Goal: Contribute content: Contribute content

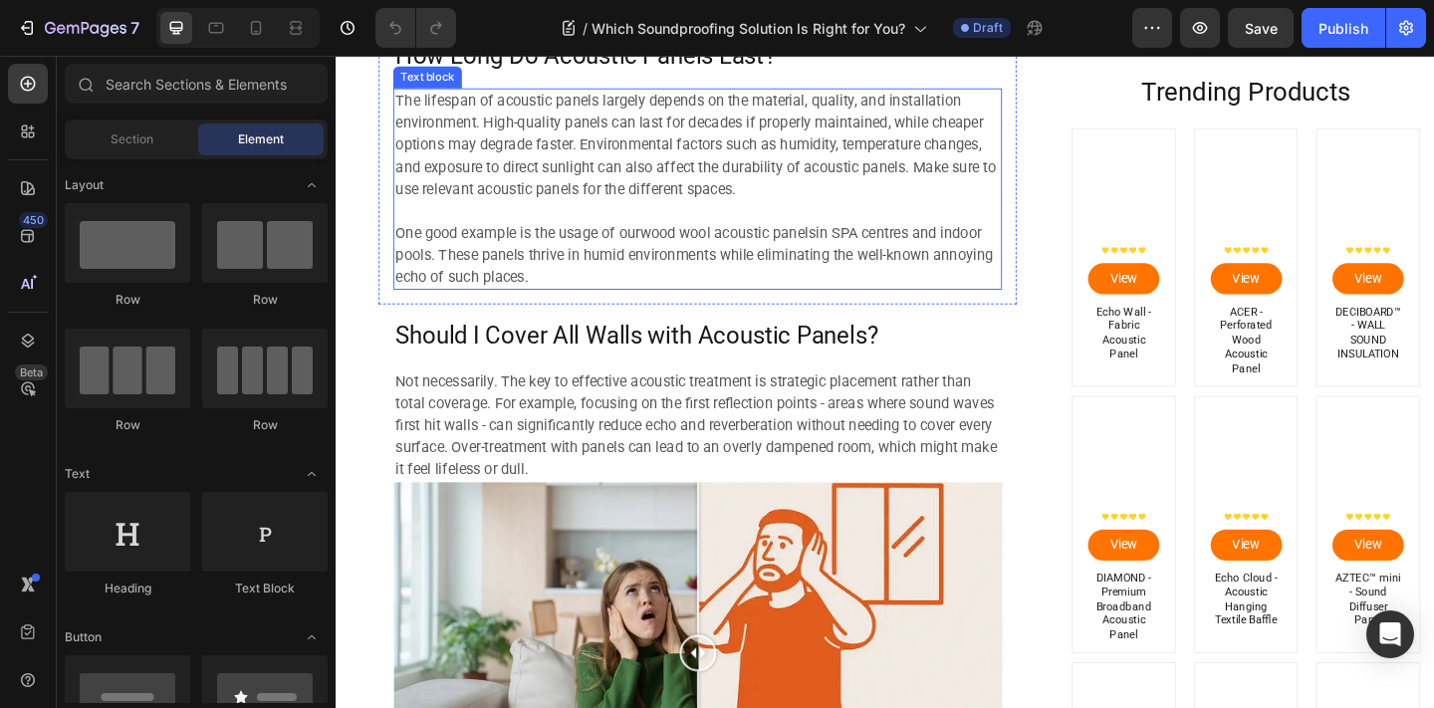
scroll to position [1796, 0]
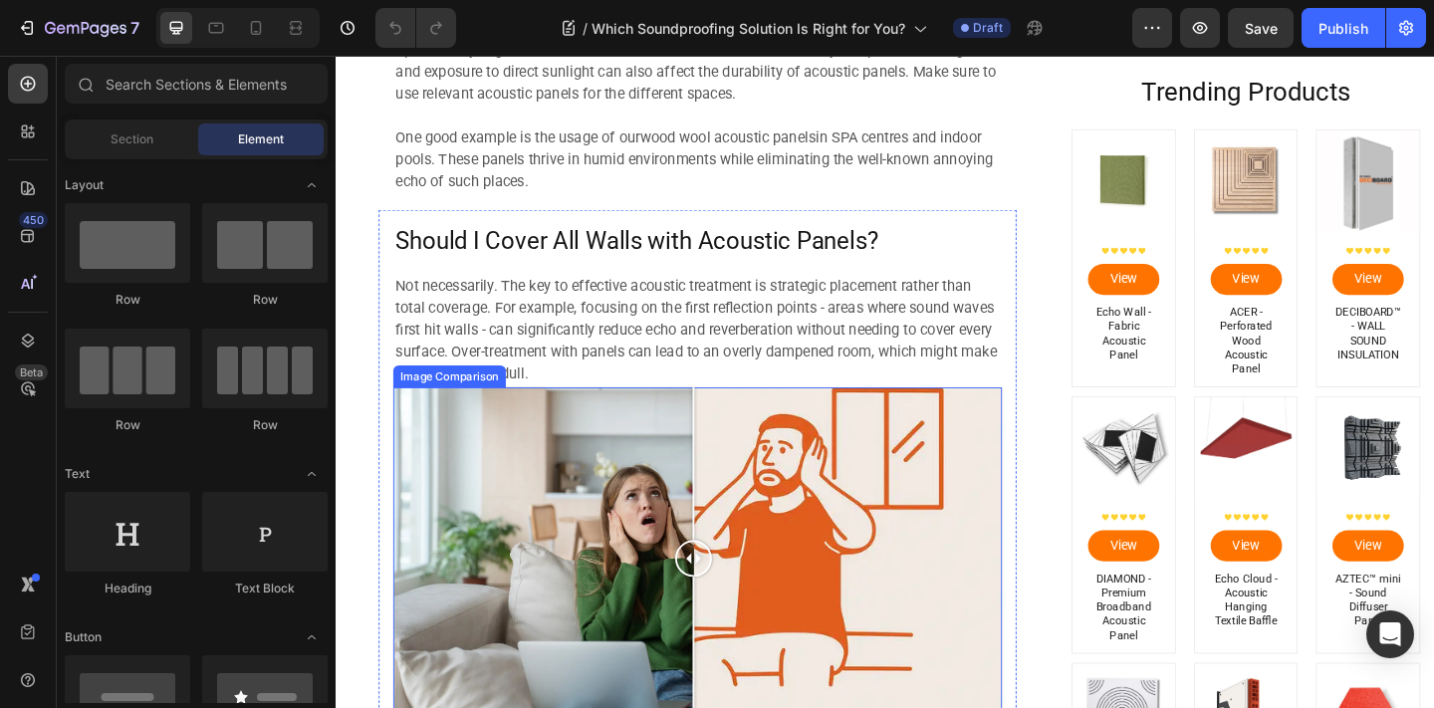
click at [725, 488] on div at bounding box center [725, 602] width 40 height 372
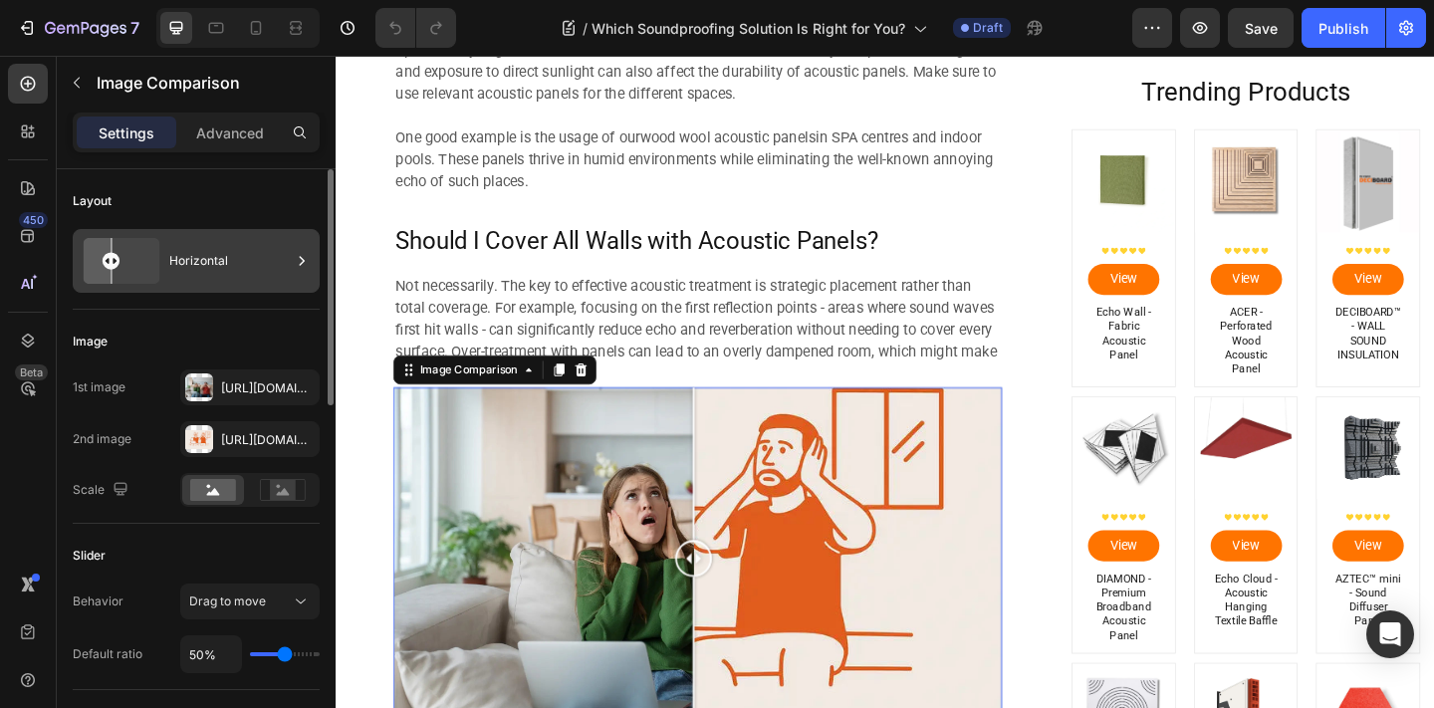
click at [253, 279] on div "Horizontal" at bounding box center [229, 261] width 121 height 46
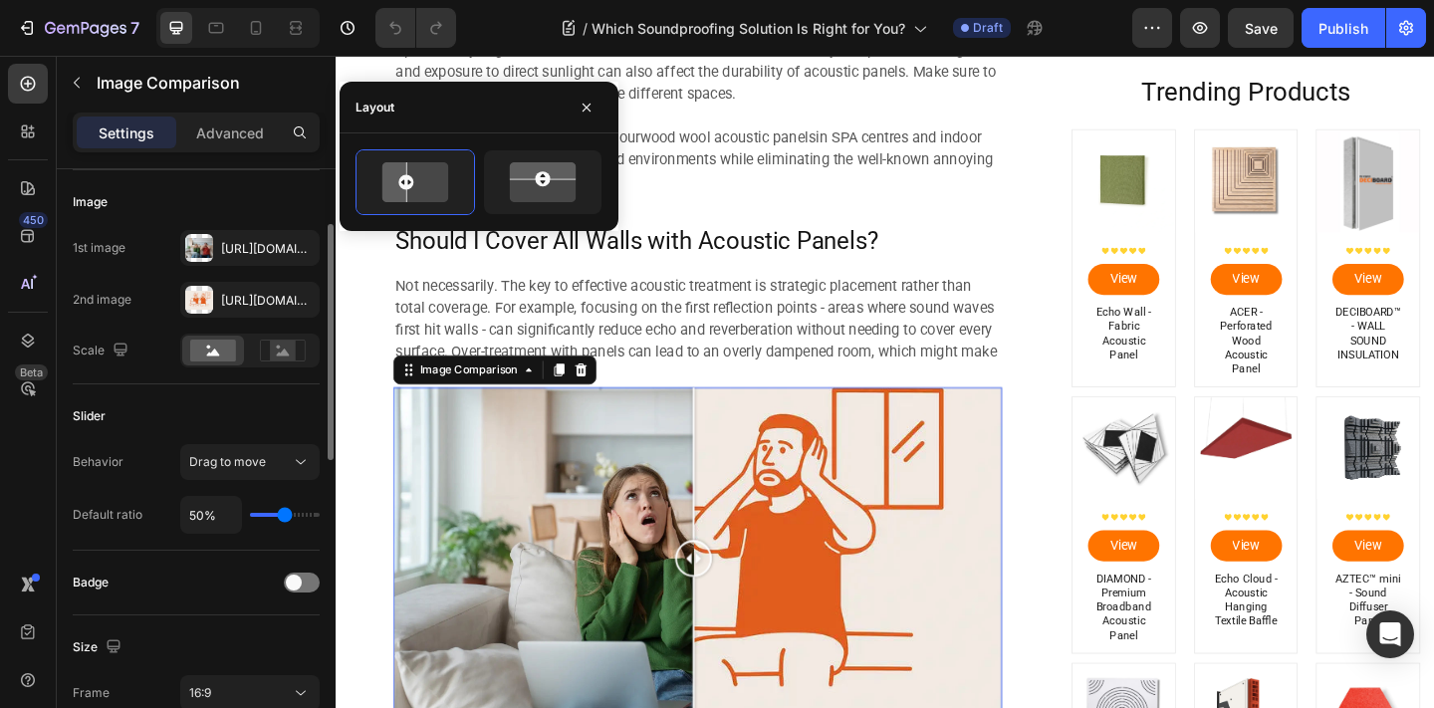
scroll to position [0, 0]
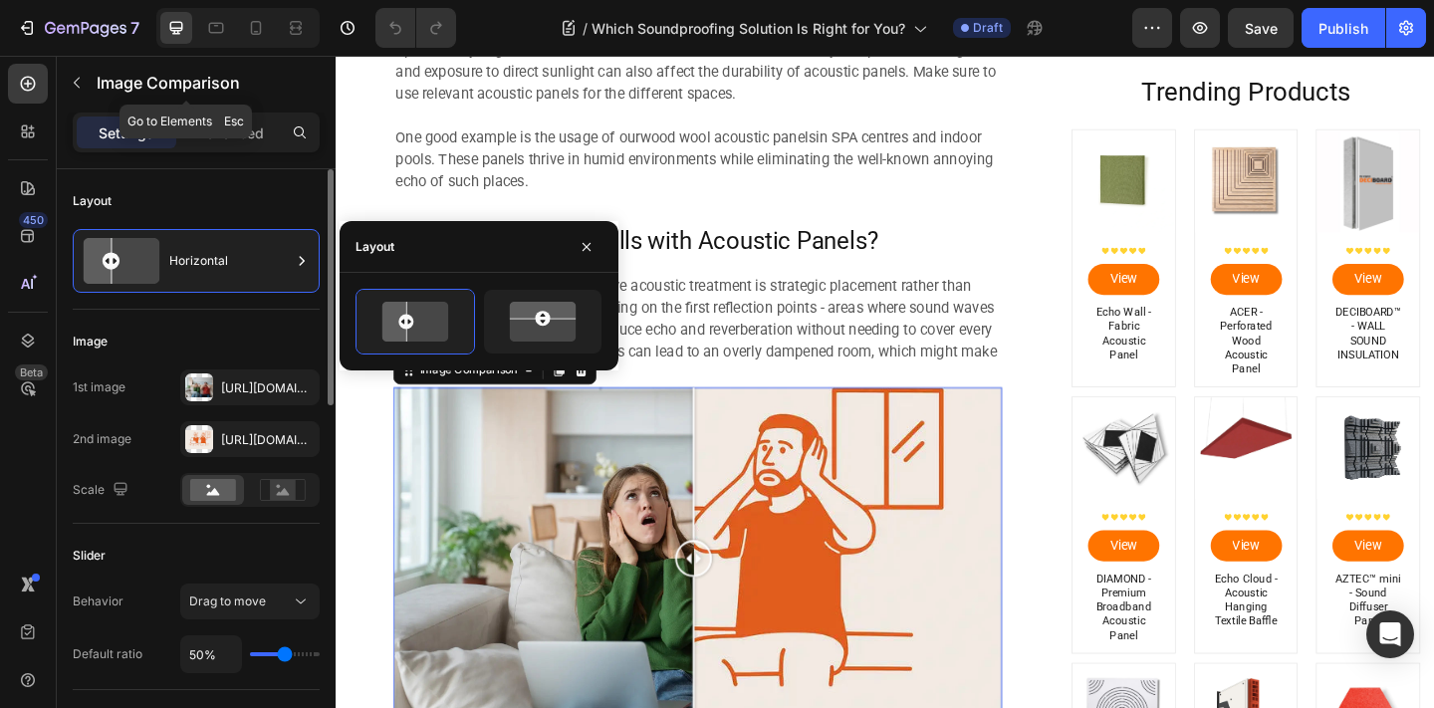
click at [79, 80] on icon "button" at bounding box center [77, 83] width 16 height 16
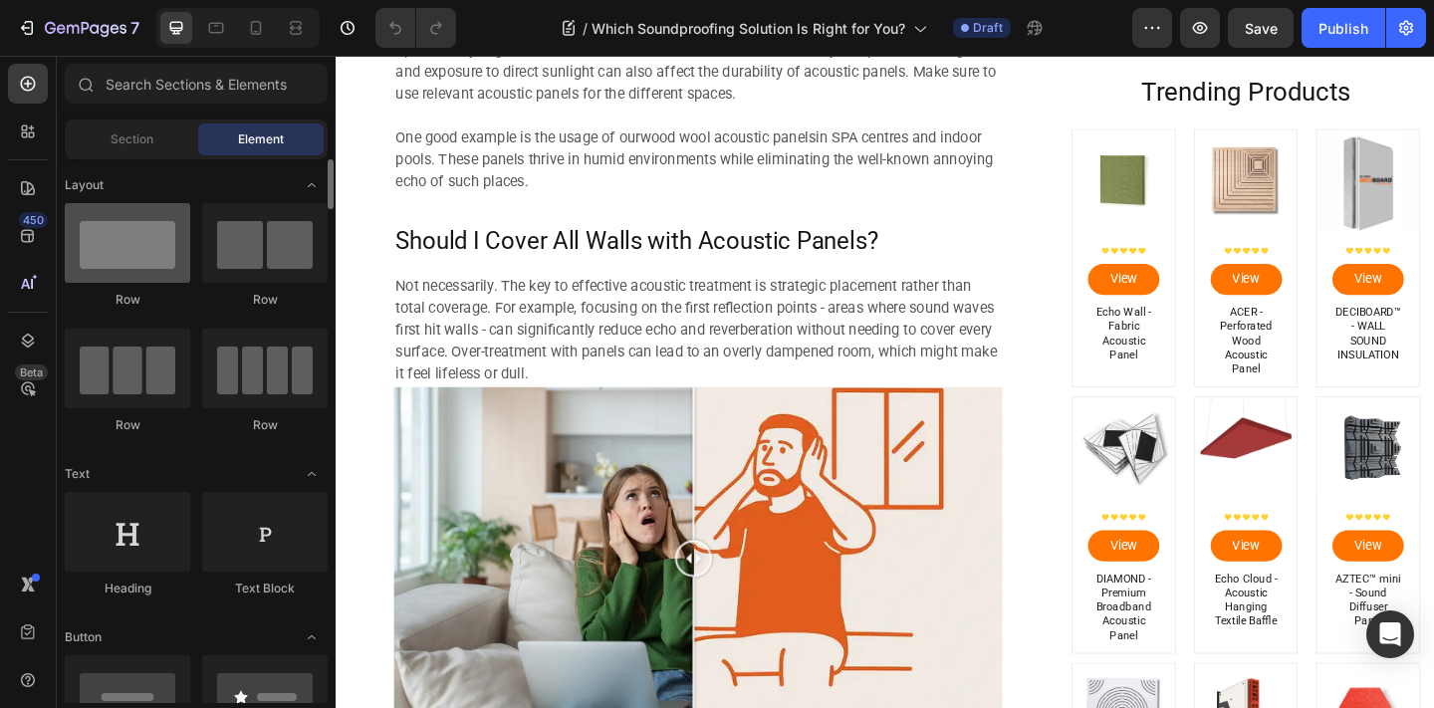
click at [140, 251] on div at bounding box center [127, 243] width 125 height 80
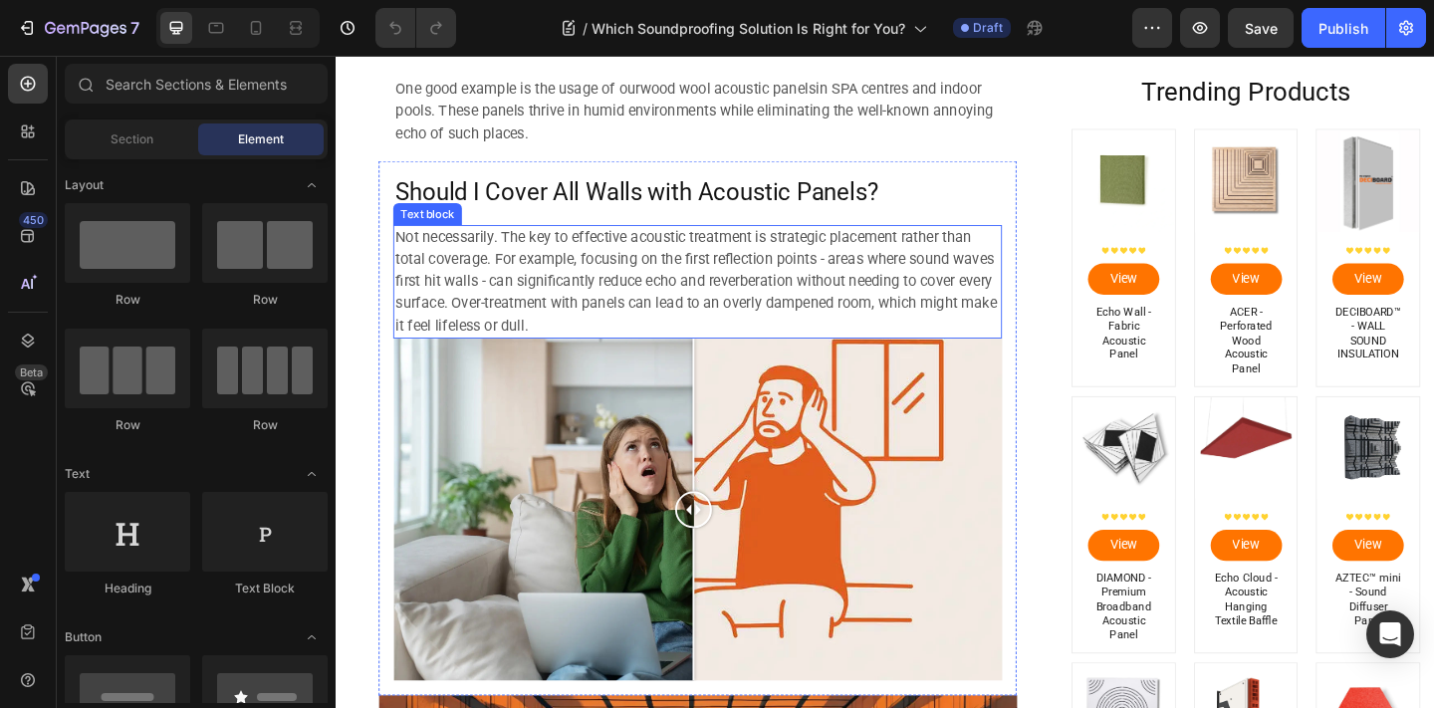
click at [572, 387] on div at bounding box center [729, 549] width 662 height 372
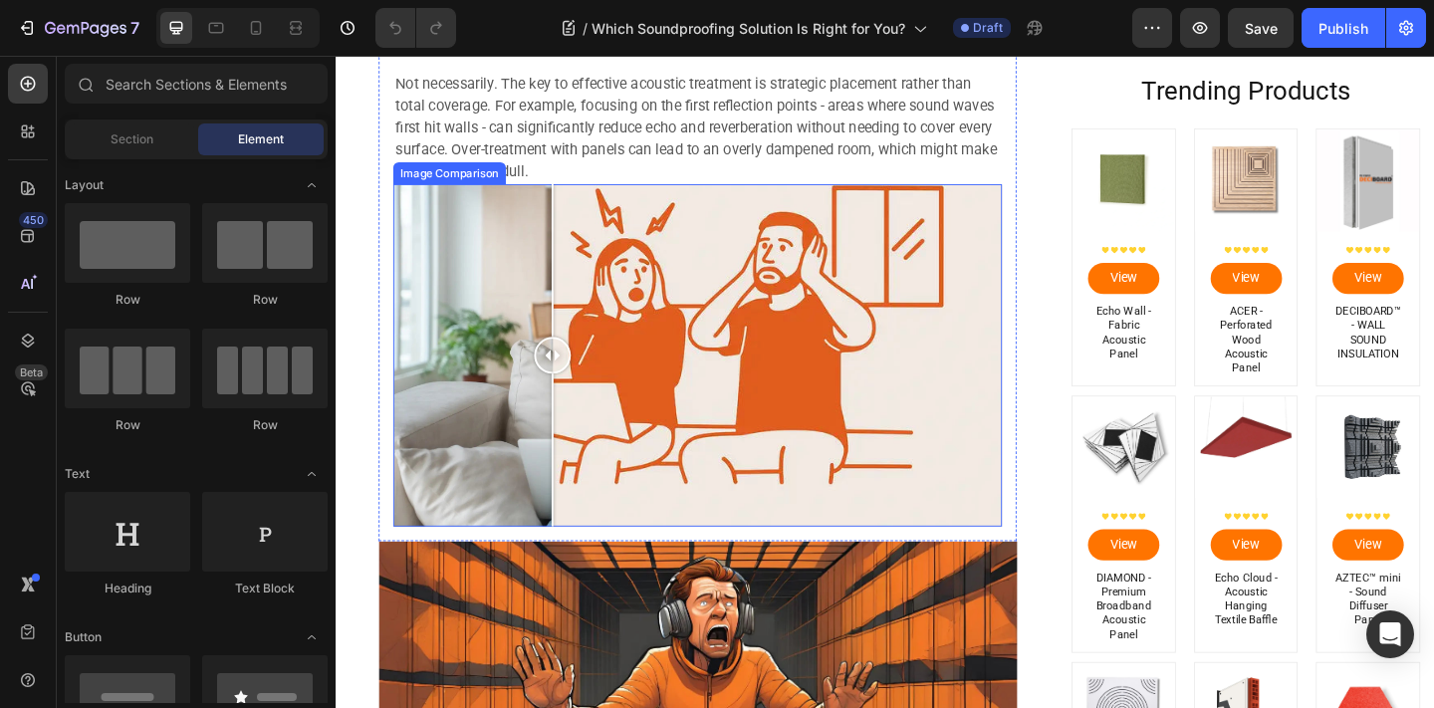
scroll to position [2129, 0]
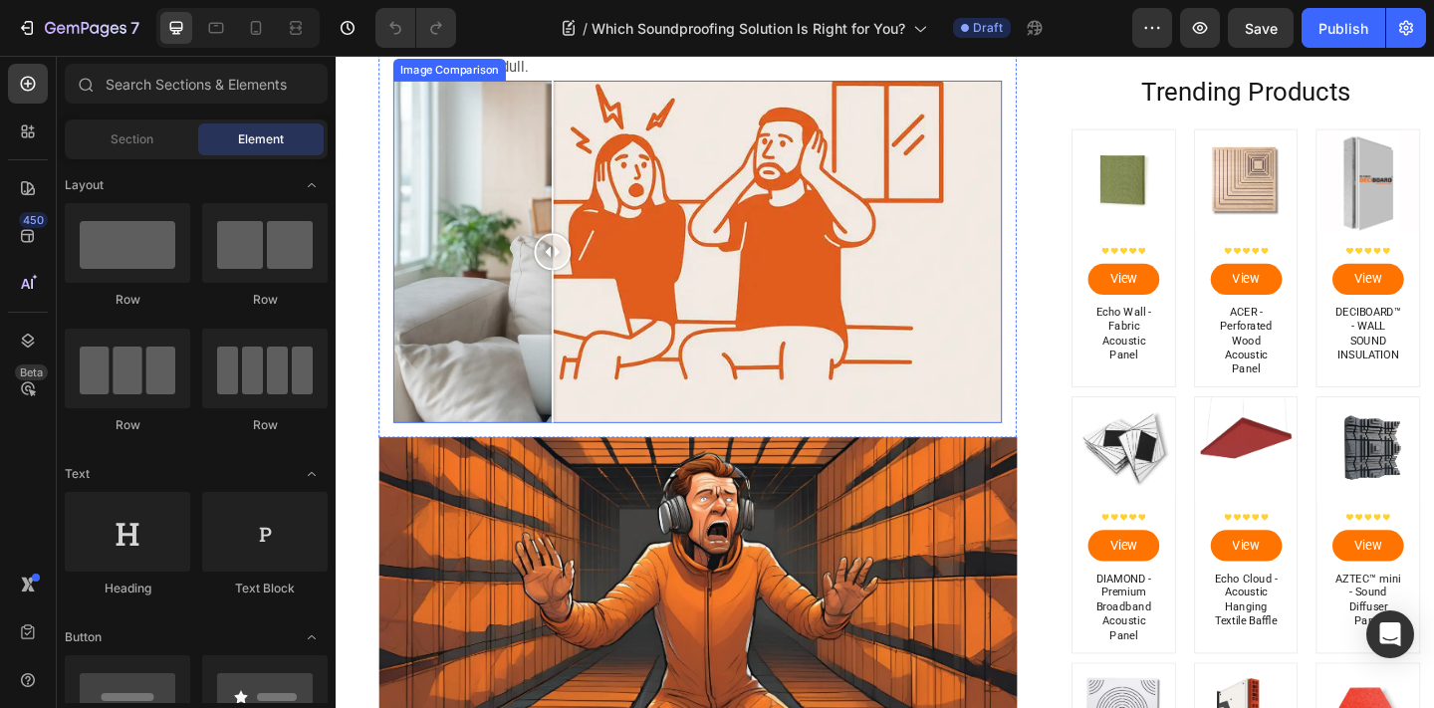
click at [687, 421] on div at bounding box center [729, 269] width 662 height 372
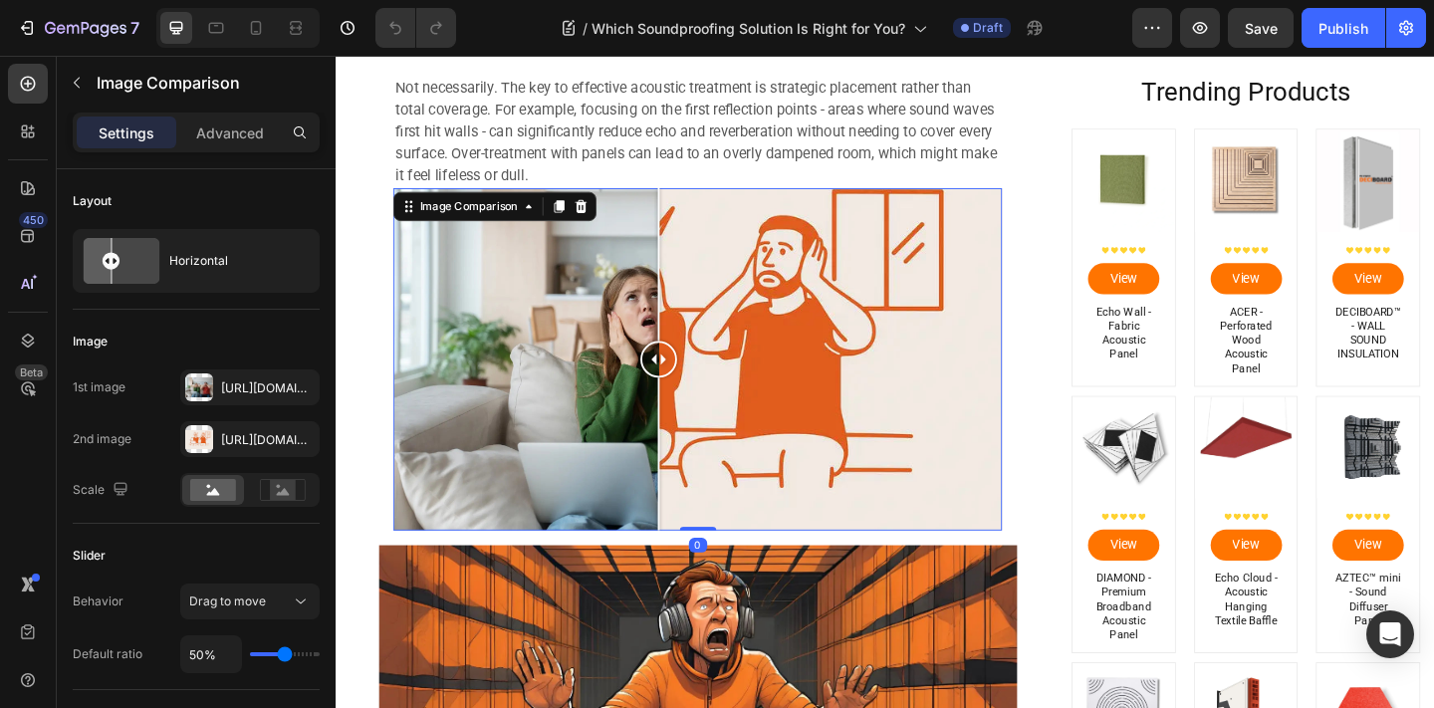
scroll to position [1980, 0]
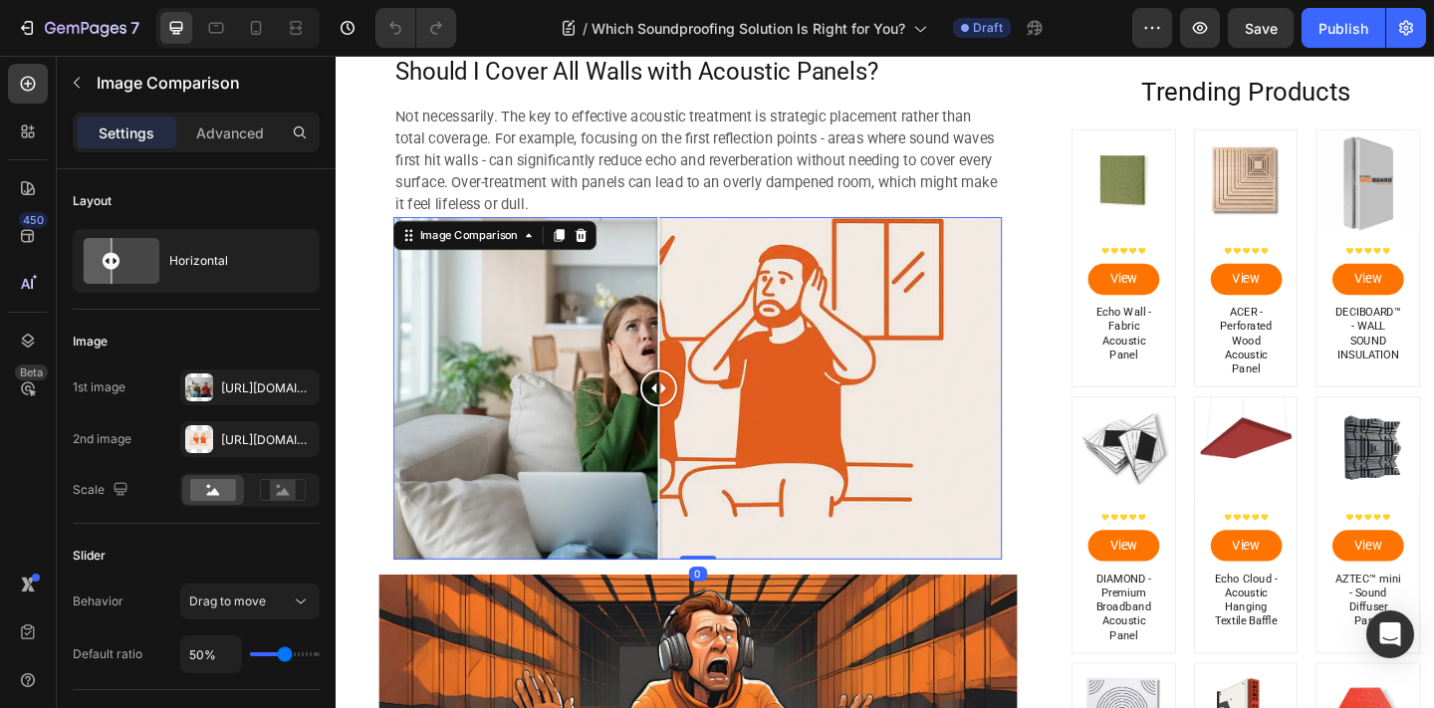
click at [598, 245] on icon at bounding box center [603, 252] width 16 height 16
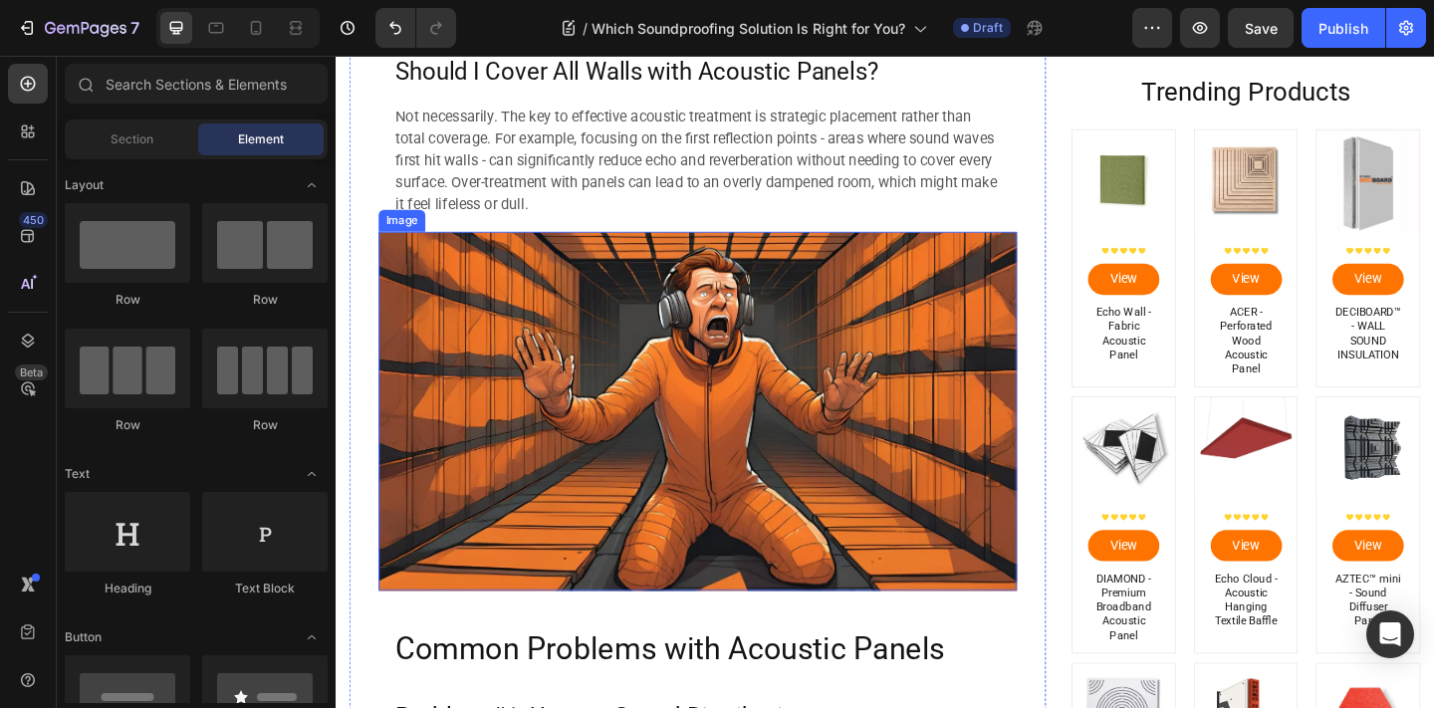
click at [687, 410] on img at bounding box center [729, 443] width 694 height 390
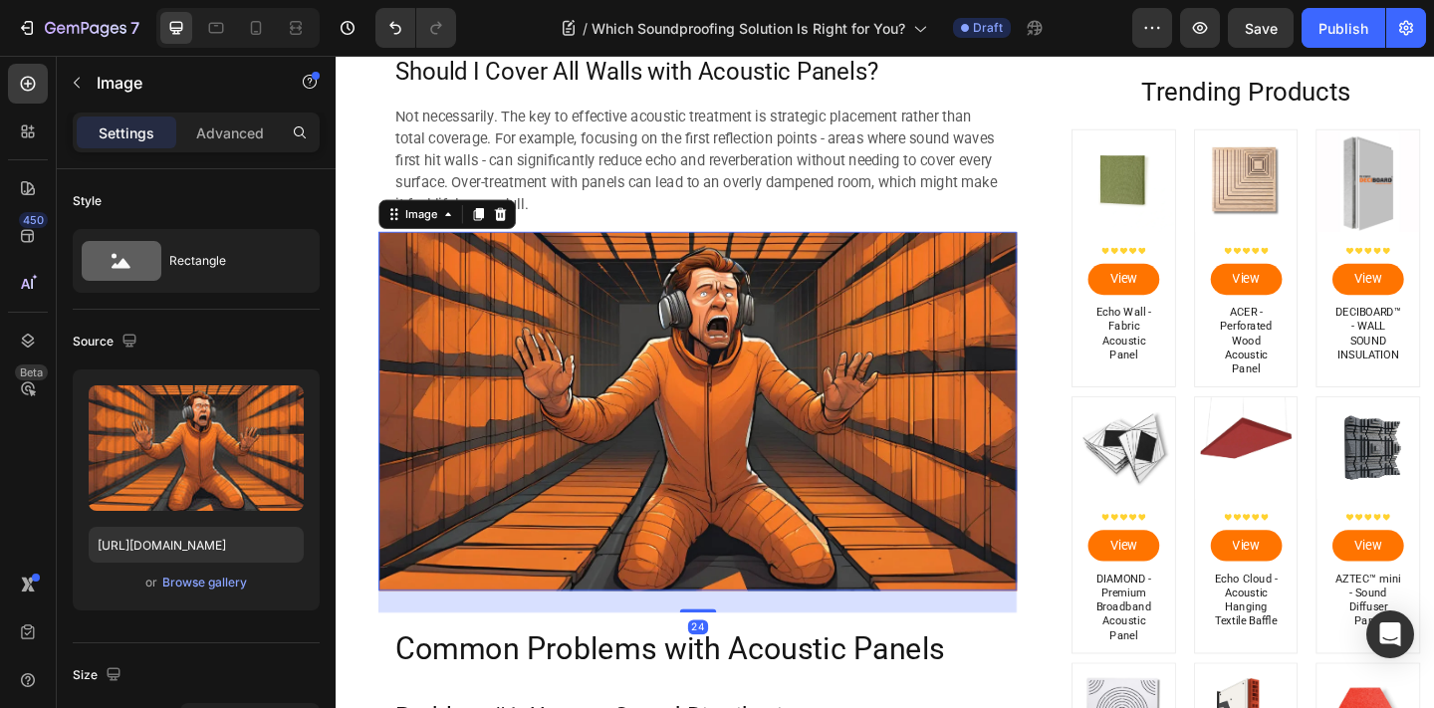
scroll to position [1867, 0]
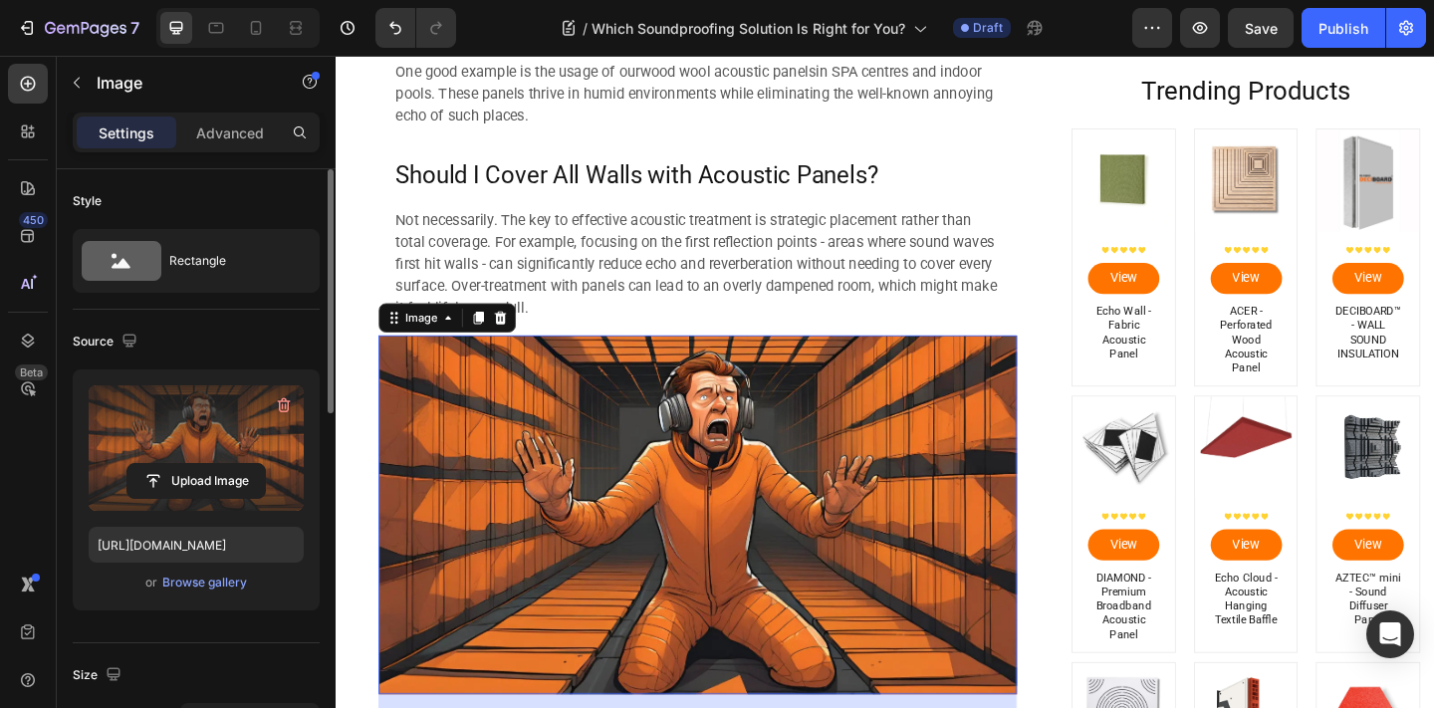
click at [203, 441] on label at bounding box center [196, 447] width 215 height 125
click at [203, 464] on input "file" at bounding box center [195, 481] width 137 height 34
click at [220, 411] on label at bounding box center [196, 447] width 215 height 125
click at [220, 464] on input "file" at bounding box center [195, 481] width 137 height 34
click at [282, 404] on icon "button" at bounding box center [283, 406] width 2 height 6
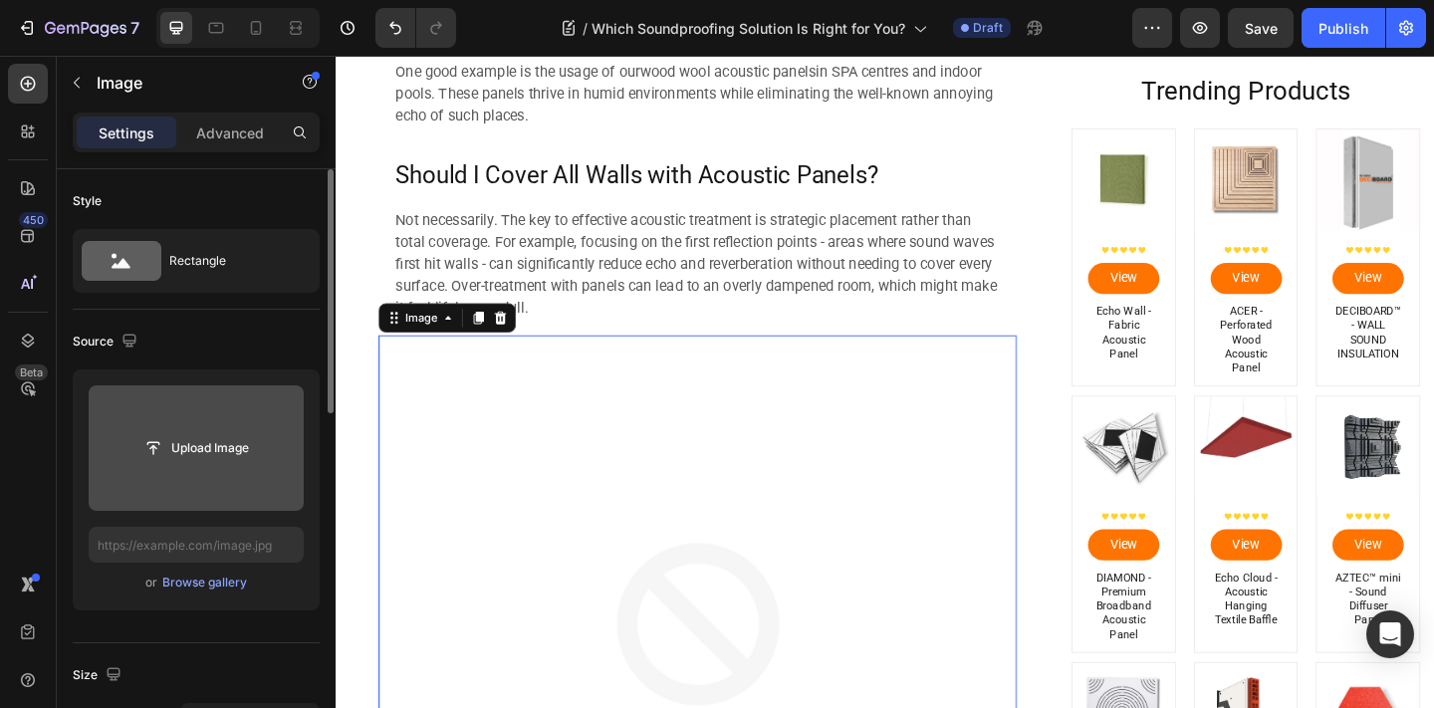
click at [224, 445] on input "file" at bounding box center [195, 448] width 137 height 34
click at [188, 437] on input "file" at bounding box center [195, 448] width 137 height 34
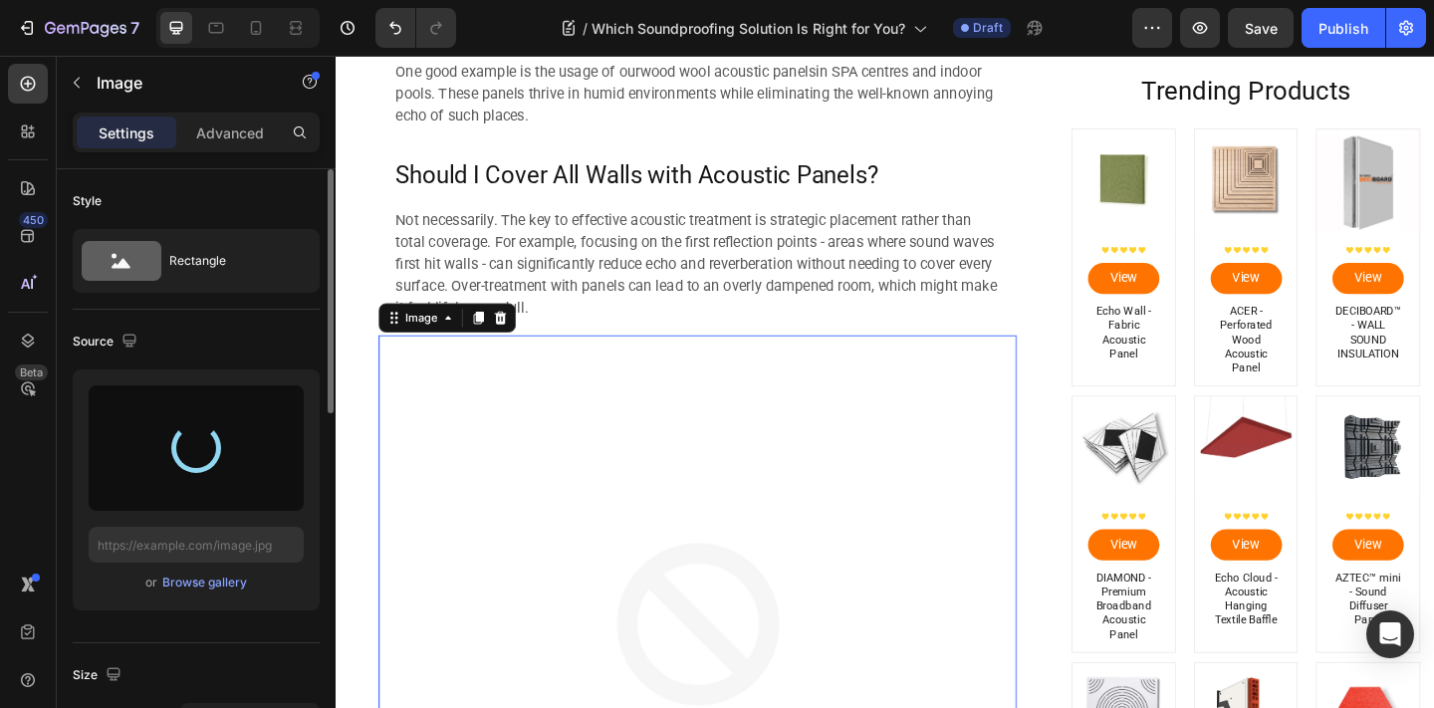
scroll to position [2101, 0]
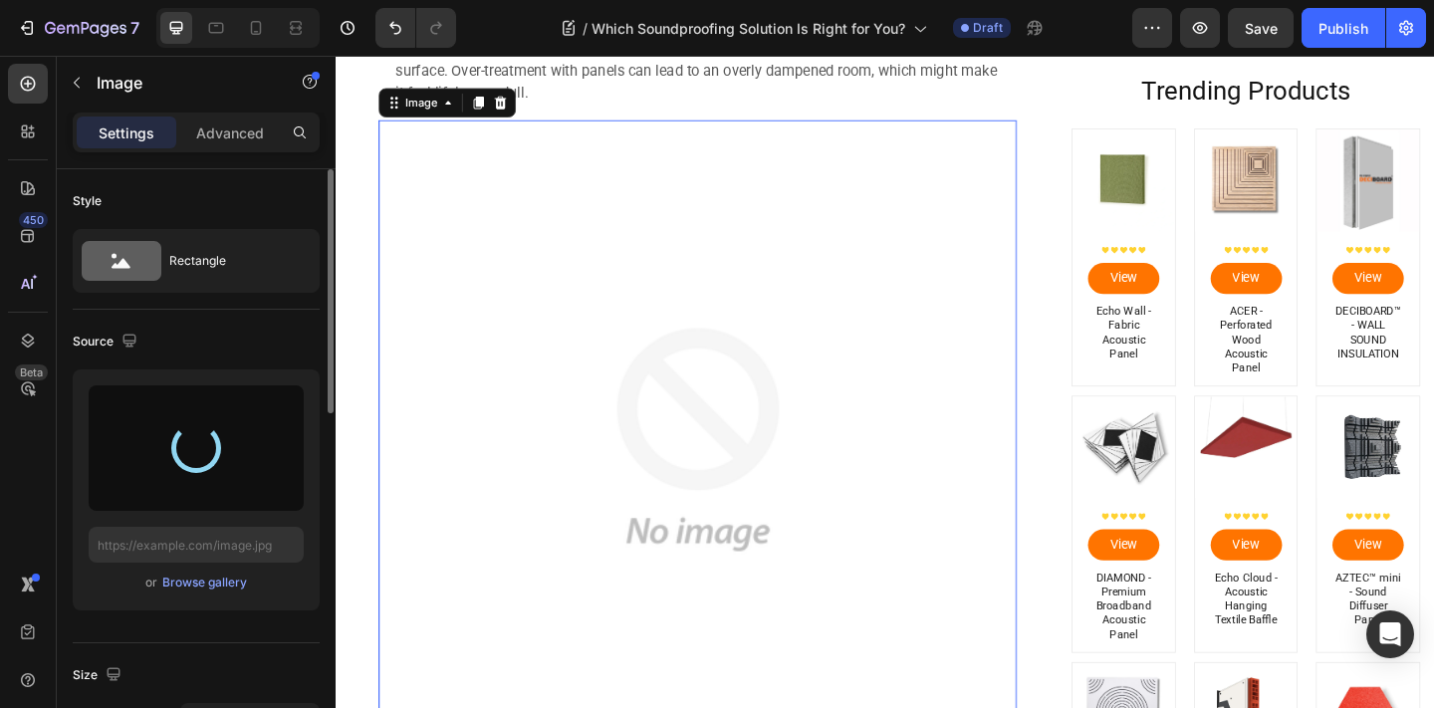
type input "[URL][DOMAIN_NAME]"
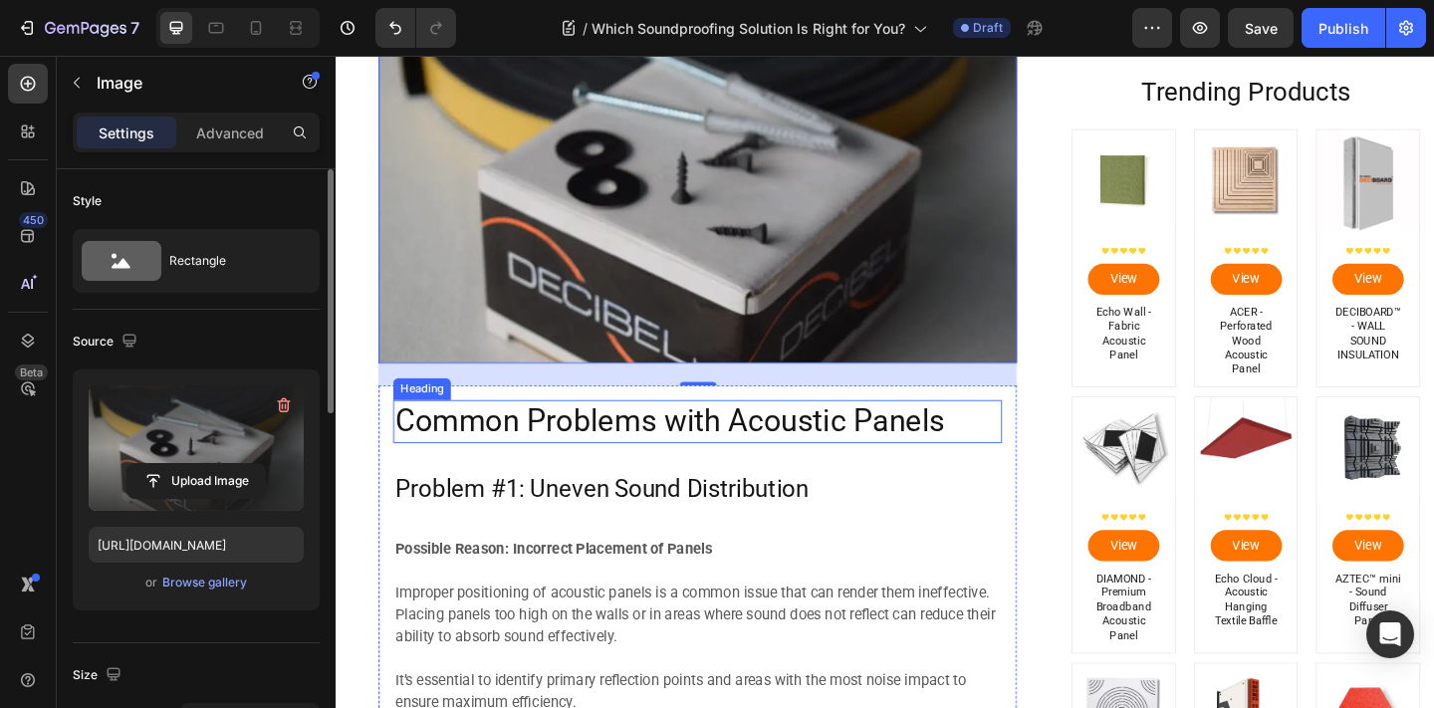
click at [880, 442] on h2 "Common Problems with Acoustic Panels" at bounding box center [729, 453] width 662 height 47
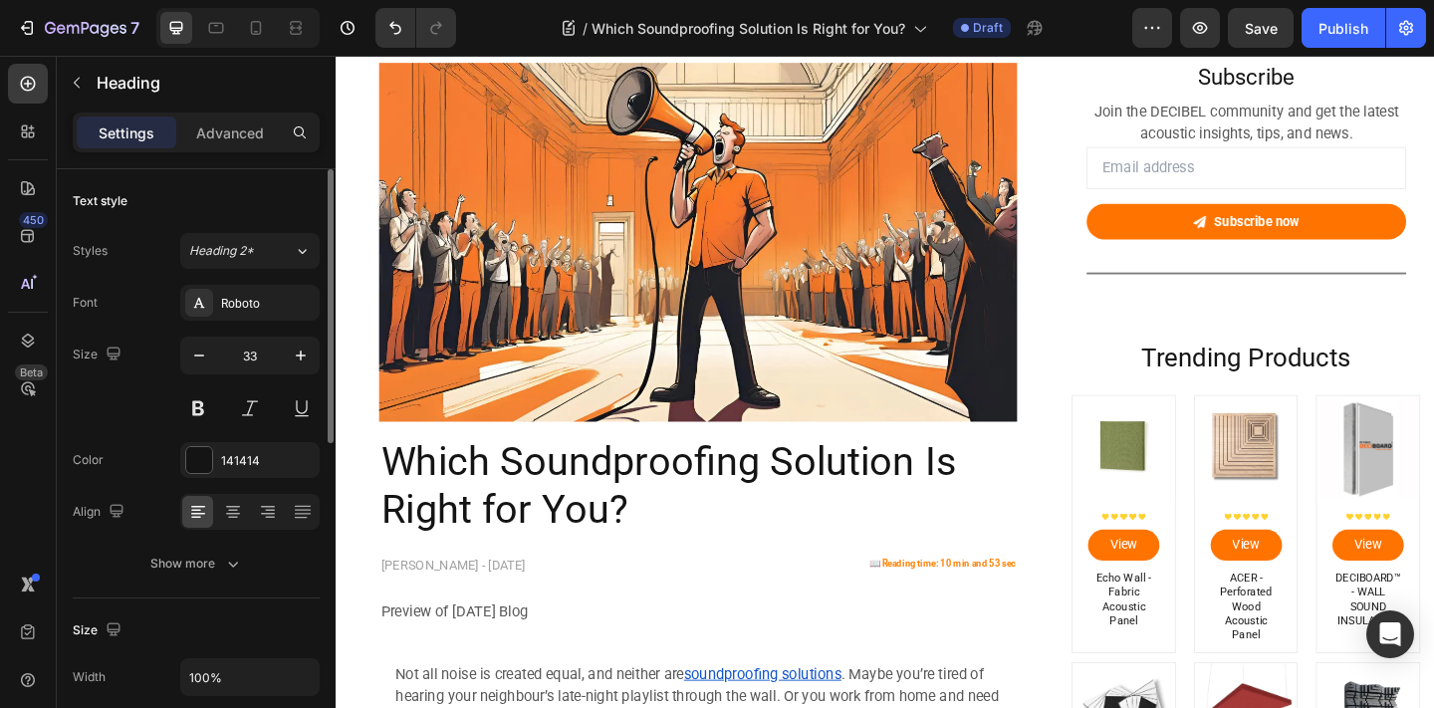
scroll to position [0, 0]
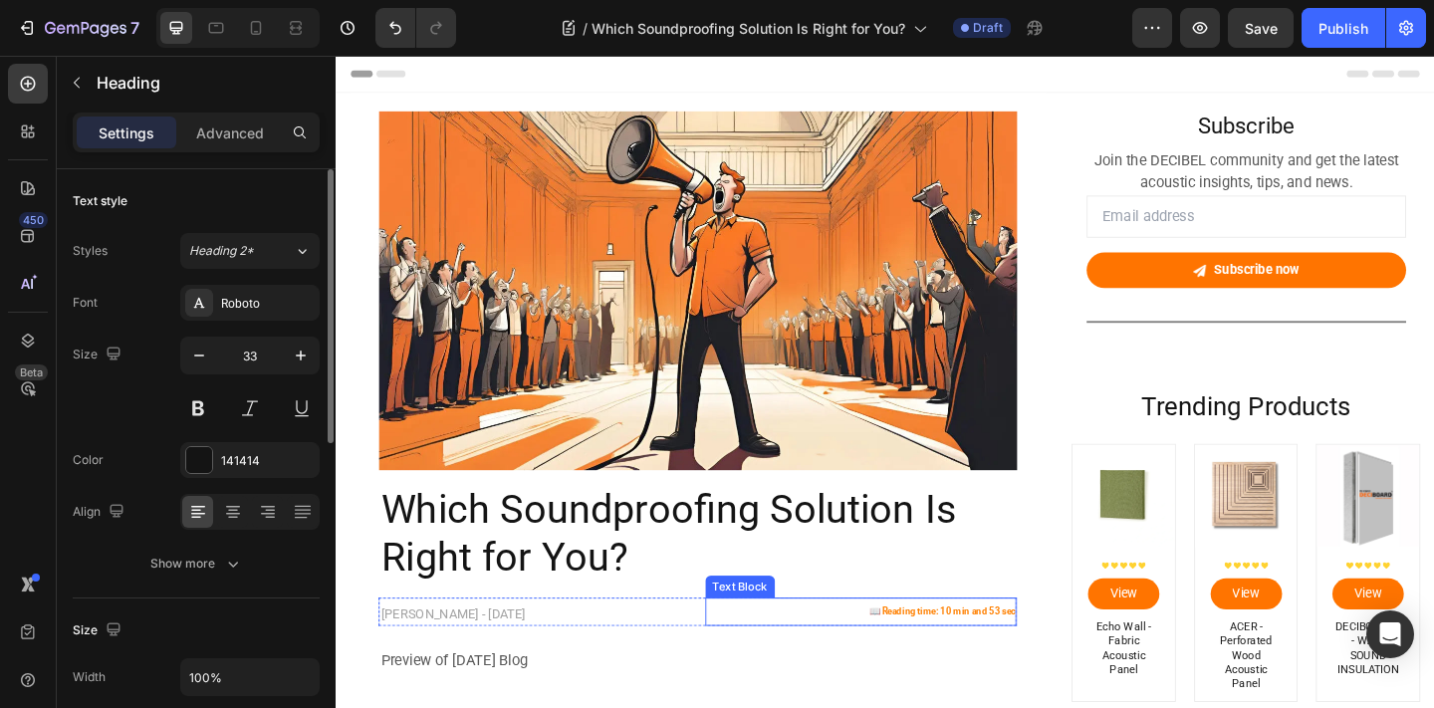
click at [995, 663] on strong "📖 Reading time: 10 min and 53 sec" at bounding box center [994, 660] width 159 height 11
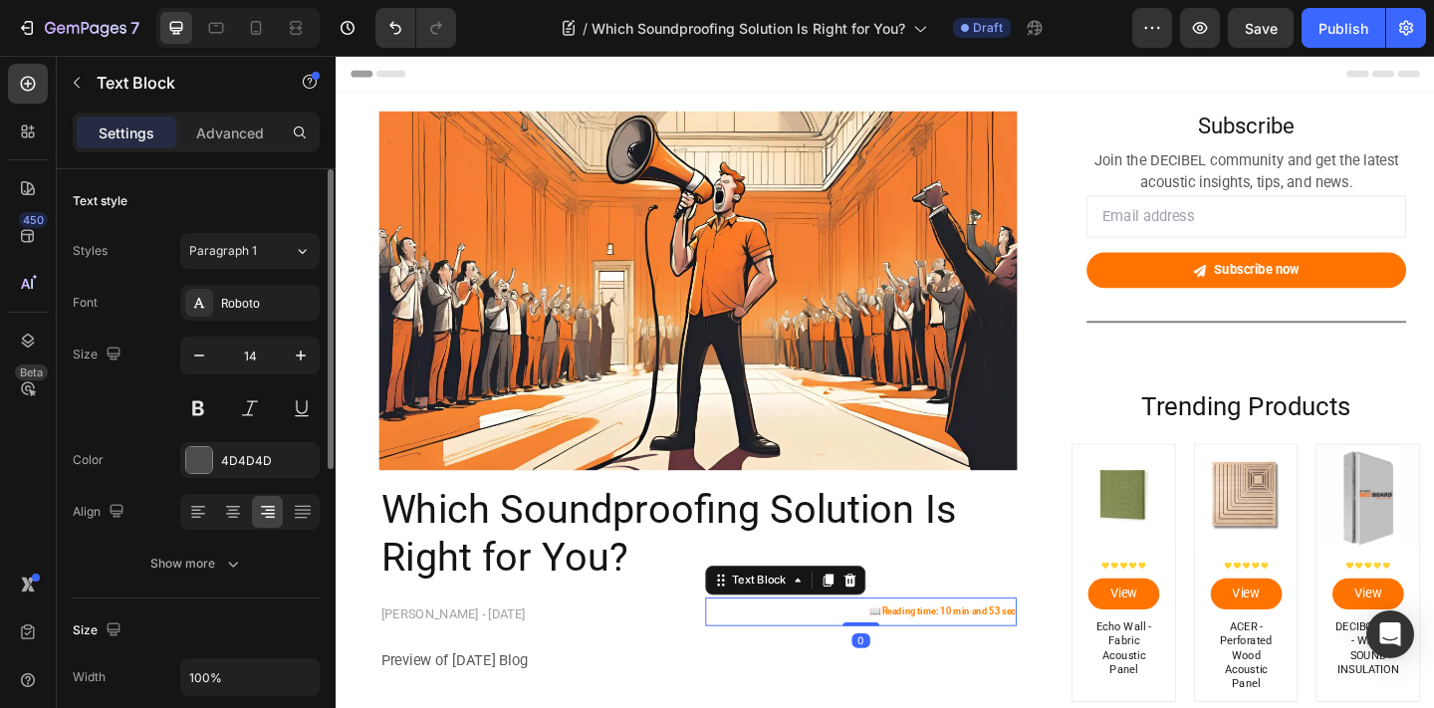
click at [996, 663] on strong "📖 Reading time: 10 min and 53 sec" at bounding box center [994, 660] width 159 height 11
click at [1043, 664] on strong "📖 Reading time: 7 min and 53 sec" at bounding box center [997, 660] width 153 height 11
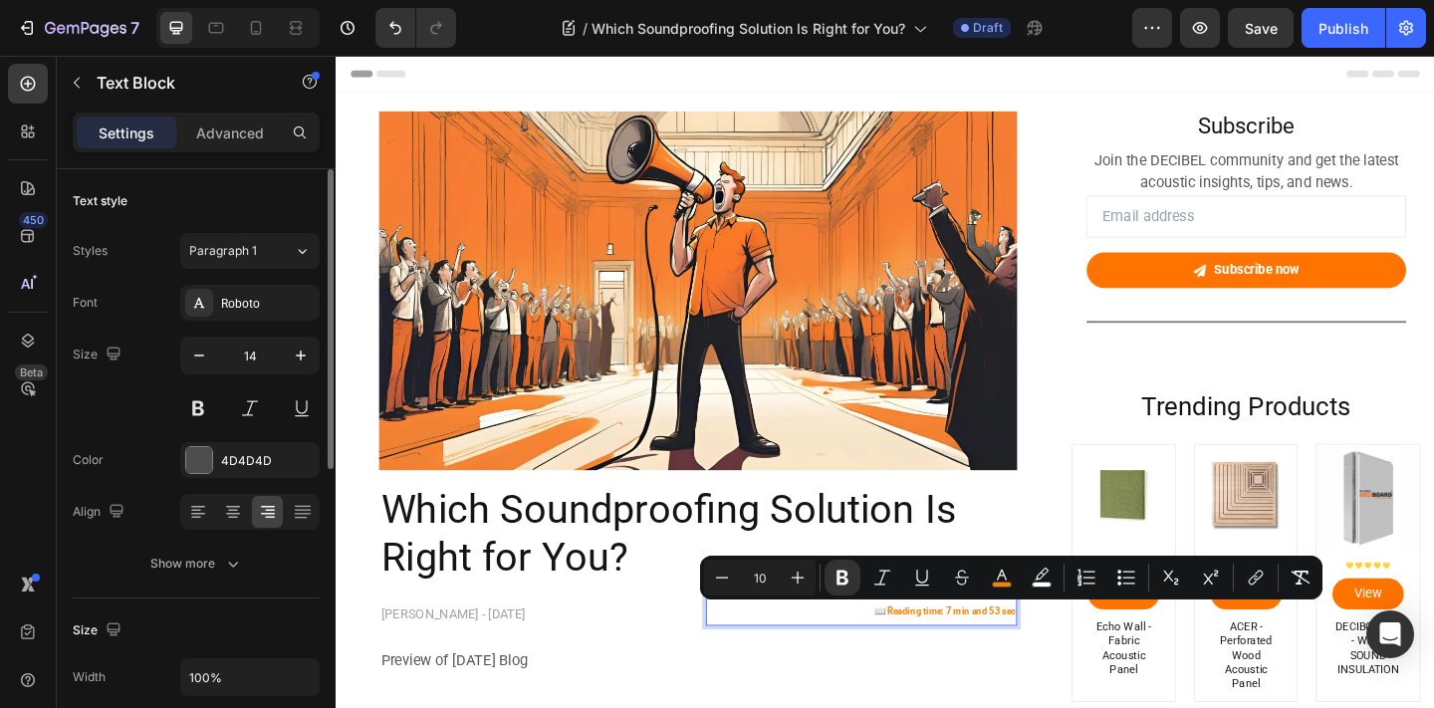
click at [1054, 660] on strong "📖 Reading time: 7 min and 53 sec" at bounding box center [997, 660] width 153 height 11
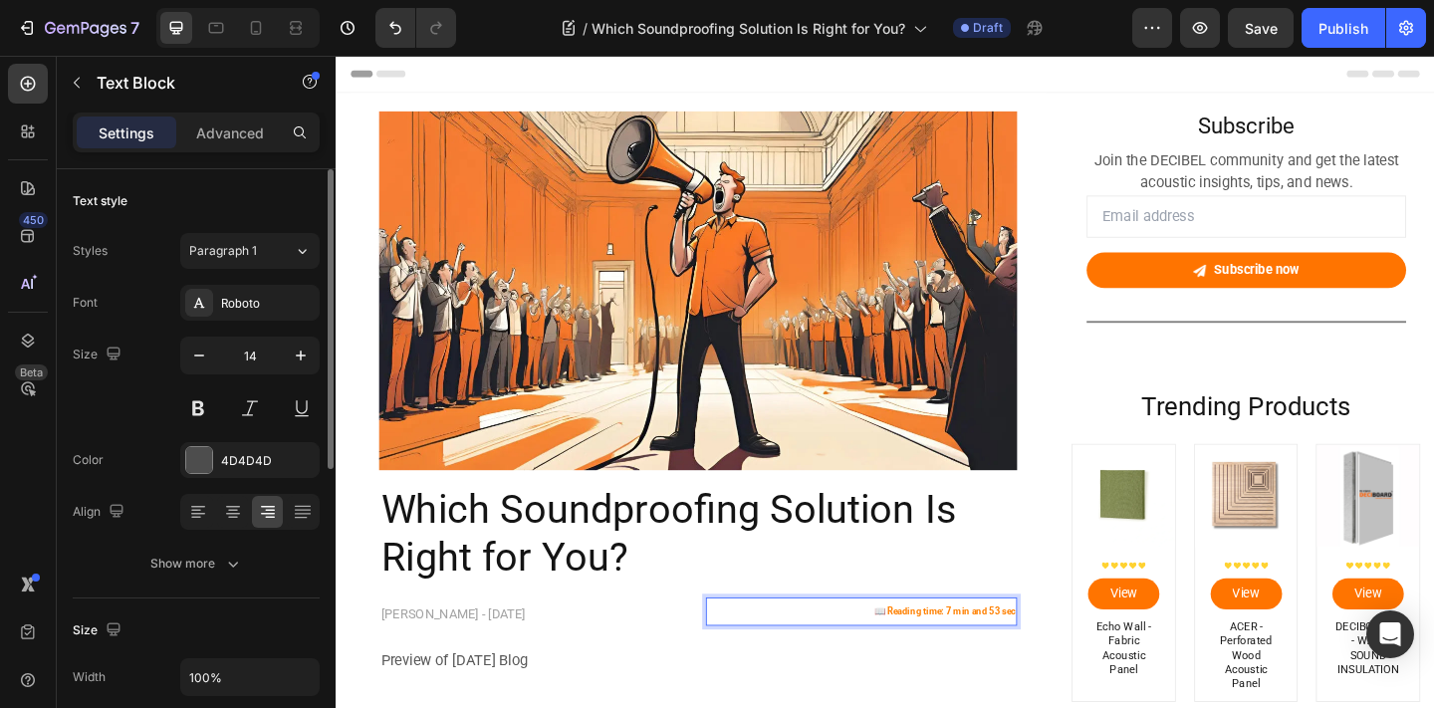
click at [1054, 660] on strong "📖 Reading time: 7 min and 53 sec" at bounding box center [997, 660] width 153 height 11
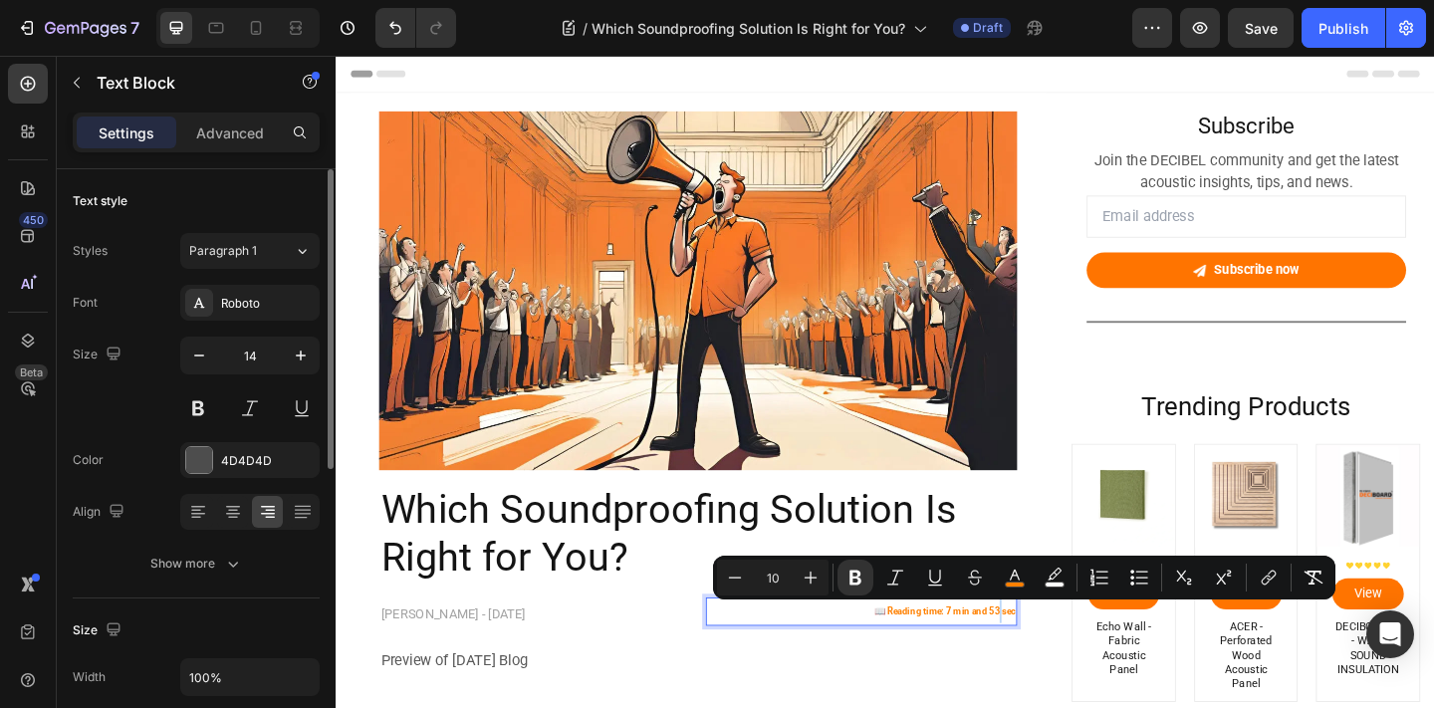
click at [1054, 660] on strong "📖 Reading time: 7 min and 53 sec" at bounding box center [997, 660] width 153 height 11
click at [1051, 660] on strong "📖 Reading time: 7 min and 53 sec" at bounding box center [997, 660] width 153 height 11
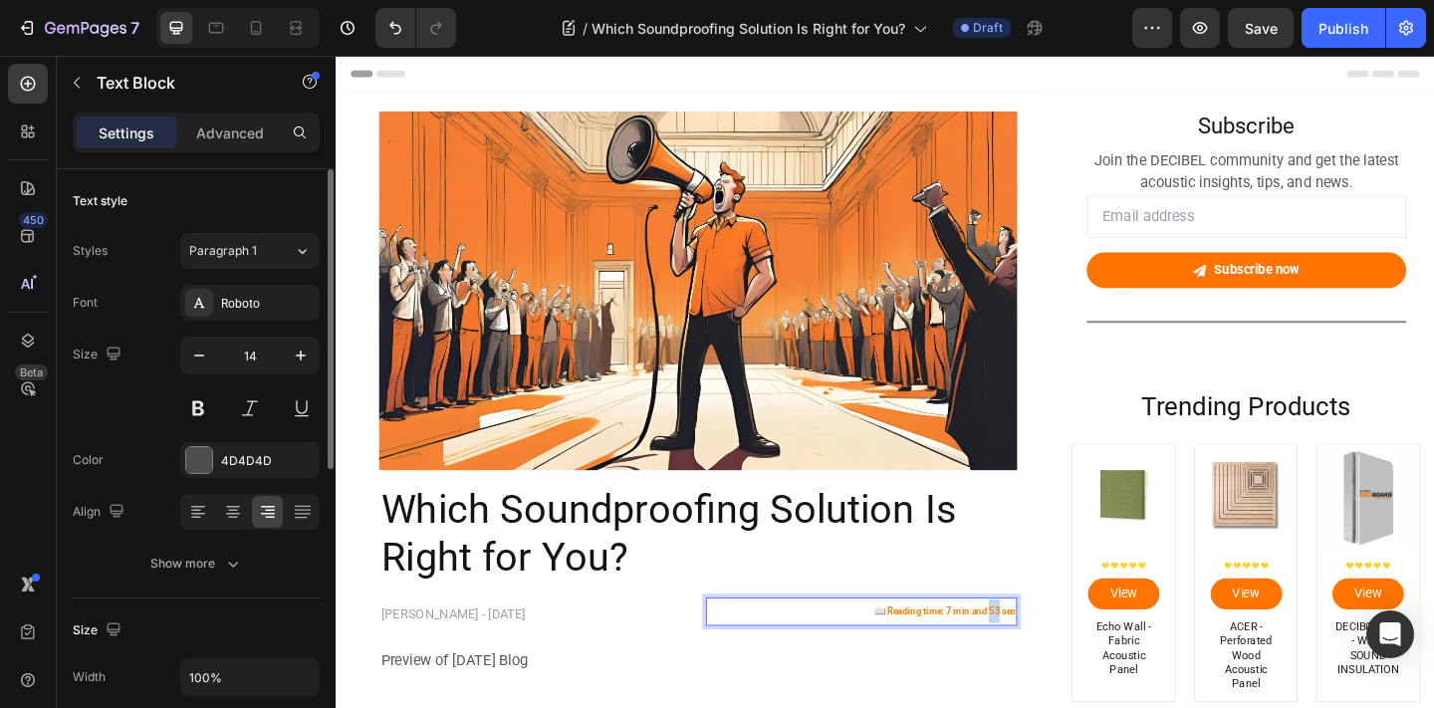
click at [1051, 660] on strong "📖 Reading time: 7 min and 53 sec" at bounding box center [997, 660] width 153 height 11
click at [1012, 598] on h2 "Which Soundproofing Solution Is Right for You?" at bounding box center [729, 576] width 694 height 107
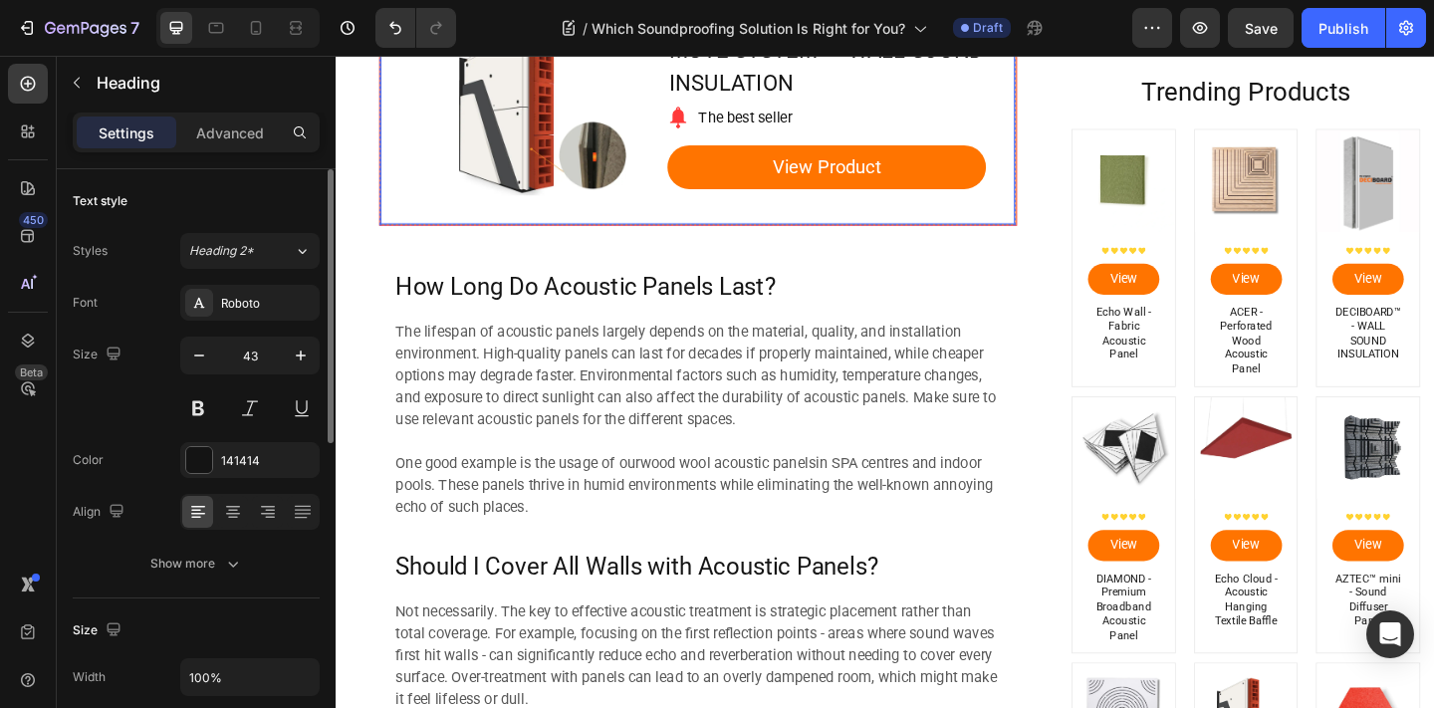
scroll to position [1433, 0]
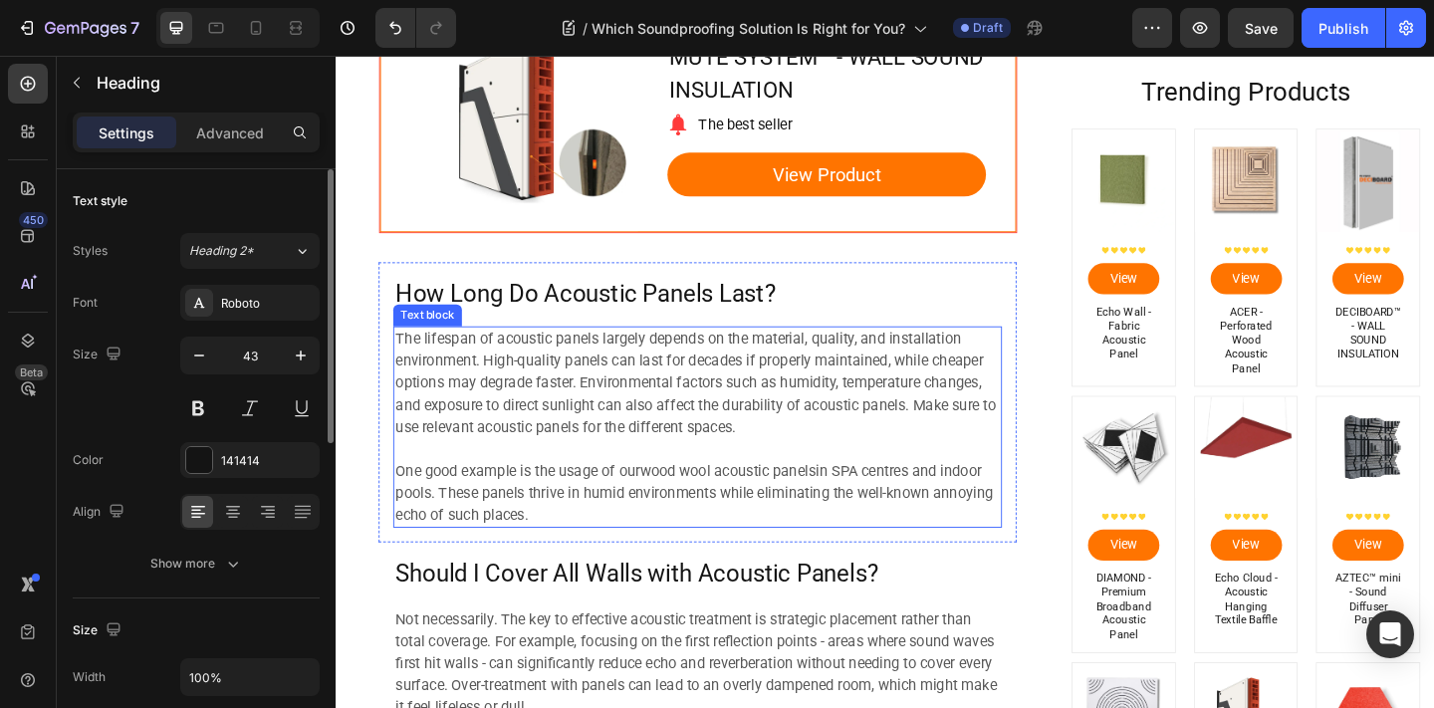
click at [698, 347] on div "How Long Do Acoustic Panels Last? Heading The lifespan of acoustic panels large…" at bounding box center [729, 433] width 662 height 273
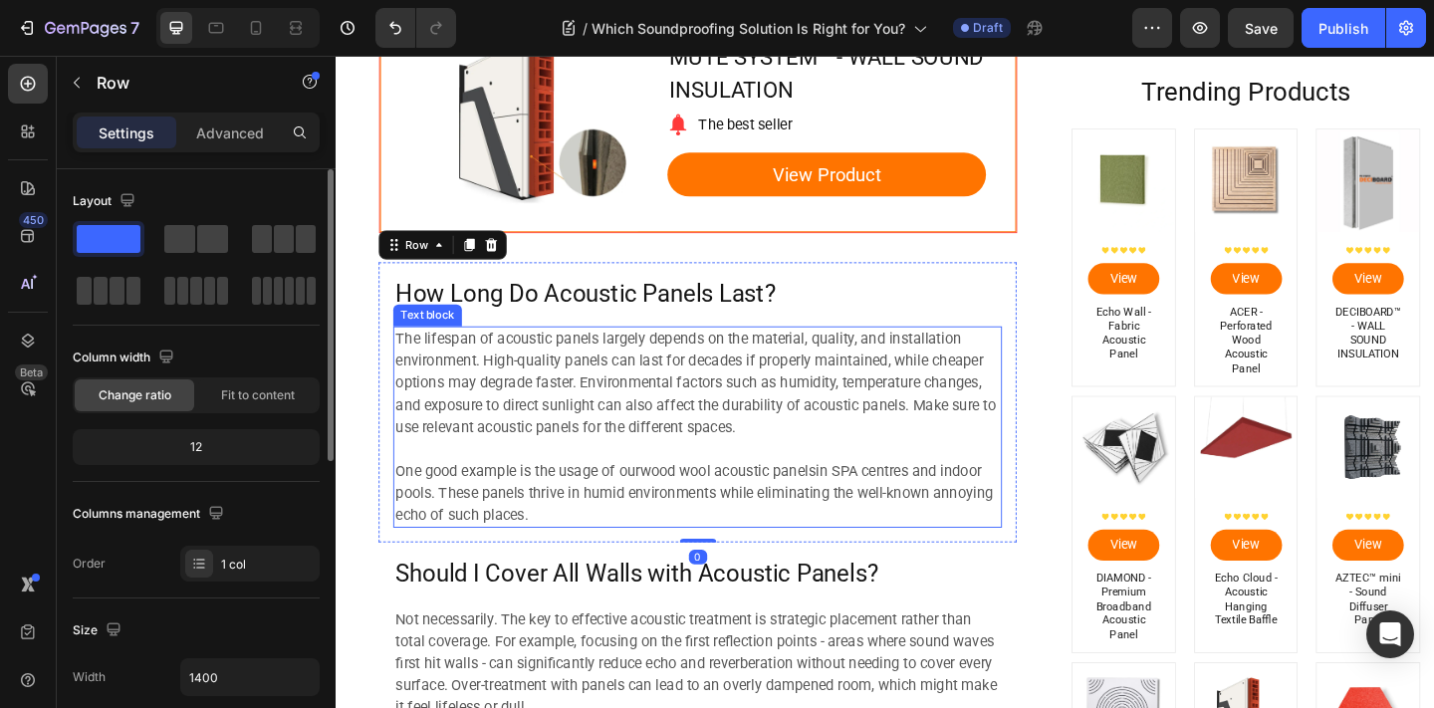
click at [697, 392] on p "The lifespan of acoustic panels largely depends on the material, quality, and i…" at bounding box center [729, 413] width 658 height 120
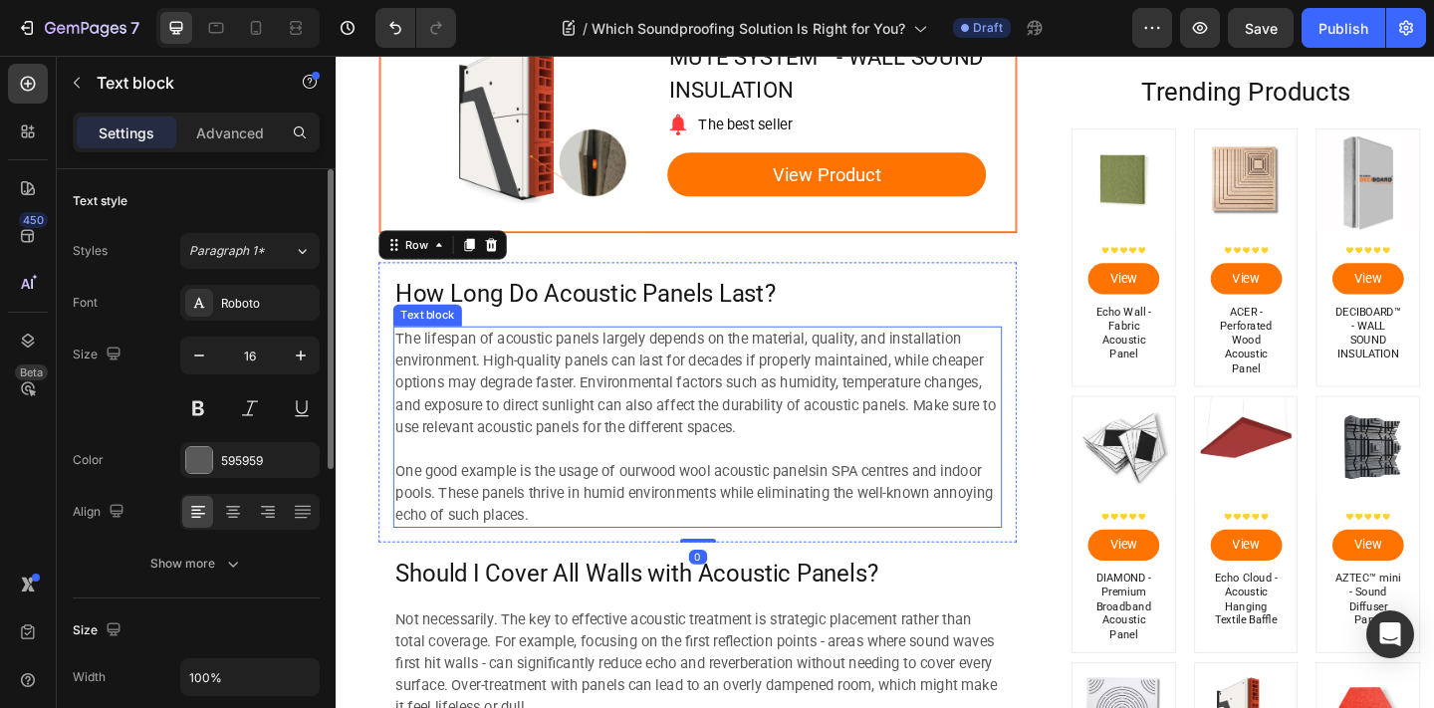
click at [697, 392] on p "The lifespan of acoustic panels largely depends on the material, quality, and i…" at bounding box center [729, 413] width 658 height 120
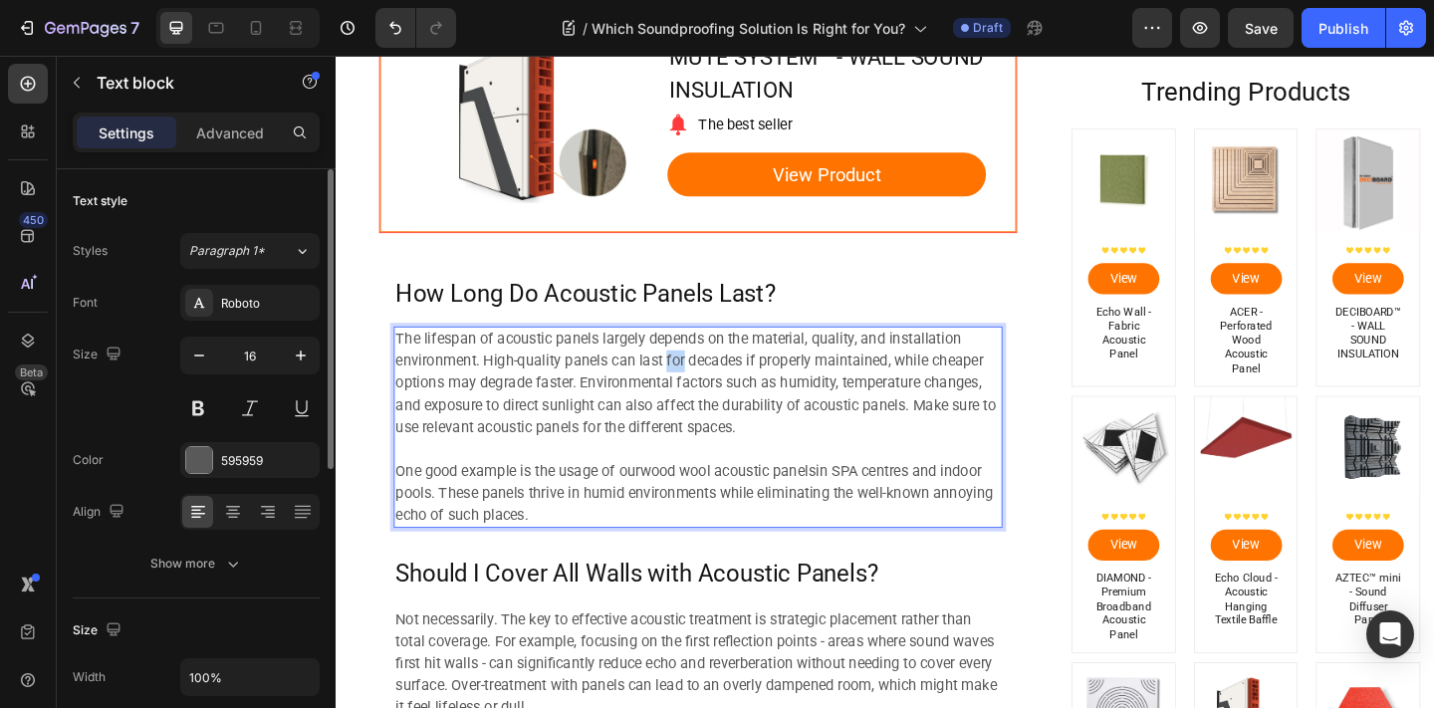
click at [697, 392] on p "The lifespan of acoustic panels largely depends on the material, quality, and i…" at bounding box center [729, 413] width 658 height 120
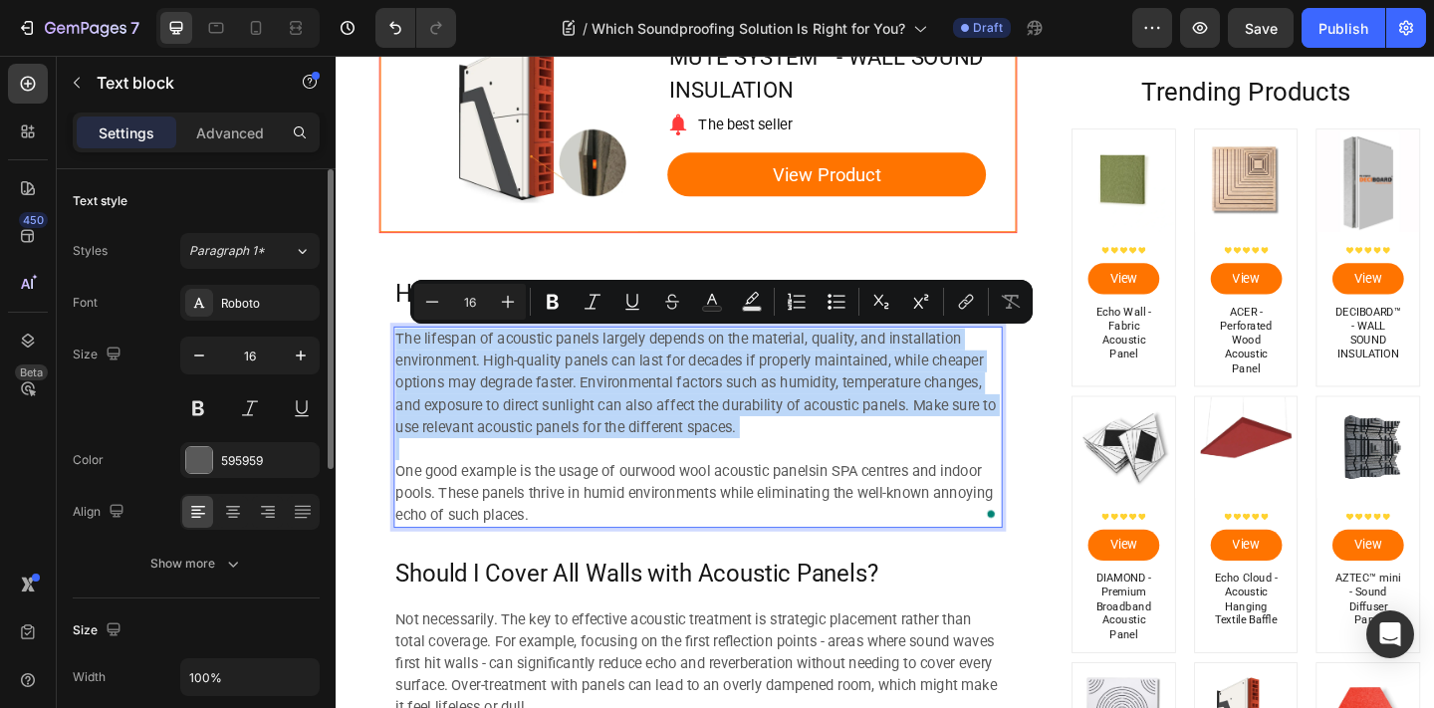
click at [668, 423] on p "The lifespan of acoustic panels largely depends on the material, quality, and i…" at bounding box center [729, 413] width 658 height 120
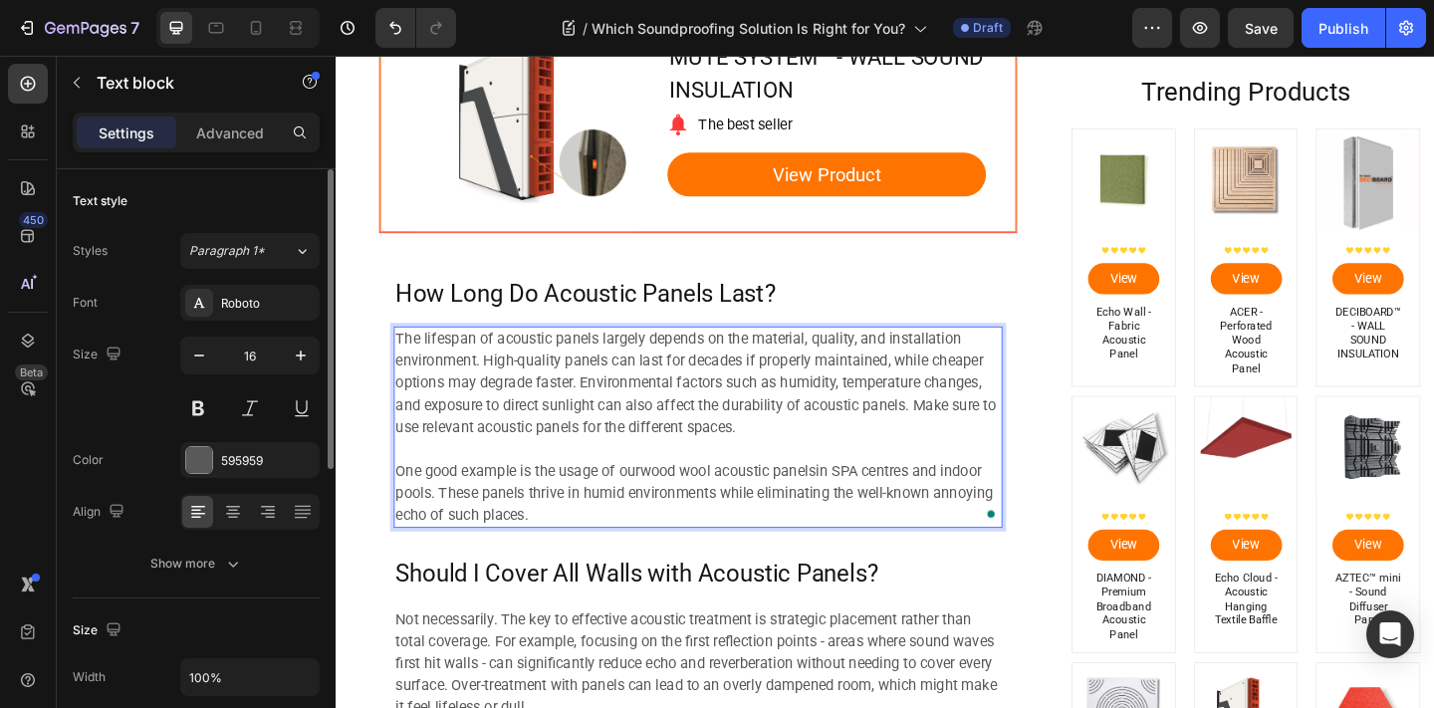
click at [450, 311] on h2 "How Long Do Acoustic Panels Last?" at bounding box center [729, 316] width 662 height 38
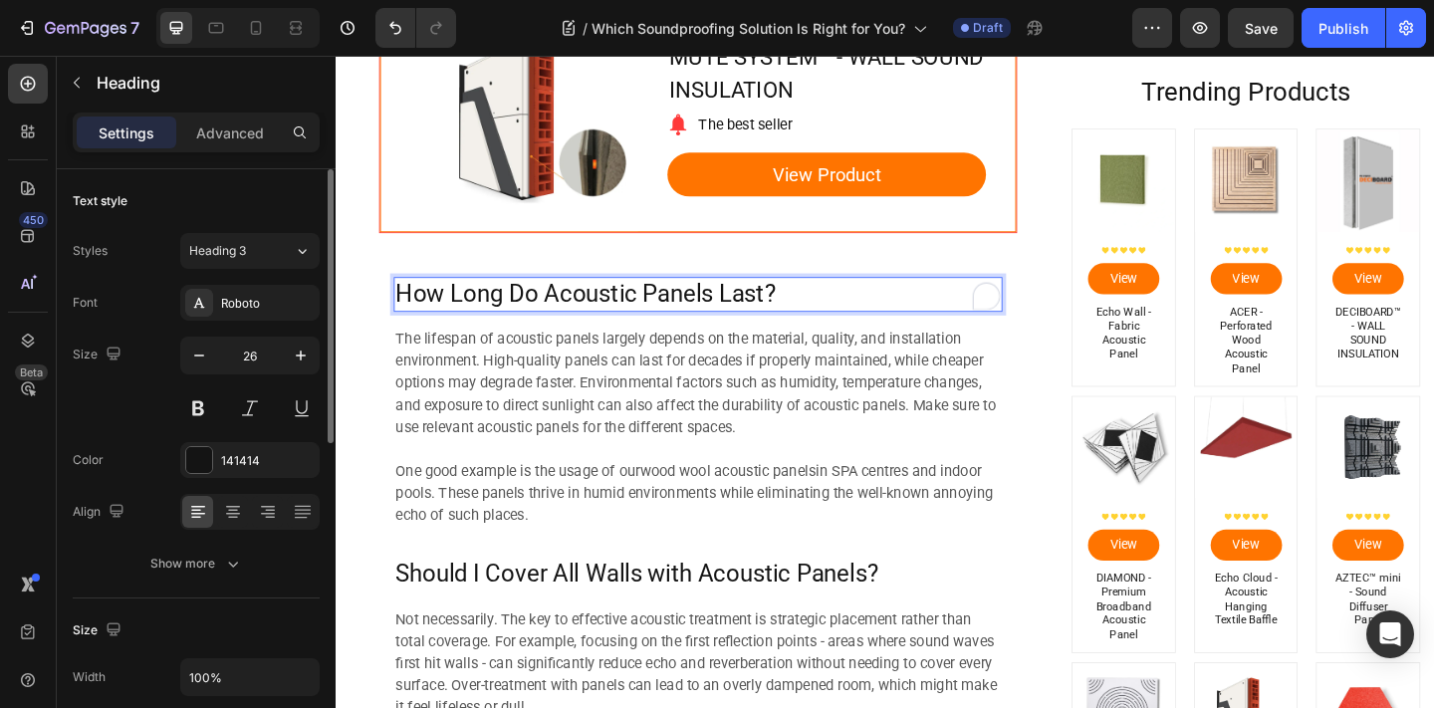
click at [451, 311] on h2 "How Long Do Acoustic Panels Last?" at bounding box center [729, 316] width 662 height 38
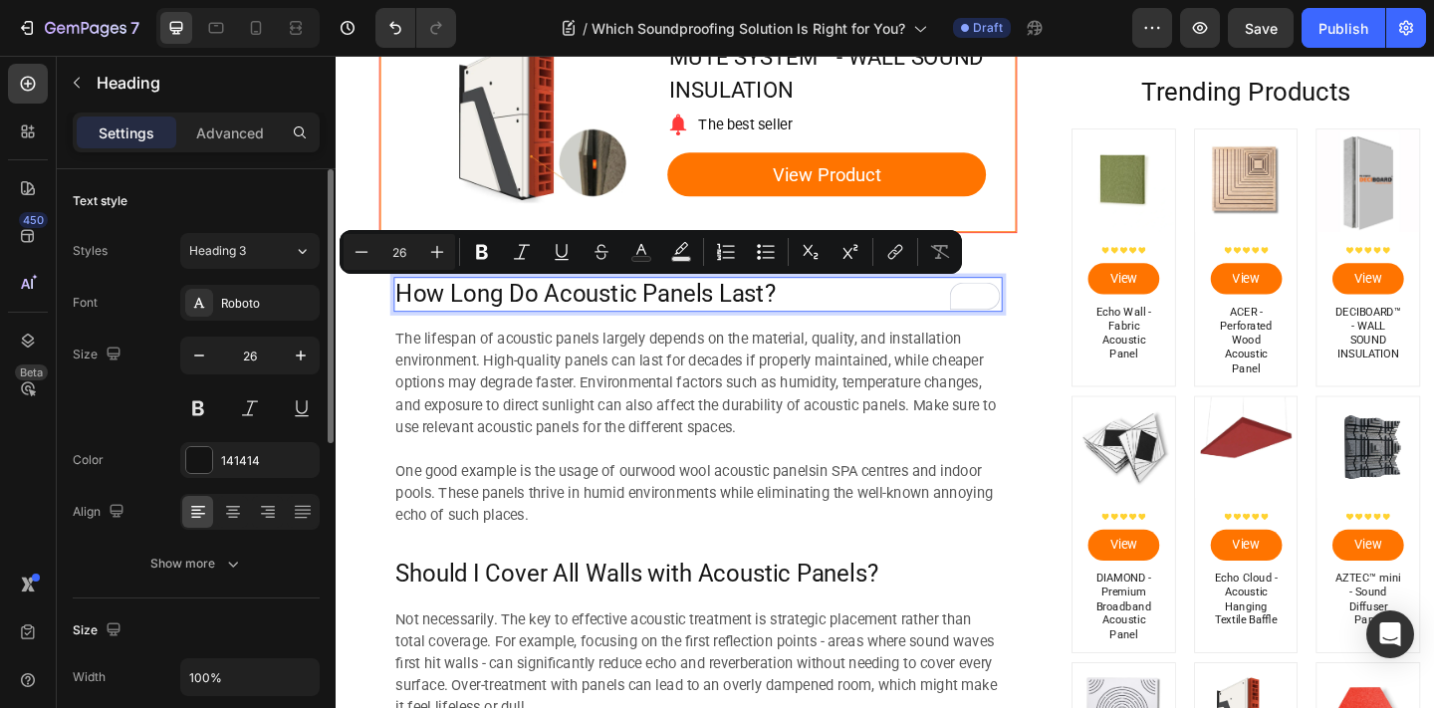
click at [892, 309] on p "How Long Do Acoustic Panels Last?" at bounding box center [729, 316] width 658 height 34
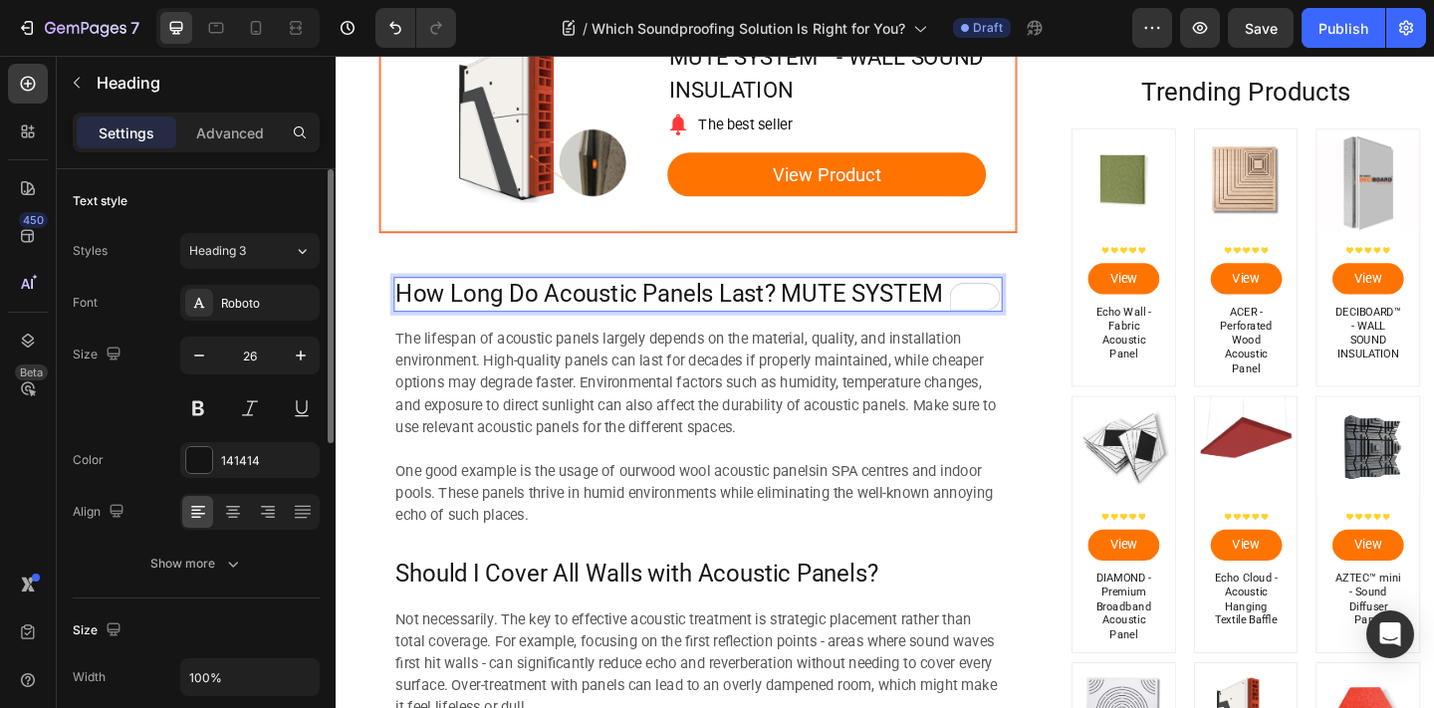
click at [841, 315] on p "How Long Do Acoustic Panels Last? MUTE SYSTEM" at bounding box center [729, 316] width 658 height 34
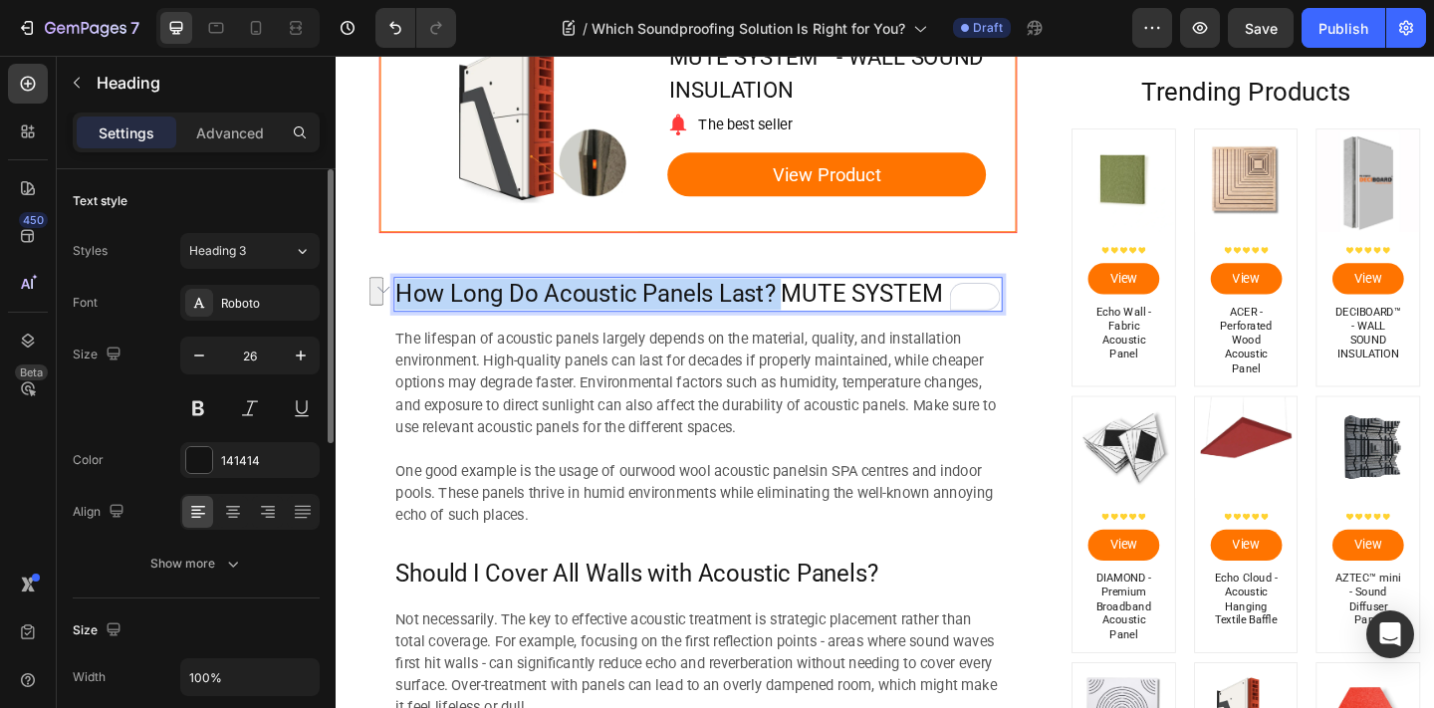
drag, startPoint x: 823, startPoint y: 315, endPoint x: 396, endPoint y: 308, distance: 426.3
click at [396, 308] on div "How Long Do Acoustic Panels Last? MUTE SYSTEM Heading 16 The lifespan of acoust…" at bounding box center [729, 433] width 694 height 305
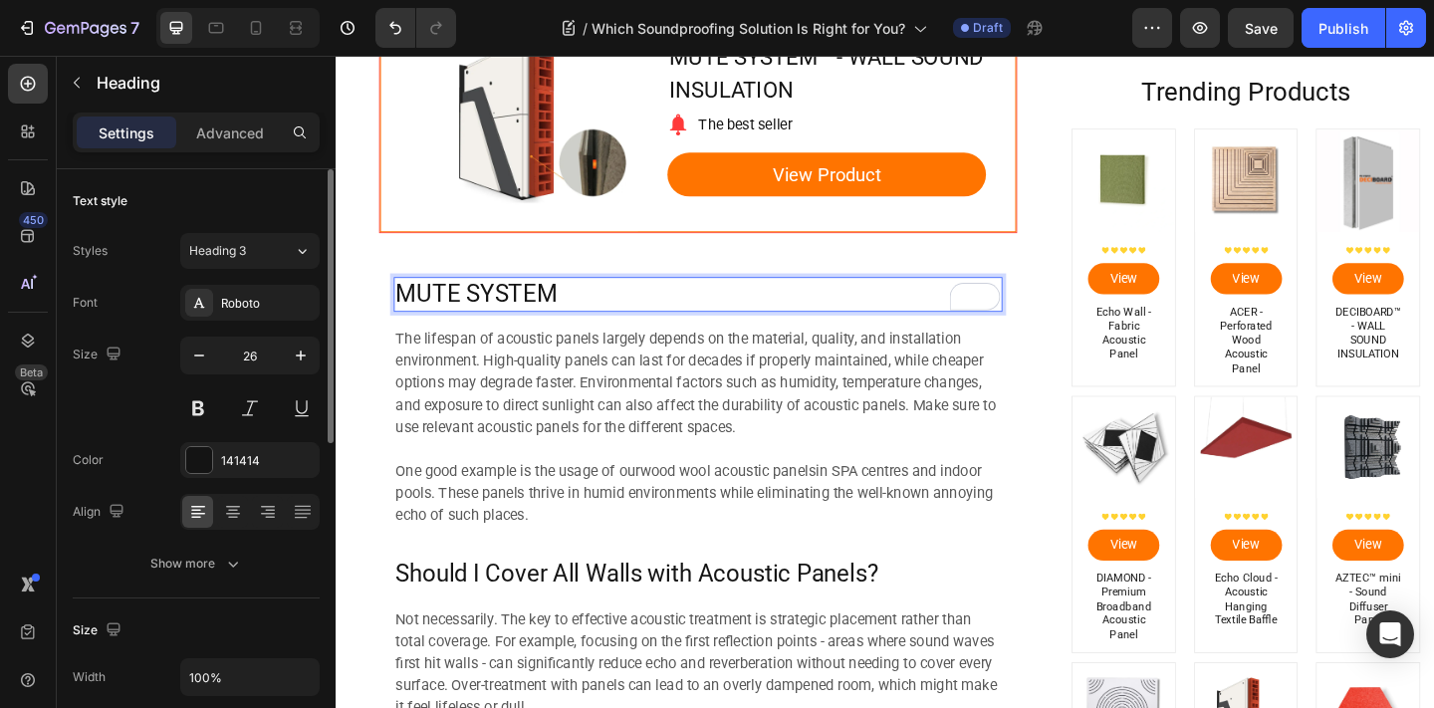
click at [610, 320] on p "MUTE SYSTEM" at bounding box center [729, 316] width 658 height 34
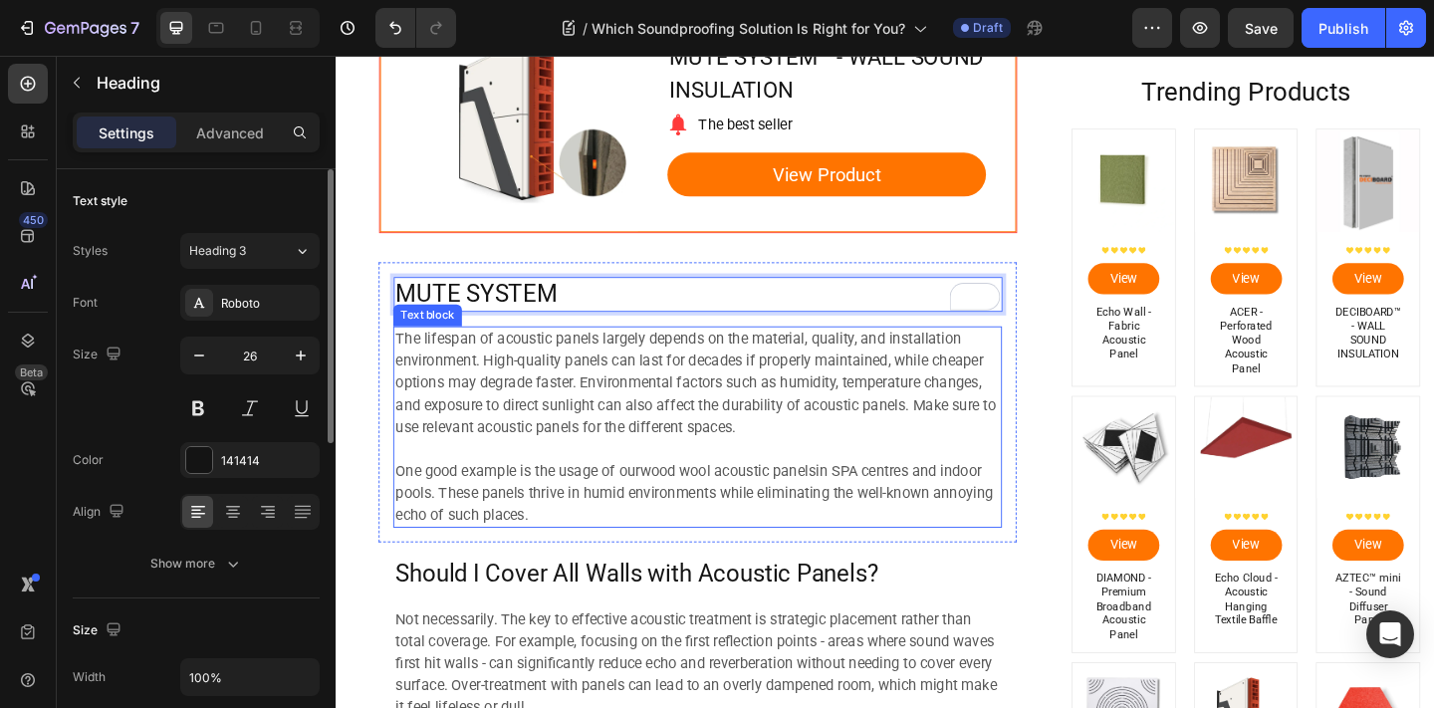
click at [620, 393] on p "The lifespan of acoustic panels largely depends on the material, quality, and i…" at bounding box center [729, 413] width 658 height 120
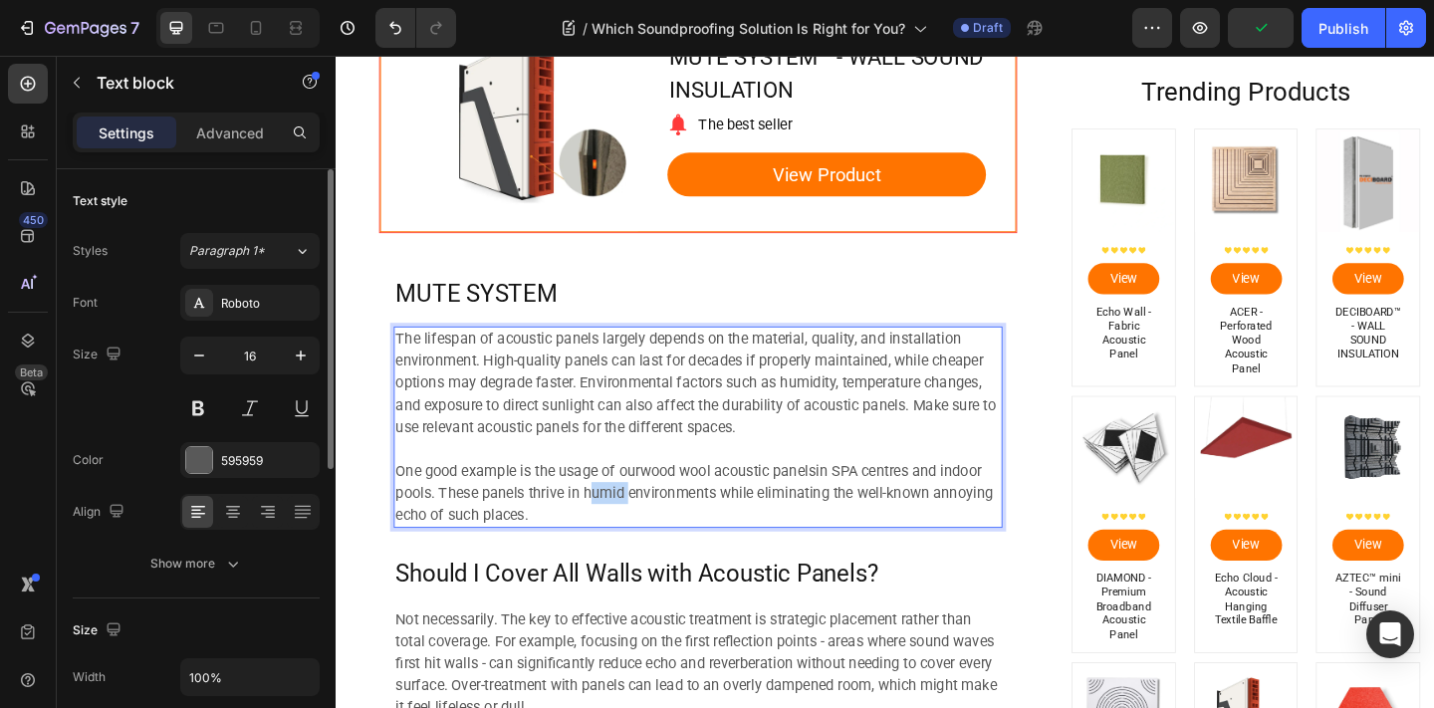
click at [611, 542] on p "One good example is the usage of our wood wool acoustic panels in SPA centres a…" at bounding box center [729, 532] width 658 height 72
click at [574, 547] on p "One good example is the usage of our wood wool acoustic panels in SPA centres a…" at bounding box center [729, 532] width 658 height 72
drag, startPoint x: 572, startPoint y: 554, endPoint x: 403, endPoint y: 369, distance: 249.5
click at [403, 369] on div "The lifespan of acoustic panels largely depends on the material, quality, and i…" at bounding box center [729, 460] width 662 height 219
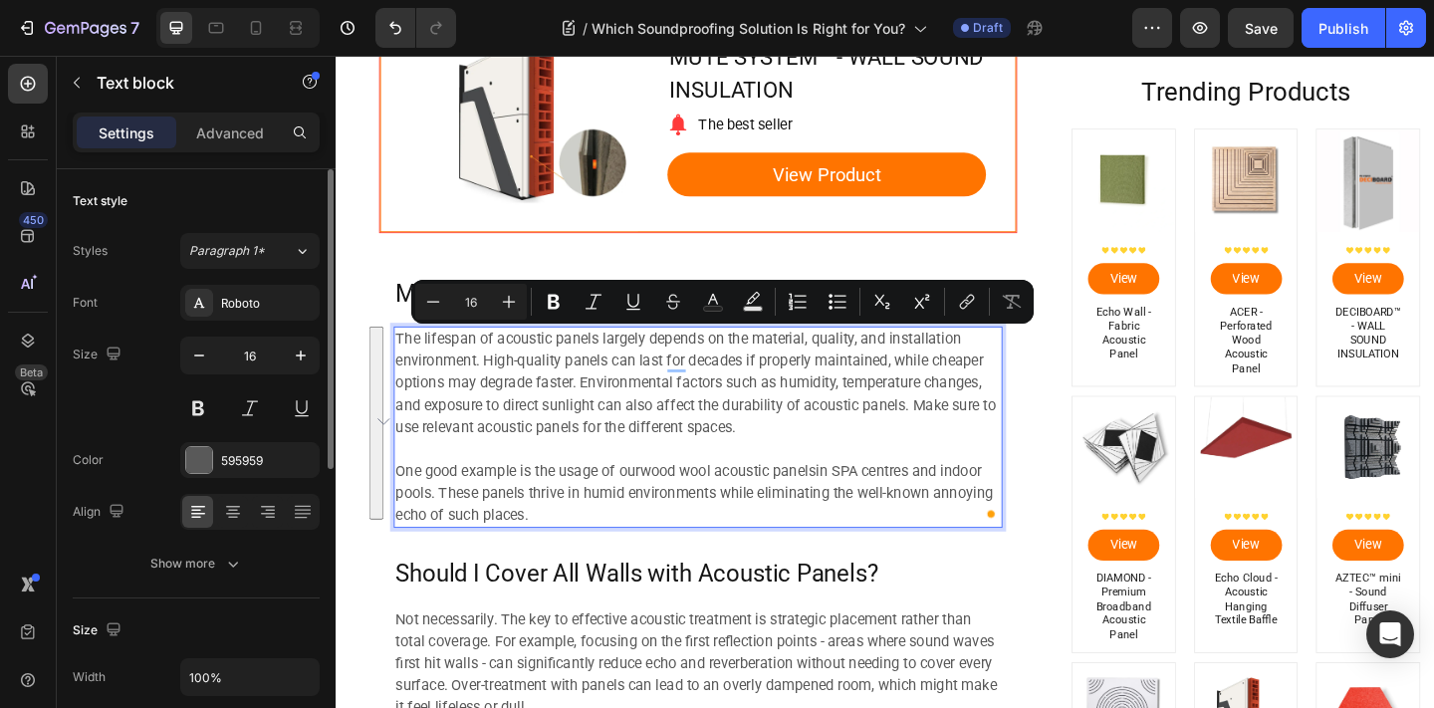
type input "11"
click at [897, 568] on div "The lifespan of acoustic panels largely depends on the material, quality, and i…" at bounding box center [729, 460] width 662 height 219
click at [865, 556] on p "One good example is the usage of our wood wool acoustic panels in SPA centres a…" at bounding box center [729, 532] width 658 height 72
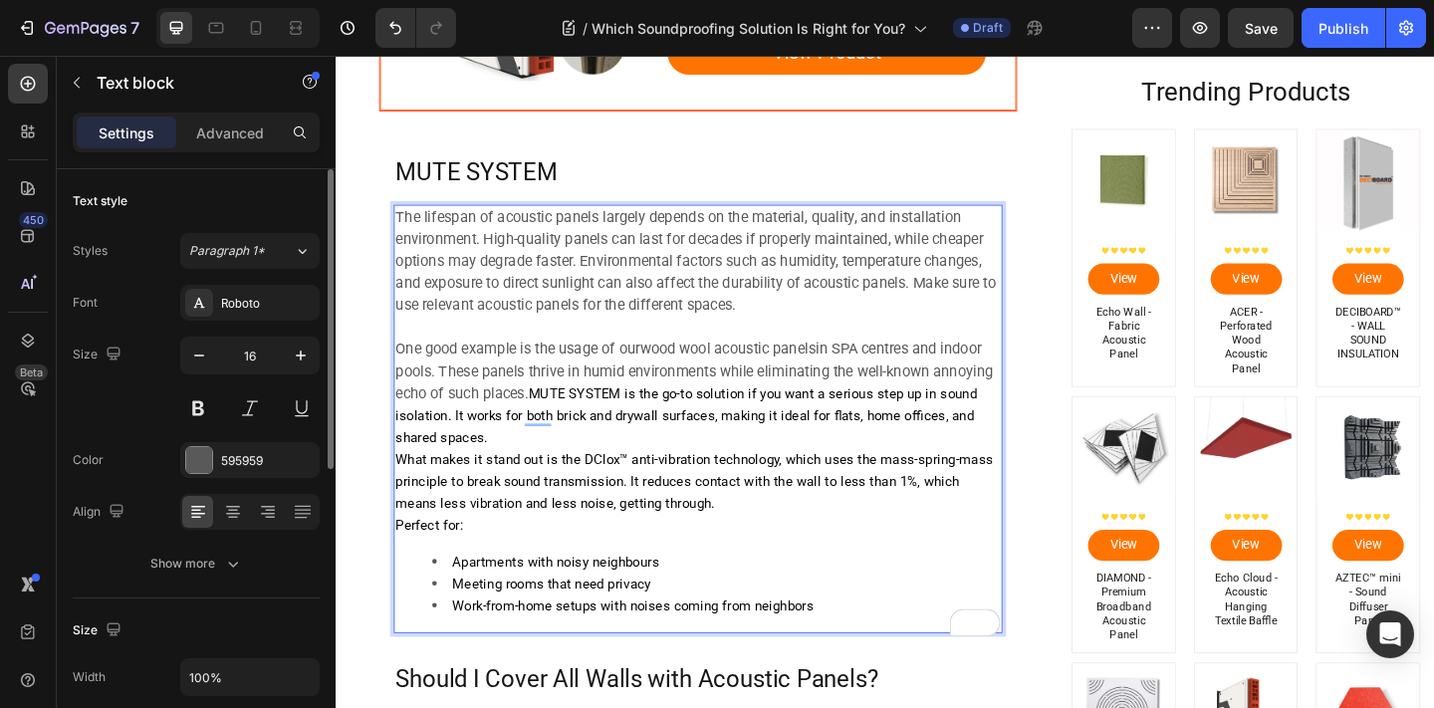
scroll to position [1565, 0]
click at [547, 420] on p "One good example is the usage of our wood wool acoustic panels in SPA centres a…" at bounding box center [729, 424] width 658 height 120
click at [547, 421] on p "One good example is the usage of our wood wool acoustic panels in SPA centres a…" at bounding box center [729, 424] width 658 height 120
click at [554, 426] on span "MUTE SYSTEM is the go-to solution if you want a serious step up in sound isolat…" at bounding box center [716, 448] width 632 height 66
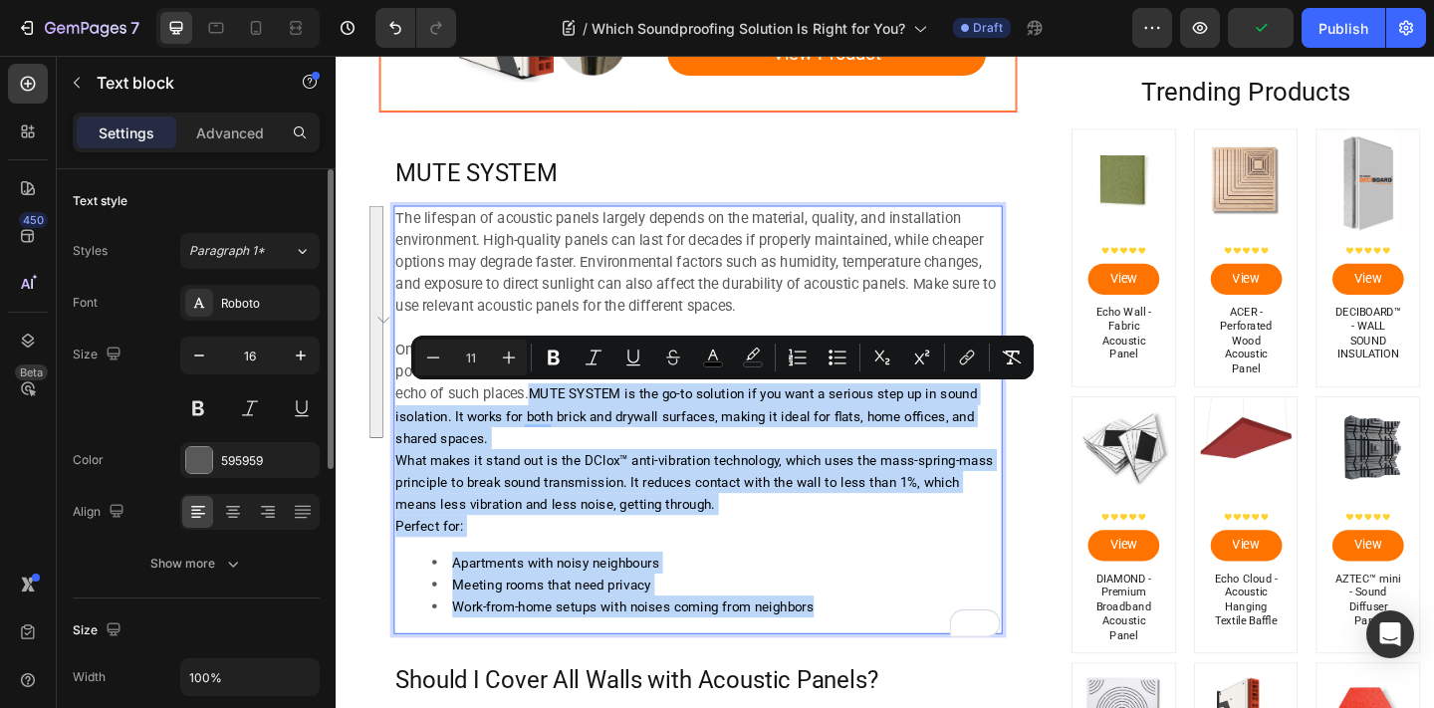
drag, startPoint x: 551, startPoint y: 423, endPoint x: 908, endPoint y: 671, distance: 435.1
click at [902, 660] on div "The lifespan of acoustic panels largely depends on the material, quality, and i…" at bounding box center [729, 452] width 662 height 466
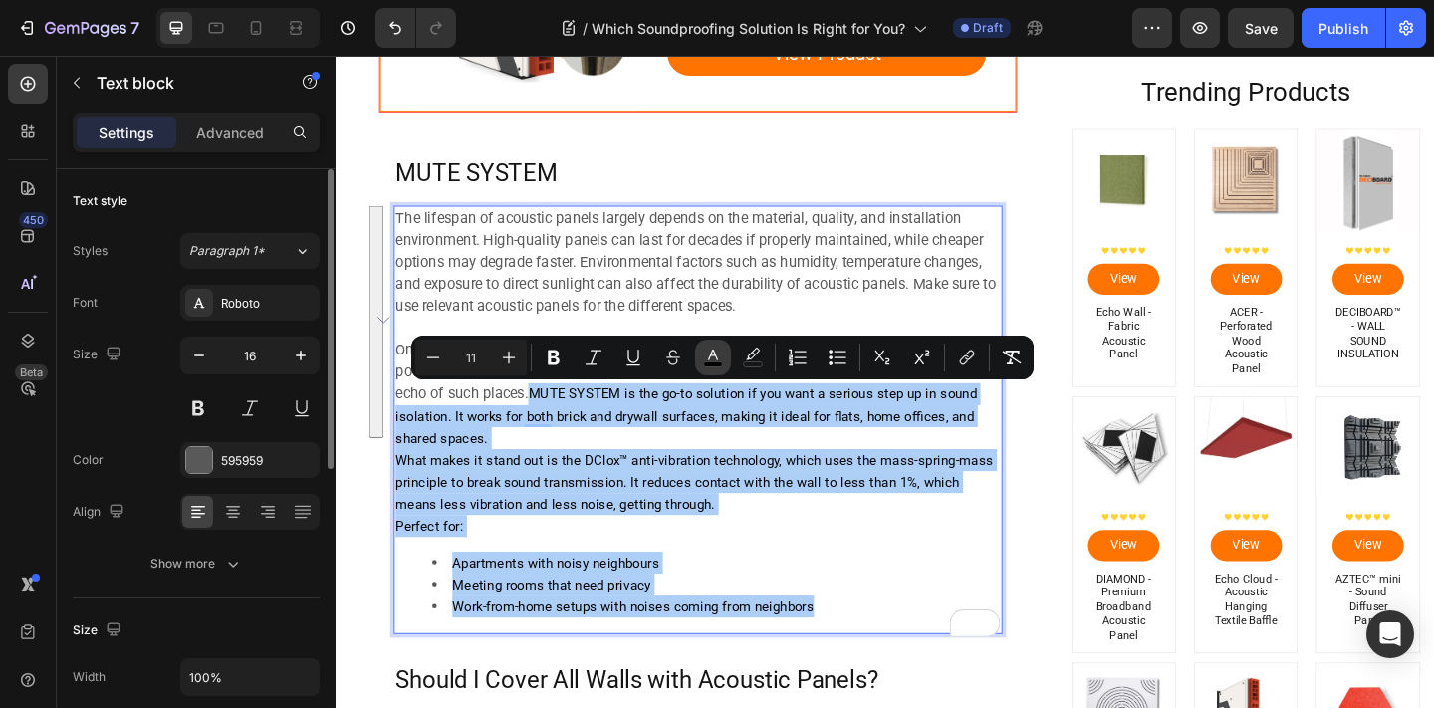
click at [719, 360] on icon "Editor contextual toolbar" at bounding box center [713, 358] width 20 height 20
type input "000000"
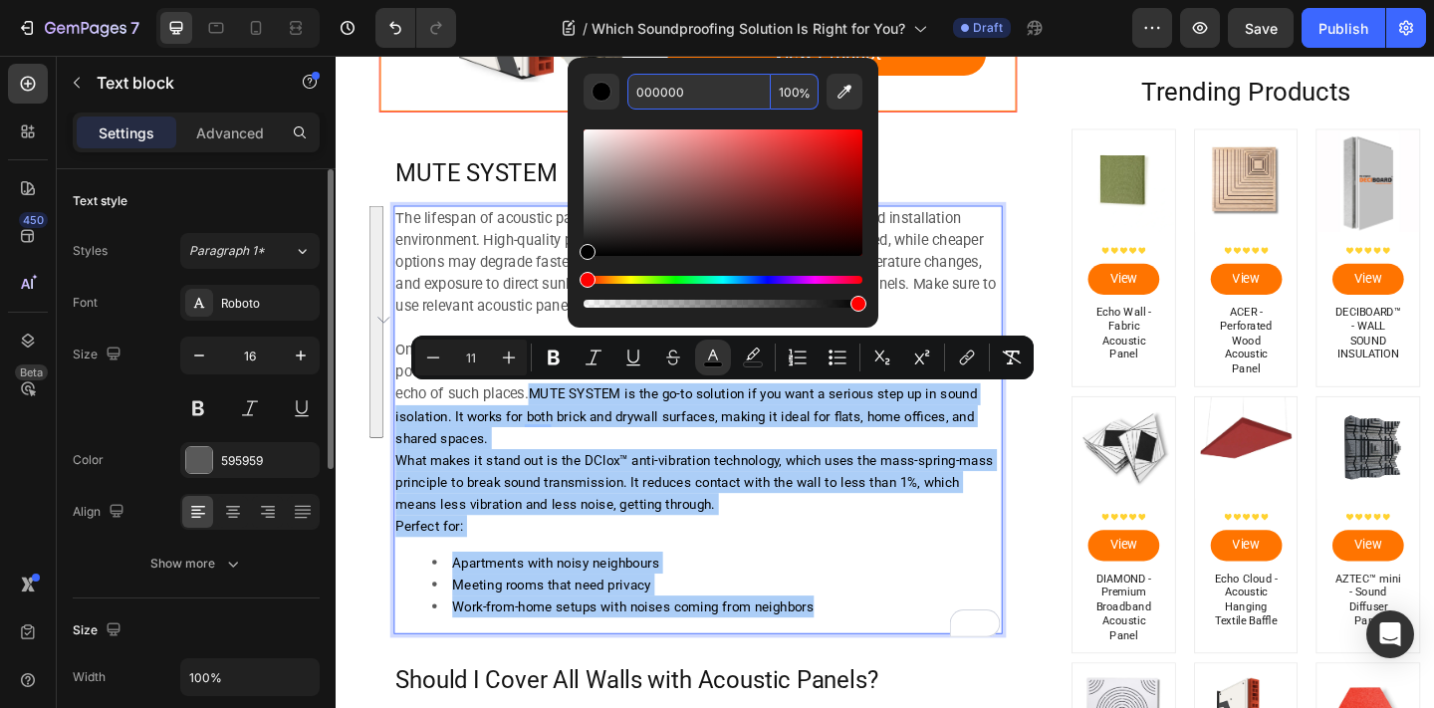
click at [715, 96] on input "000000" at bounding box center [698, 92] width 143 height 36
click at [714, 95] on input "000000" at bounding box center [698, 92] width 143 height 36
type input "595959"
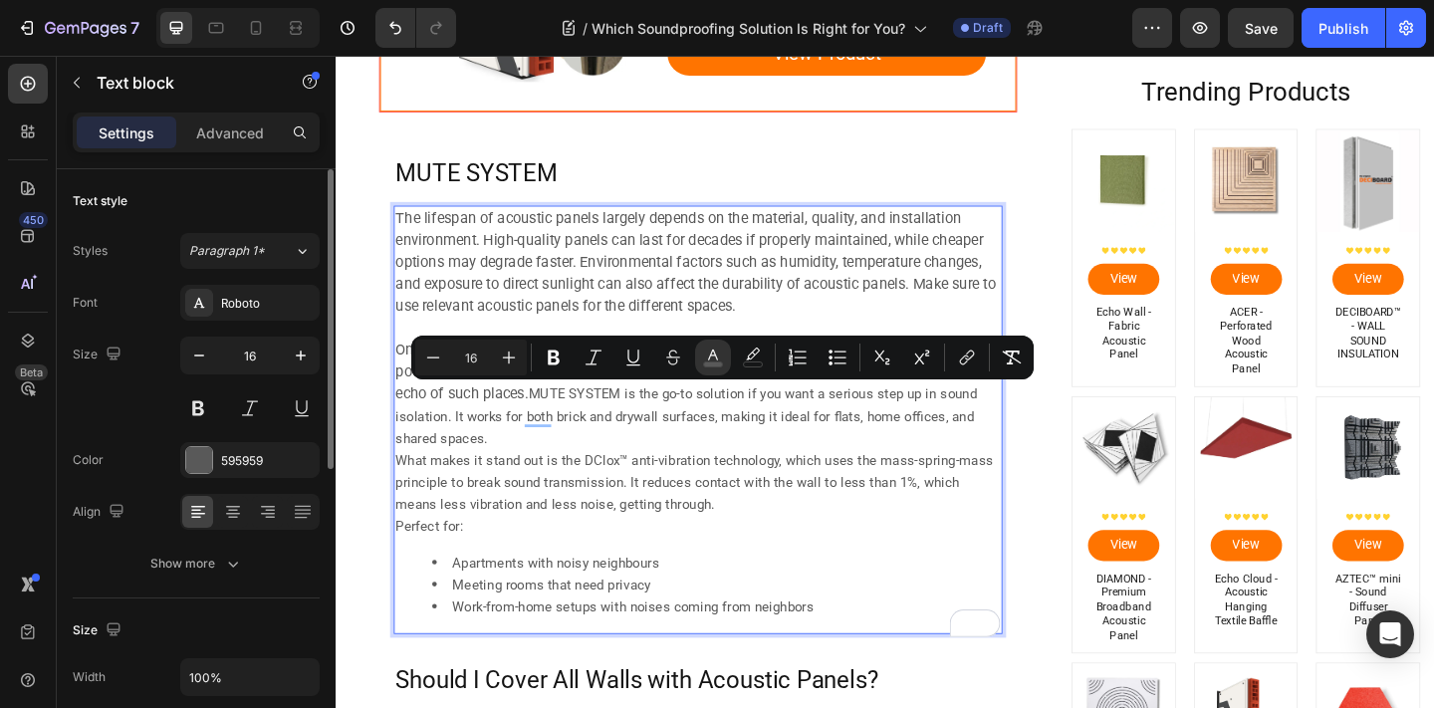
drag, startPoint x: 577, startPoint y: 410, endPoint x: 894, endPoint y: 434, distance: 318.6
click at [577, 410] on p "One good example is the usage of our wood wool acoustic panels in SPA centres a…" at bounding box center [729, 424] width 658 height 120
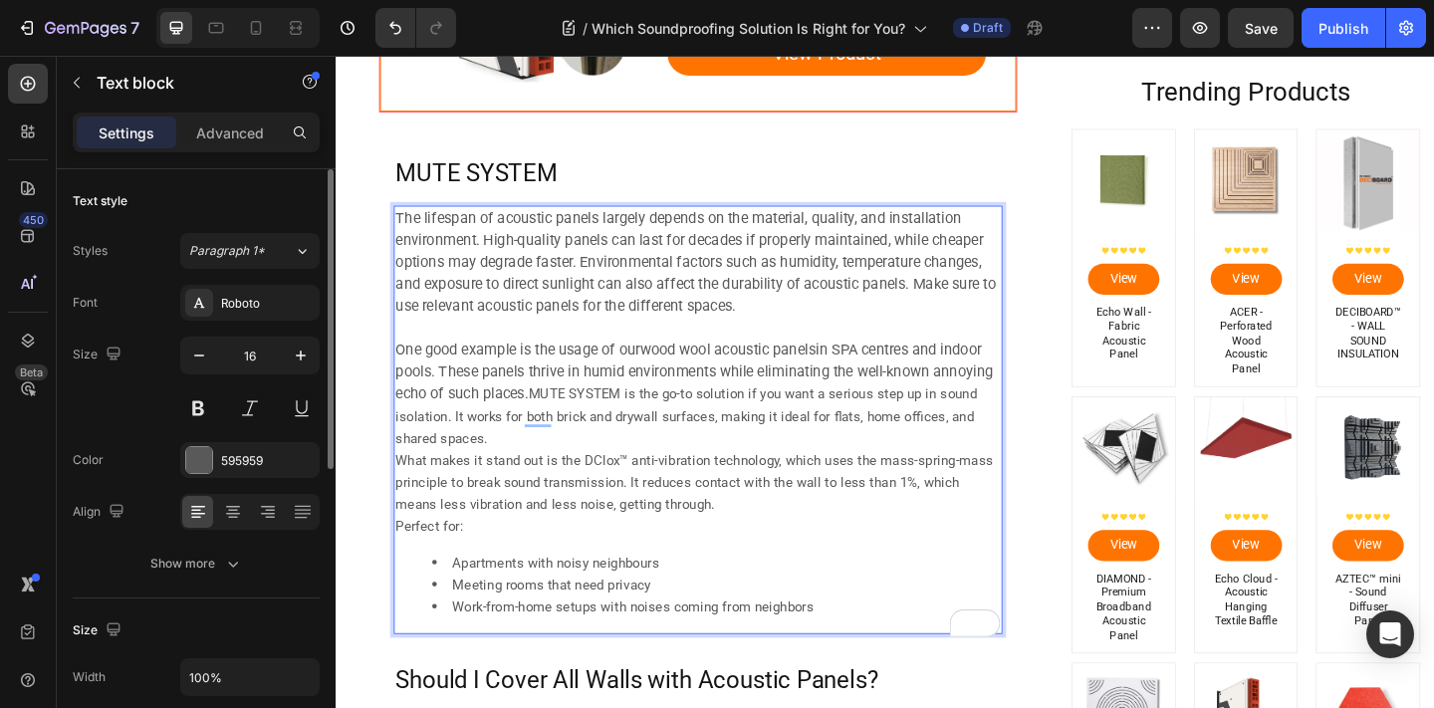
click at [554, 420] on span "MUTE SYSTEM is the go-to solution if you want a serious step up in sound isolat…" at bounding box center [716, 448] width 632 height 66
drag, startPoint x: 552, startPoint y: 422, endPoint x: 394, endPoint y: 232, distance: 246.9
click at [394, 232] on div "MUTE SYSTEM Heading The lifespan of acoustic panels largely depends on the mate…" at bounding box center [729, 425] width 694 height 552
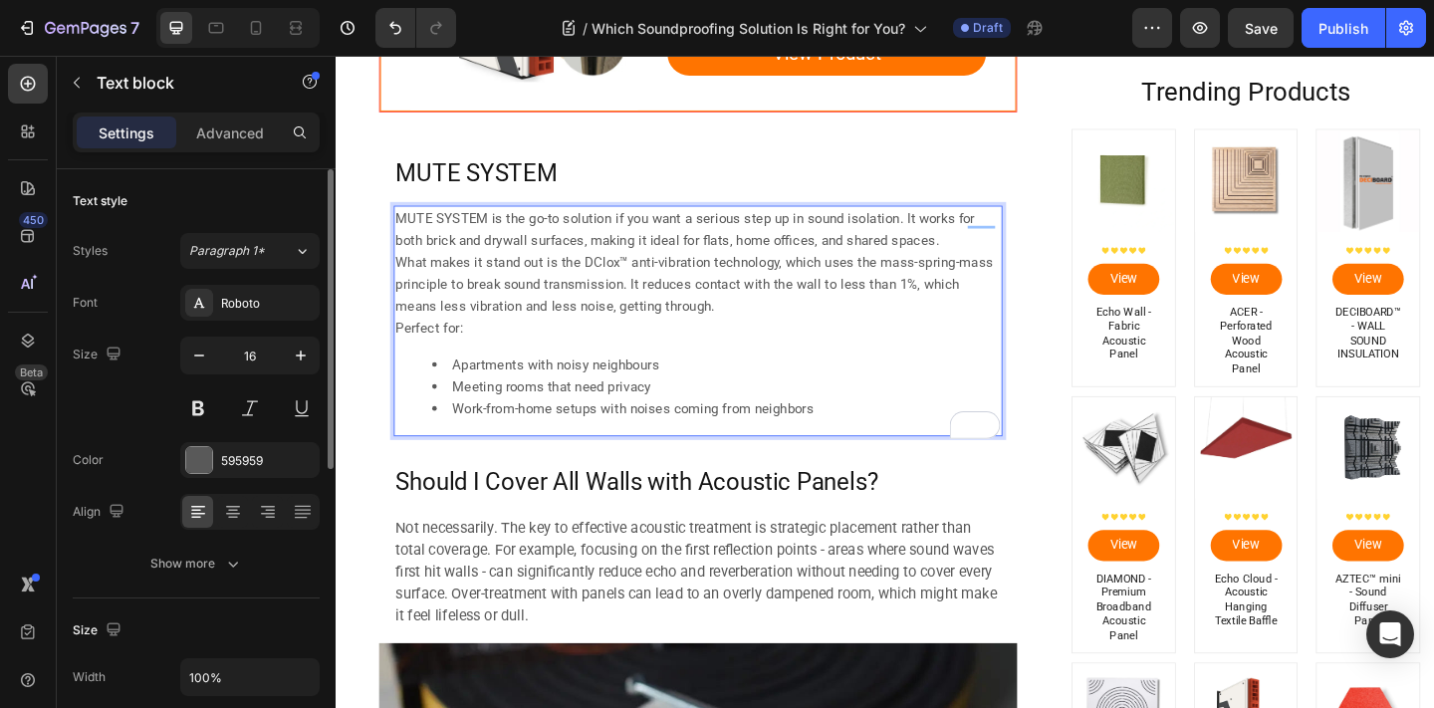
click at [466, 299] on span "What makes it stand out is the DClox™ anti-vibration technology, which uses the…" at bounding box center [725, 305] width 650 height 66
click at [467, 299] on span "What makes it stand out is the DClox™ anti-vibration technology, which uses the…" at bounding box center [725, 305] width 650 height 66
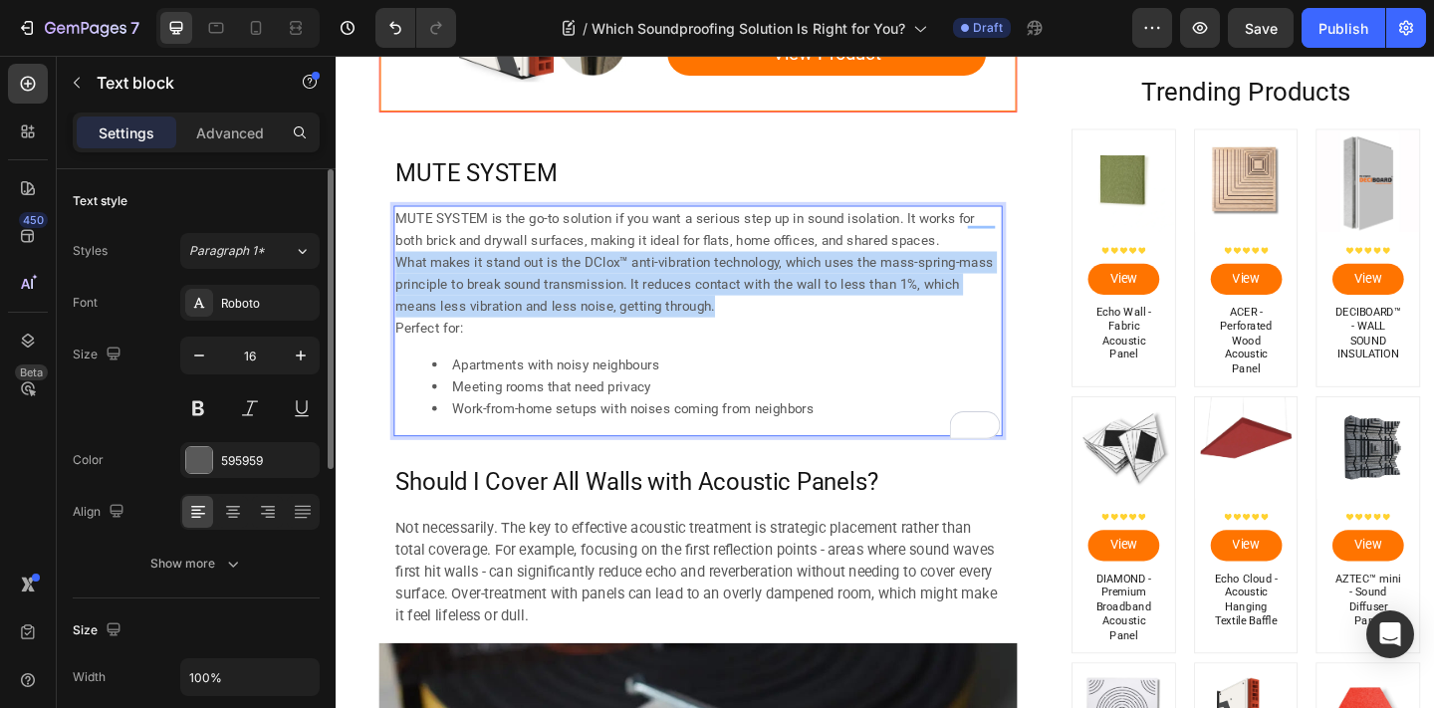
click at [467, 299] on span "What makes it stand out is the DClox™ anti-vibration technology, which uses the…" at bounding box center [725, 305] width 650 height 66
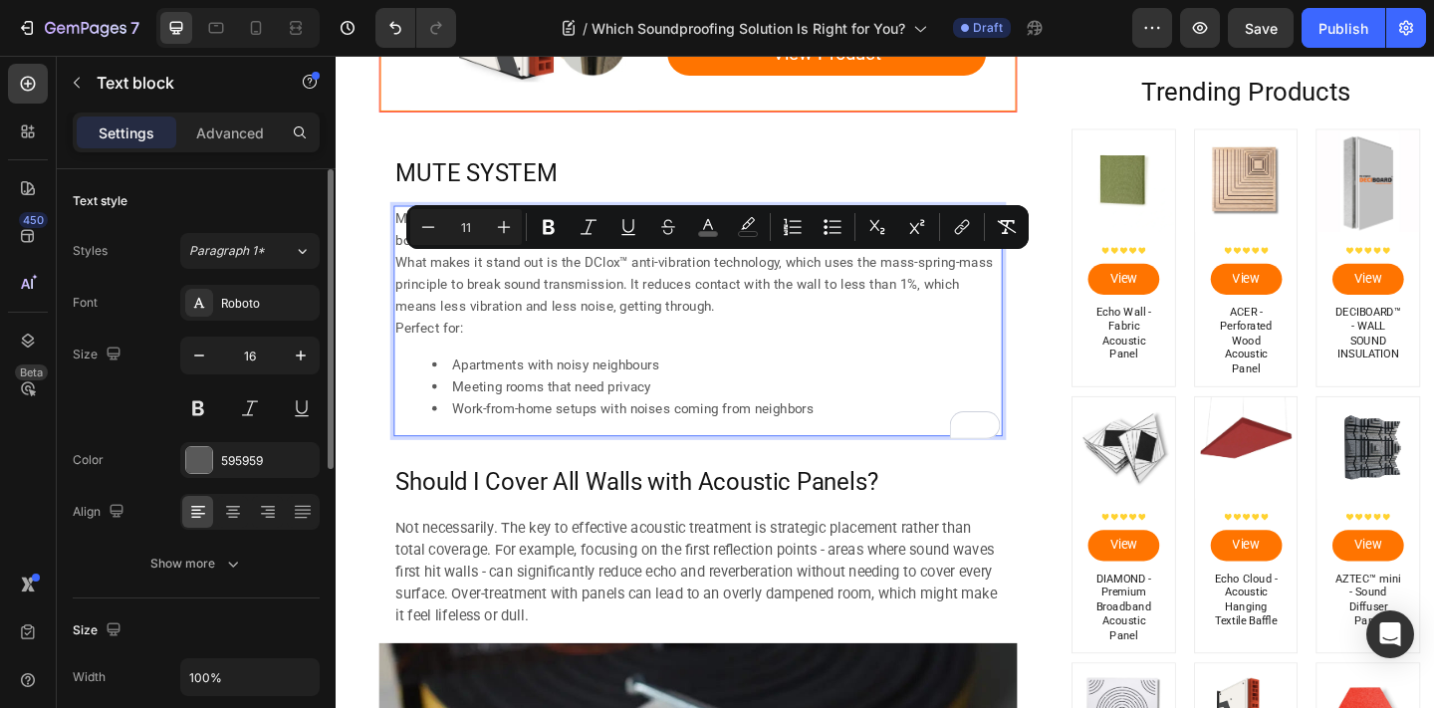
click at [793, 417] on li "Meeting rooms that need privacy" at bounding box center [749, 416] width 618 height 24
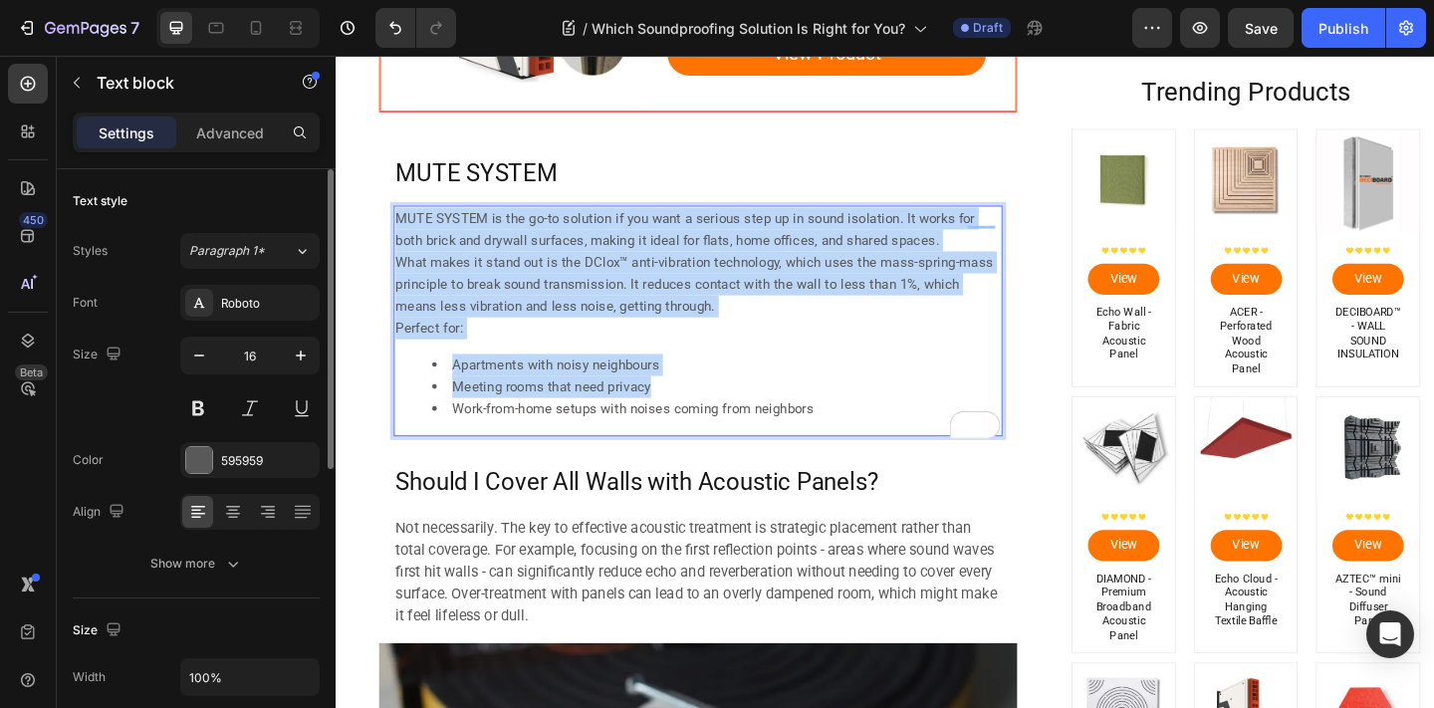
drag, startPoint x: 882, startPoint y: 431, endPoint x: 380, endPoint y: 235, distance: 538.9
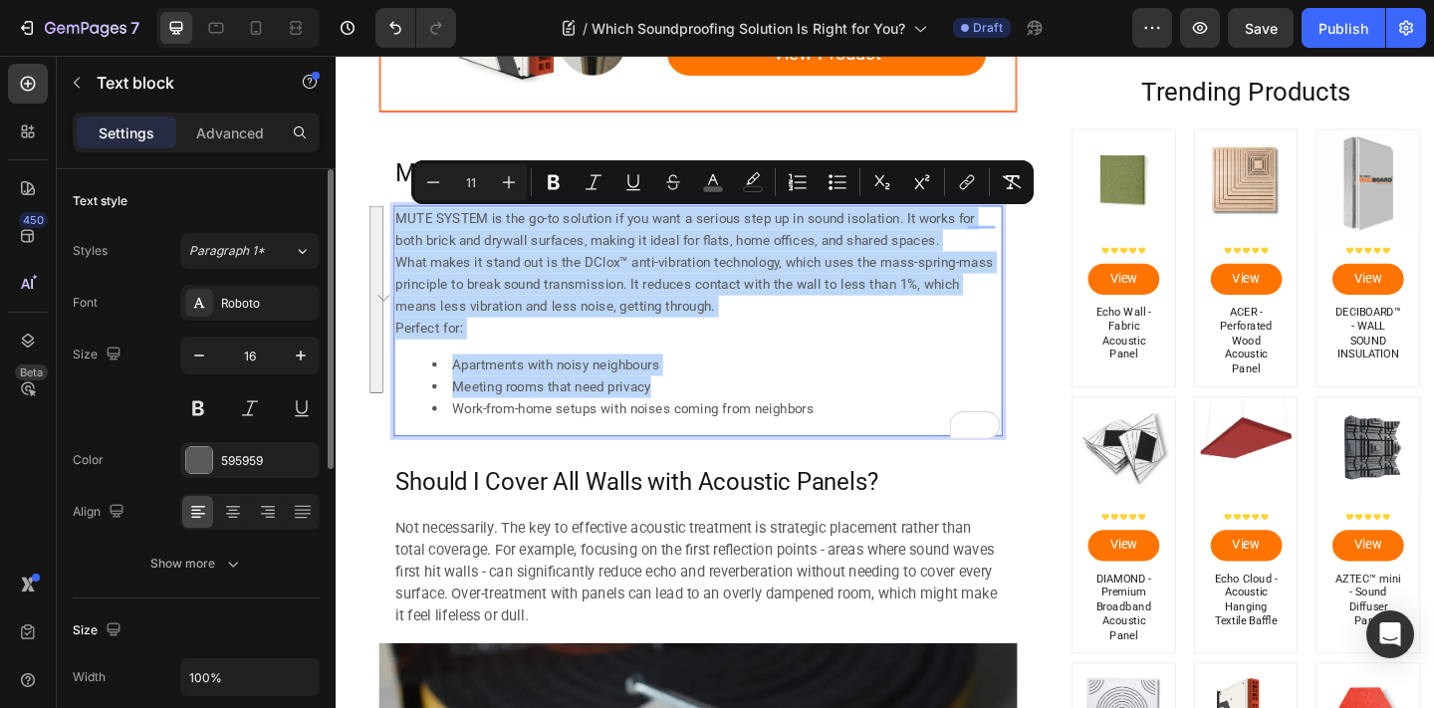
click at [408, 239] on span "MUTE SYSTEM is the go-to solution if you want a serious step up in sound isolat…" at bounding box center [715, 245] width 630 height 42
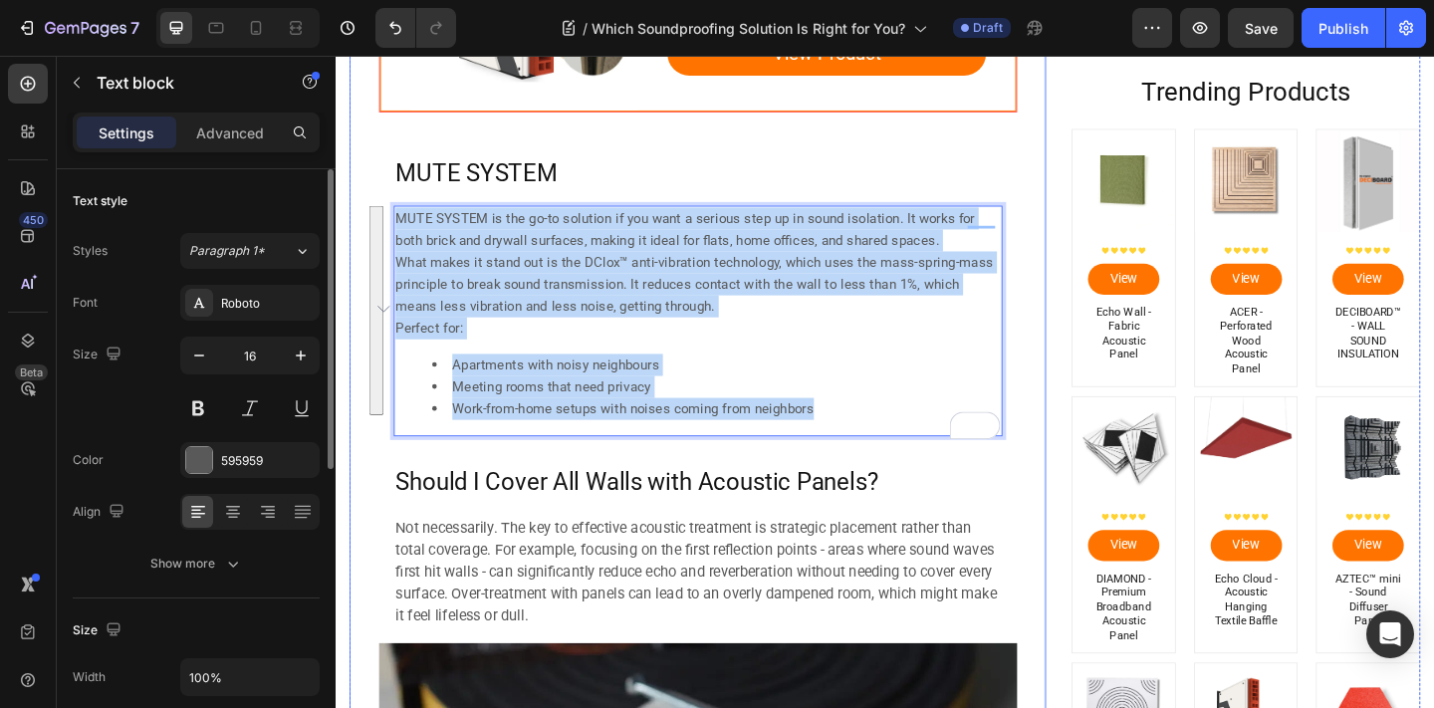
drag, startPoint x: 401, startPoint y: 229, endPoint x: 1078, endPoint y: 479, distance: 720.9
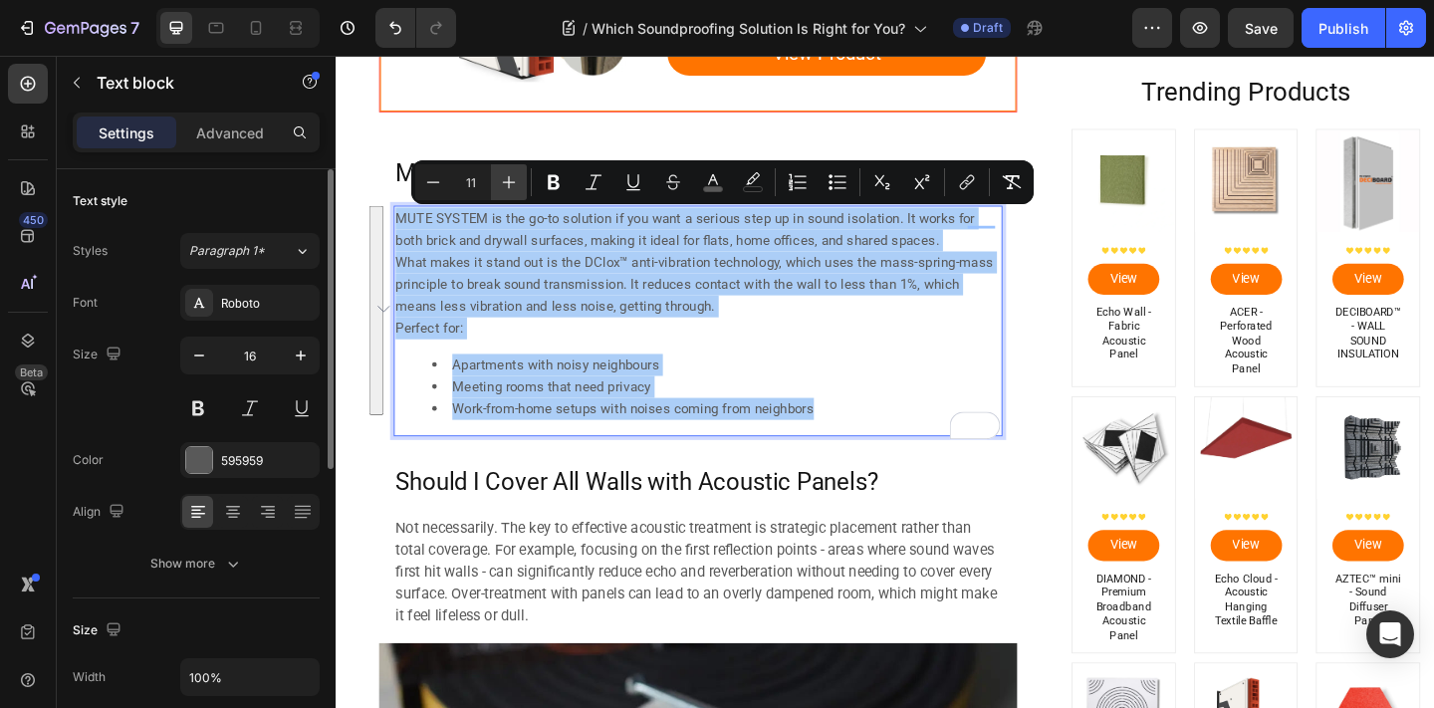
click at [514, 176] on icon "Editor contextual toolbar" at bounding box center [509, 182] width 20 height 20
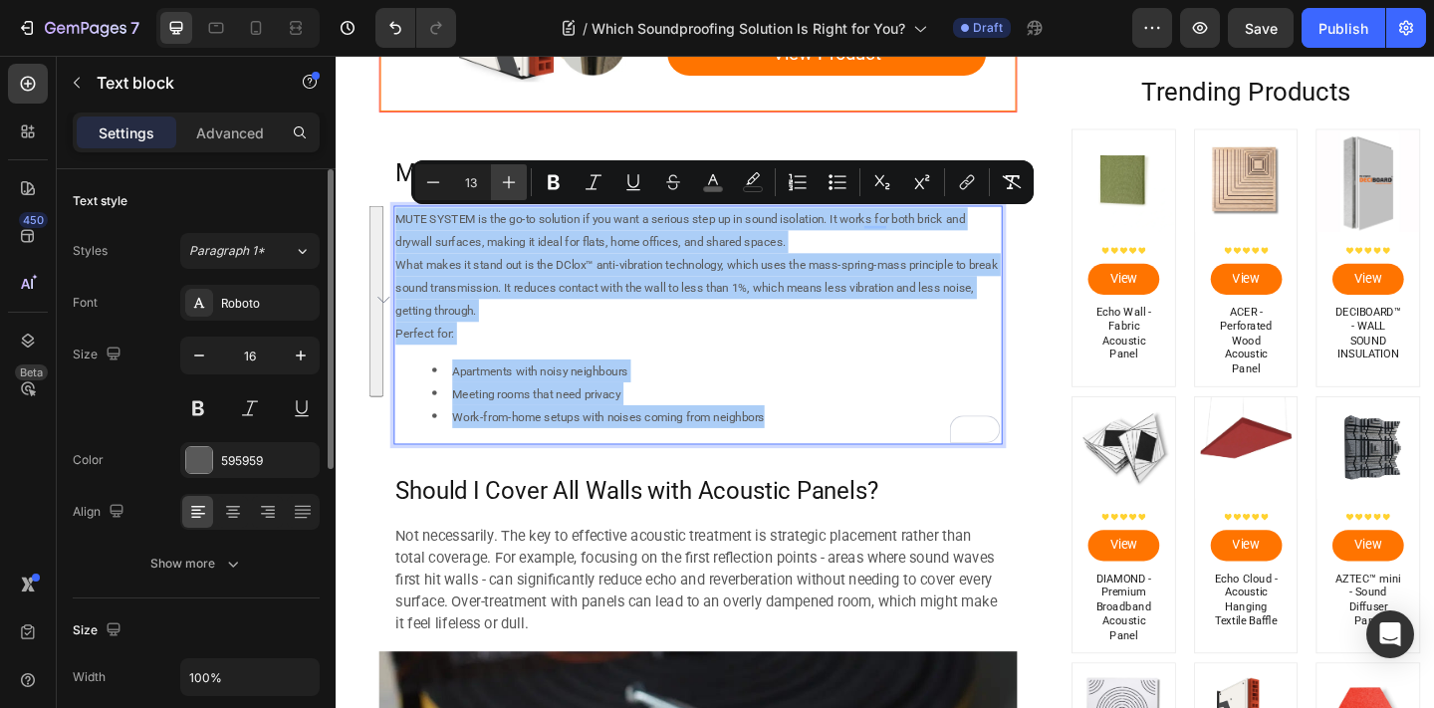
click at [514, 176] on icon "Editor contextual toolbar" at bounding box center [509, 182] width 20 height 20
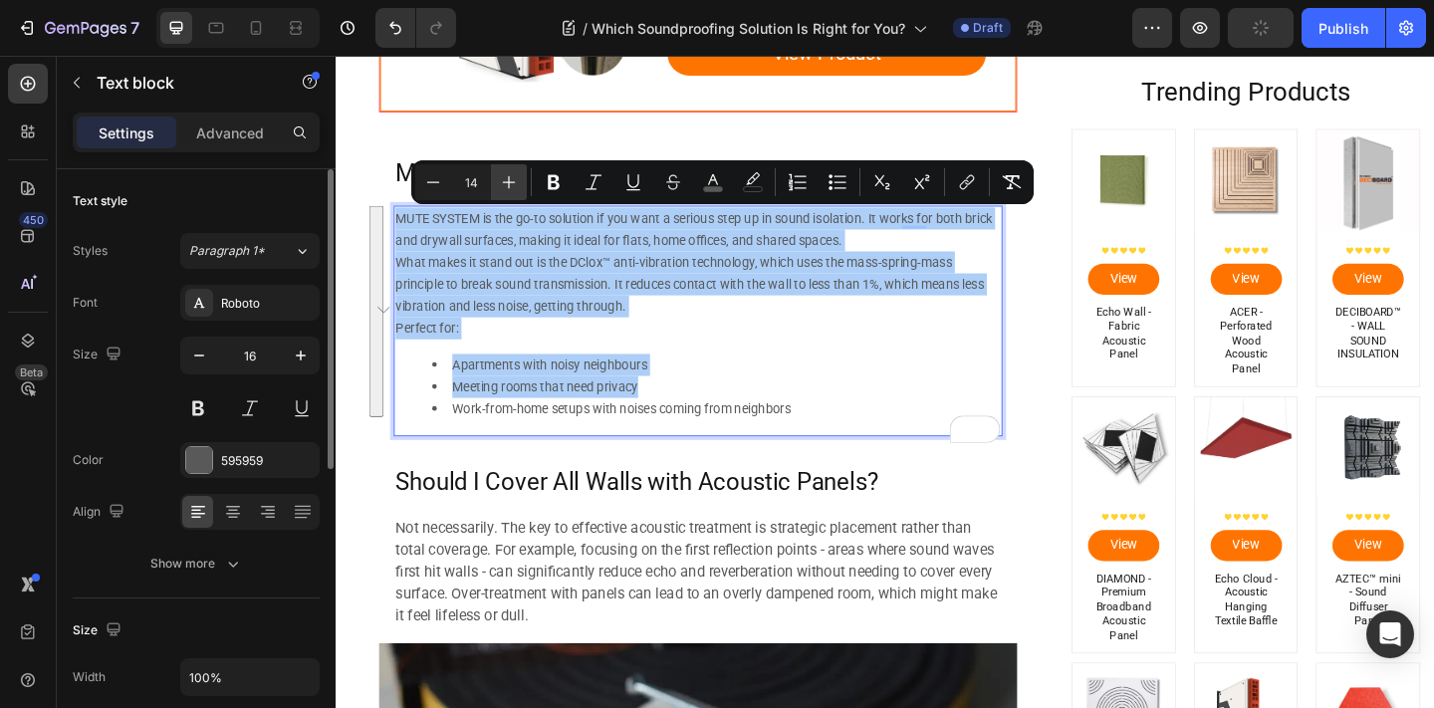
click at [514, 176] on icon "Editor contextual toolbar" at bounding box center [509, 182] width 20 height 20
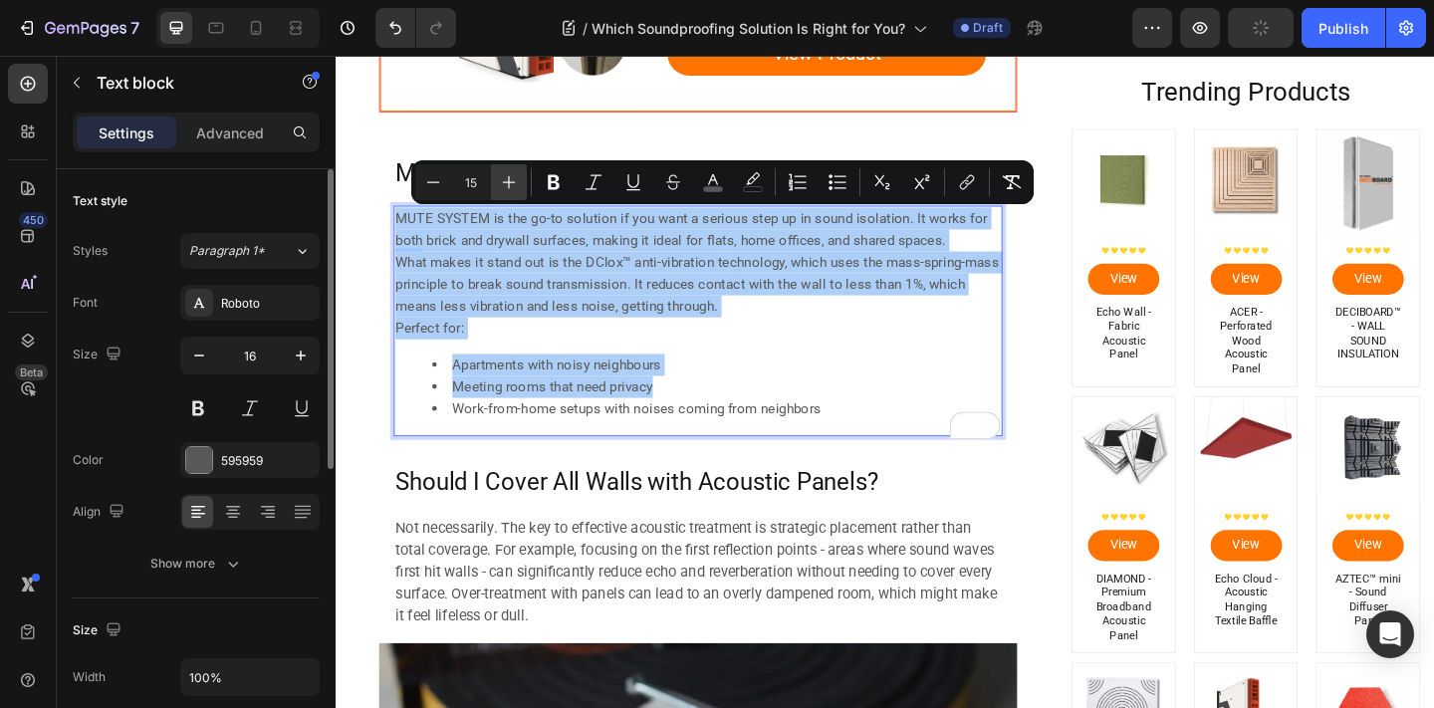
click at [514, 176] on icon "Editor contextual toolbar" at bounding box center [509, 182] width 20 height 20
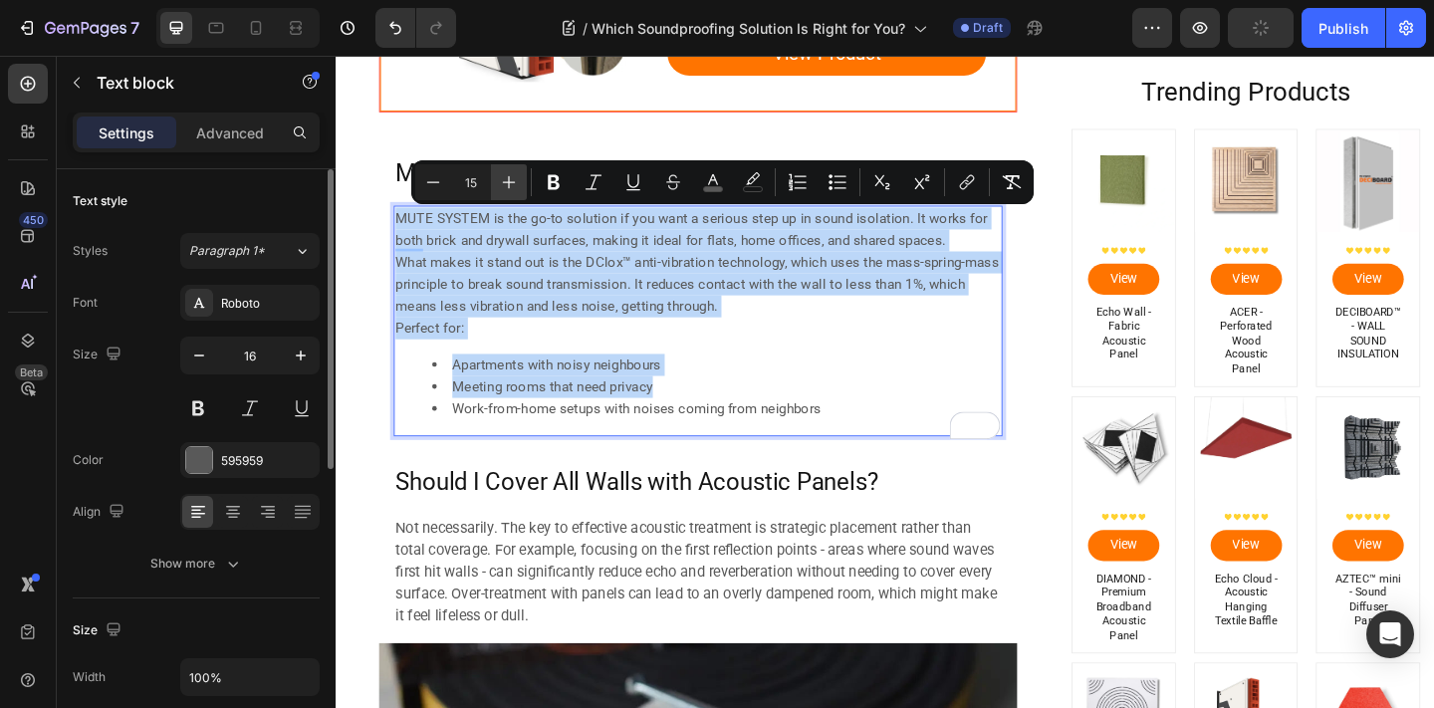
type input "16"
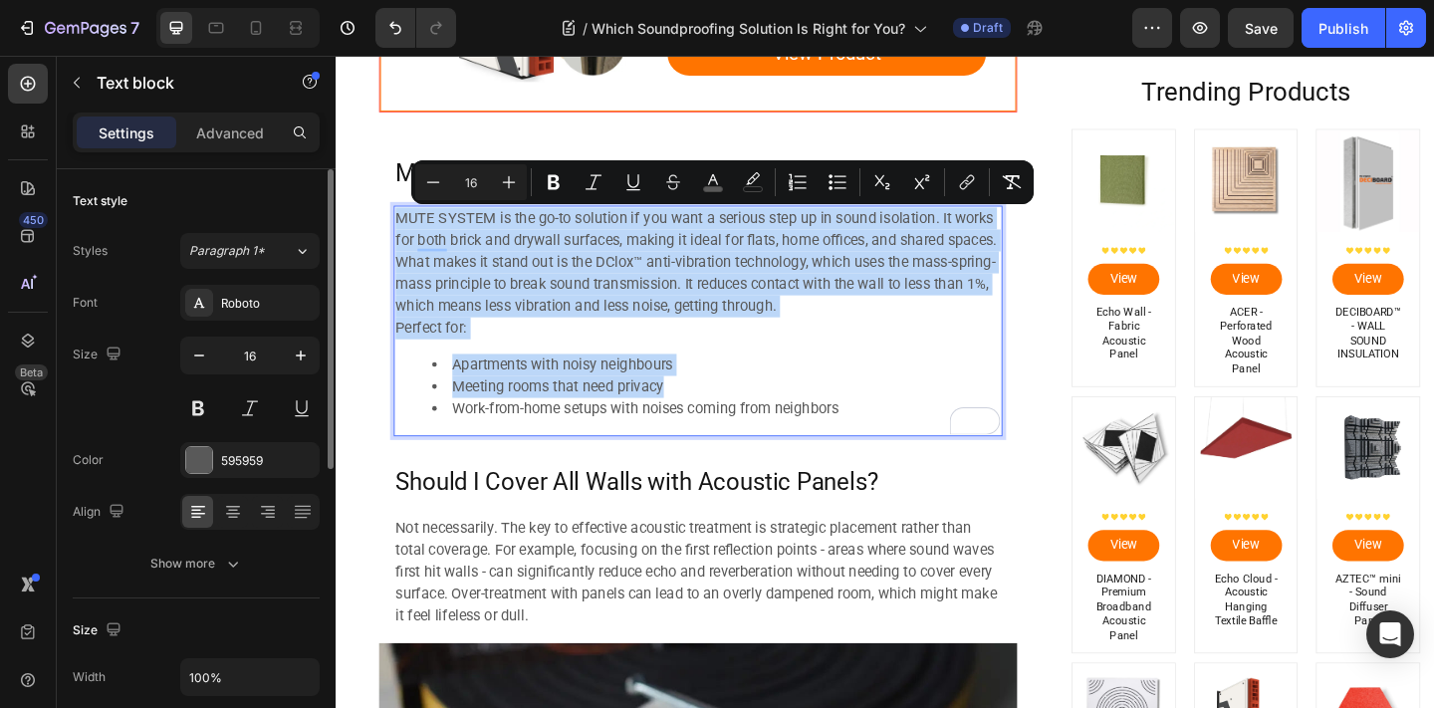
click at [702, 362] on p "Perfect for:" at bounding box center [729, 353] width 658 height 24
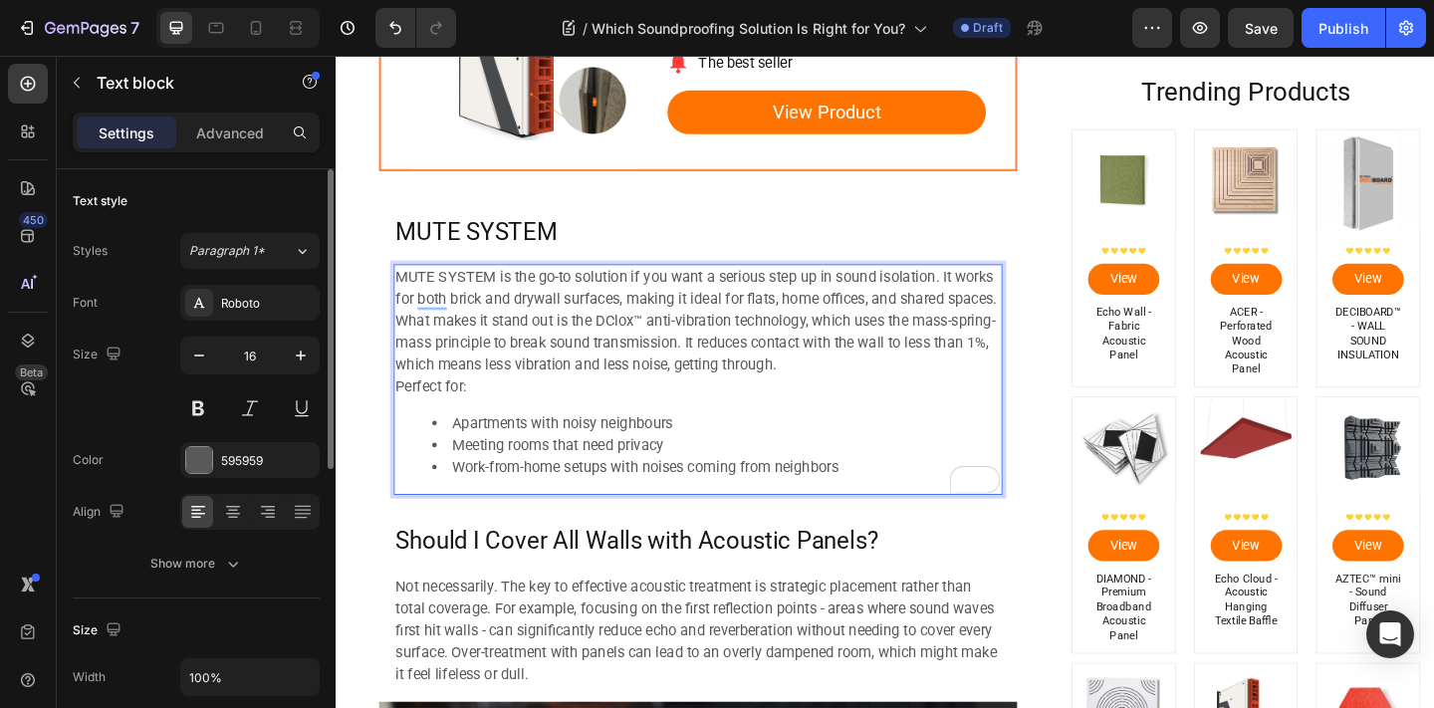
scroll to position [1502, 0]
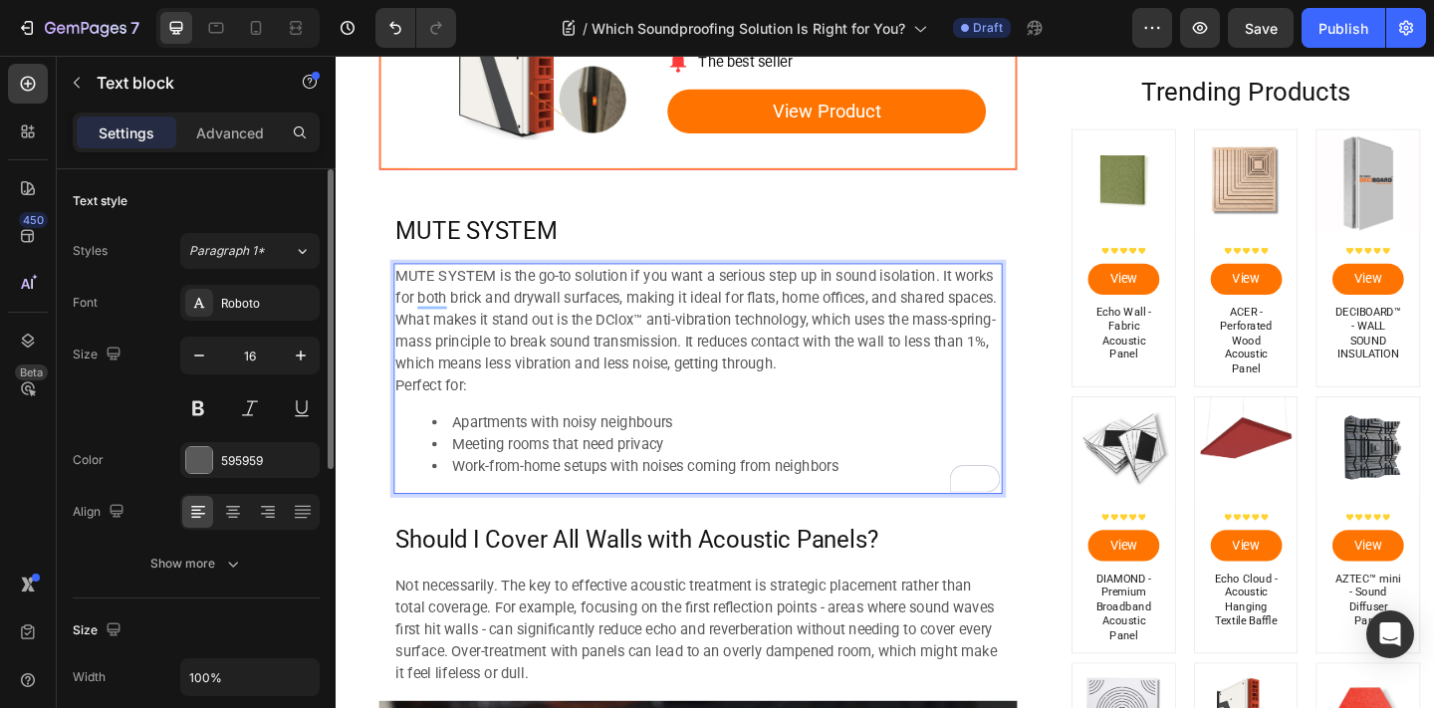
click at [793, 410] on p "Perfect for:" at bounding box center [729, 415] width 658 height 24
click at [931, 500] on li "Work-from-home setups with noises coming from neighbors" at bounding box center [749, 503] width 618 height 24
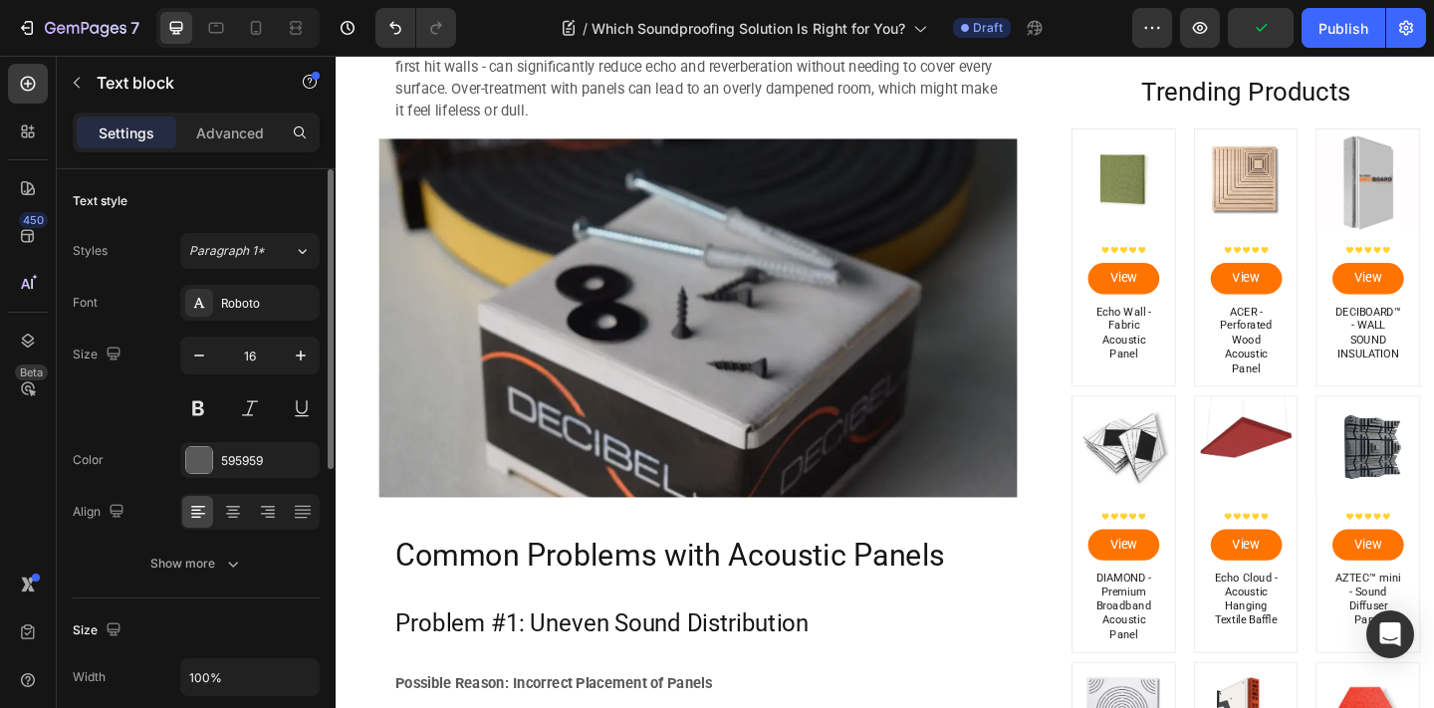
scroll to position [1864, 0]
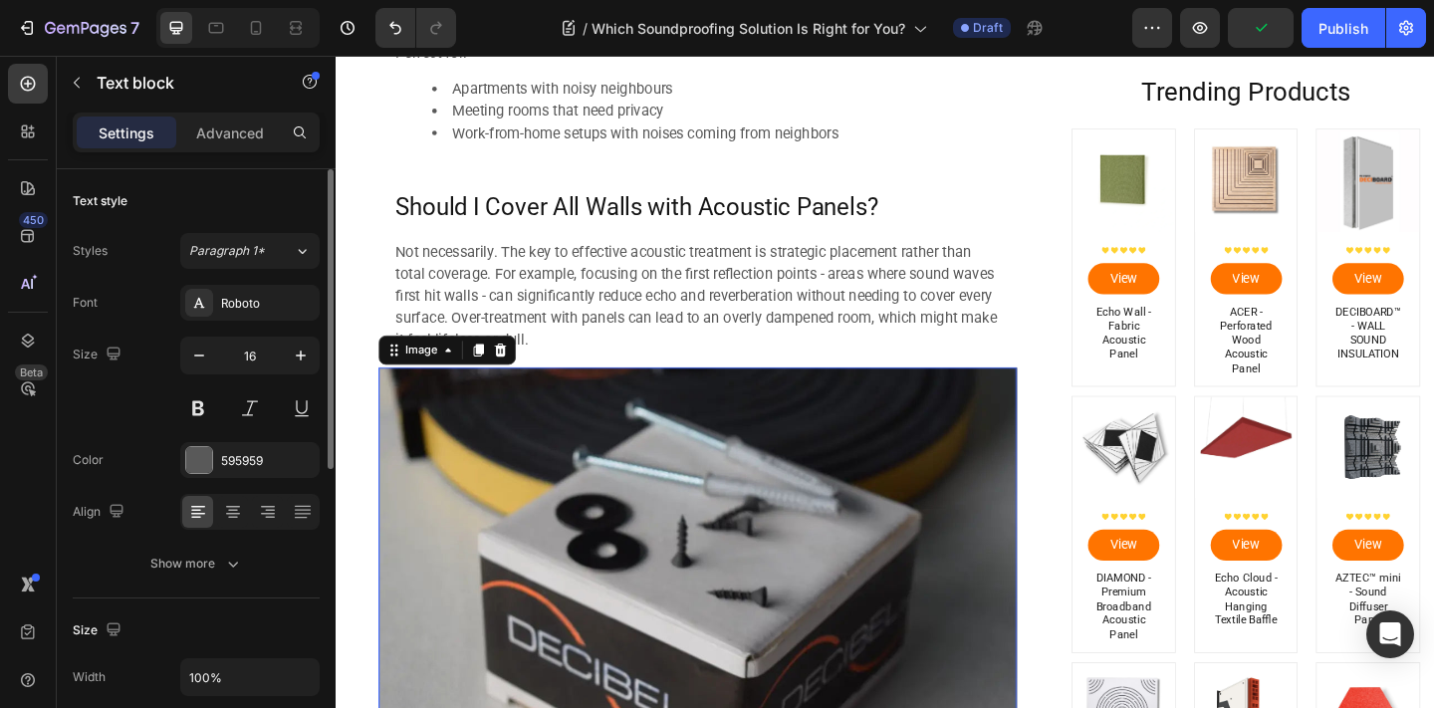
click at [787, 438] on img at bounding box center [729, 590] width 694 height 390
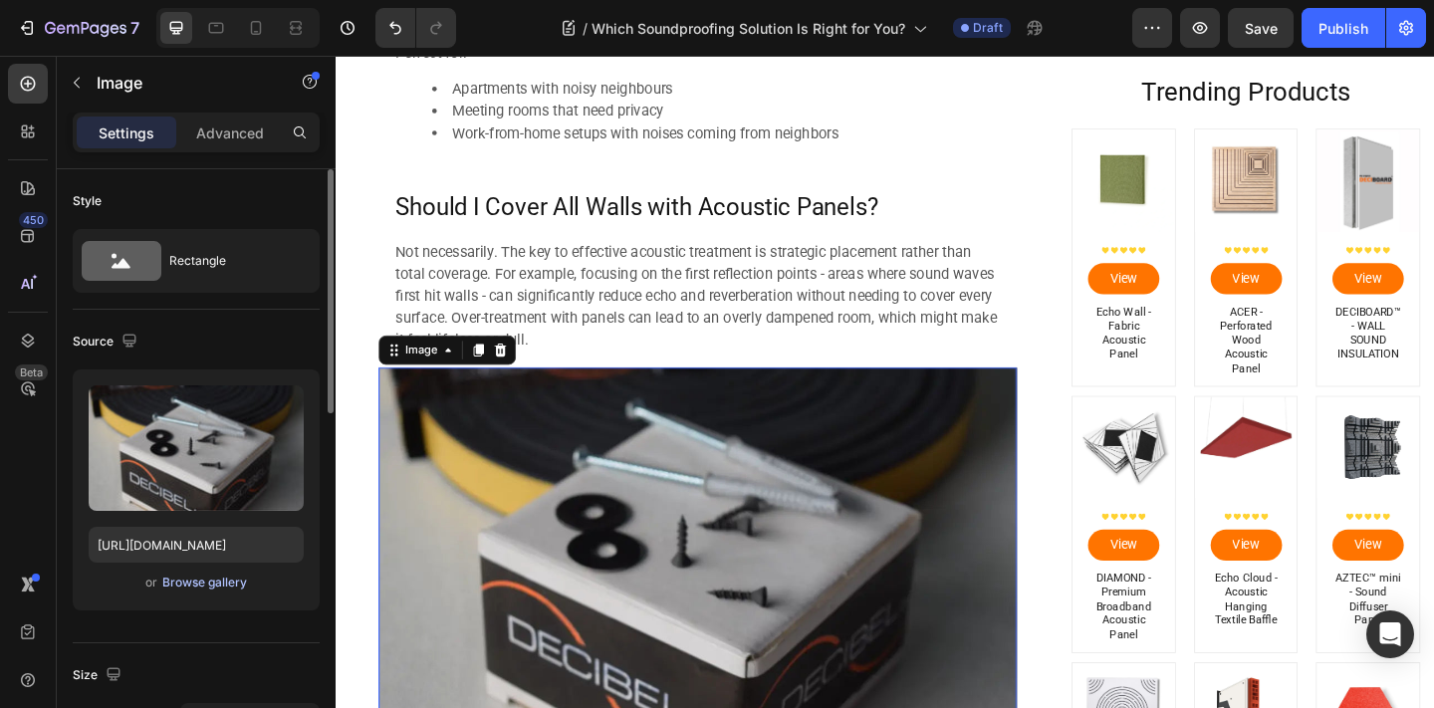
click at [221, 585] on div "Browse gallery" at bounding box center [204, 583] width 85 height 18
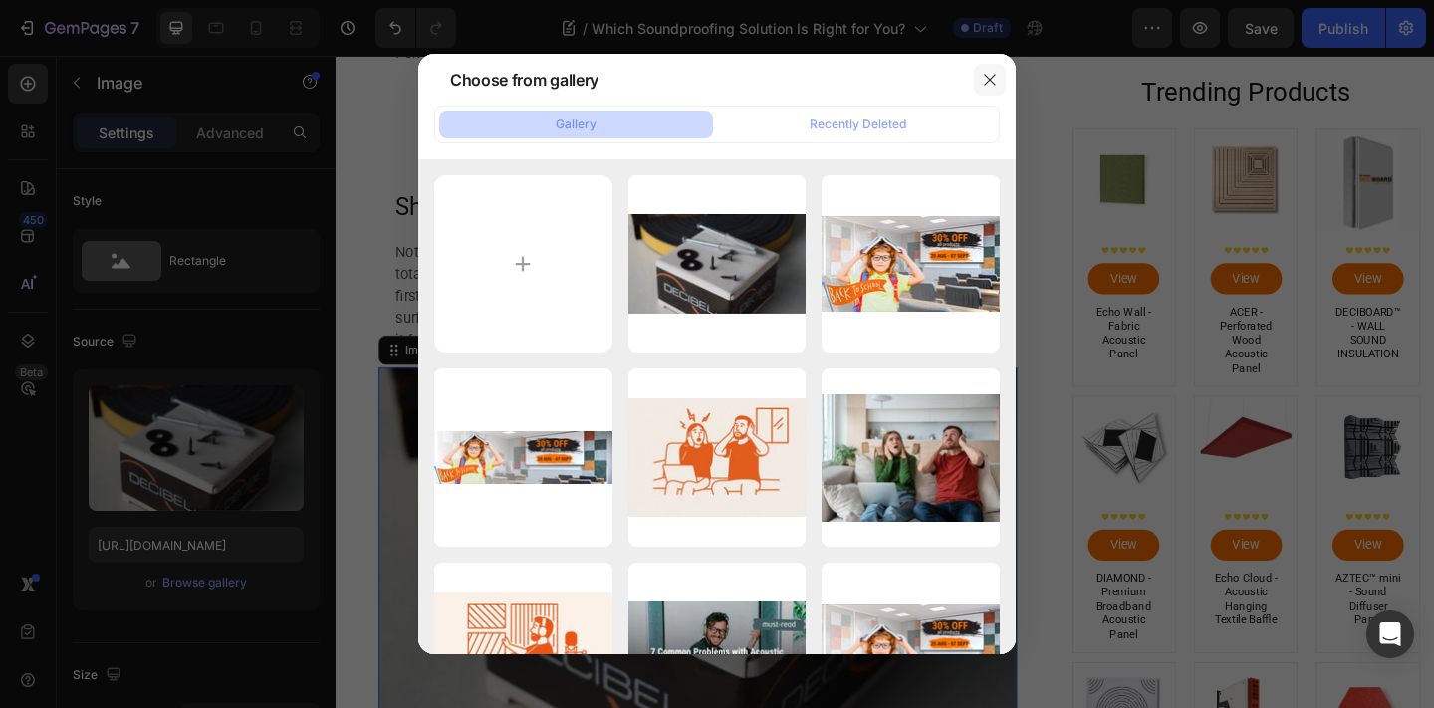
click at [1003, 73] on button "button" at bounding box center [990, 80] width 32 height 32
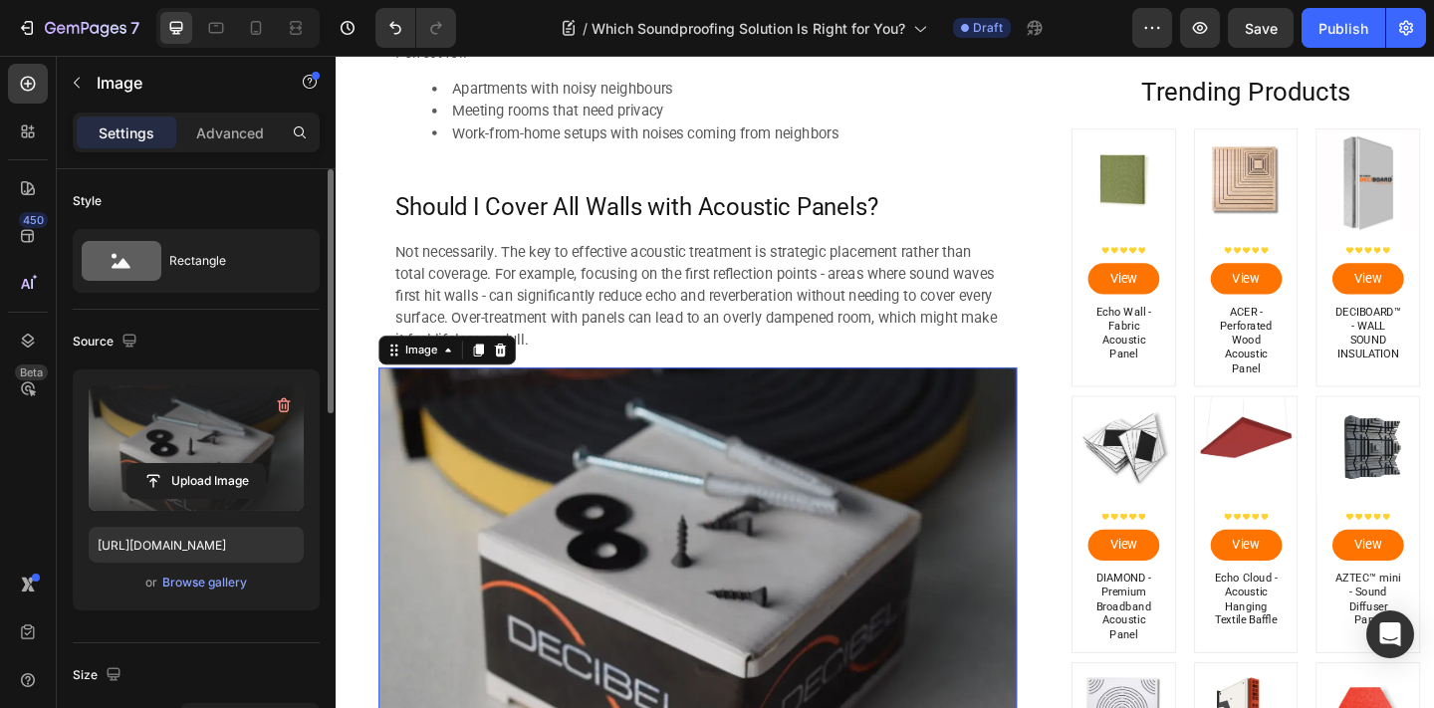
click at [206, 422] on label at bounding box center [196, 447] width 215 height 125
click at [206, 464] on input "file" at bounding box center [195, 481] width 137 height 34
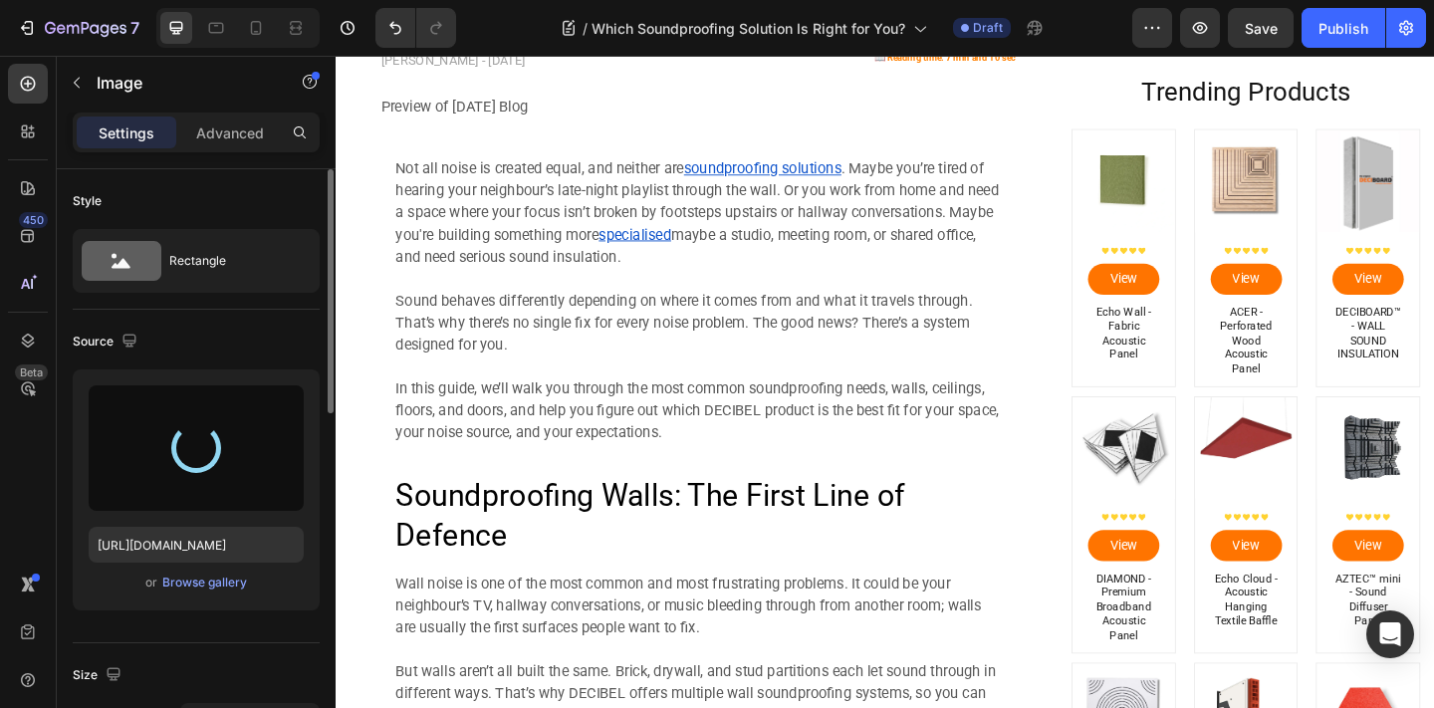
type input "https://cdn.shopify.com/s/files/1/0637/8602/5213/files/gempages_524130478567981…"
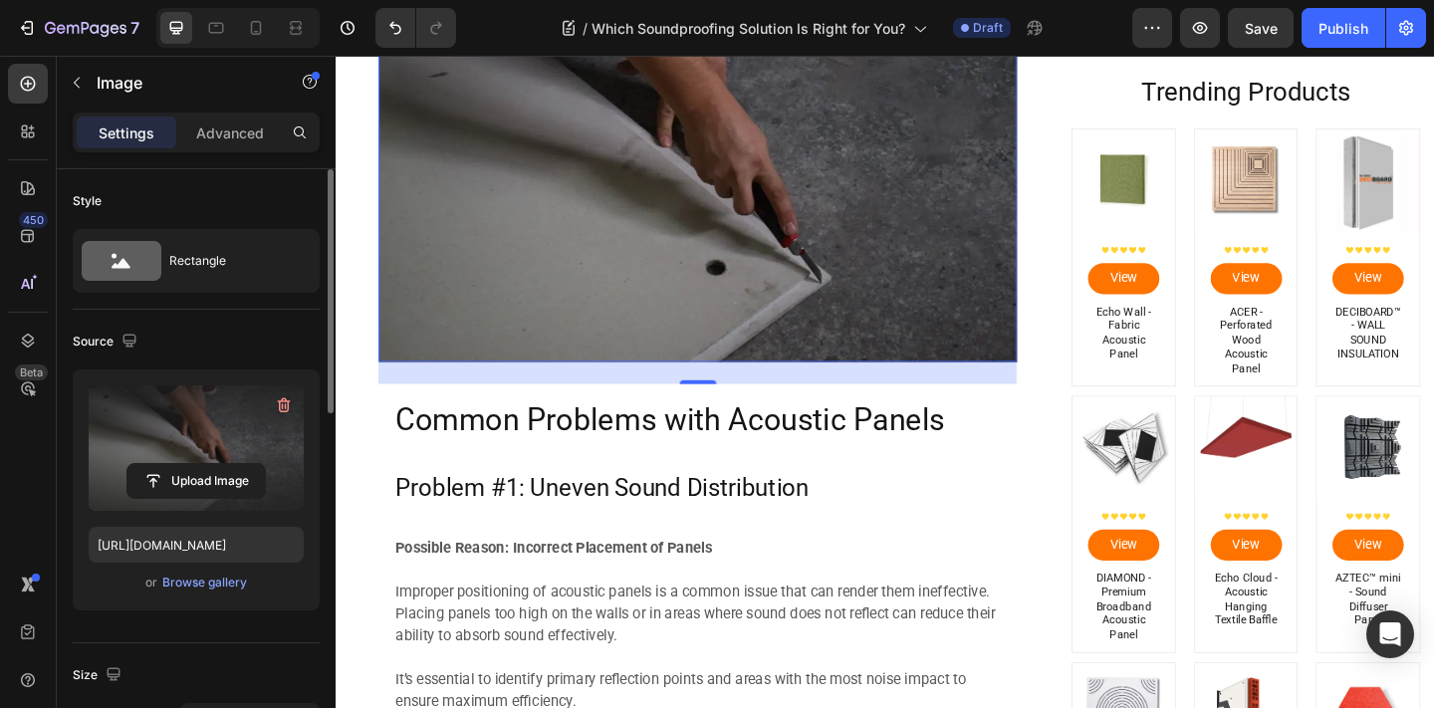
scroll to position [2264, 0]
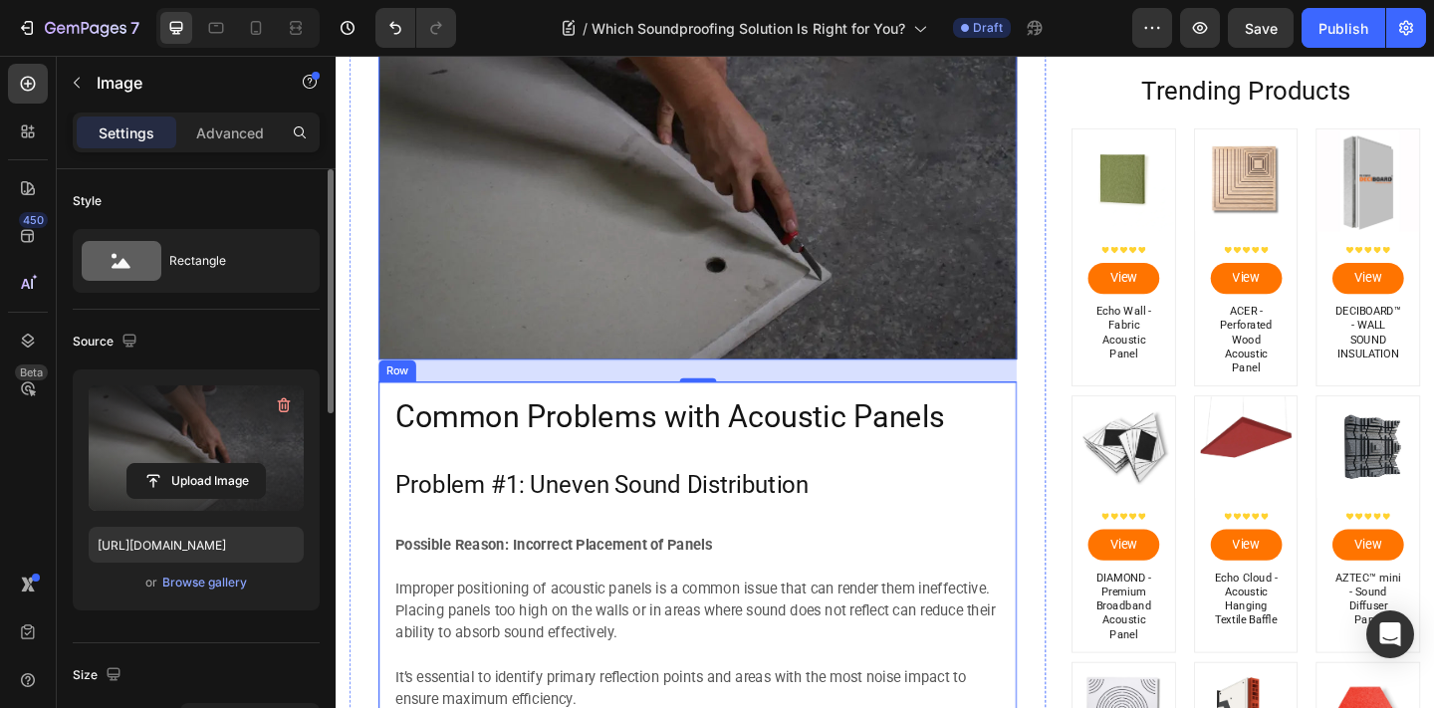
click at [480, 452] on h2 "Common Problems with Acoustic Panels" at bounding box center [729, 449] width 662 height 47
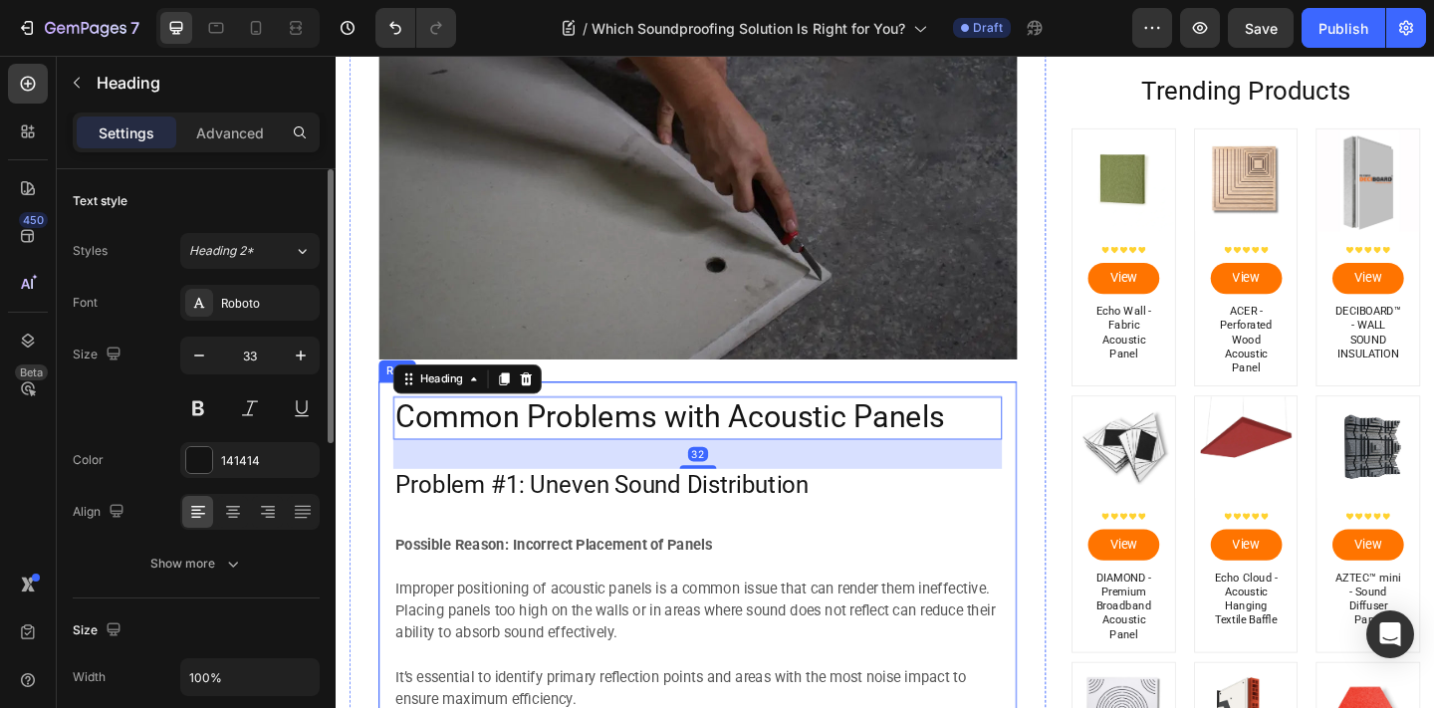
click at [663, 433] on h2 "Common Problems with Acoustic Panels" at bounding box center [729, 449] width 662 height 47
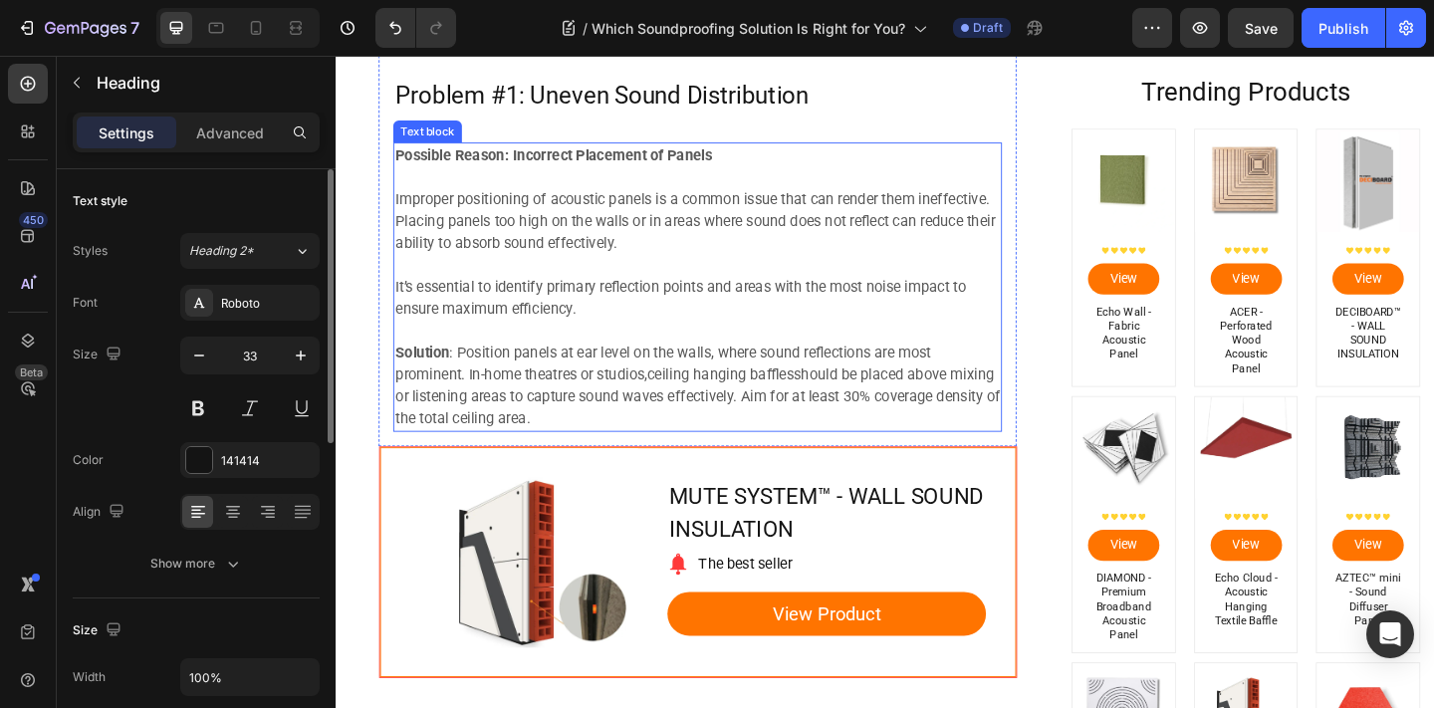
scroll to position [2728, 0]
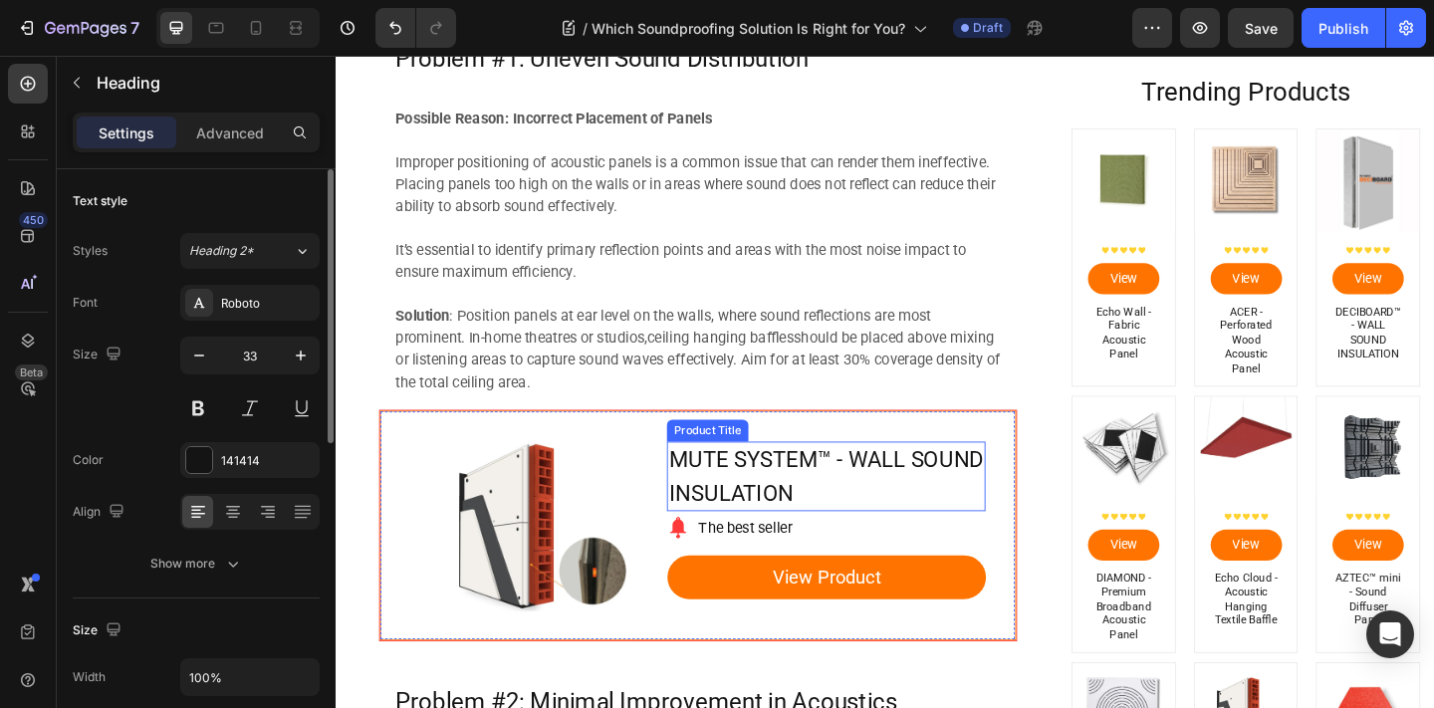
click at [738, 502] on h1 "MUTE SYSTEM™ - WALL SOUND INSULATION" at bounding box center [869, 514] width 347 height 76
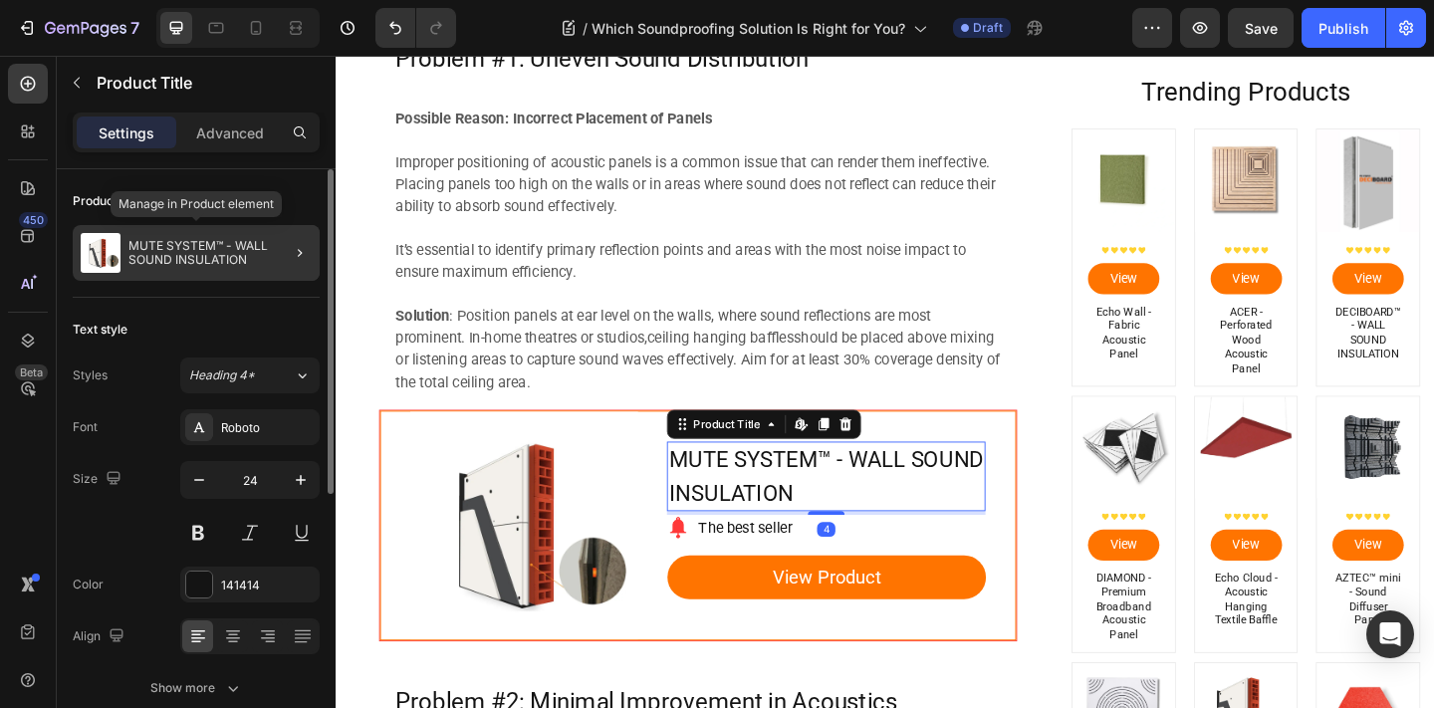
click at [225, 235] on div "MUTE SYSTEM™ - WALL SOUND INSULATION" at bounding box center [196, 253] width 247 height 56
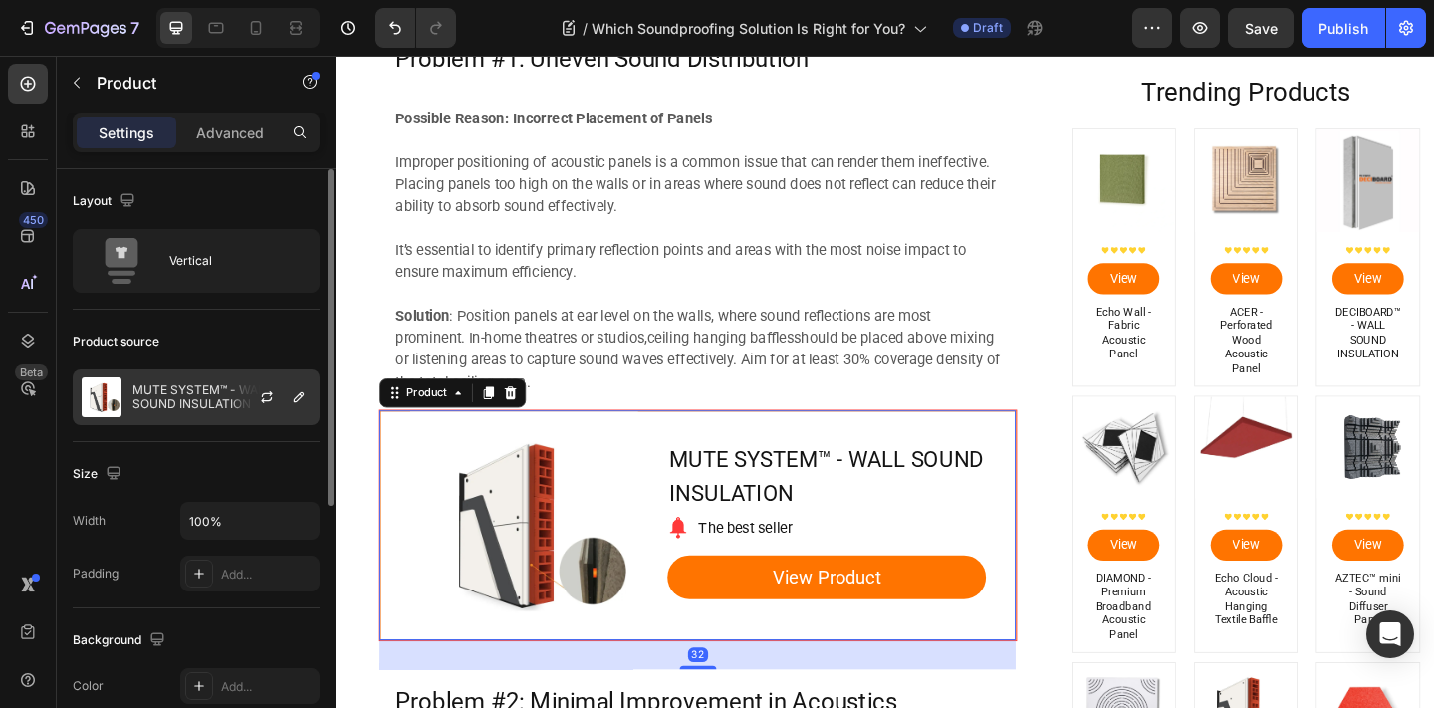
click at [224, 372] on div "MUTE SYSTEM™ - WALL SOUND INSULATION" at bounding box center [196, 397] width 247 height 56
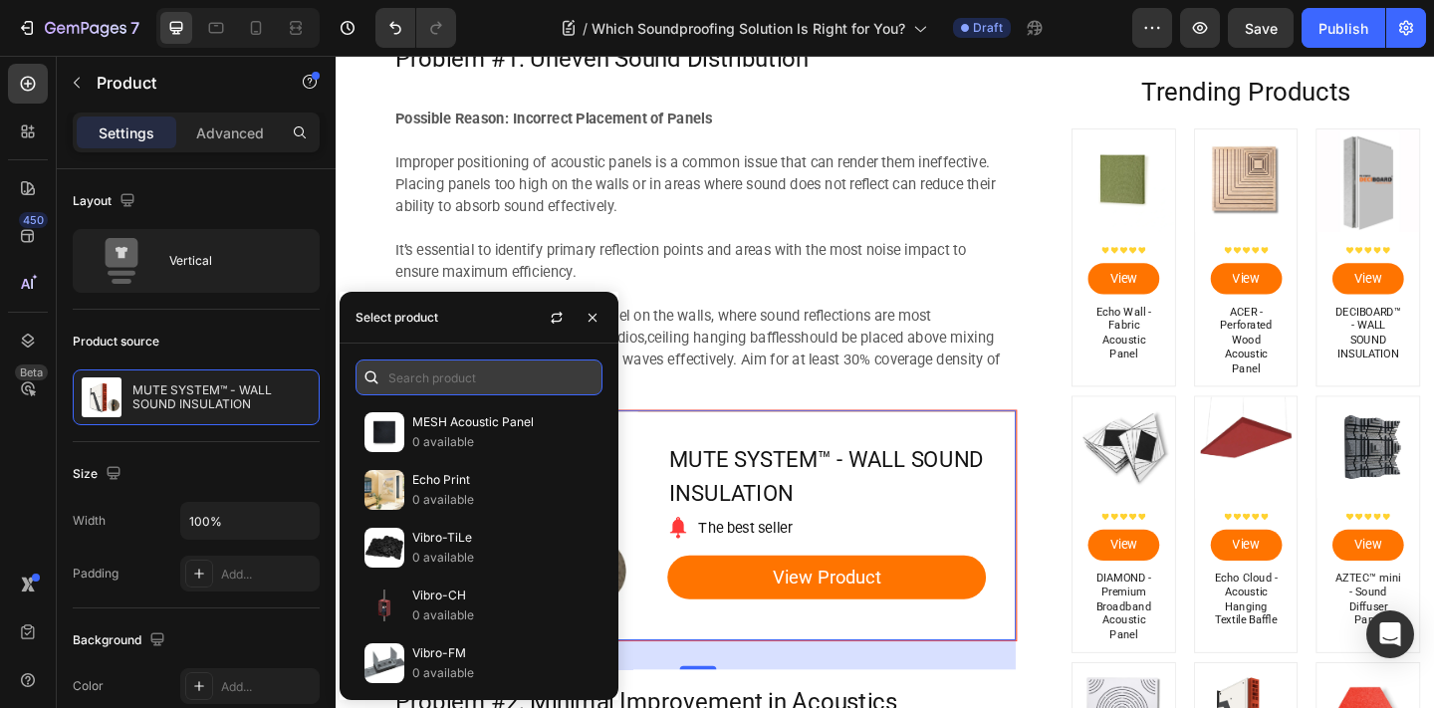
click at [440, 364] on input "text" at bounding box center [479, 378] width 247 height 36
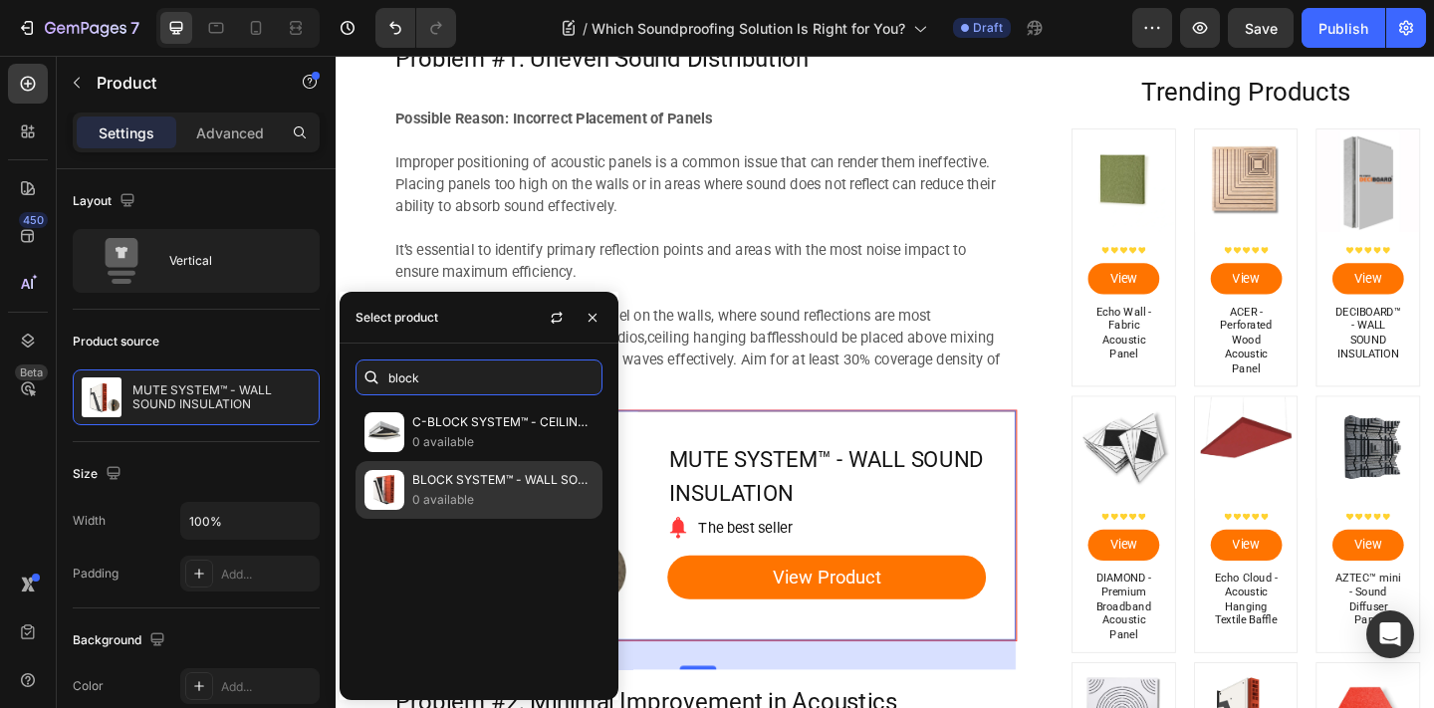
type input "block"
click at [524, 493] on p "0 available" at bounding box center [502, 500] width 181 height 20
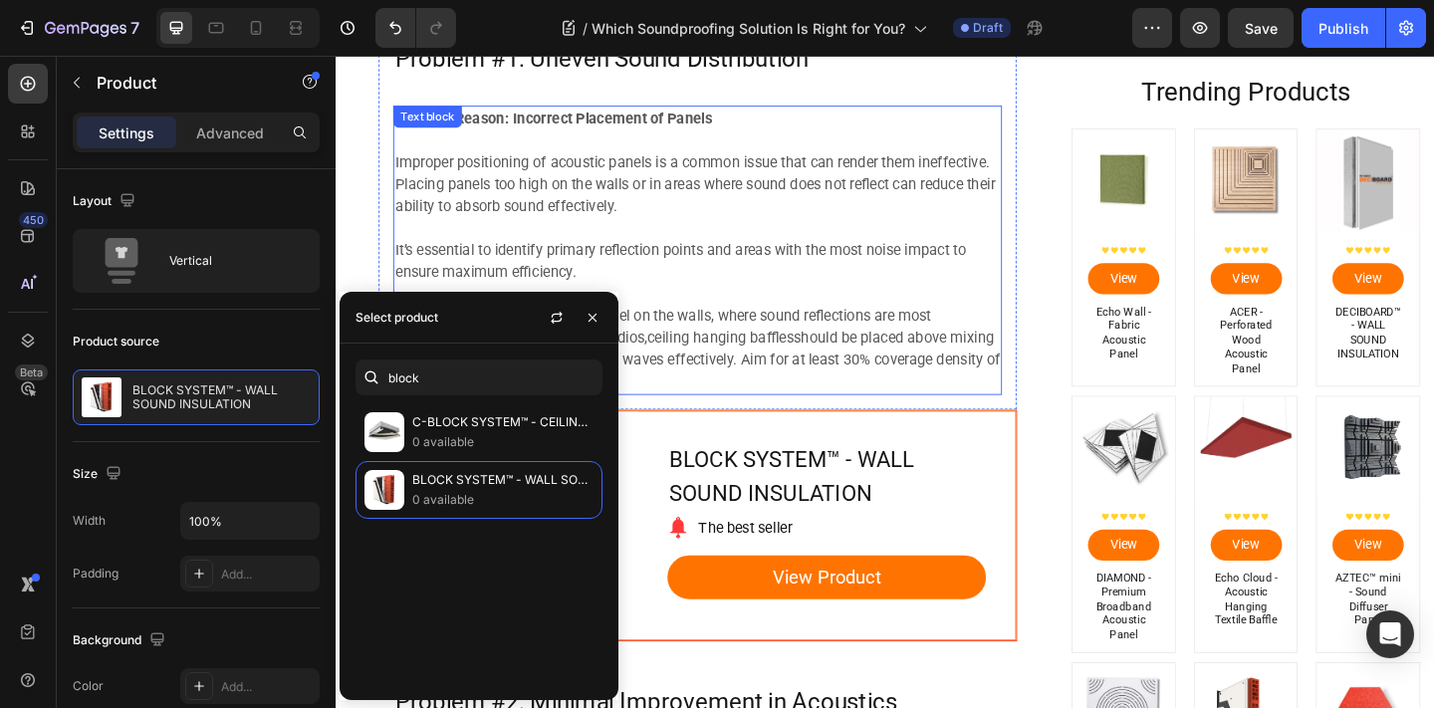
click at [813, 409] on p "Solution : Position panels at ear level on the walls, where sound reflections a…" at bounding box center [729, 376] width 658 height 96
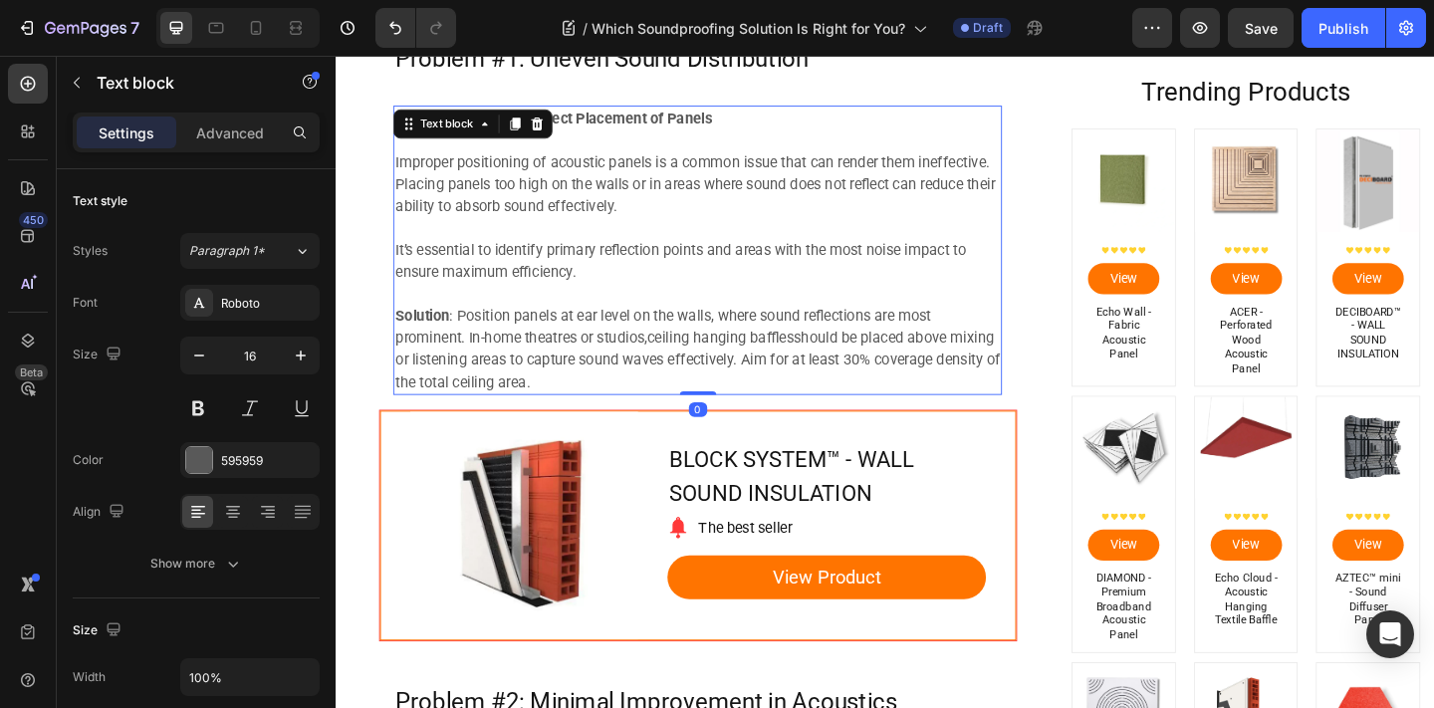
click at [782, 360] on link "ceiling hanging baffles" at bounding box center [753, 363] width 159 height 19
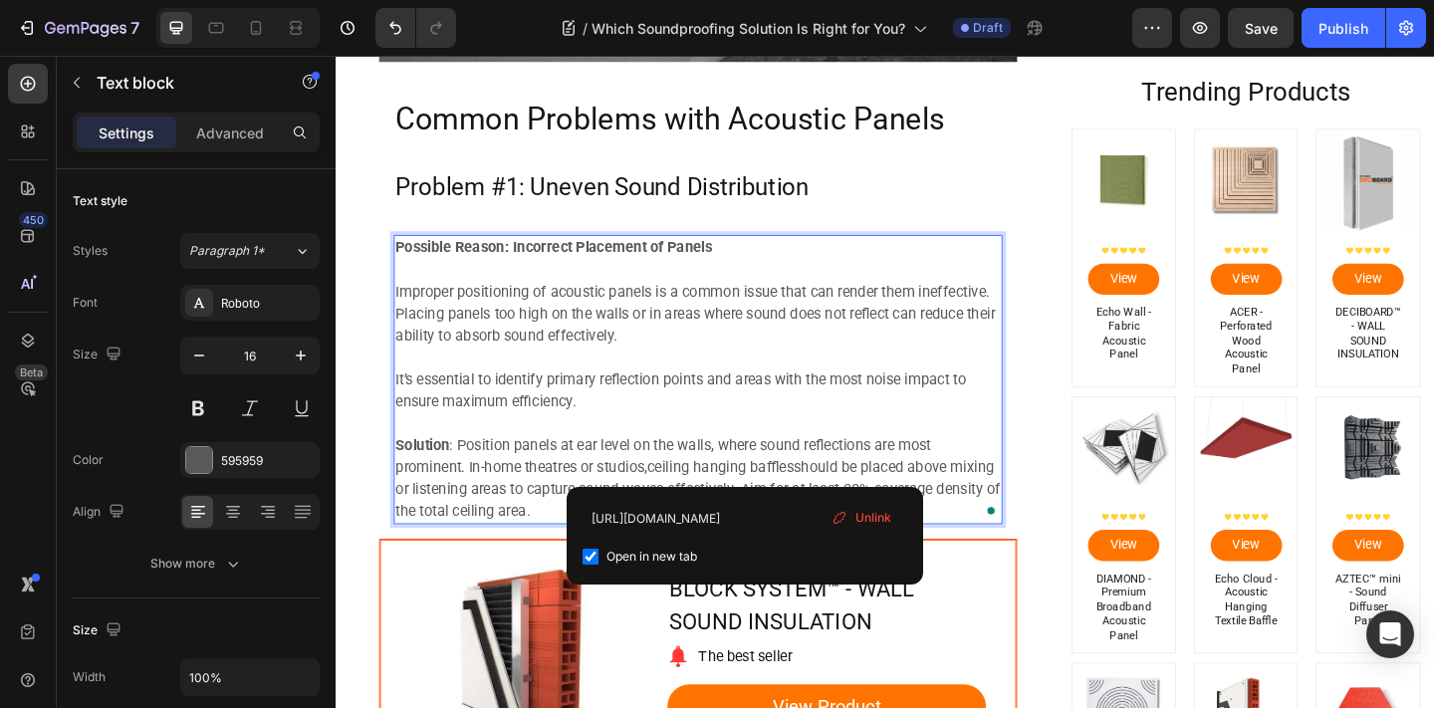
scroll to position [2585, 0]
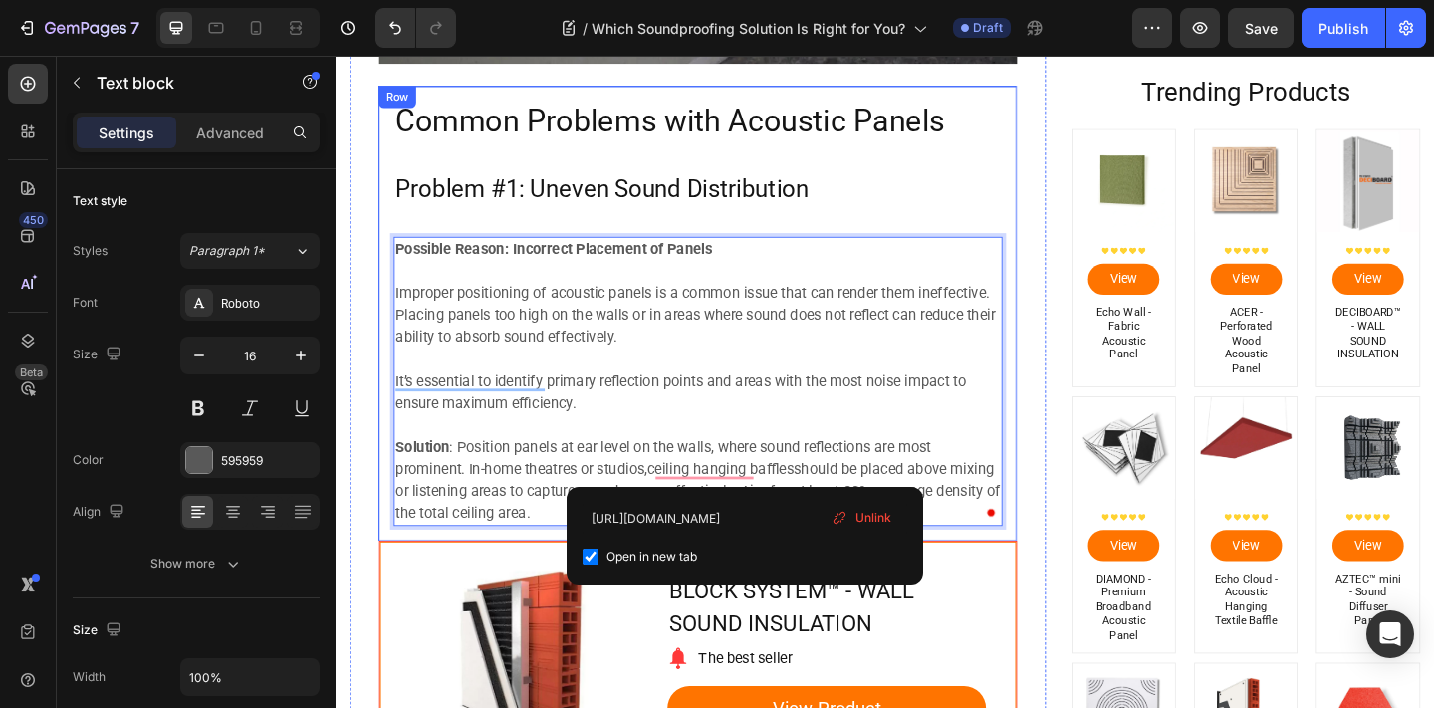
click at [815, 205] on h2 "Problem #1: Uneven Sound Distribution" at bounding box center [729, 202] width 662 height 38
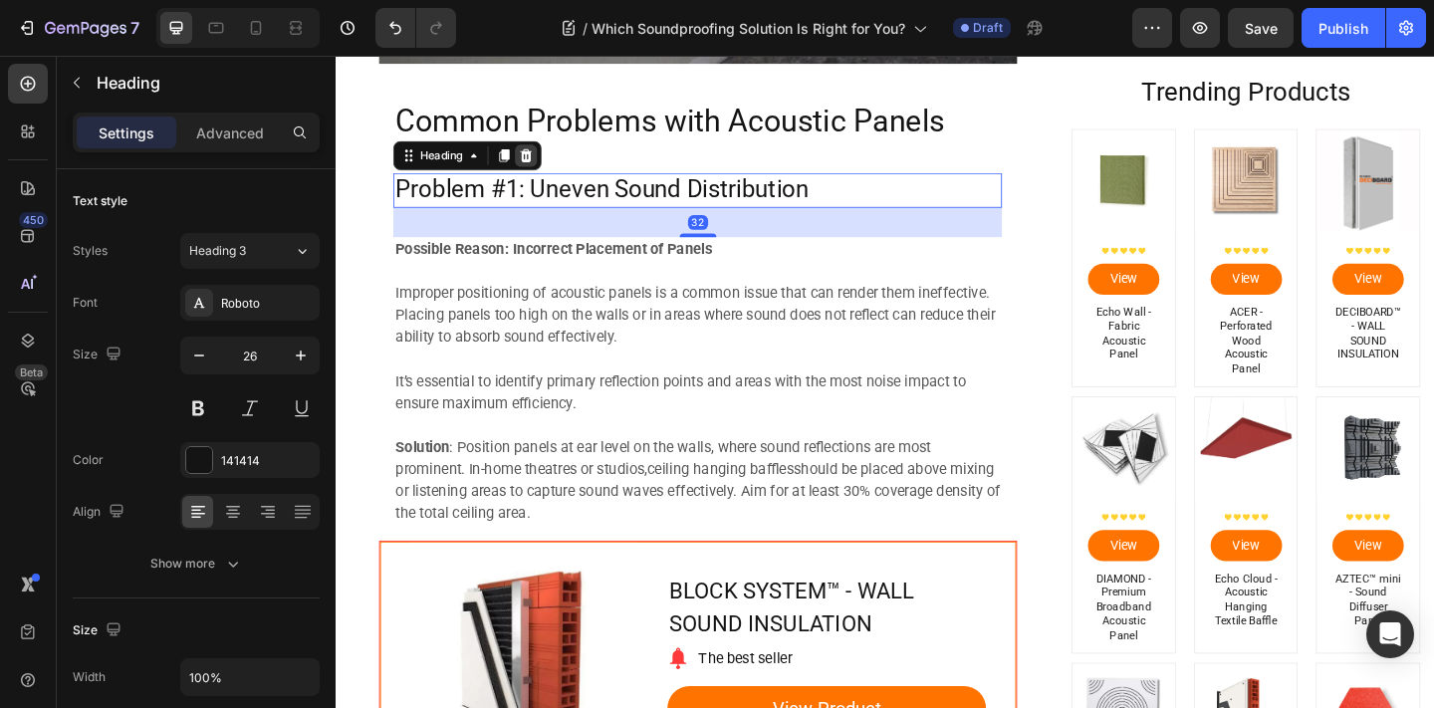
click at [549, 154] on div at bounding box center [543, 164] width 24 height 24
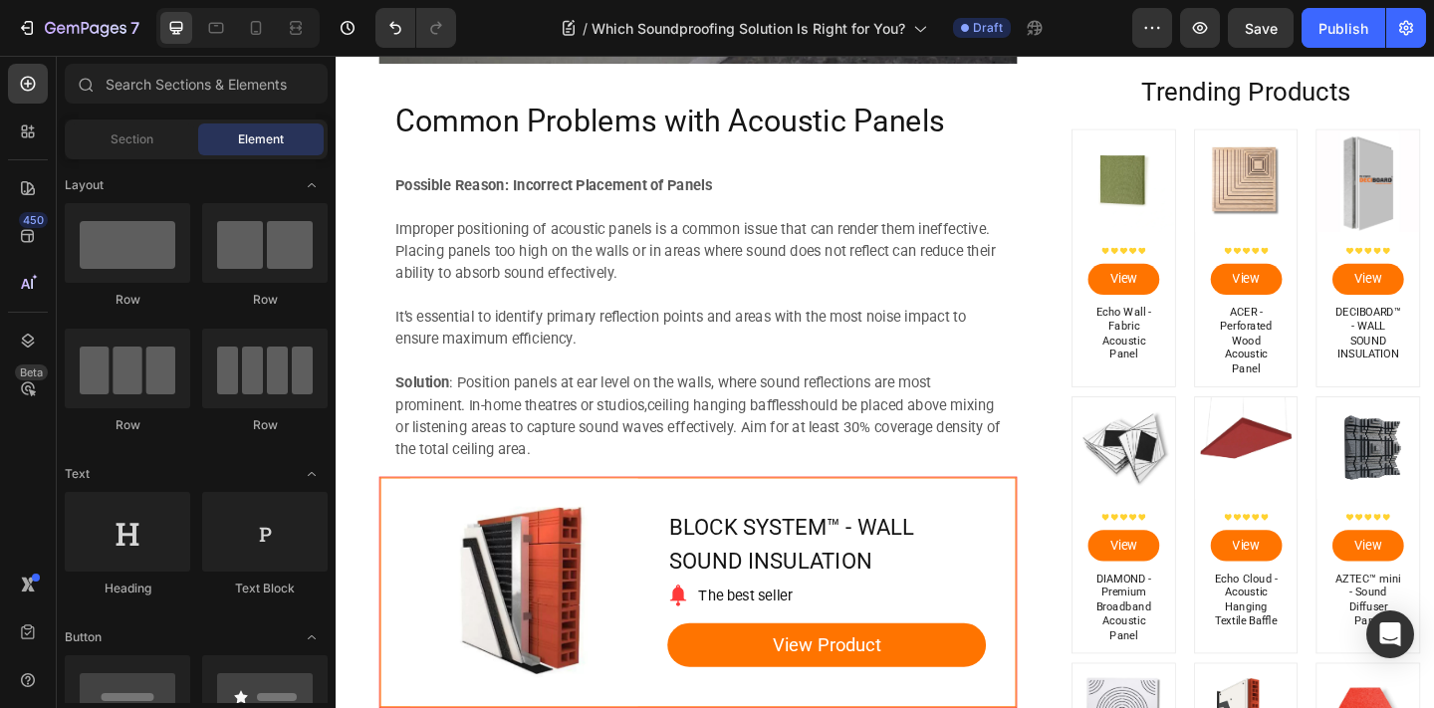
click at [611, 121] on p "Common Problems with Acoustic Panels" at bounding box center [729, 128] width 658 height 43
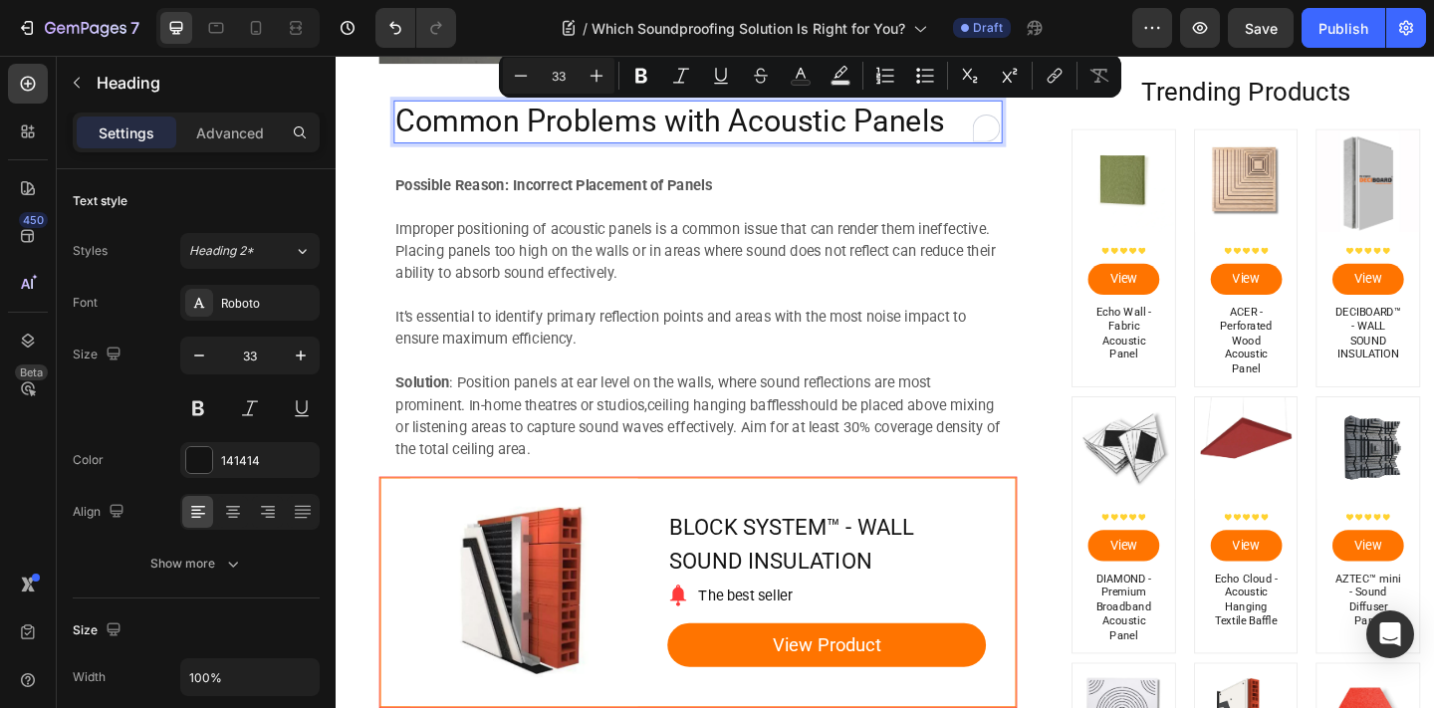
click at [981, 116] on p "Common Problems with Acoustic Panels" at bounding box center [729, 128] width 658 height 43
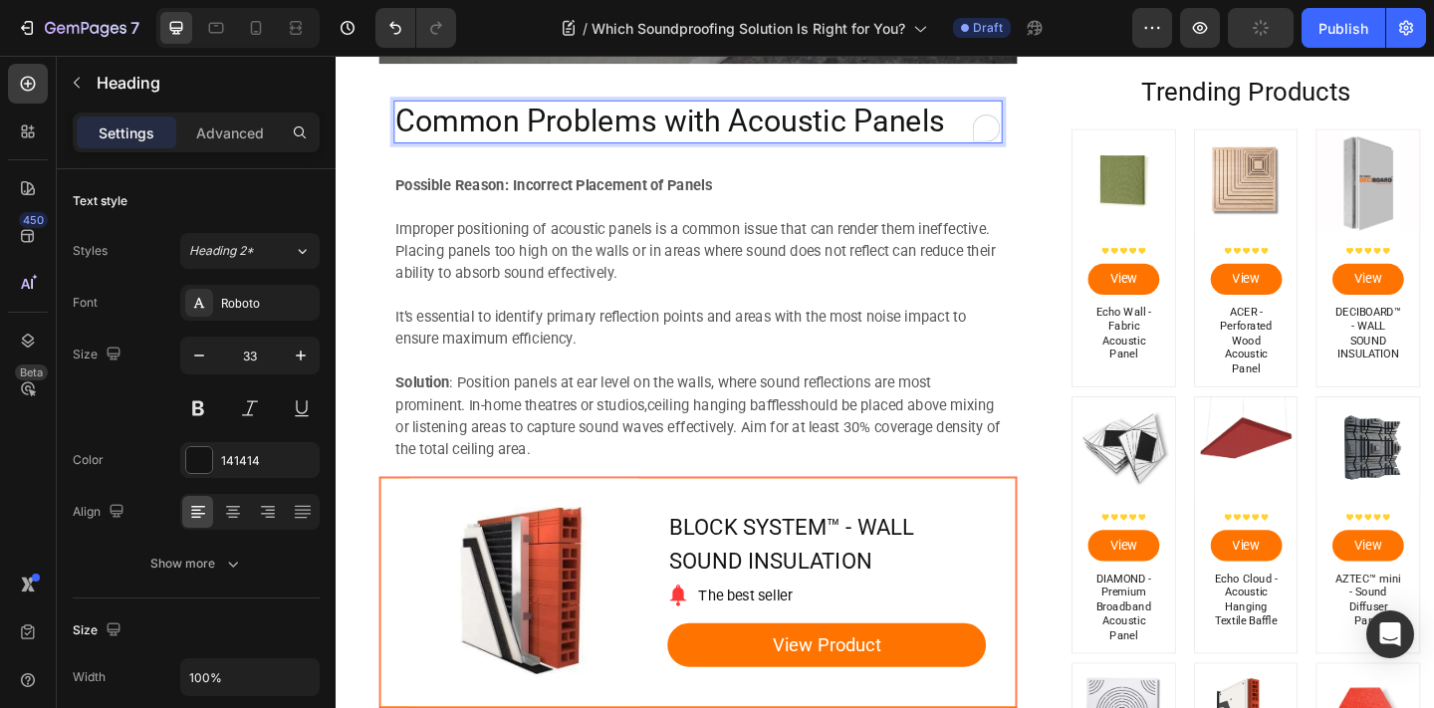
click at [1001, 121] on p "Common Problems with Acoustic Panels" at bounding box center [729, 128] width 658 height 43
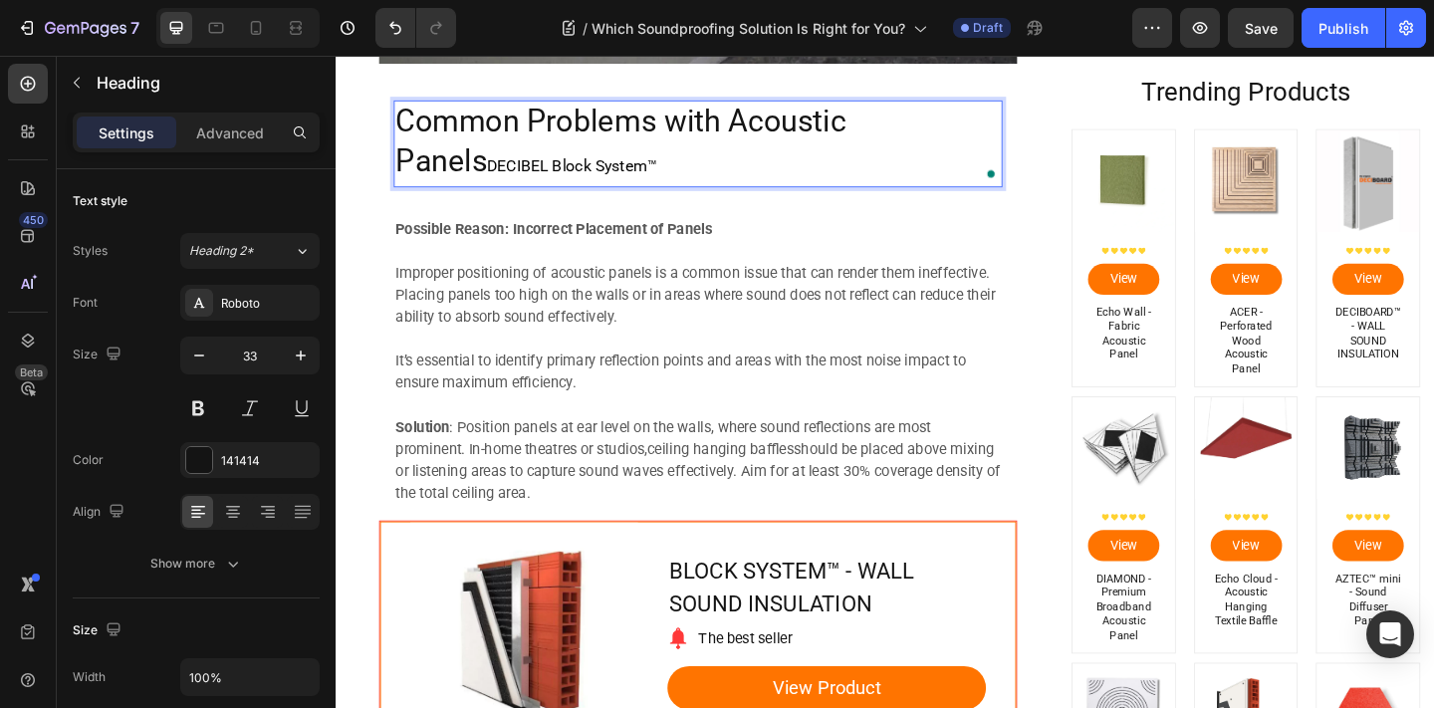
click at [537, 176] on span "DECIBEL Block System™" at bounding box center [592, 175] width 185 height 20
click at [536, 173] on span "DECIBEL Block System™" at bounding box center [592, 175] width 185 height 20
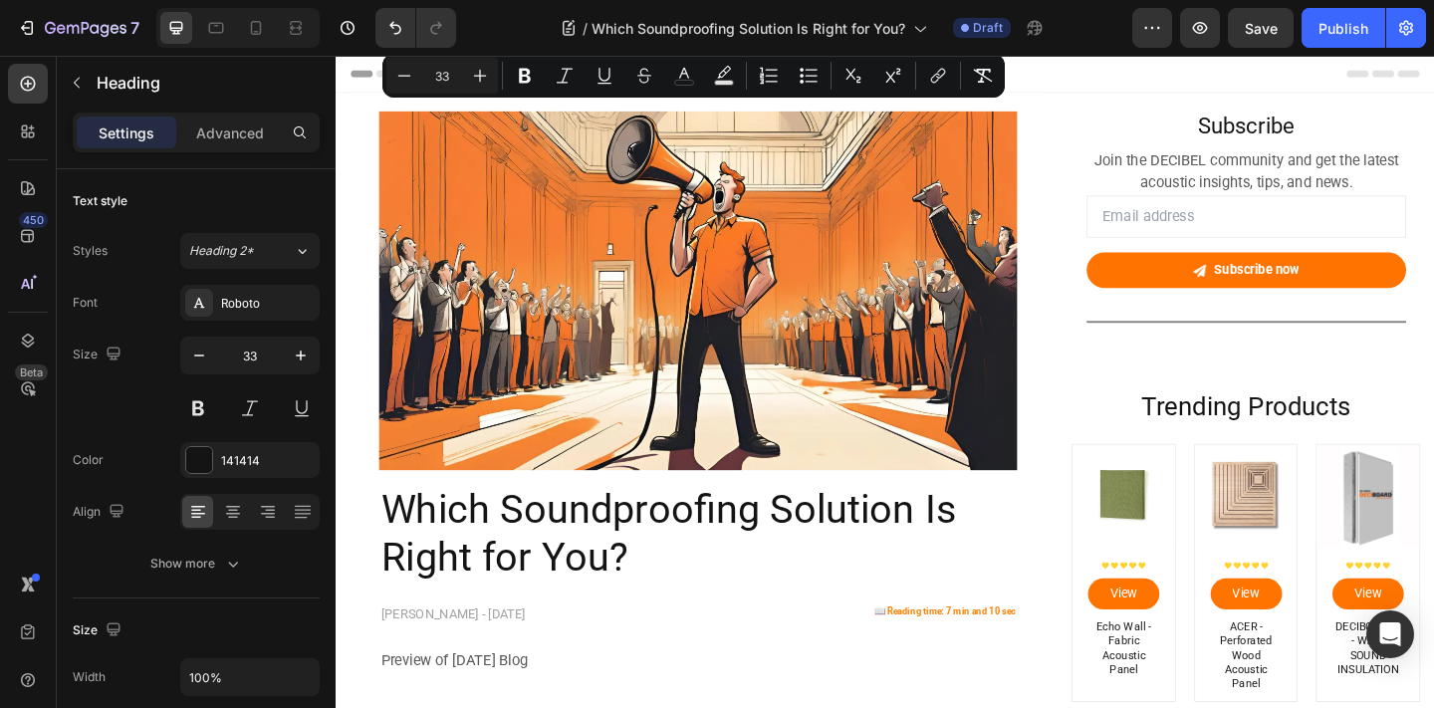
scroll to position [2585, 0]
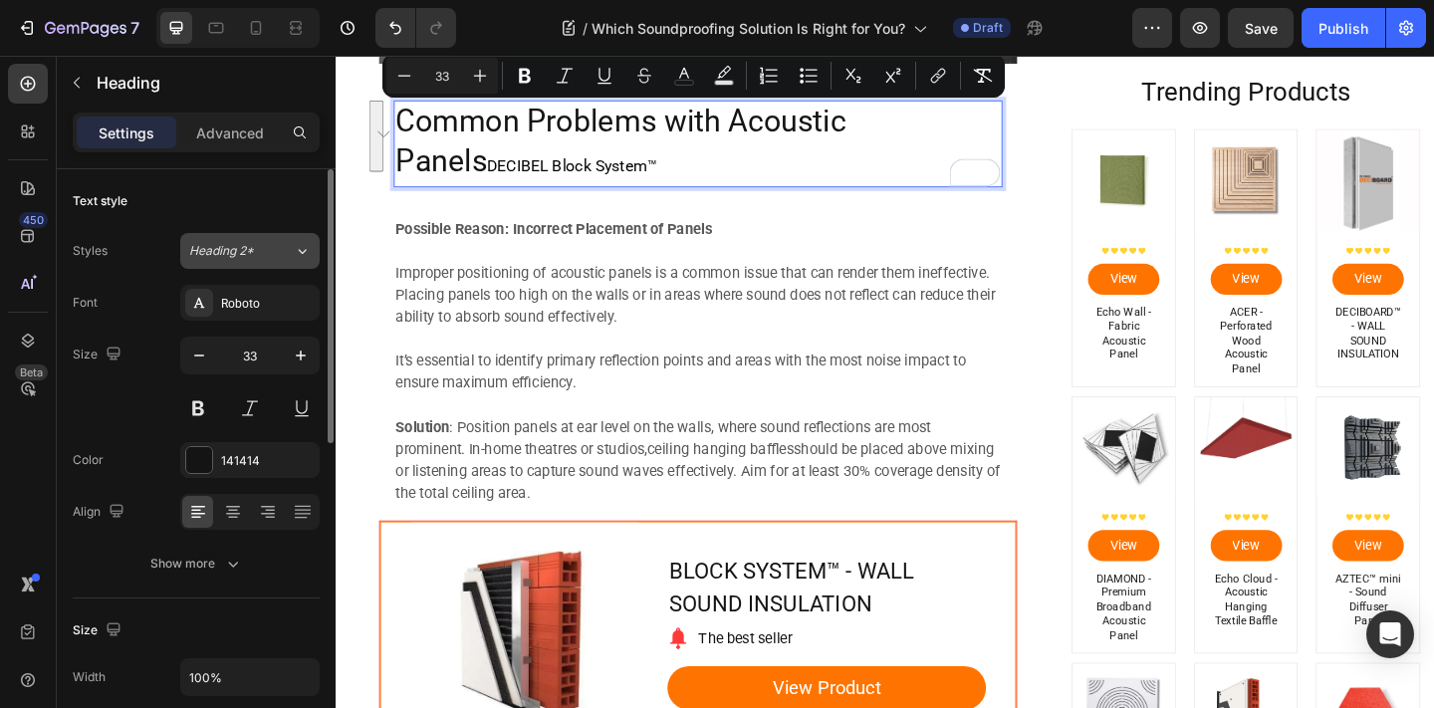
click at [265, 266] on button "Heading 2*" at bounding box center [249, 251] width 139 height 36
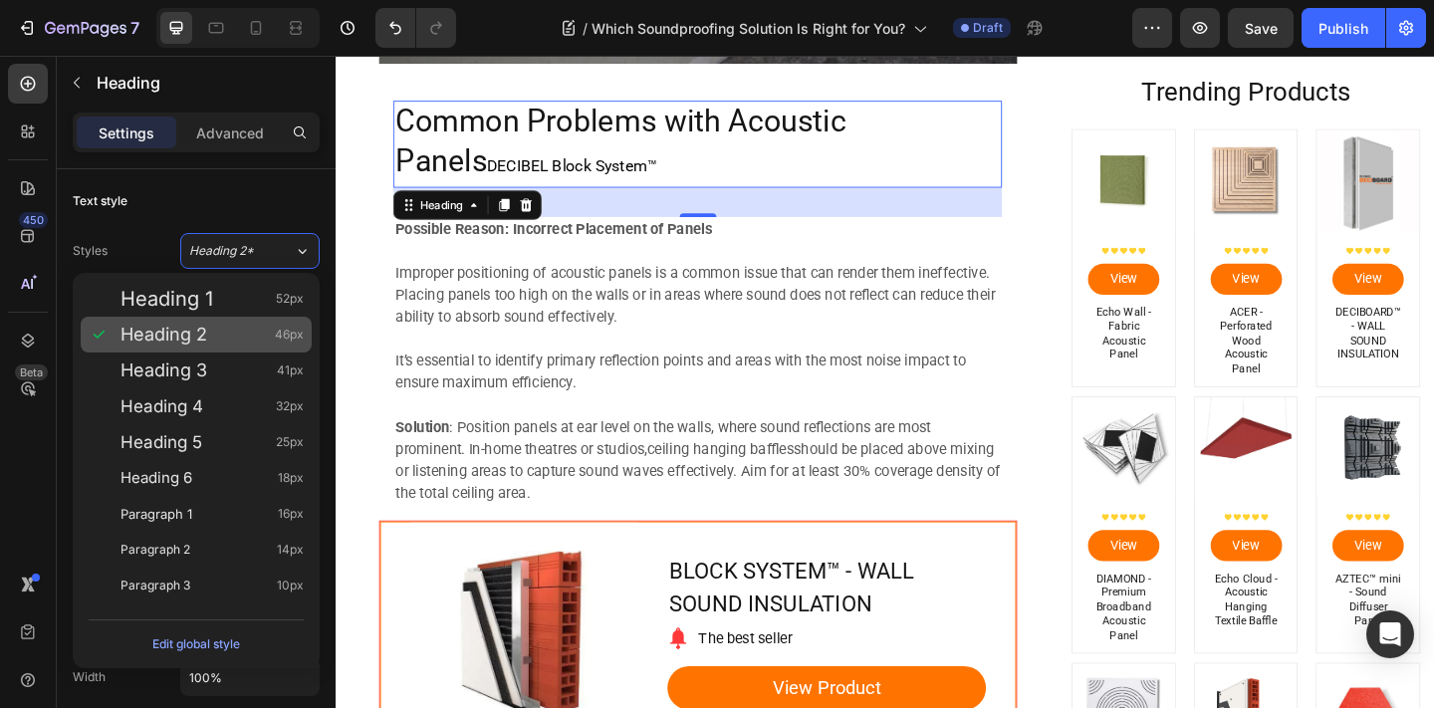
click at [254, 335] on div "Heading 2 46px" at bounding box center [212, 335] width 183 height 20
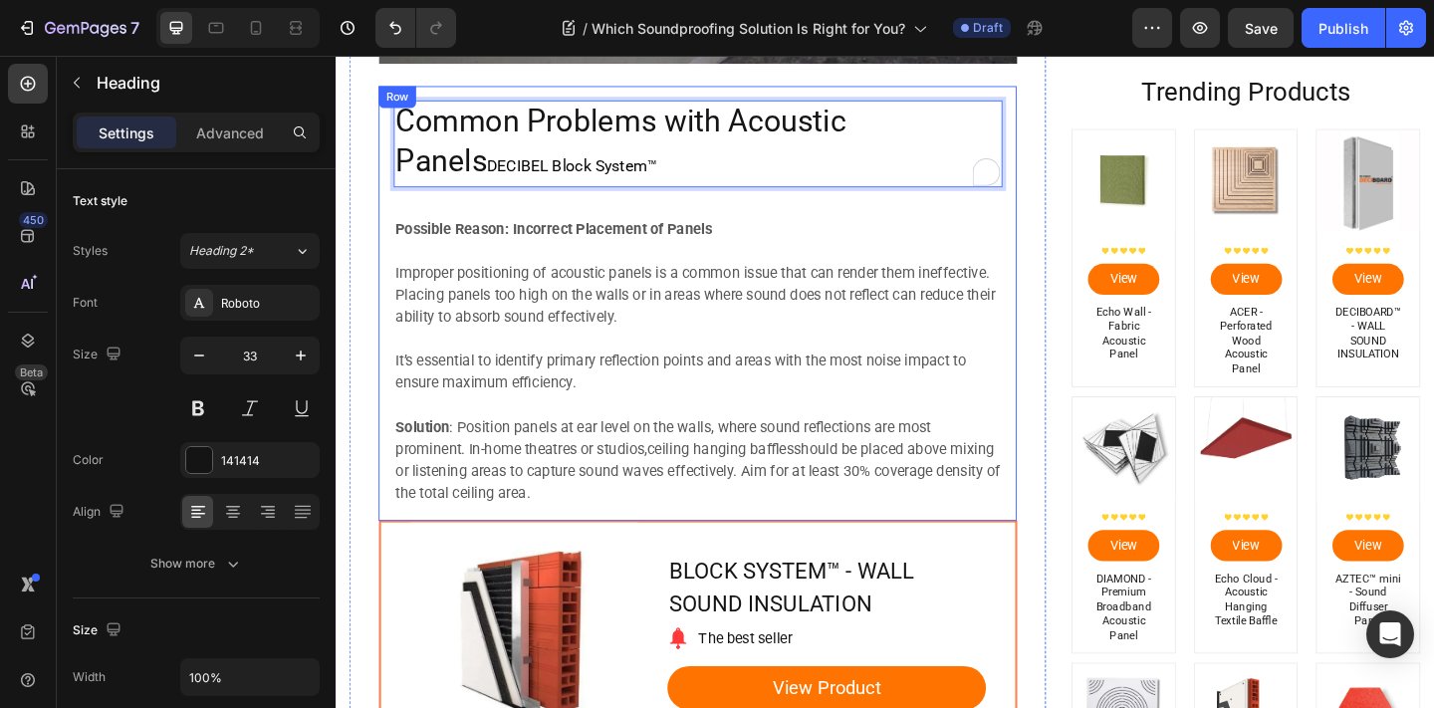
drag, startPoint x: 592, startPoint y: 181, endPoint x: 368, endPoint y: 181, distance: 223.1
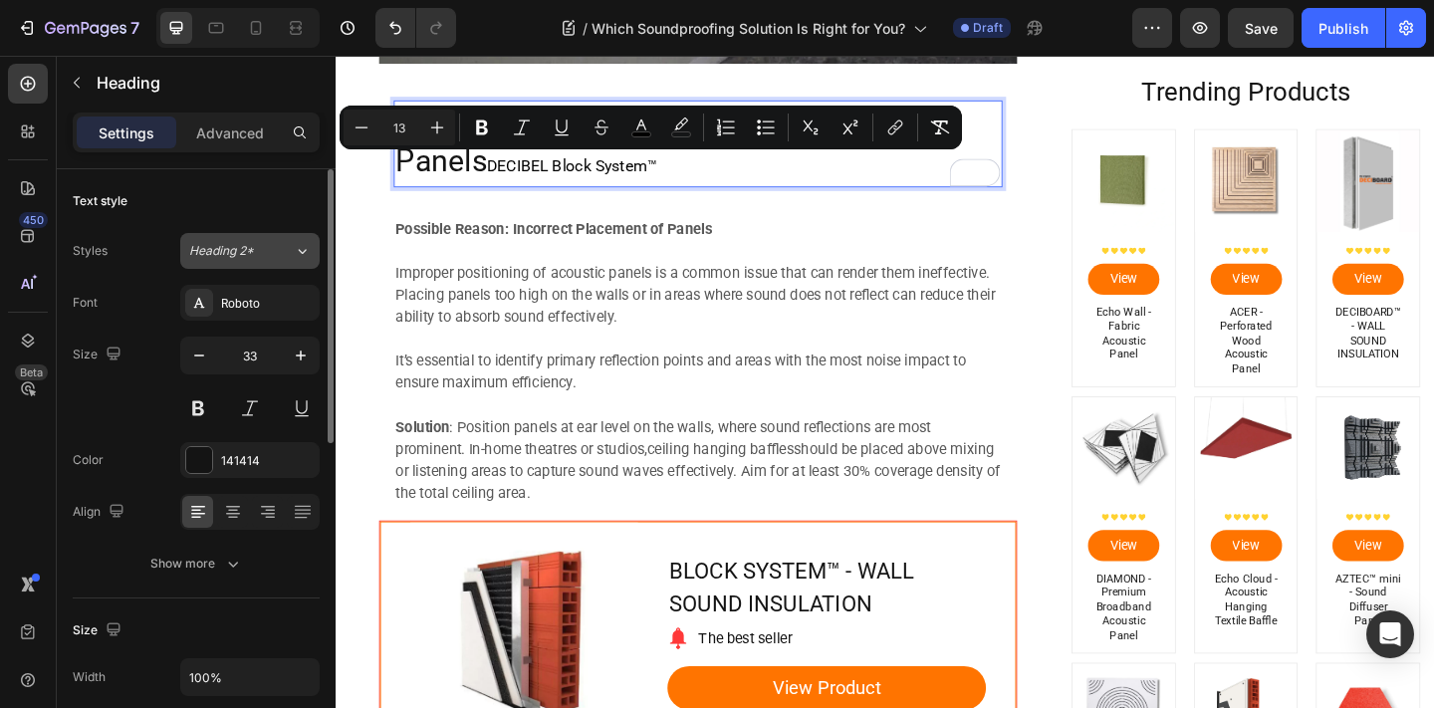
click at [283, 246] on div "Heading 2*" at bounding box center [241, 251] width 105 height 18
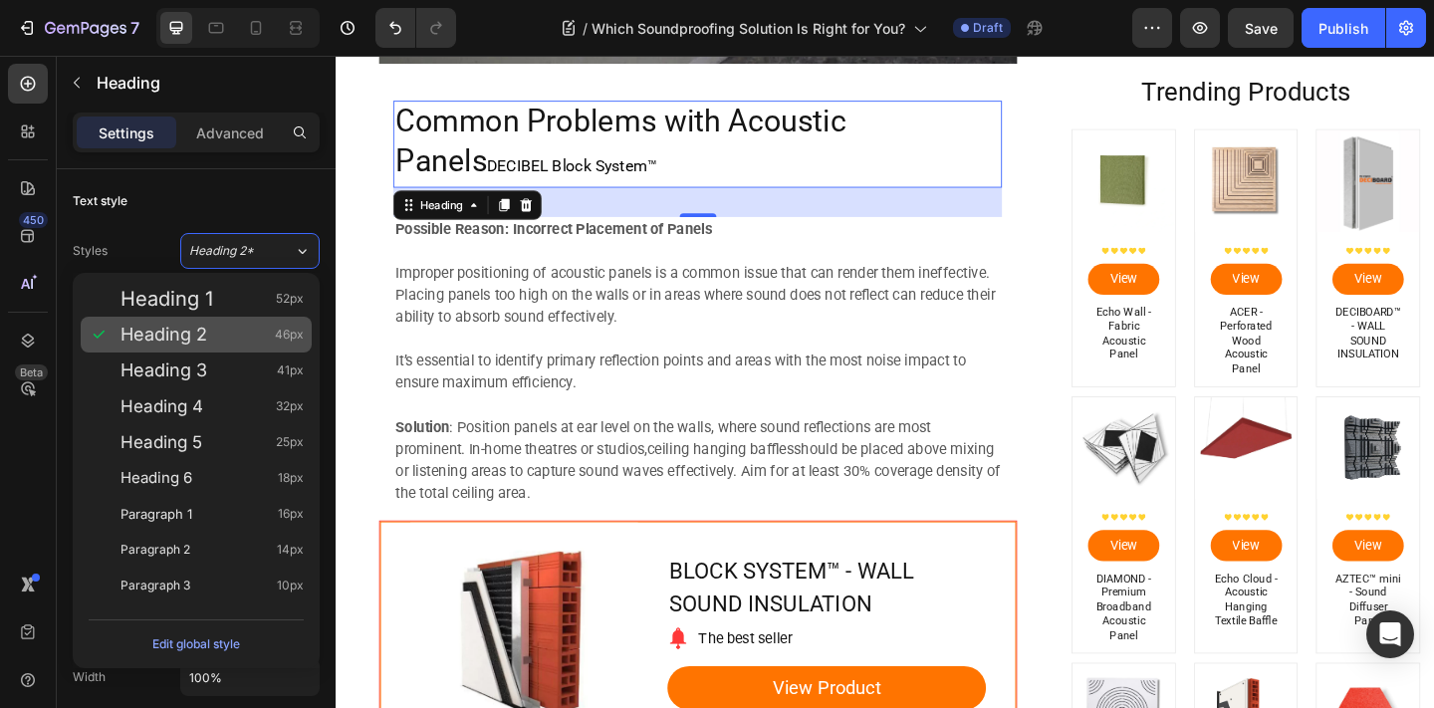
click at [268, 343] on div "Heading 2 46px" at bounding box center [212, 335] width 183 height 20
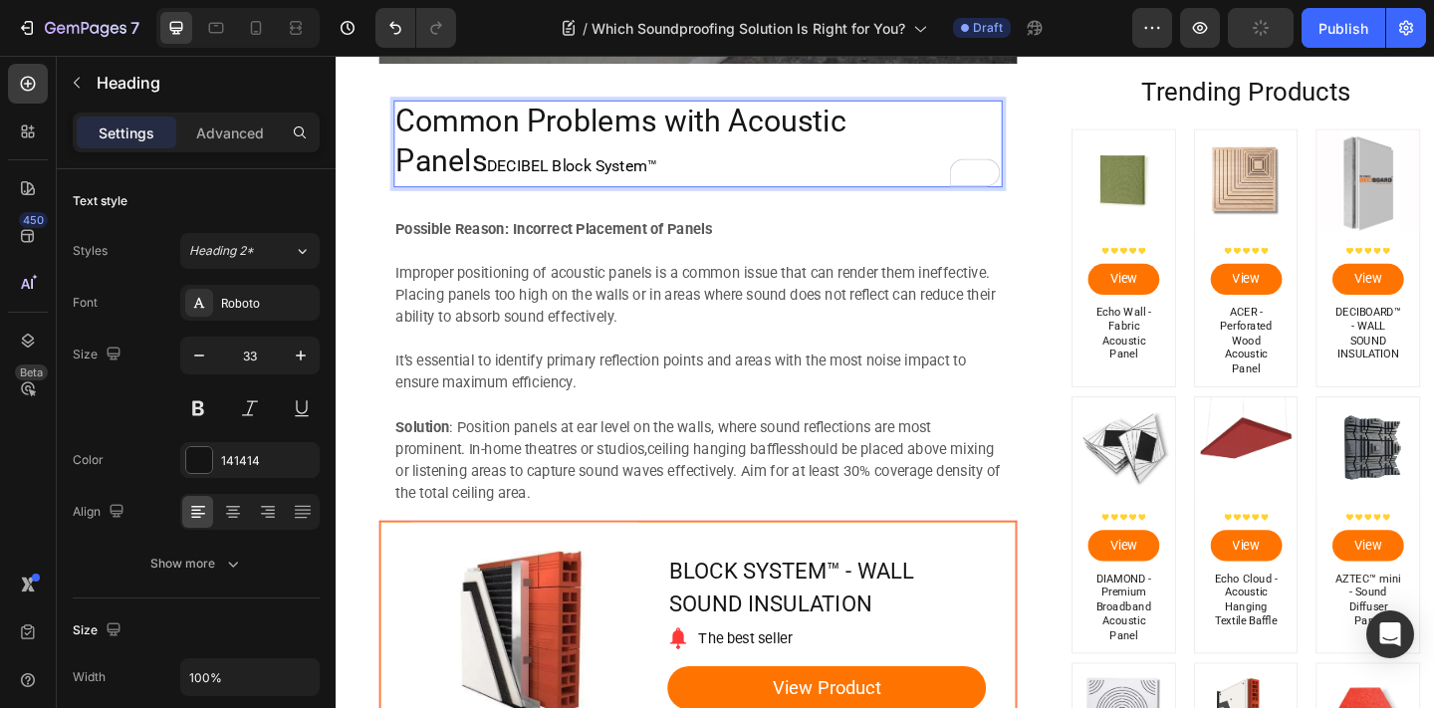
drag, startPoint x: 623, startPoint y: 169, endPoint x: 456, endPoint y: 170, distance: 167.3
click at [456, 170] on p "Common Problems with Acoustic Panels DECIBEL Block System™" at bounding box center [729, 152] width 658 height 91
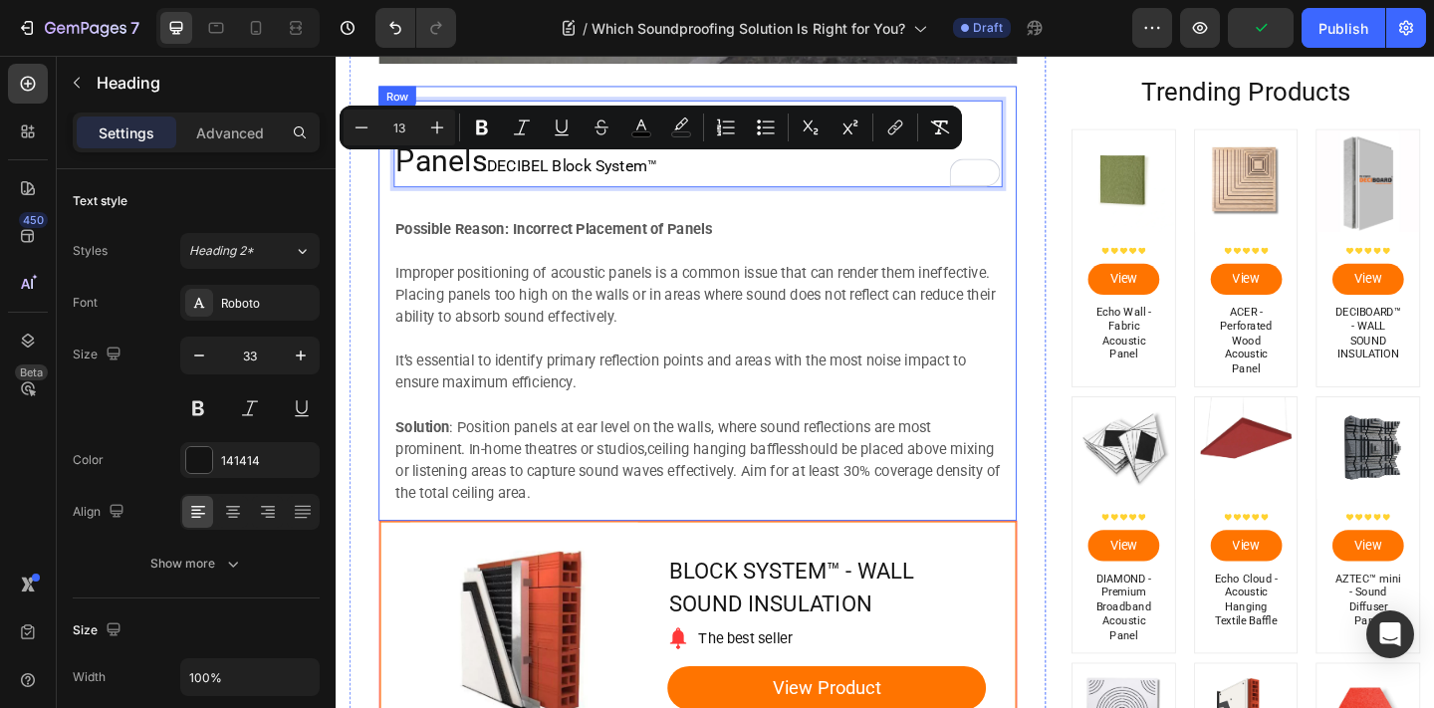
click at [624, 227] on div "Common Problems with Acoustic Panels DECIBEL Block System™ Heading 32 Possible …" at bounding box center [729, 325] width 662 height 441
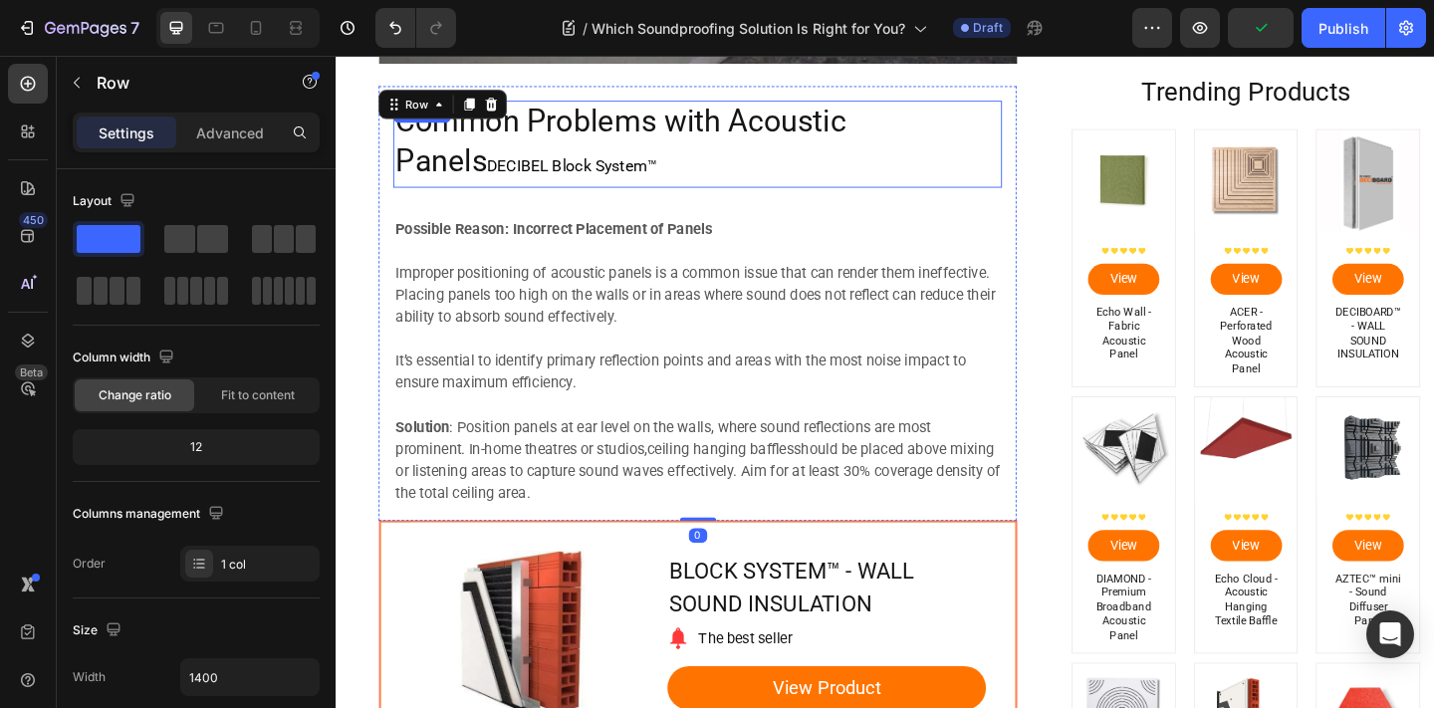
click at [621, 184] on p "Common Problems with Acoustic Panels DECIBEL Block System™" at bounding box center [729, 152] width 658 height 91
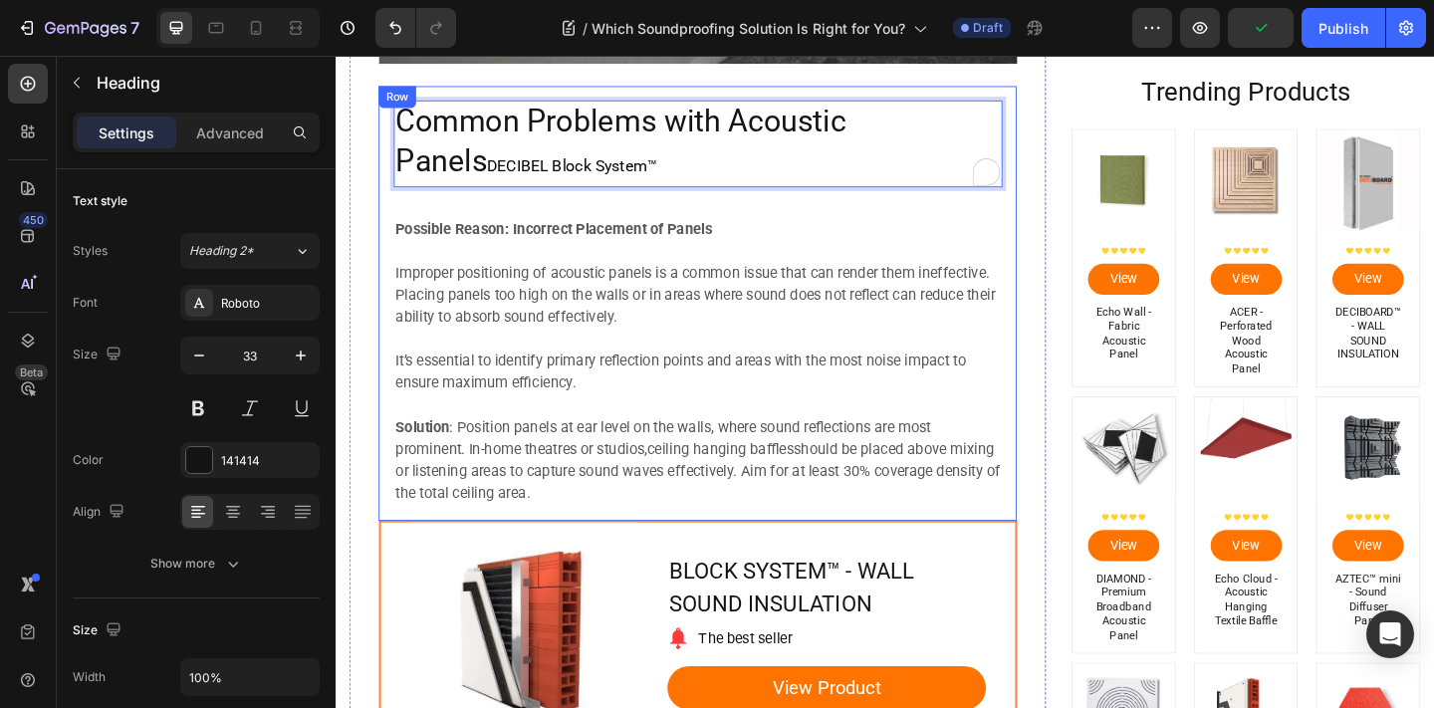
click at [396, 166] on div "Common Problems with Acoustic Panels DECIBEL Block System™ Heading 32 Possible …" at bounding box center [729, 325] width 694 height 473
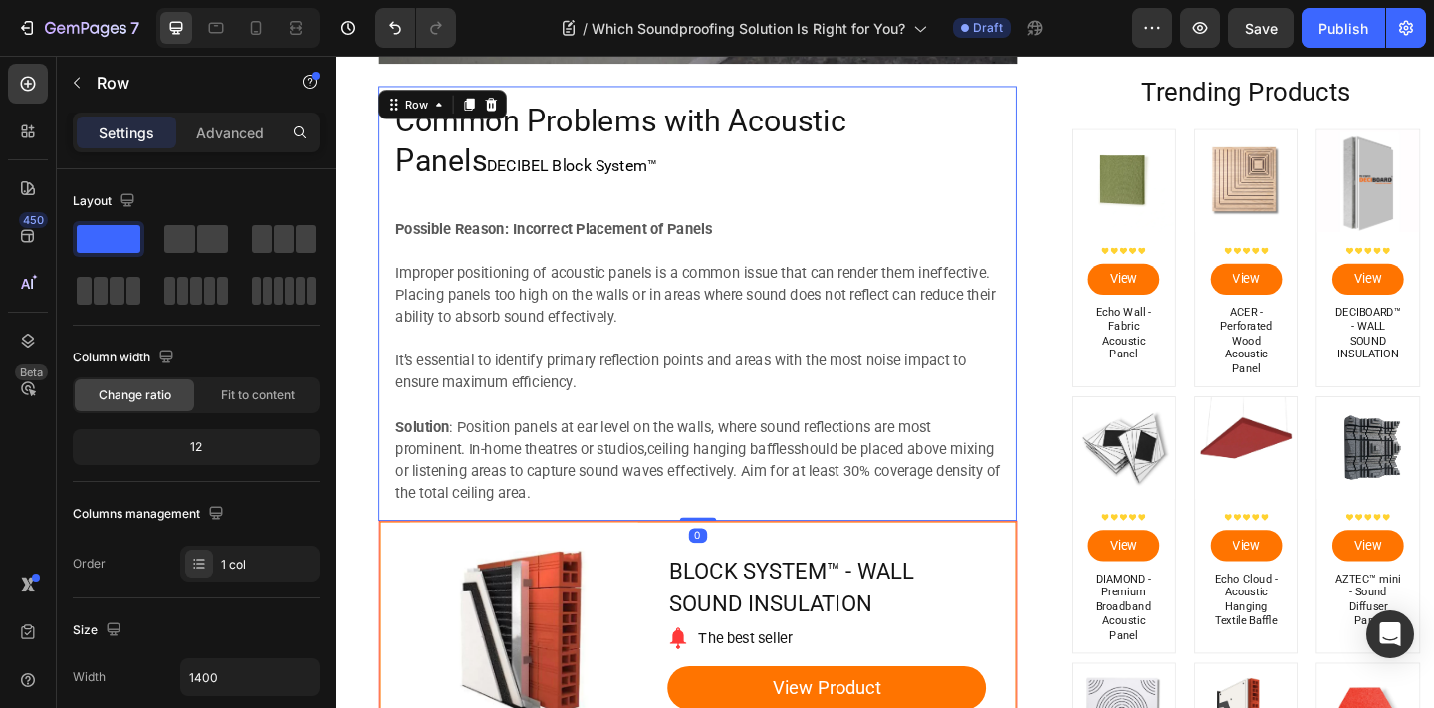
click at [500, 170] on span "DECIBEL Block System™" at bounding box center [592, 175] width 185 height 20
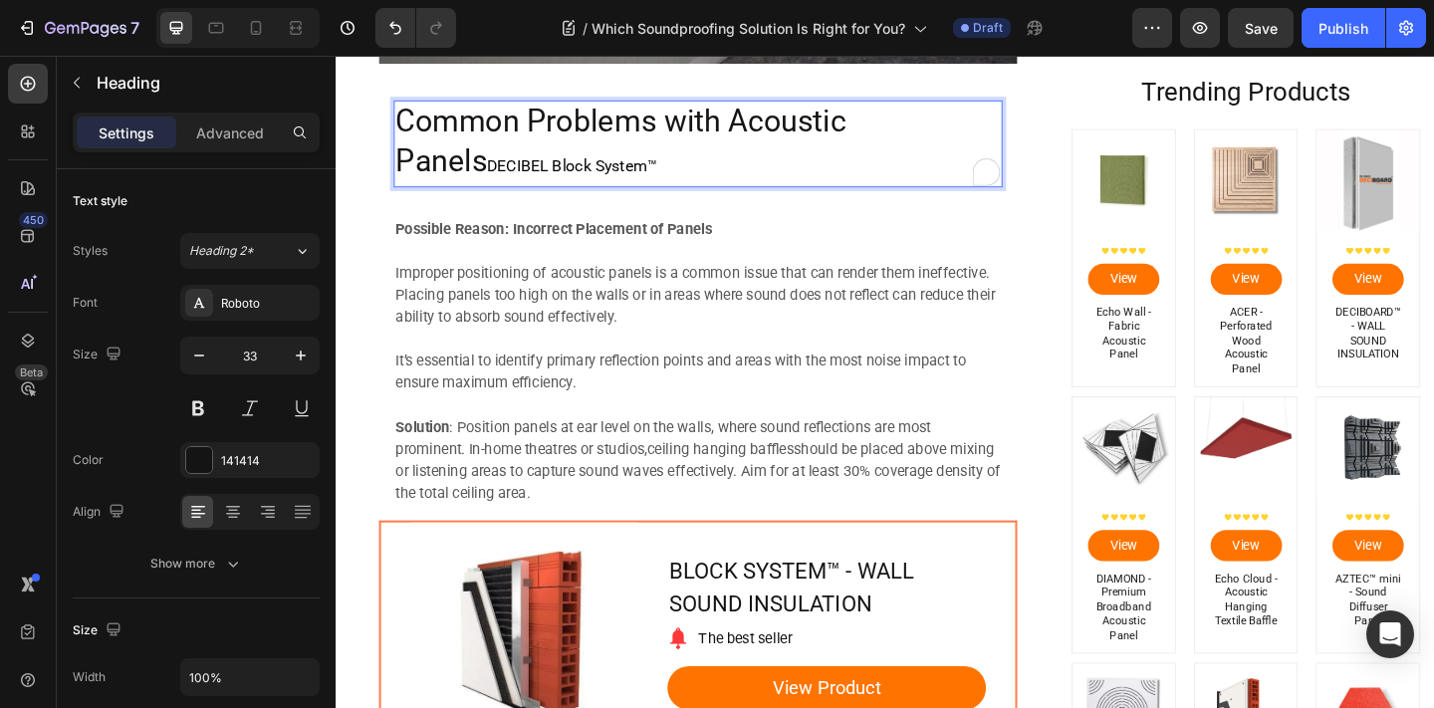
click at [500, 171] on span "DECIBEL Block System™" at bounding box center [592, 175] width 185 height 20
drag, startPoint x: 611, startPoint y: 171, endPoint x: 457, endPoint y: 170, distance: 154.4
click at [457, 170] on p "Common Problems with Acoustic Panels DECIBEL Block System™" at bounding box center [729, 152] width 658 height 91
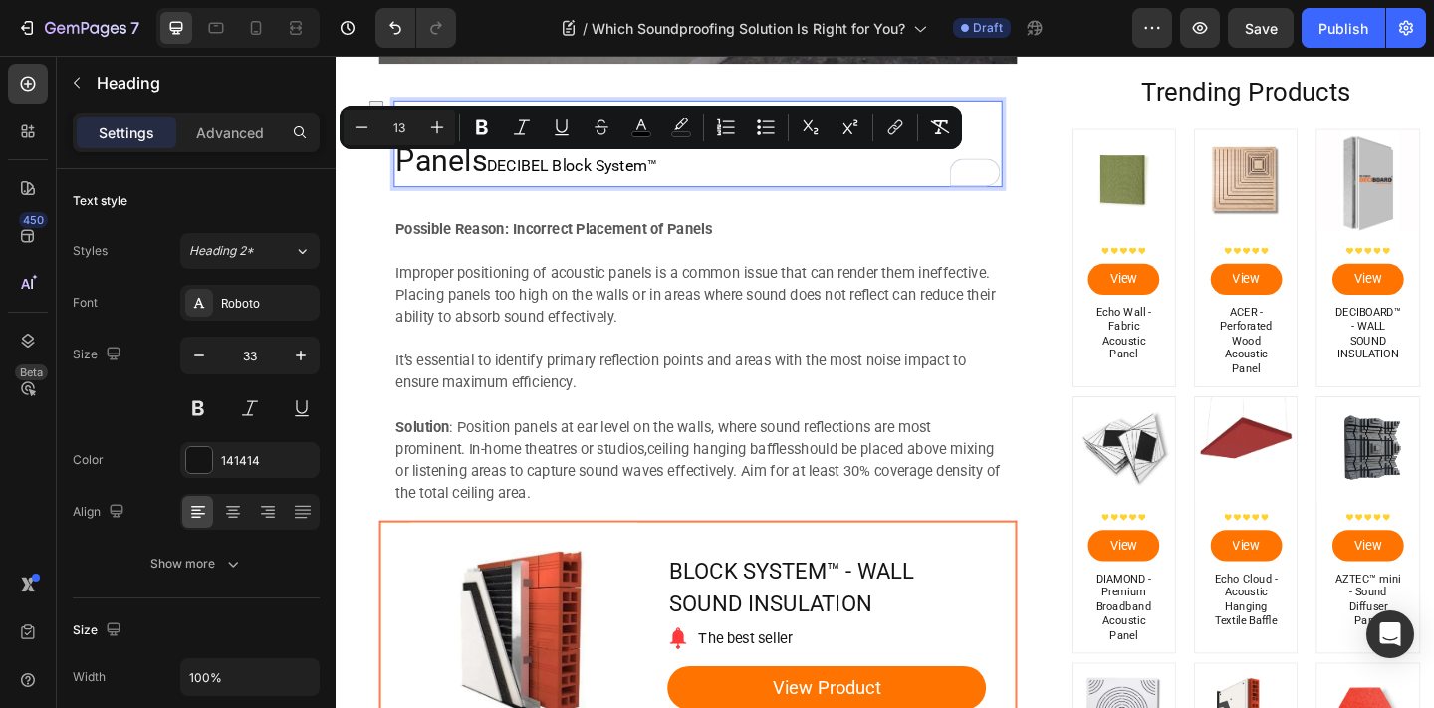
click at [500, 170] on span "DECIBEL Block System™" at bounding box center [592, 175] width 185 height 20
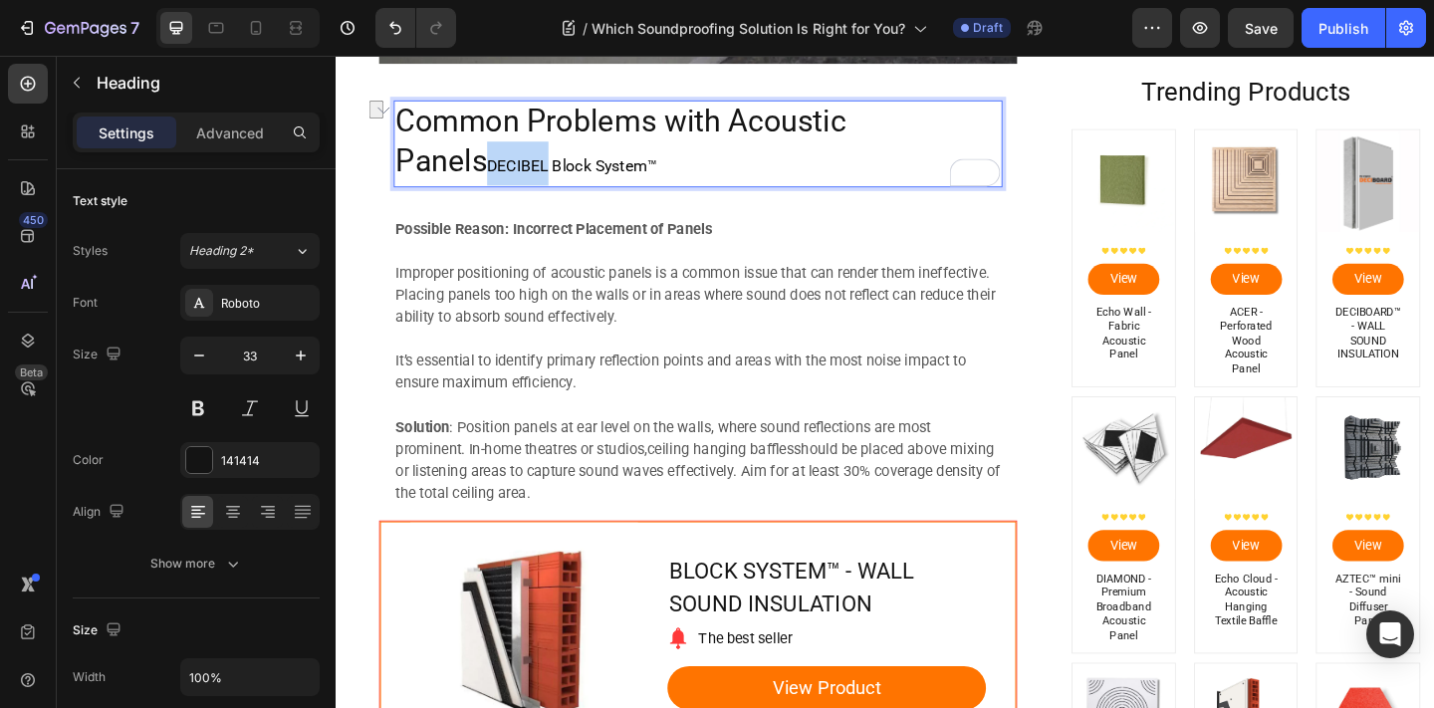
click at [500, 170] on span "DECIBEL Block System™" at bounding box center [592, 175] width 185 height 20
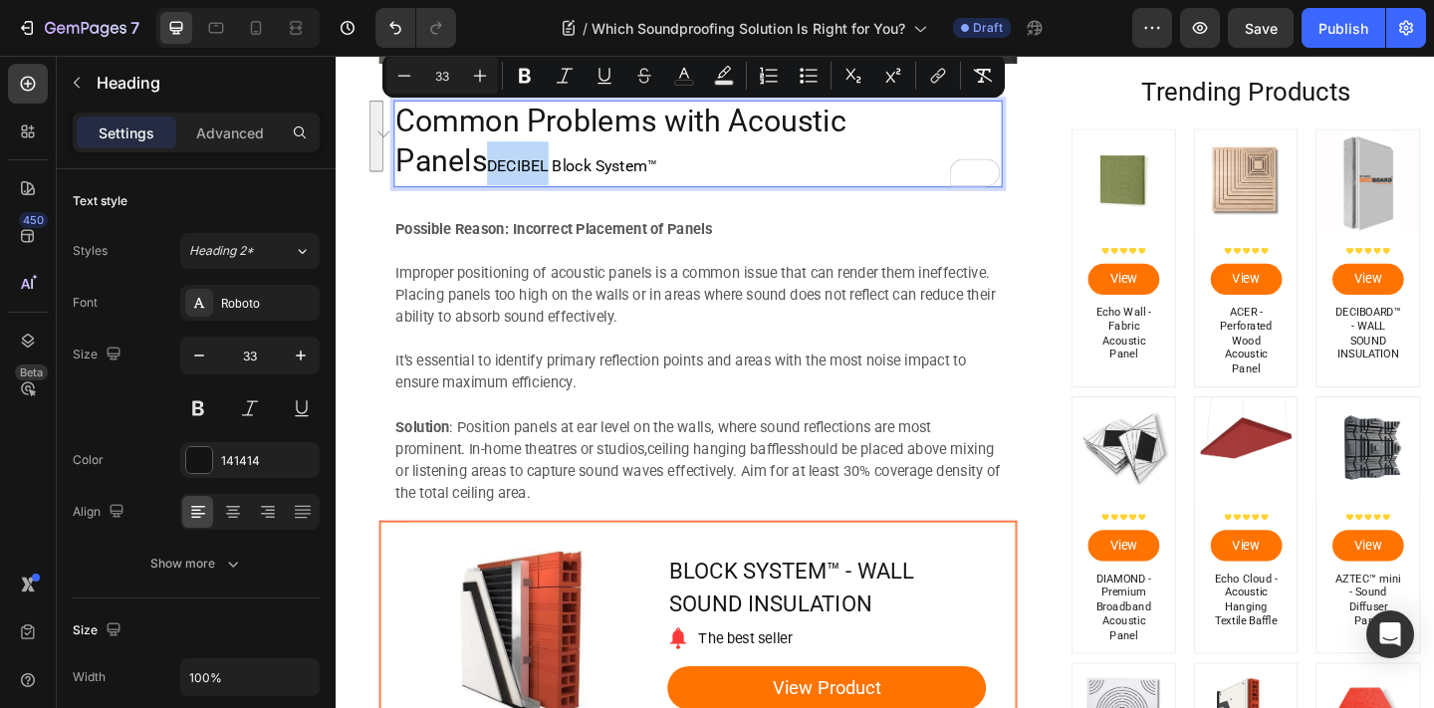
click at [579, 127] on p "Common Problems with Acoustic Panels DECIBEL Block System™" at bounding box center [729, 152] width 658 height 91
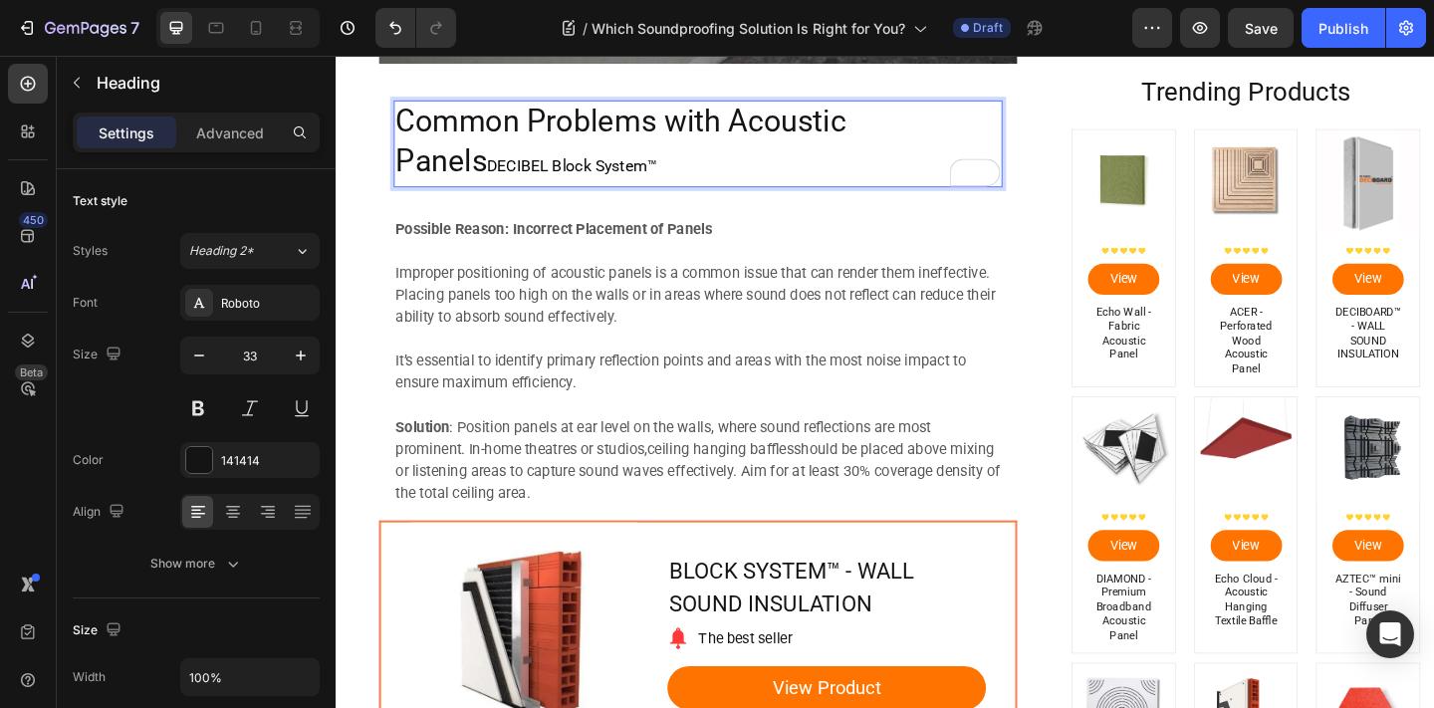
click at [578, 128] on p "Common Problems with Acoustic Panels DECIBEL Block System™" at bounding box center [729, 152] width 658 height 91
click at [577, 128] on p "Common Problems with Acoustic Panels DECIBEL Block System™" at bounding box center [729, 152] width 658 height 91
click at [592, 132] on p "Common Problems with Acoustic Panels DECIBEL Block System™" at bounding box center [729, 152] width 658 height 91
click at [593, 133] on p "Common Problems with Acoustic Panels DECIBEL Block System™" at bounding box center [729, 152] width 658 height 91
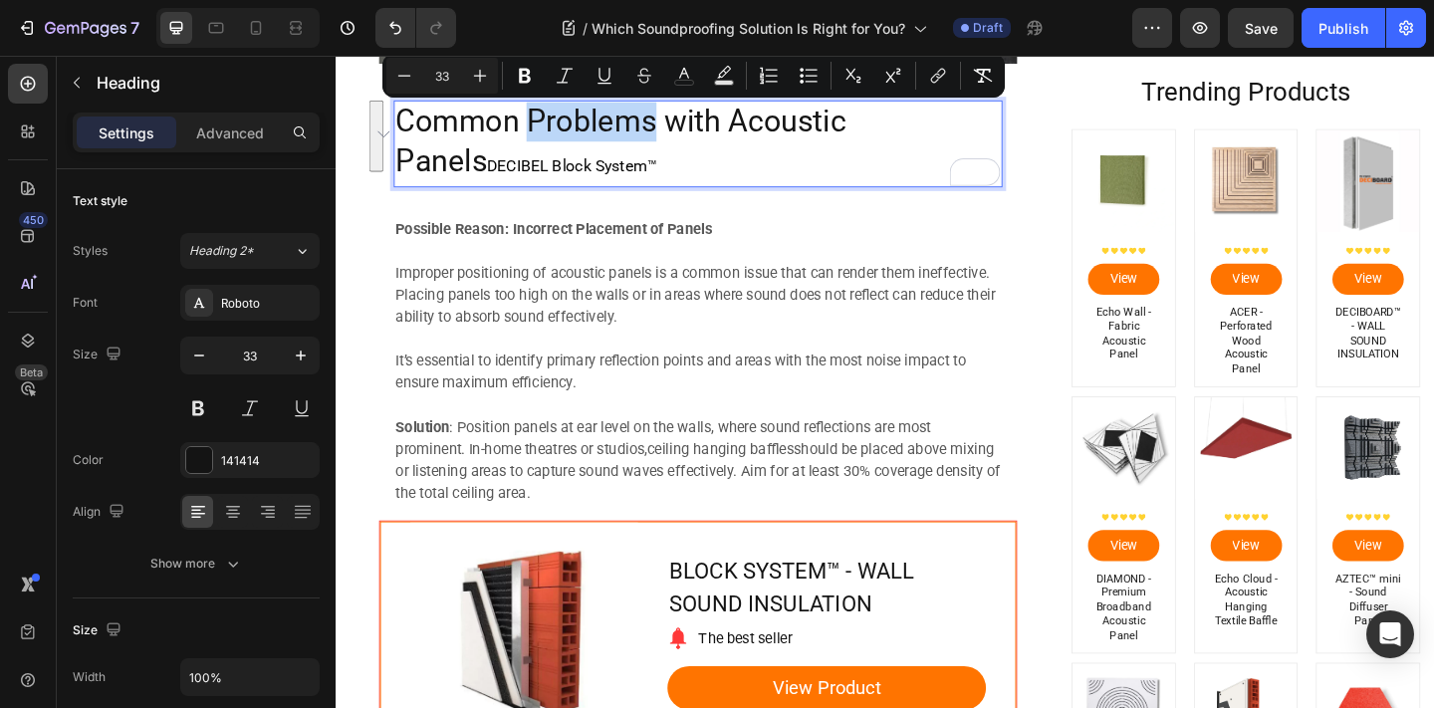
click at [572, 150] on p "Common Problems with Acoustic Panels DECIBEL Block System™" at bounding box center [729, 152] width 658 height 91
click at [565, 165] on span "DECIBEL Block System™" at bounding box center [592, 175] width 185 height 20
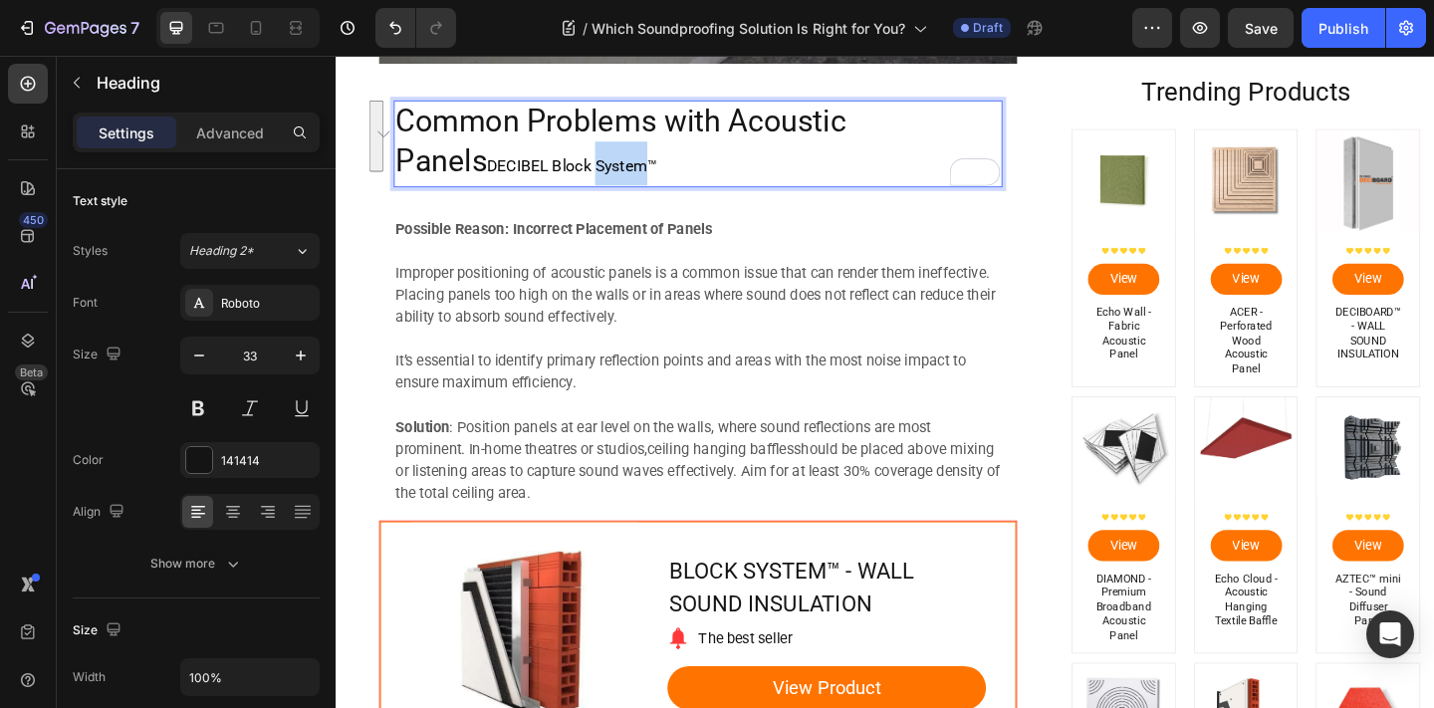
click at [564, 167] on span "DECIBEL Block System™" at bounding box center [592, 175] width 185 height 20
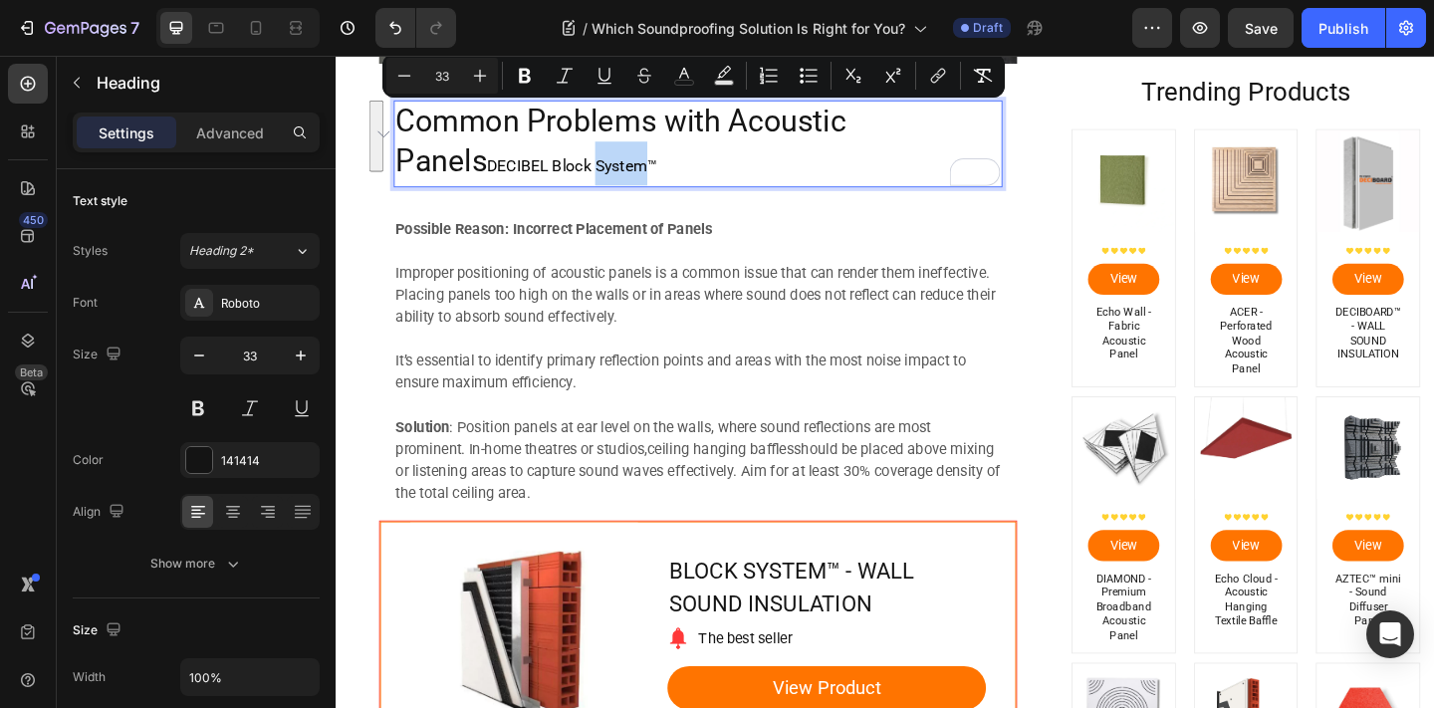
click at [500, 166] on span "DECIBEL Block System™" at bounding box center [592, 175] width 185 height 20
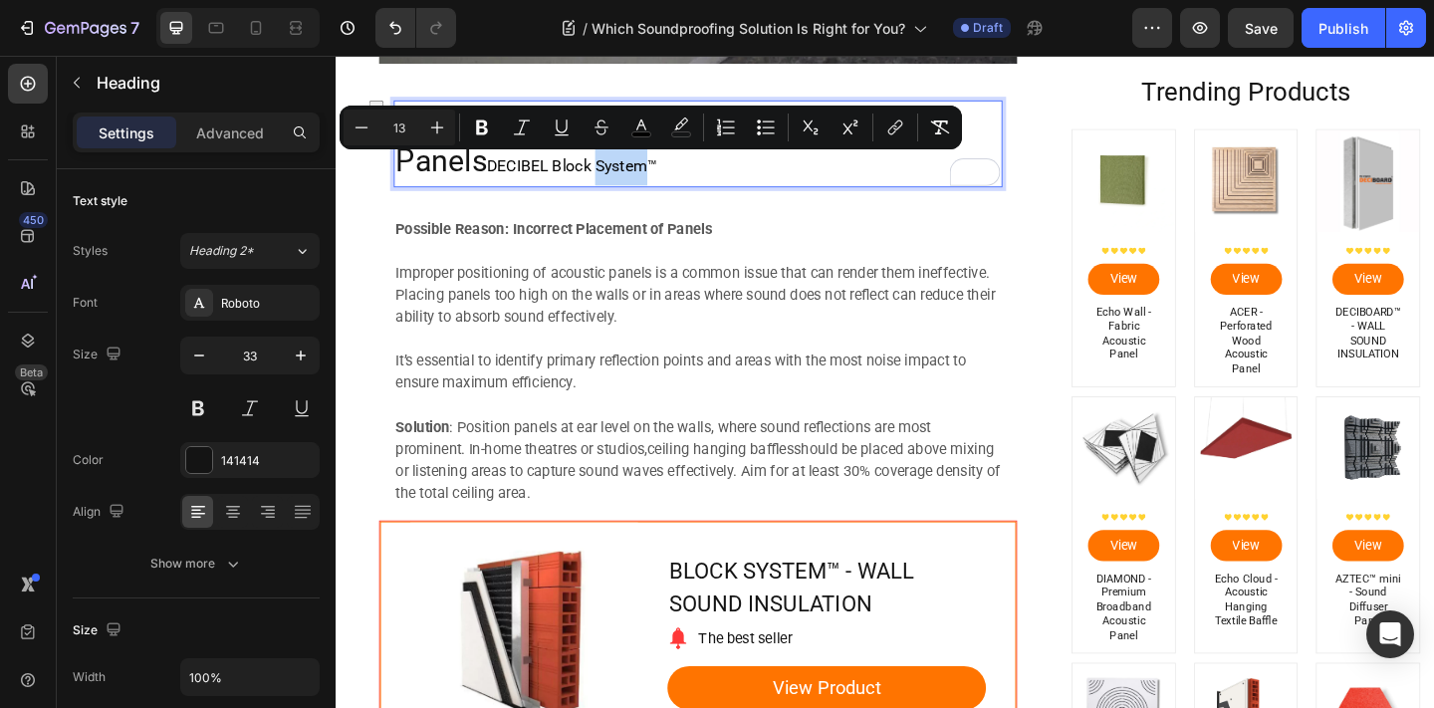
drag, startPoint x: 604, startPoint y: 168, endPoint x: 397, endPoint y: 167, distance: 207.1
click at [398, 167] on h2 "Common Problems with Acoustic Panels DECIBEL Block System™" at bounding box center [729, 152] width 662 height 95
click at [410, 126] on input "13" at bounding box center [399, 128] width 40 height 24
type input "33"
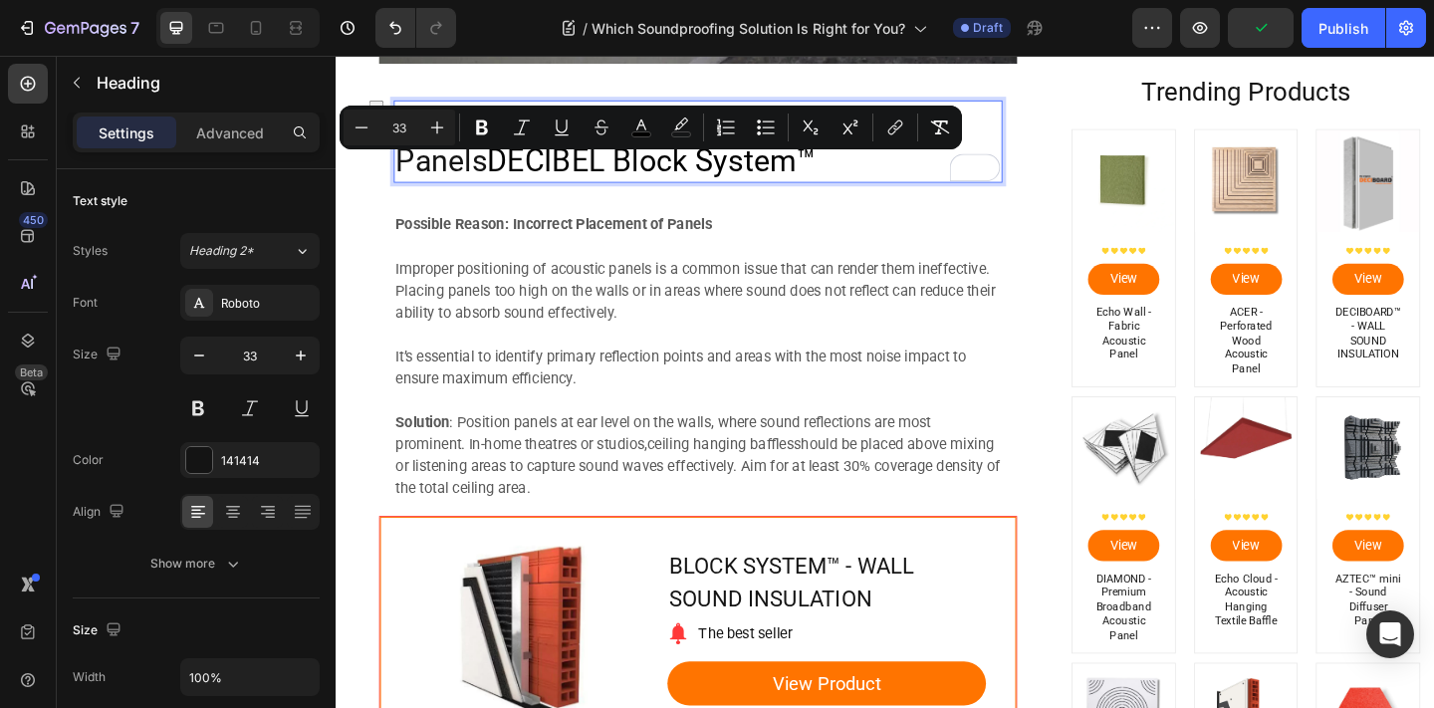
click at [800, 192] on h2 "Common Problems with Acoustic Panels DECIBEL Block System™" at bounding box center [729, 150] width 662 height 90
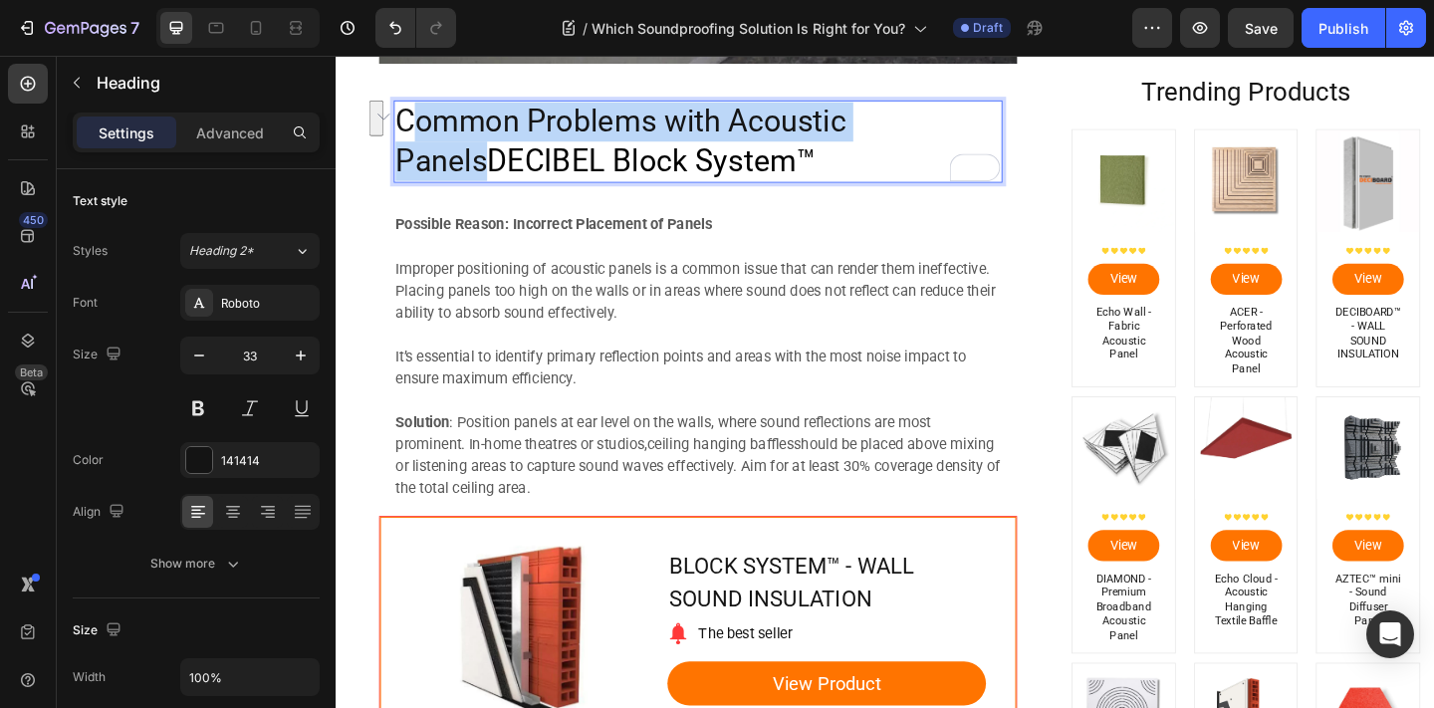
drag, startPoint x: 999, startPoint y: 123, endPoint x: 419, endPoint y: 123, distance: 579.6
click at [419, 124] on p "Common Problems with Acoustic Panels DECIBEL Block System™" at bounding box center [729, 150] width 658 height 86
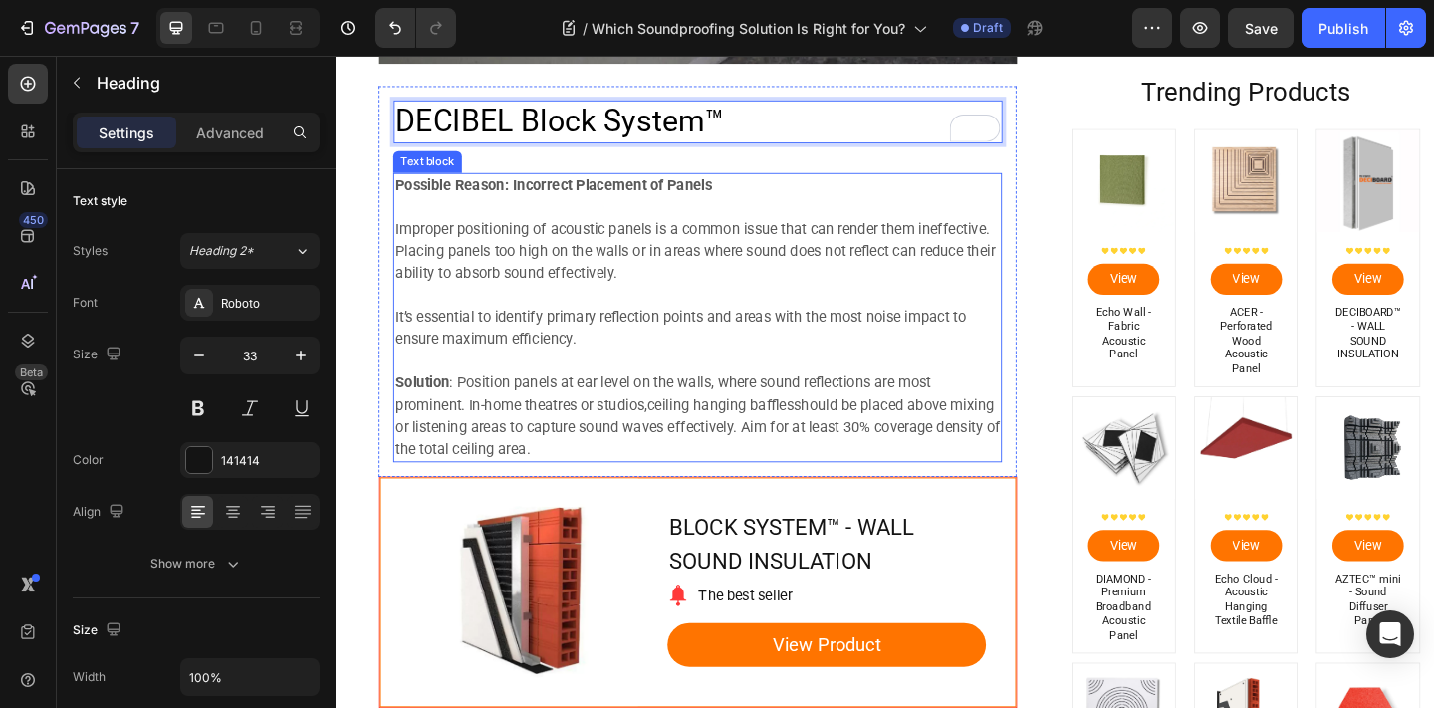
click at [627, 456] on p "Solution : Position panels at ear level on the walls, where sound reflections a…" at bounding box center [729, 448] width 658 height 96
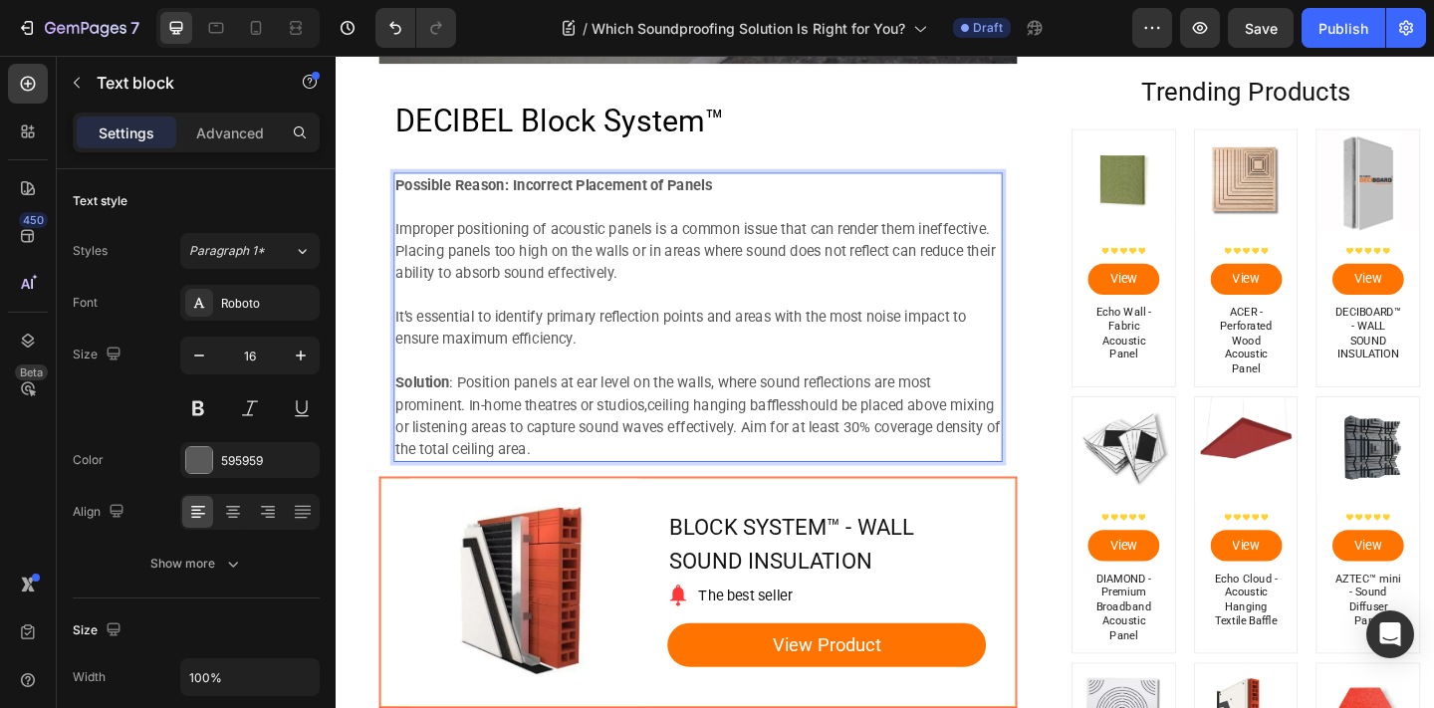
click at [644, 480] on p "Solution : Position panels at ear level on the walls, where sound reflections a…" at bounding box center [729, 448] width 658 height 96
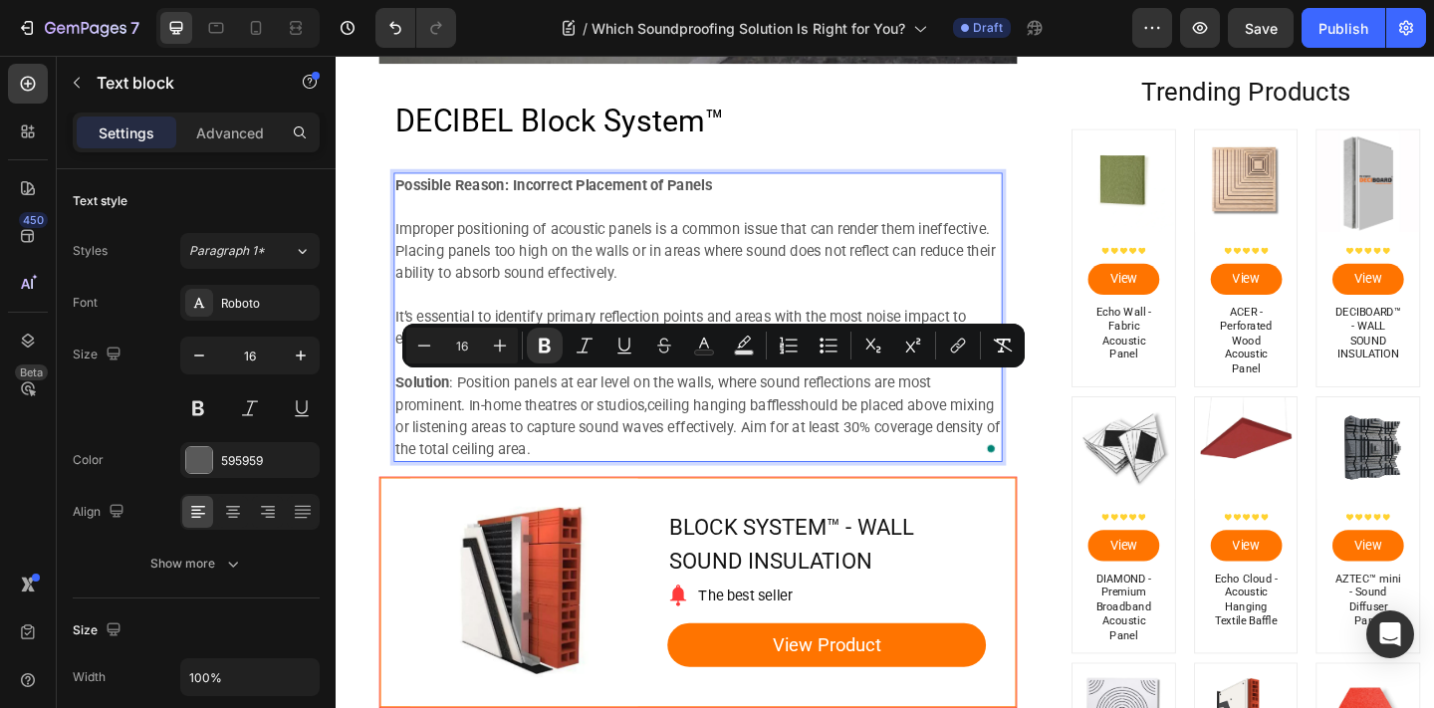
click at [644, 480] on p "Solution : Position panels at ear level on the walls, where sound reflections a…" at bounding box center [729, 448] width 658 height 96
click at [656, 481] on p "Solution : Position panels at ear level on the walls, where sound reflections a…" at bounding box center [729, 448] width 658 height 96
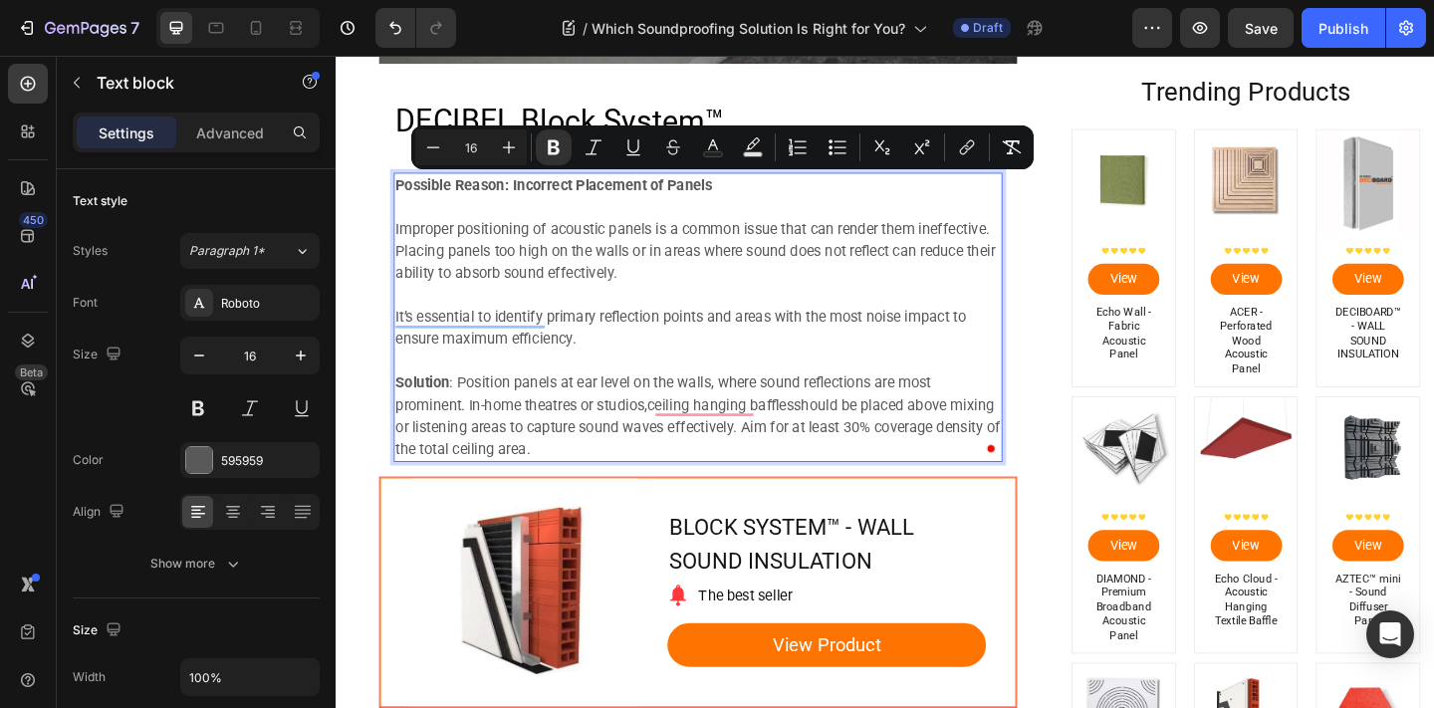
drag, startPoint x: 656, startPoint y: 482, endPoint x: 398, endPoint y: 194, distance: 386.5
click at [398, 194] on div "Possible Reason: Incorrect Placement of Panels Improper positioning of acoustic…" at bounding box center [729, 340] width 662 height 315
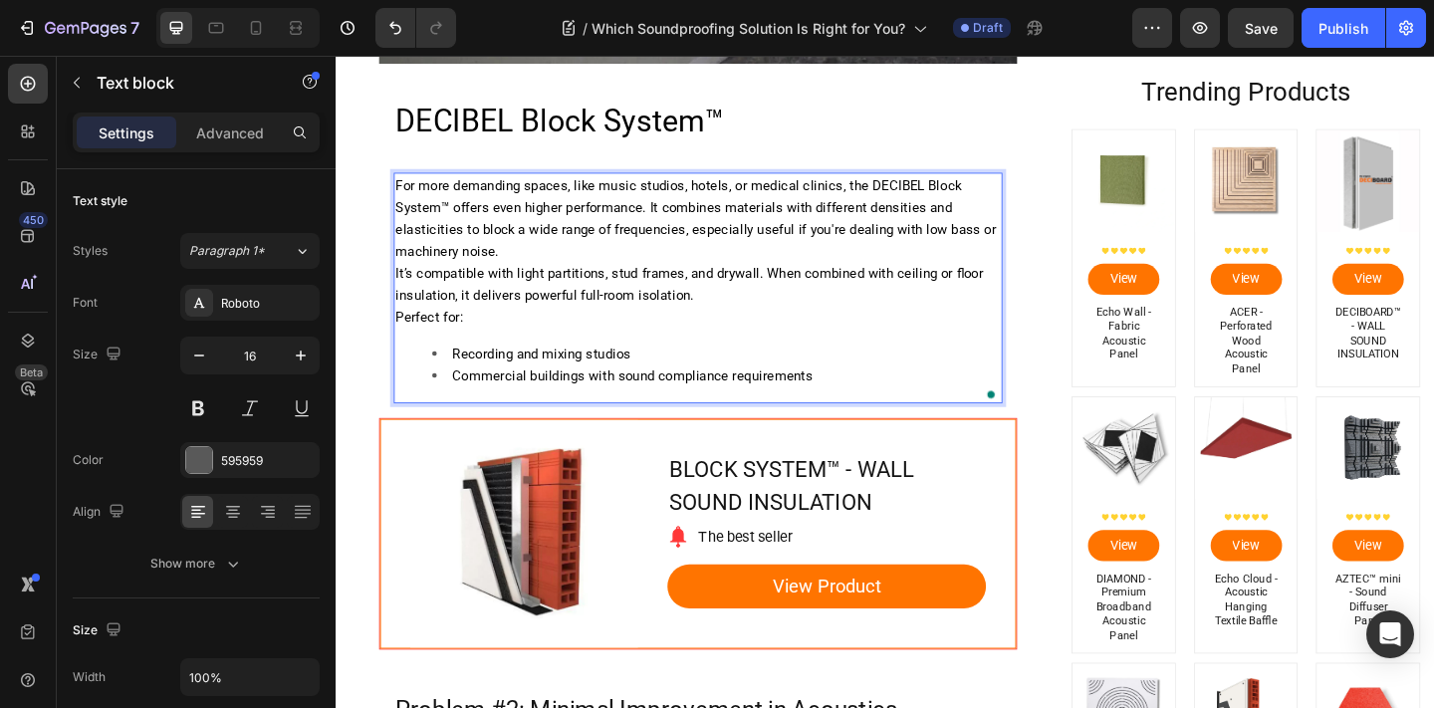
click at [462, 204] on span "For more demanding spaces, like music studios, hotels, or medical clinics, the …" at bounding box center [726, 233] width 653 height 90
click at [462, 205] on span "For more demanding spaces, like music studios, hotels, or medical clinics, the …" at bounding box center [726, 233] width 653 height 90
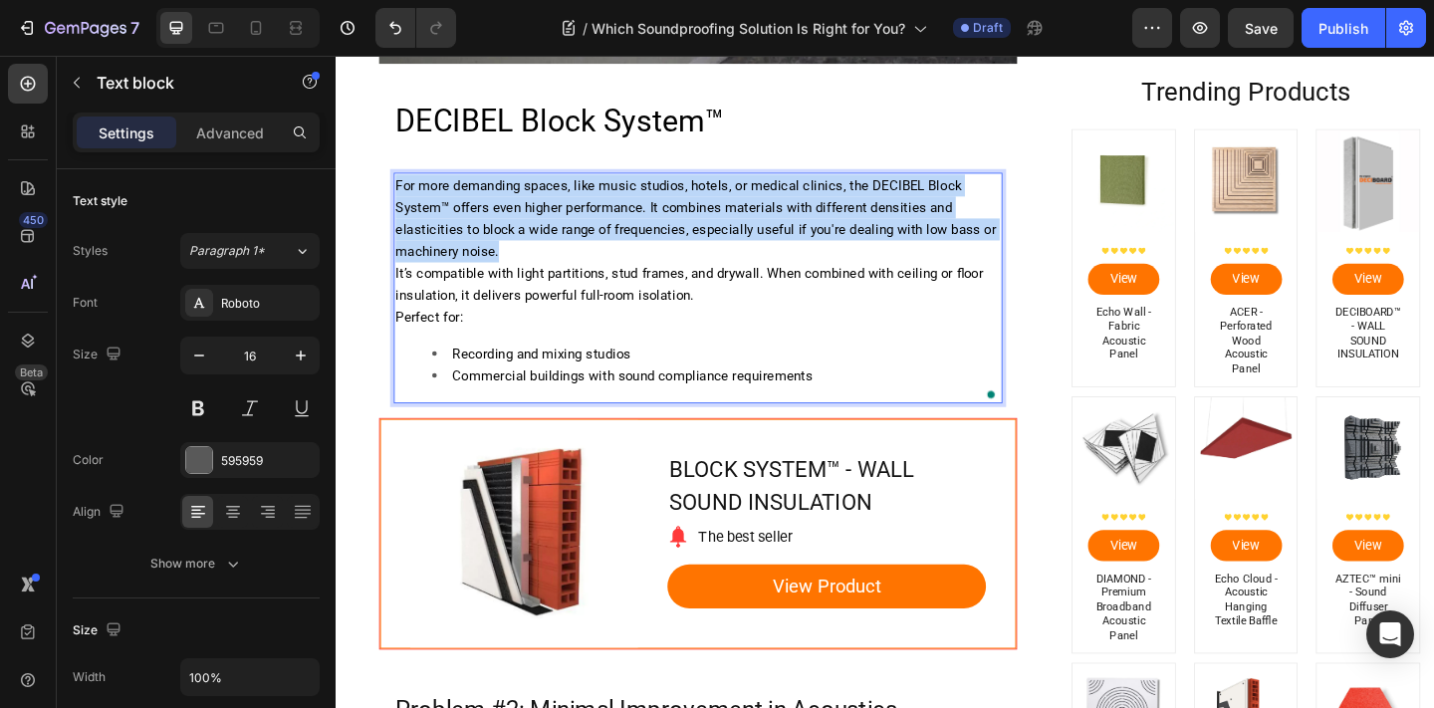
click at [462, 205] on span "For more demanding spaces, like music studios, hotels, or medical clinics, the …" at bounding box center [726, 233] width 653 height 90
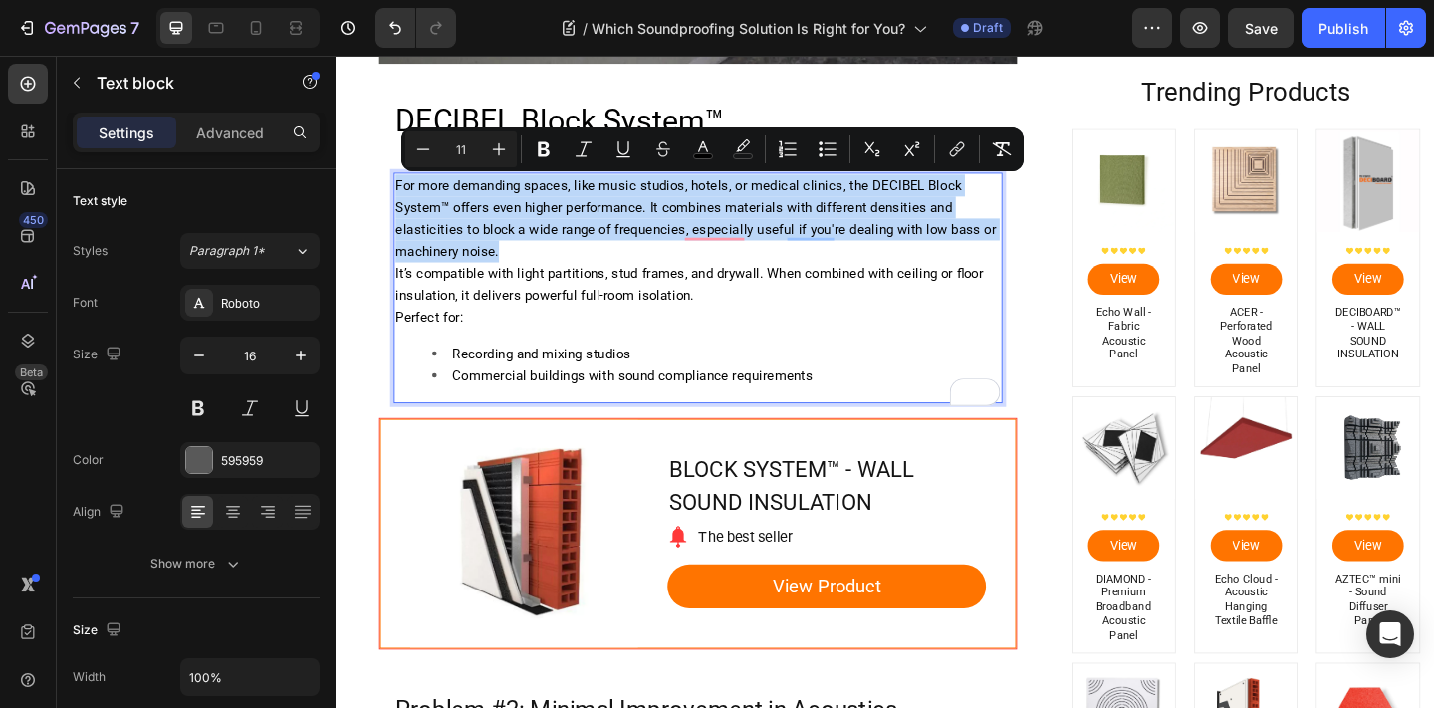
click at [451, 196] on span "For more demanding spaces, like music studios, hotels, or medical clinics, the …" at bounding box center [726, 233] width 653 height 90
click at [409, 189] on span "For more demanding spaces, like music studios, hotels, or medical clinics, the …" at bounding box center [726, 233] width 653 height 90
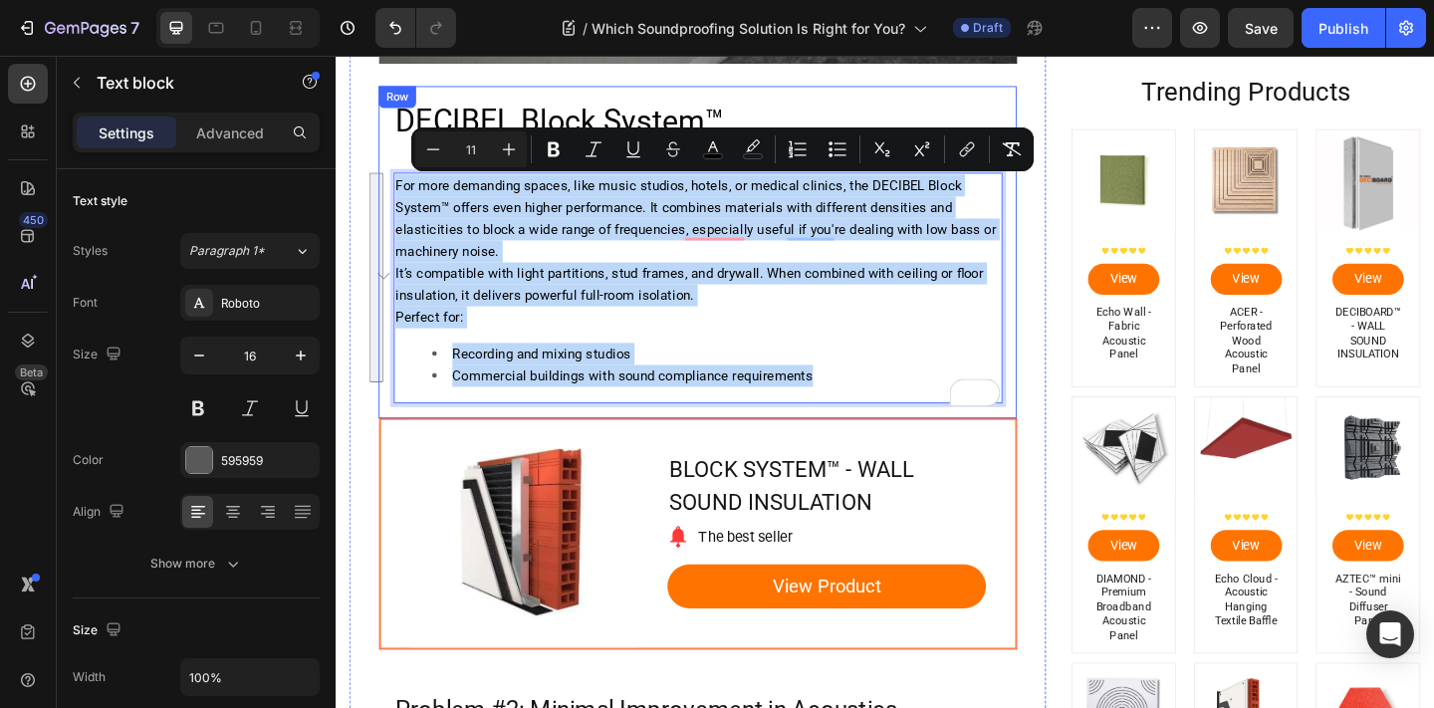
drag, startPoint x: 403, startPoint y: 194, endPoint x: 891, endPoint y: 443, distance: 547.8
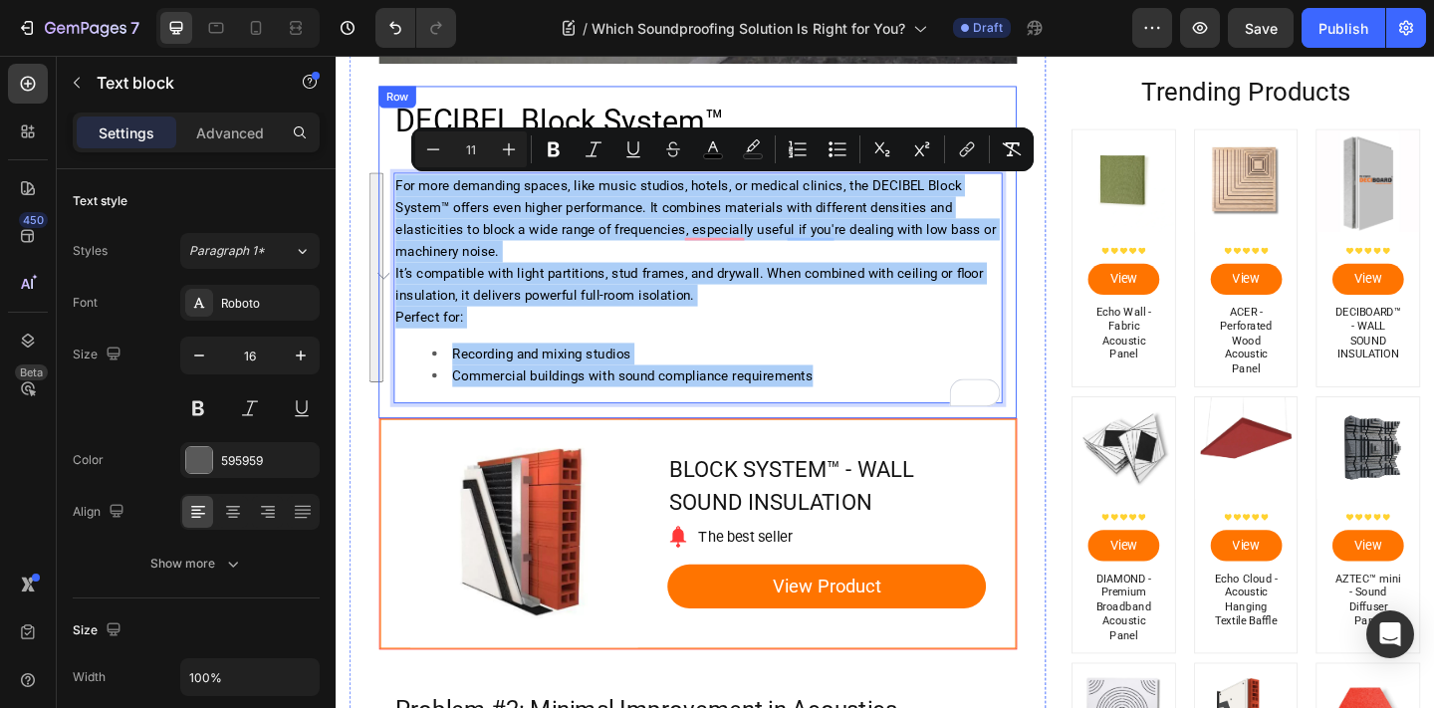
click at [474, 141] on input "11" at bounding box center [471, 149] width 40 height 24
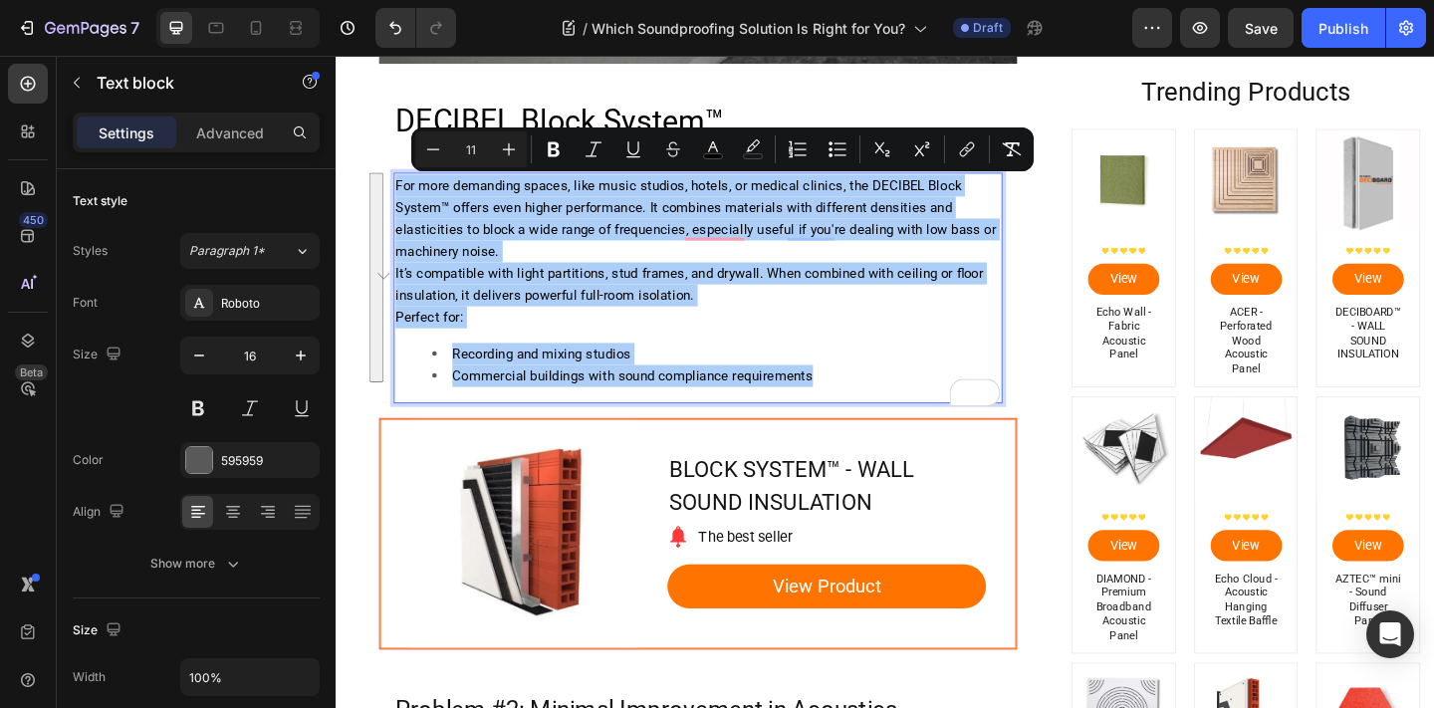
click at [474, 141] on input "11" at bounding box center [471, 149] width 40 height 24
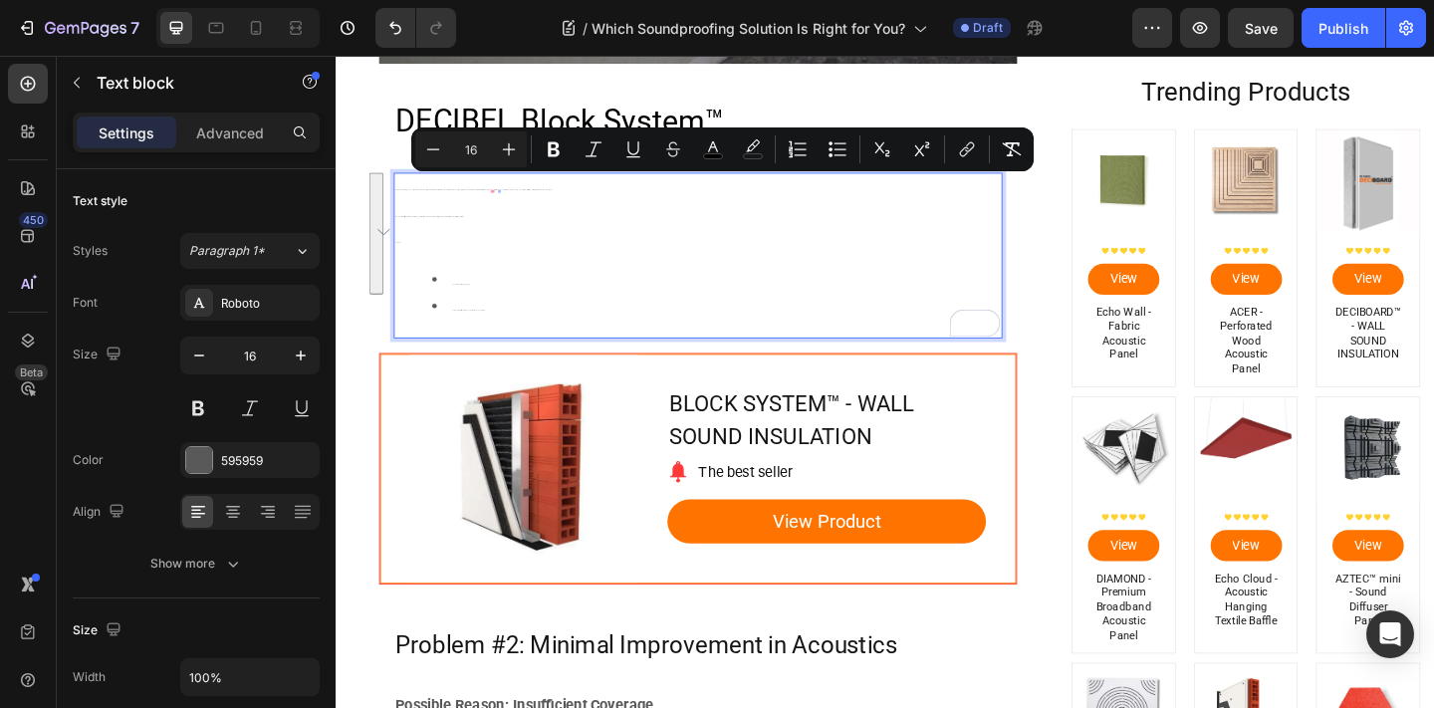
type input "16"
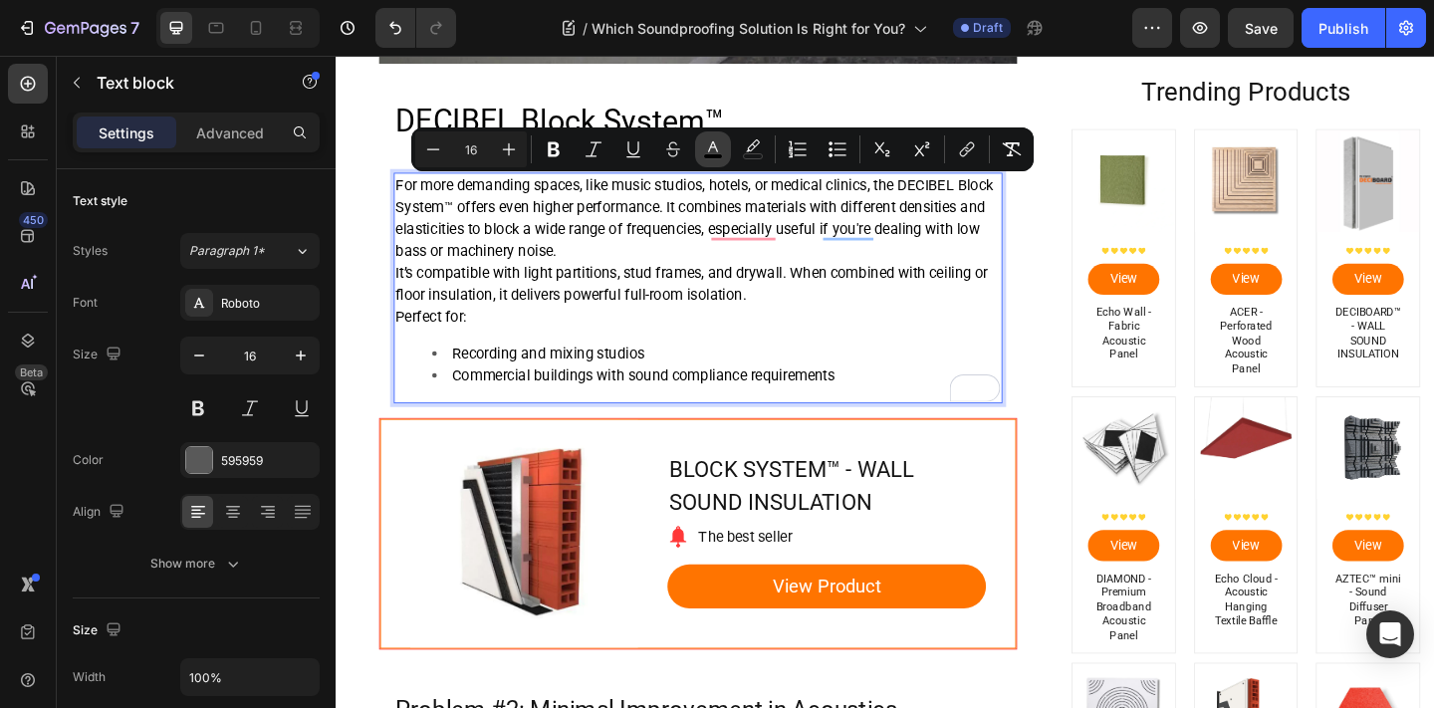
click at [714, 144] on icon "Editor contextual toolbar" at bounding box center [713, 146] width 10 height 11
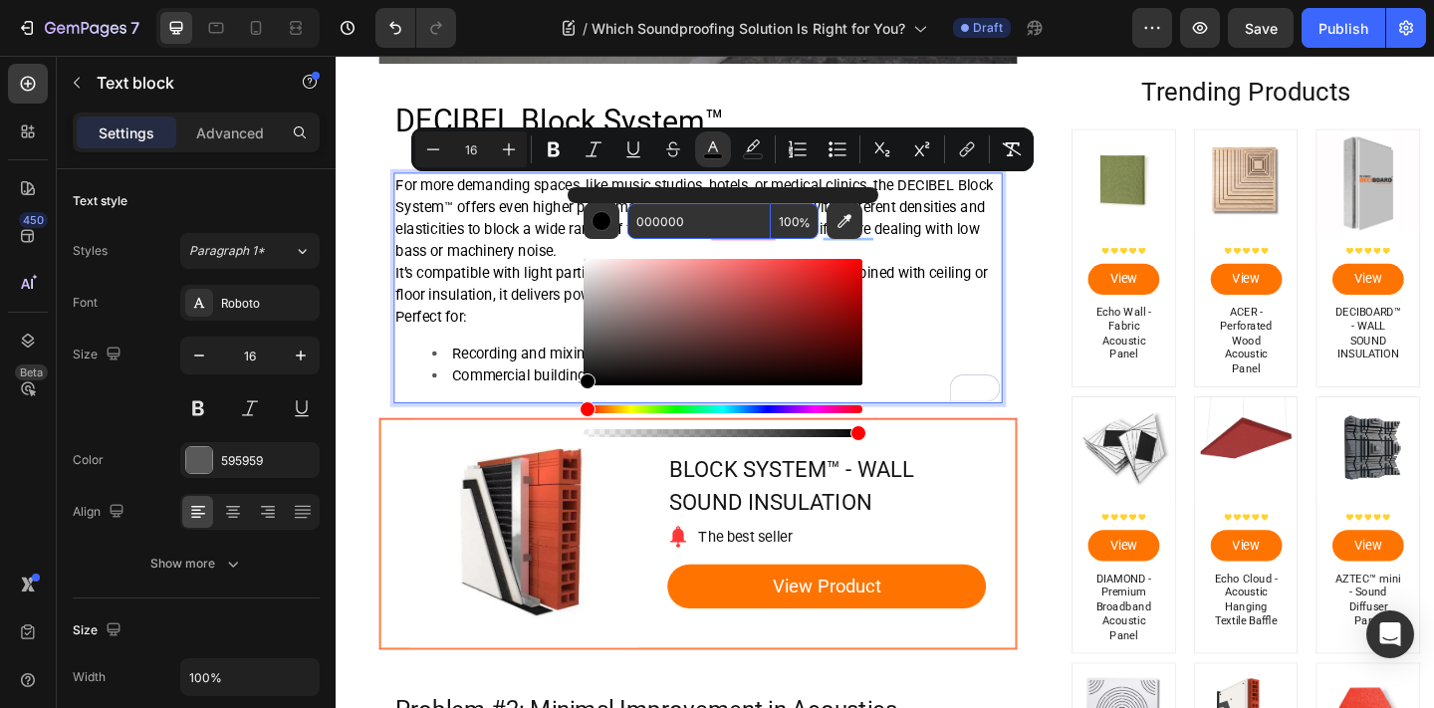
click at [693, 210] on input "000000" at bounding box center [698, 221] width 143 height 36
click at [693, 211] on input "000000" at bounding box center [698, 221] width 143 height 36
type input "595959"
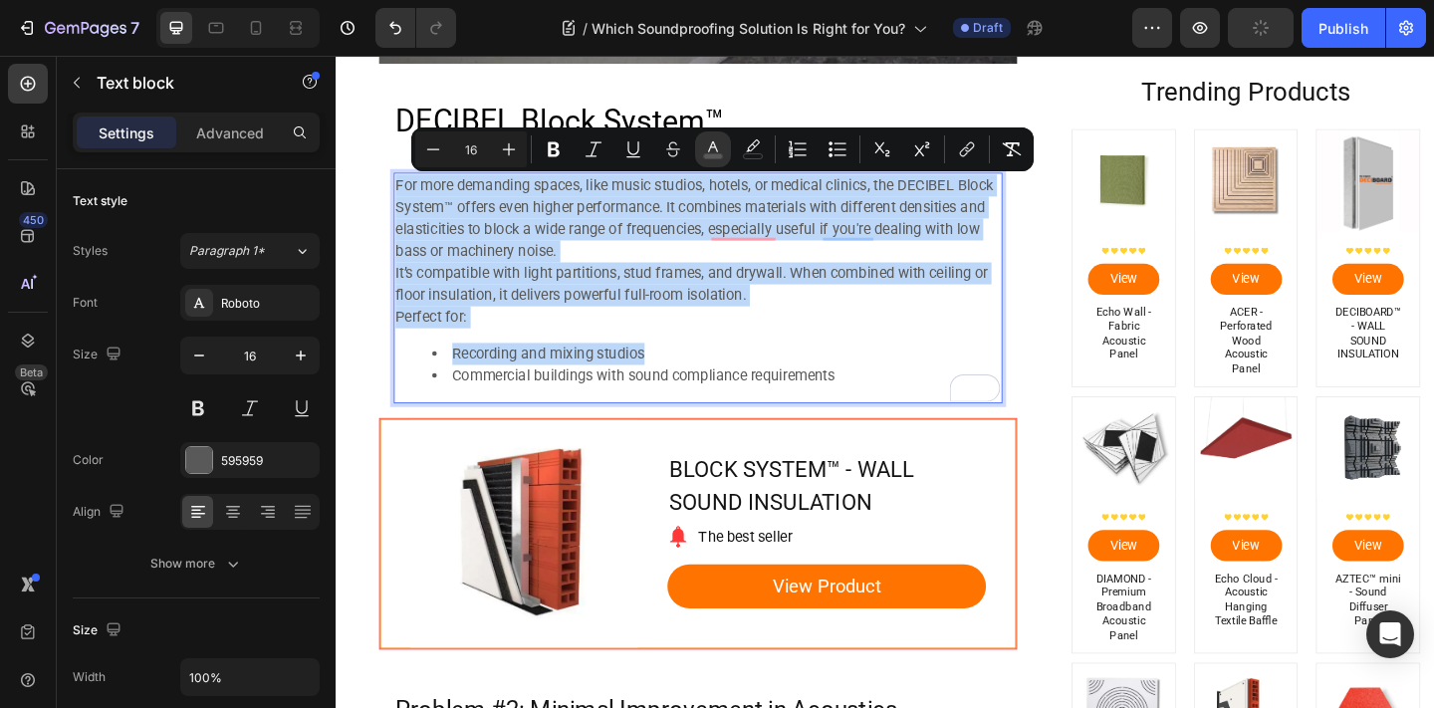
click at [936, 335] on p "Perfect for:" at bounding box center [729, 341] width 658 height 24
click at [793, 270] on p "For more demanding spaces, like music studios, hotels, or medical clinics, the …" at bounding box center [729, 233] width 658 height 96
click at [789, 251] on span "For more demanding spaces, like music studios, hotels, or medical clinics, the …" at bounding box center [725, 232] width 650 height 91
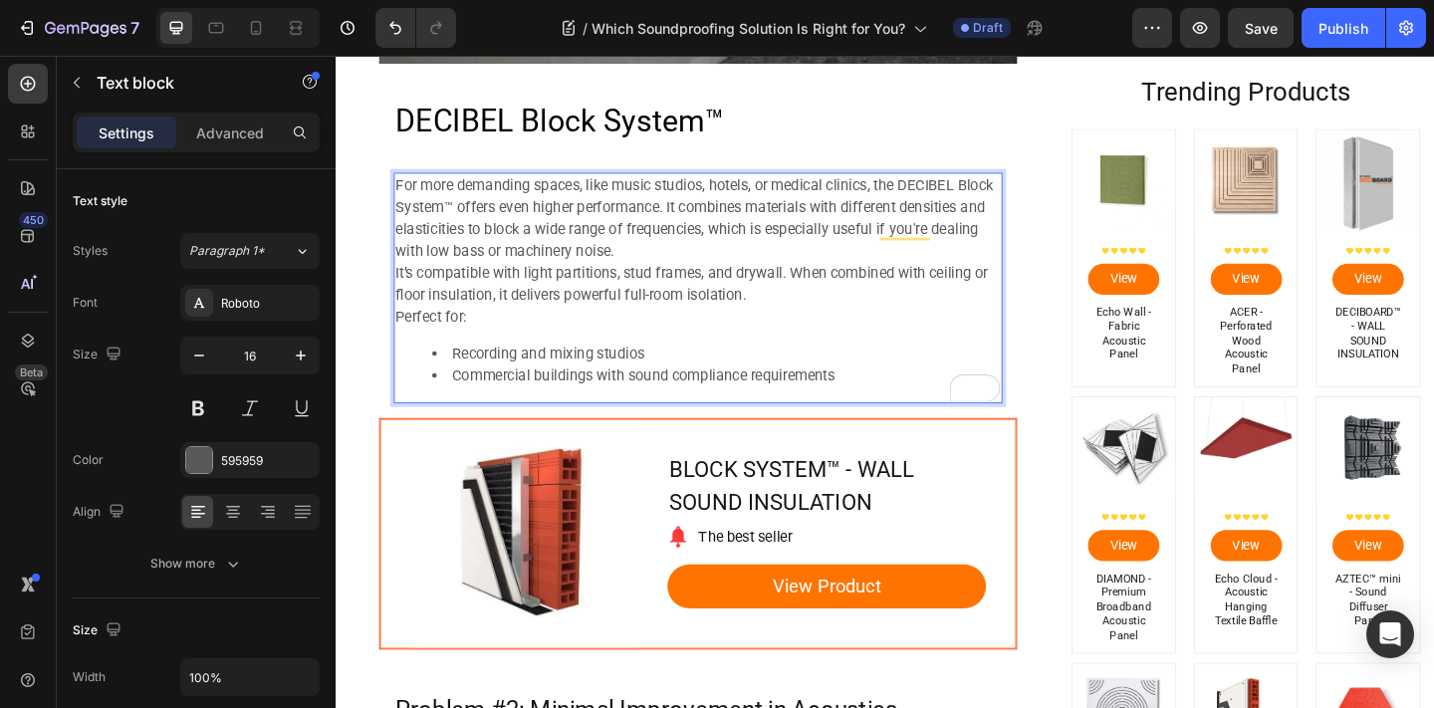
click at [912, 392] on li "Commercial buildings with sound compliance requirements" at bounding box center [749, 404] width 618 height 24
click at [915, 394] on li "Commercial buildings with sound compliance requirements" at bounding box center [749, 404] width 618 height 24
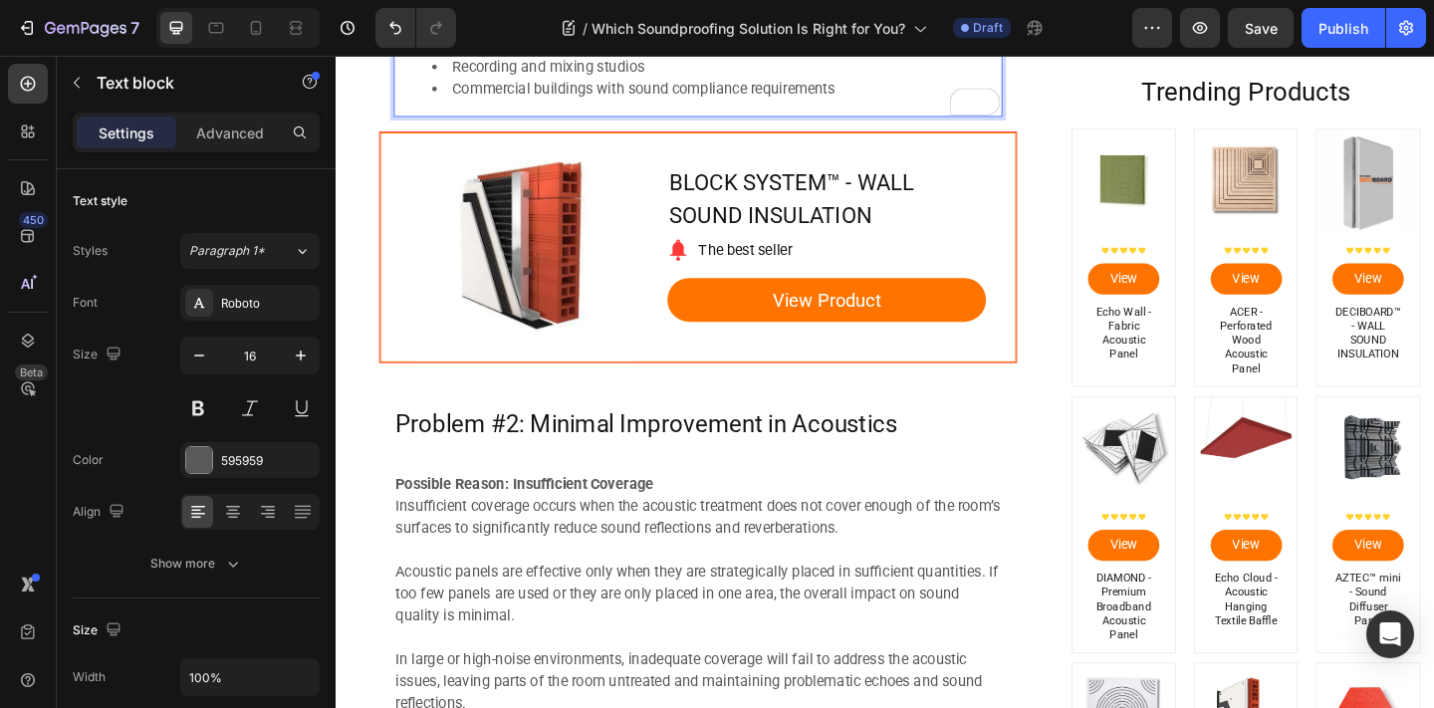
scroll to position [2893, 0]
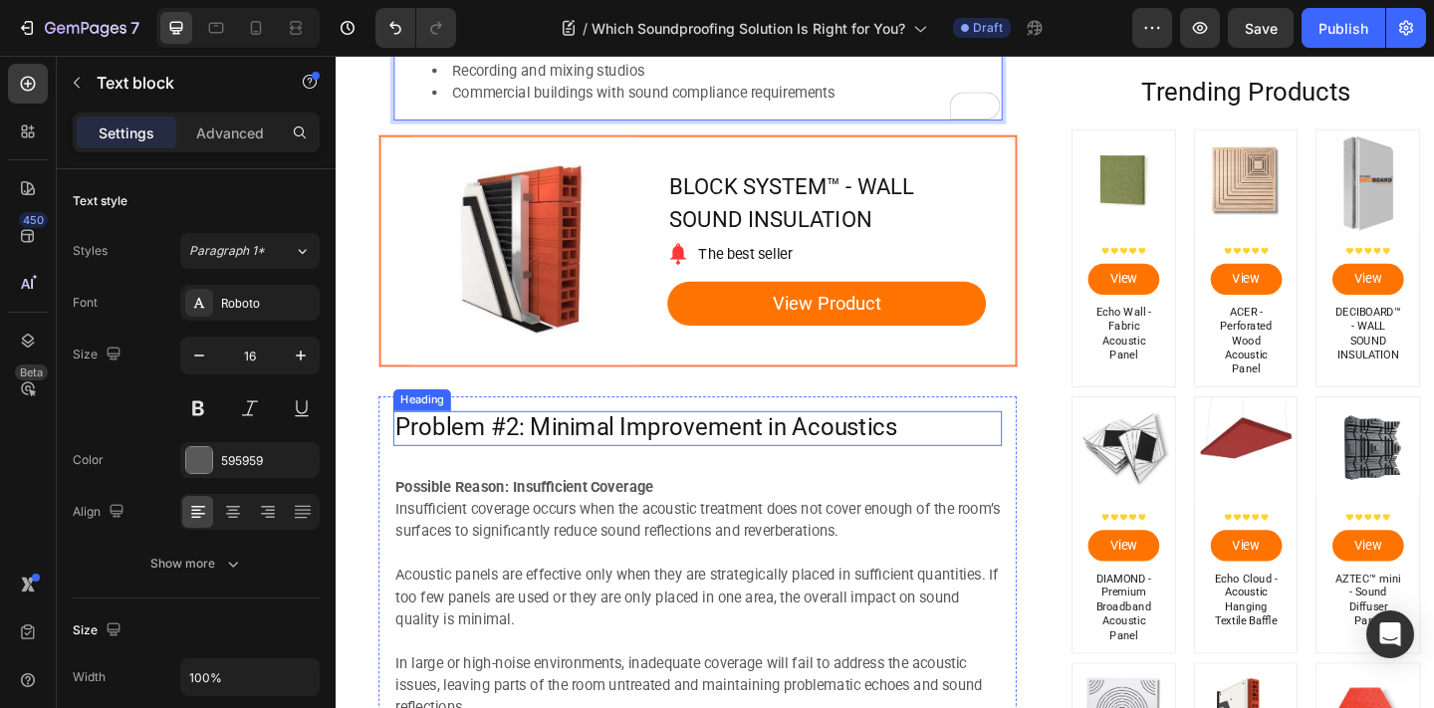
click at [891, 467] on h2 "Problem #2: Minimal Improvement in Acoustics" at bounding box center [729, 461] width 662 height 38
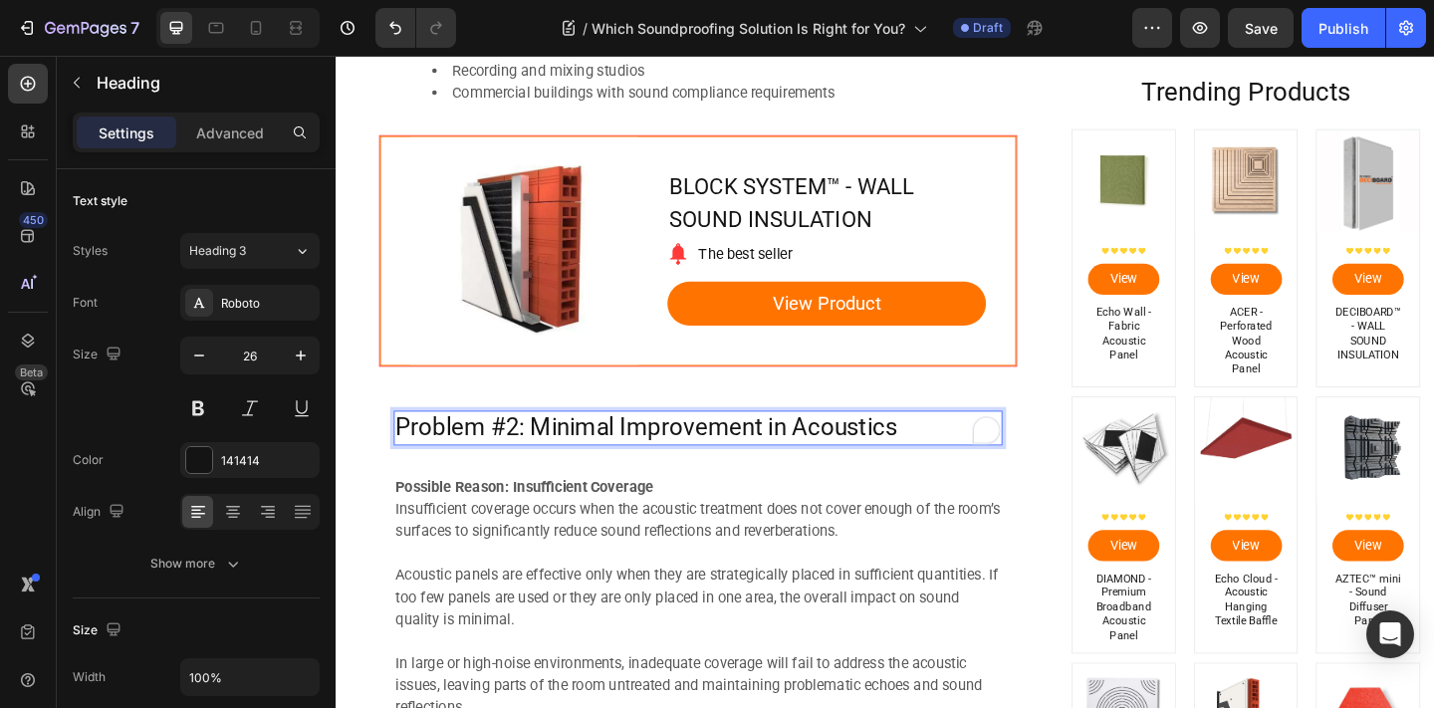
click at [891, 467] on h2 "Problem #2: Minimal Improvement in Acoustics" at bounding box center [729, 461] width 662 height 38
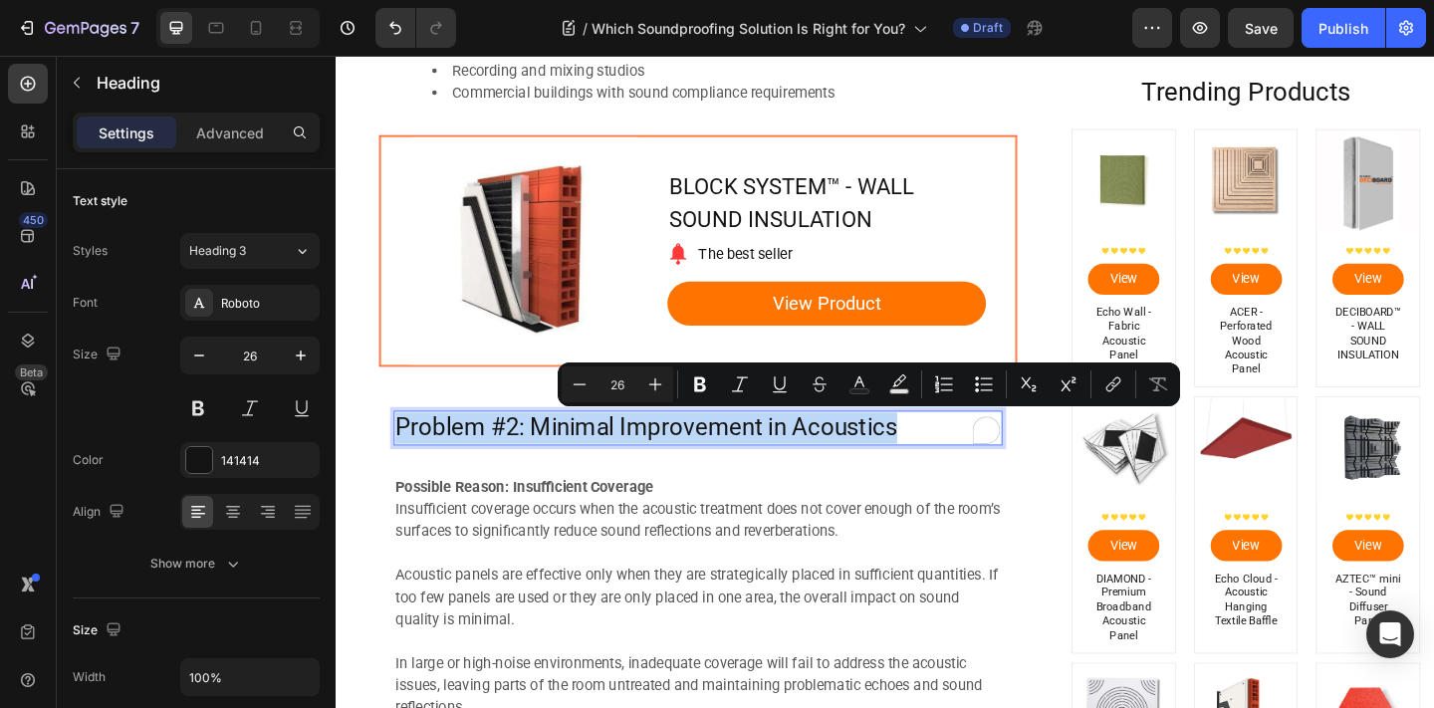
click at [891, 467] on p "Problem #2: Minimal Improvement in Acoustics" at bounding box center [729, 461] width 658 height 34
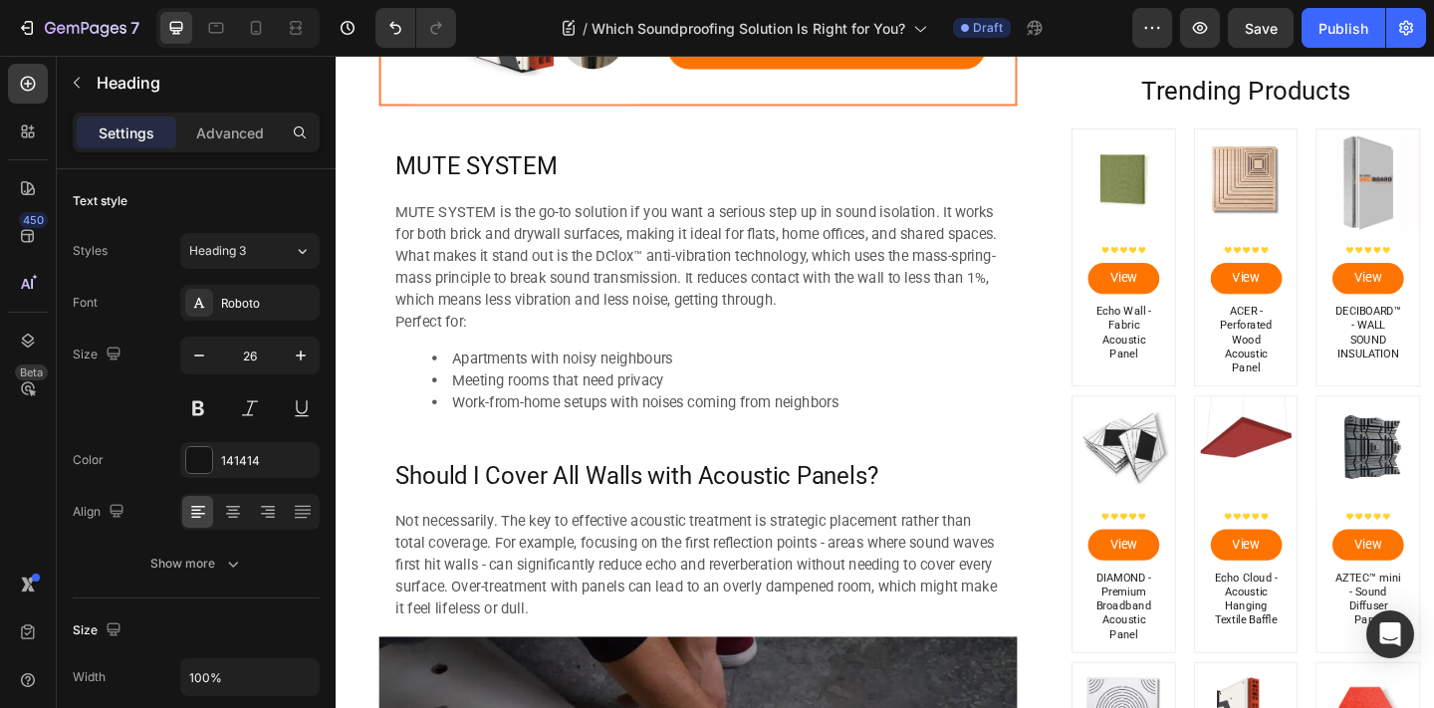
scroll to position [1586, 0]
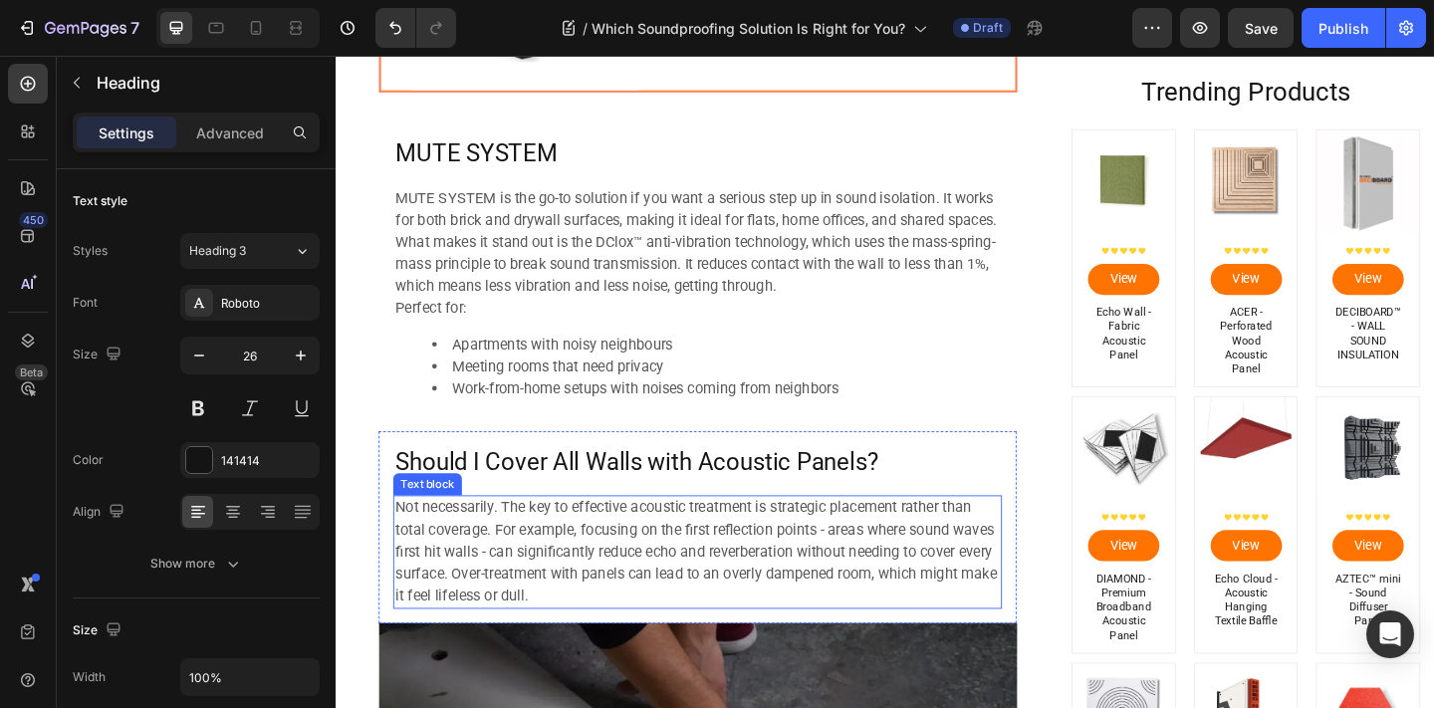
click at [772, 569] on p "Not necessarily. The key to effective acoustic treatment is strategic placement…" at bounding box center [729, 596] width 658 height 120
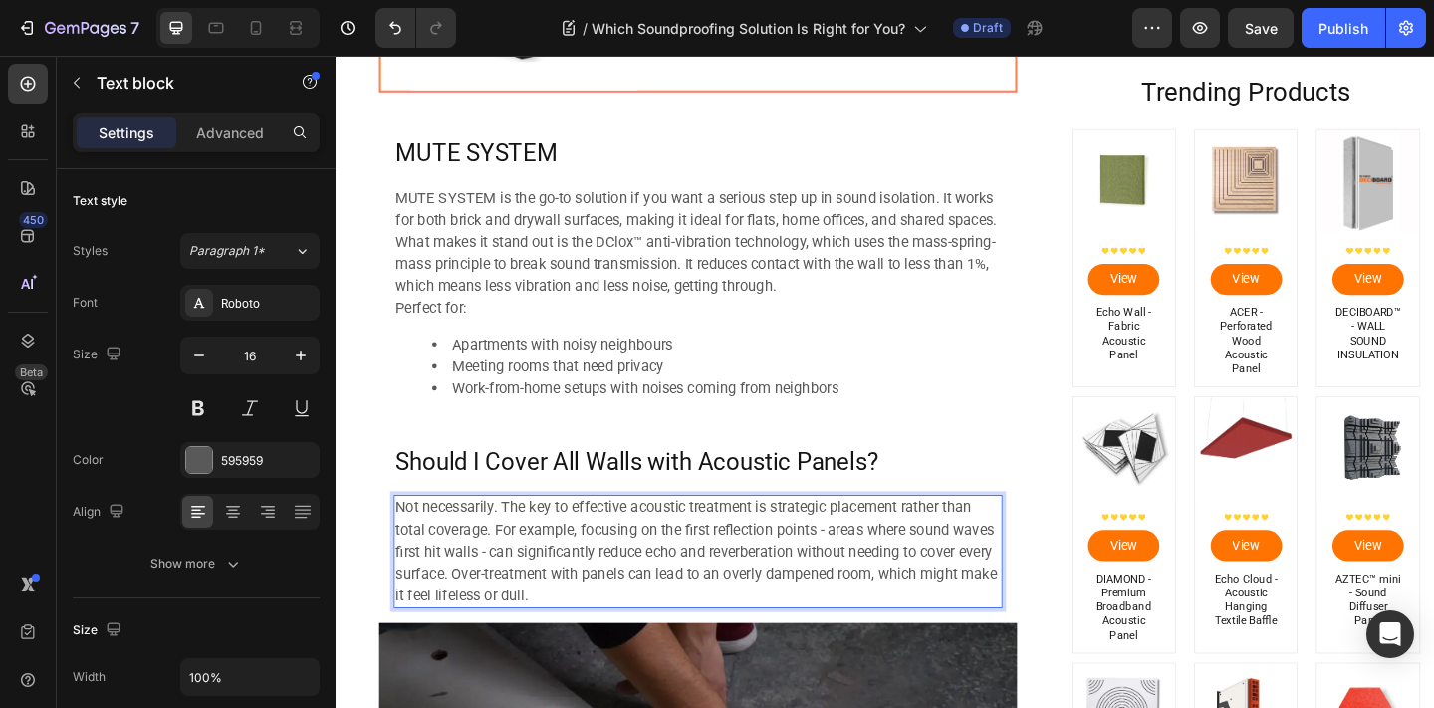
click at [791, 543] on p "Not necessarily. The key to effective acoustic treatment is strategic placement…" at bounding box center [729, 596] width 658 height 120
click at [773, 504] on h2 "Should I Cover All Walls with Acoustic Panels?" at bounding box center [729, 499] width 662 height 38
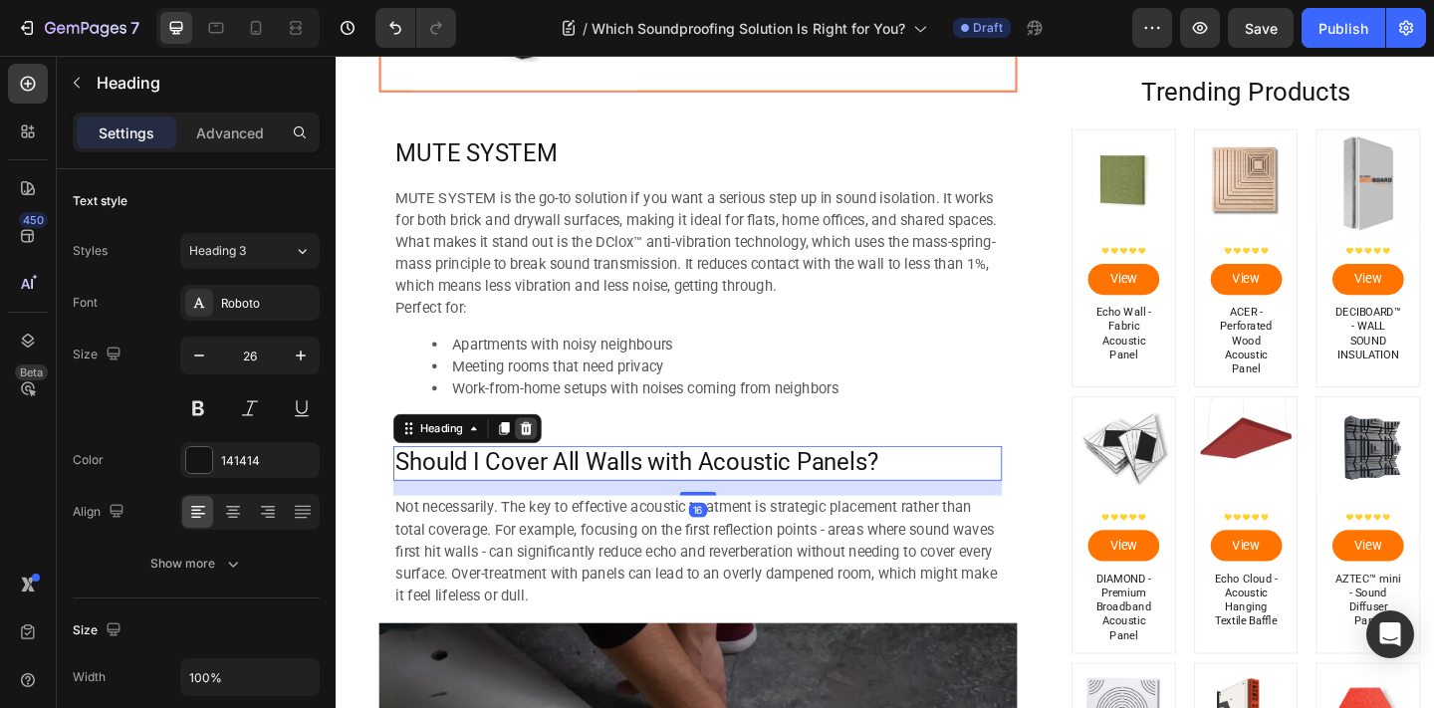
click at [531, 452] on div at bounding box center [519, 461] width 24 height 24
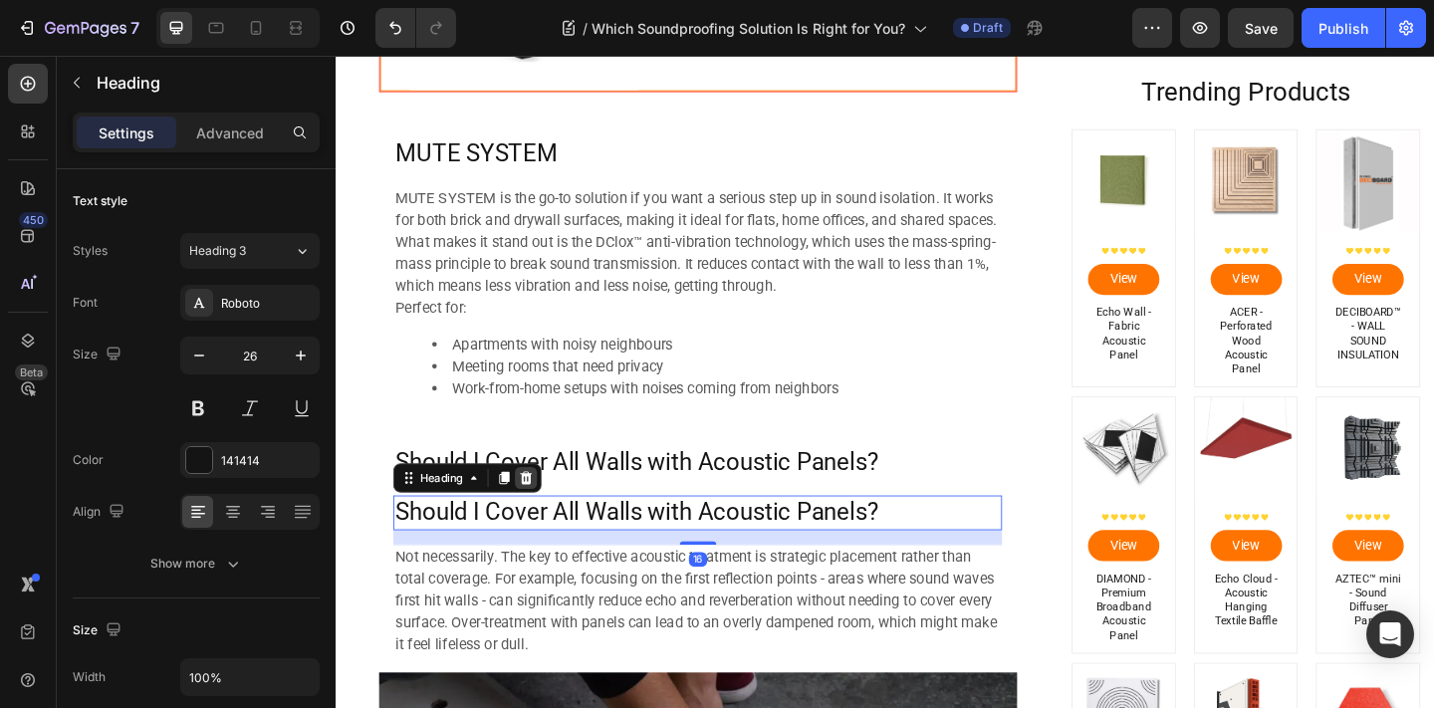
click at [549, 517] on icon at bounding box center [543, 515] width 16 height 16
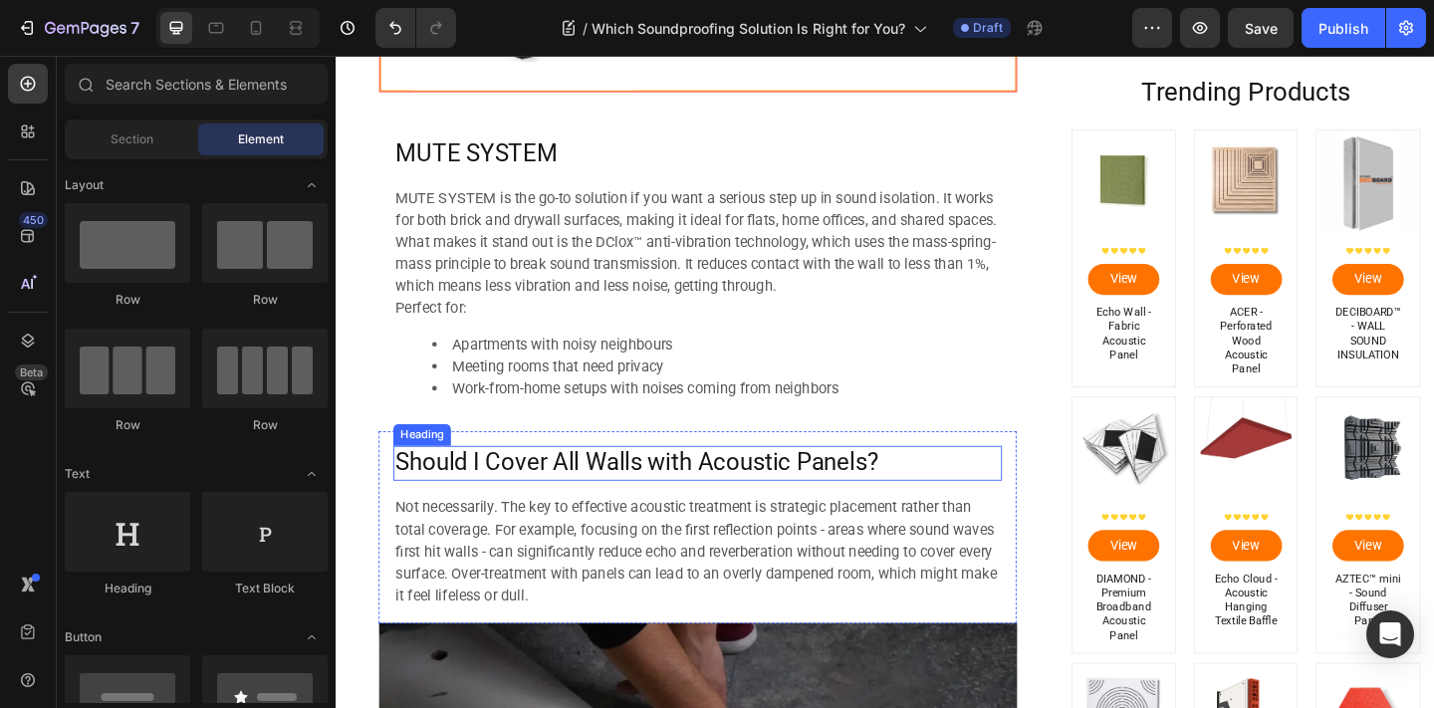
click at [546, 497] on h2 "Should I Cover All Walls with Acoustic Panels?" at bounding box center [729, 499] width 662 height 38
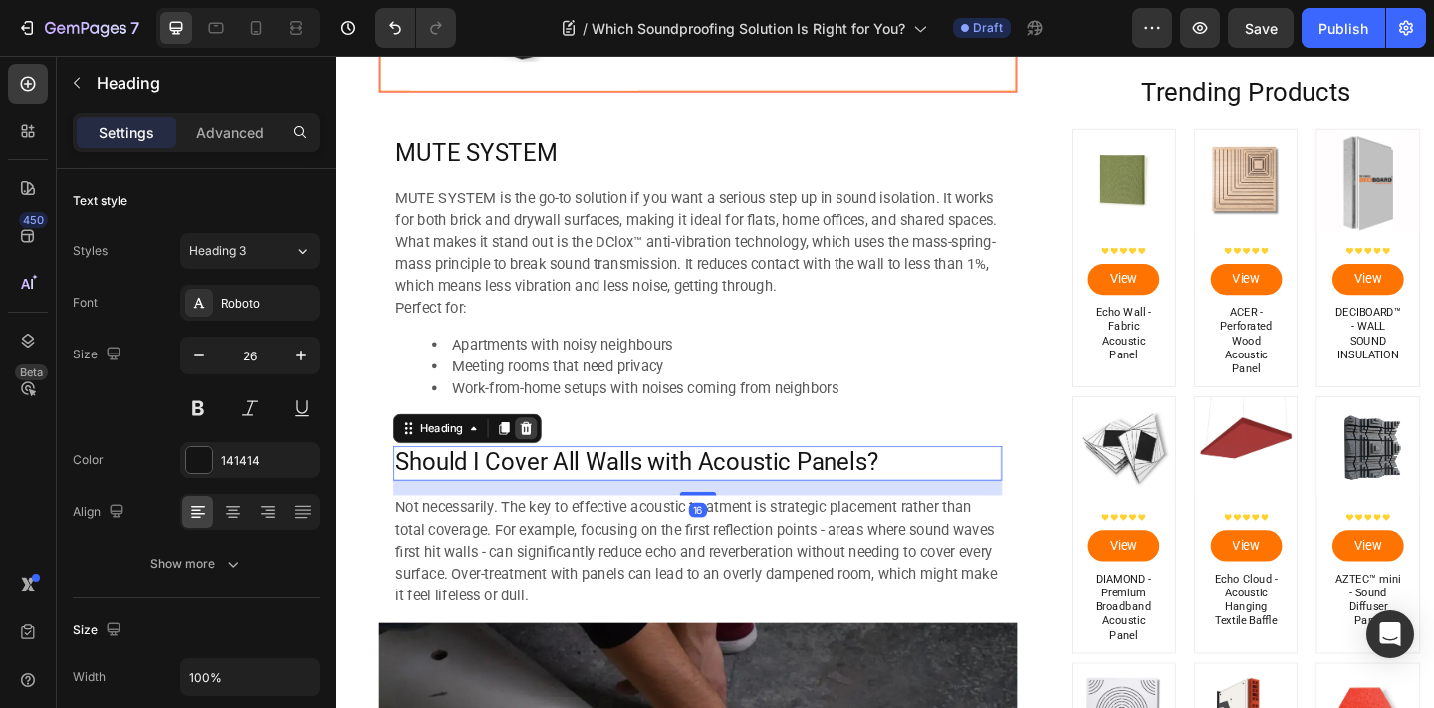
click at [544, 449] on div at bounding box center [543, 461] width 24 height 24
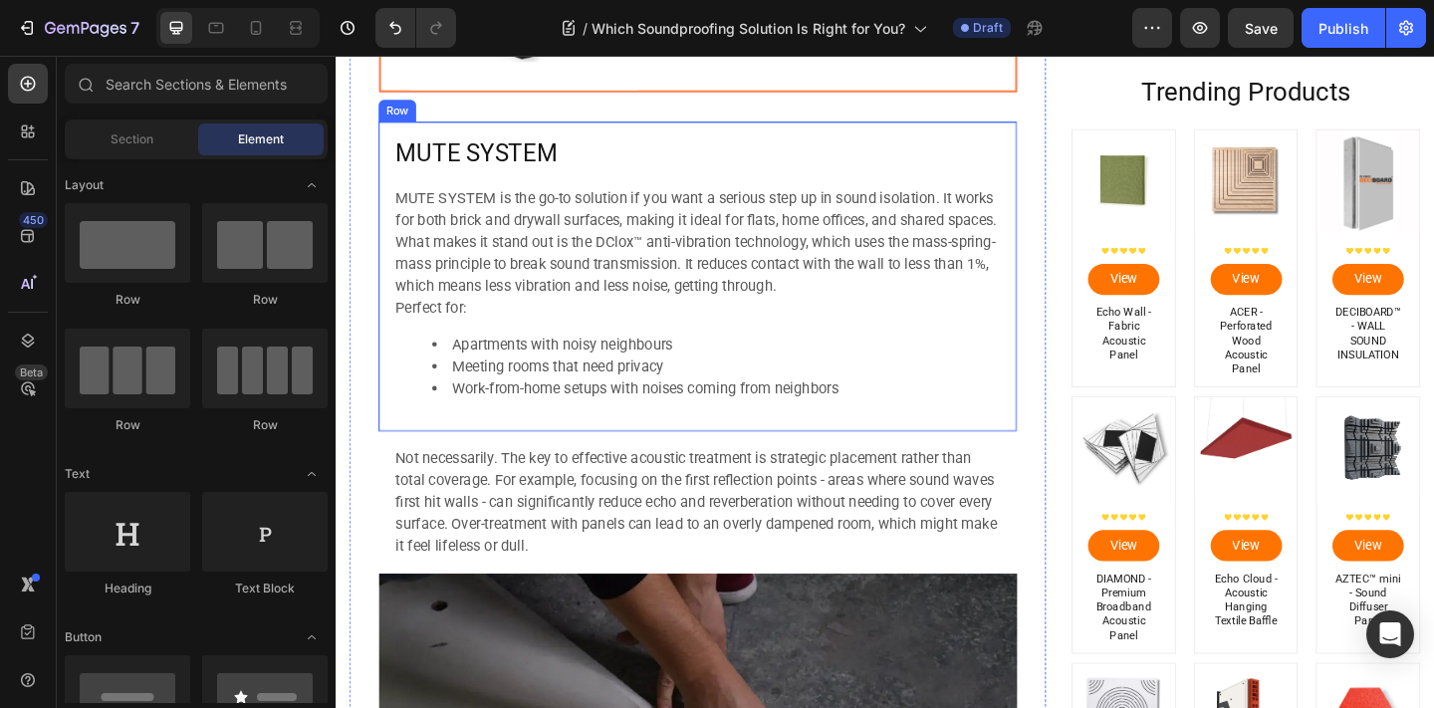
click at [558, 490] on p "Not necessarily. The key to effective acoustic treatment is strategic placement…" at bounding box center [729, 542] width 658 height 120
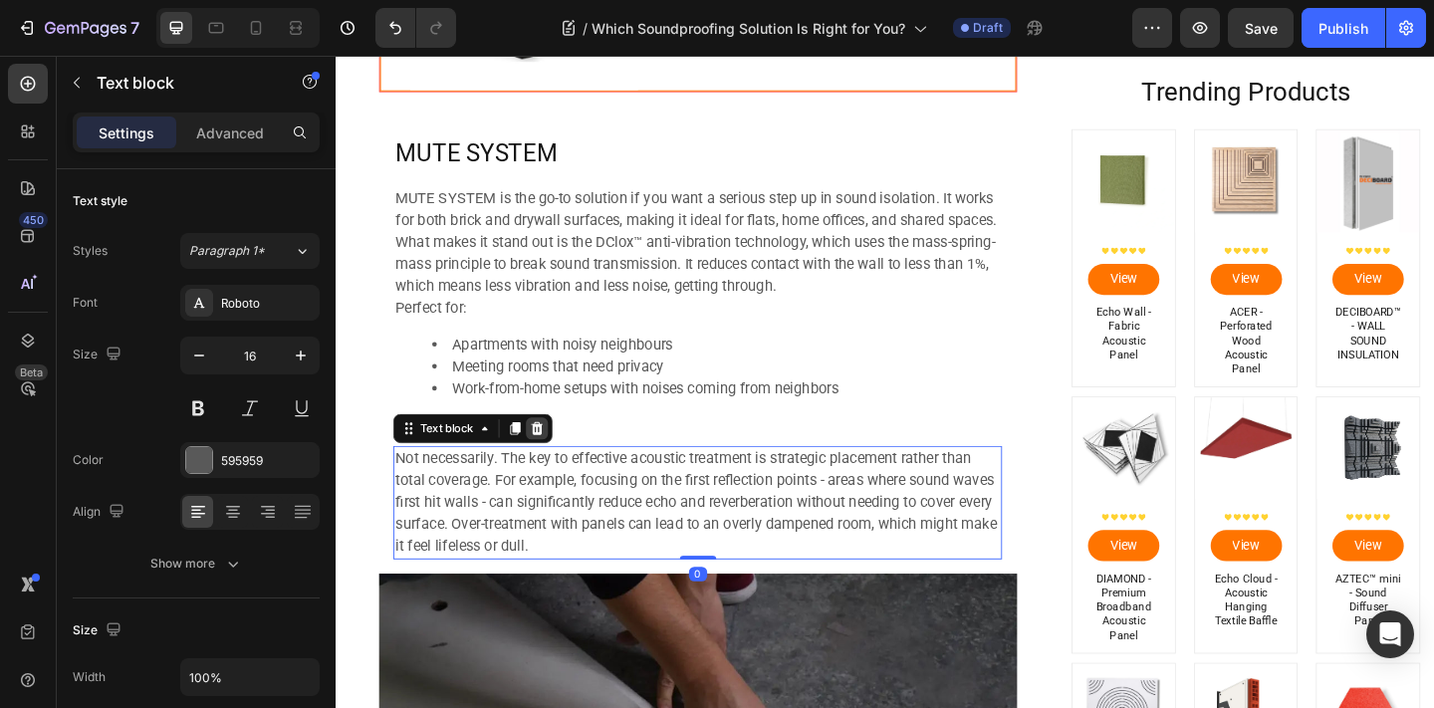
click at [552, 463] on icon at bounding box center [555, 461] width 16 height 16
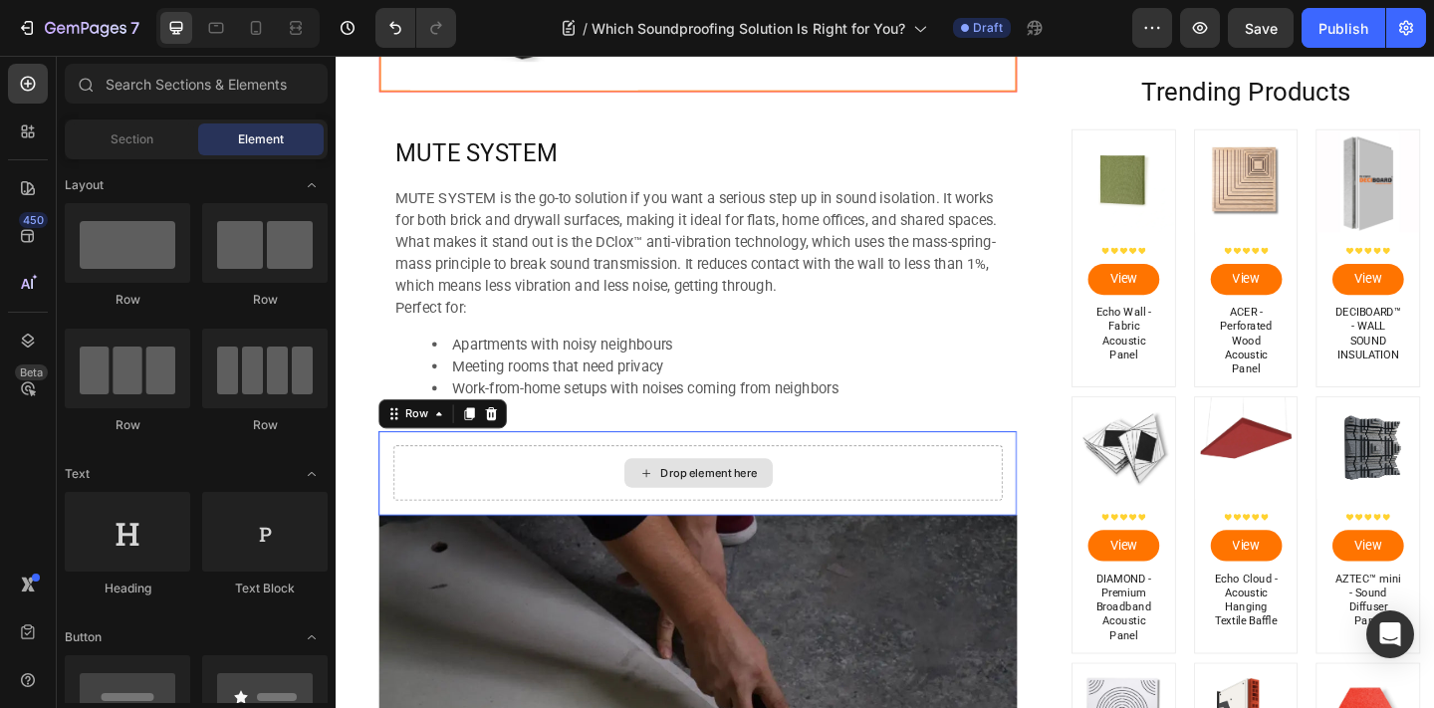
click at [560, 497] on div "Drop element here" at bounding box center [729, 510] width 662 height 60
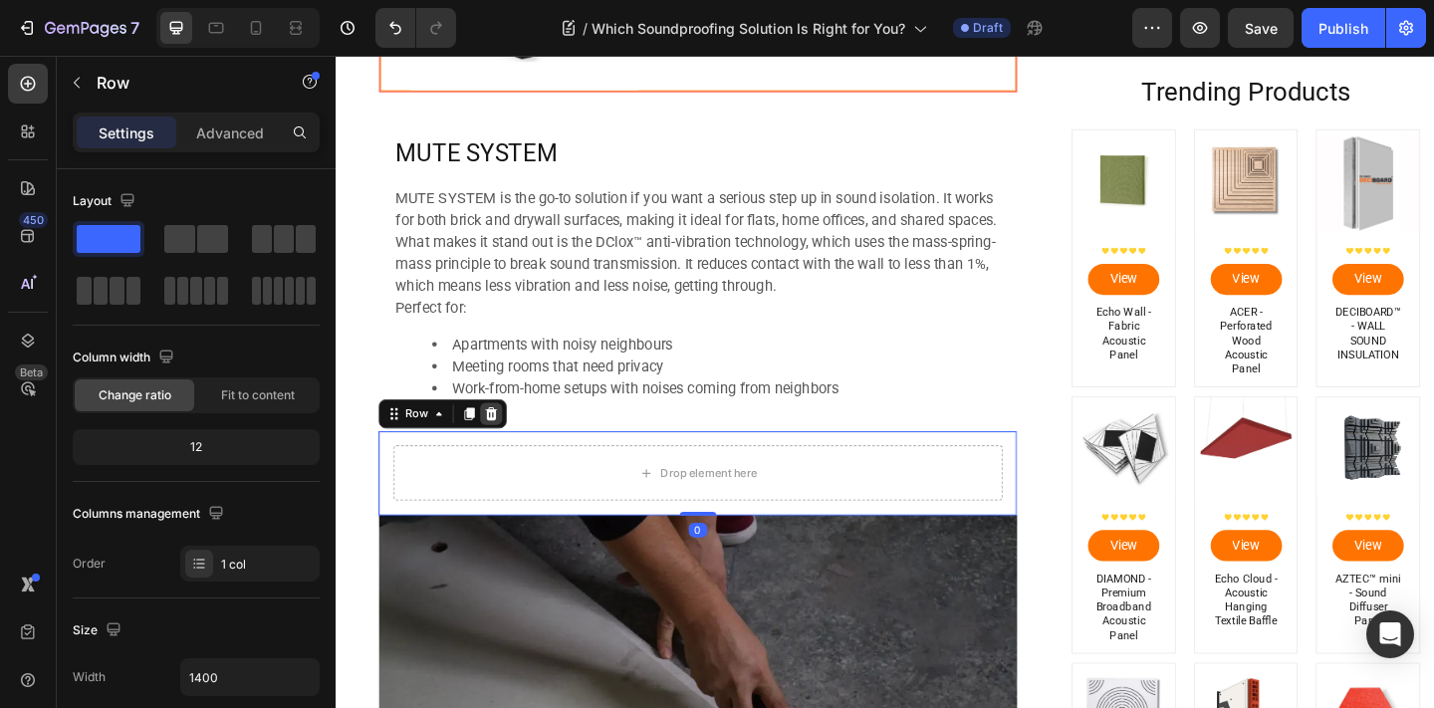
click at [515, 441] on div at bounding box center [505, 445] width 24 height 24
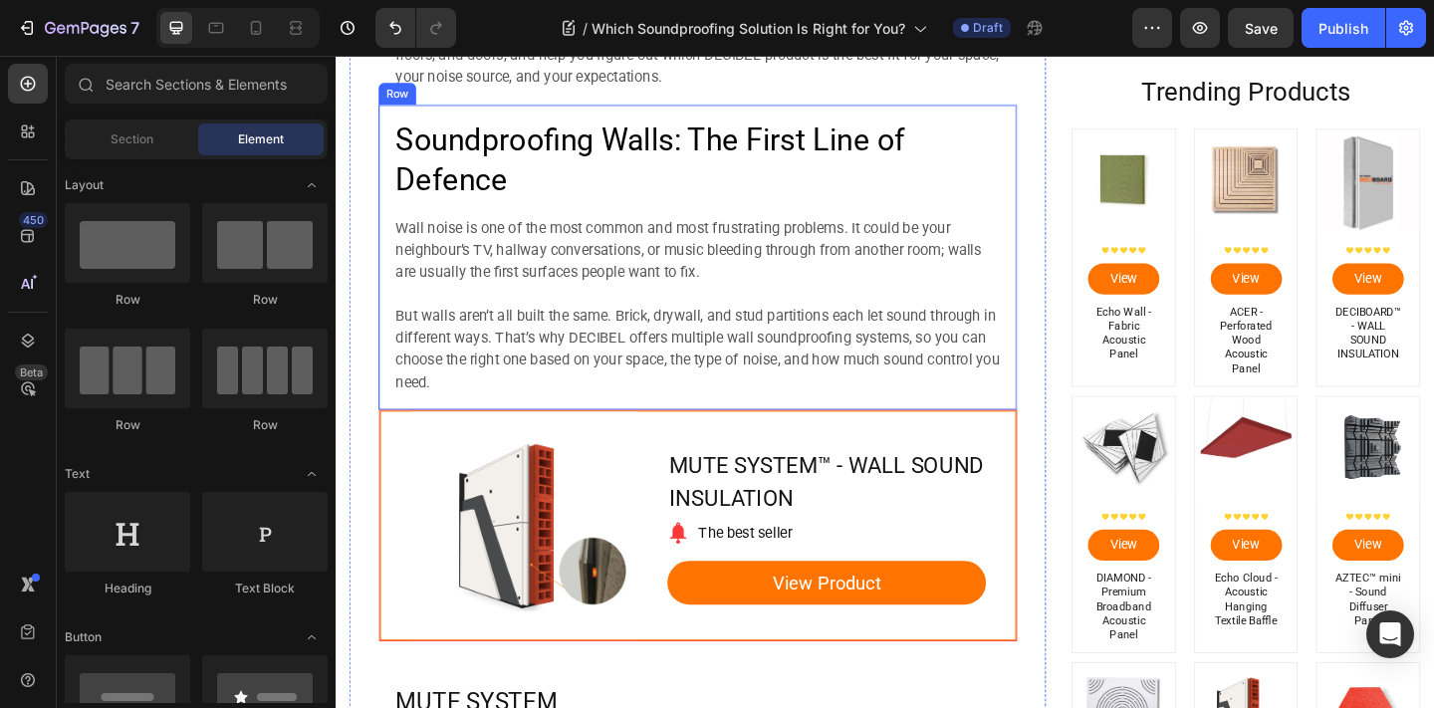
scroll to position [1264, 0]
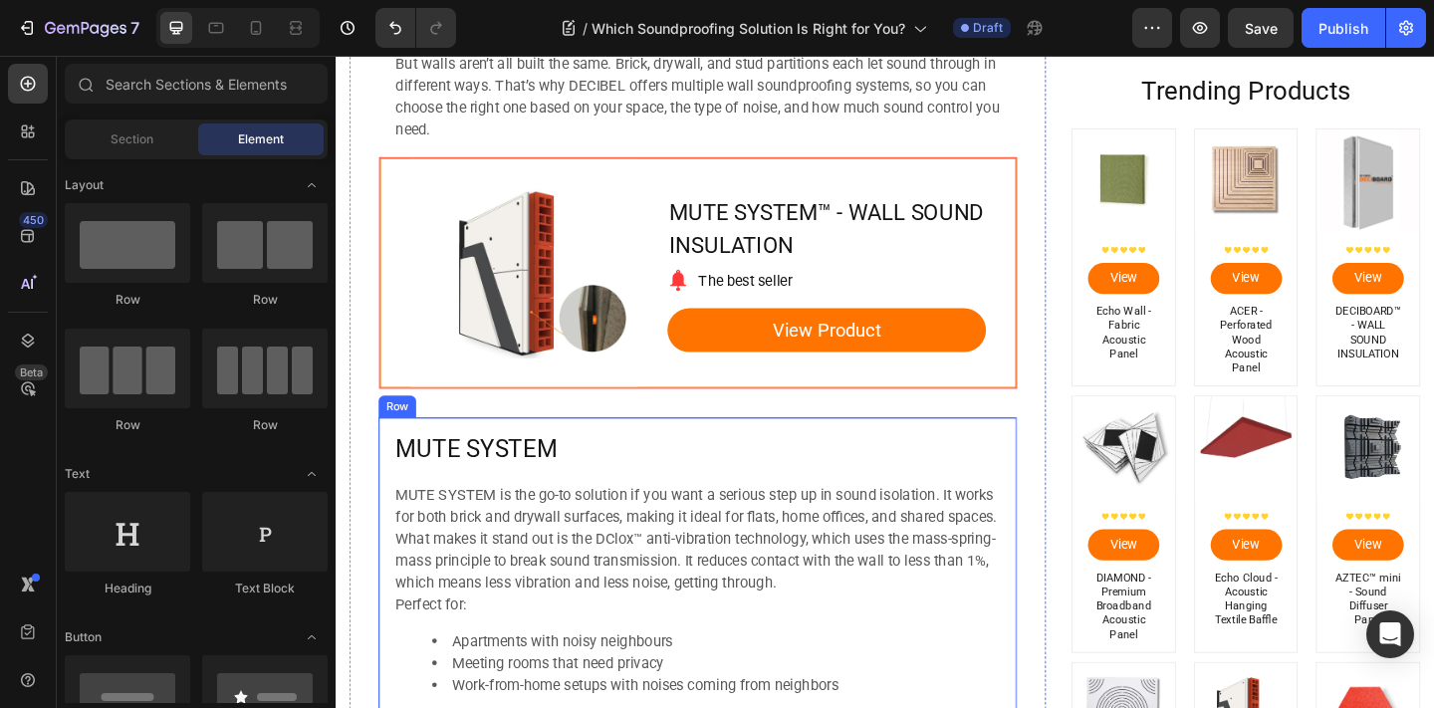
click at [553, 504] on div "MUTE SYSTEM Heading MUTE SYSTEM is the go-to solution if you want a serious ste…" at bounding box center [729, 618] width 662 height 305
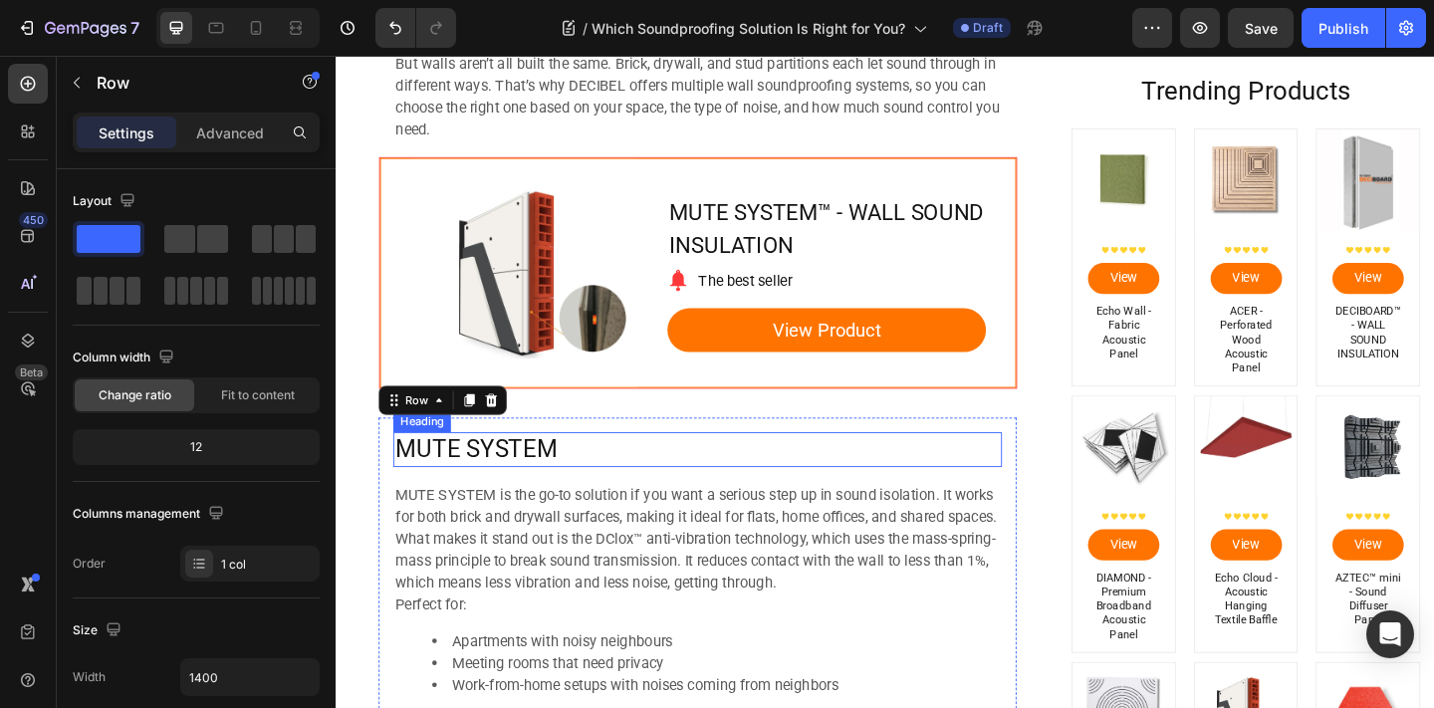
click at [548, 493] on p "MUTE SYSTEM" at bounding box center [729, 485] width 658 height 34
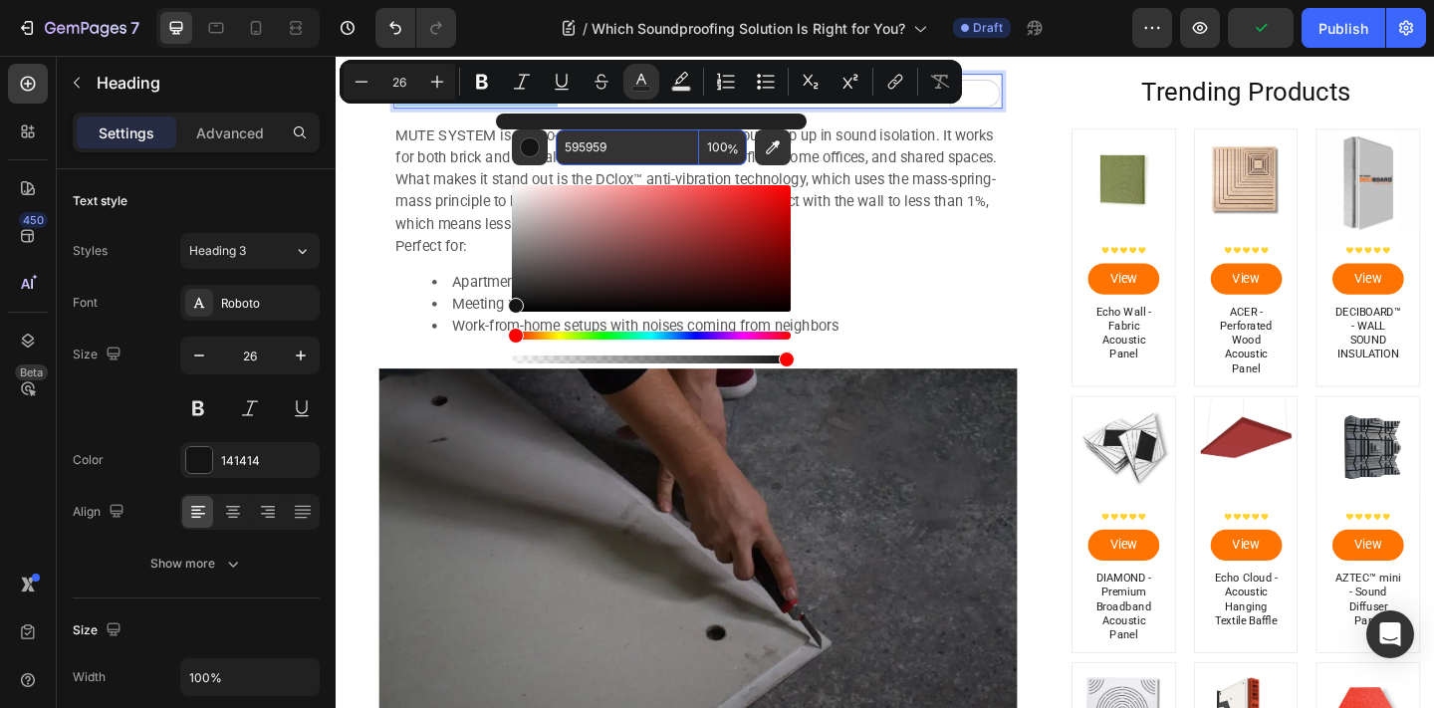
type input "595959"
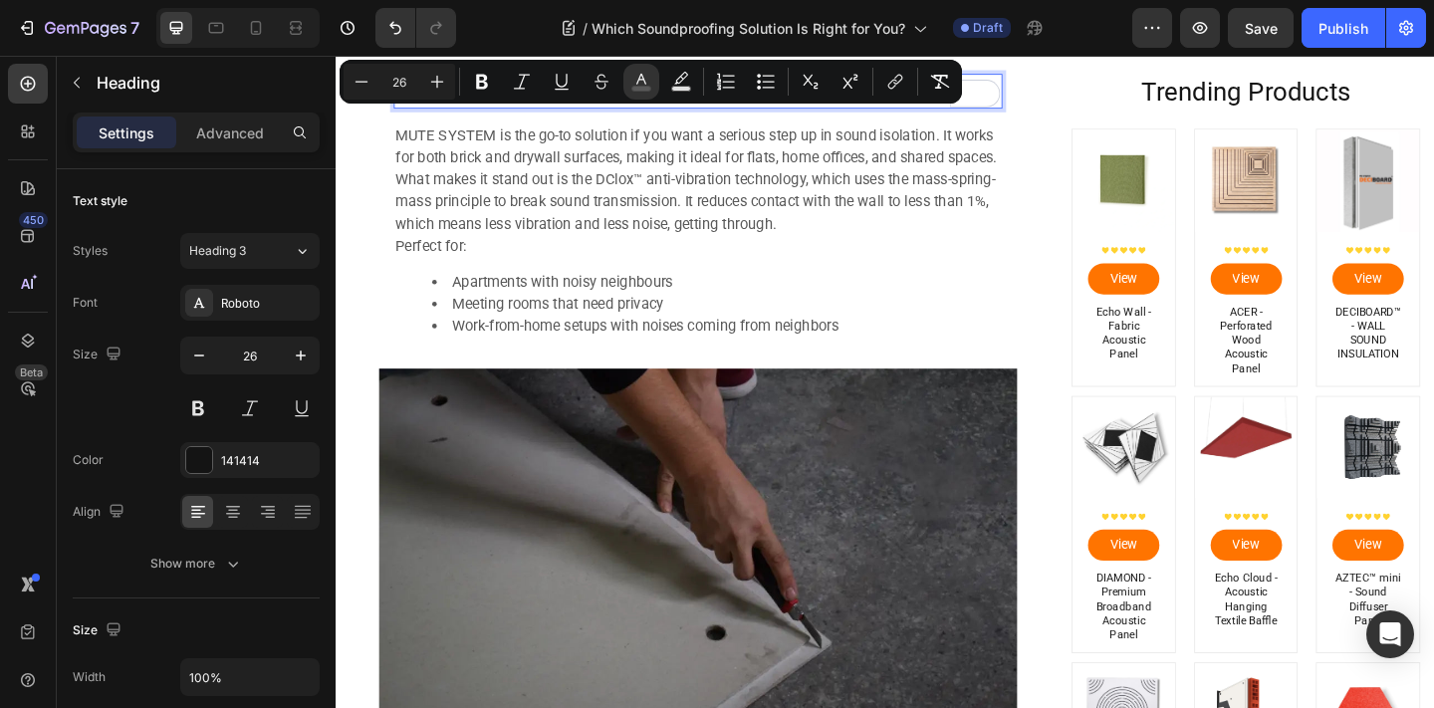
click at [776, 231] on span "What makes it stand out is the DClox™ anti-vibration technology, which uses the…" at bounding box center [726, 214] width 652 height 67
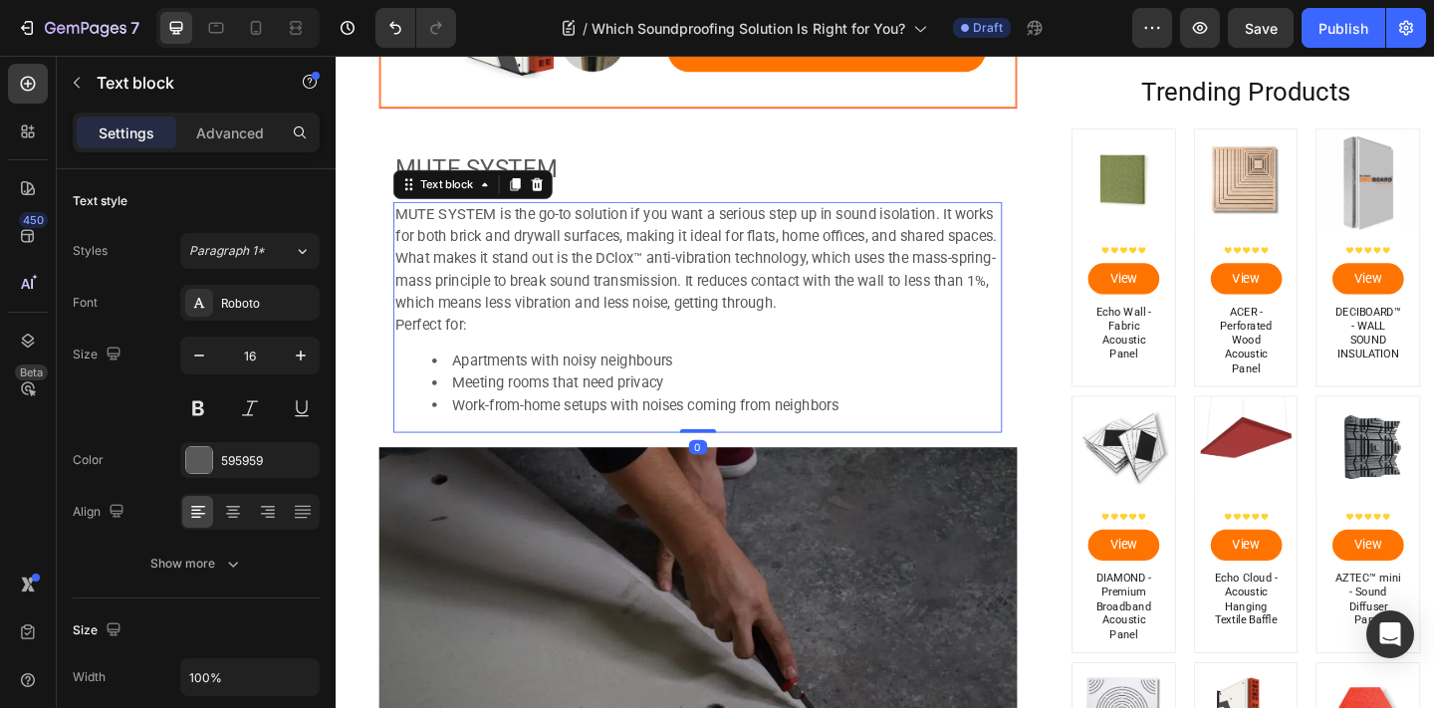
click at [755, 202] on div "⁠⁠⁠⁠⁠⁠⁠ MUTE SYSTEM Heading MUTE SYSTEM is the go-to solution if you want a ser…" at bounding box center [729, 313] width 662 height 305
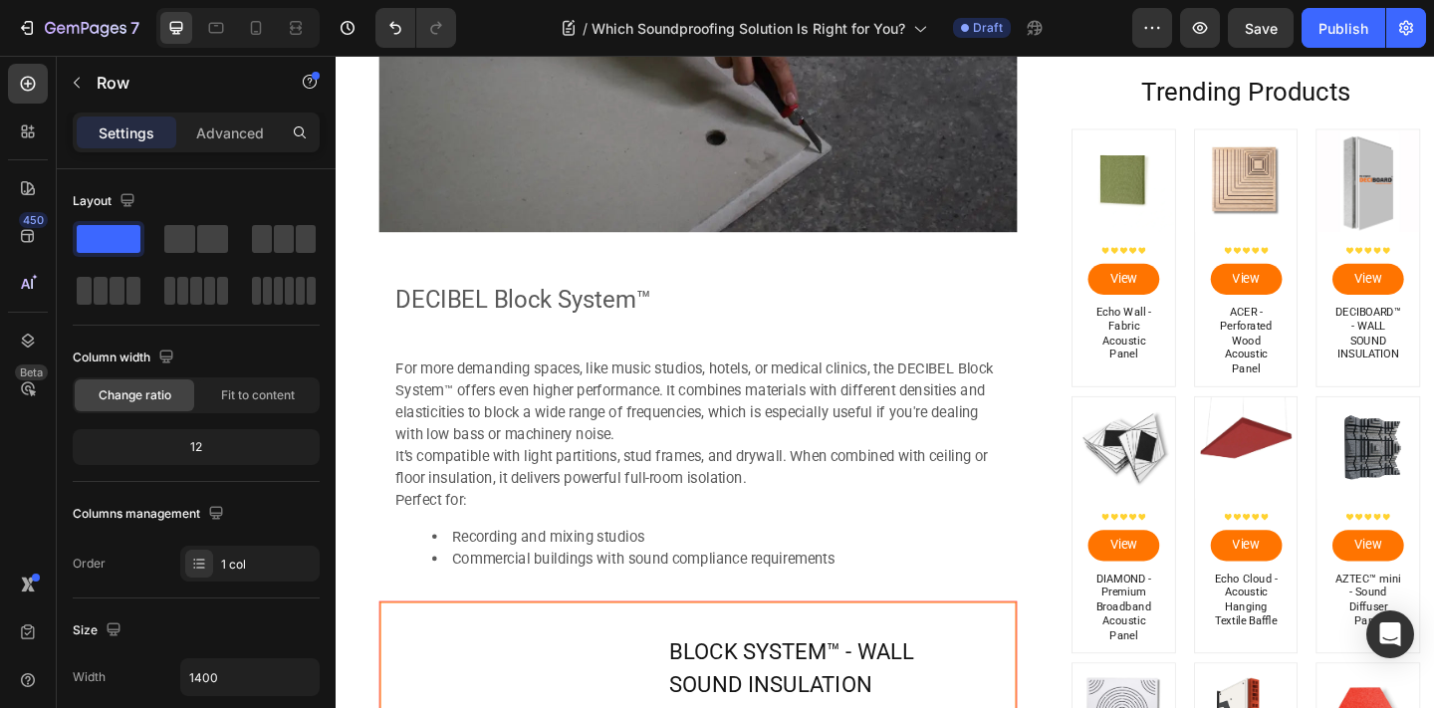
scroll to position [2231, 0]
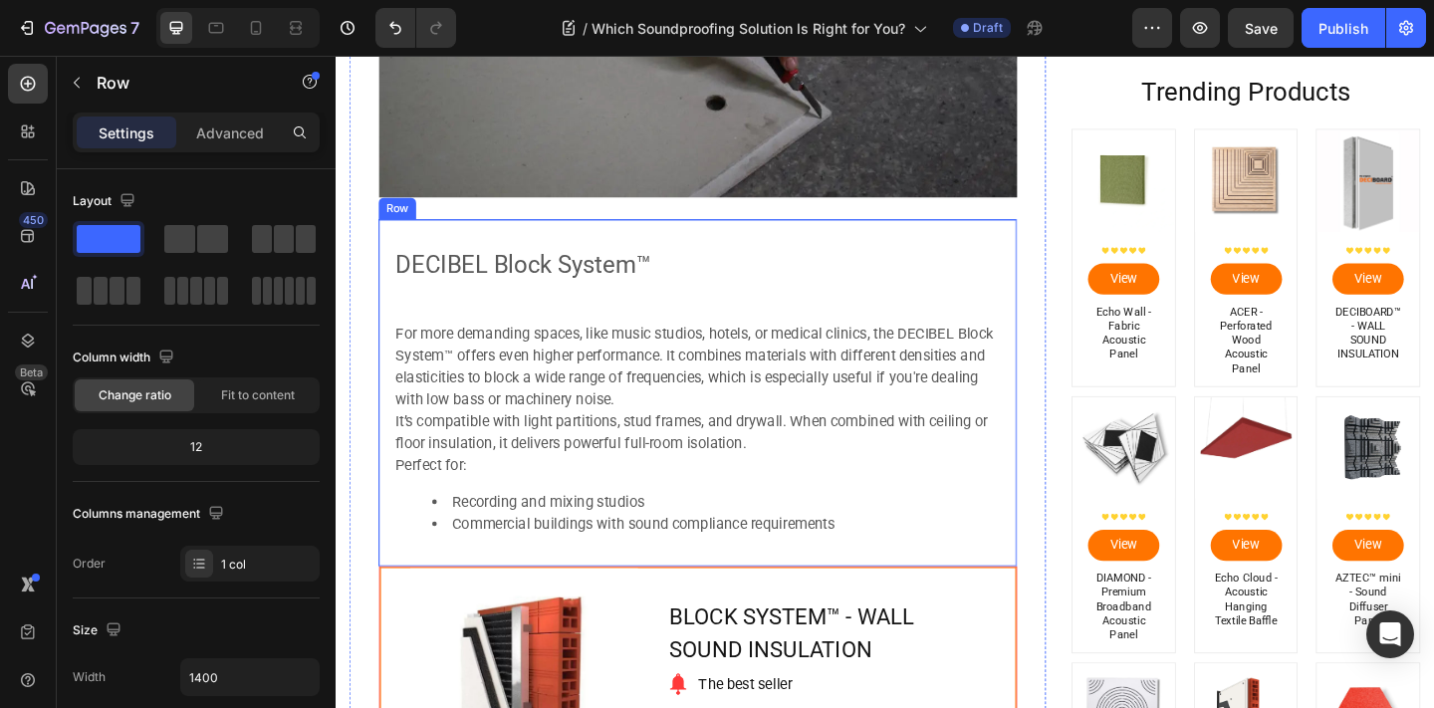
click at [619, 323] on div "⁠⁠⁠⁠⁠⁠⁠ DECIBEL Block System™ Heading For more demanding spaces, like music stu…" at bounding box center [729, 422] width 662 height 345
click at [557, 315] on div "⁠⁠⁠⁠⁠⁠⁠ DECIBEL Block System™ Heading For more demanding spaces, like music stu…" at bounding box center [729, 422] width 662 height 345
click at [552, 314] on div "⁠⁠⁠⁠⁠⁠⁠ DECIBEL Block System™ Heading For more demanding spaces, like music stu…" at bounding box center [729, 422] width 662 height 345
click at [552, 363] on span "For more demanding spaces, like music studios, hotels, or medical clinics, the …" at bounding box center [725, 394] width 650 height 91
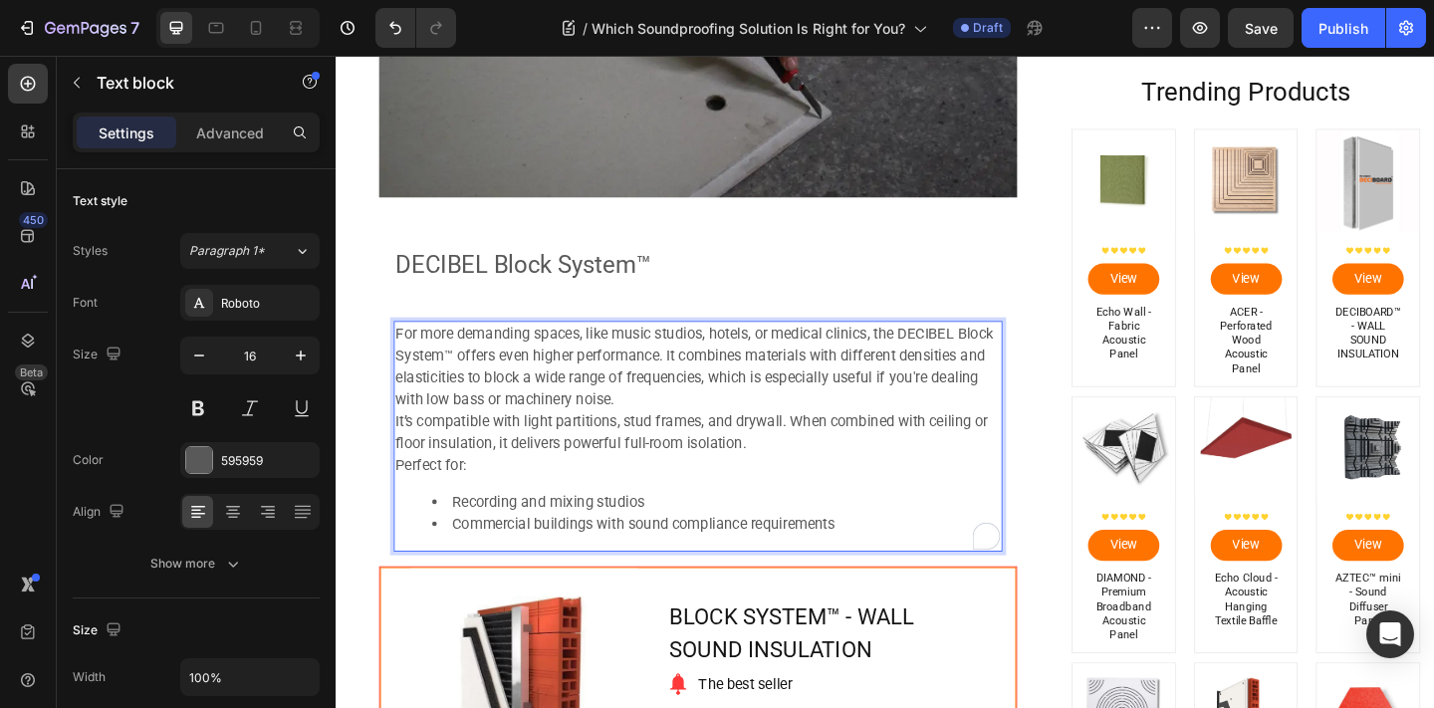
click at [631, 320] on div "⁠⁠⁠⁠⁠⁠⁠ DECIBEL Block System™ Heading For more demanding spaces, like music stu…" at bounding box center [729, 422] width 662 height 345
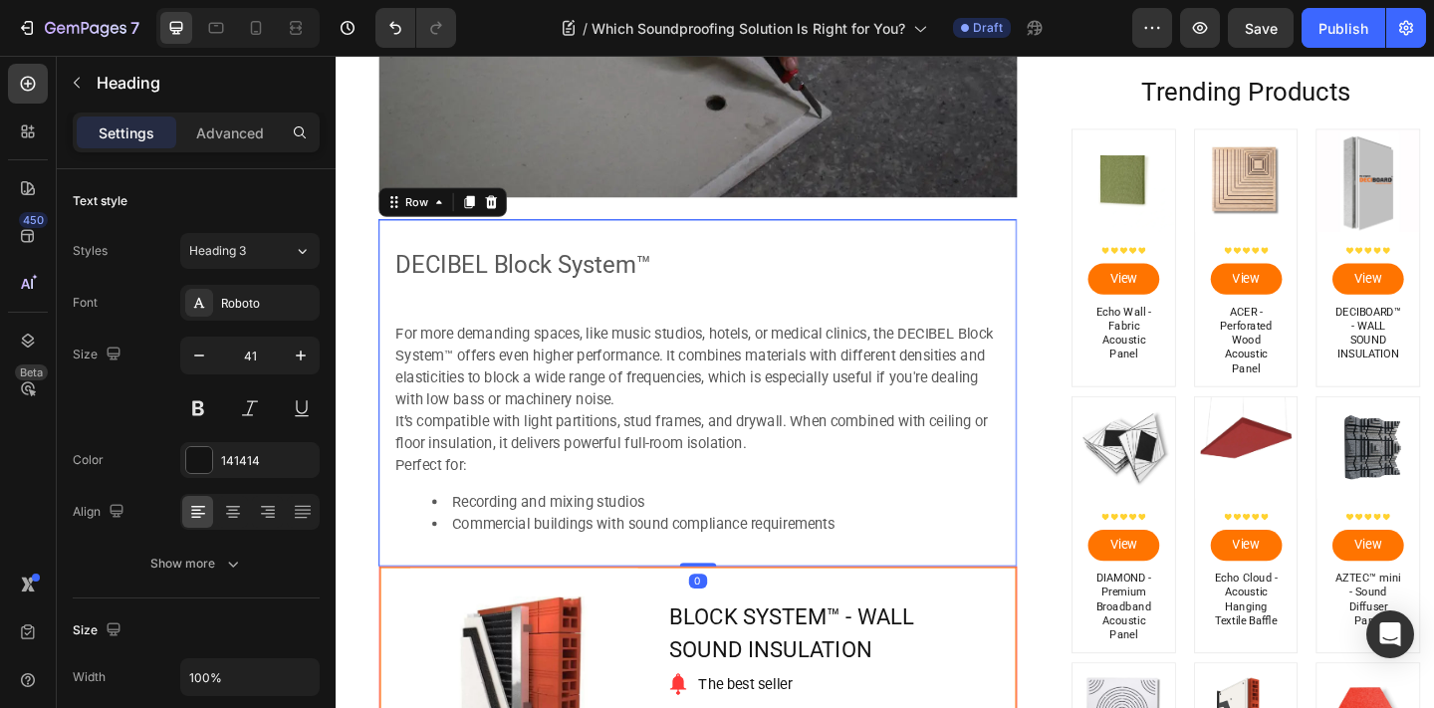
click at [618, 291] on span "DECIBEL Block System™" at bounding box center [539, 283] width 278 height 30
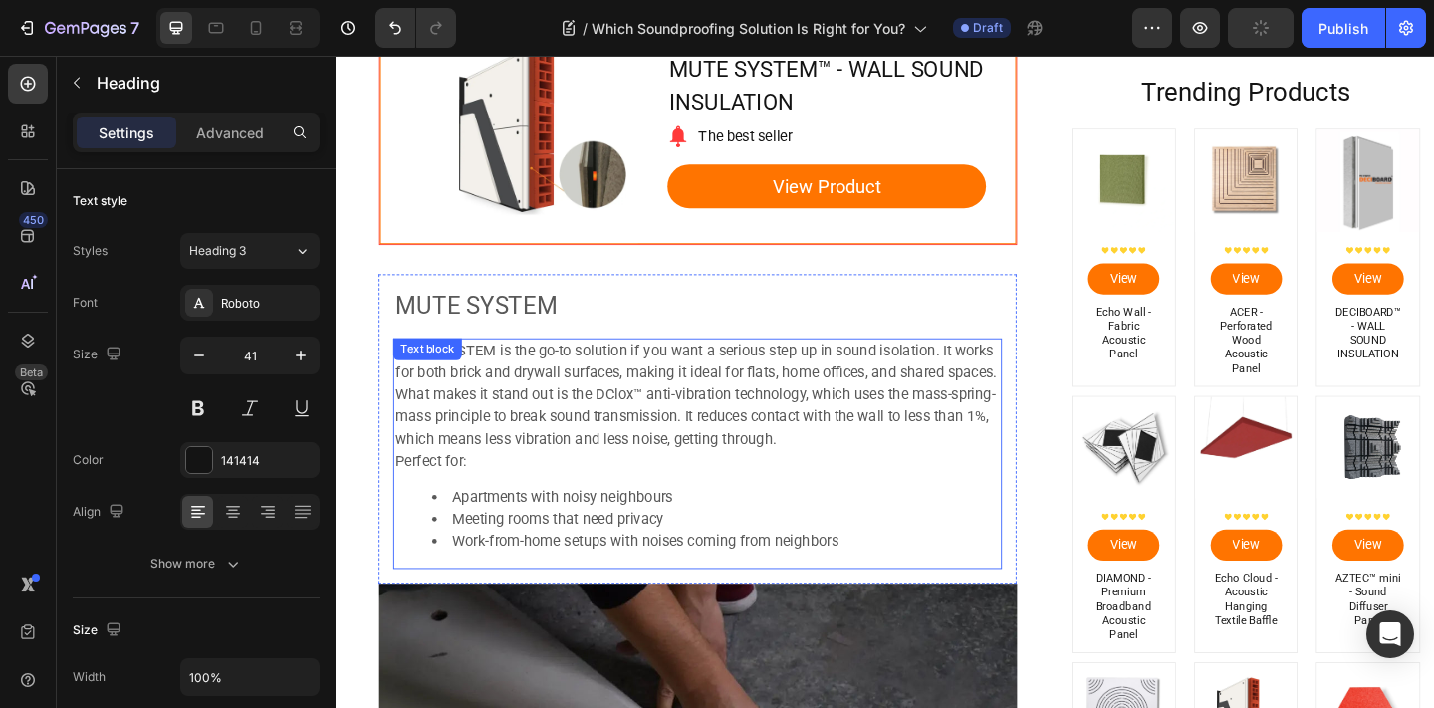
scroll to position [1390, 0]
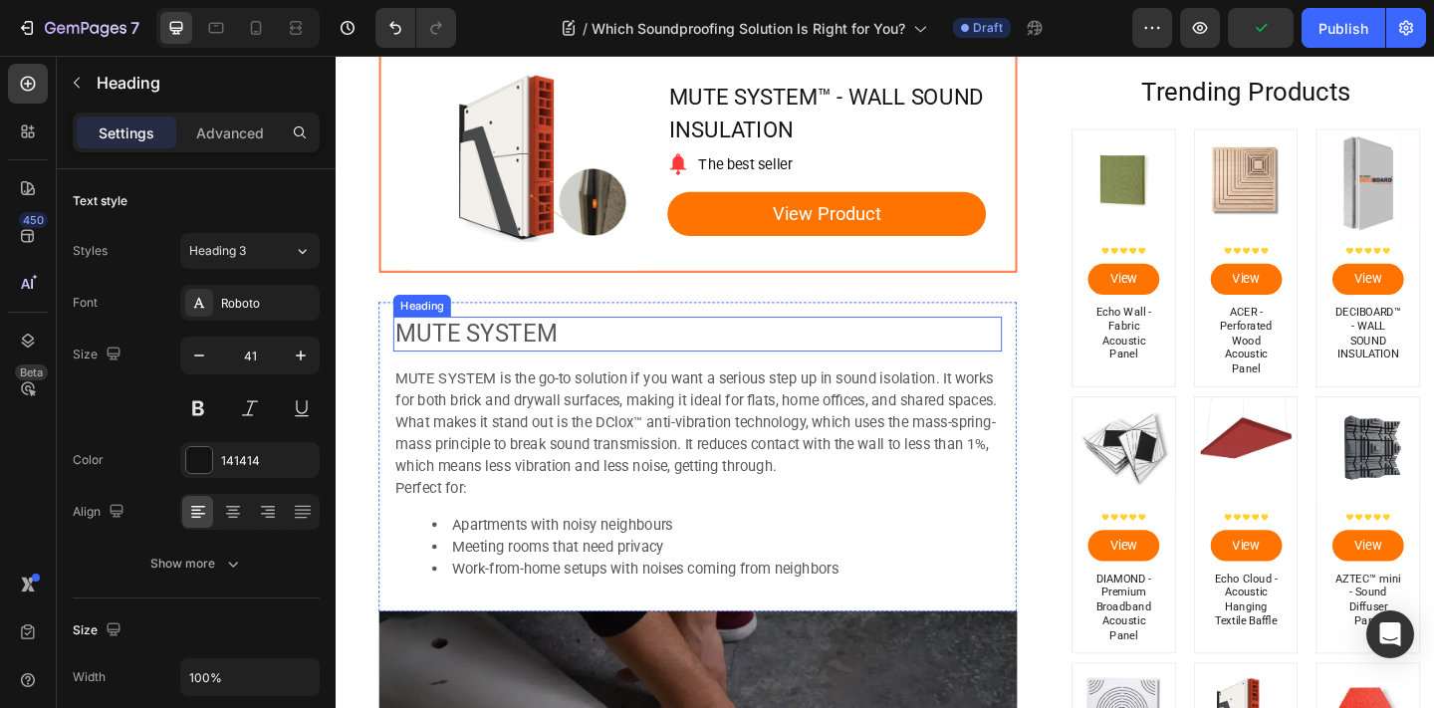
click at [678, 347] on p "⁠⁠⁠⁠⁠⁠⁠ MUTE SYSTEM" at bounding box center [729, 359] width 658 height 34
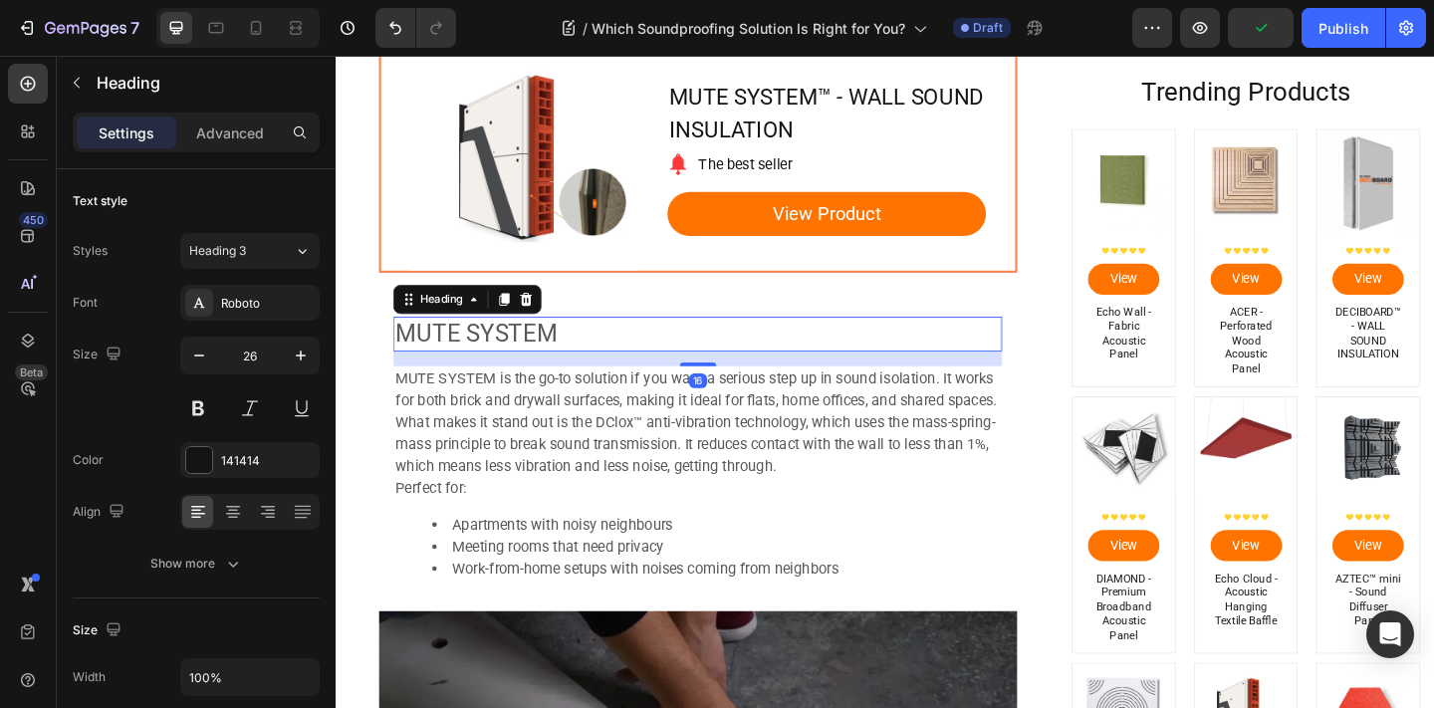
click at [673, 382] on div "16" at bounding box center [729, 385] width 662 height 16
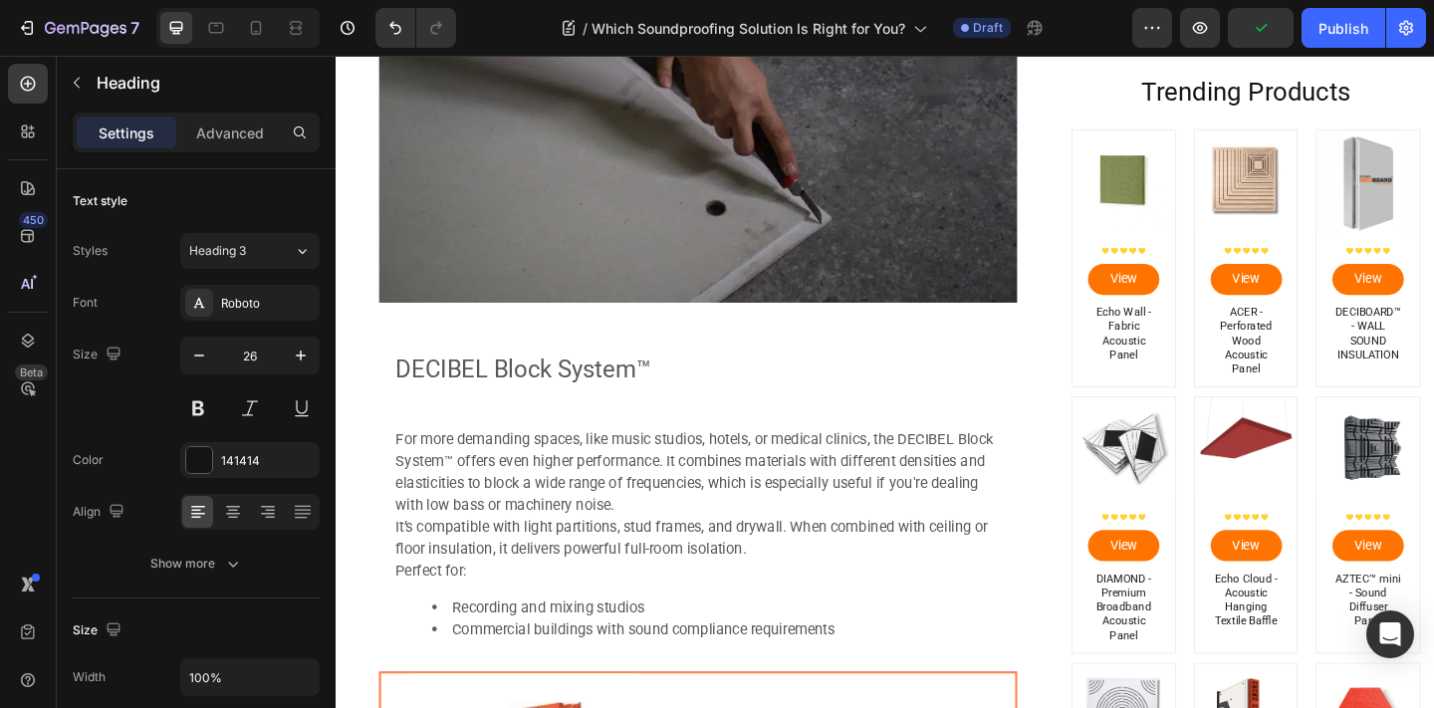
scroll to position [2123, 0]
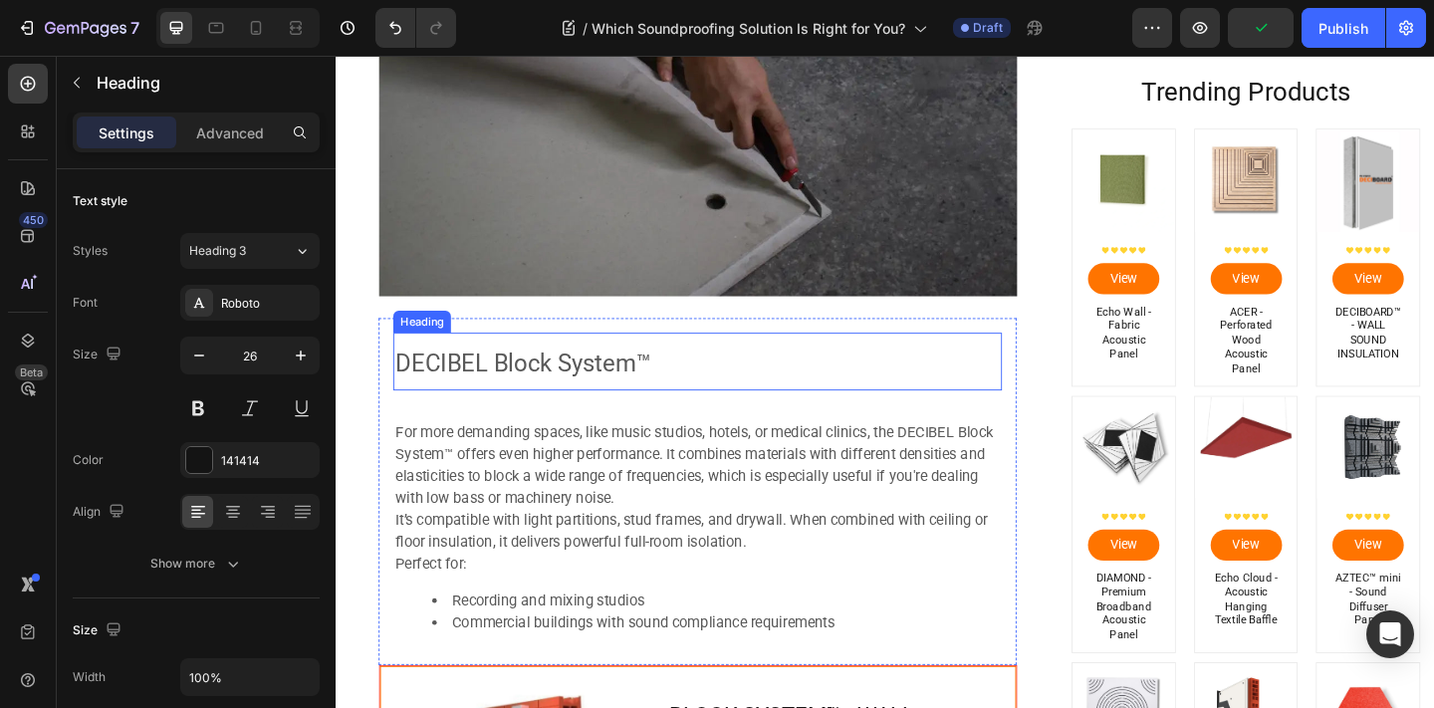
click at [670, 426] on div "⁠⁠⁠⁠⁠⁠⁠ DECIBEL Block System™ Heading For more demanding spaces, like music stu…" at bounding box center [729, 530] width 662 height 345
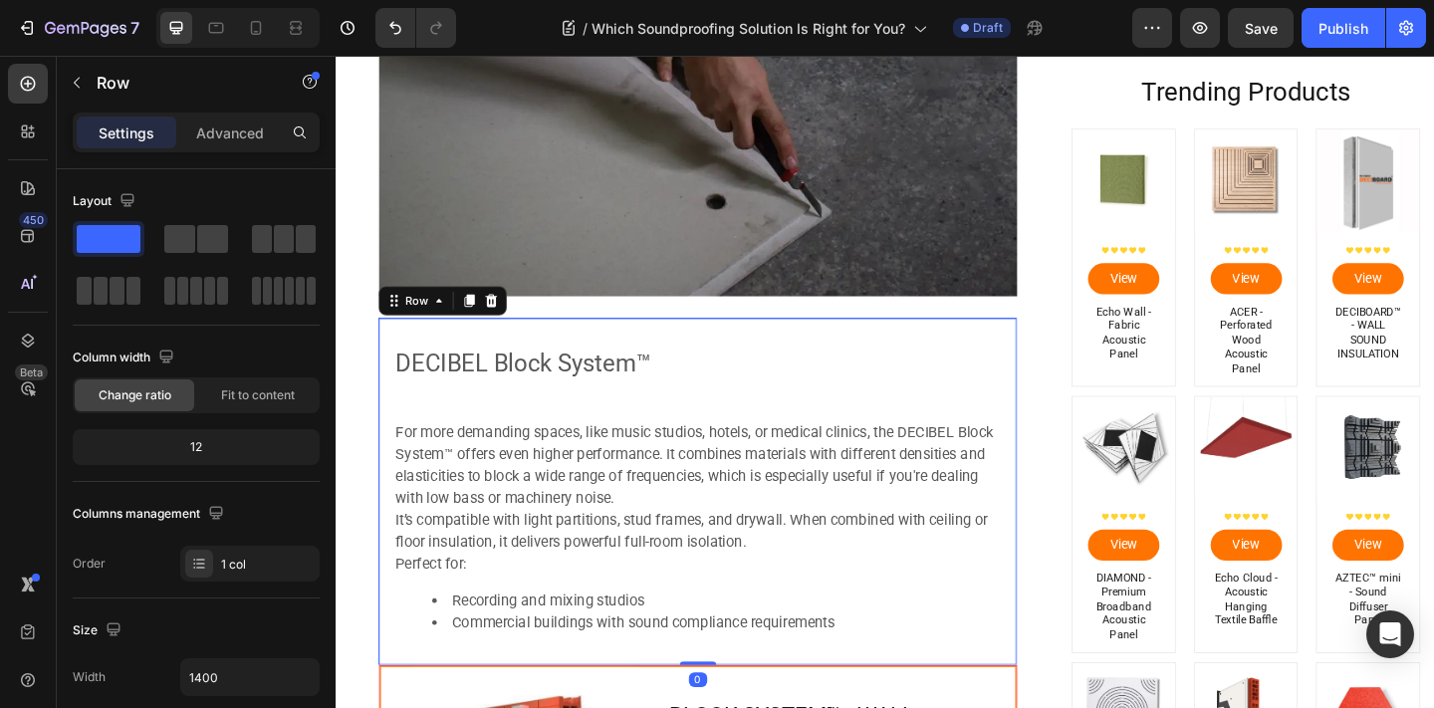
click at [707, 445] on div "⁠⁠⁠⁠⁠⁠⁠ DECIBEL Block System™ Heading For more demanding spaces, like music stu…" at bounding box center [729, 530] width 662 height 345
click at [657, 391] on span "DECIBEL Block System™" at bounding box center [539, 390] width 278 height 30
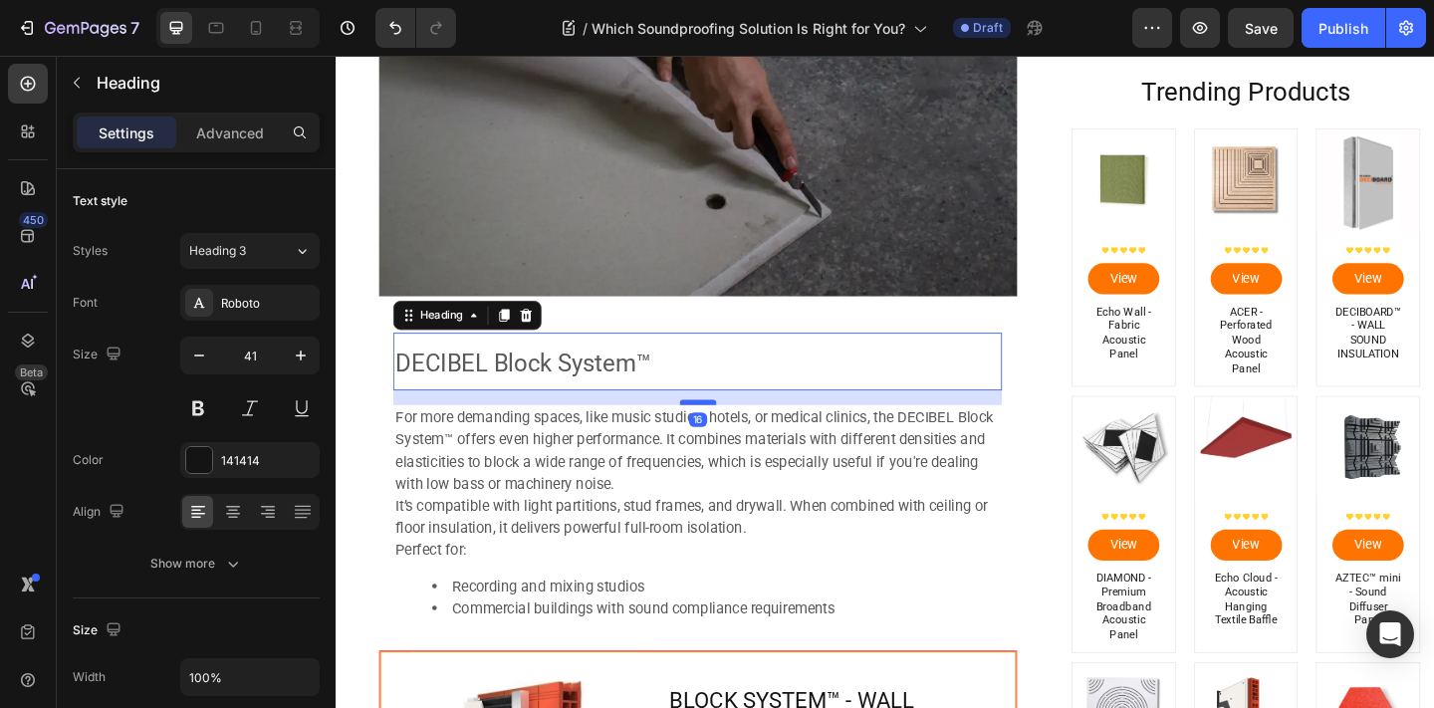
drag, startPoint x: 740, startPoint y: 448, endPoint x: 742, endPoint y: 432, distance: 16.1
click at [742, 432] on div at bounding box center [730, 433] width 40 height 6
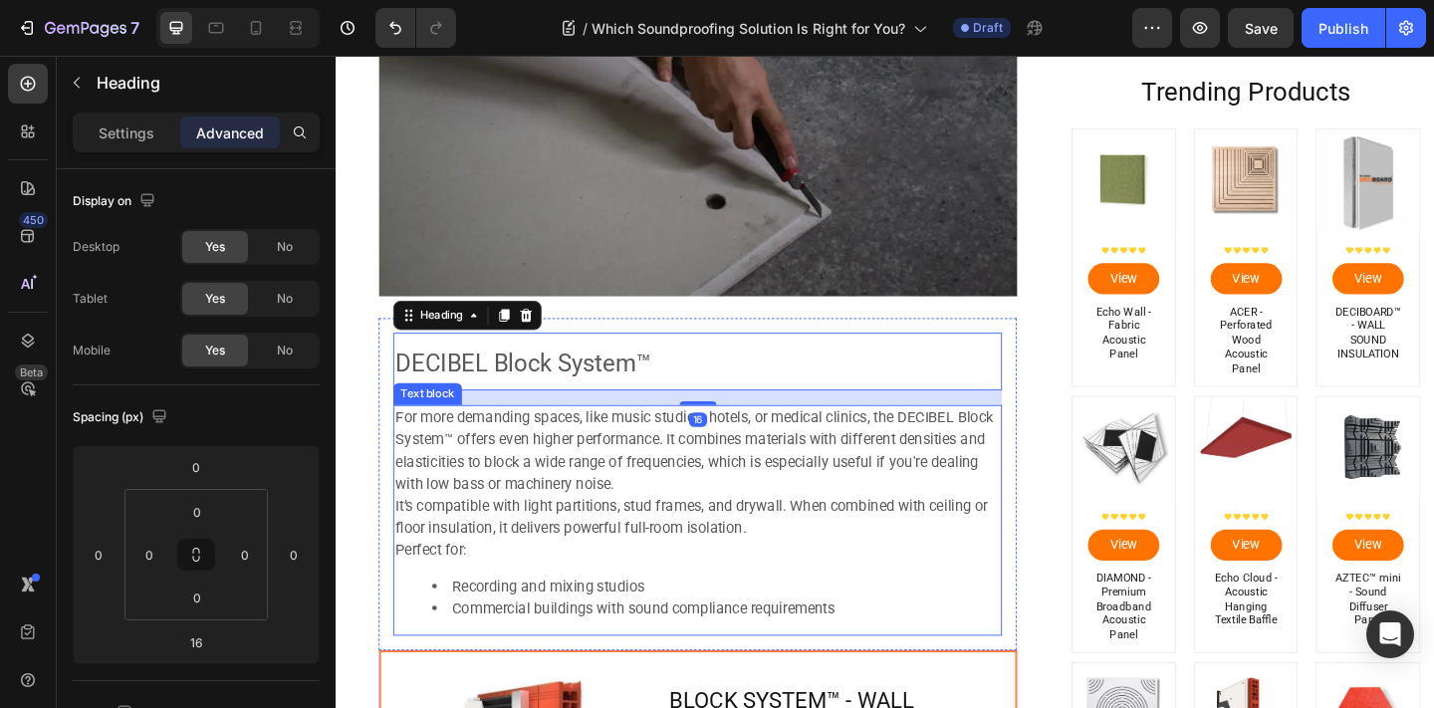
click at [776, 472] on span "For more demanding spaces, like music studios, hotels, or medical clinics, the …" at bounding box center [725, 485] width 650 height 91
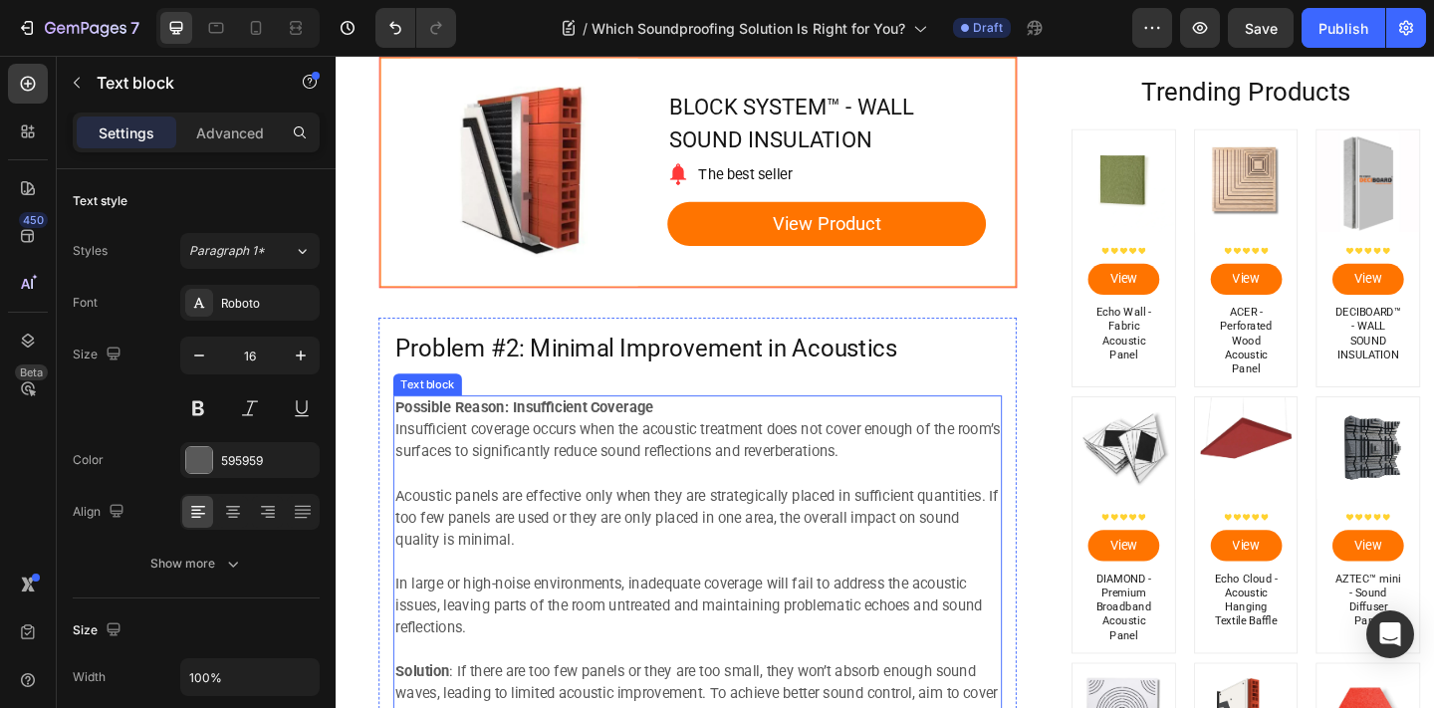
scroll to position [2771, 0]
click at [623, 500] on p at bounding box center [729, 510] width 658 height 24
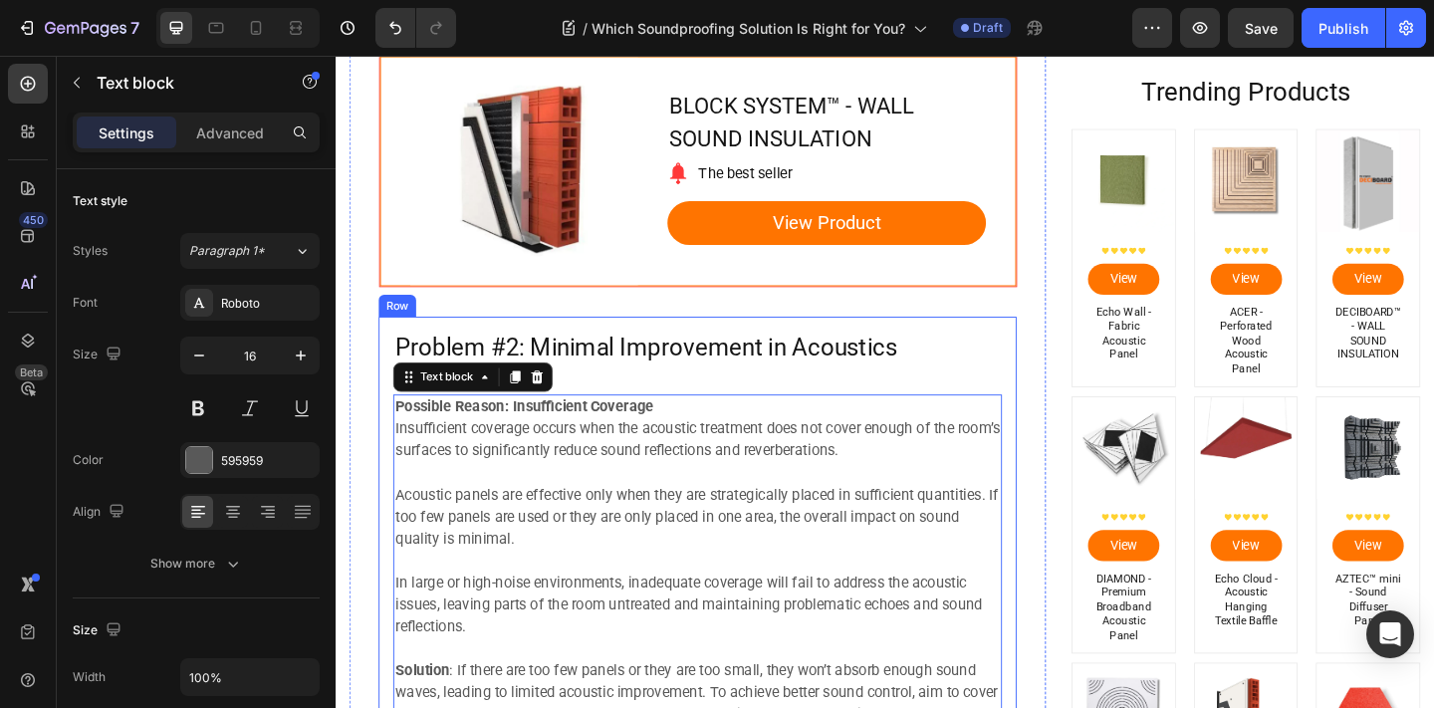
click at [623, 379] on p "Problem #2: Minimal Improvement in Acoustics" at bounding box center [729, 375] width 658 height 34
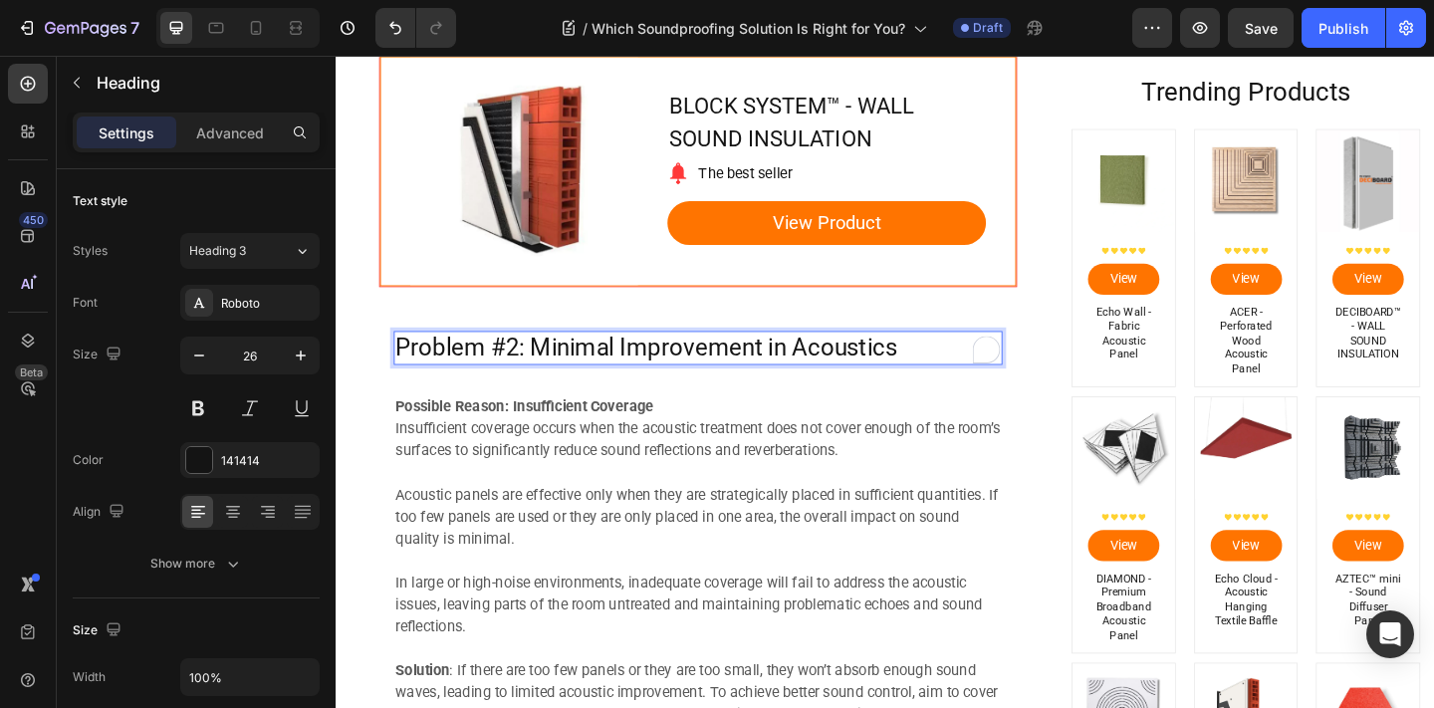
click at [963, 379] on p "Problem #2: Minimal Improvement in Acoustics" at bounding box center [729, 375] width 658 height 34
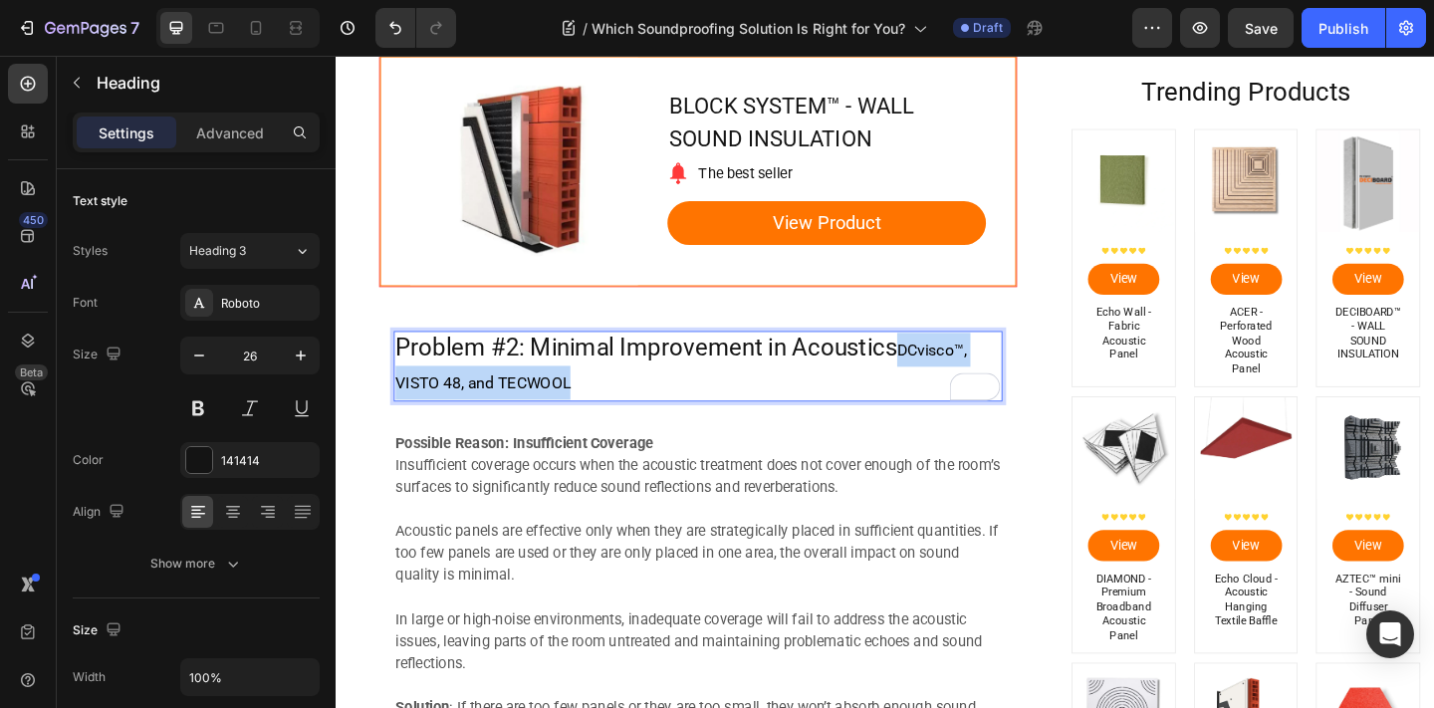
drag, startPoint x: 955, startPoint y: 373, endPoint x: 961, endPoint y: 409, distance: 36.3
click at [960, 406] on p "Problem #2: Minimal Improvement in Acoustics DCvisco™, VISTO 48, and TECWOOL" at bounding box center [729, 395] width 658 height 74
click at [904, 370] on p "Problem #2: Minimal Improvement in Acoustics DCvisco™, VISTO 48, and TECWOOL" at bounding box center [729, 395] width 658 height 74
click at [903, 371] on p "Problem #2: Minimal Improvement in Acoustics DCvisco™, VISTO 48, and TECWOOL" at bounding box center [729, 395] width 658 height 74
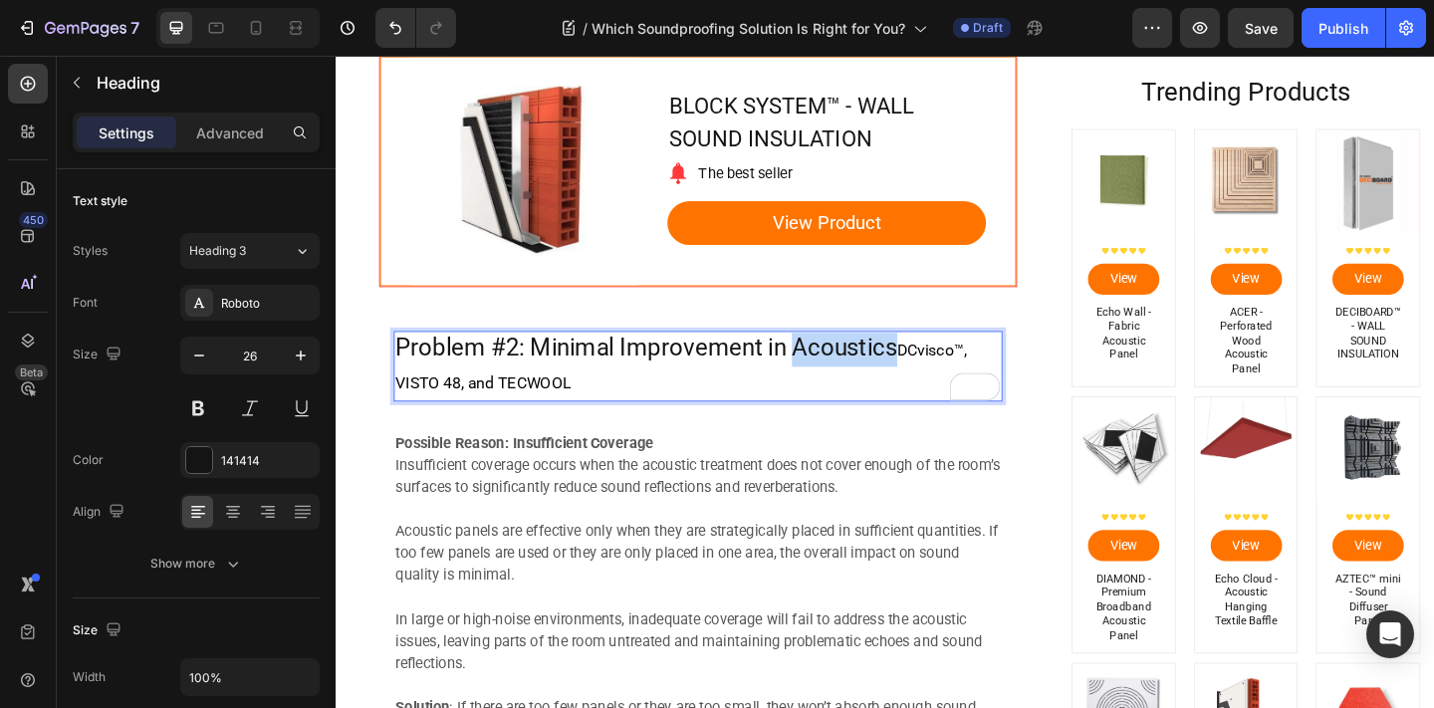
click at [903, 371] on p "Problem #2: Minimal Improvement in Acoustics DCvisco™, VISTO 48, and TECWOOL" at bounding box center [729, 395] width 658 height 74
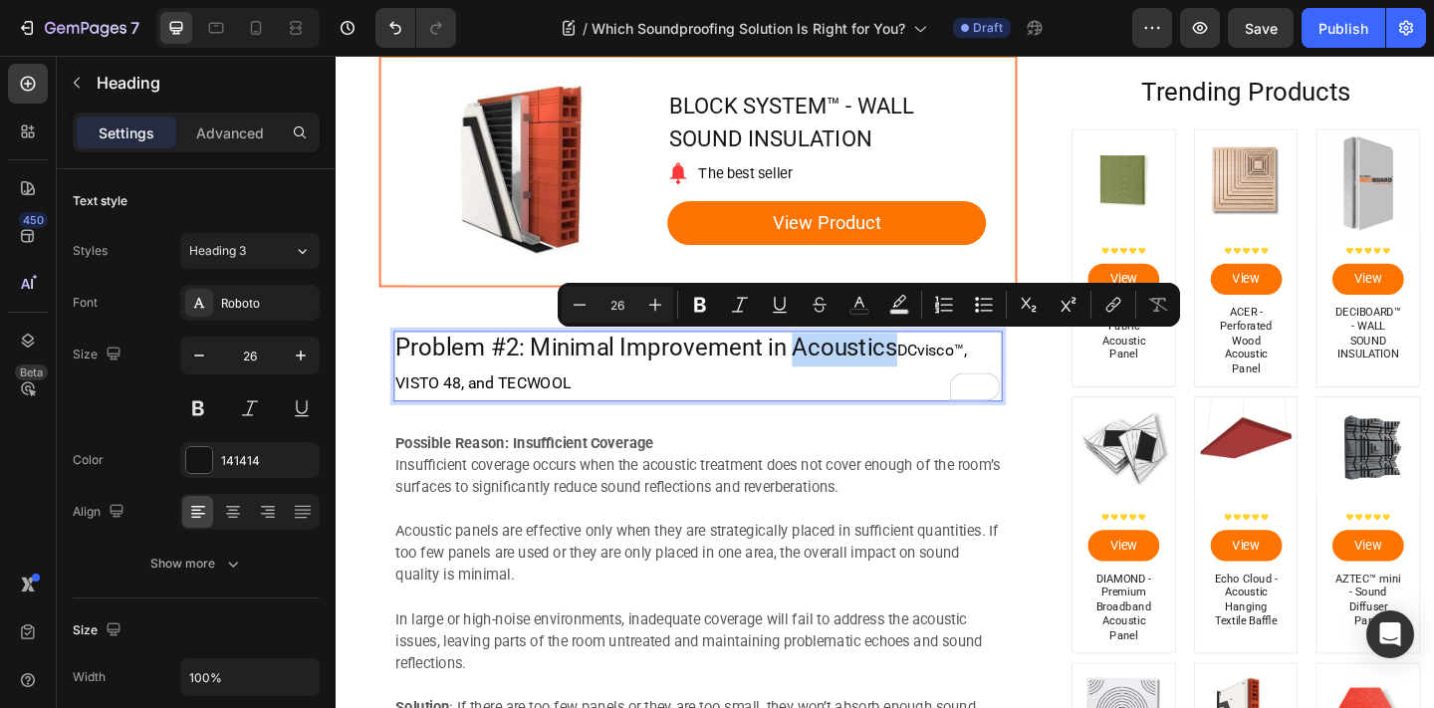
click at [899, 374] on p "Problem #2: Minimal Improvement in Acoustics DCvisco™, VISTO 48, and TECWOOL" at bounding box center [729, 395] width 658 height 74
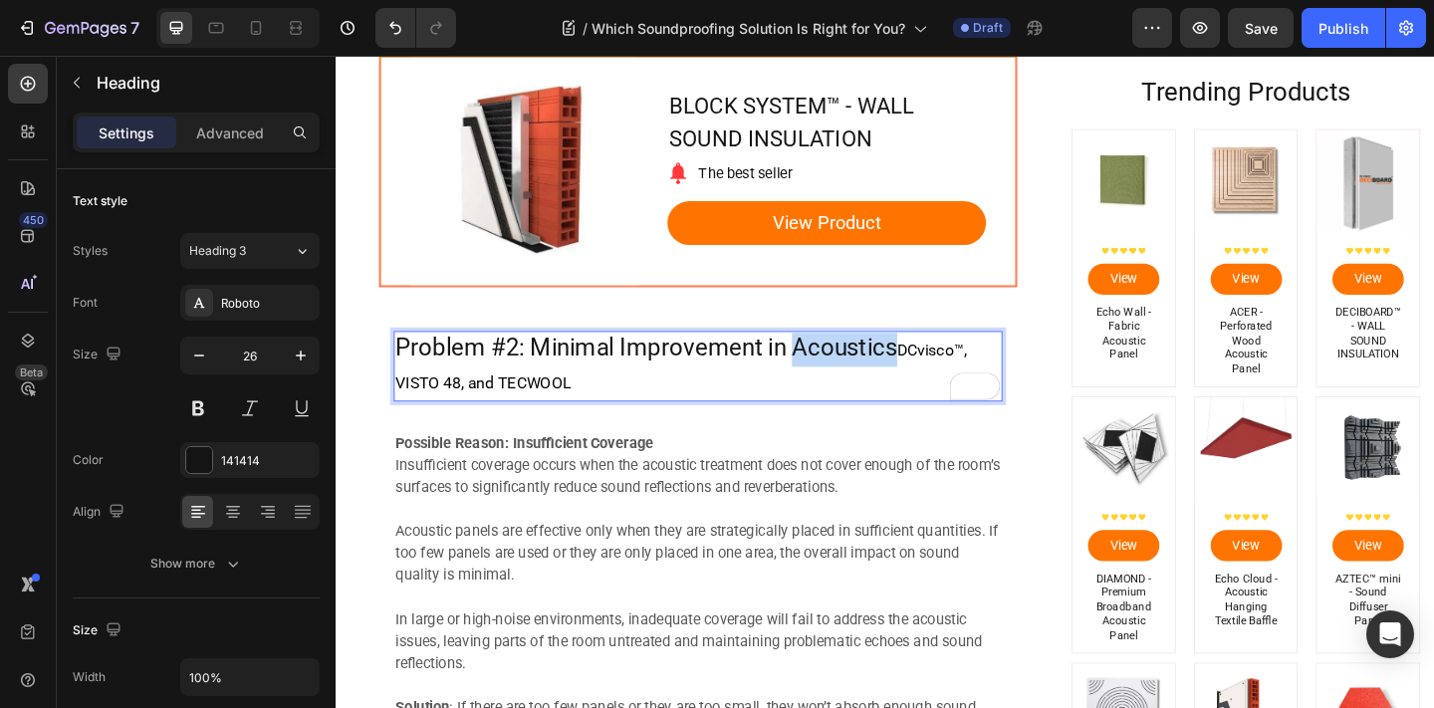
click at [897, 375] on p "Problem #2: Minimal Improvement in Acoustics DCvisco™, VISTO 48, and TECWOOL" at bounding box center [729, 395] width 658 height 74
click at [966, 384] on span "DCvisco™, VISTO 48, and TECWOOL" at bounding box center [710, 394] width 621 height 57
click at [958, 380] on span "DCvisco™, VISTO 48, and TECWOOL" at bounding box center [710, 394] width 621 height 57
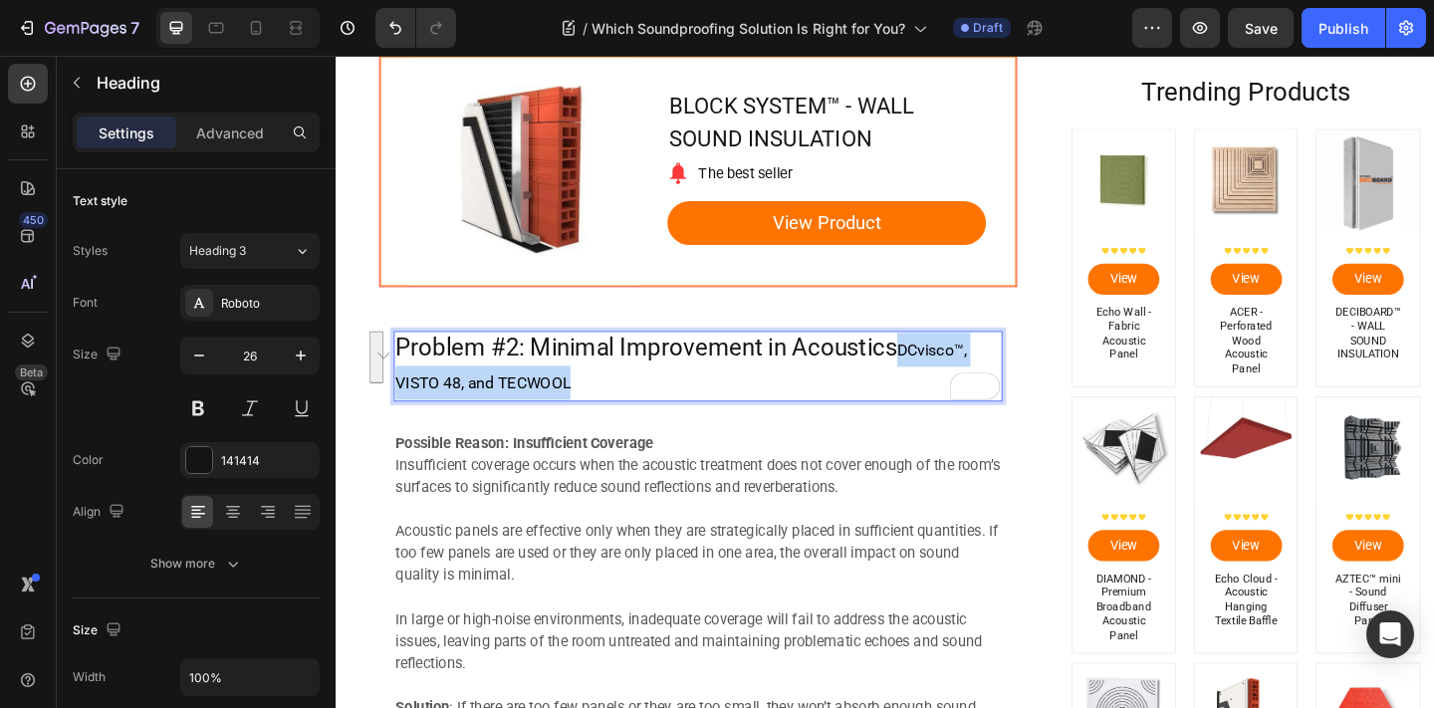
drag, startPoint x: 958, startPoint y: 380, endPoint x: 960, endPoint y: 410, distance: 29.9
click at [960, 410] on p "Problem #2: Minimal Improvement in Acoustics DCvisco™, VISTO 48, and TECWOOL" at bounding box center [729, 395] width 658 height 74
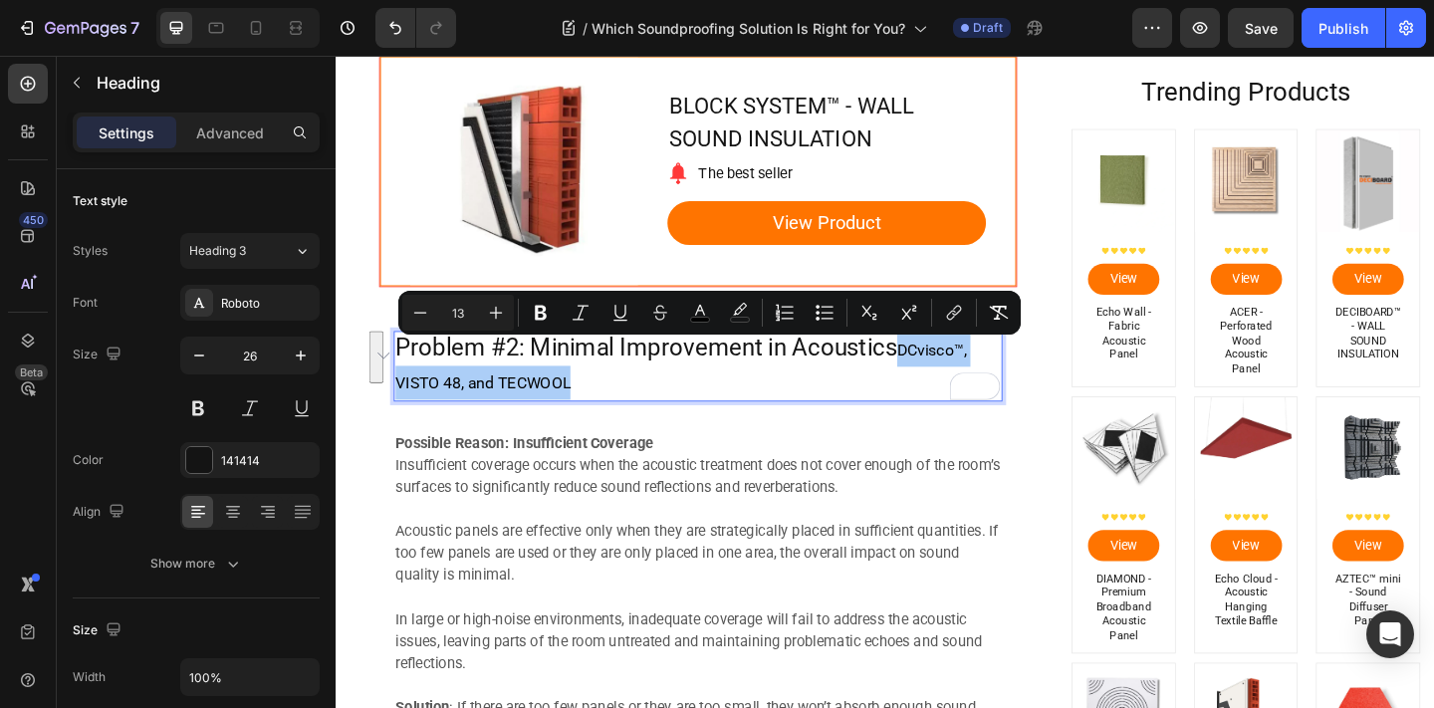
click at [467, 323] on input "13" at bounding box center [458, 313] width 40 height 24
click at [468, 323] on input "13" at bounding box center [458, 313] width 40 height 24
type input "26"
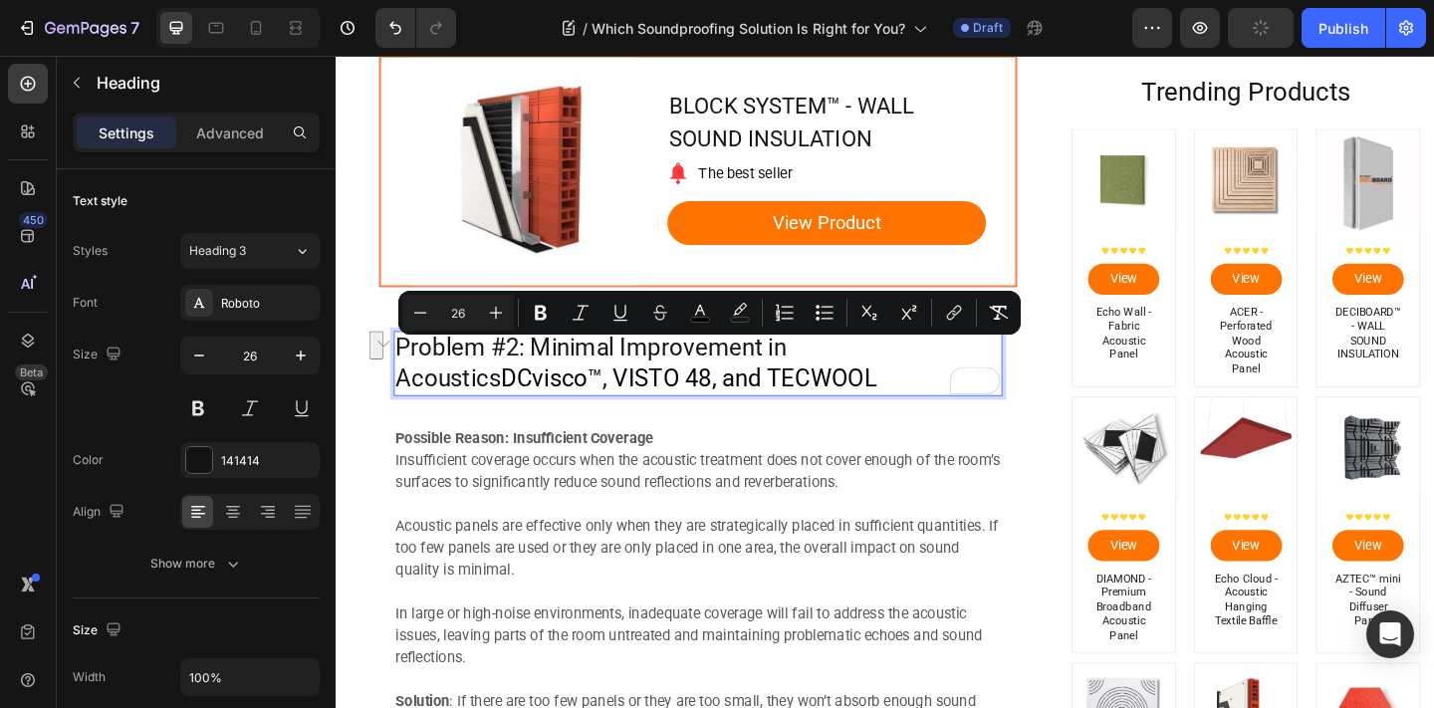
click at [915, 407] on p "Problem #2: Minimal Improvement in Acoustics DCvisco™, VISTO 48, and TECWOOL" at bounding box center [729, 392] width 658 height 68
click at [850, 378] on p "Problem #2: Minimal Improvement in Acoustics DCvisco™, VISTO 48, and TECWOOL" at bounding box center [729, 392] width 658 height 68
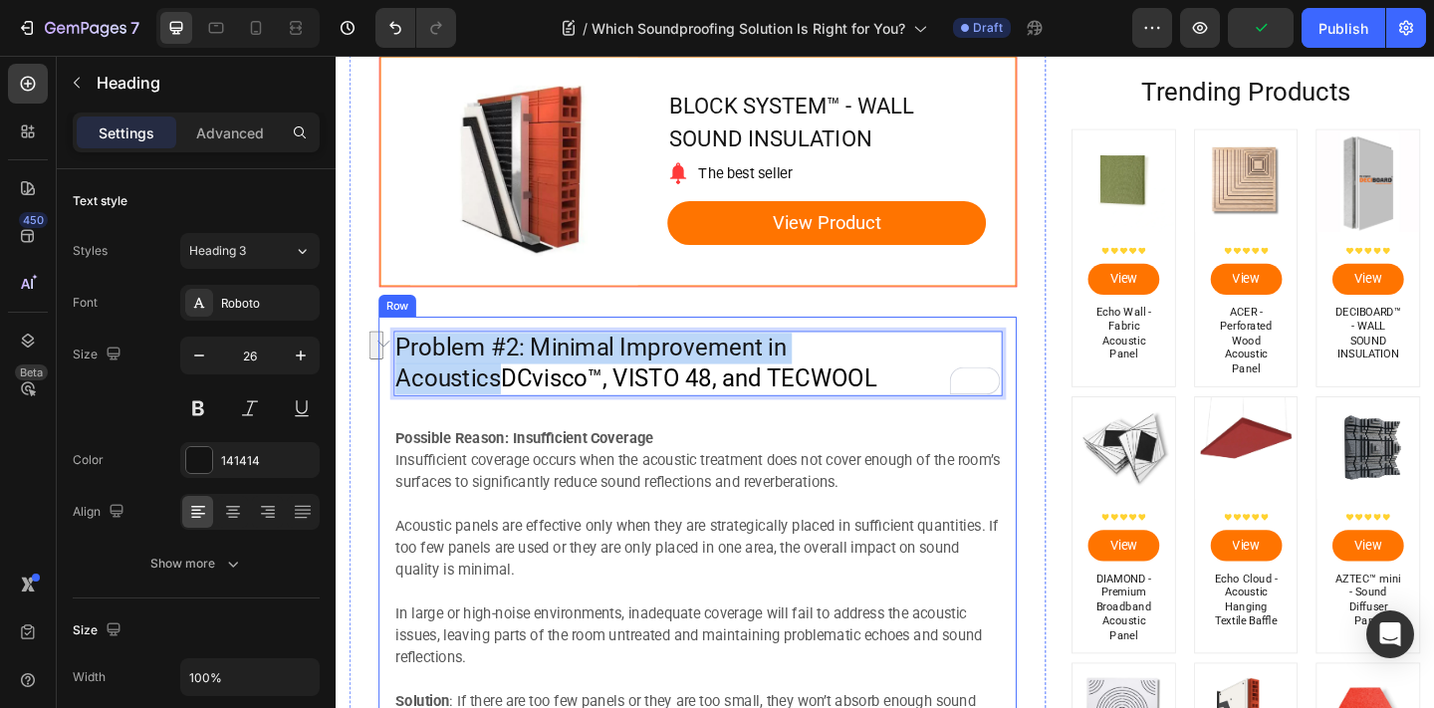
drag, startPoint x: 945, startPoint y: 375, endPoint x: 397, endPoint y: 374, distance: 547.7
click at [397, 374] on div "Problem #2: Minimal Improvement in Acoustics DCvisco™, VISTO 48, and TECWOOL He…" at bounding box center [729, 625] width 694 height 570
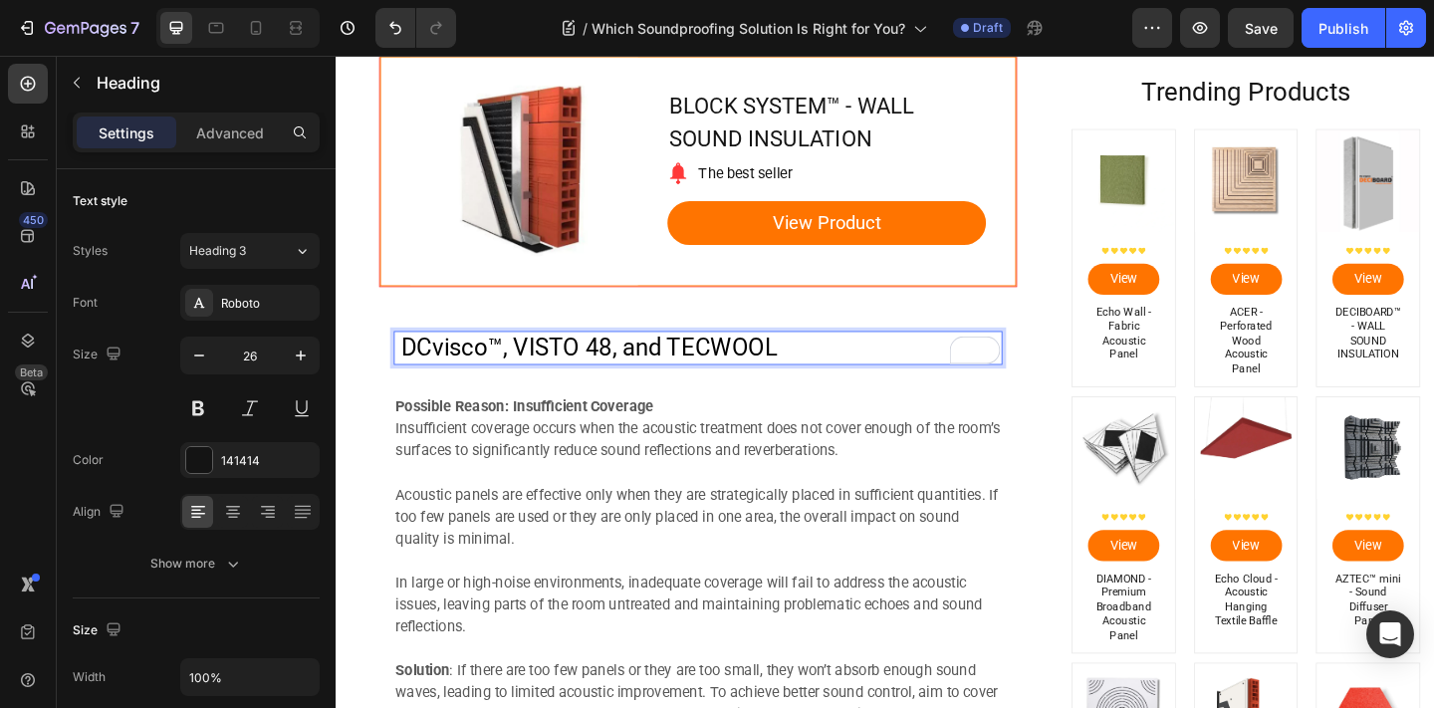
click at [564, 381] on span "DCvisco™, VISTO 48, and TECWOOL" at bounding box center [610, 374] width 409 height 30
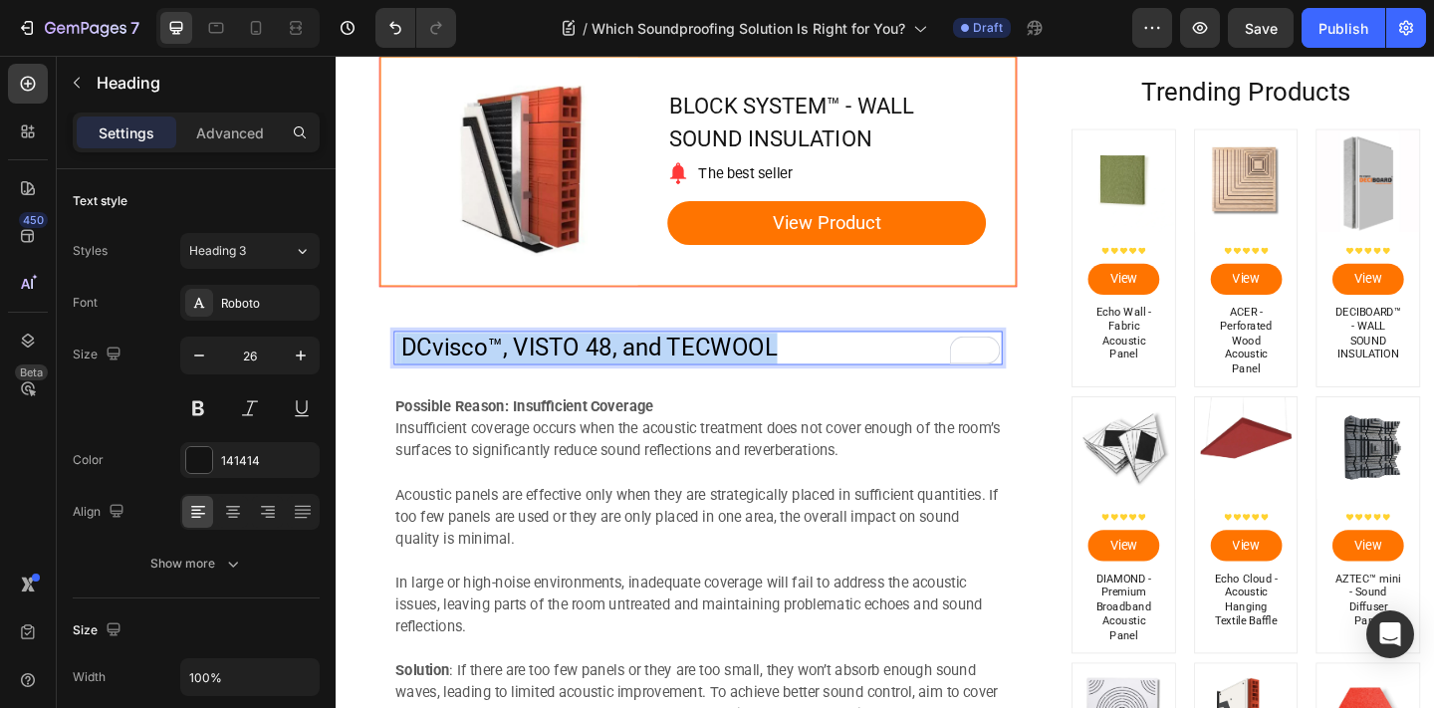
click at [564, 381] on span "DCvisco™, VISTO 48, and TECWOOL" at bounding box center [610, 374] width 409 height 30
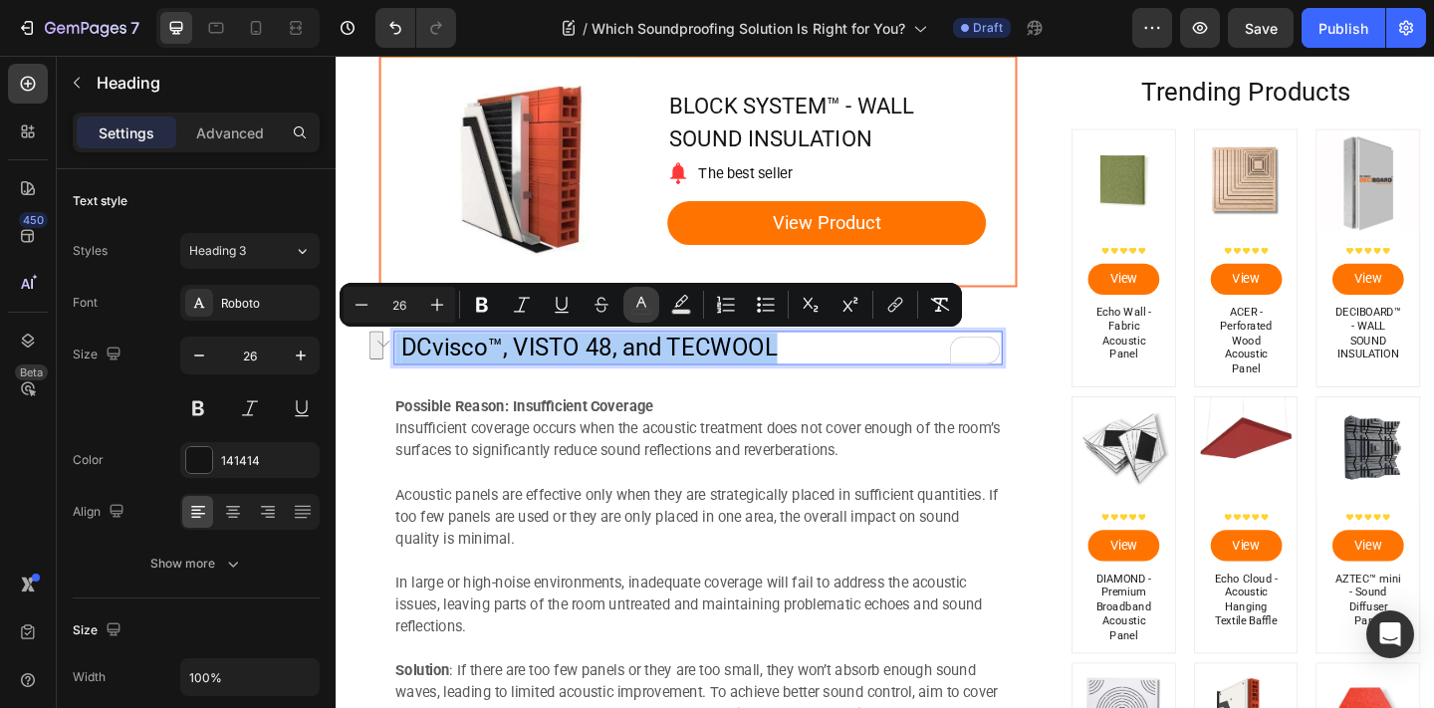
click at [634, 302] on icon "Editor contextual toolbar" at bounding box center [641, 305] width 20 height 20
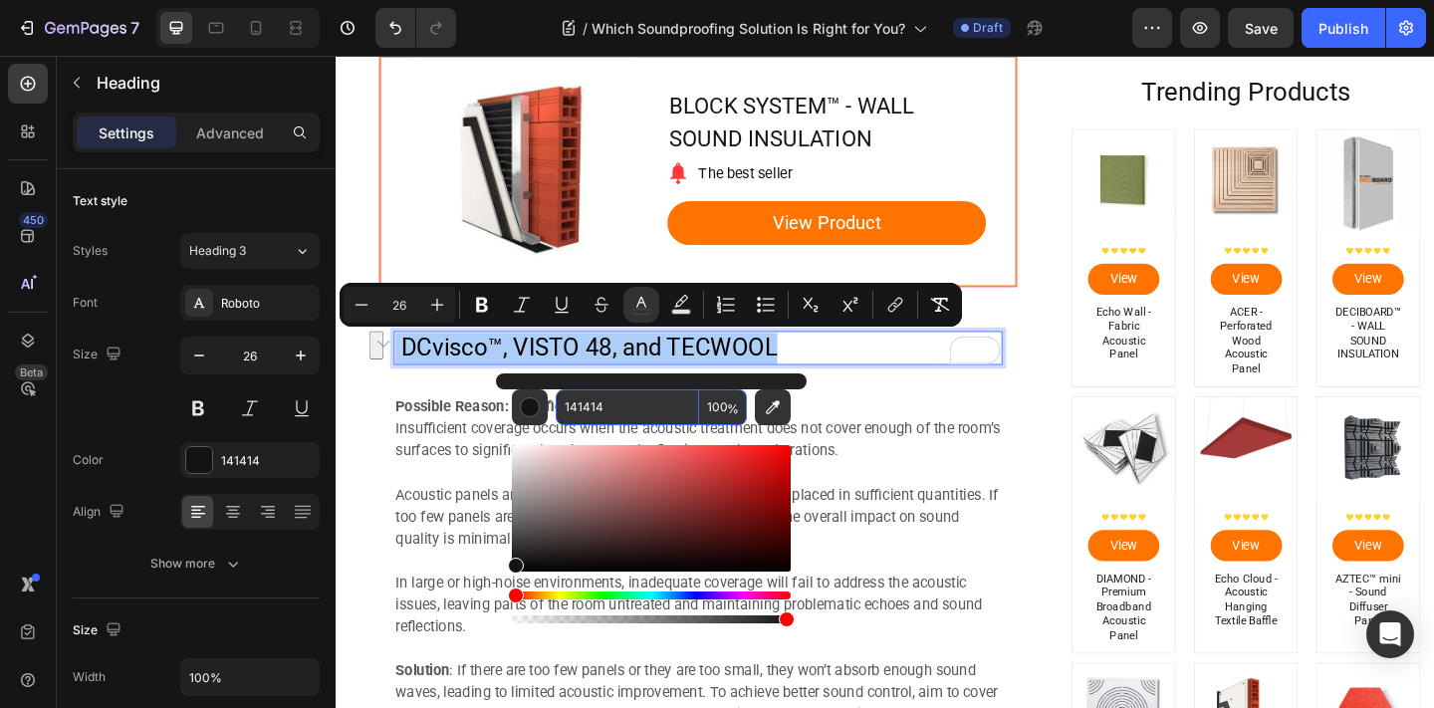
click at [650, 398] on input "141414" at bounding box center [627, 407] width 143 height 36
type input "595959"
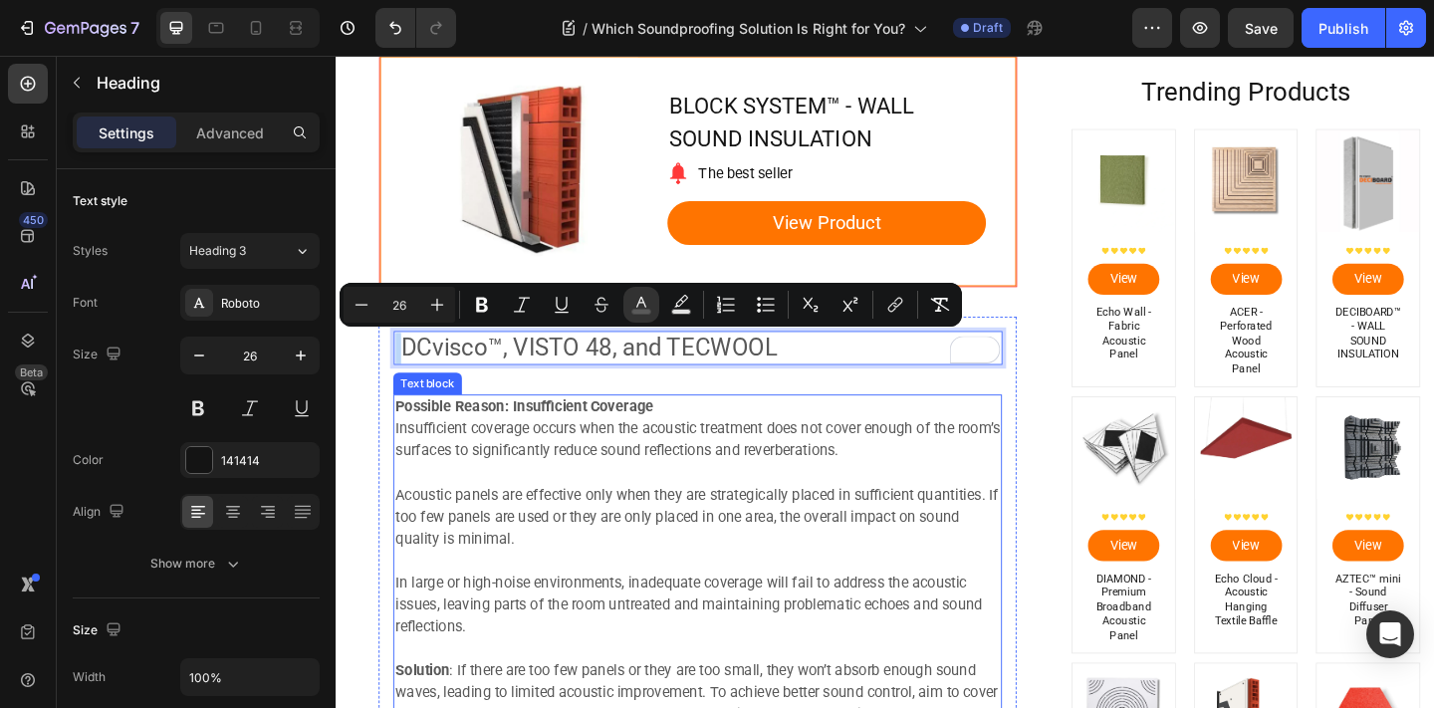
click at [698, 477] on p "Insufficient coverage occurs when the acoustic treatment does not cover enough …" at bounding box center [729, 474] width 658 height 48
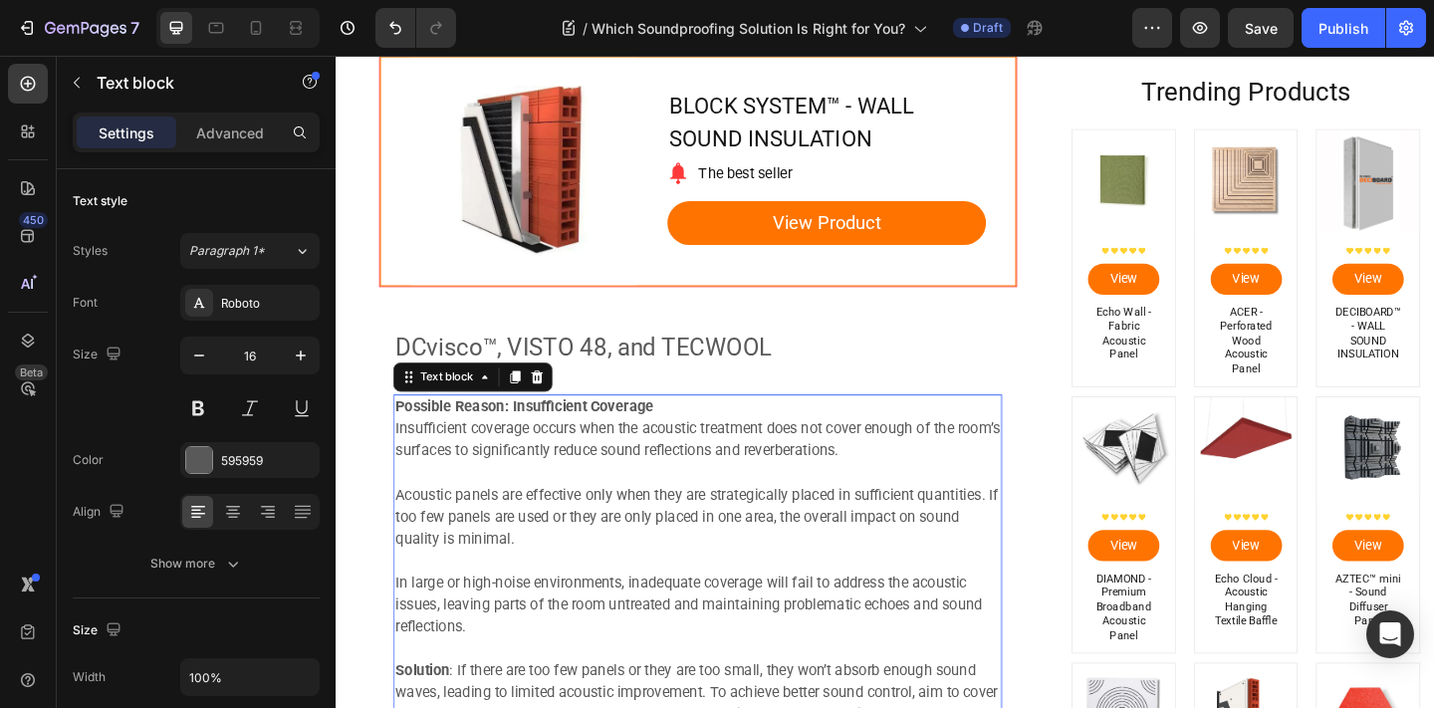
click at [629, 552] on p "Acoustic panels are effective only when they are strategically placed in suffic…" at bounding box center [729, 558] width 658 height 72
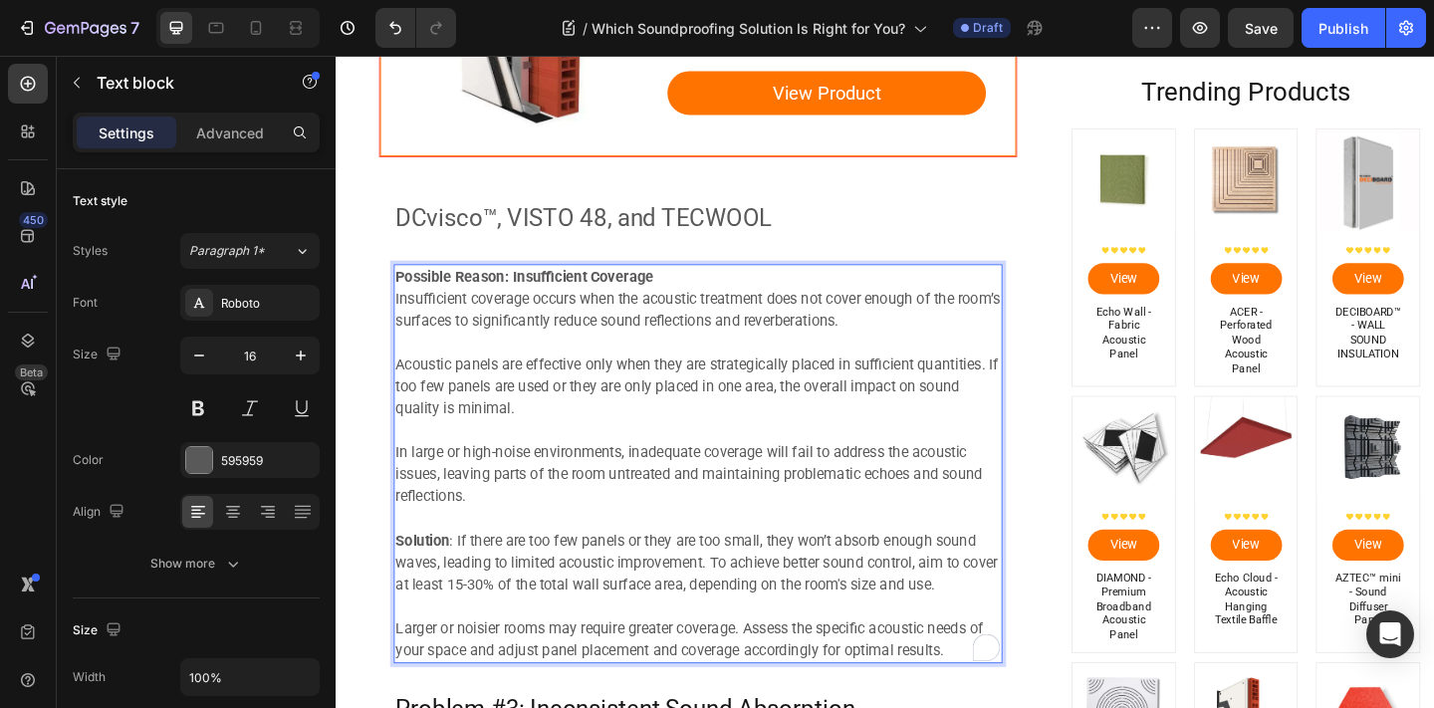
click at [630, 664] on p "To enrich screen reader interactions, please activate Accessibility in Grammarl…" at bounding box center [729, 655] width 658 height 24
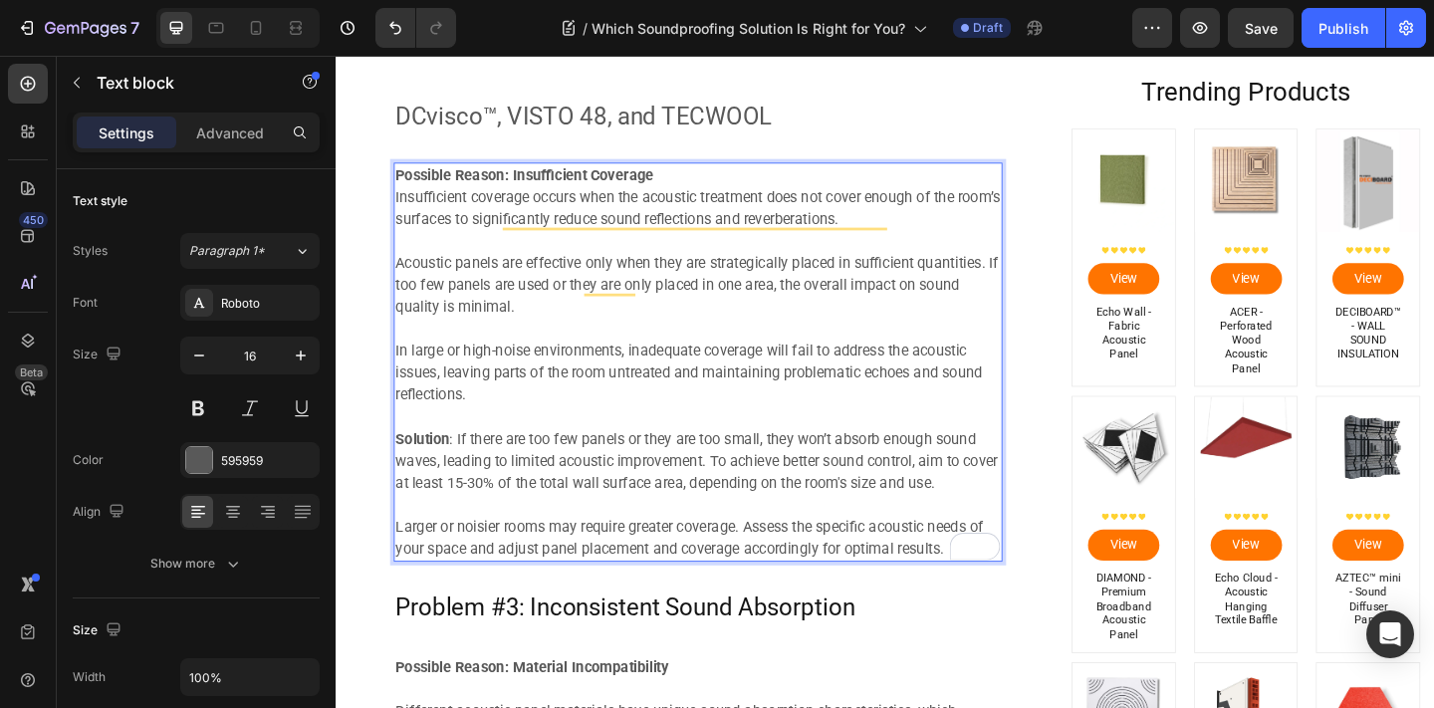
scroll to position [3031, 0]
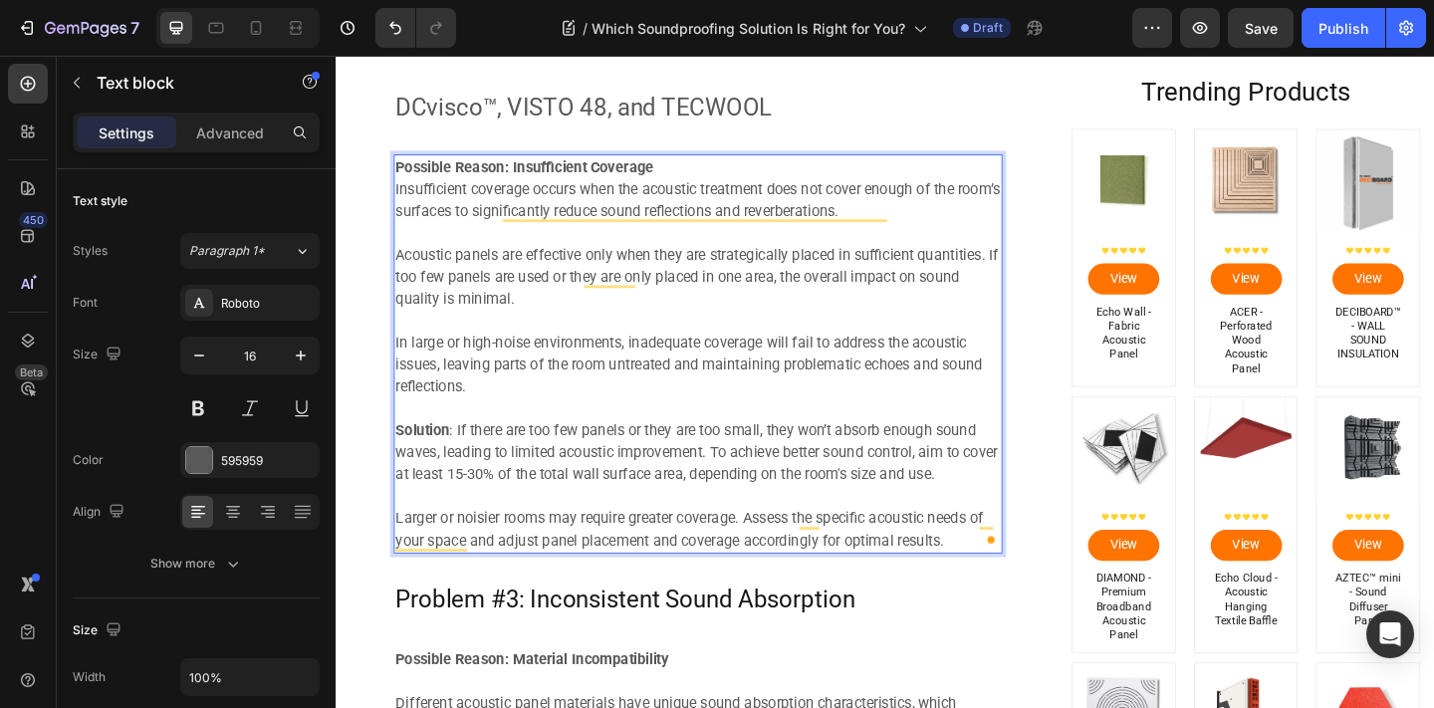
click at [909, 563] on p "Larger or noisier rooms may require greater coverage. Assess the specific acous…" at bounding box center [729, 572] width 658 height 48
click at [1023, 571] on p "Larger or noisier rooms may require greater coverage. Assess the specific acous…" at bounding box center [729, 572] width 658 height 48
click at [1021, 581] on p "Larger or noisier rooms may require greater coverage. Assess the specific acous…" at bounding box center [729, 572] width 658 height 48
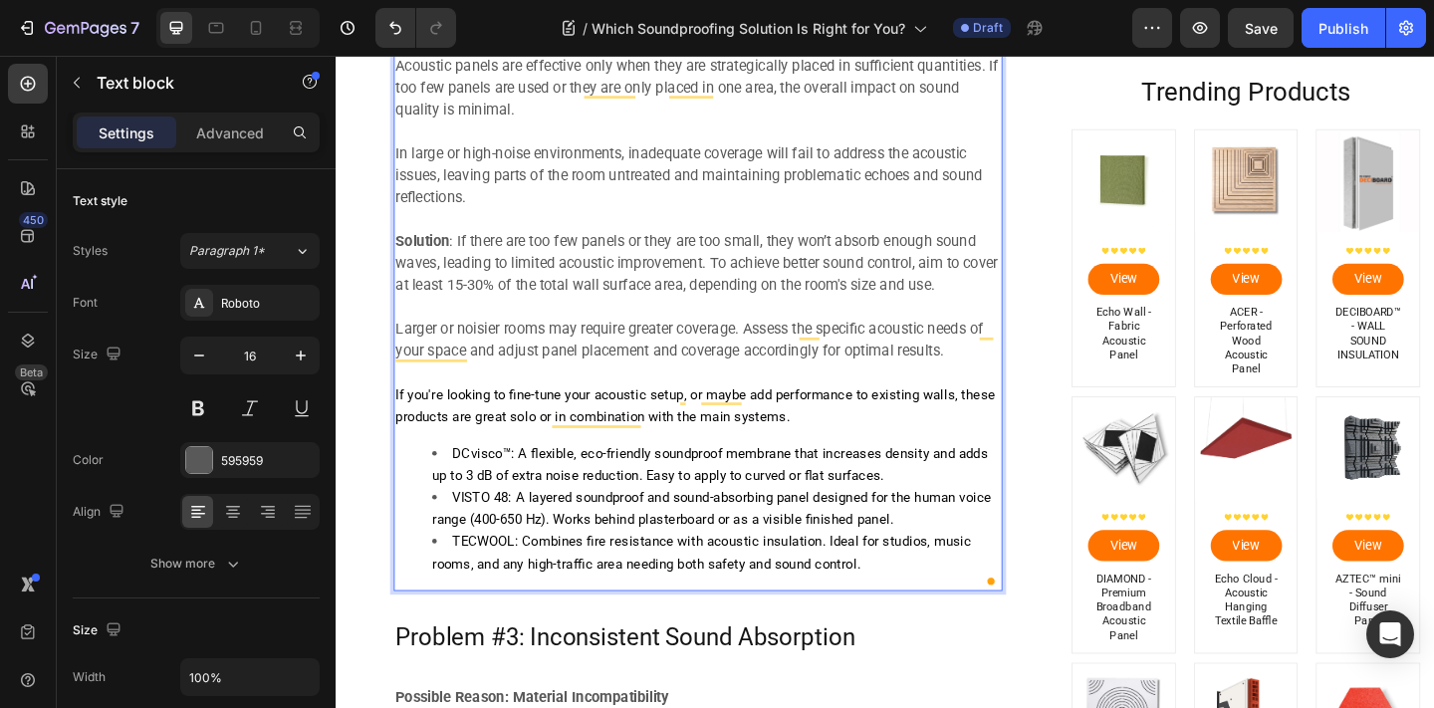
scroll to position [3245, 0]
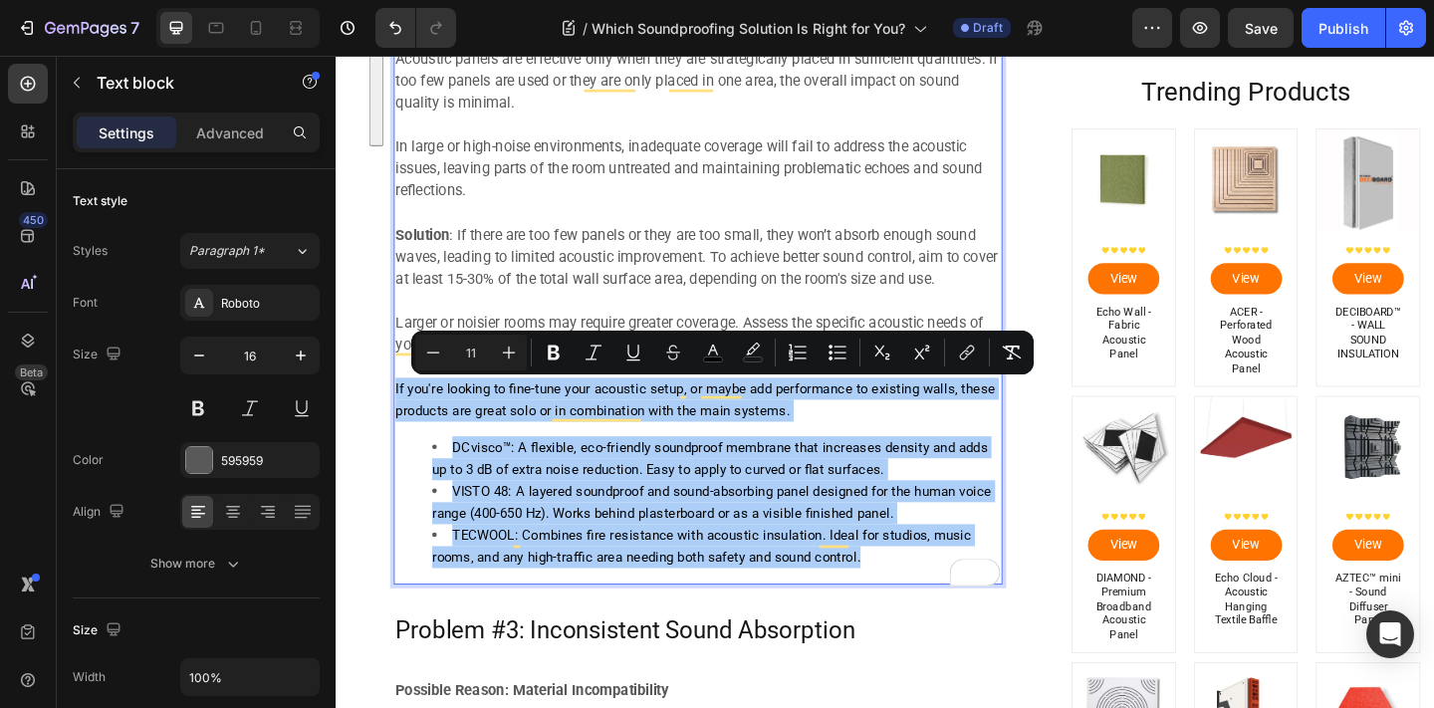
click at [462, 350] on input "11" at bounding box center [471, 353] width 40 height 24
click at [462, 351] on input "11" at bounding box center [471, 353] width 40 height 24
type input "16"
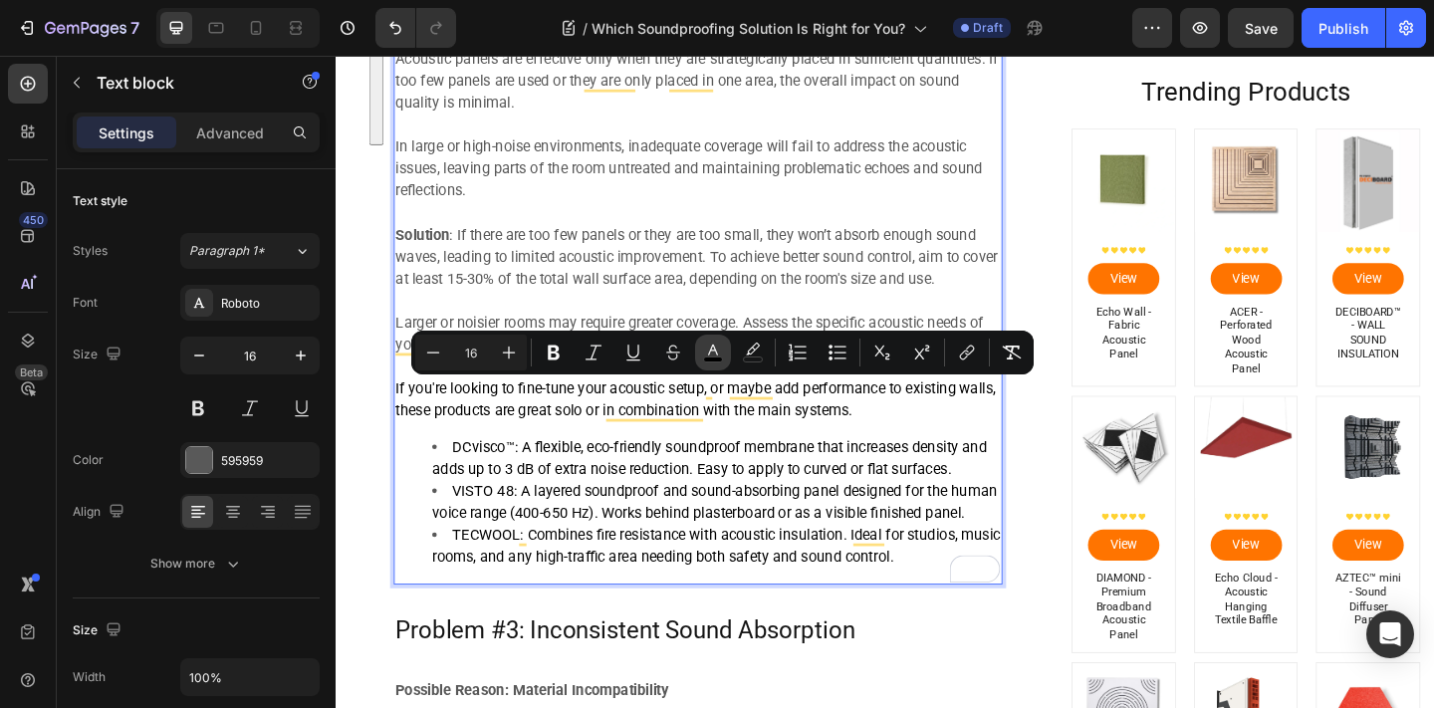
click at [719, 349] on icon "Editor contextual toolbar" at bounding box center [713, 353] width 20 height 20
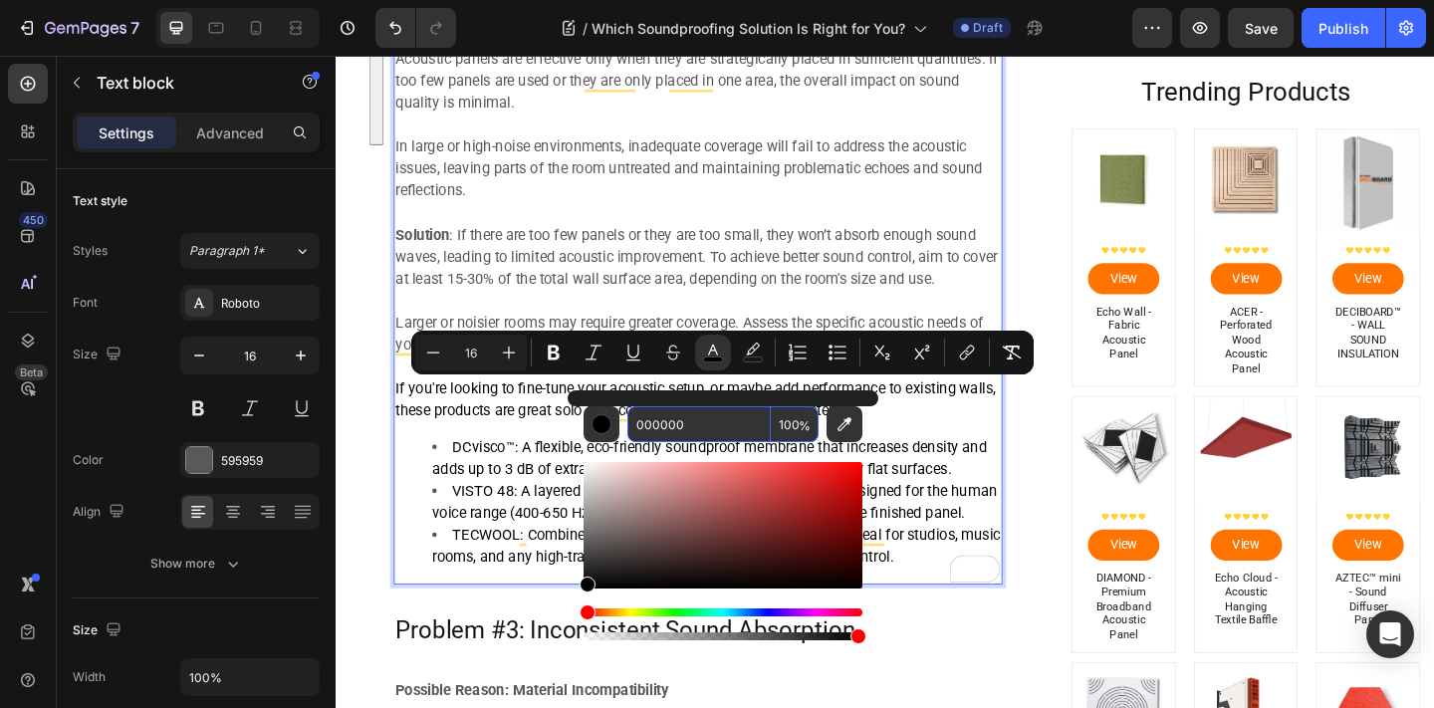
click at [695, 431] on input "000000" at bounding box center [698, 424] width 143 height 36
type input "595959"
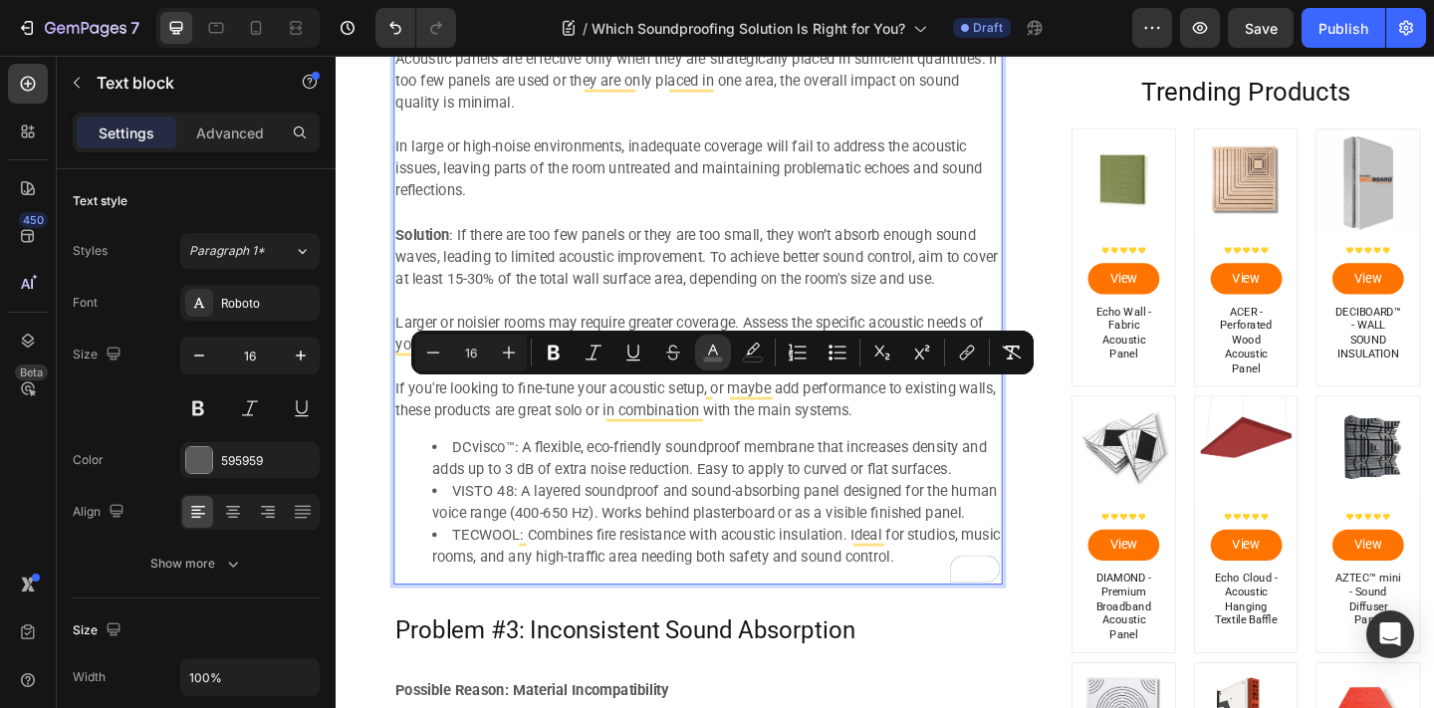
click at [644, 302] on p "Solution : If there are too few panels or they are too small, they won’t absorb…" at bounding box center [729, 275] width 658 height 72
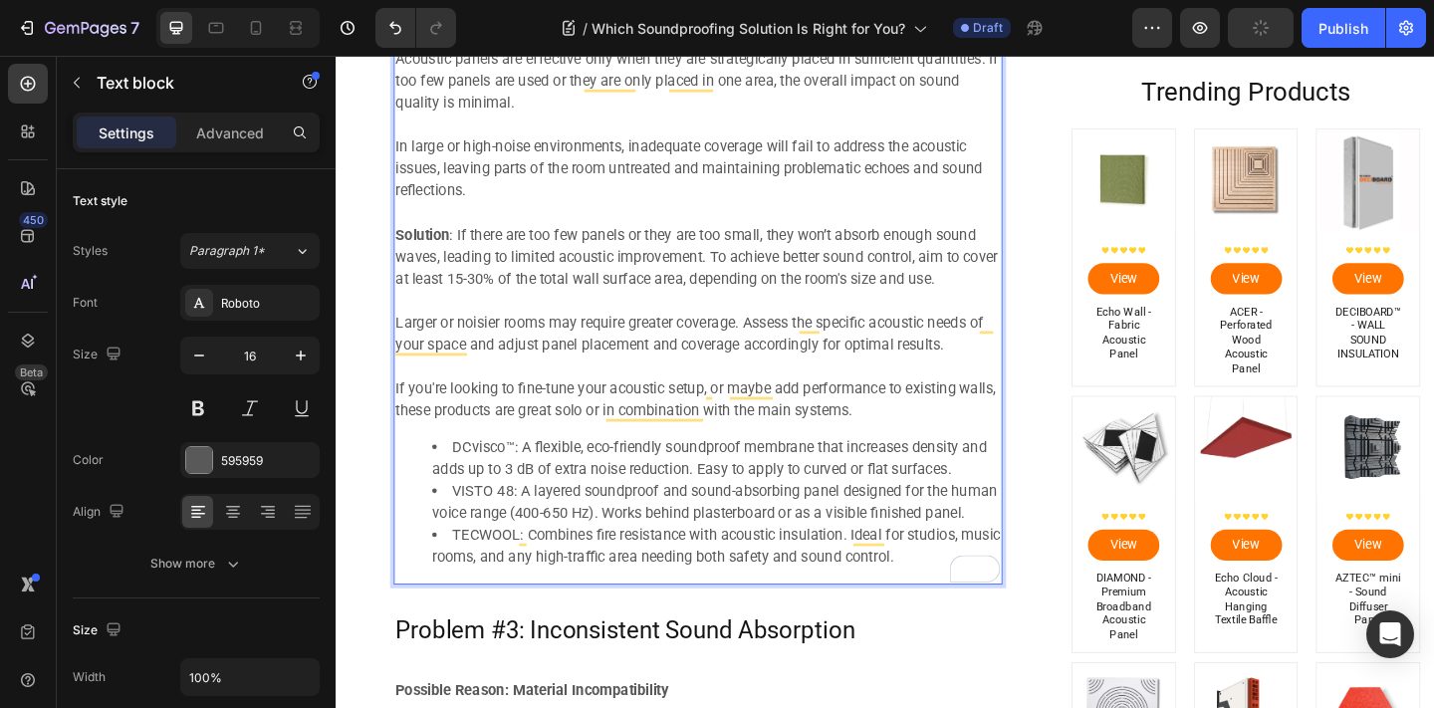
click at [581, 330] on p "Rich Text Editor. Editing area: main" at bounding box center [729, 323] width 658 height 24
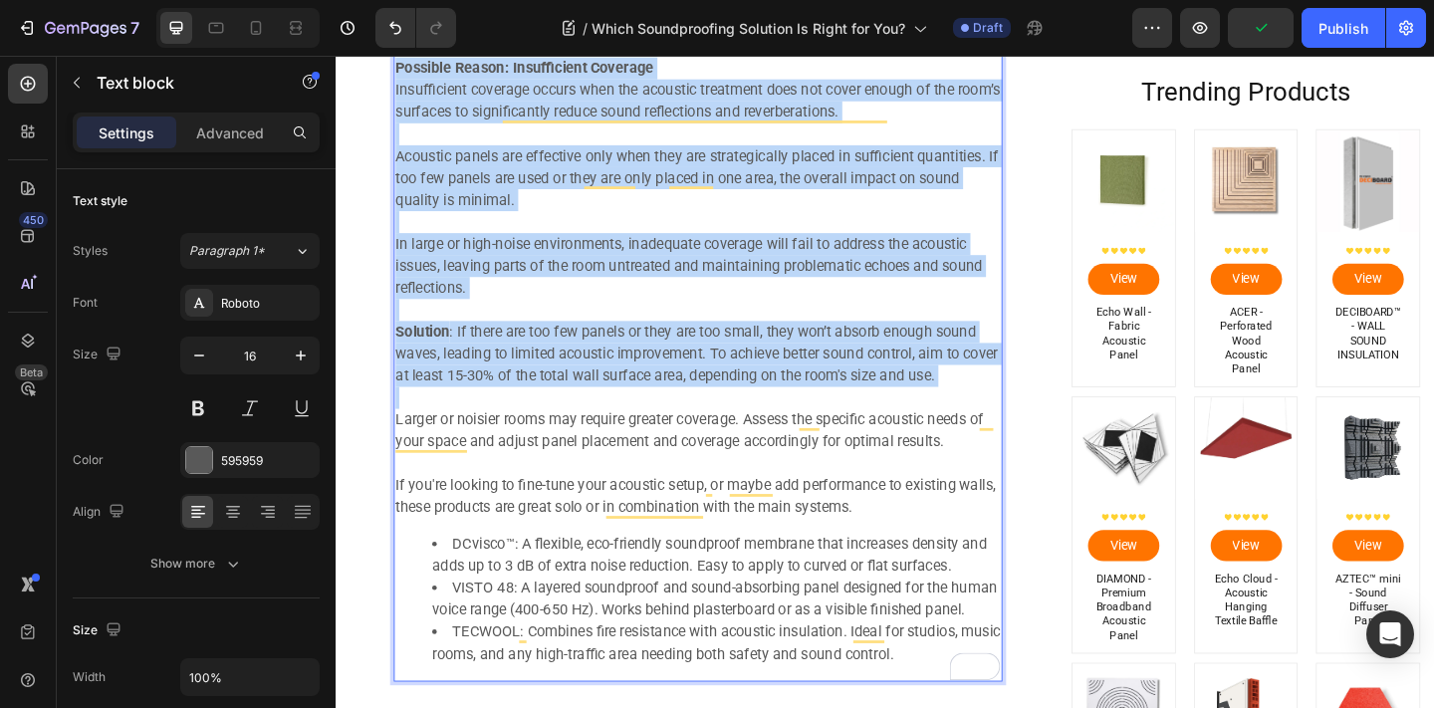
scroll to position [3092, 0]
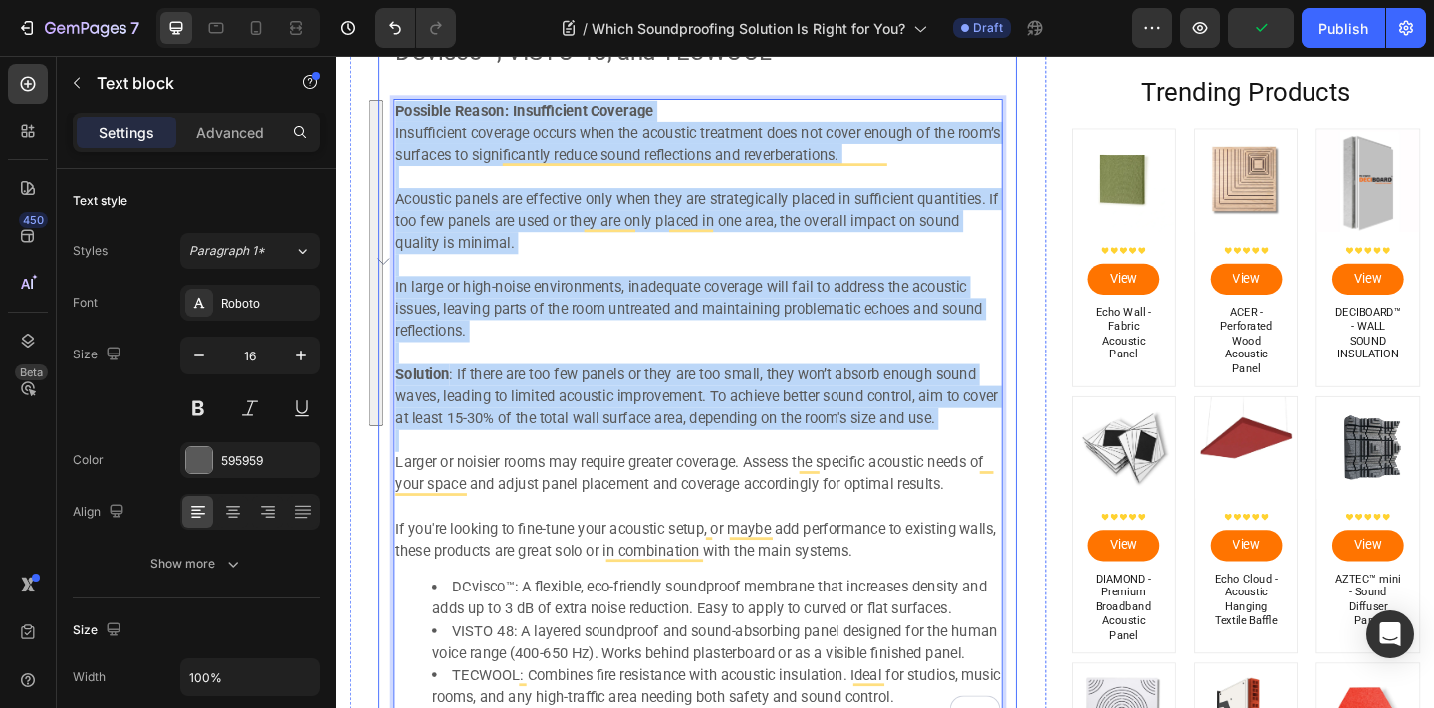
drag, startPoint x: 581, startPoint y: 330, endPoint x: 395, endPoint y: 123, distance: 277.1
click at [395, 123] on div "⁠⁠⁠⁠⁠⁠⁠ DCvisco™, VISTO 48, and TECWOOL Heading Possible Reason: Insufficient C…" at bounding box center [729, 409] width 694 height 783
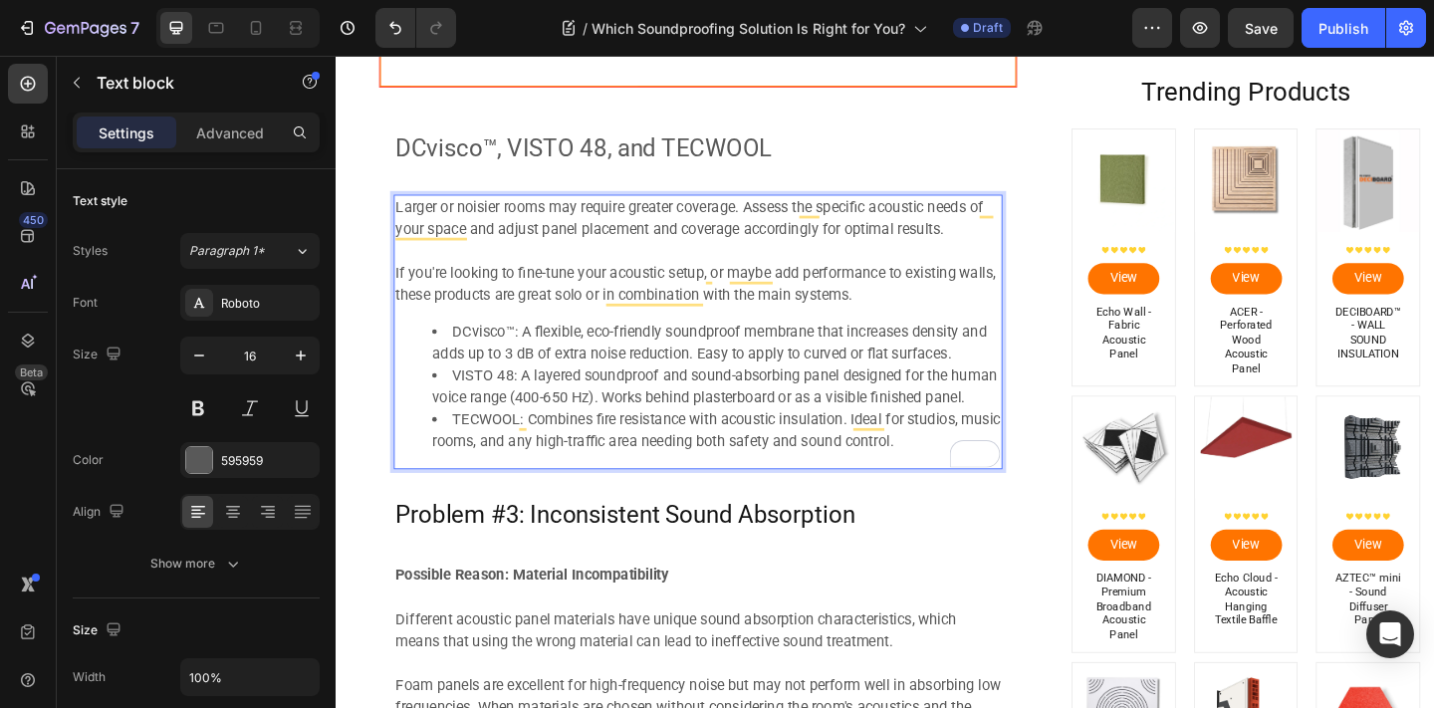
scroll to position [2964, 0]
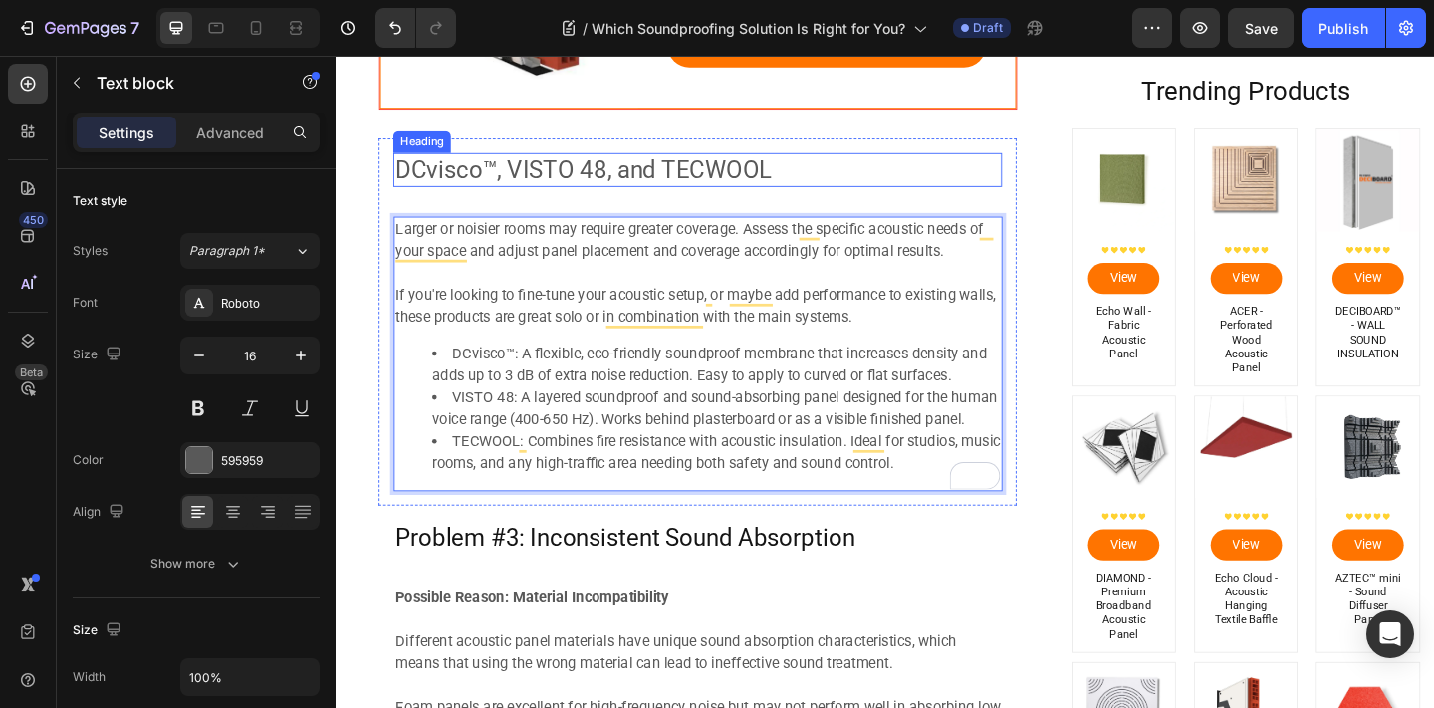
click at [648, 172] on span "DCvisco™, VISTO 48, and TECWOOL" at bounding box center [604, 180] width 409 height 30
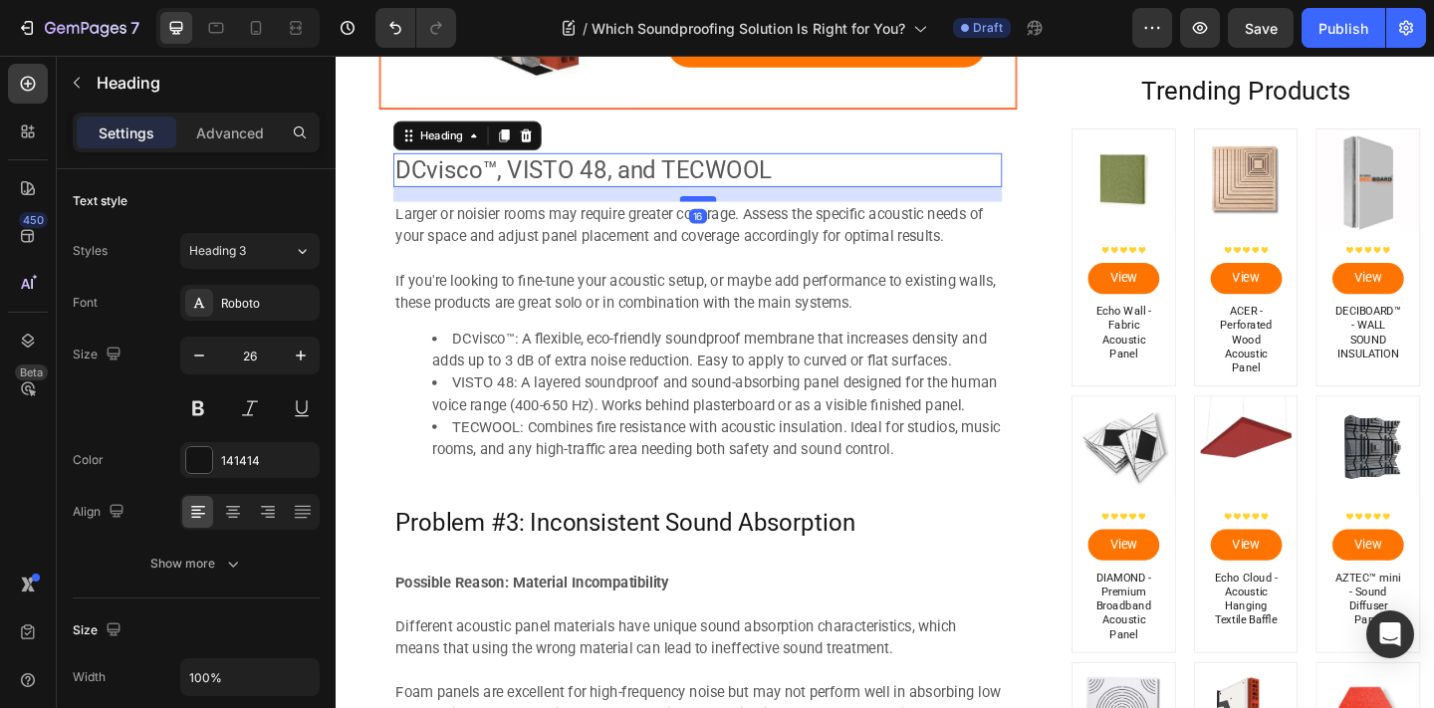
drag, startPoint x: 735, startPoint y: 228, endPoint x: 738, endPoint y: 212, distance: 16.2
click at [738, 212] on div at bounding box center [730, 212] width 40 height 6
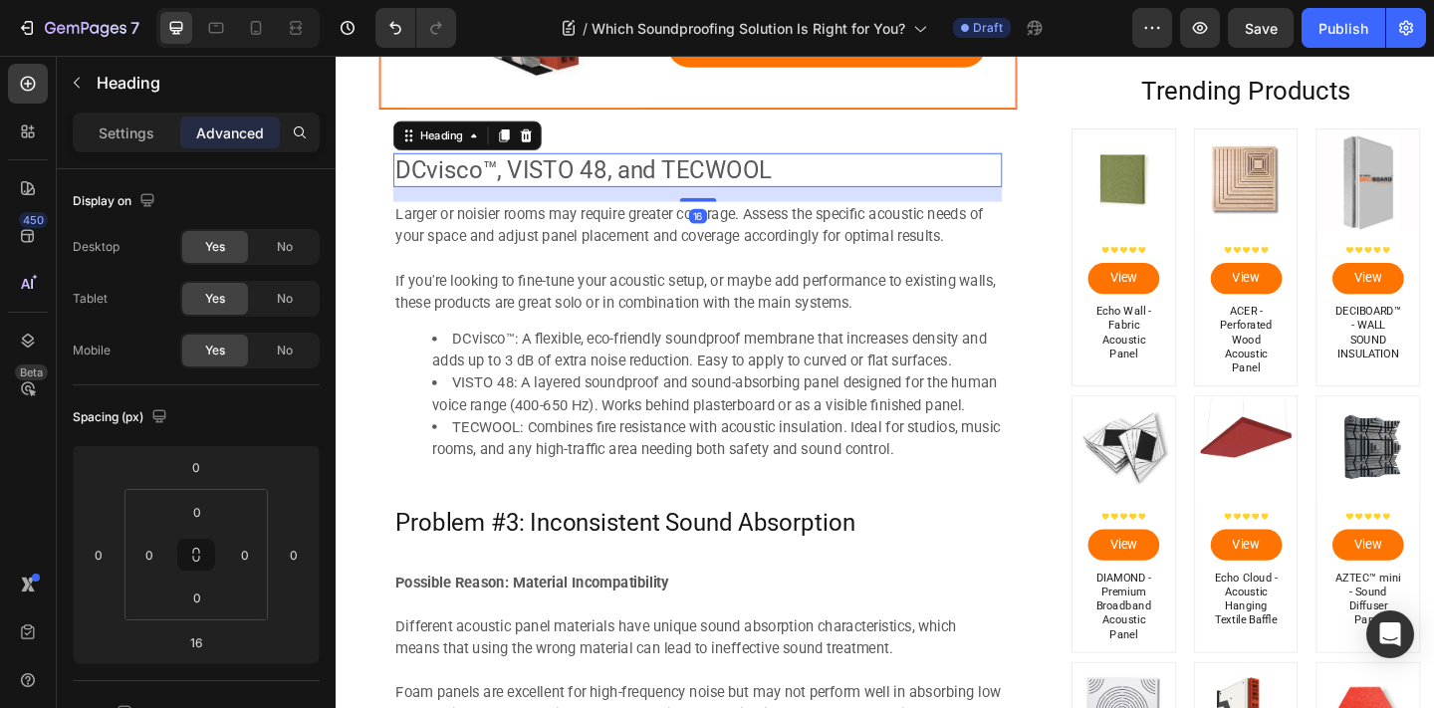
click at [803, 312] on p "If you're looking to fine-tune your acoustic setup, or maybe add performance to…" at bounding box center [729, 313] width 658 height 48
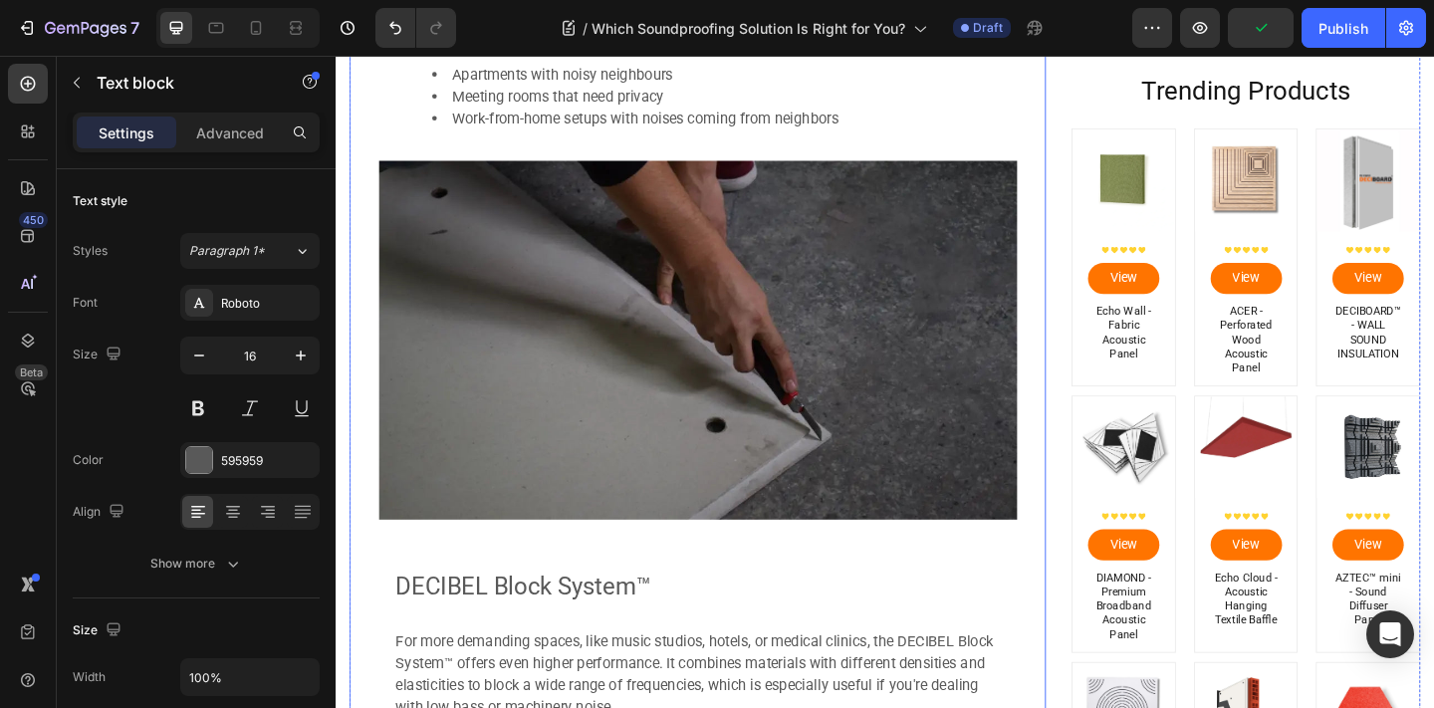
scroll to position [2154, 0]
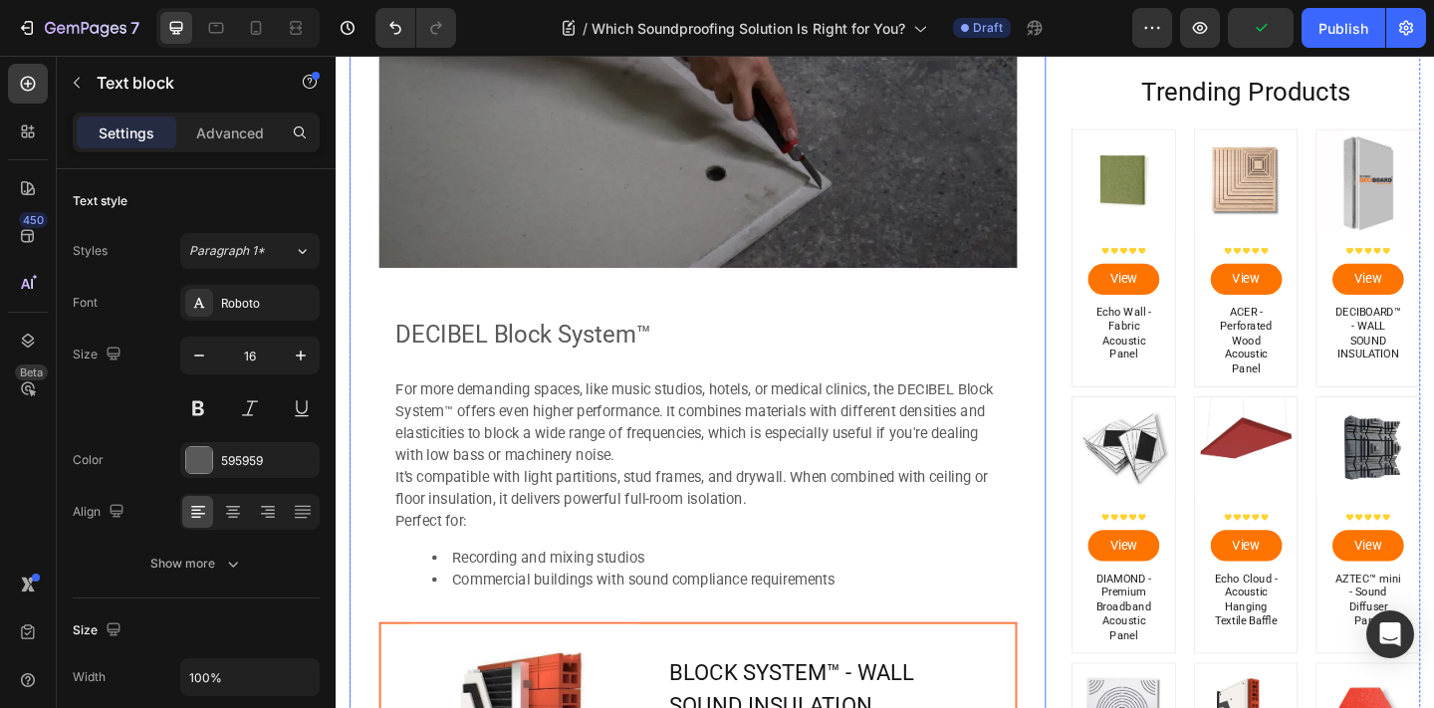
click at [796, 346] on p "⁠⁠⁠⁠⁠⁠⁠ DECIBEL Block System™" at bounding box center [729, 358] width 658 height 58
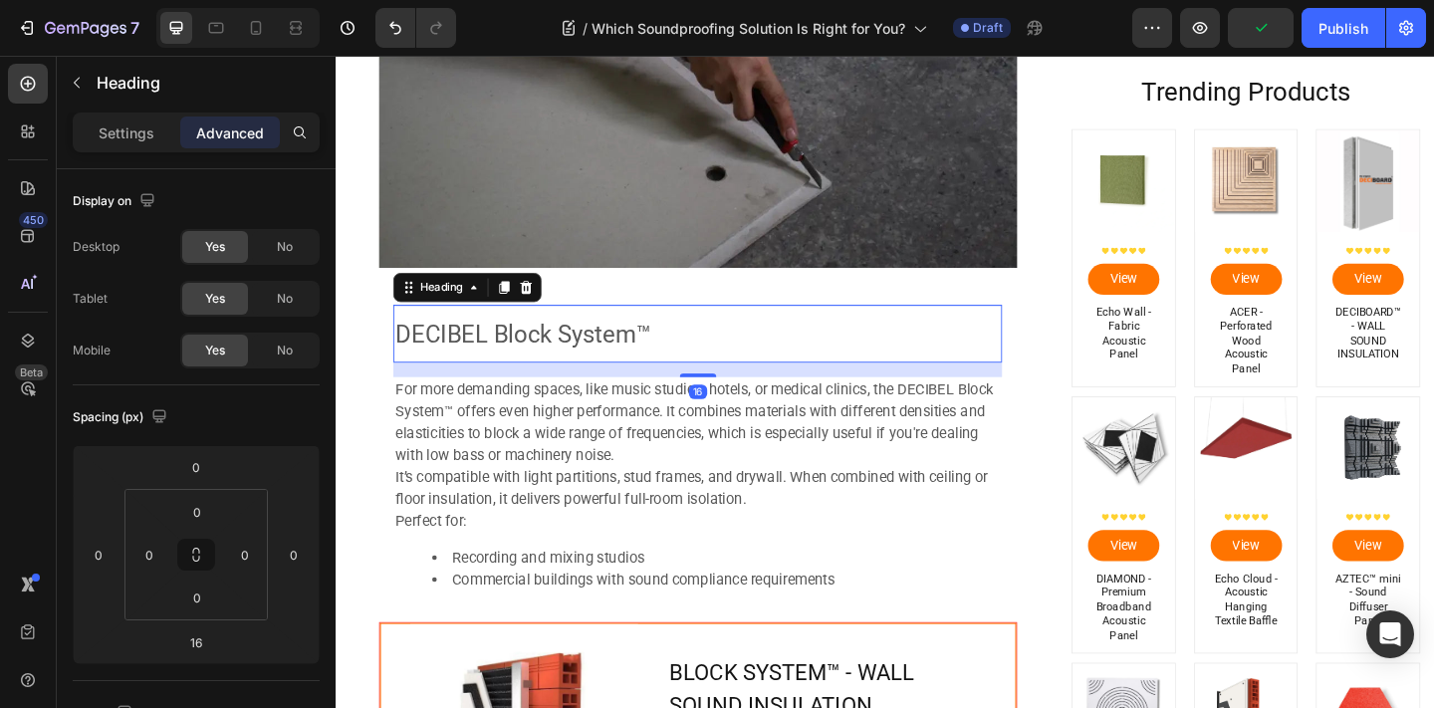
click at [790, 324] on div "⁠⁠⁠⁠⁠⁠⁠ DECIBEL Block System™ Heading 16 For more demanding spaces, like music …" at bounding box center [729, 491] width 694 height 361
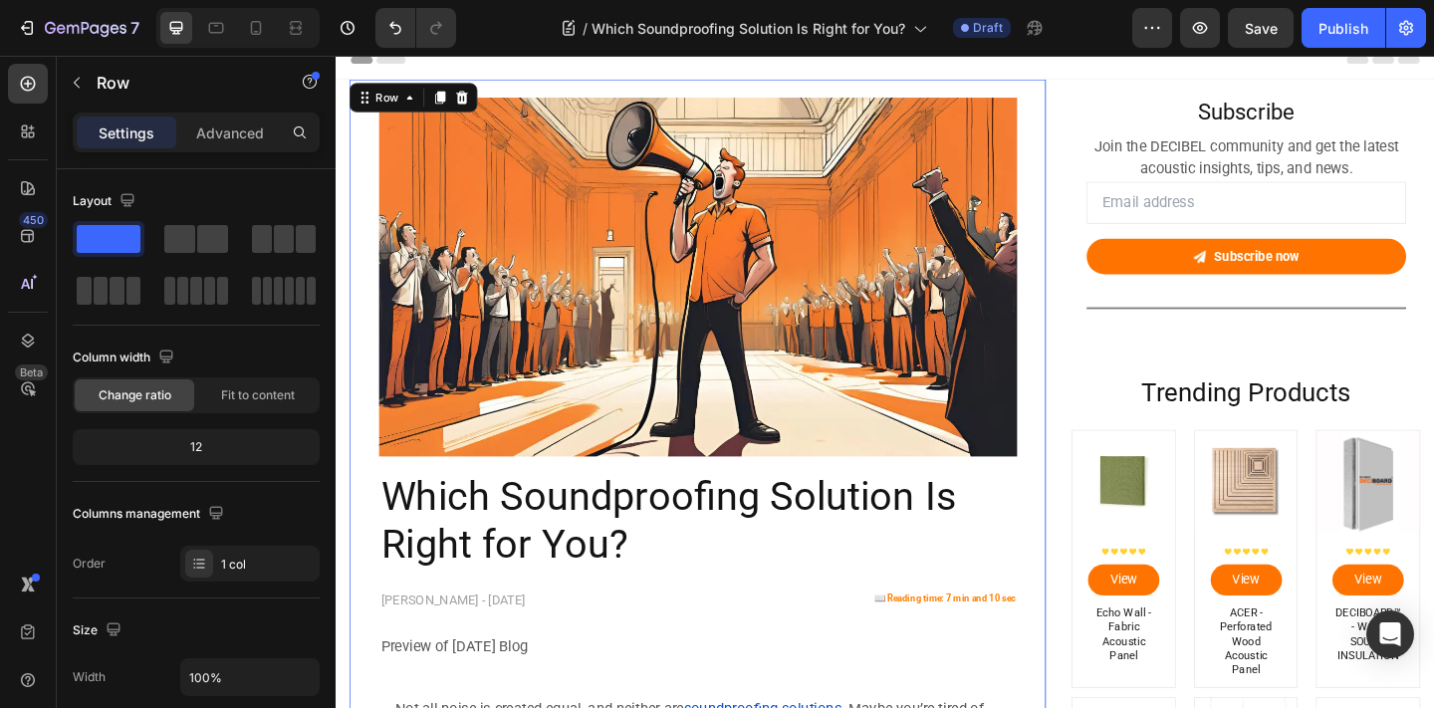
scroll to position [0, 0]
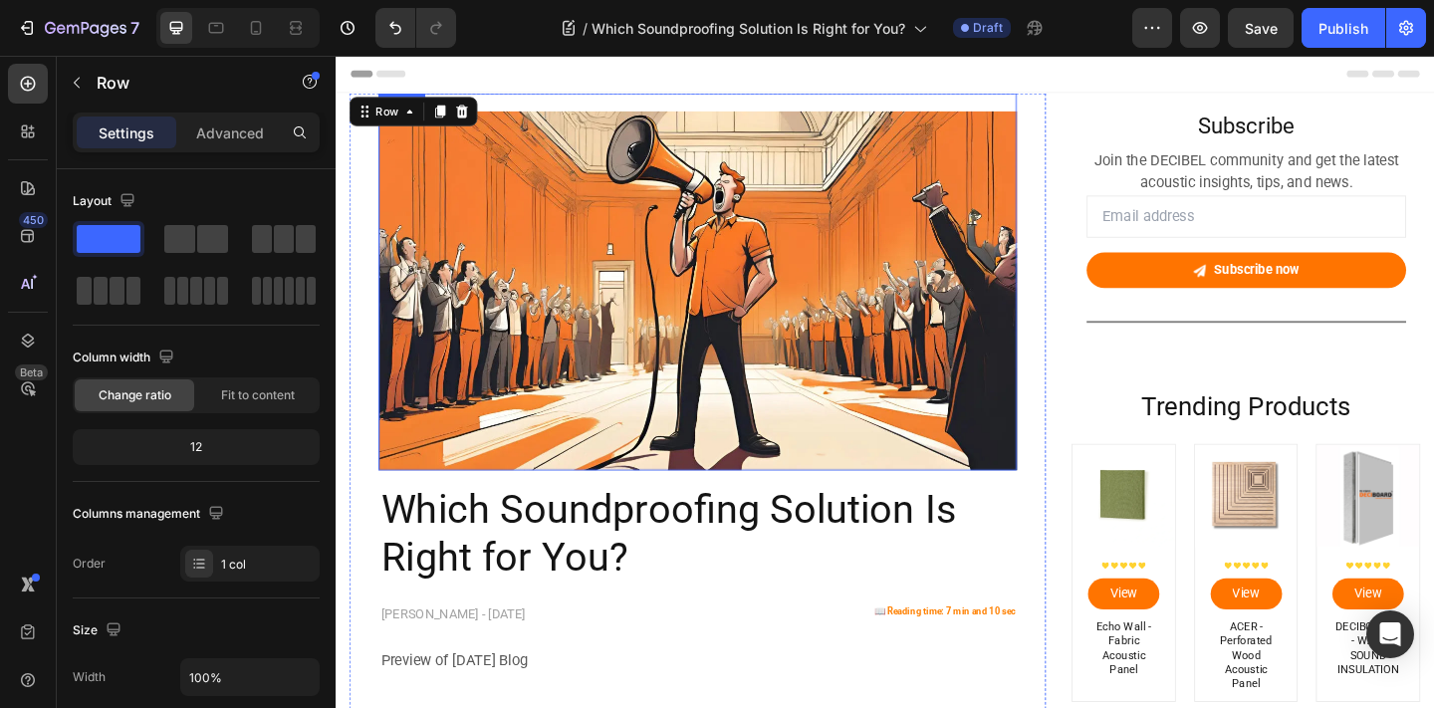
click at [757, 341] on img at bounding box center [729, 312] width 694 height 390
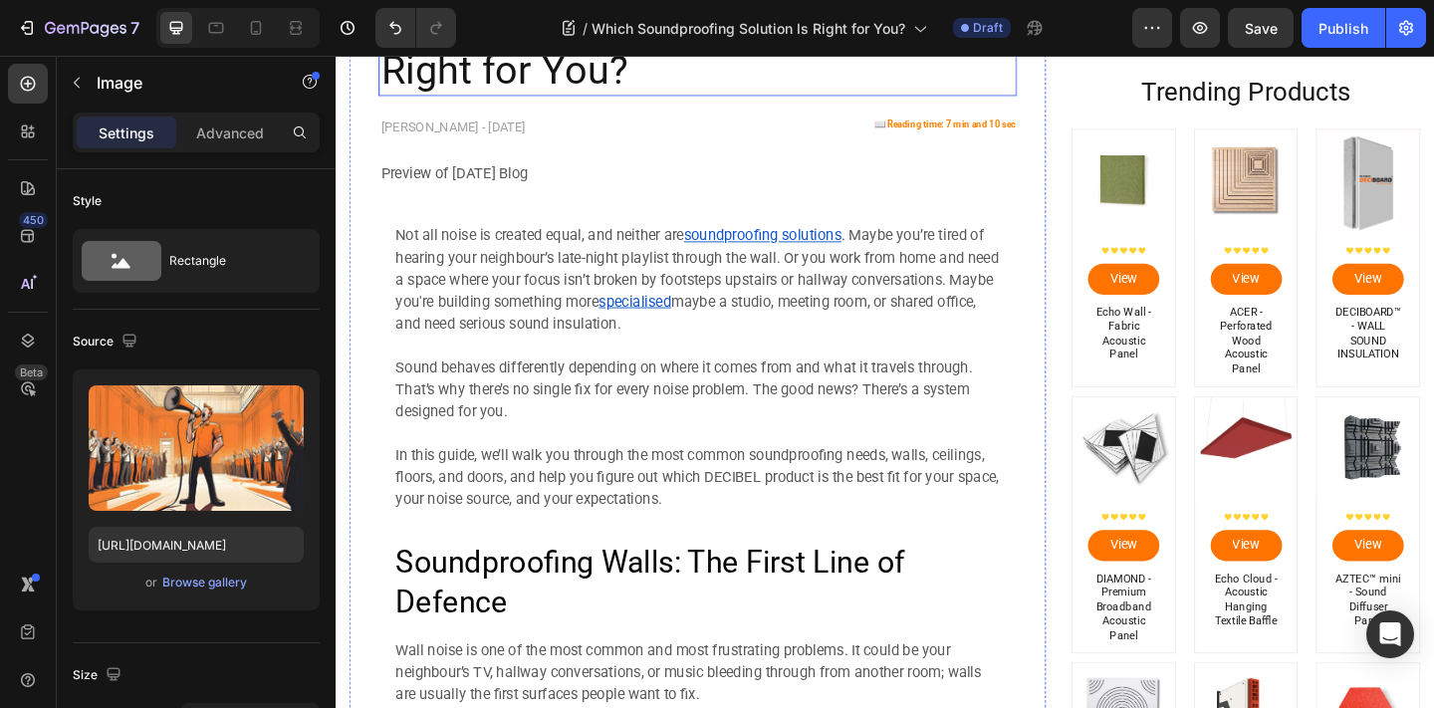
scroll to position [601, 0]
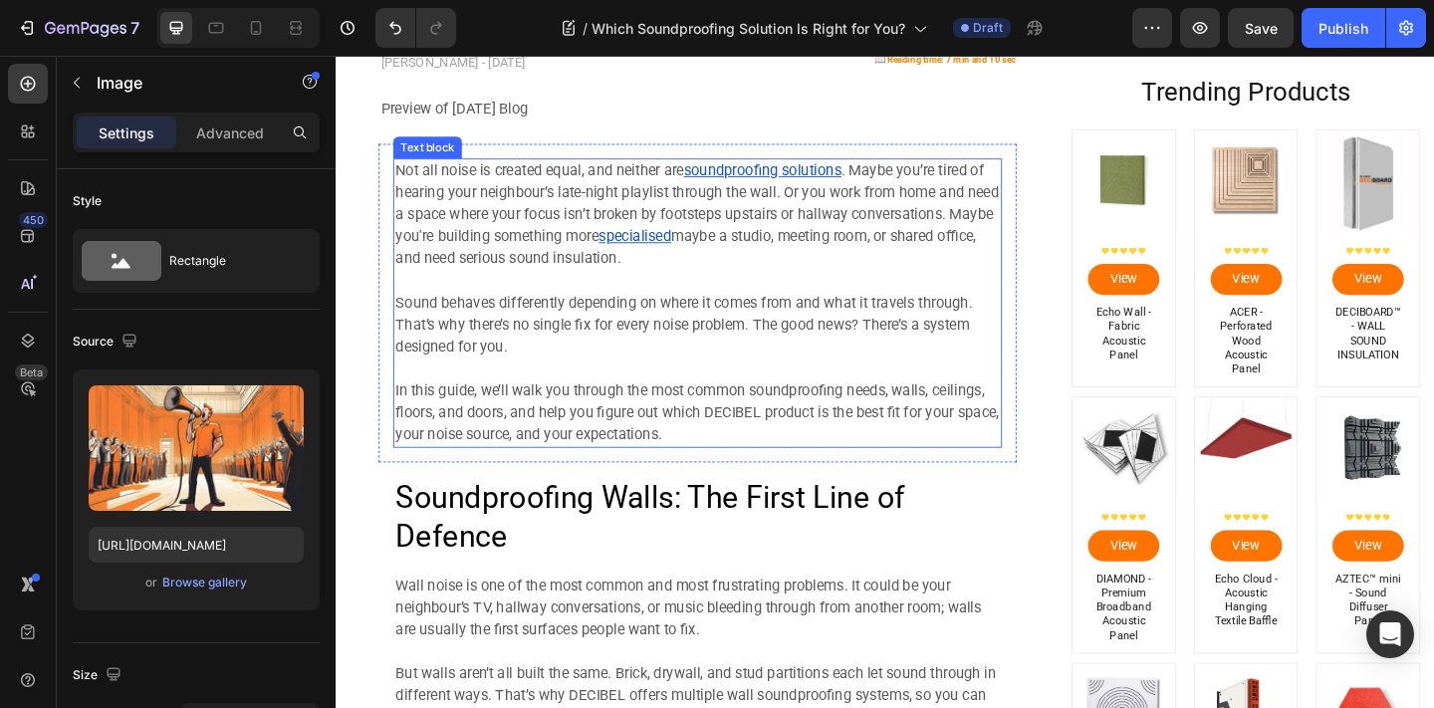
click at [517, 183] on span "Not all noise is created equal, and neither are" at bounding box center [557, 180] width 314 height 19
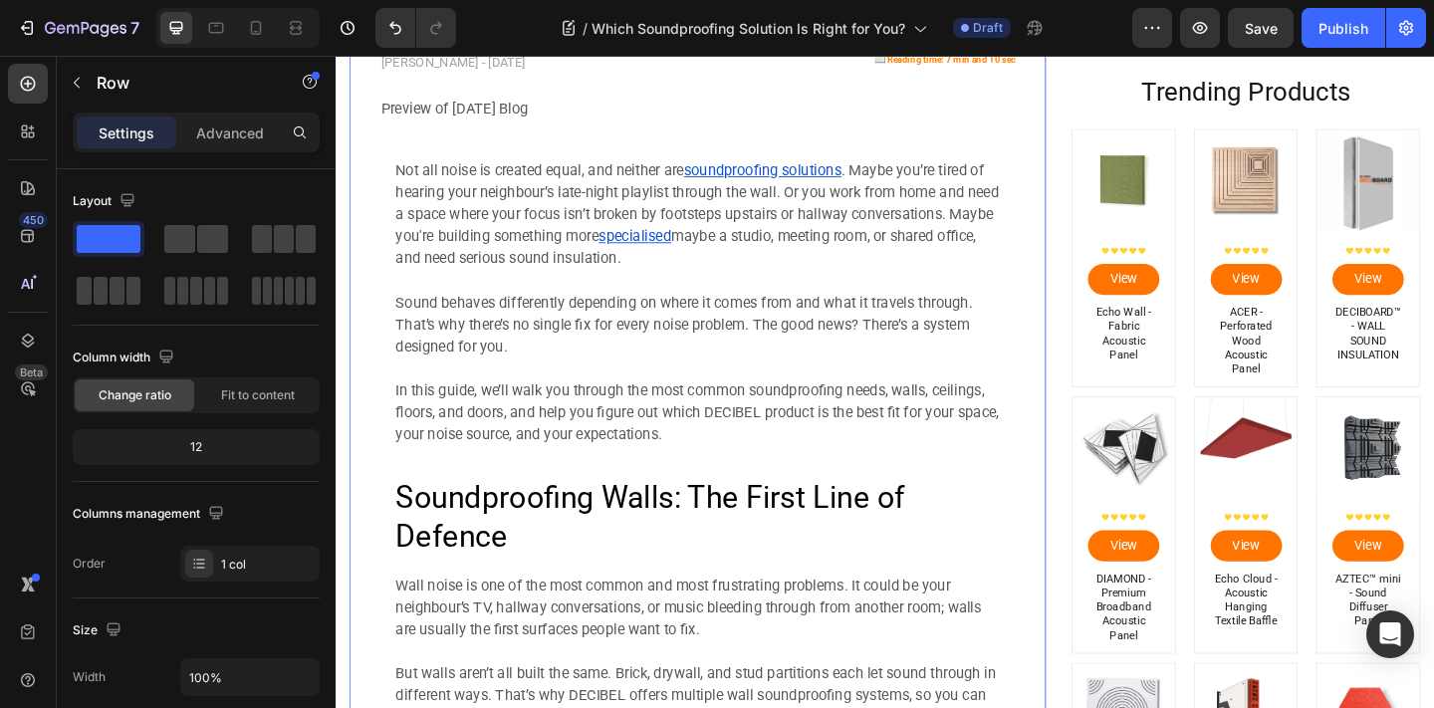
click at [635, 115] on p "Preview of [DATE] Blog" at bounding box center [729, 114] width 690 height 24
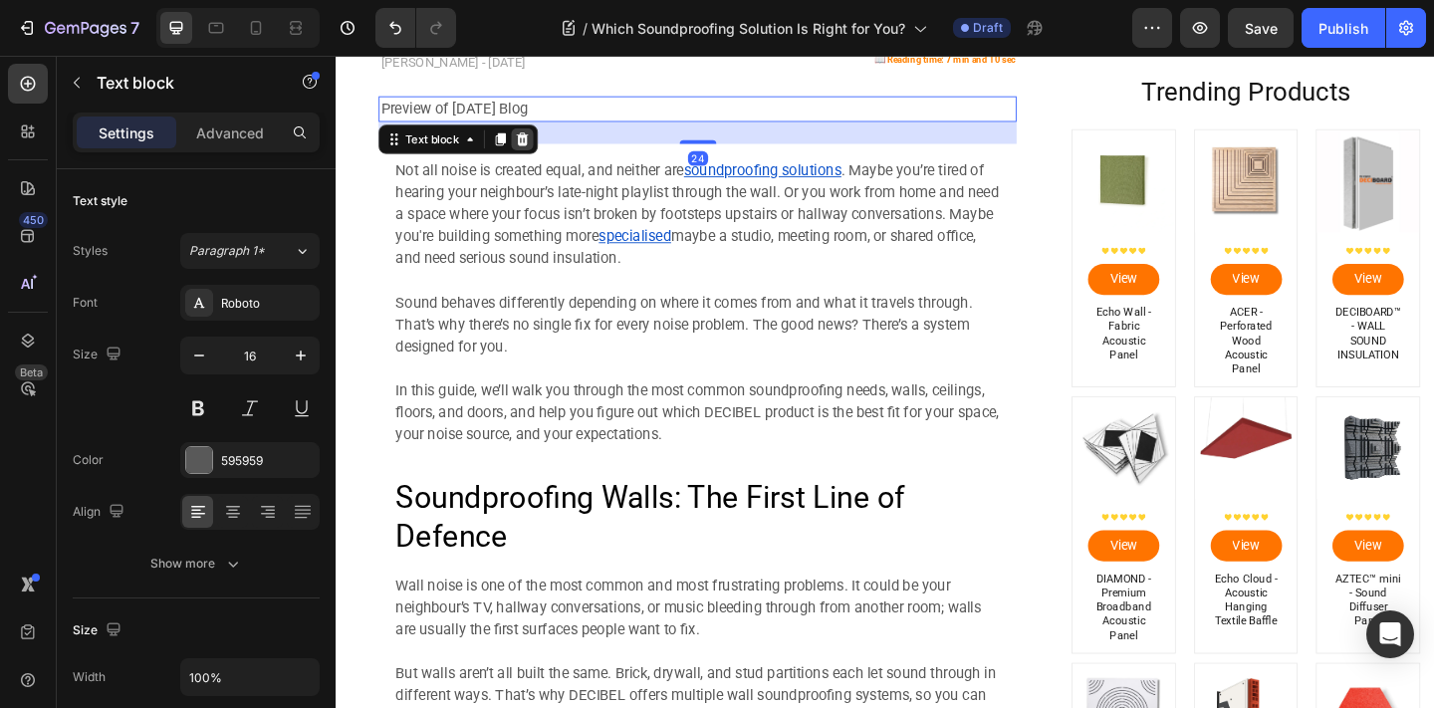
click at [543, 147] on icon at bounding box center [539, 146] width 13 height 14
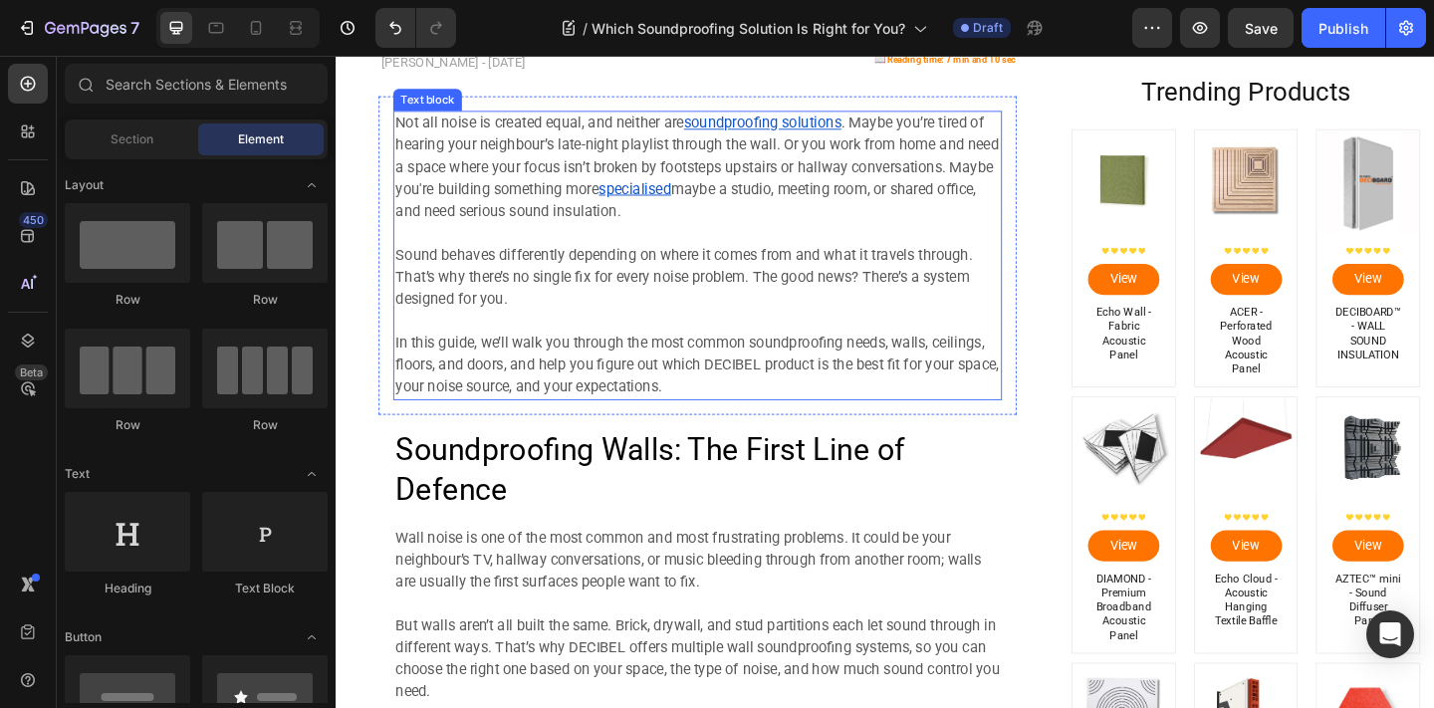
click at [548, 219] on span "maybe a studio, meeting room, or shared office, and need serious sound insulati…" at bounding box center [715, 212] width 631 height 43
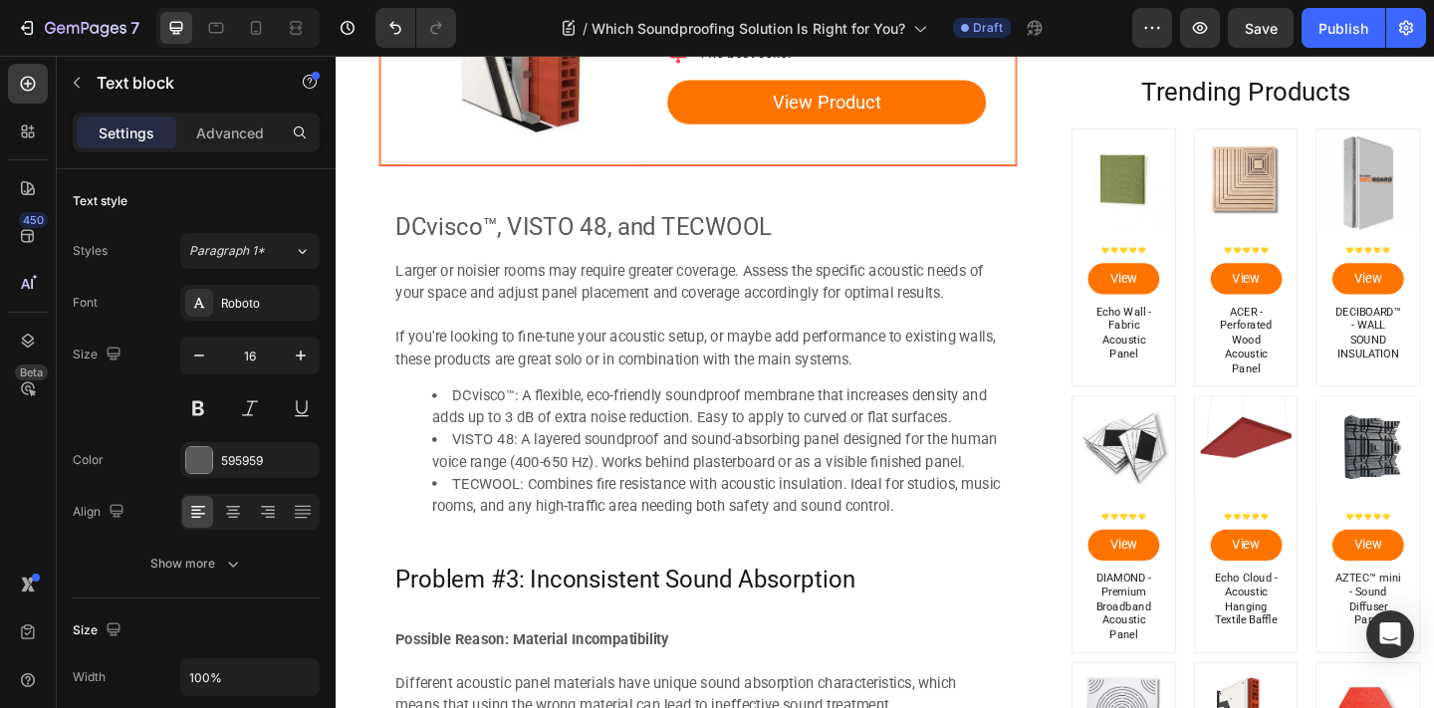
scroll to position [2851, 0]
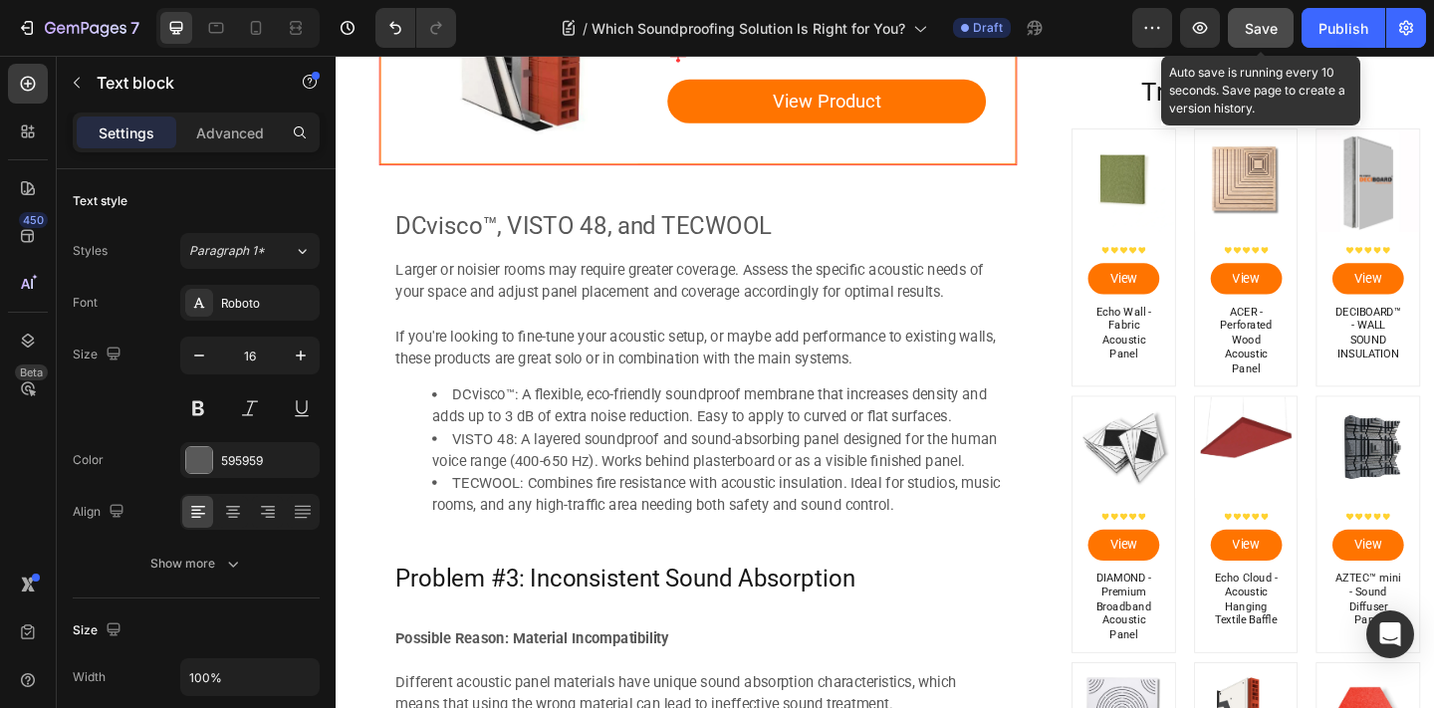
click at [1265, 34] on span "Save" at bounding box center [1261, 28] width 33 height 17
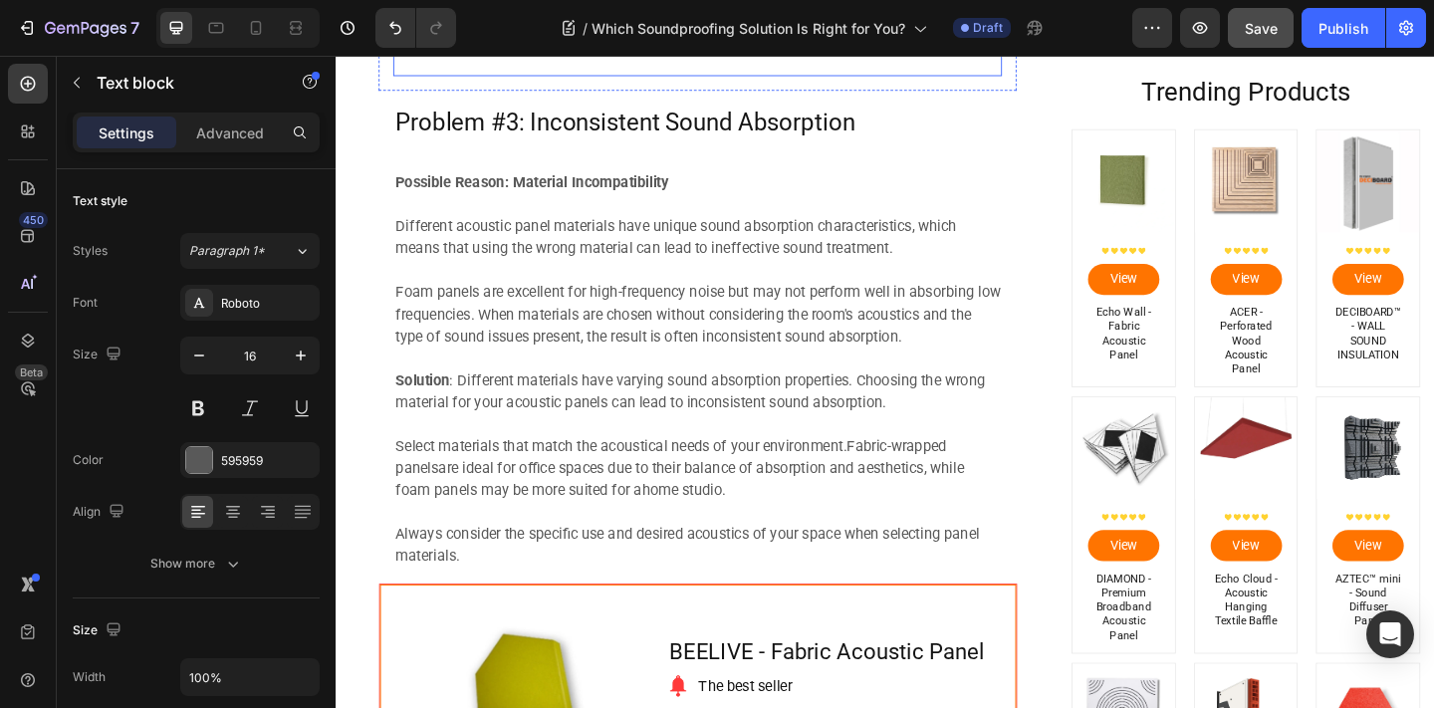
scroll to position [3348, 0]
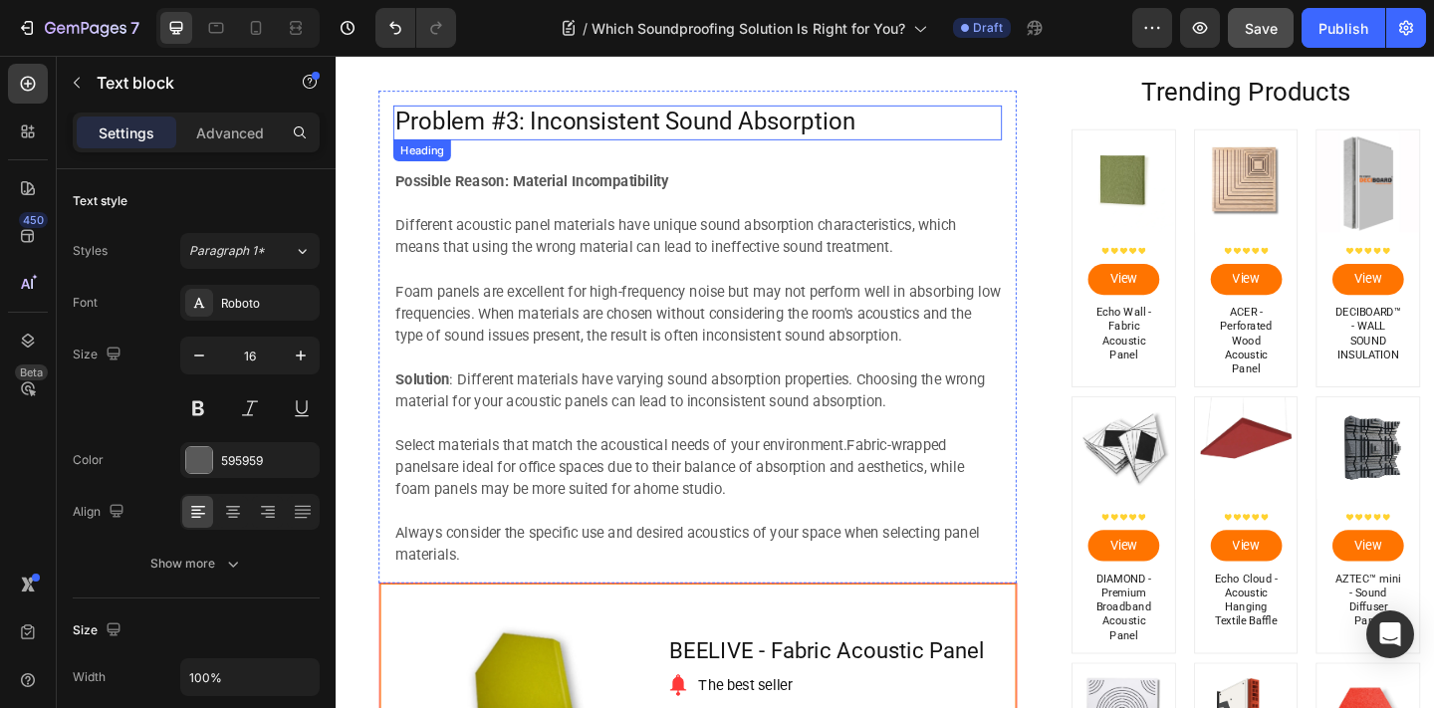
click at [794, 115] on h2 "Problem #3: Inconsistent Sound Absorption" at bounding box center [729, 129] width 662 height 38
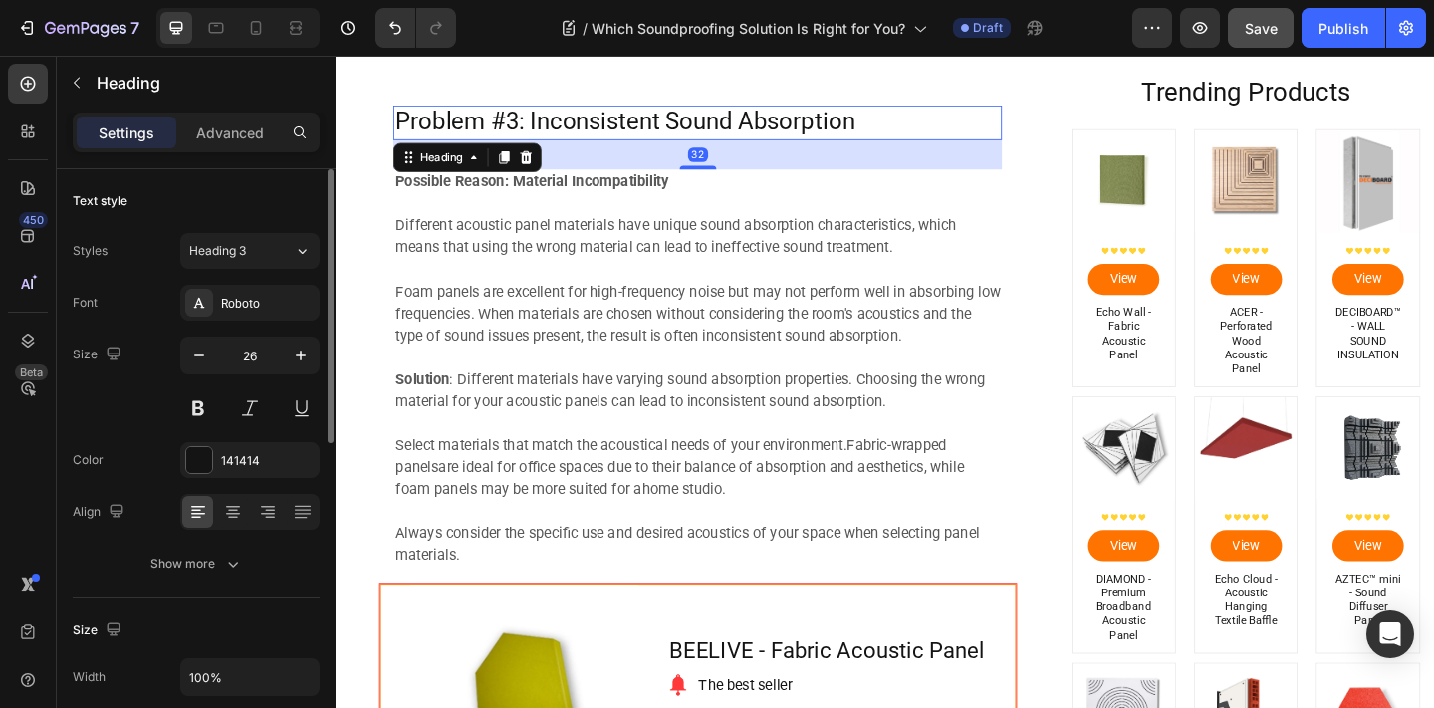
click at [272, 272] on div "Styles Heading 3 Font Roboto Size 26 Color 141414 Align Show more" at bounding box center [196, 407] width 247 height 349
click at [268, 260] on button "Heading 3" at bounding box center [249, 251] width 139 height 36
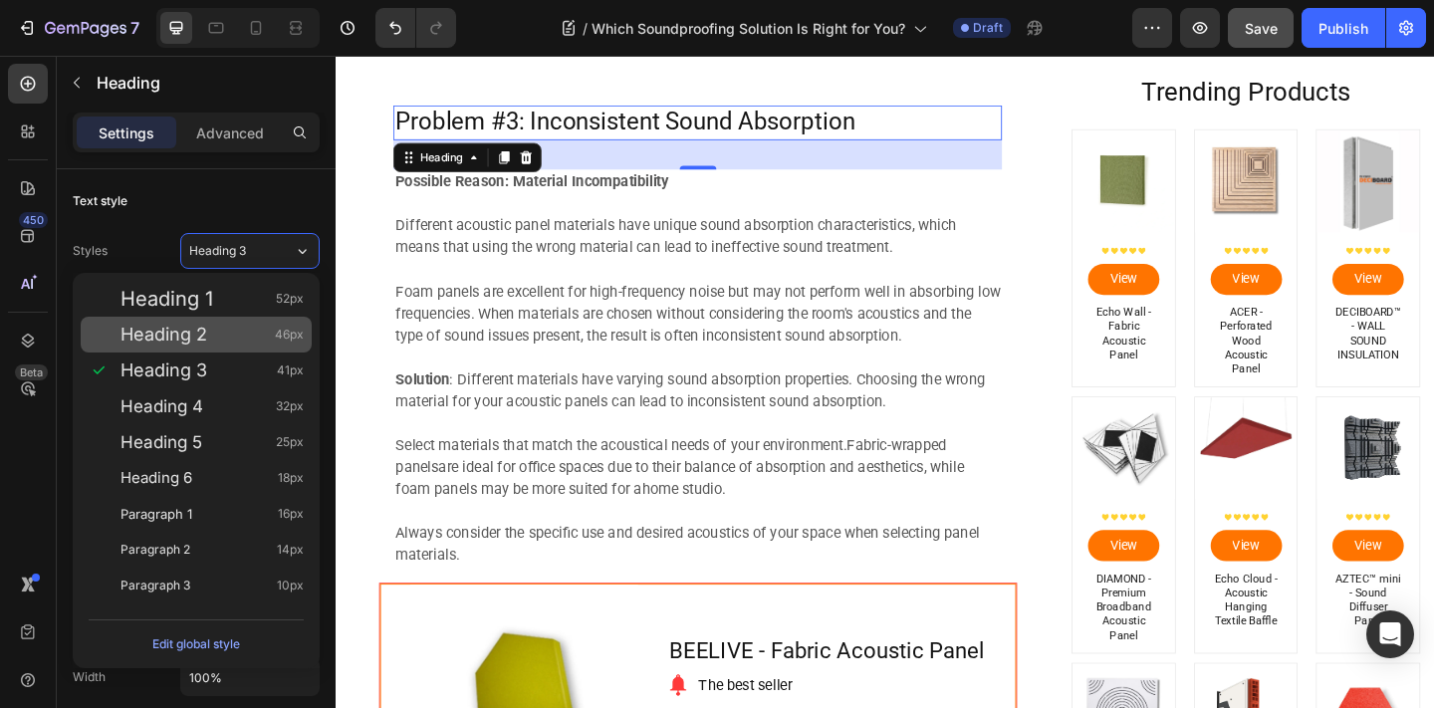
click at [263, 345] on div "Heading 2 46px" at bounding box center [196, 335] width 231 height 36
type input "46"
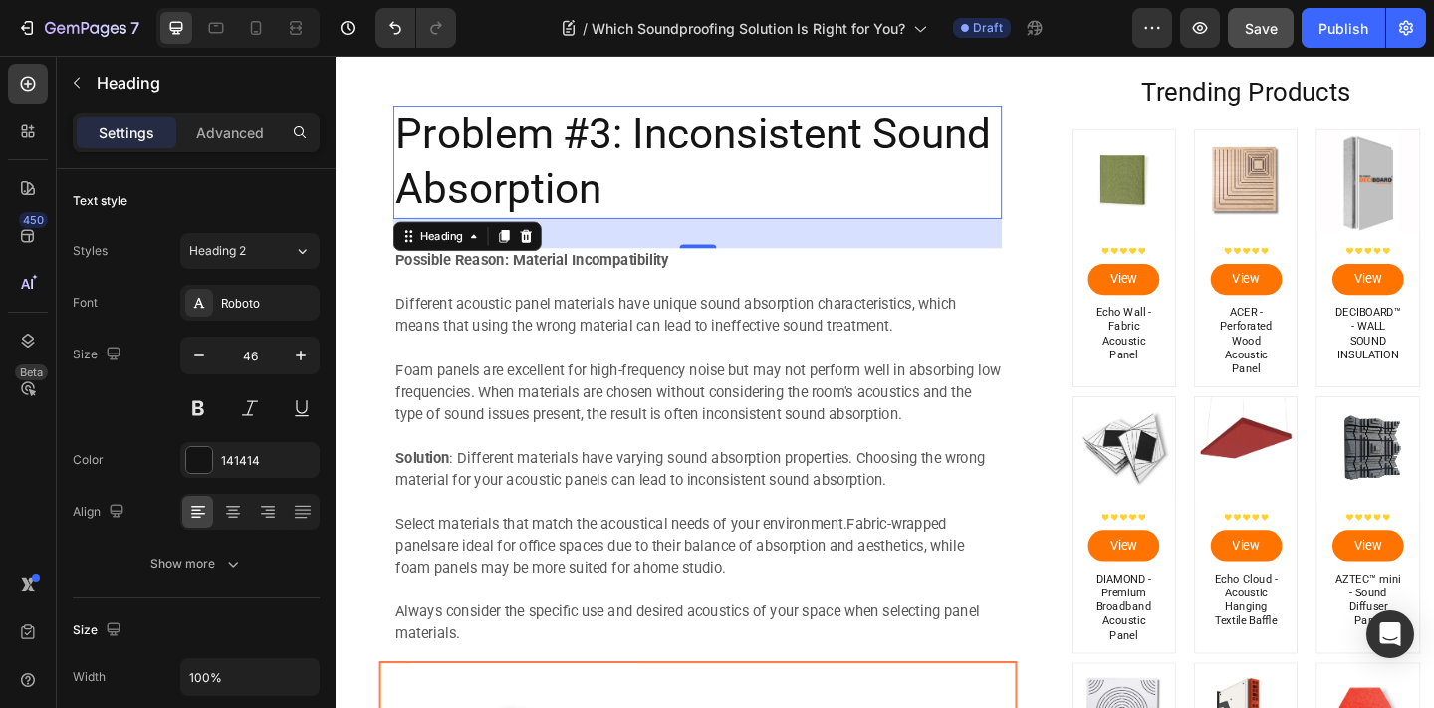
click at [678, 150] on h2 "Problem #3: Inconsistent Sound Absorption" at bounding box center [729, 171] width 662 height 123
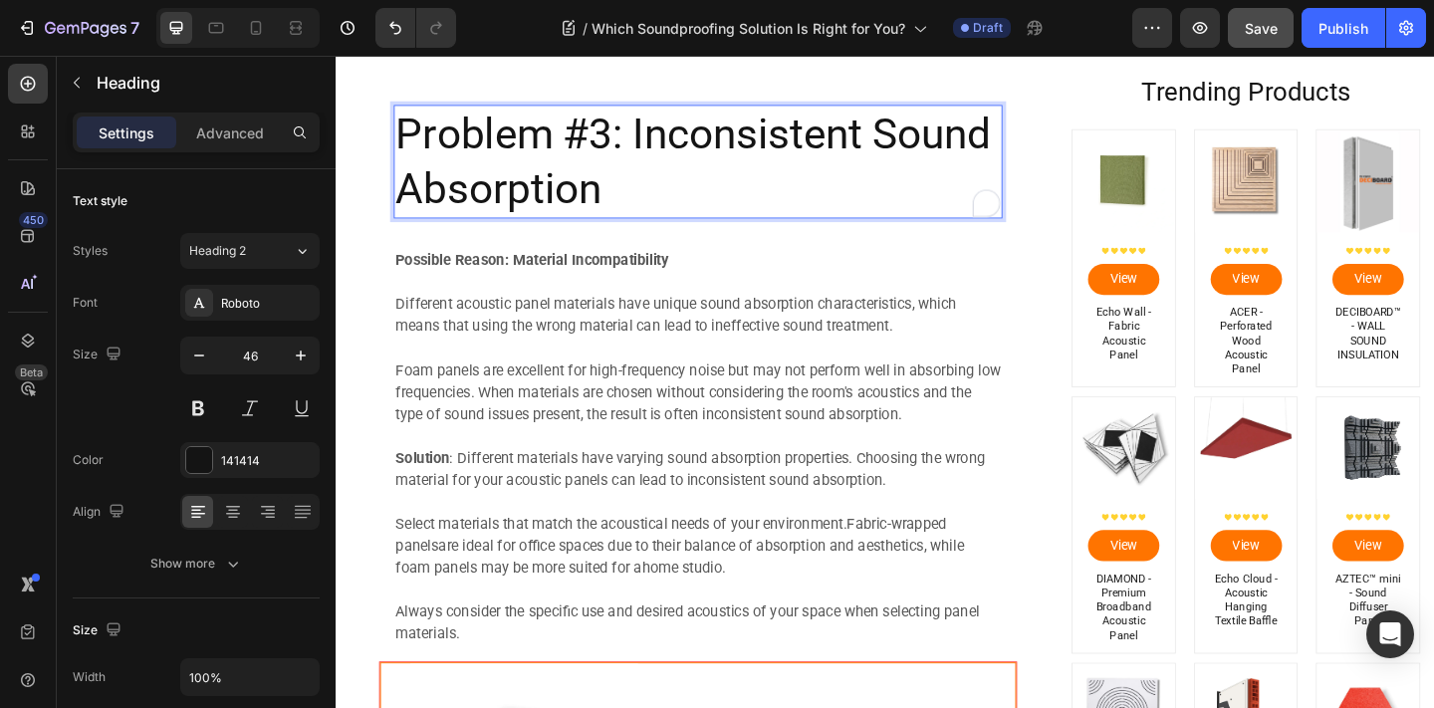
click at [678, 180] on p "Problem #3: Inconsistent Sound Absorption" at bounding box center [729, 172] width 658 height 120
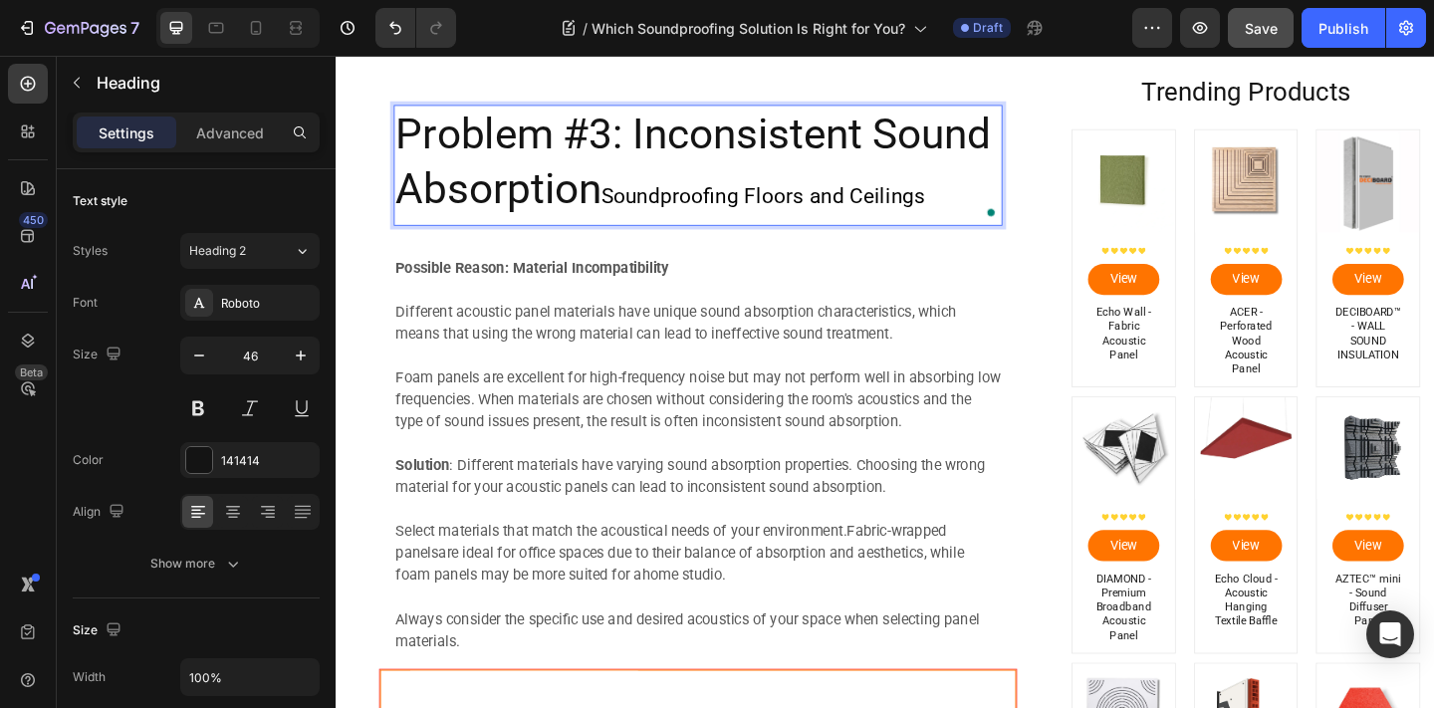
click at [623, 199] on p "Problem #3: Inconsistent Sound Absorption Soundproofing Floors and Ceilings" at bounding box center [729, 175] width 658 height 127
click at [605, 198] on p "Problem #3: Inconsistent Sound Absorption Soundproofing Floors and Ceilings" at bounding box center [729, 175] width 658 height 127
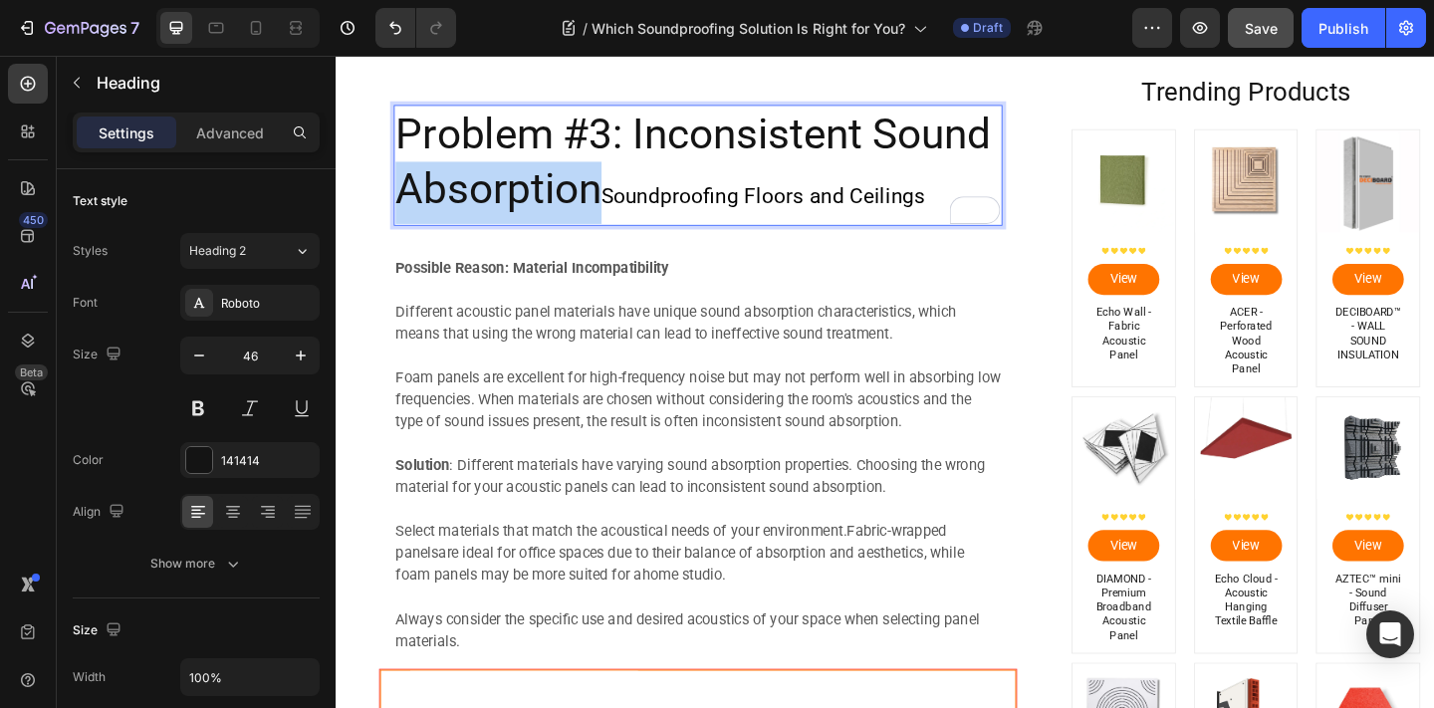
click at [605, 198] on p "Problem #3: Inconsistent Sound Absorption Soundproofing Floors and Ceilings" at bounding box center [729, 175] width 658 height 127
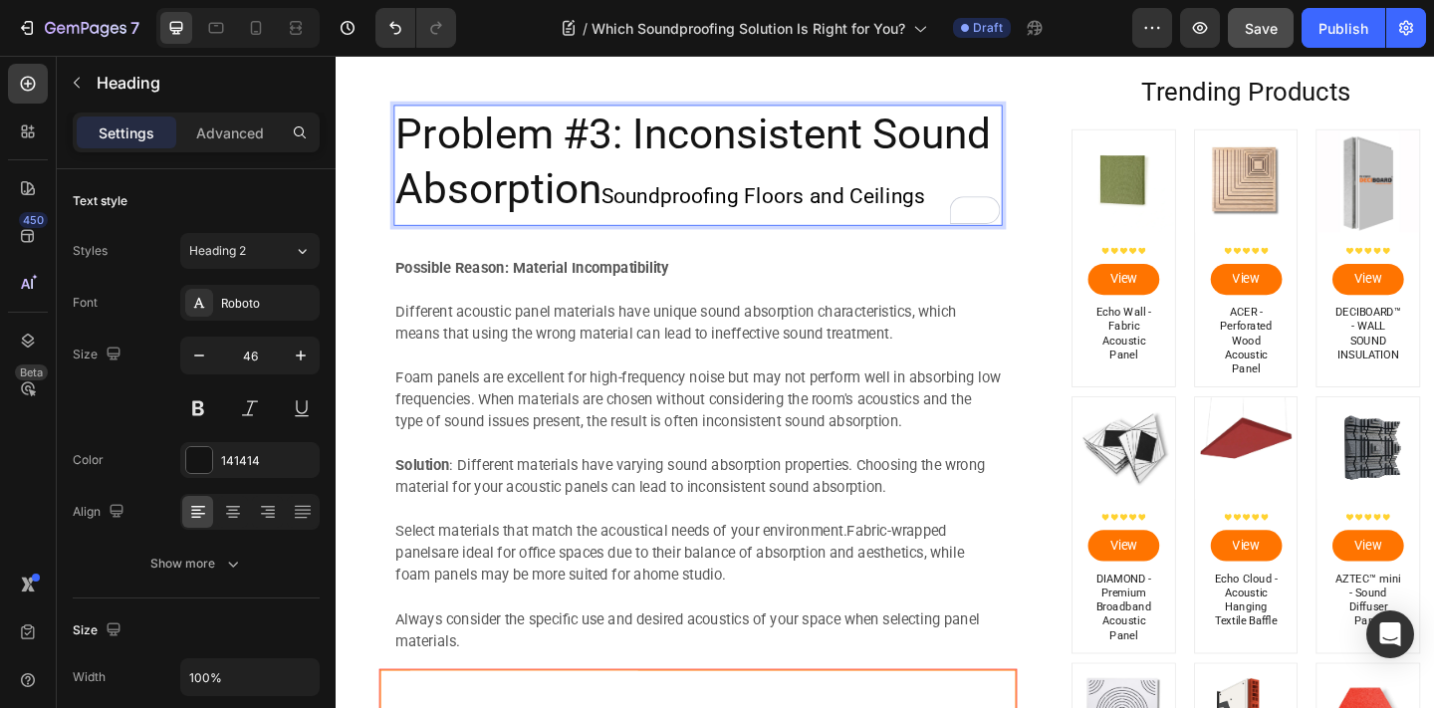
click at [729, 222] on p "Problem #3: Inconsistent Sound Absorption Soundproofing Floors and Ceilings" at bounding box center [729, 175] width 658 height 127
click at [596, 183] on p "Problem #3: Inconsistent Sound Absorption Soundproofing Floors and Ceilings" at bounding box center [729, 175] width 658 height 127
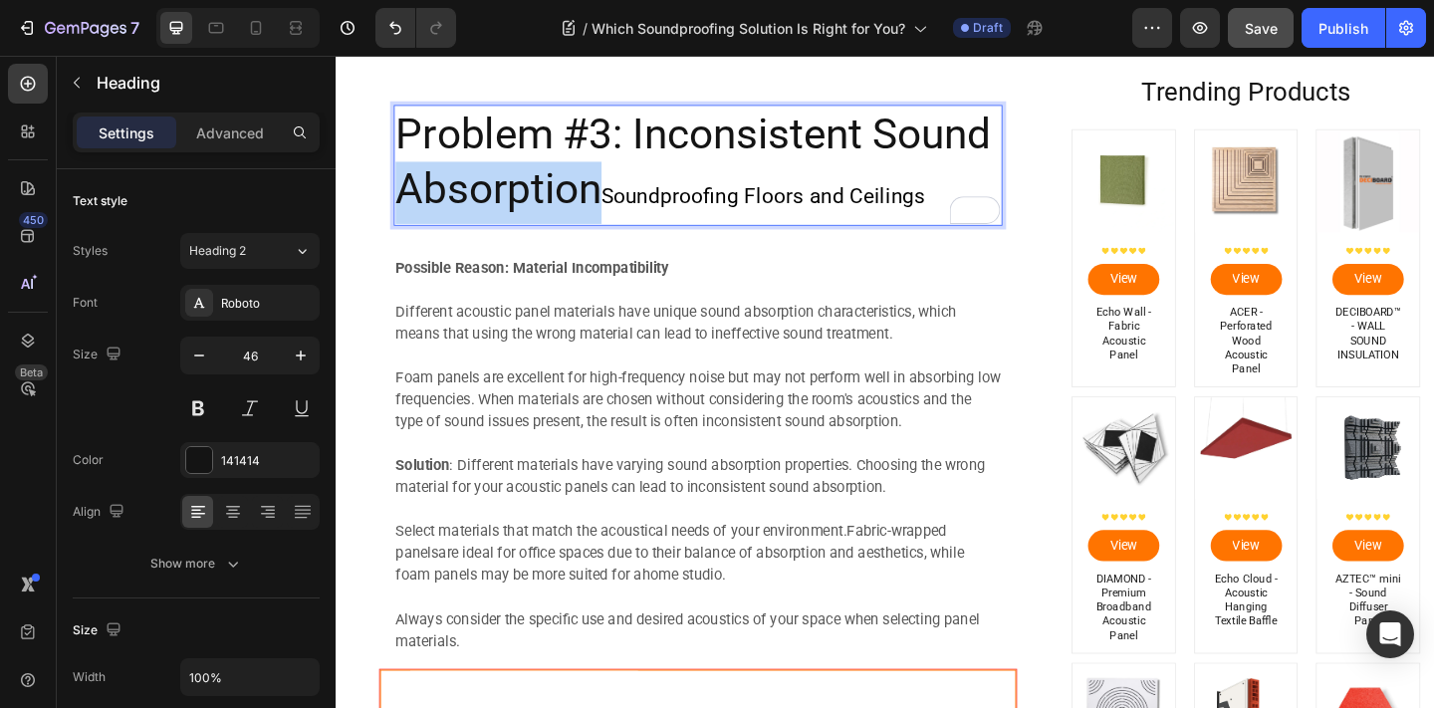
click at [596, 183] on p "Problem #3: Inconsistent Sound Absorption Soundproofing Floors and Ceilings" at bounding box center [729, 175] width 658 height 127
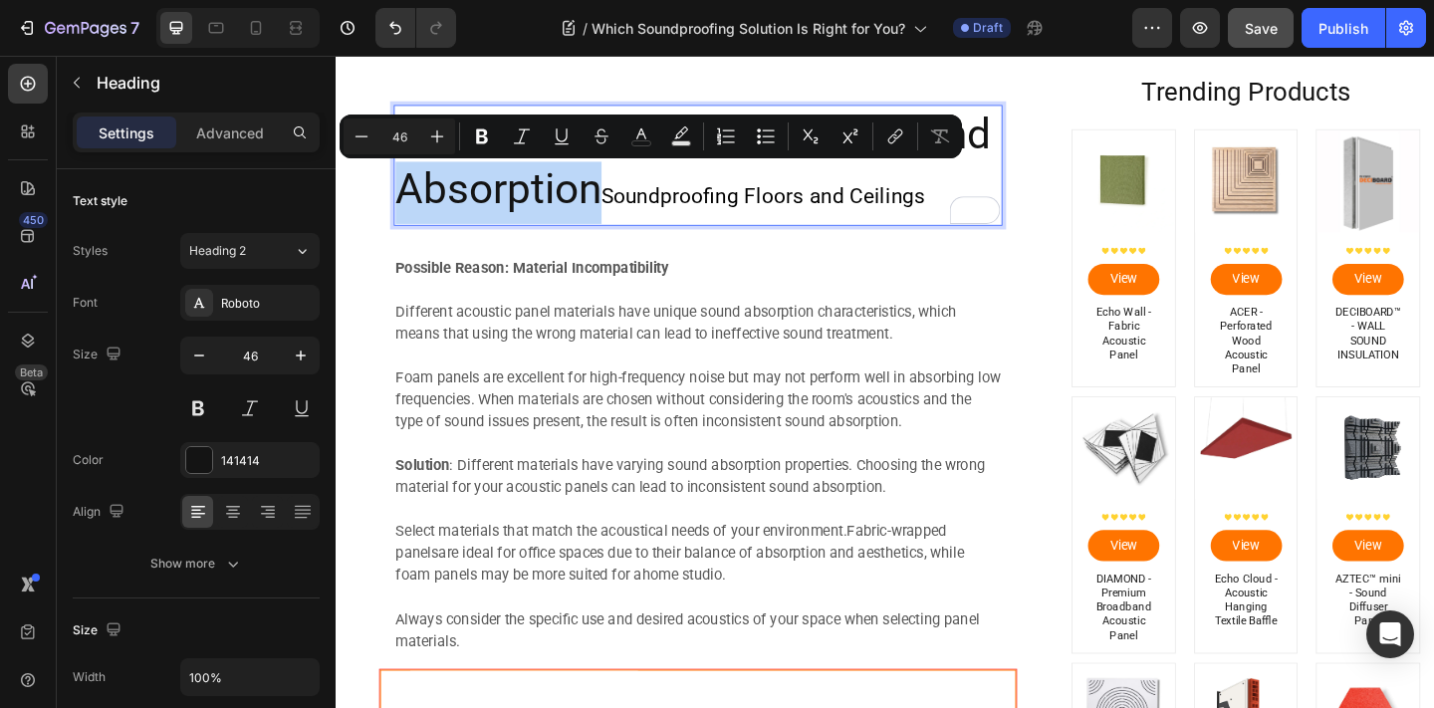
click at [627, 184] on p "Problem #3: Inconsistent Sound Absorption Soundproofing Floors and Ceilings" at bounding box center [729, 175] width 658 height 127
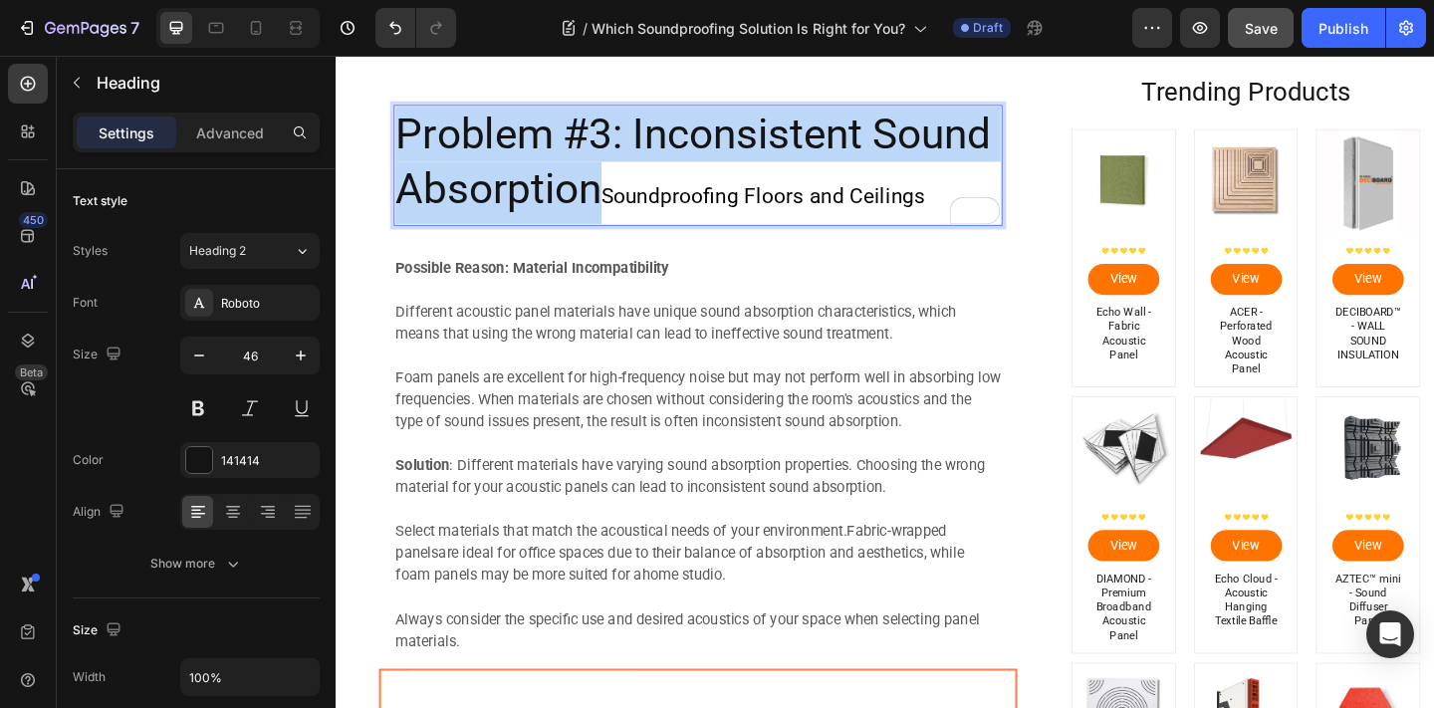
drag, startPoint x: 624, startPoint y: 204, endPoint x: 412, endPoint y: 128, distance: 225.2
click at [412, 128] on p "Problem #3: Inconsistent Sound Absorption Soundproofing Floors and Ceilings" at bounding box center [729, 175] width 658 height 127
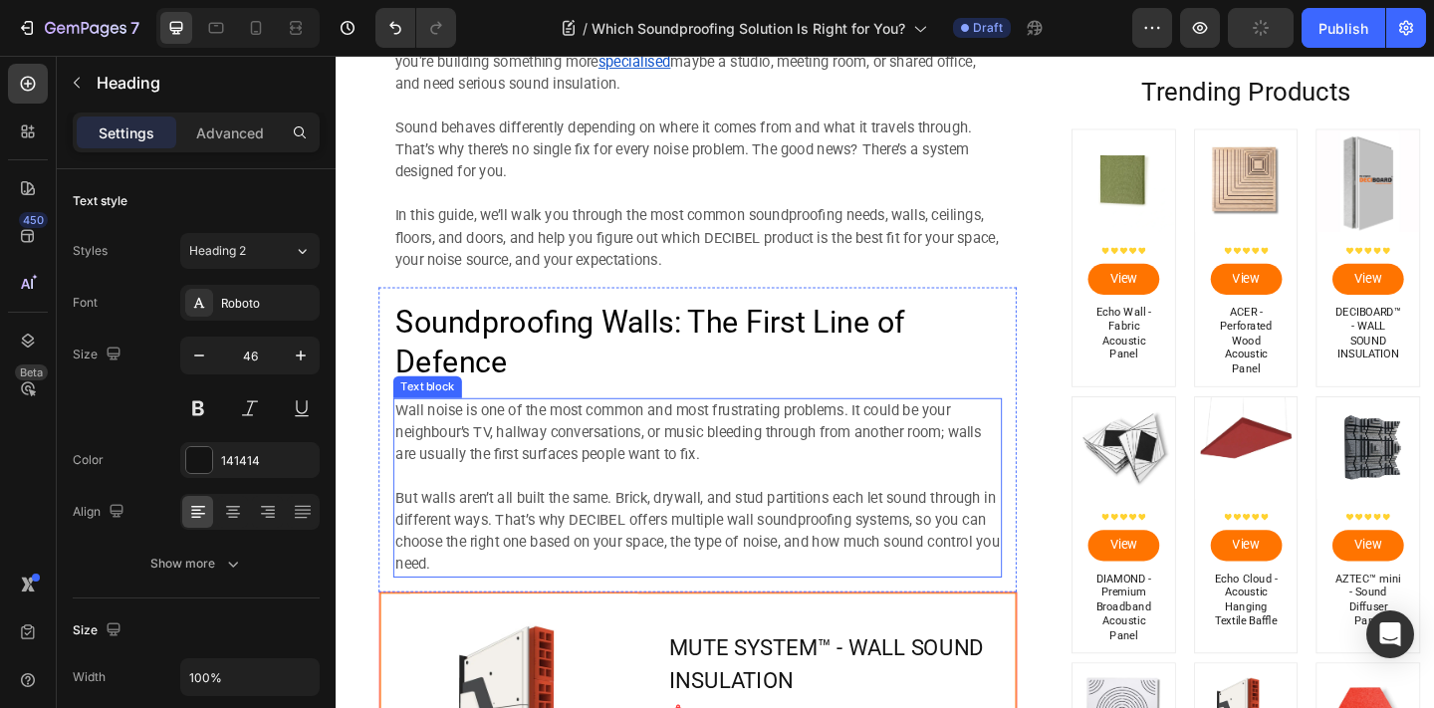
scroll to position [731, 0]
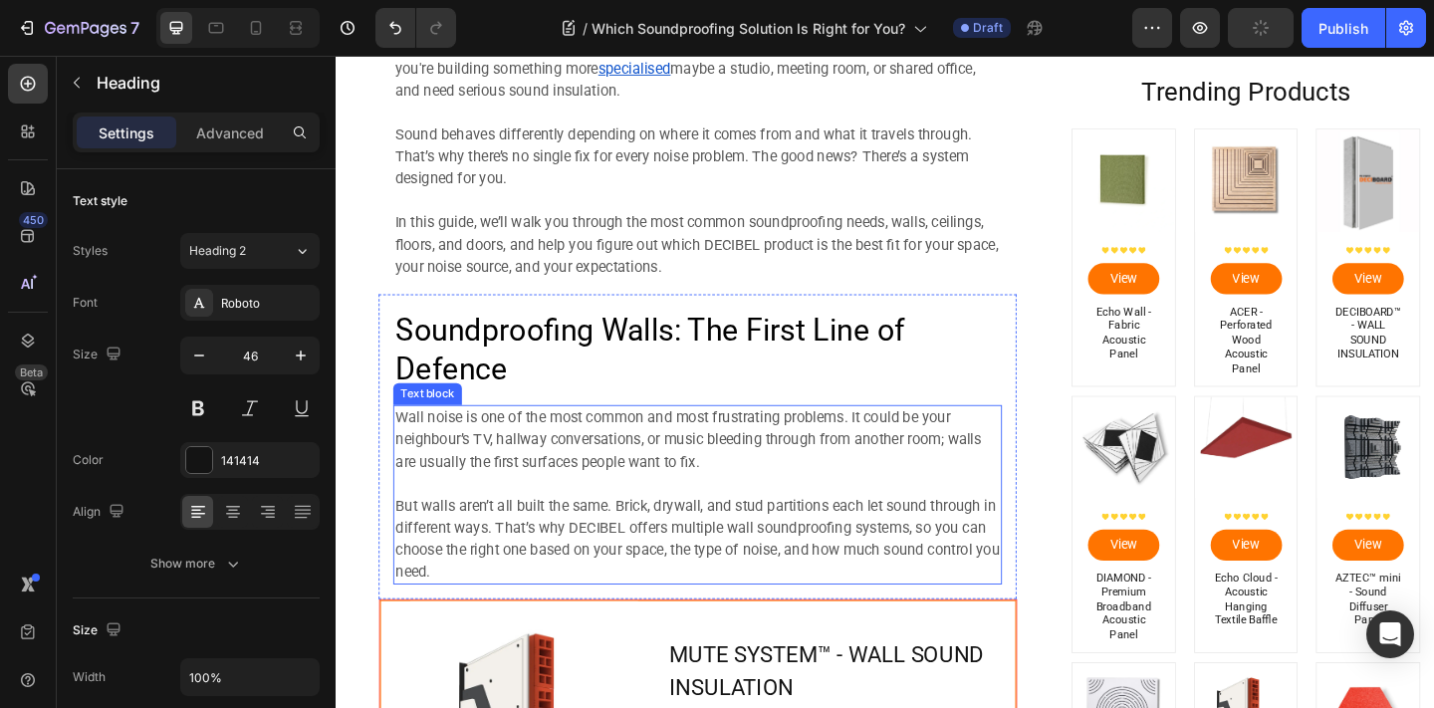
click at [533, 287] on span "In this guide, we’ll walk you through the most common soundproofing needs, wall…" at bounding box center [728, 261] width 656 height 67
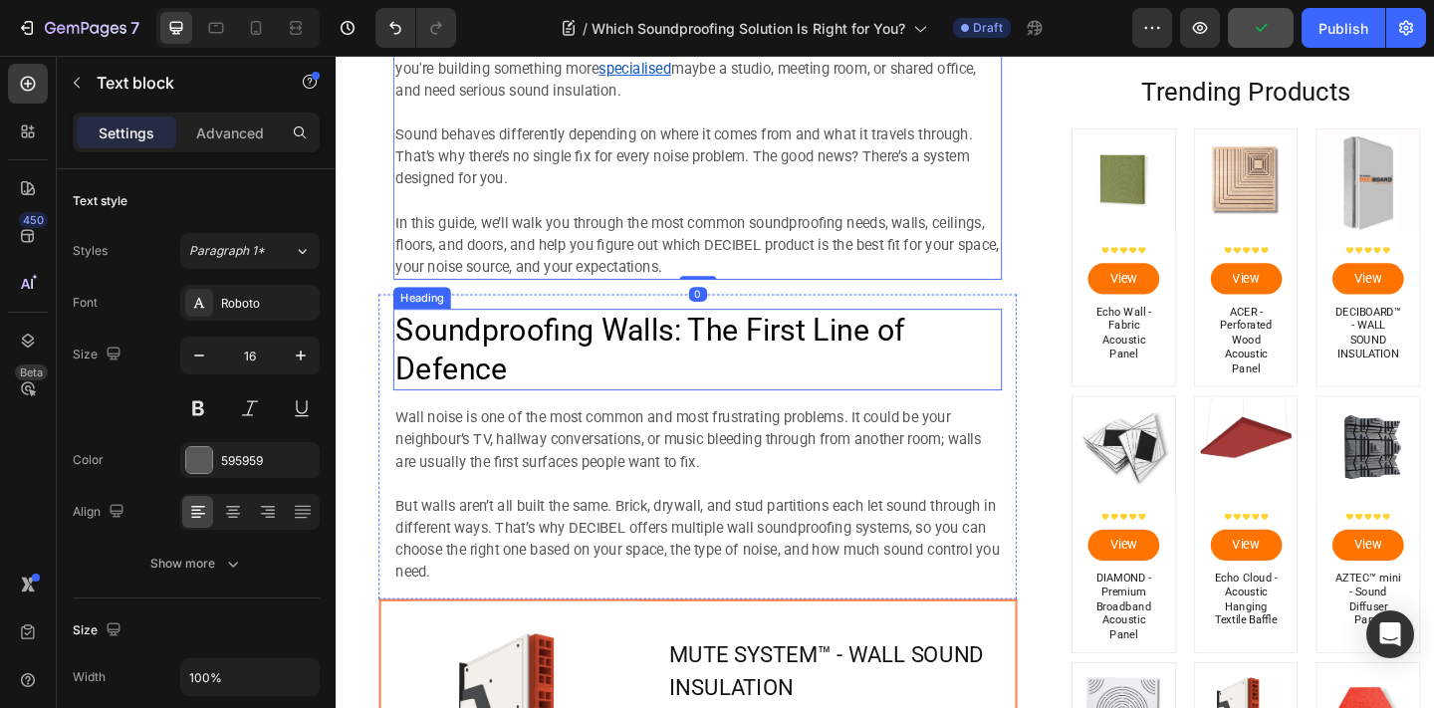
click at [533, 354] on span "Soundproofing Walls: The First Line of Defence" at bounding box center [677, 376] width 554 height 82
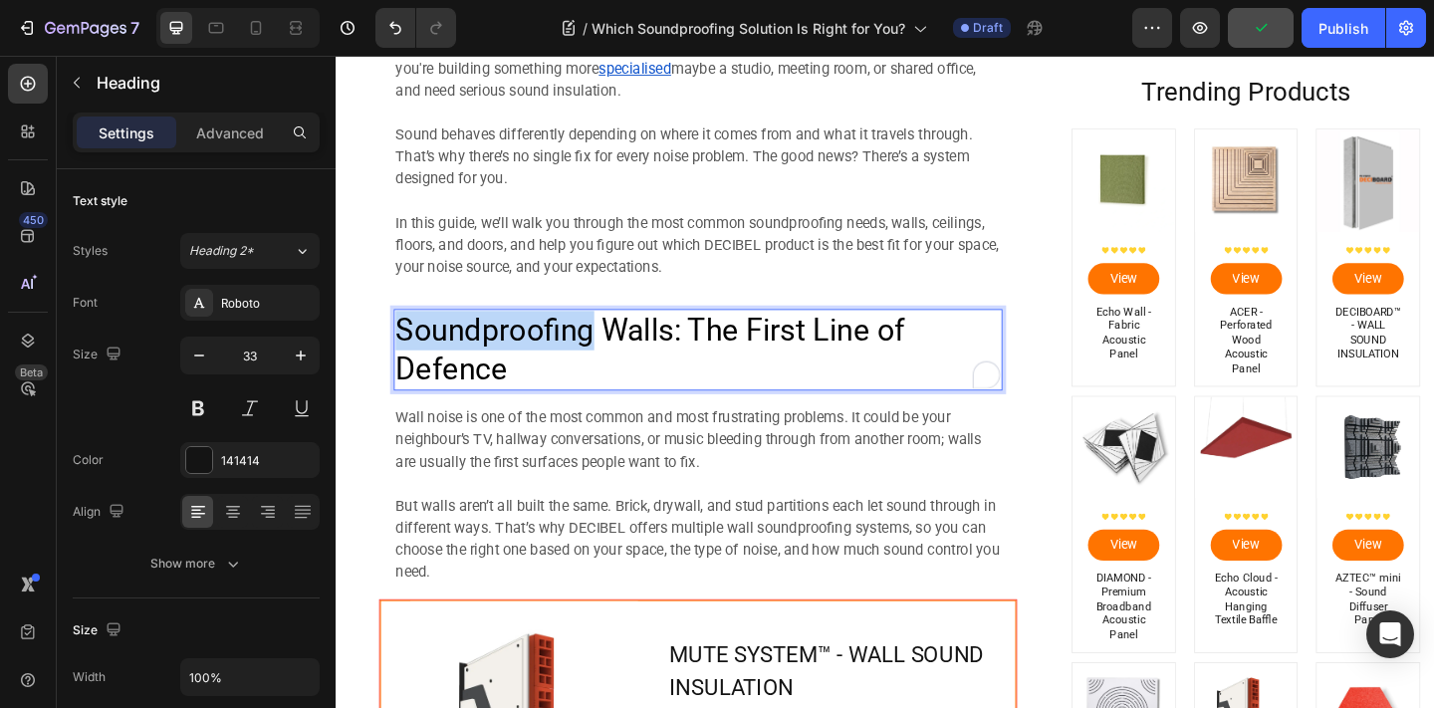
click at [533, 353] on span "Soundproofing Walls: The First Line of Defence" at bounding box center [677, 376] width 554 height 82
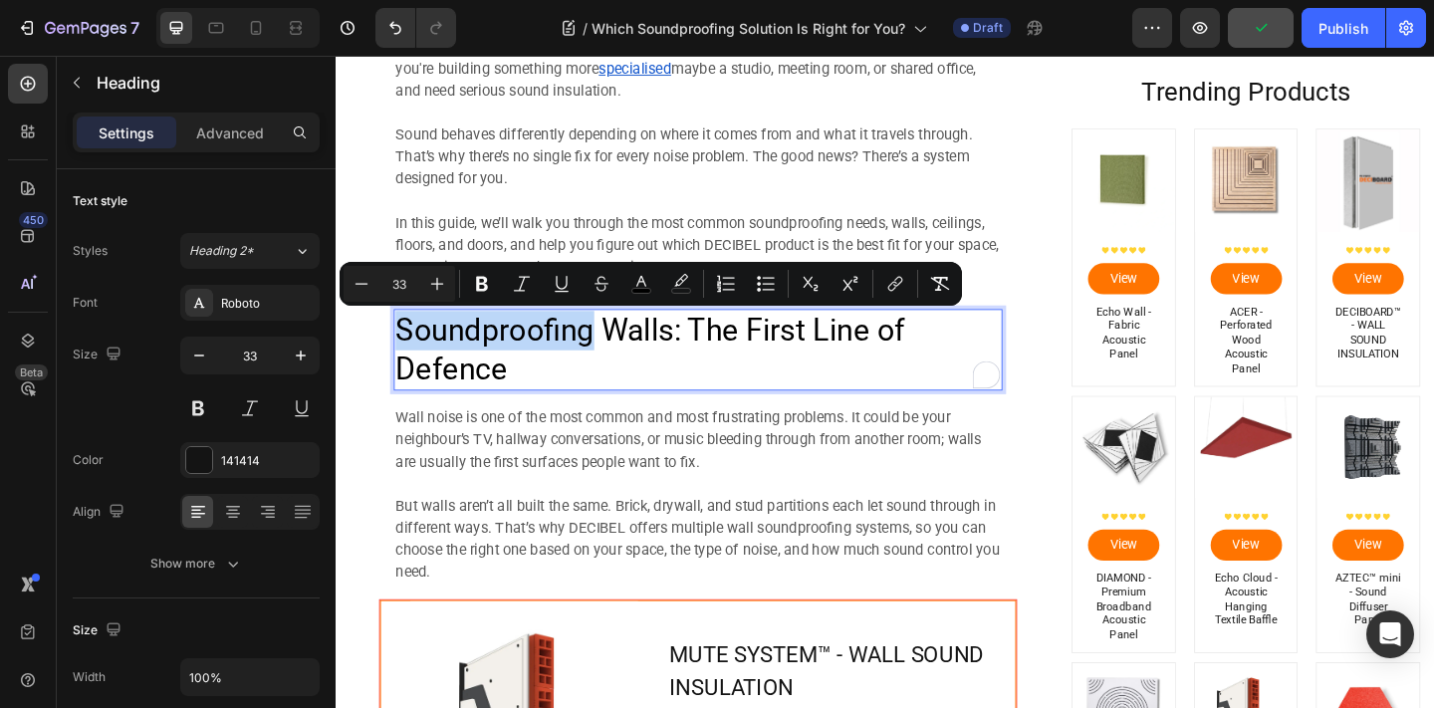
click at [533, 353] on span "Soundproofing Walls: The First Line of Defence" at bounding box center [677, 376] width 554 height 82
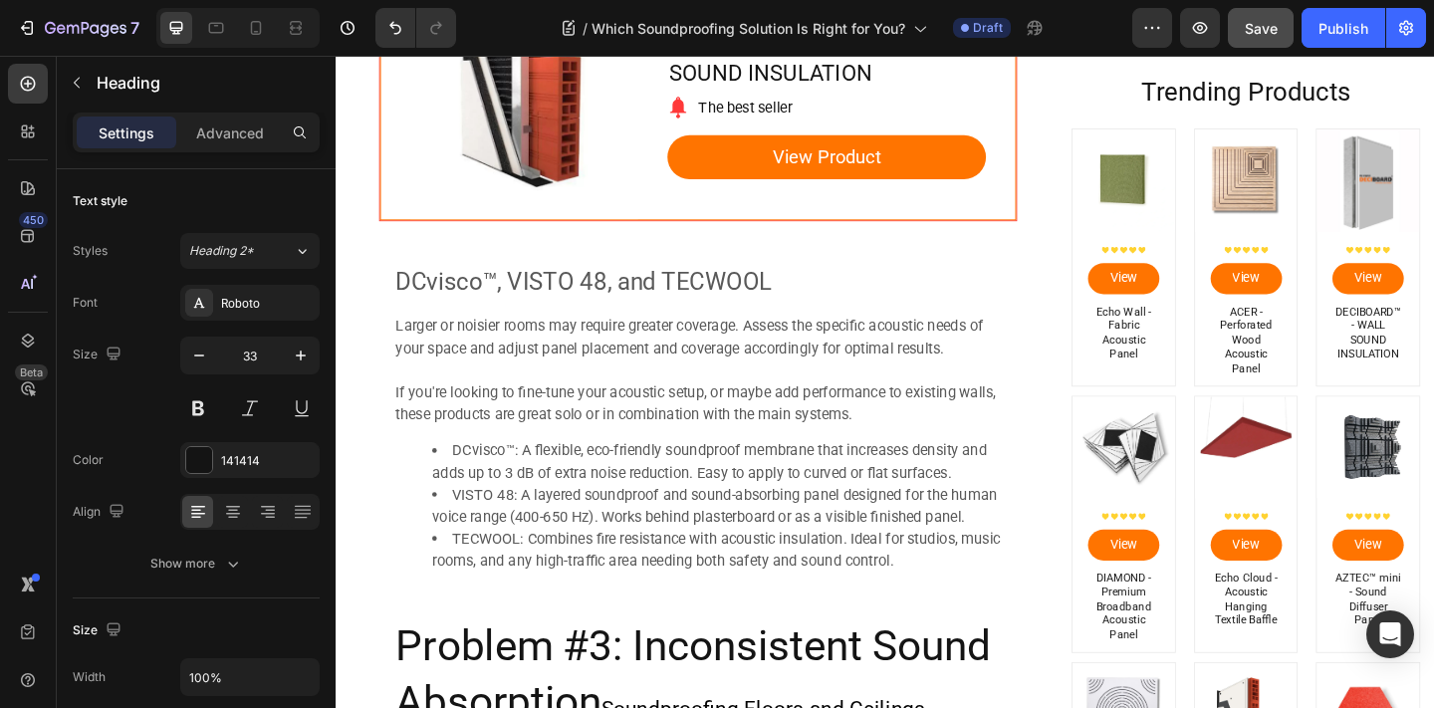
scroll to position [3121, 0]
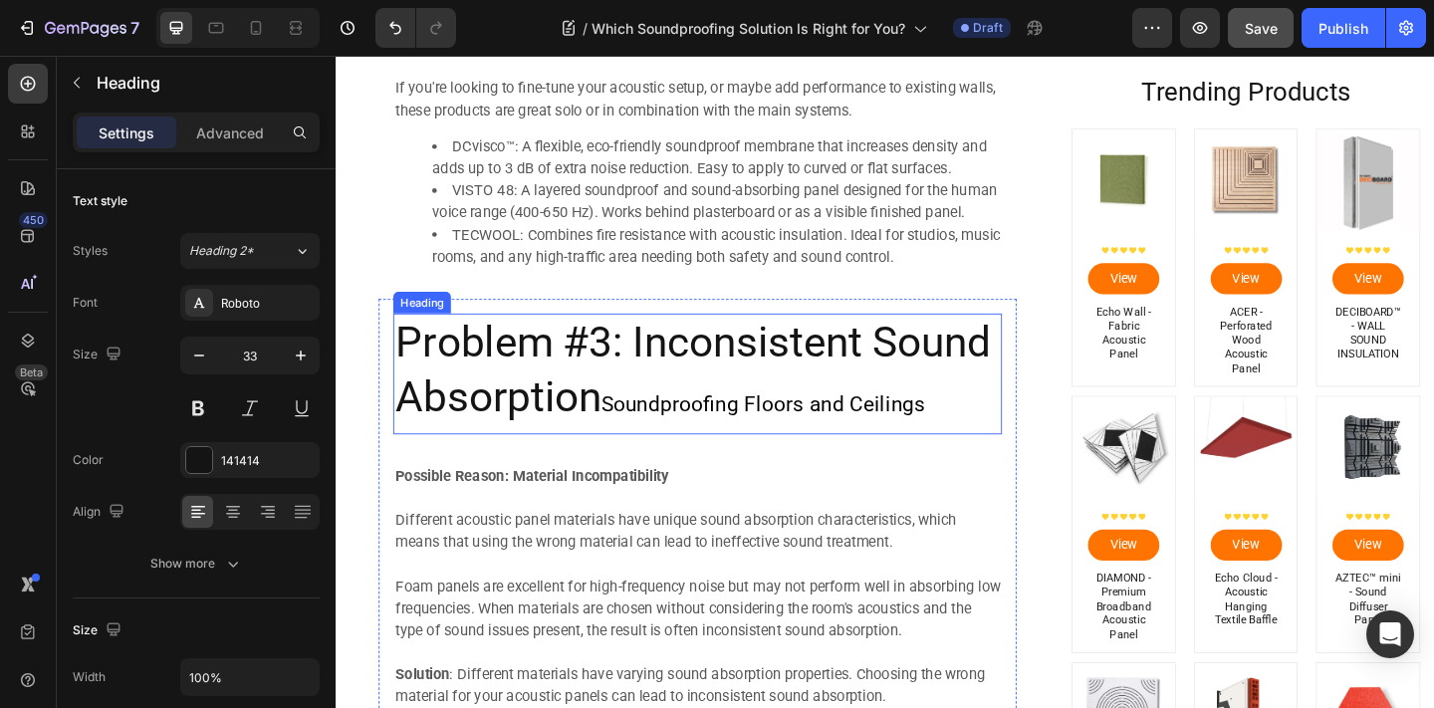
click at [590, 376] on p "Problem #3: Inconsistent Sound Absorption Soundproofing Floors and Ceilings" at bounding box center [729, 402] width 658 height 127
click at [637, 447] on span "Soundproofing Floors and Ceilings" at bounding box center [800, 435] width 353 height 27
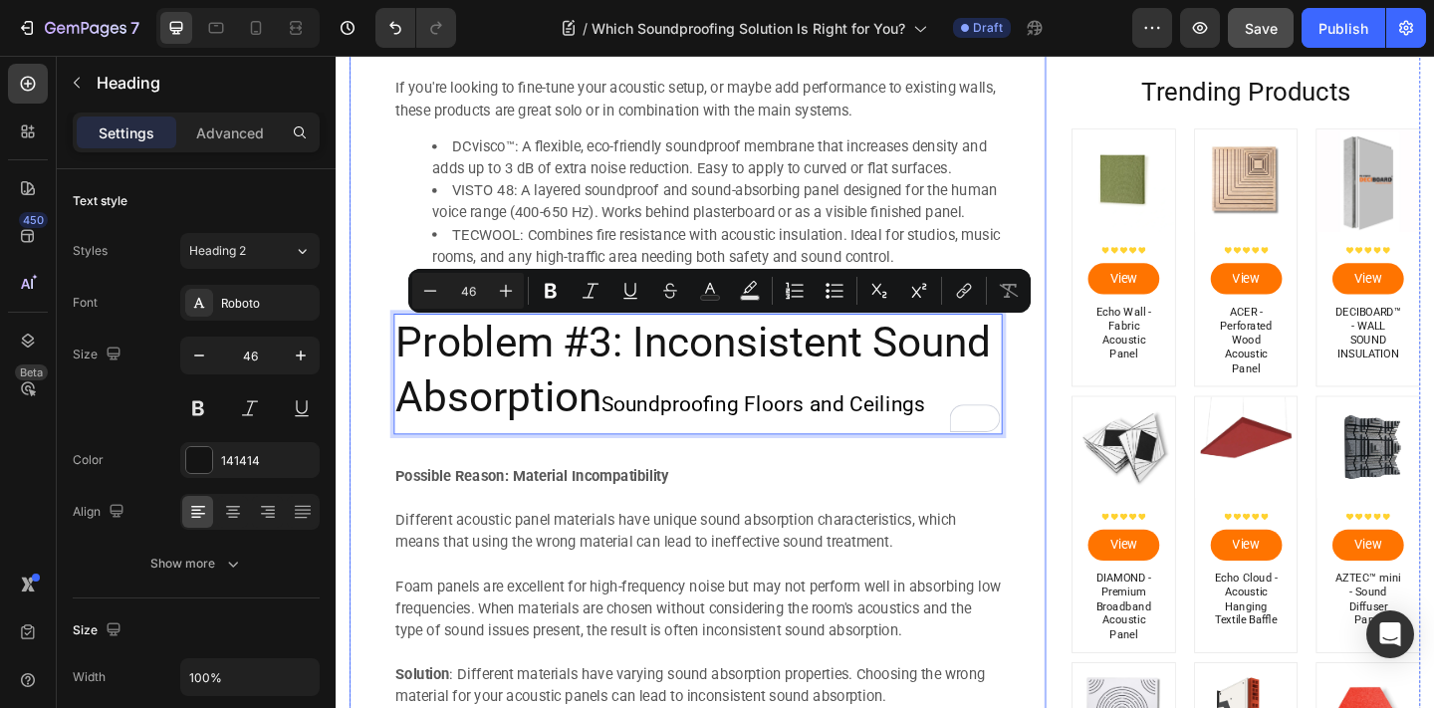
drag, startPoint x: 635, startPoint y: 435, endPoint x: 367, endPoint y: 360, distance: 278.4
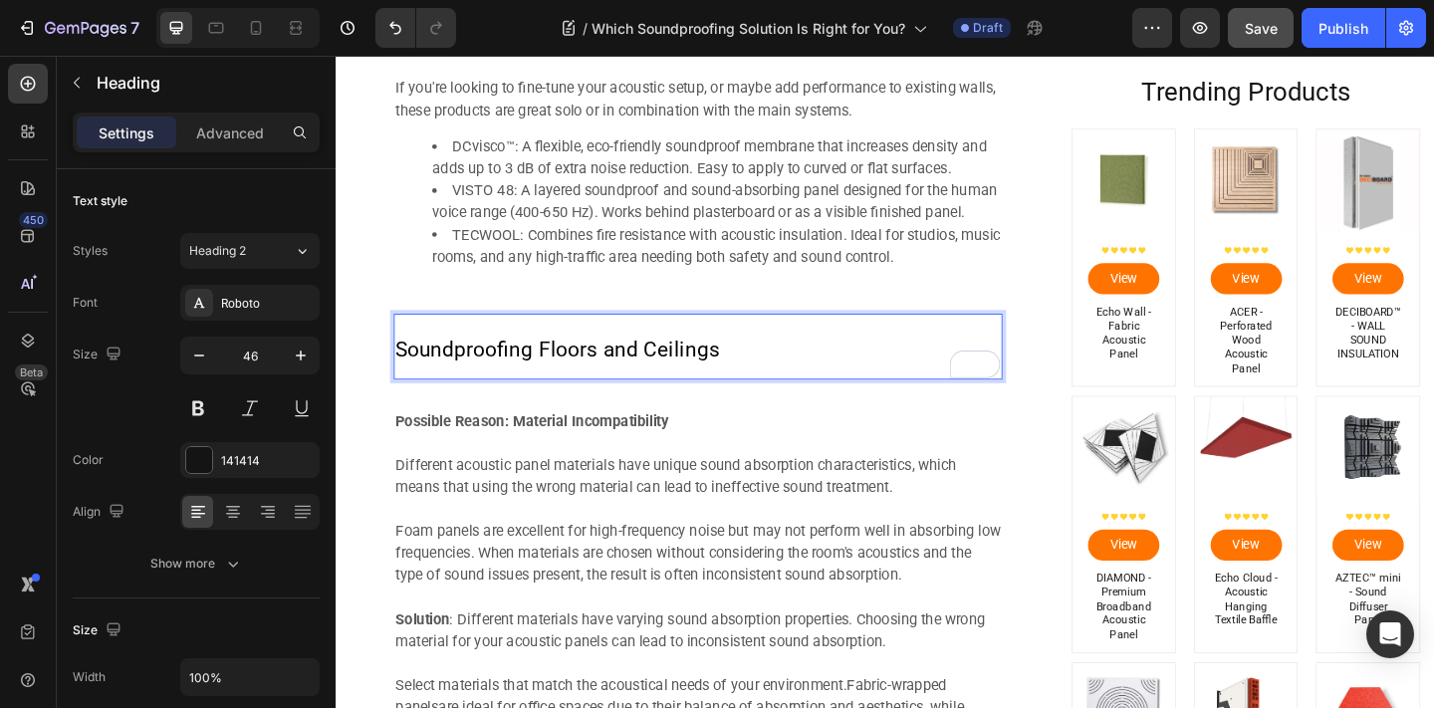
click at [536, 385] on span "Soundproofing Floors and Ceilings" at bounding box center [576, 375] width 353 height 27
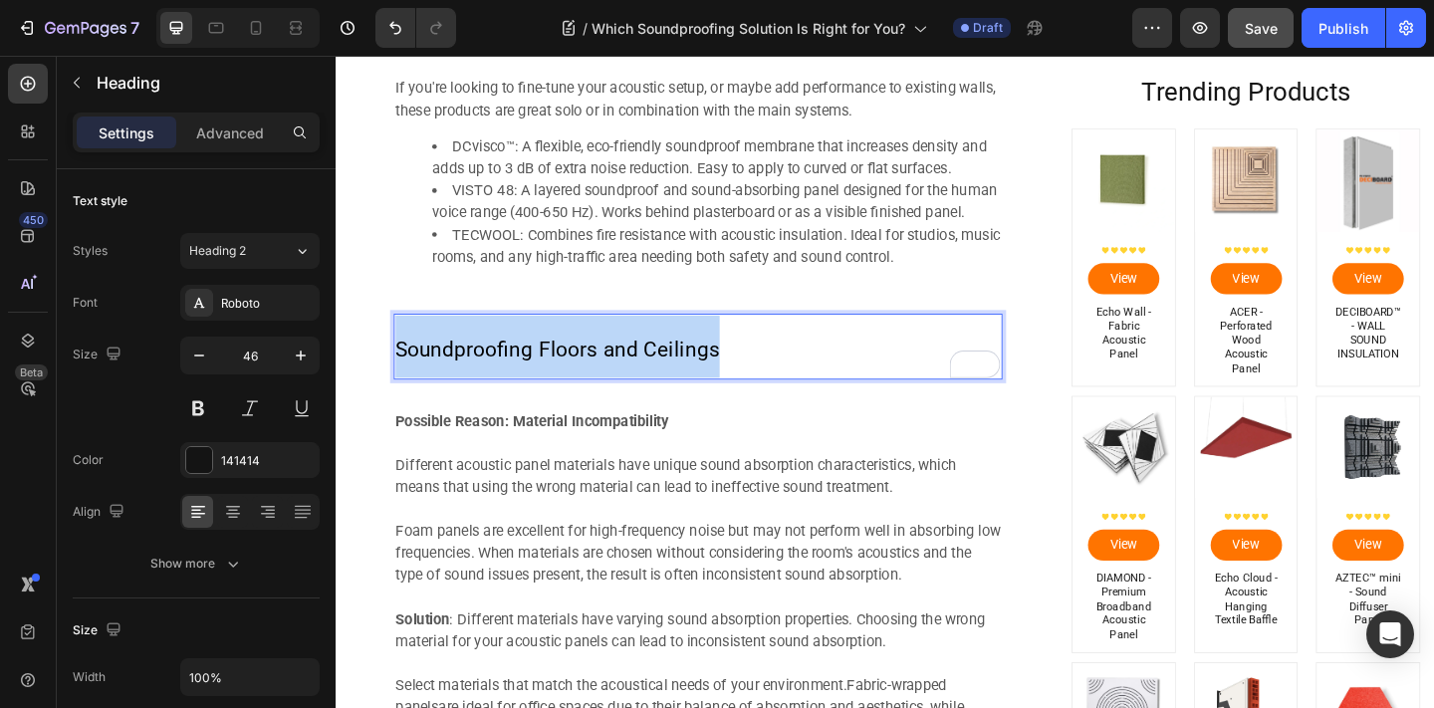
click at [536, 385] on span "Soundproofing Floors and Ceilings" at bounding box center [576, 375] width 353 height 27
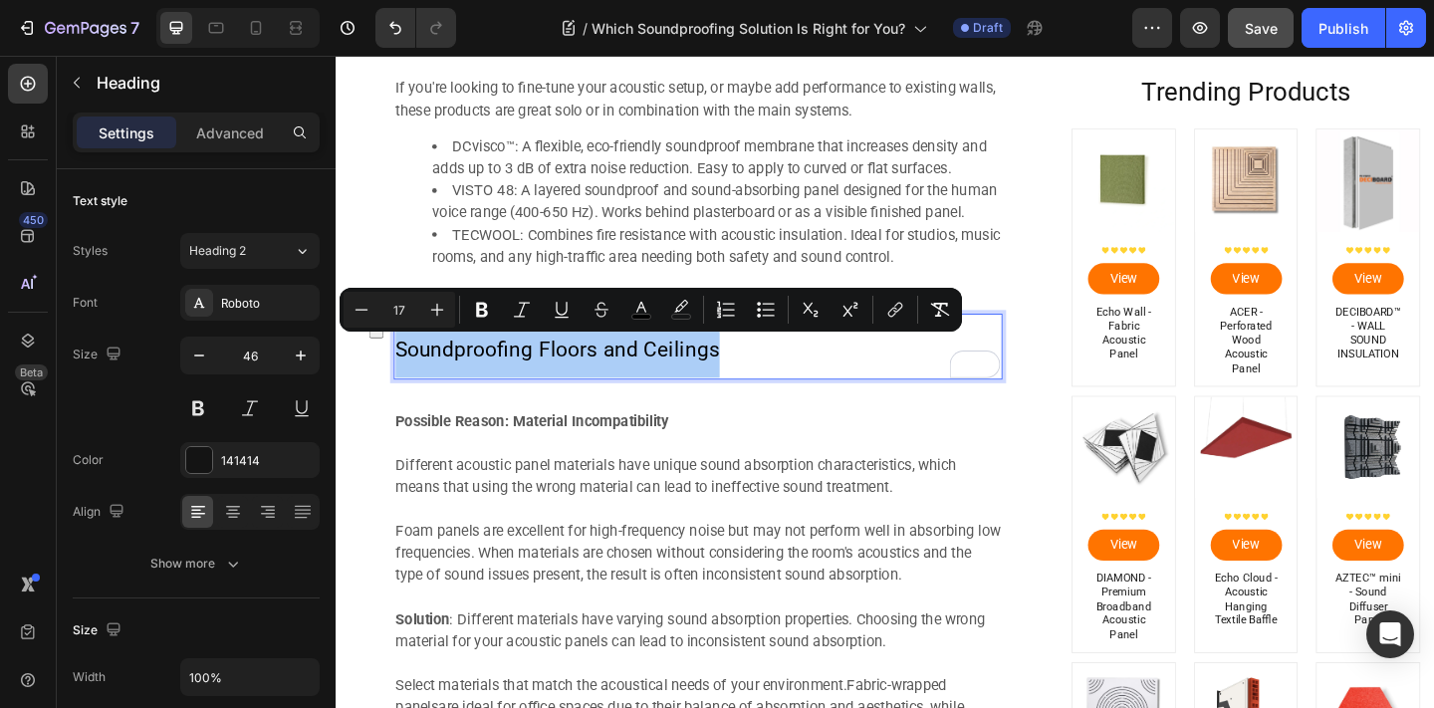
click at [410, 304] on input "17" at bounding box center [399, 310] width 40 height 24
type input "33"
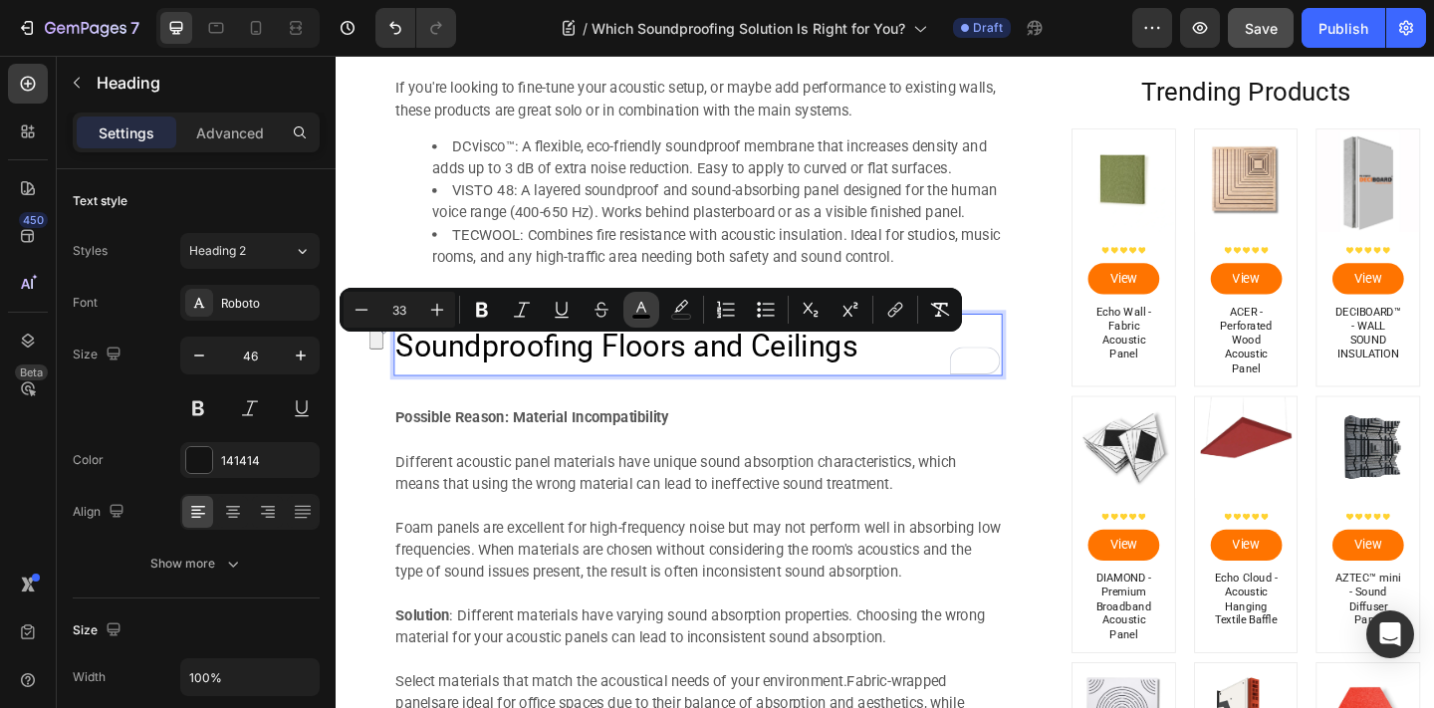
click at [641, 309] on icon "Editor contextual toolbar" at bounding box center [641, 310] width 20 height 20
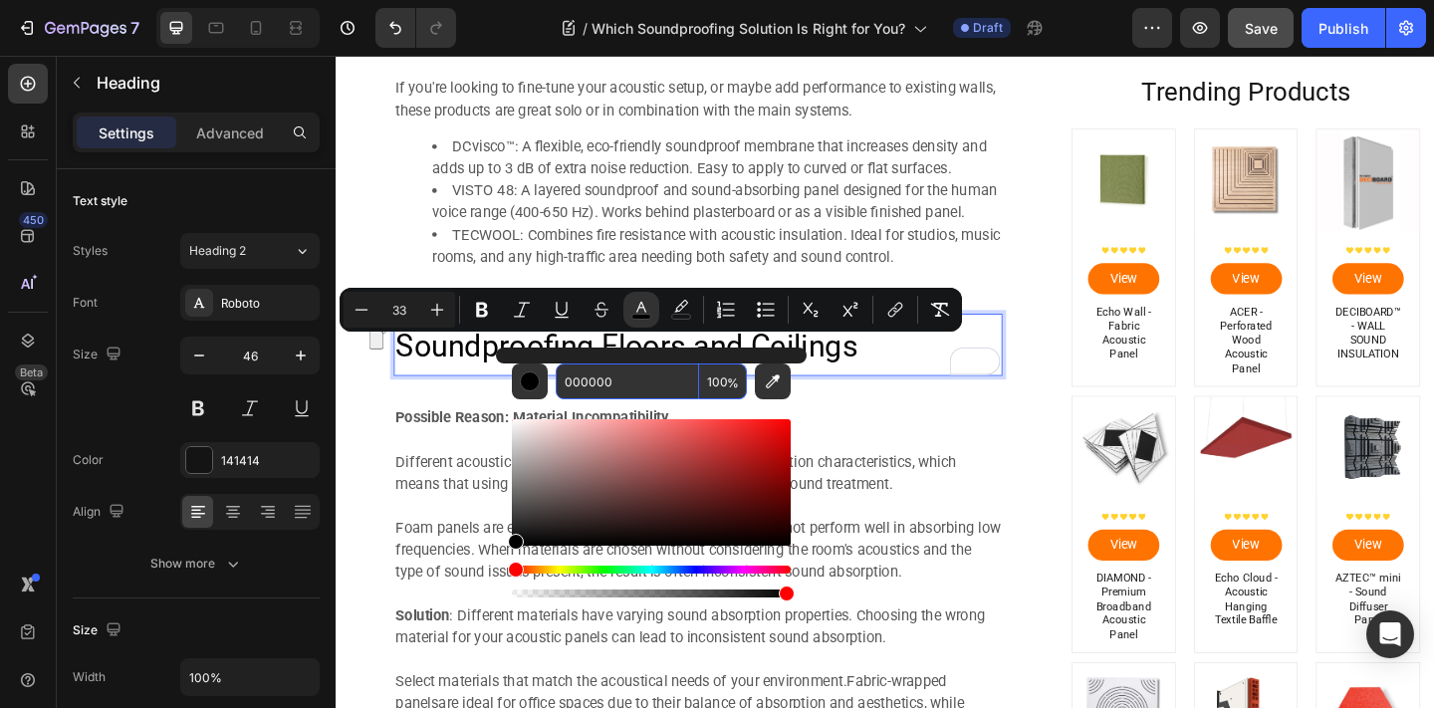
click at [639, 391] on input "000000" at bounding box center [627, 381] width 143 height 36
type input "595959"
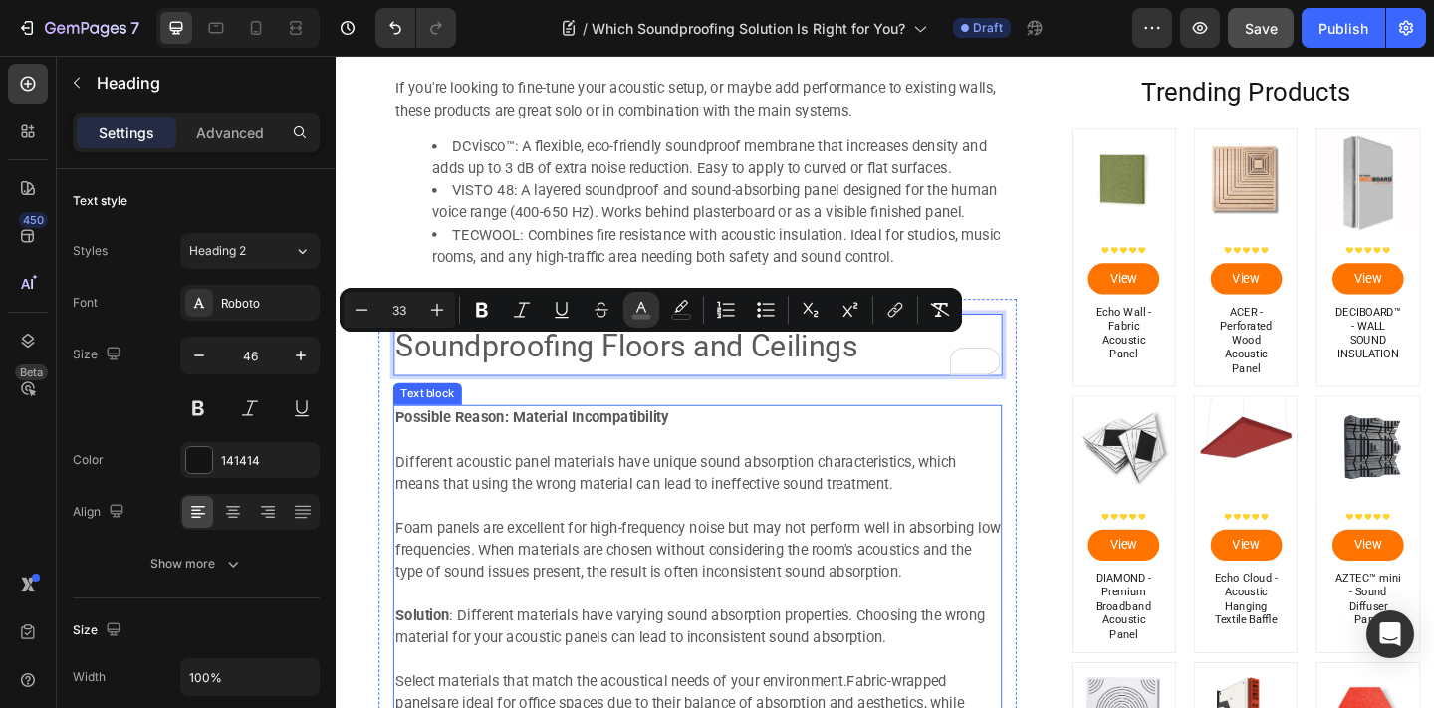
click at [688, 492] on p "Different acoustic panel materials have unique sound absorption characteristics…" at bounding box center [729, 510] width 658 height 48
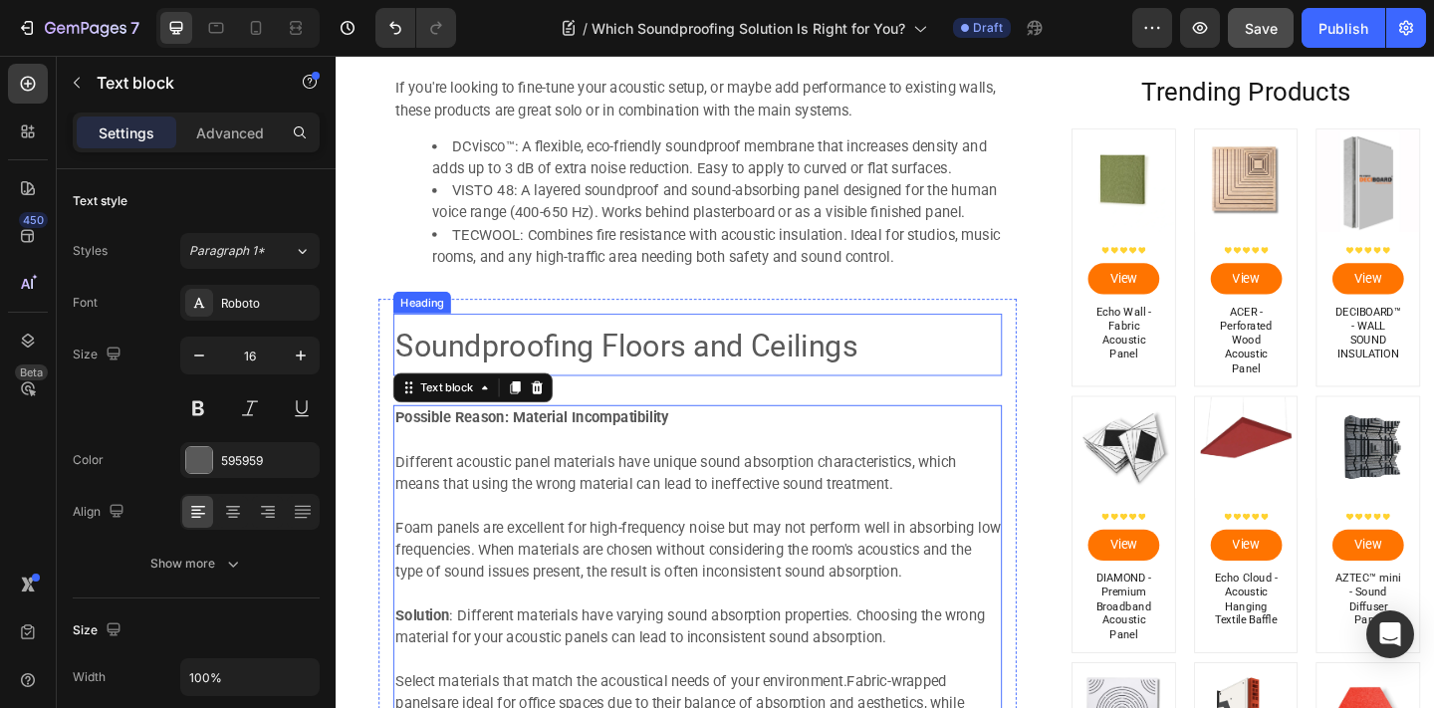
click at [592, 509] on p "Different acoustic panel materials have unique sound absorption characteristics…" at bounding box center [729, 510] width 658 height 48
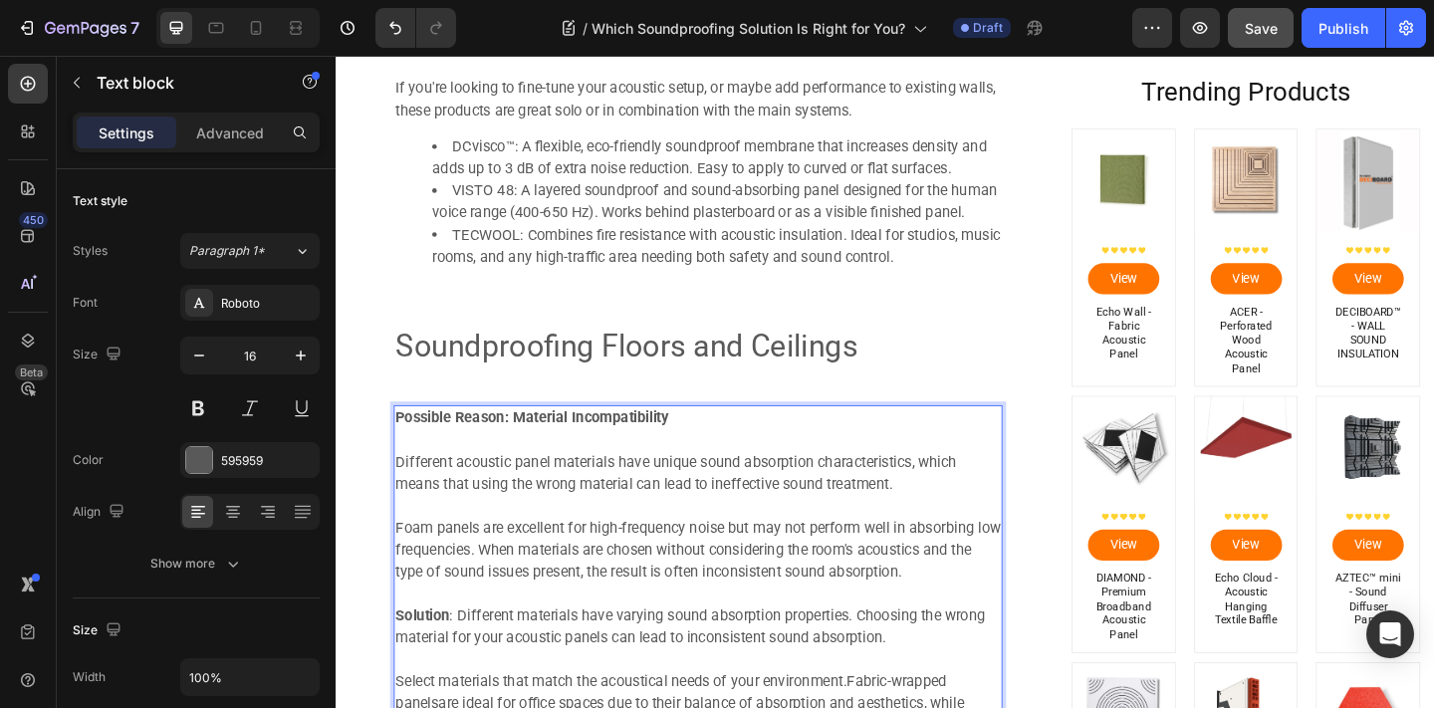
click at [472, 488] on p "Different acoustic panel materials have unique sound absorption characteristics…" at bounding box center [729, 510] width 658 height 48
click at [470, 486] on p "To enrich screen reader interactions, please activate Accessibility in Grammarl…" at bounding box center [729, 474] width 658 height 24
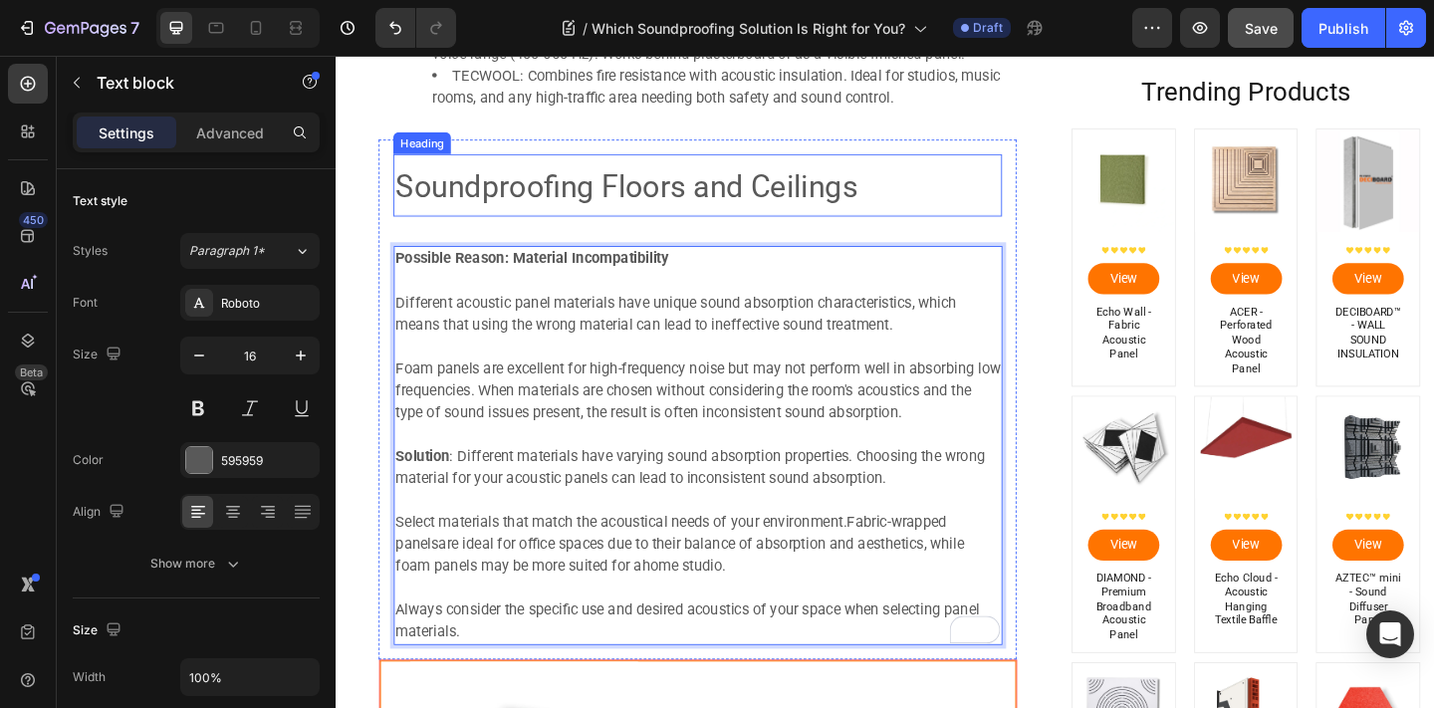
scroll to position [3301, 0]
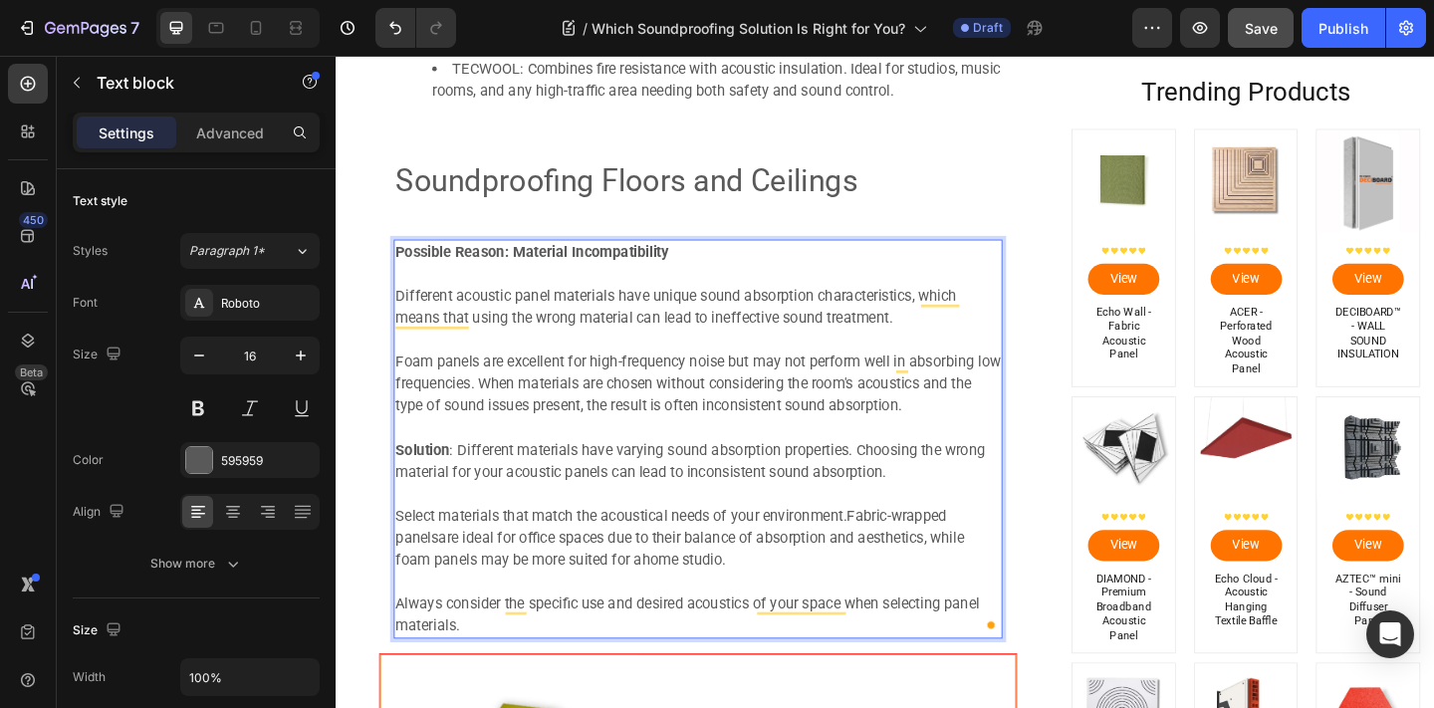
click at [490, 304] on p "To enrich screen reader interactions, please activate Accessibility in Grammarl…" at bounding box center [729, 294] width 658 height 24
click at [419, 279] on strong "Possible Reason: Material Incompatibility" at bounding box center [548, 269] width 297 height 19
click at [402, 276] on strong "Possible Reason: Material Incompatibility" at bounding box center [548, 269] width 297 height 19
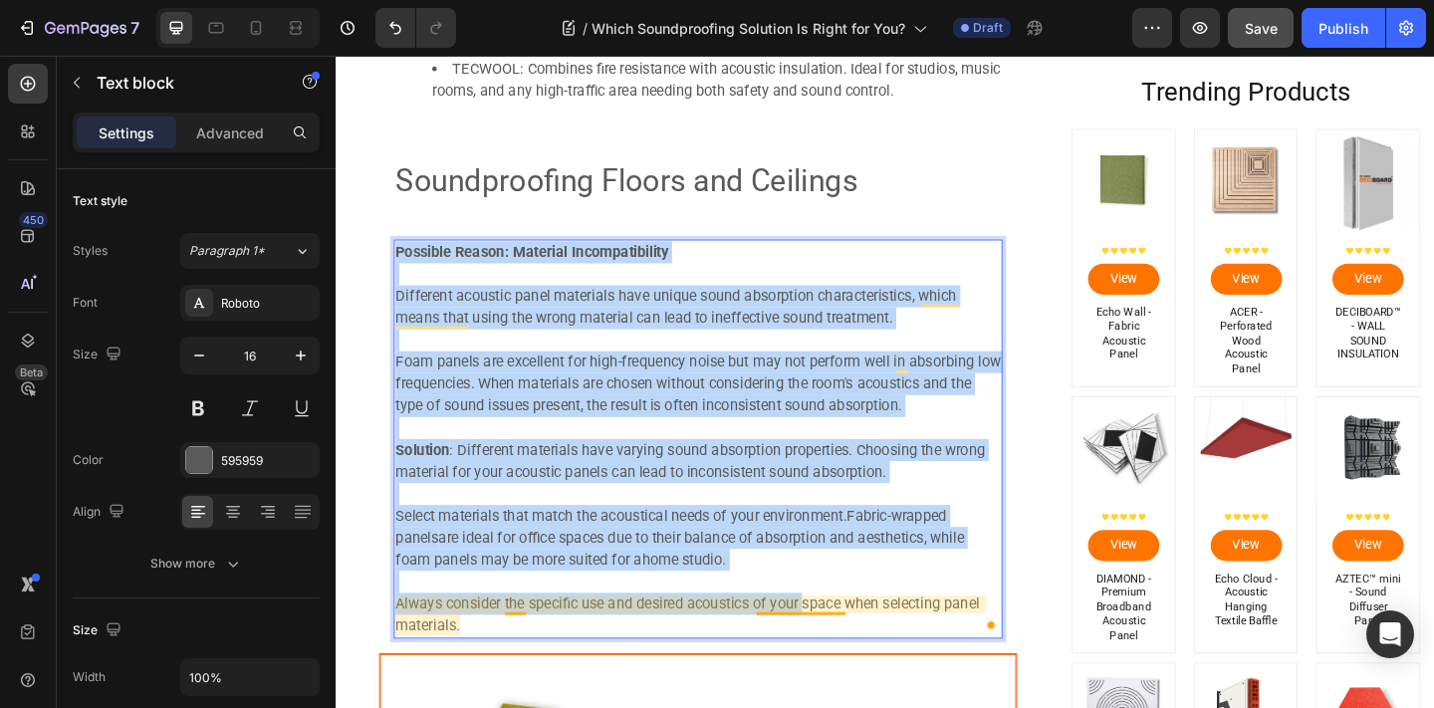
drag, startPoint x: 402, startPoint y: 273, endPoint x: 845, endPoint y: 657, distance: 585.9
click at [848, 660] on div "Possible Reason: Material Incompatibility Different acoustic panel materials ha…" at bounding box center [729, 473] width 662 height 434
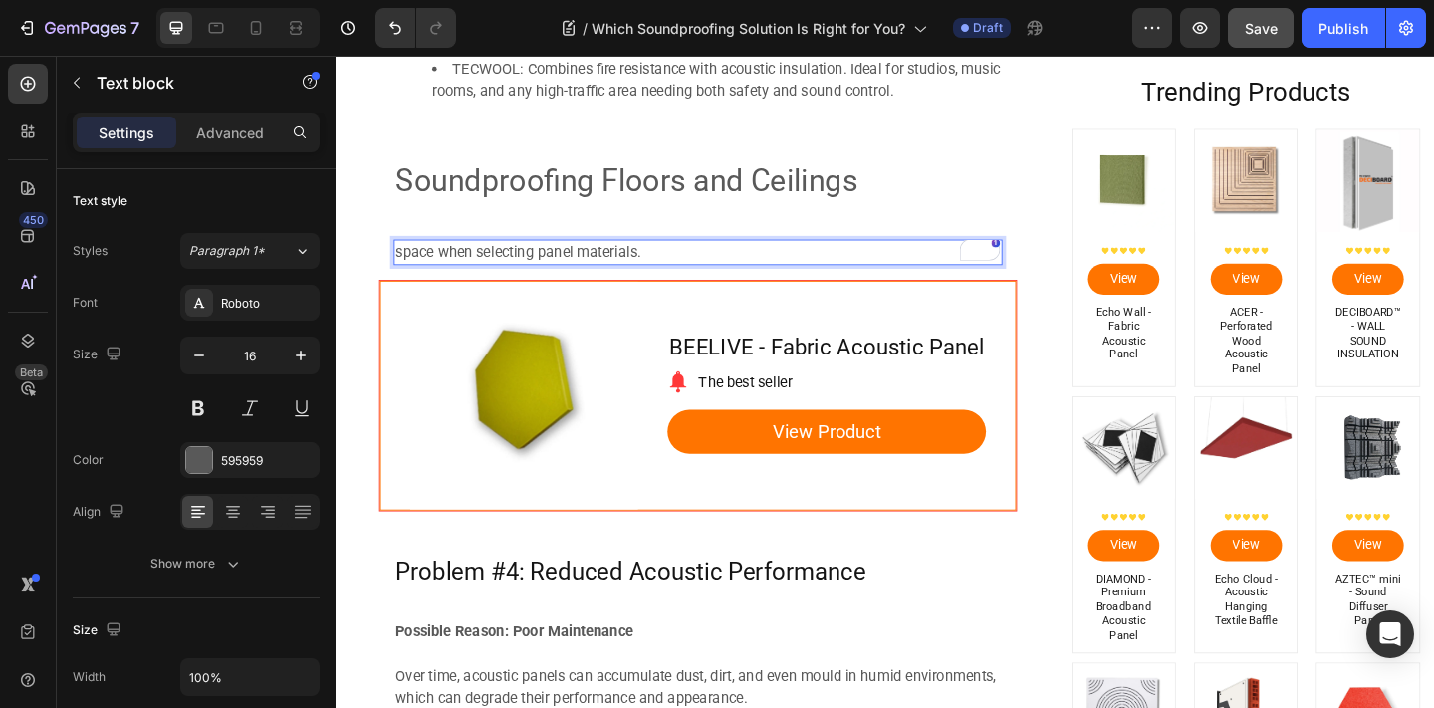
click at [701, 267] on p "space when selecting panel materials." at bounding box center [729, 270] width 658 height 24
click at [700, 267] on p "space when selecting panel materials." at bounding box center [729, 270] width 658 height 24
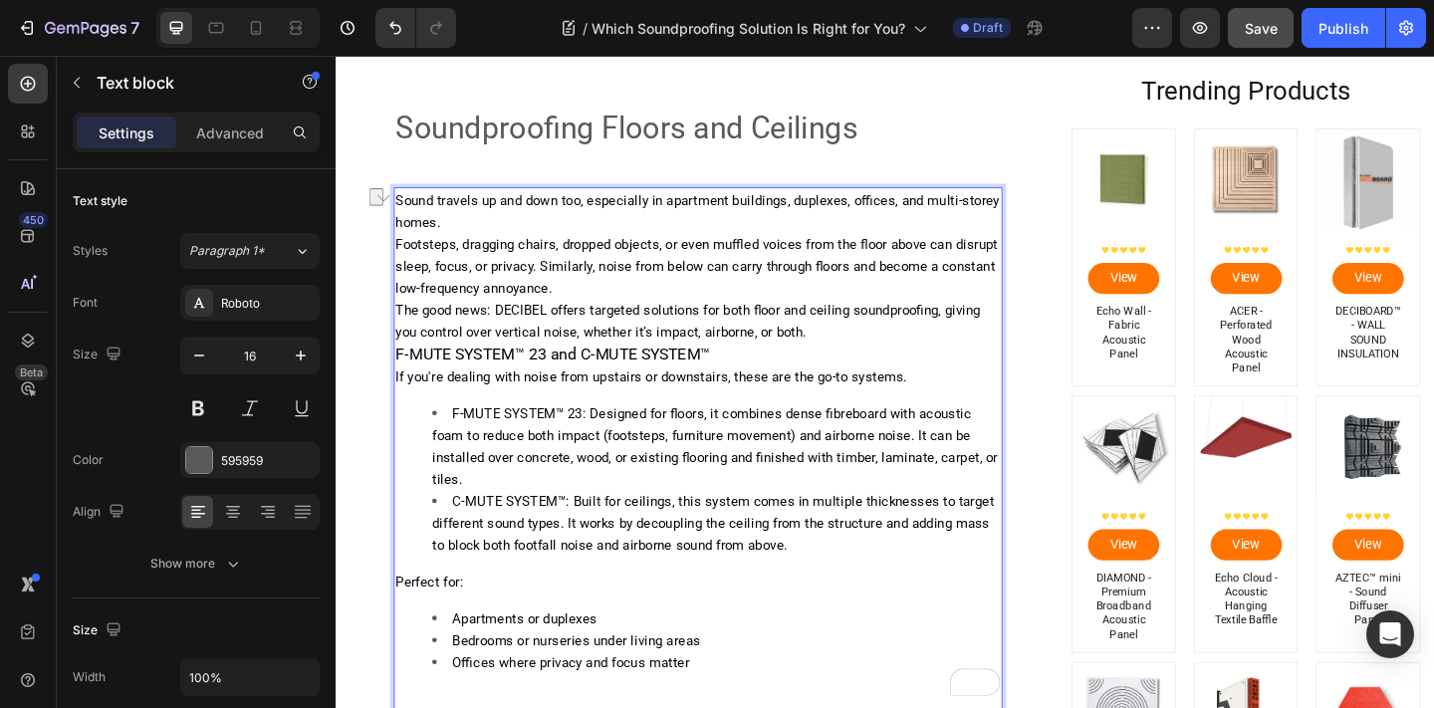
scroll to position [3366, 0]
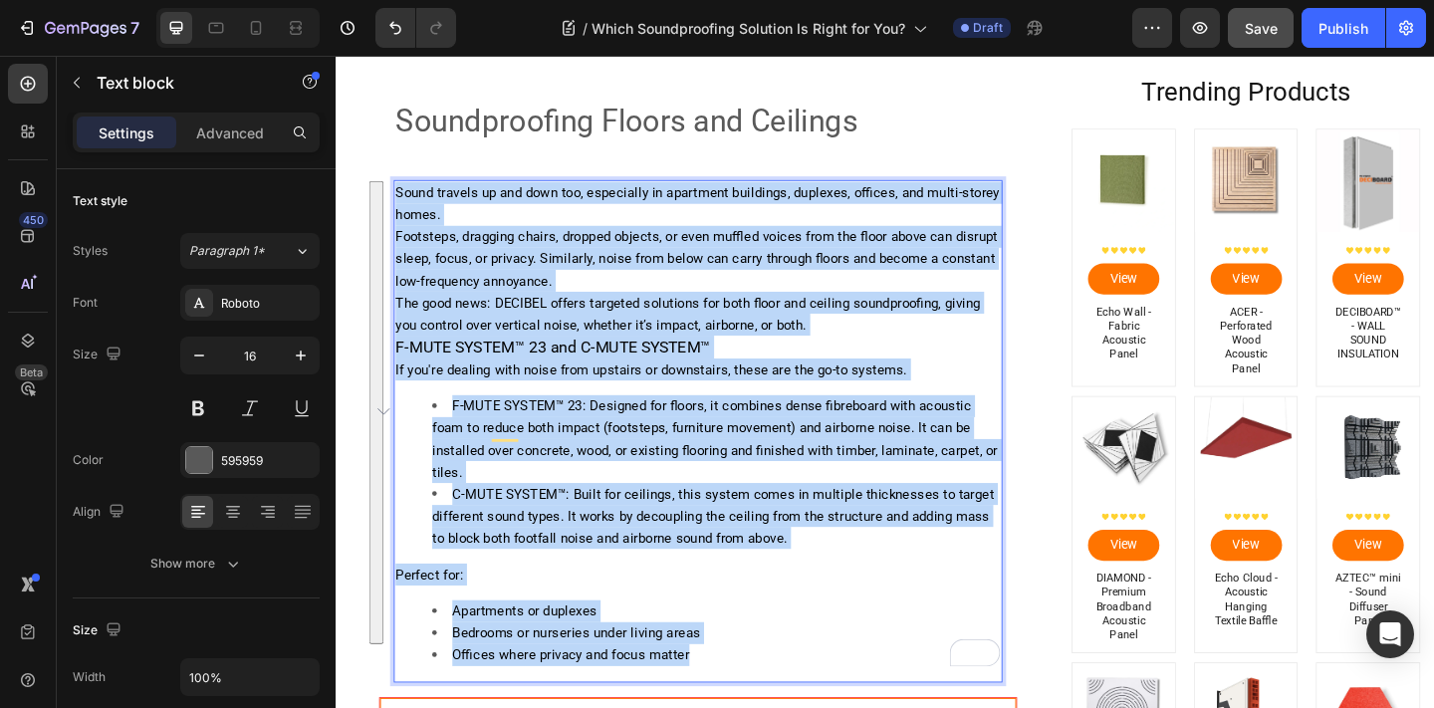
drag, startPoint x: 732, startPoint y: 701, endPoint x: 659, endPoint y: 257, distance: 450.1
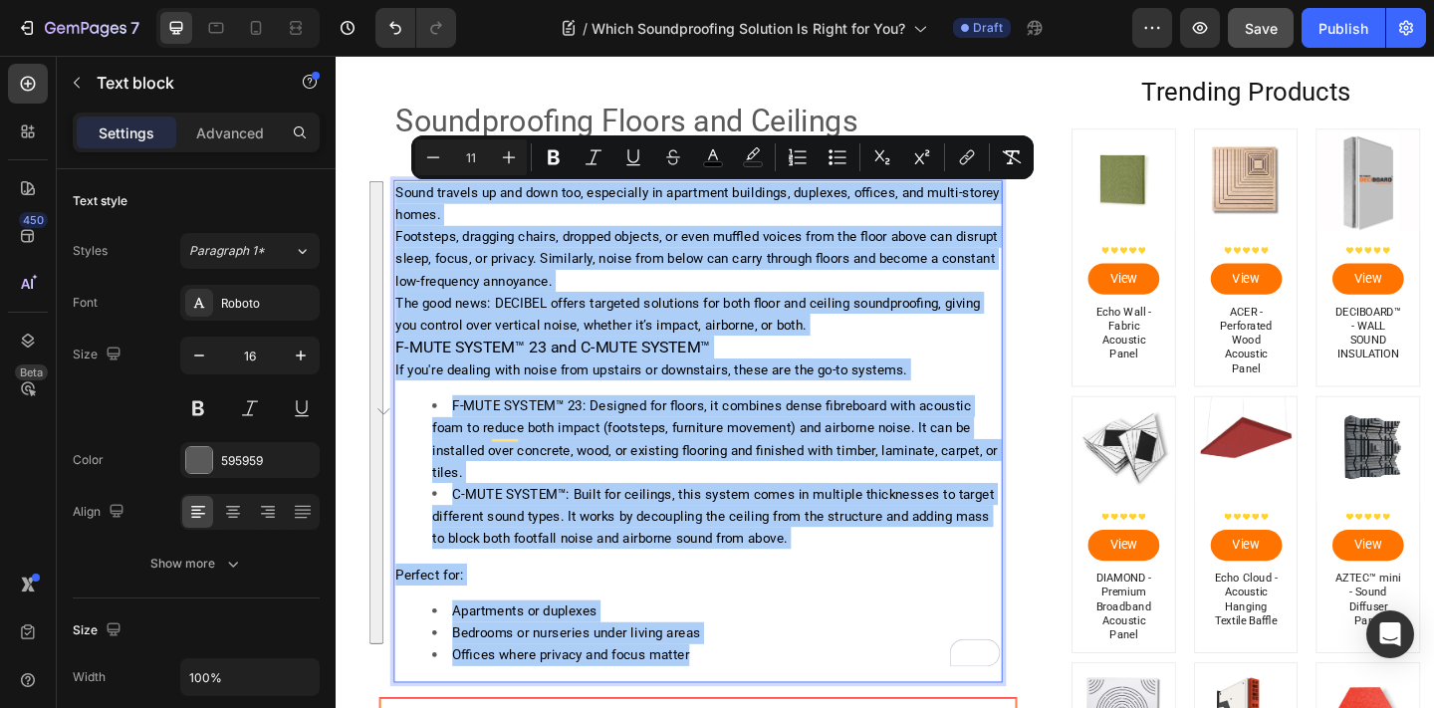
click at [467, 152] on input "11" at bounding box center [471, 157] width 40 height 24
type input "16"
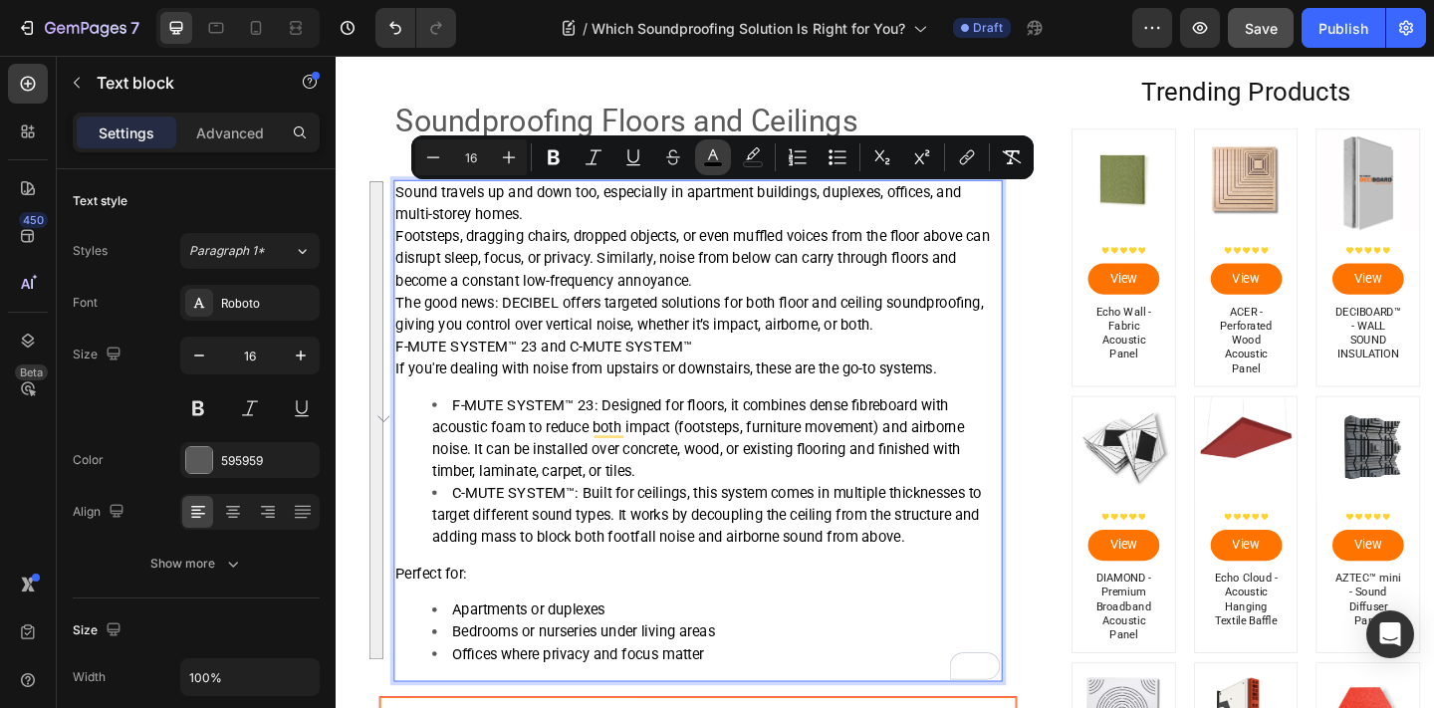
click at [707, 155] on icon "Editor contextual toolbar" at bounding box center [713, 157] width 20 height 20
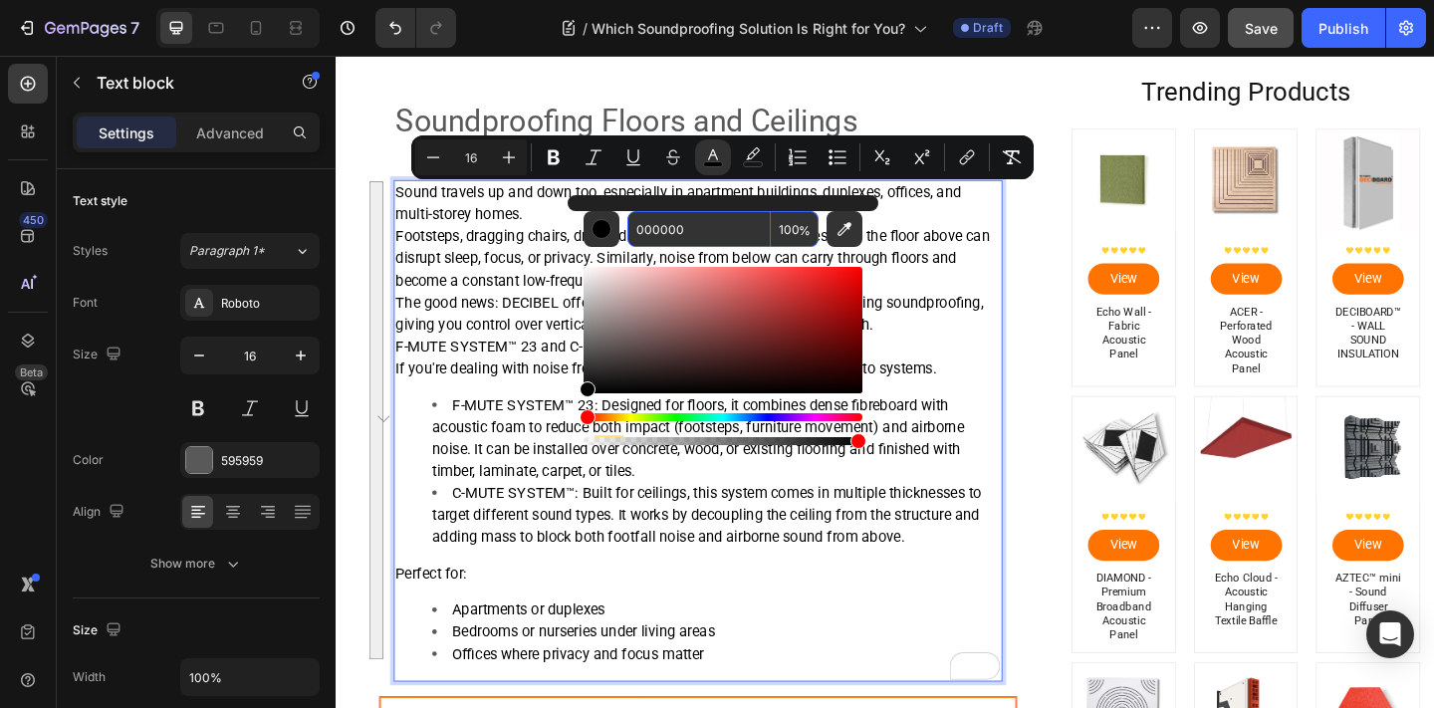
click at [696, 226] on input "000000" at bounding box center [698, 229] width 143 height 36
click at [696, 227] on input "000000" at bounding box center [698, 229] width 143 height 36
type input "595959"
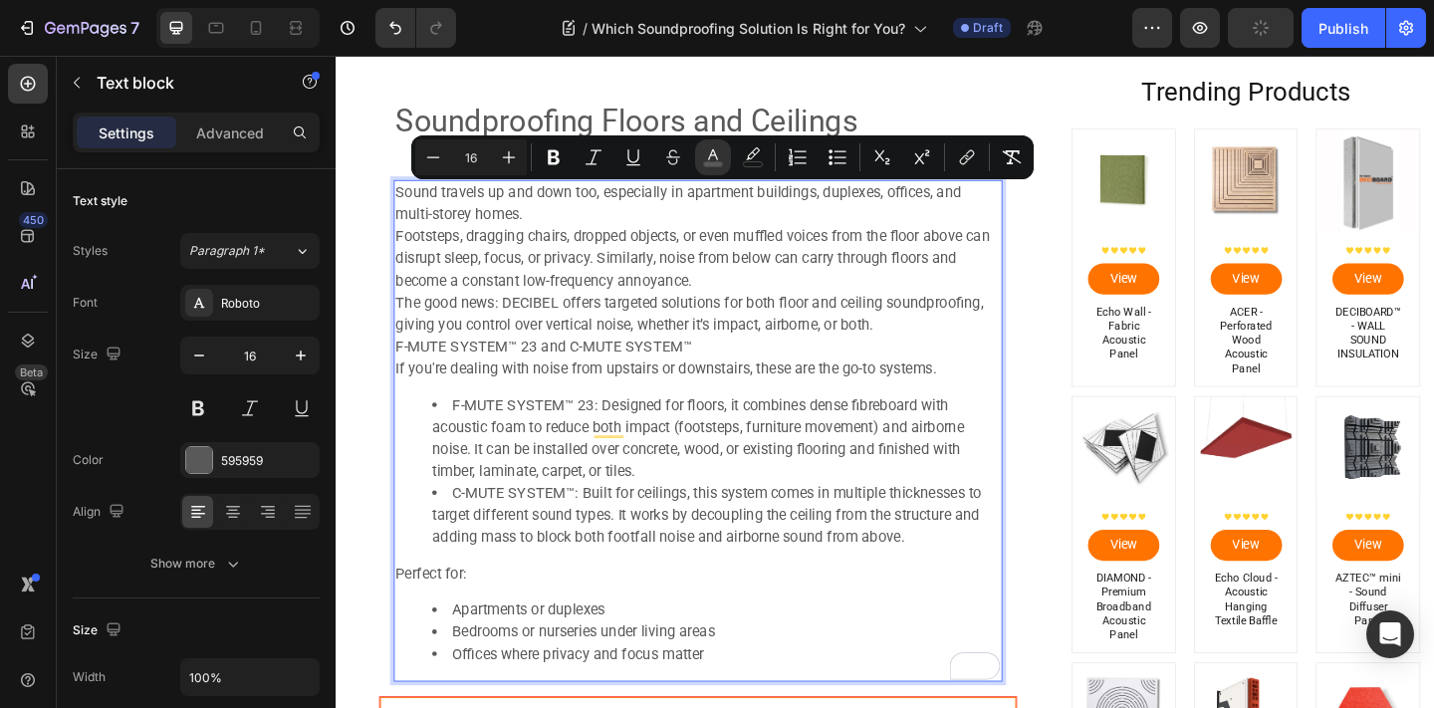
click at [698, 443] on span "F-MUTE SYSTEM™ 23: Designed for floors, it combines dense fibreboard with acous…" at bounding box center [729, 471] width 579 height 91
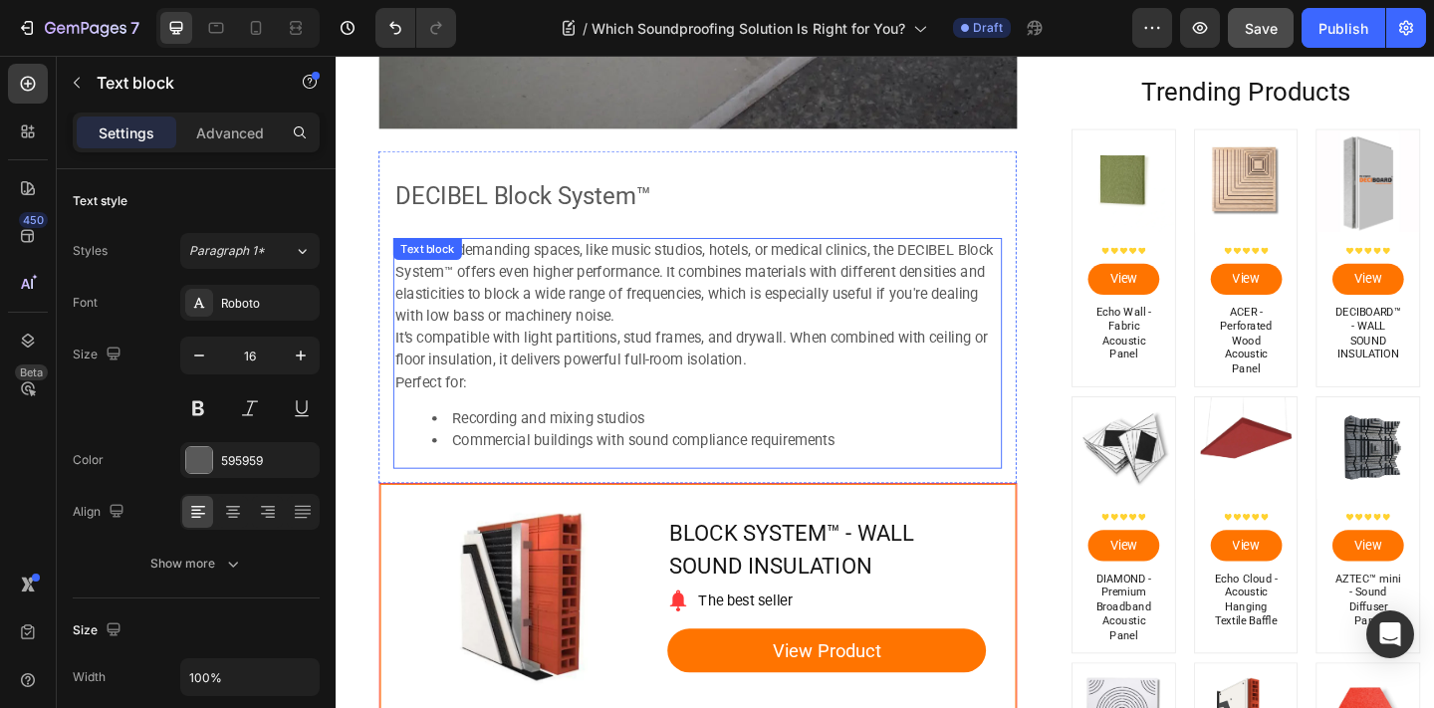
scroll to position [1843, 0]
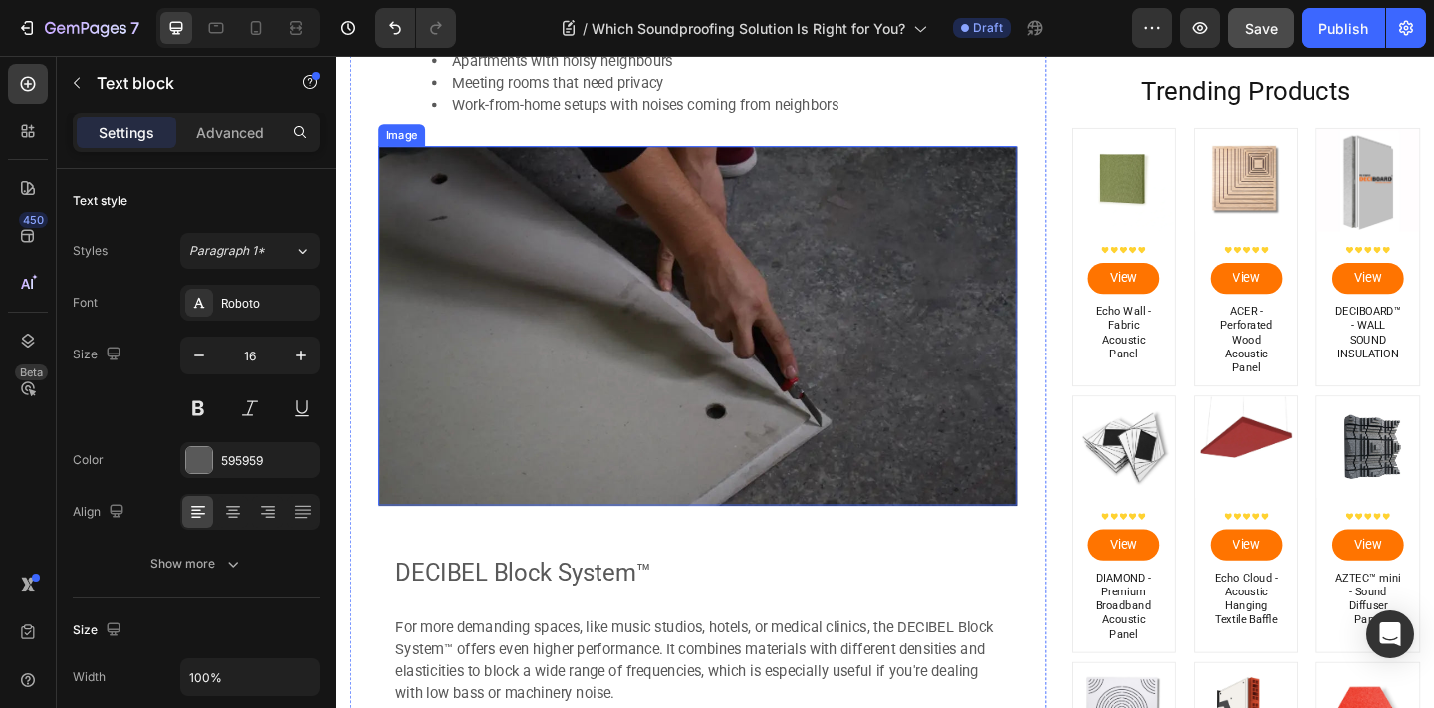
click at [815, 249] on img at bounding box center [729, 350] width 694 height 390
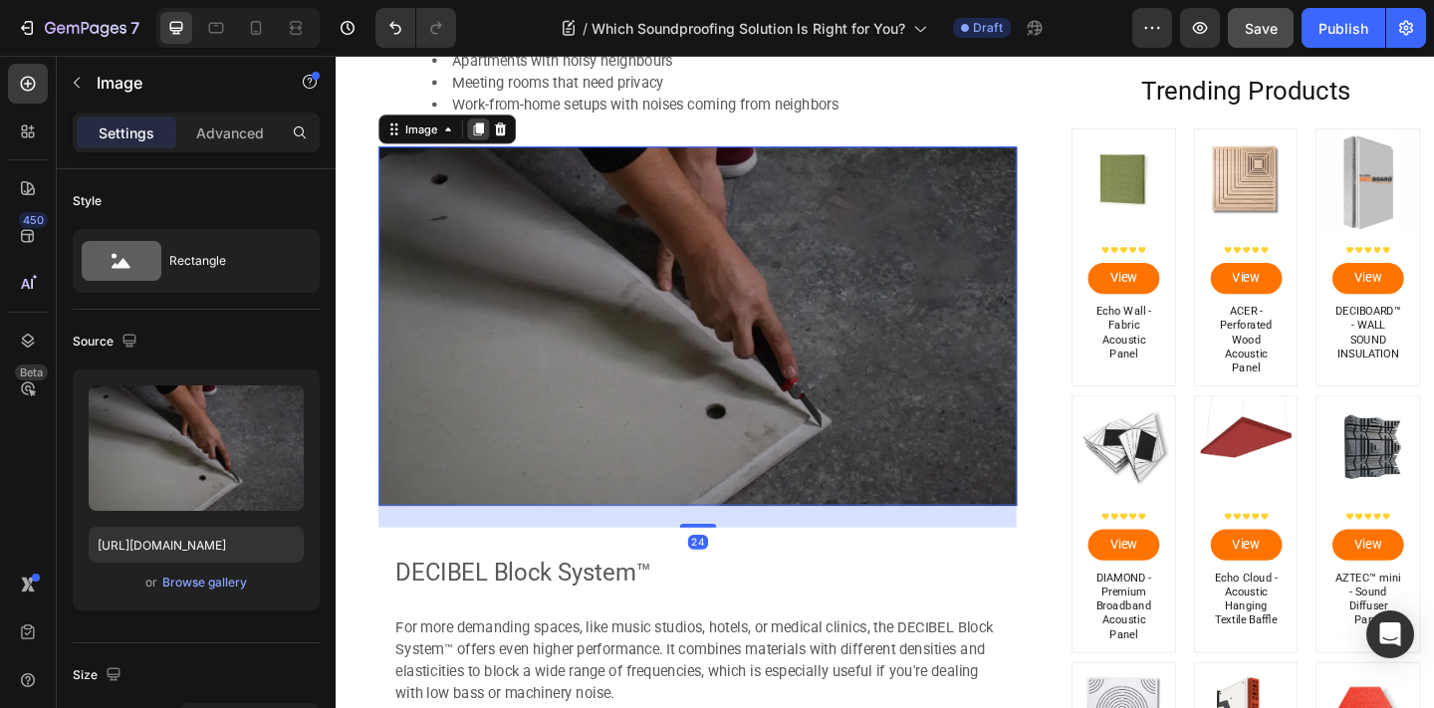
click at [492, 132] on icon at bounding box center [491, 136] width 11 height 14
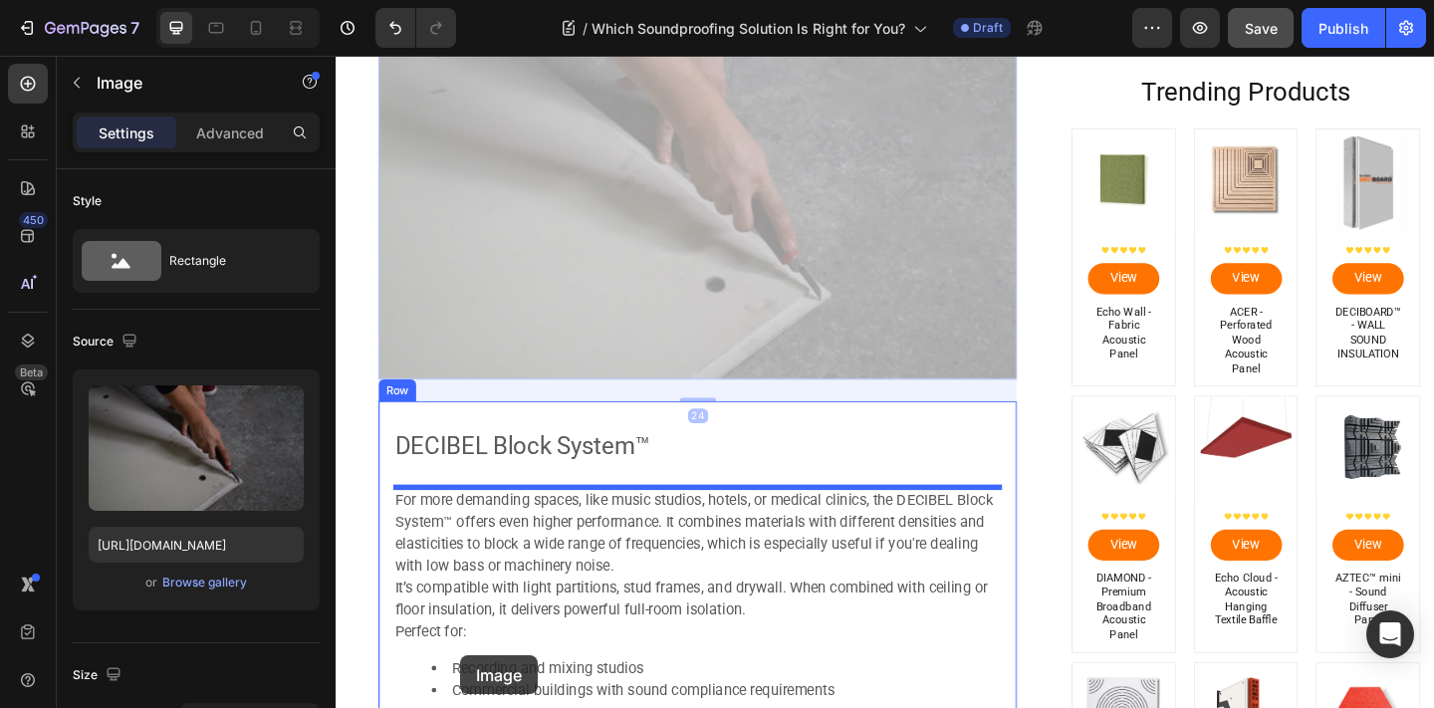
scroll to position [2526, 0]
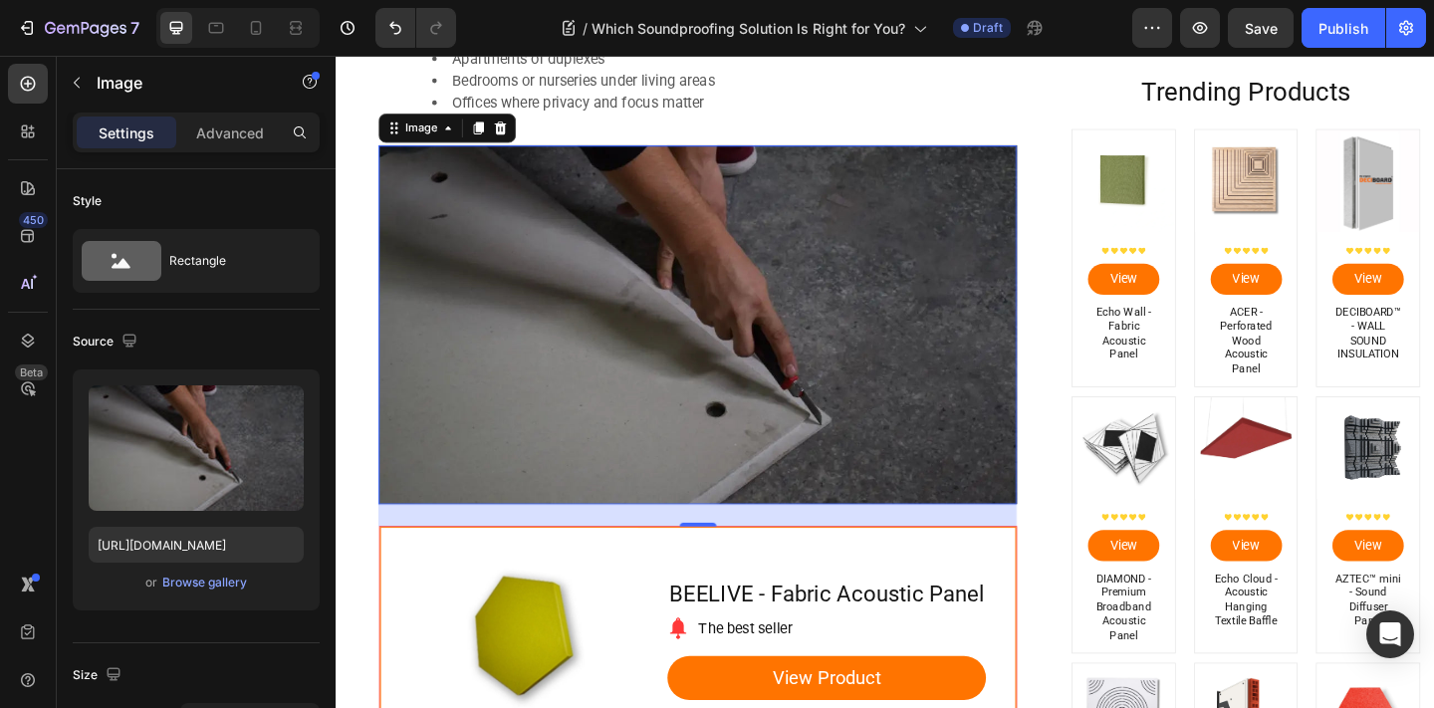
scroll to position [3984, 0]
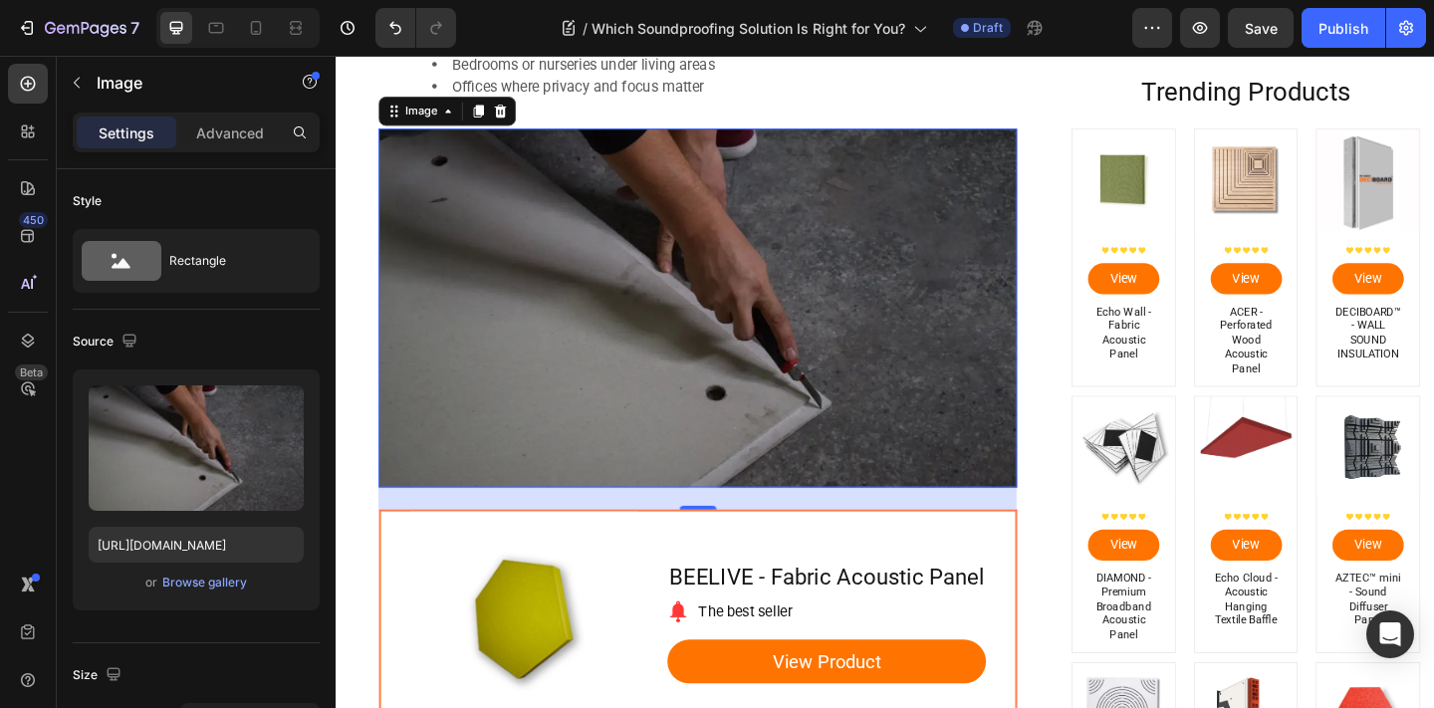
click at [647, 606] on img at bounding box center [540, 676] width 248 height 248
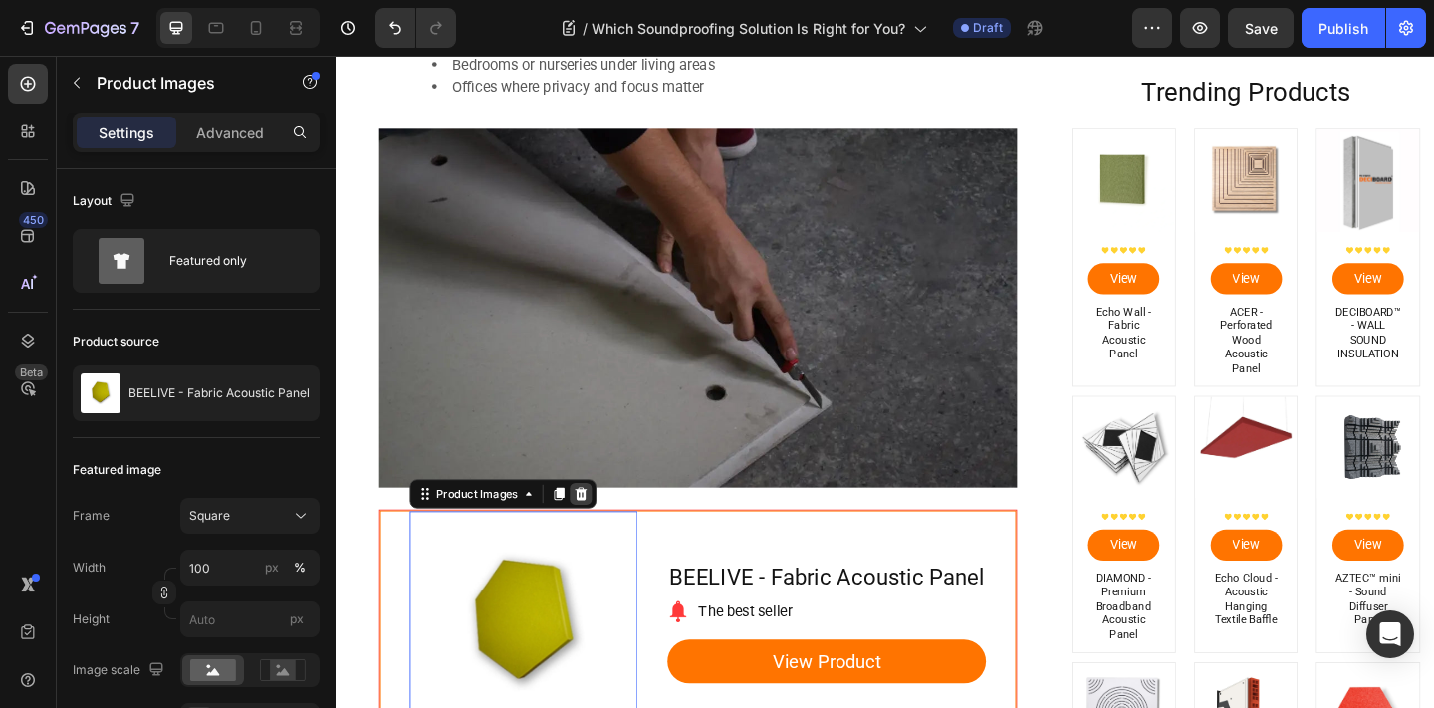
click at [604, 537] on icon at bounding box center [603, 533] width 16 height 16
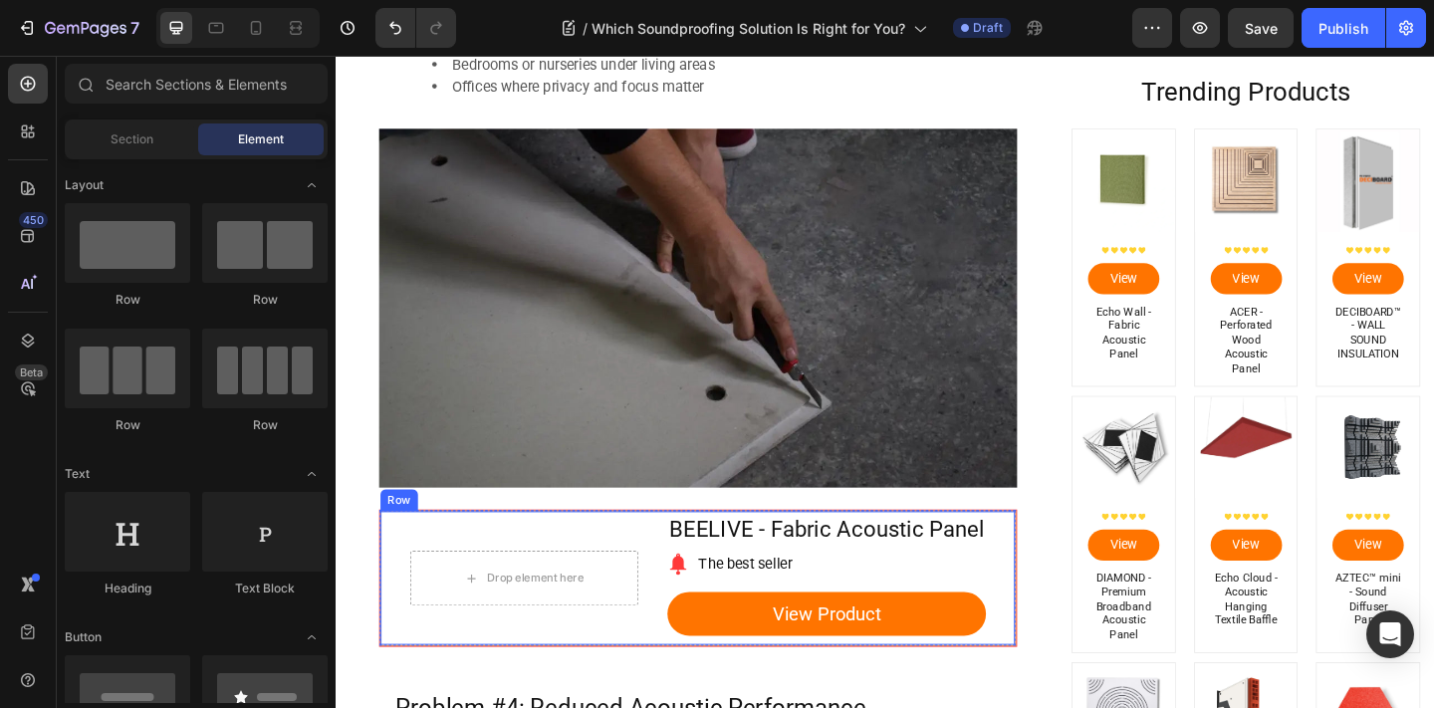
click at [643, 555] on div "Drop element here Row" at bounding box center [540, 624] width 248 height 145
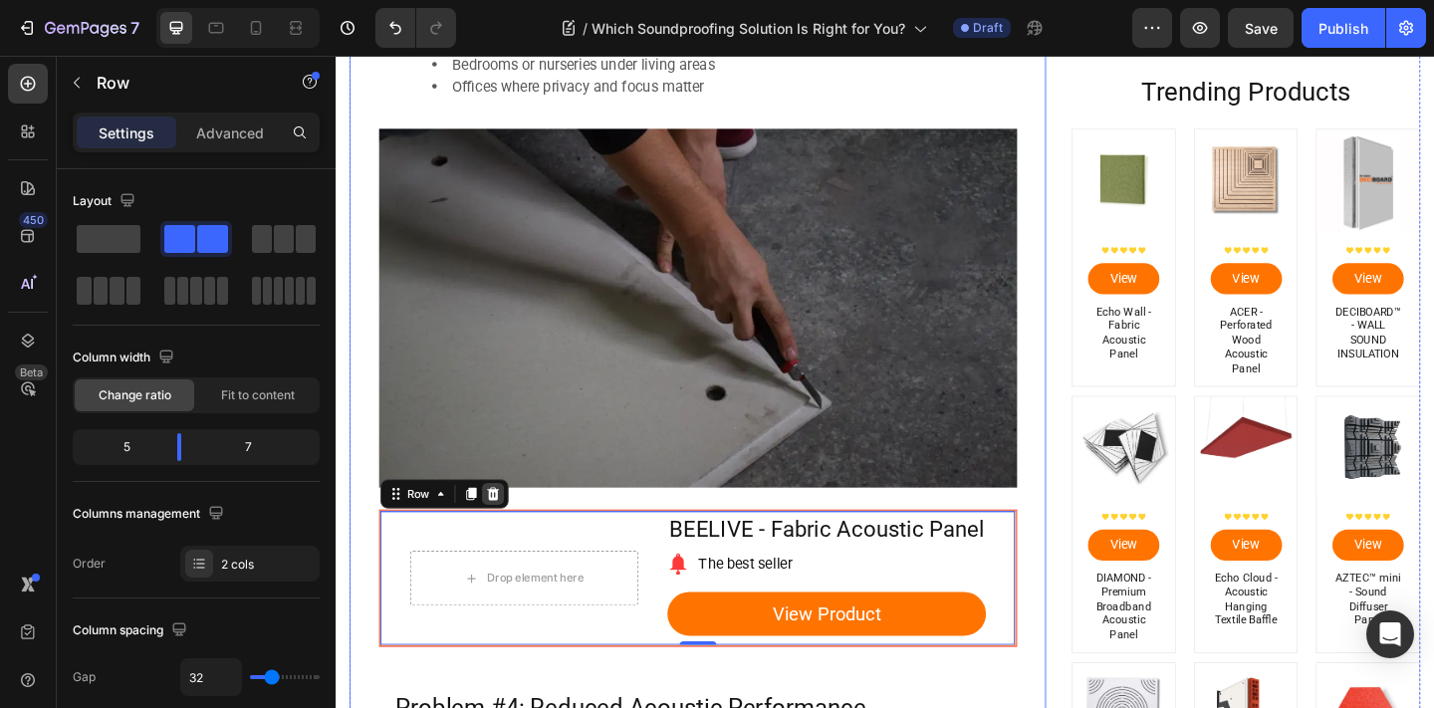
click at [510, 534] on icon at bounding box center [507, 533] width 13 height 14
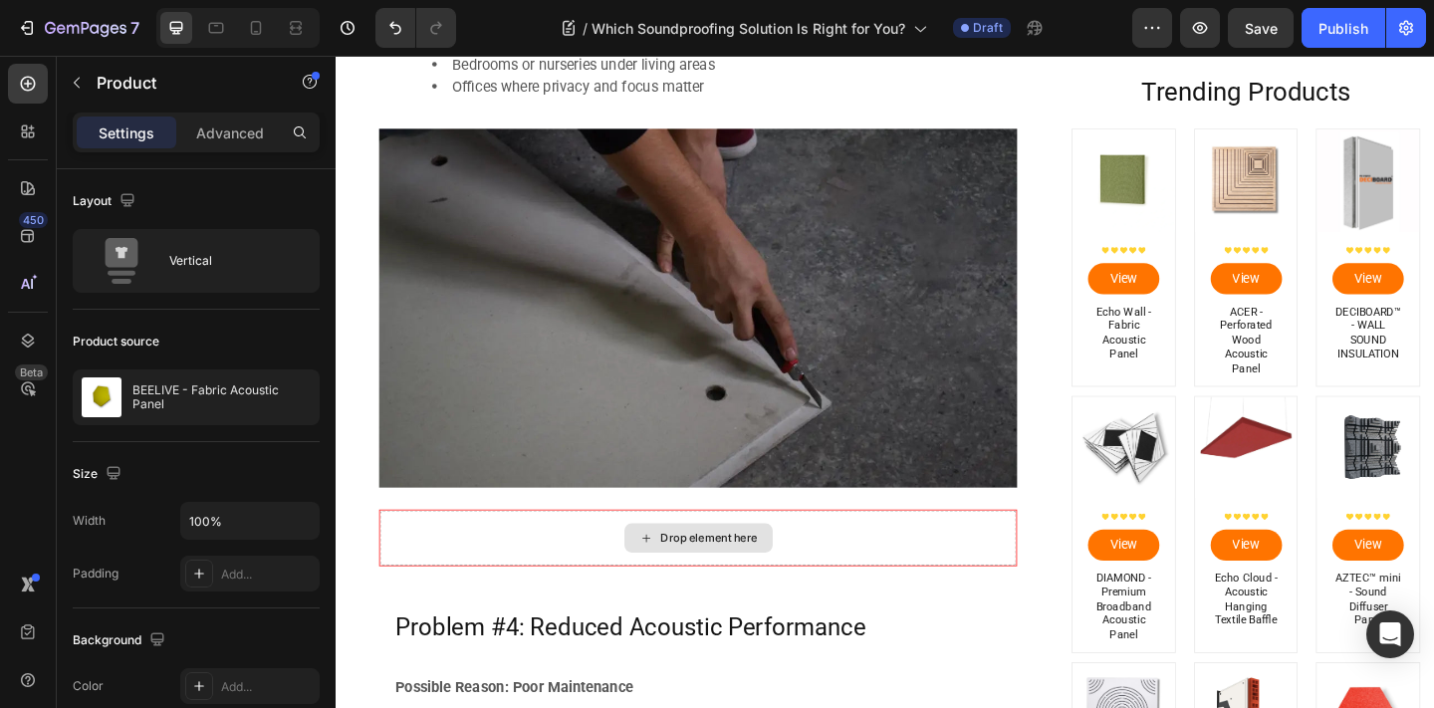
click at [518, 564] on div "Drop element here" at bounding box center [729, 581] width 692 height 60
click at [853, 581] on div "Drop element here" at bounding box center [729, 581] width 692 height 60
click at [854, 582] on div "Drop element here" at bounding box center [729, 581] width 692 height 60
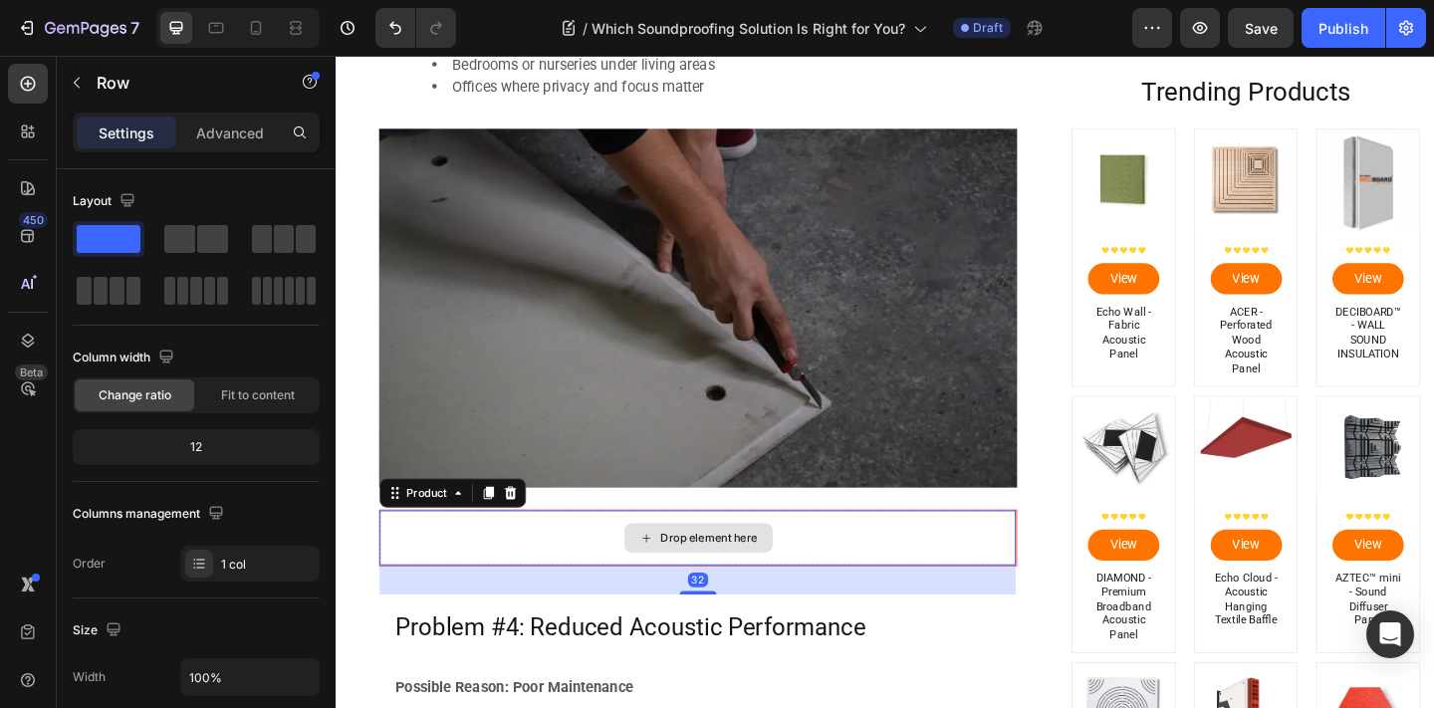
click at [897, 595] on div "Drop element here" at bounding box center [729, 581] width 692 height 60
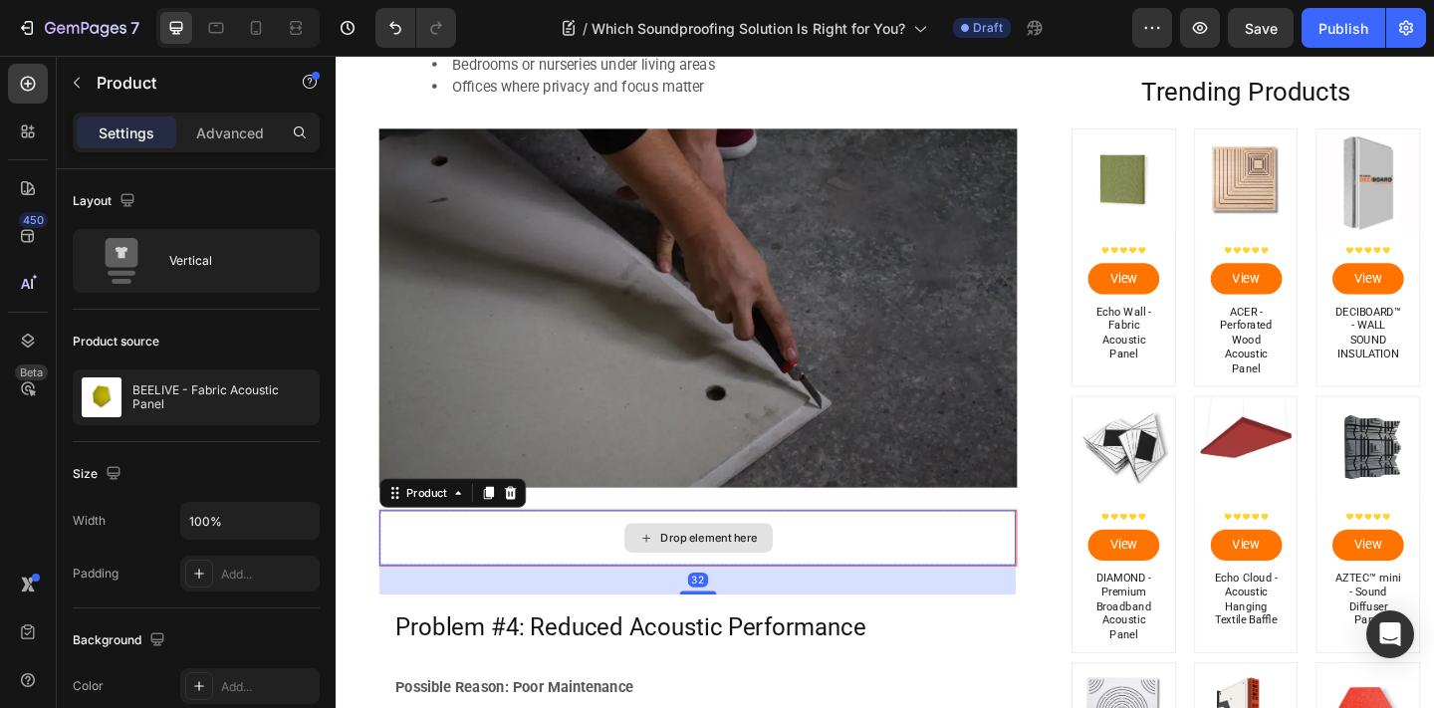
click at [895, 594] on div "Drop element here" at bounding box center [729, 581] width 692 height 60
click at [526, 529] on icon at bounding box center [526, 532] width 13 height 14
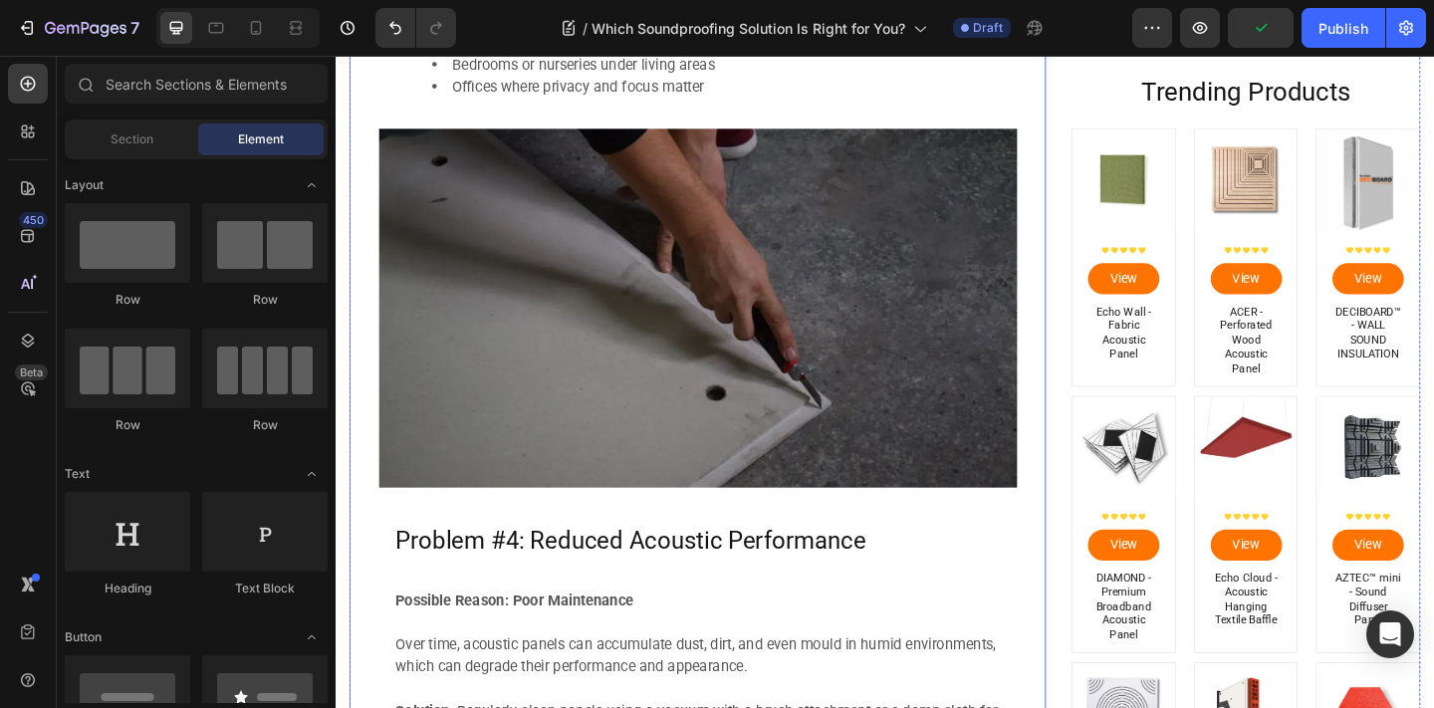
click at [579, 437] on img at bounding box center [729, 330] width 694 height 390
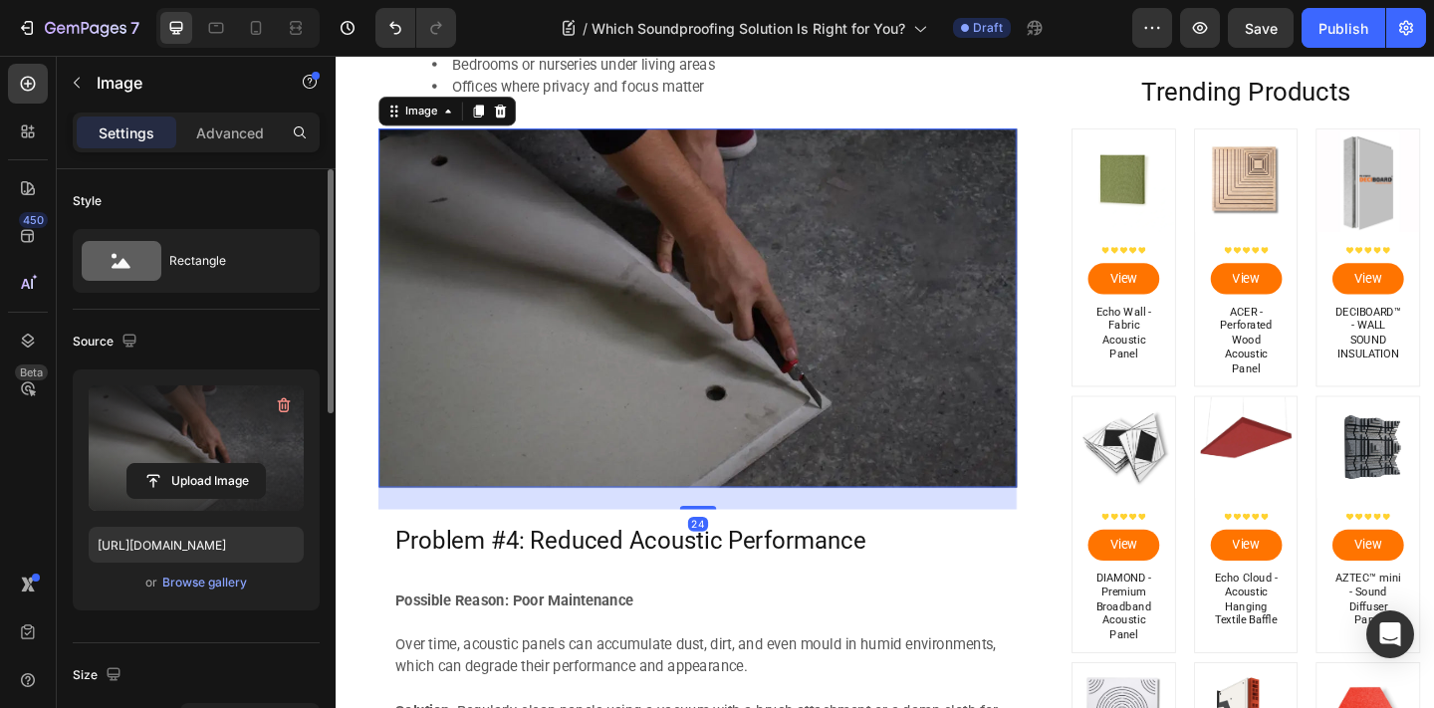
click at [215, 426] on label at bounding box center [196, 447] width 215 height 125
click at [215, 464] on input "file" at bounding box center [195, 481] width 137 height 34
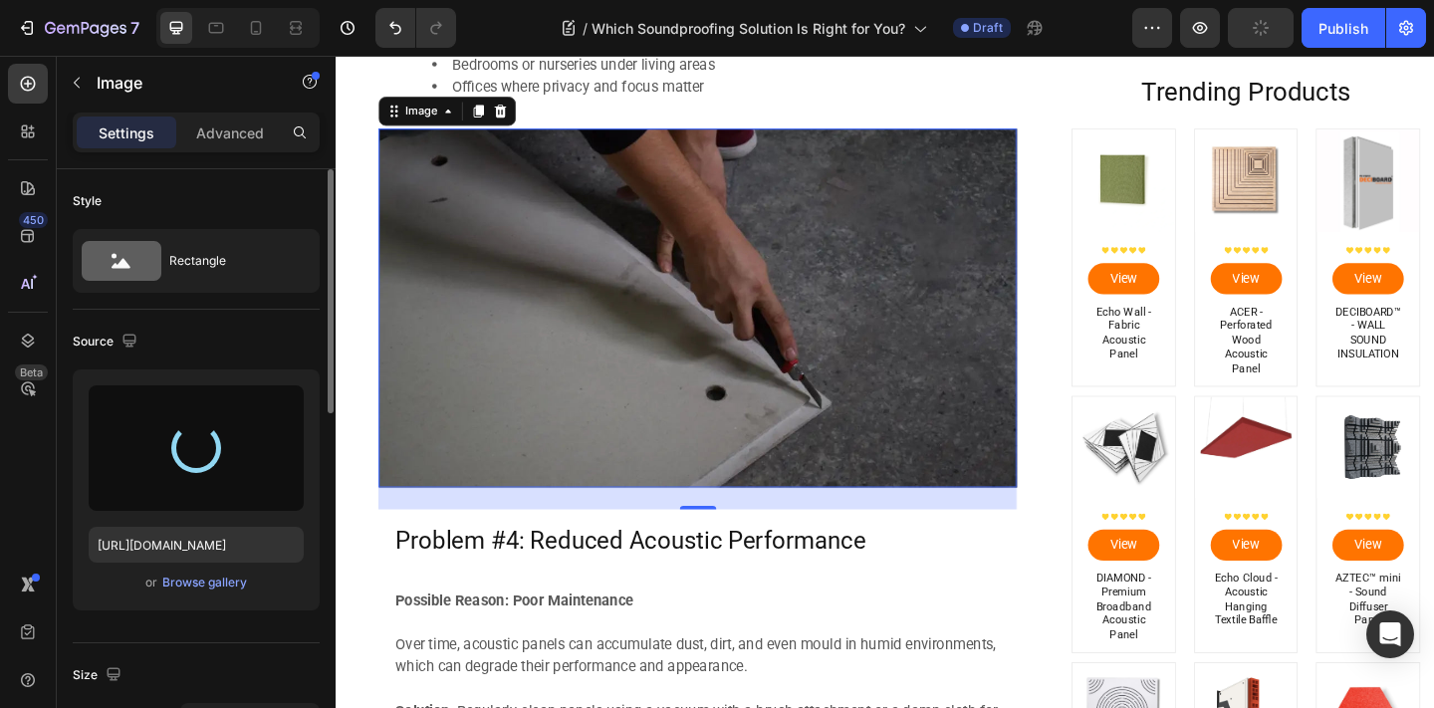
type input "https://cdn.shopify.com/s/files/1/0637/8602/5213/files/gempages_524130478567981…"
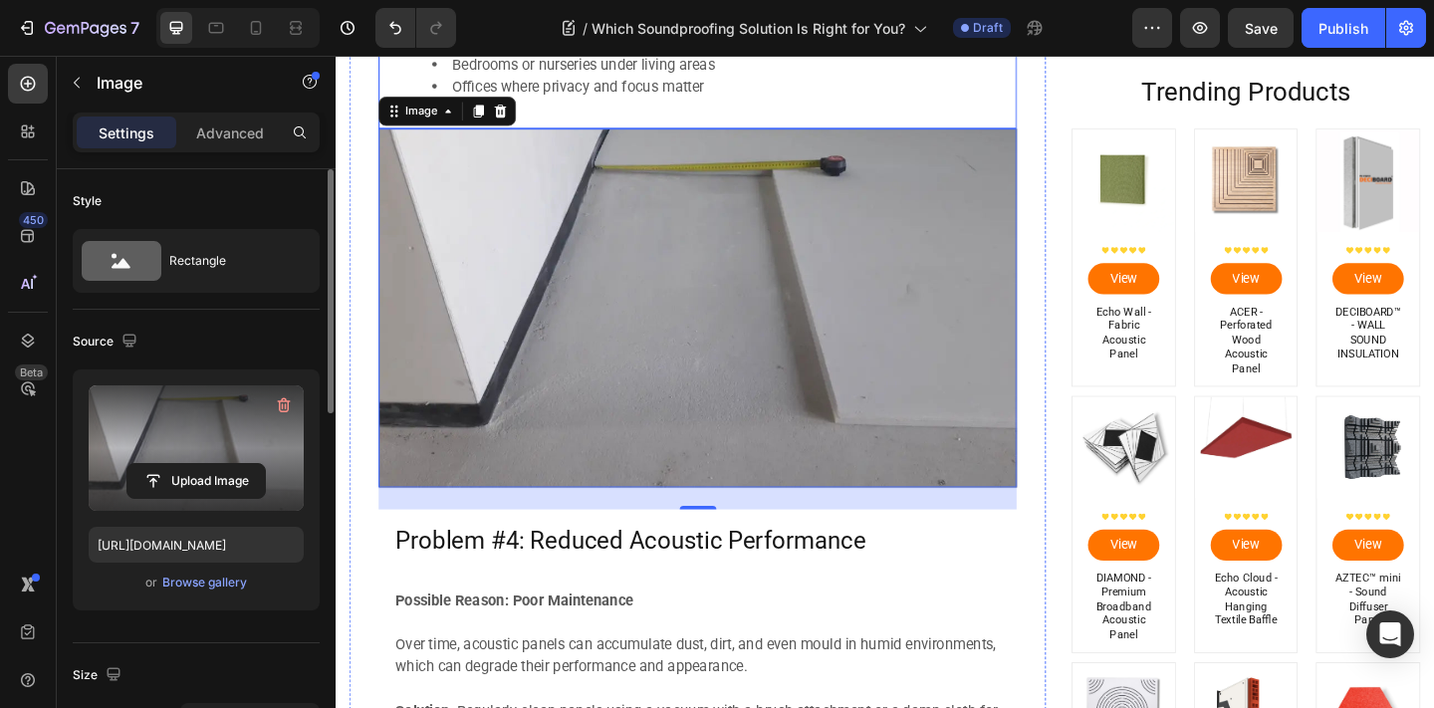
click at [897, 88] on li "Offices where privacy and focus matter" at bounding box center [749, 90] width 618 height 24
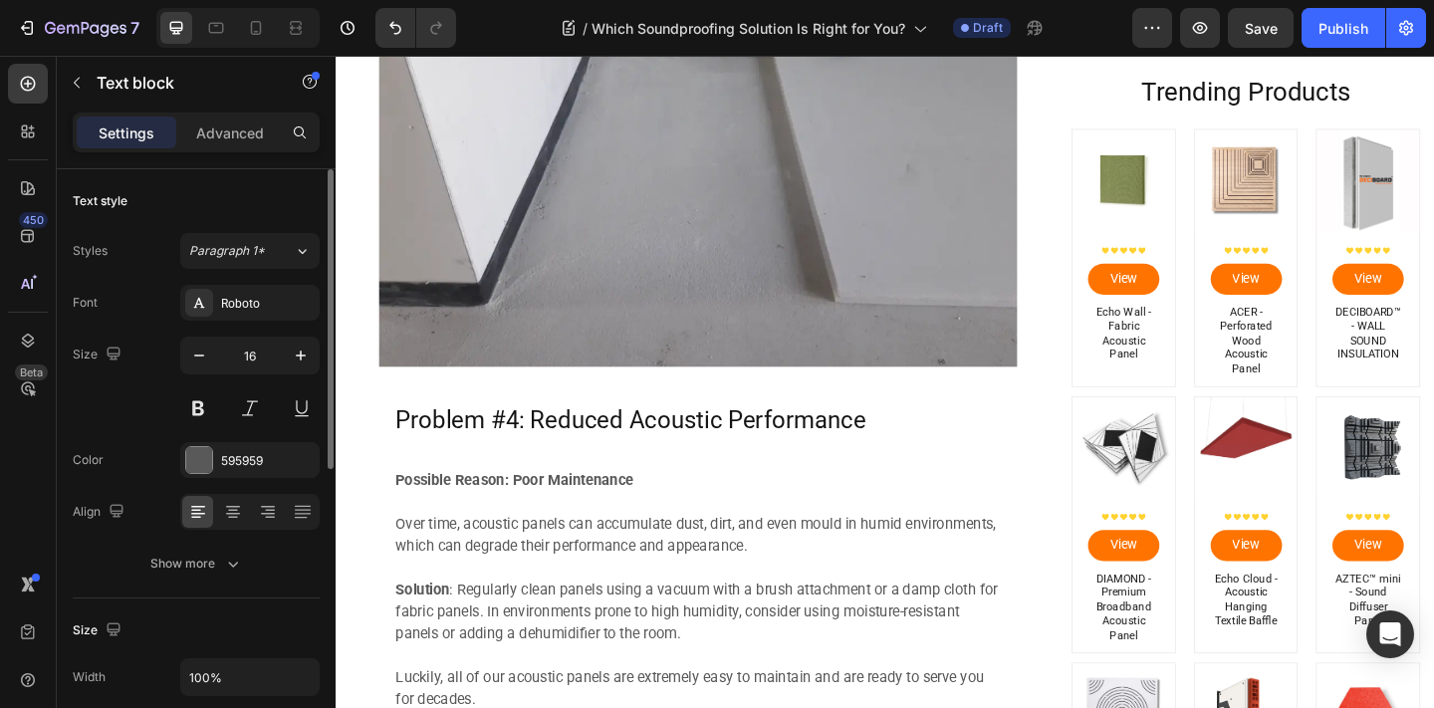
scroll to position [4139, 0]
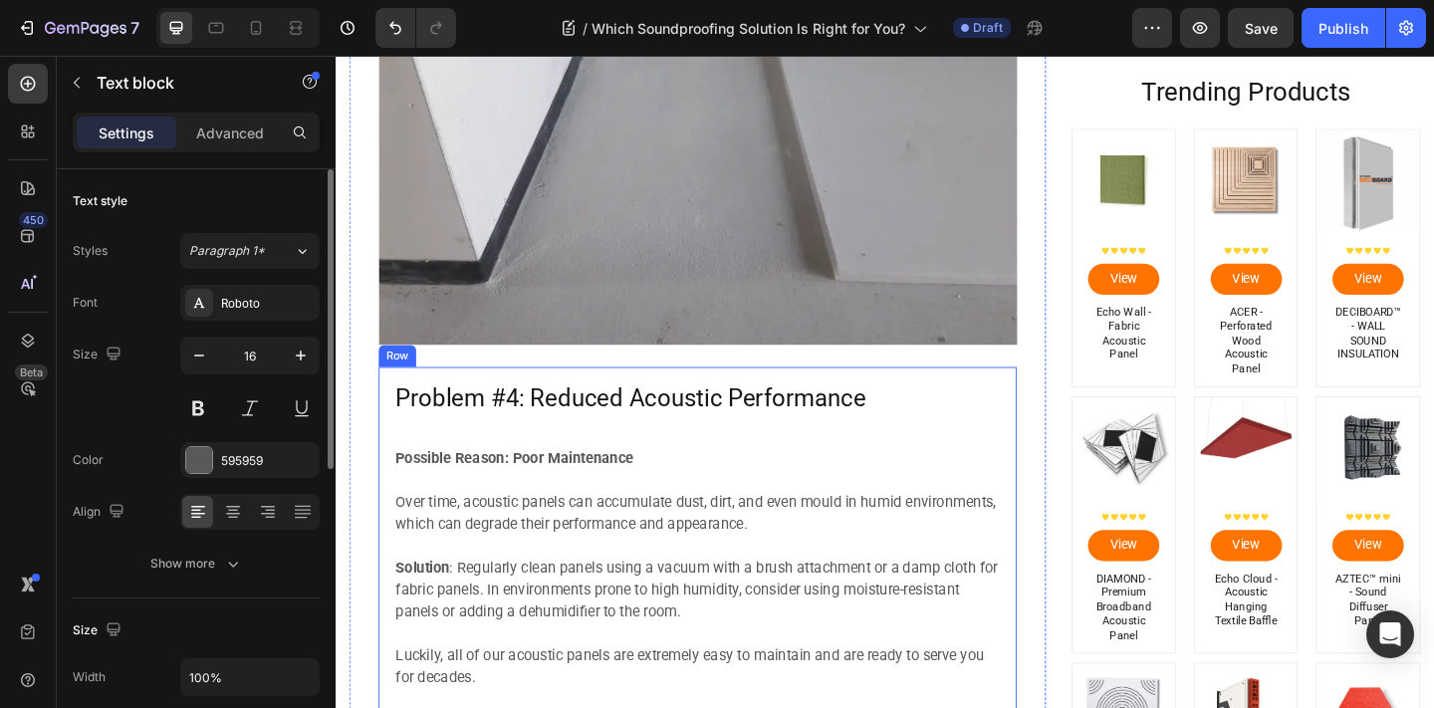
click at [662, 428] on h2 "Problem #4: Reduced Acoustic Performance" at bounding box center [729, 429] width 662 height 38
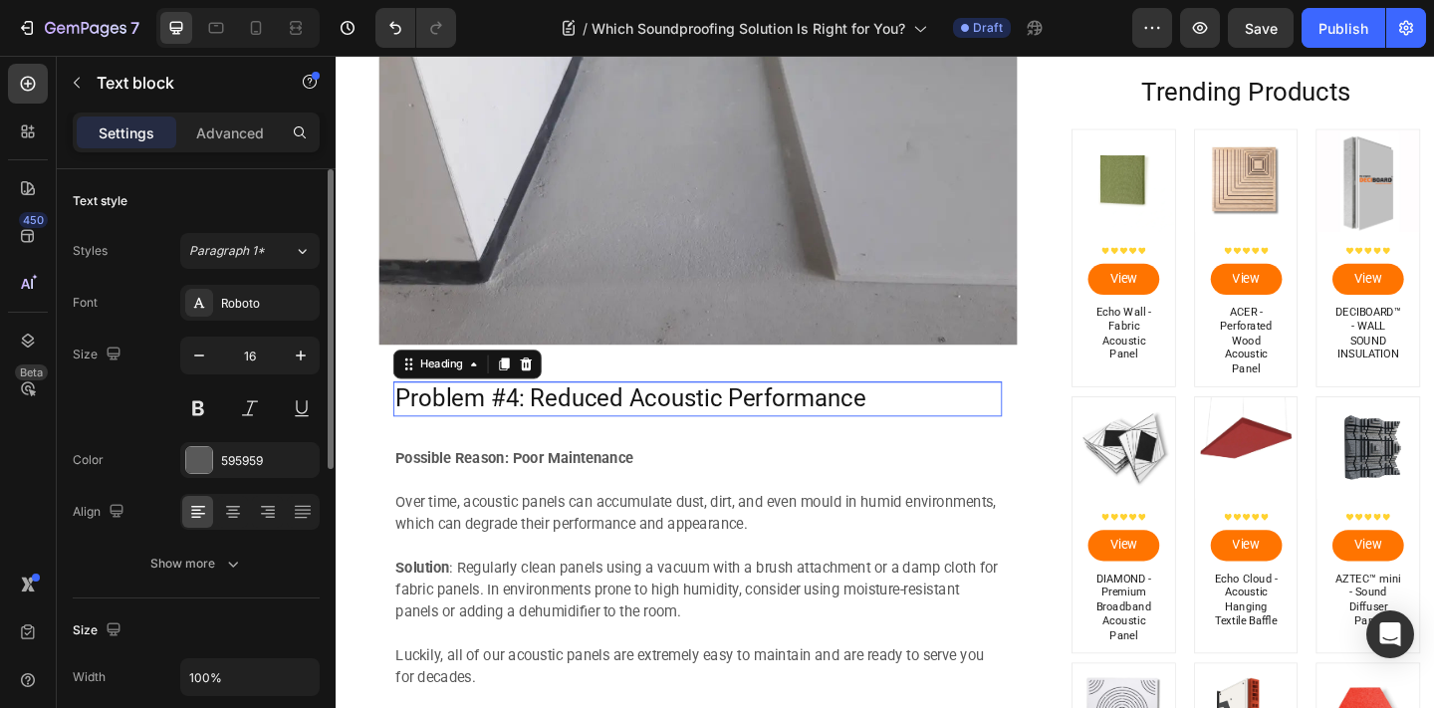
click at [662, 428] on h2 "Problem #4: Reduced Acoustic Performance" at bounding box center [729, 429] width 662 height 38
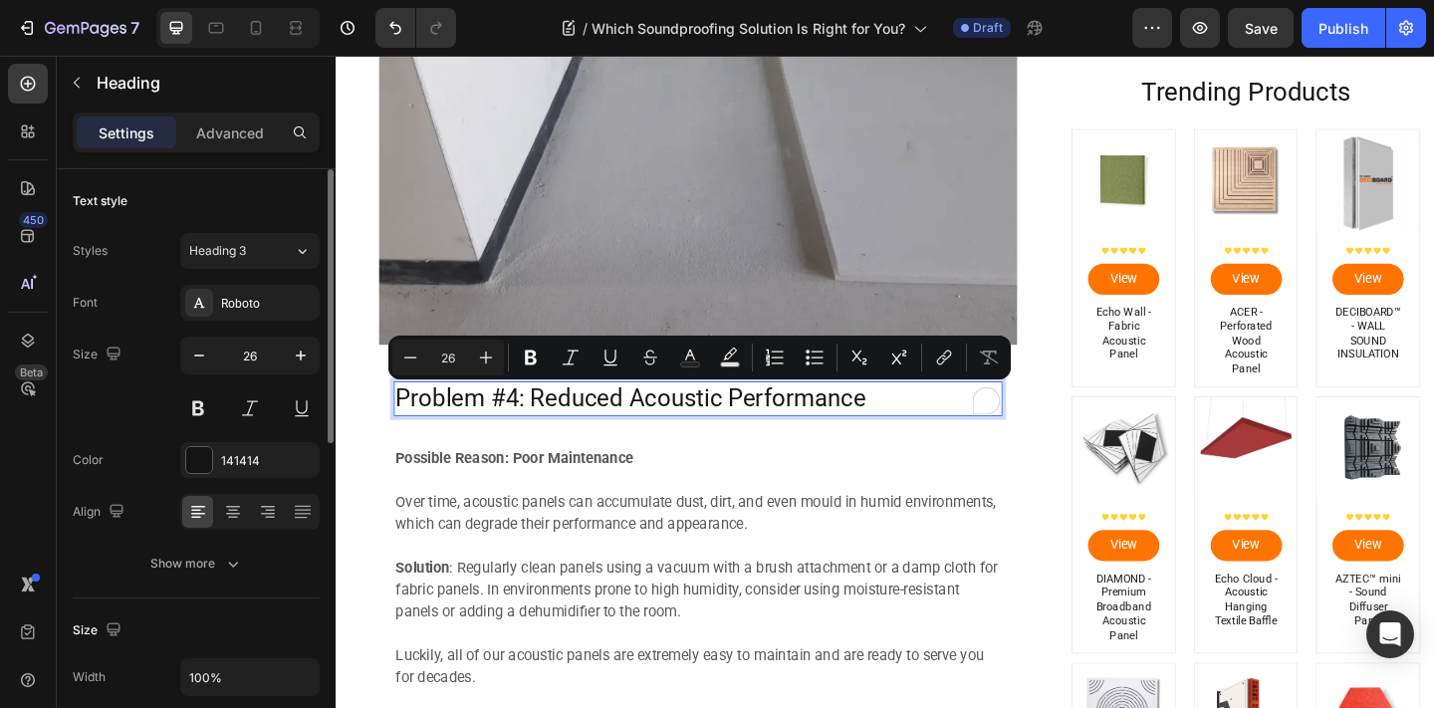
click at [843, 434] on p "Problem #4: Reduced Acoustic Performance" at bounding box center [729, 429] width 658 height 34
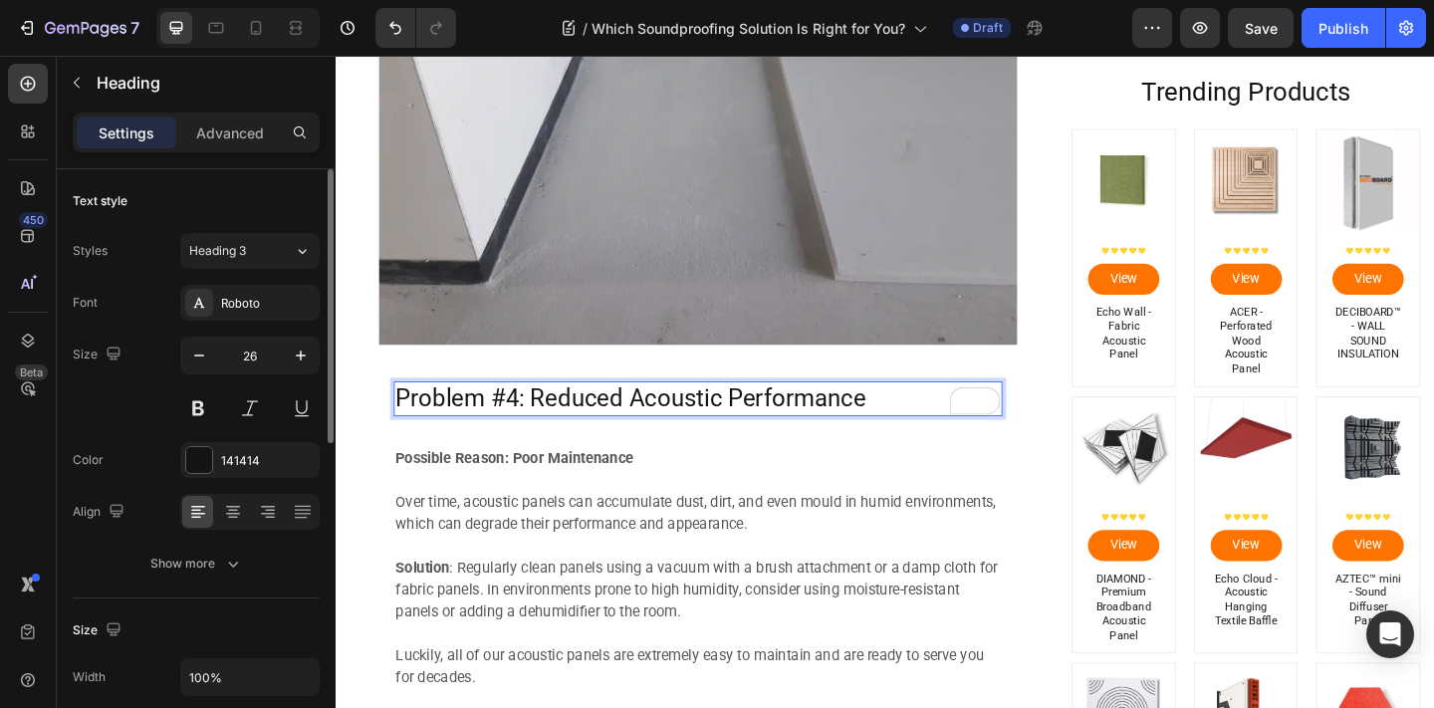
click at [907, 434] on p "Problem #4: Reduced Acoustic Performance" at bounding box center [729, 429] width 658 height 34
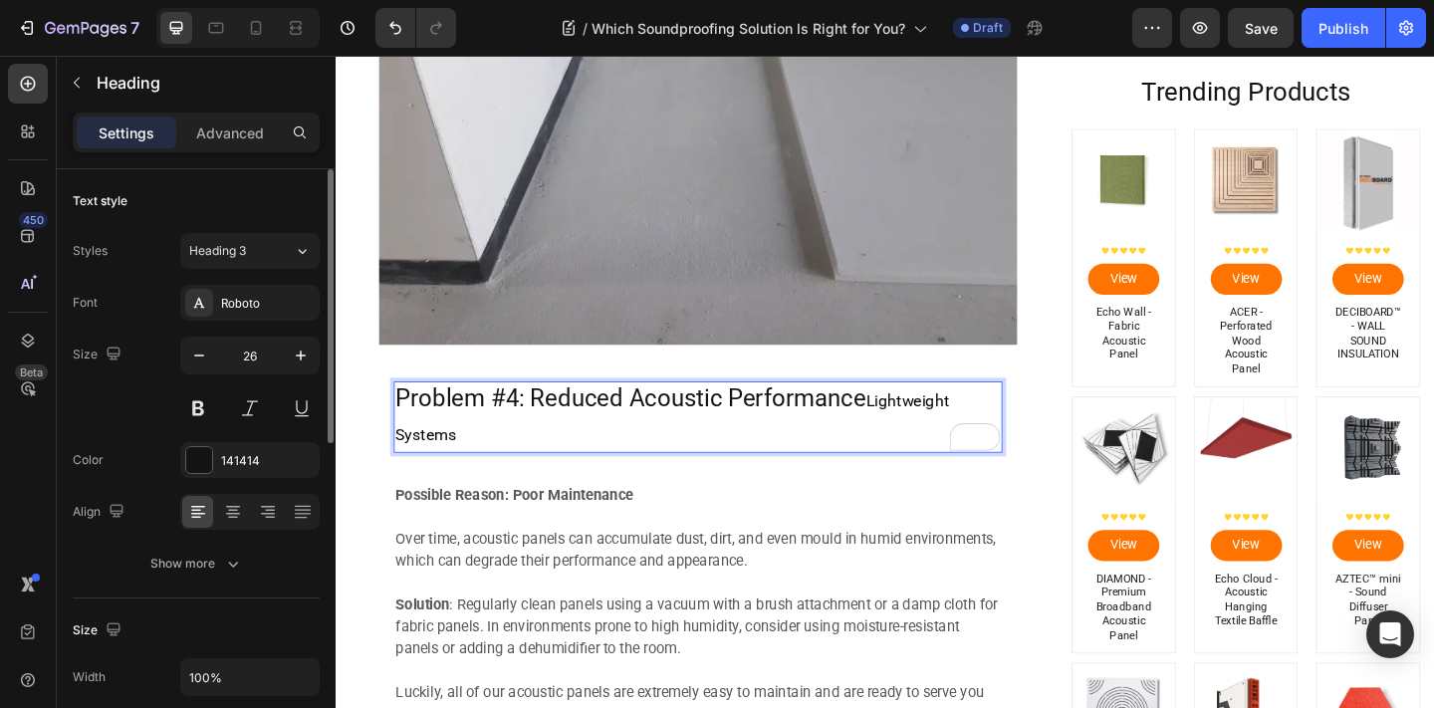
click at [932, 432] on span "Lightweight Systems" at bounding box center [701, 449] width 603 height 57
click at [880, 432] on p "Problem #4: Reduced Acoustic Performance Lightweight Systems" at bounding box center [729, 449] width 658 height 74
click at [880, 433] on p "Problem #4: Reduced Acoustic Performance Lightweight Systems" at bounding box center [729, 449] width 658 height 74
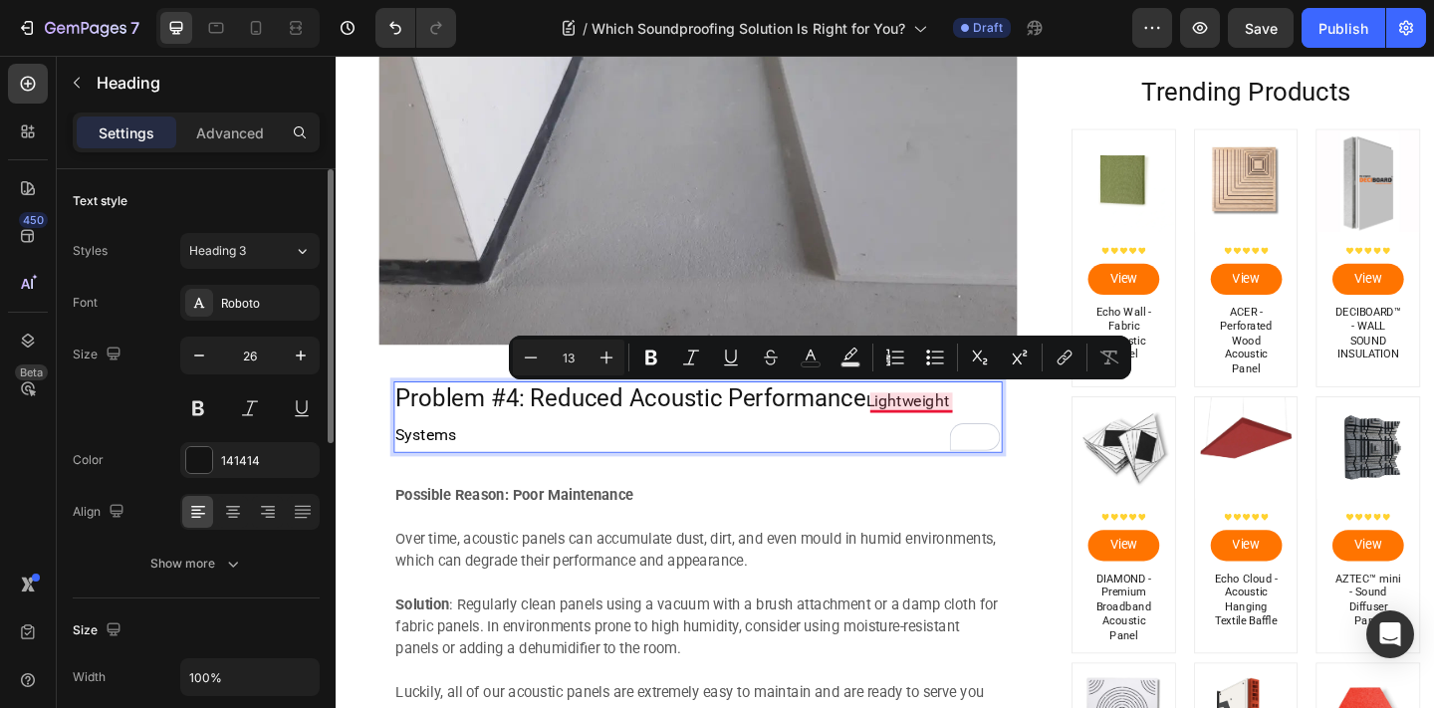
click at [934, 437] on span "Lightweight Systems" at bounding box center [701, 449] width 603 height 57
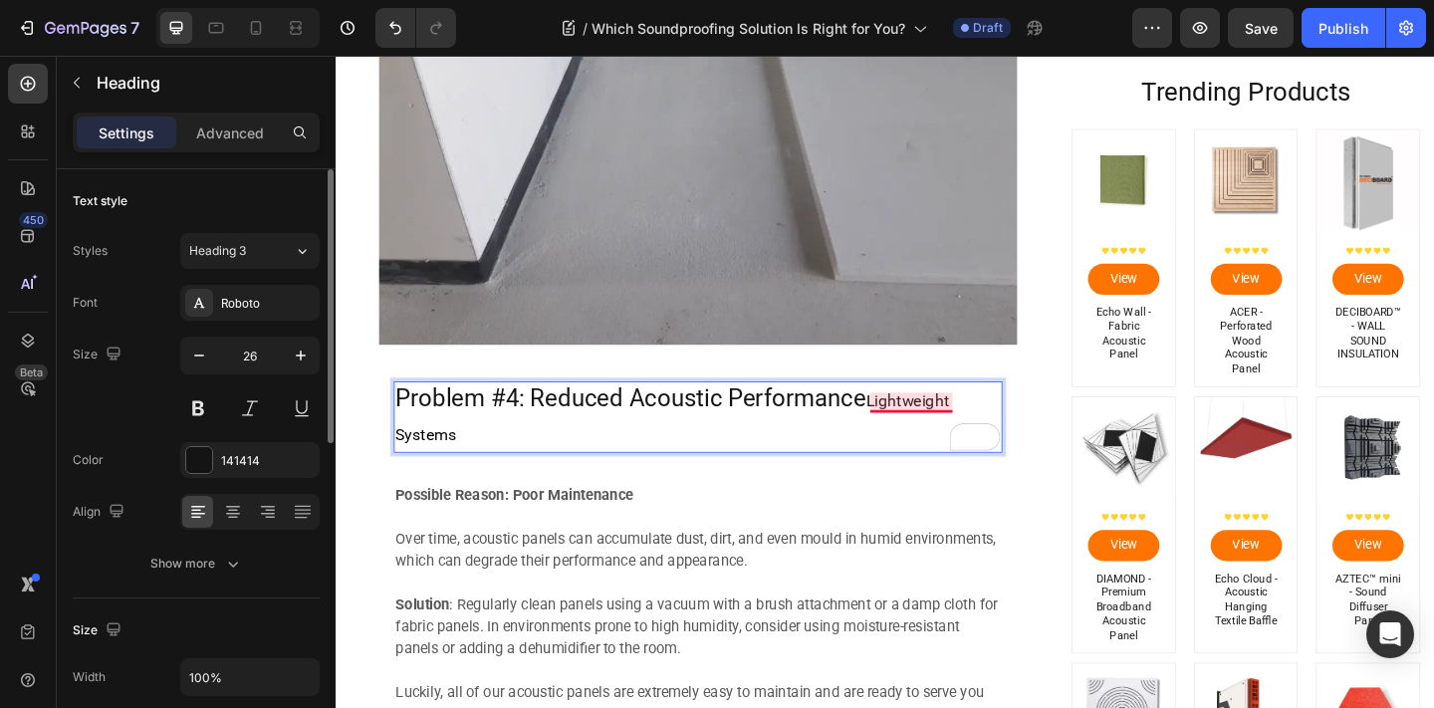
click at [934, 437] on span "Lightweight Systems" at bounding box center [701, 449] width 603 height 57
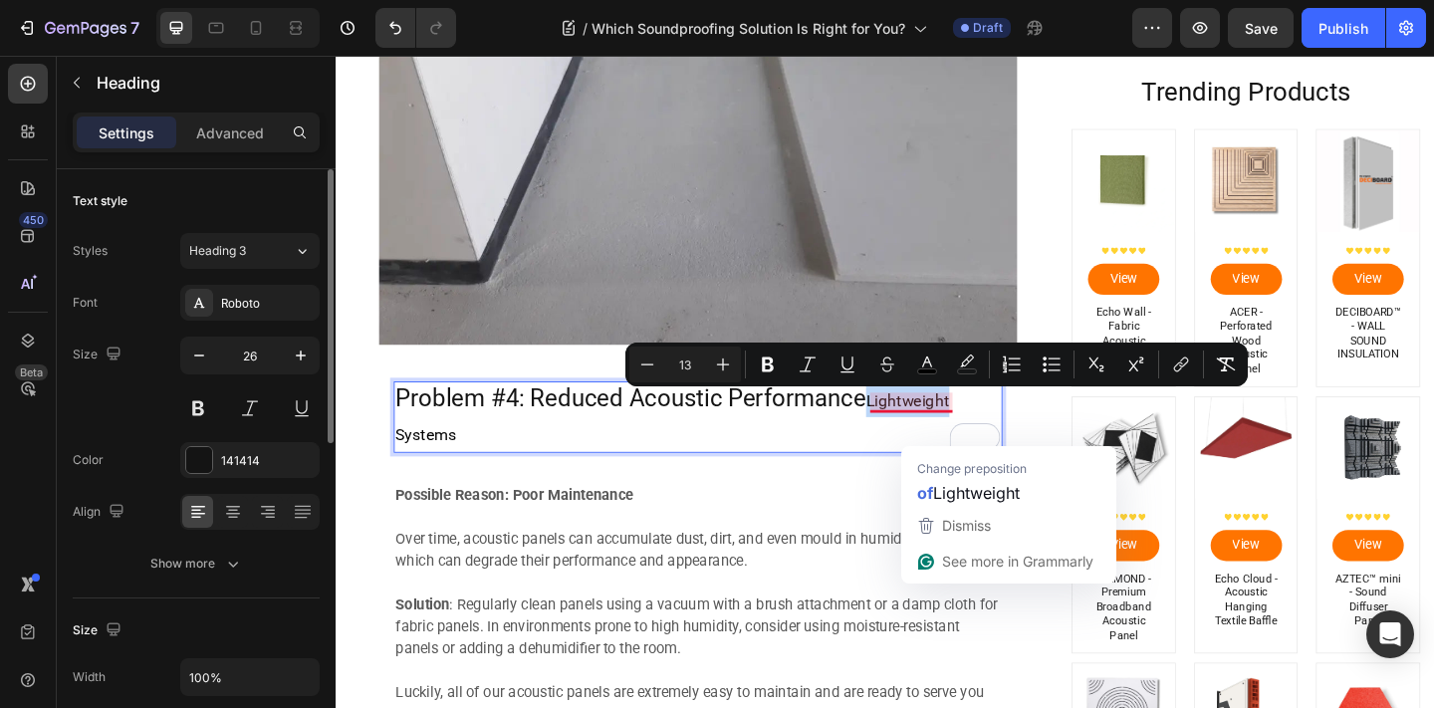
click at [929, 435] on span "Lightweight Systems" at bounding box center [701, 449] width 603 height 57
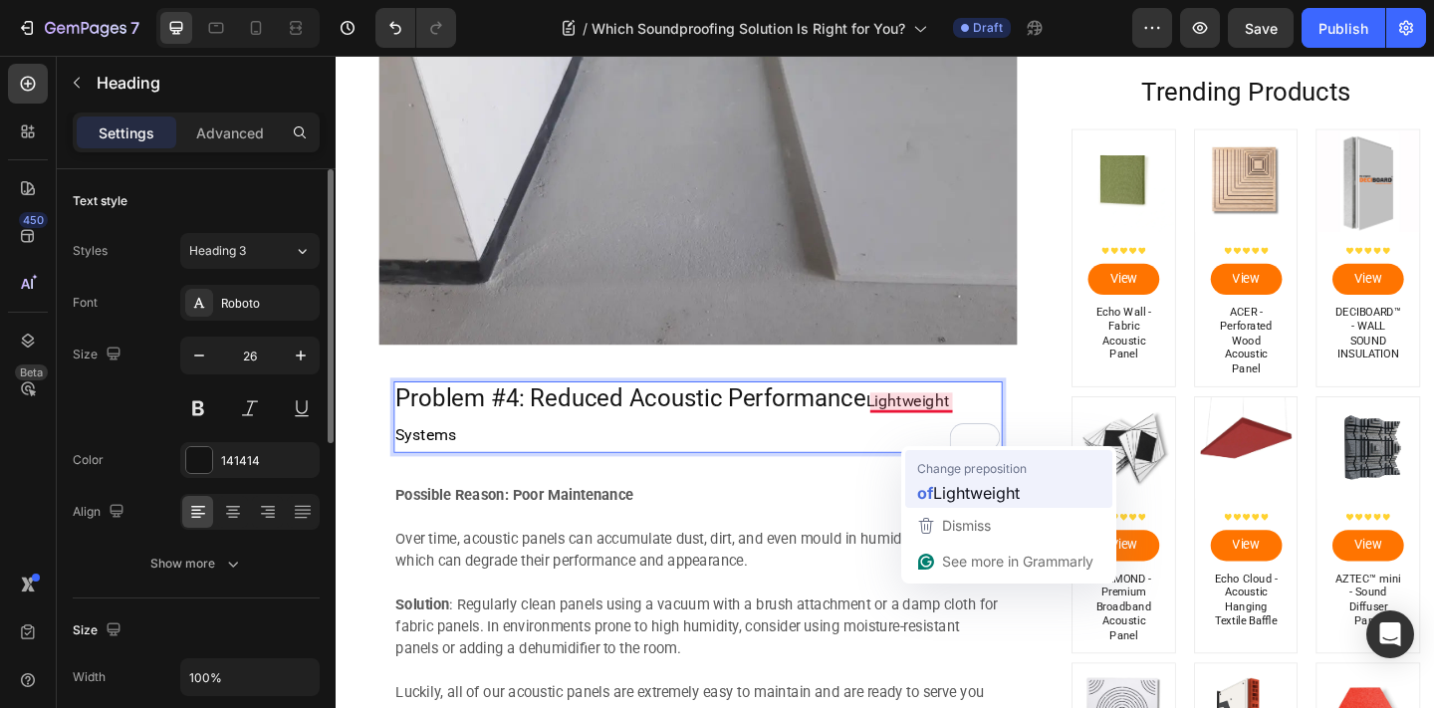
click at [942, 481] on span "Lightweight" at bounding box center [976, 492] width 87 height 25
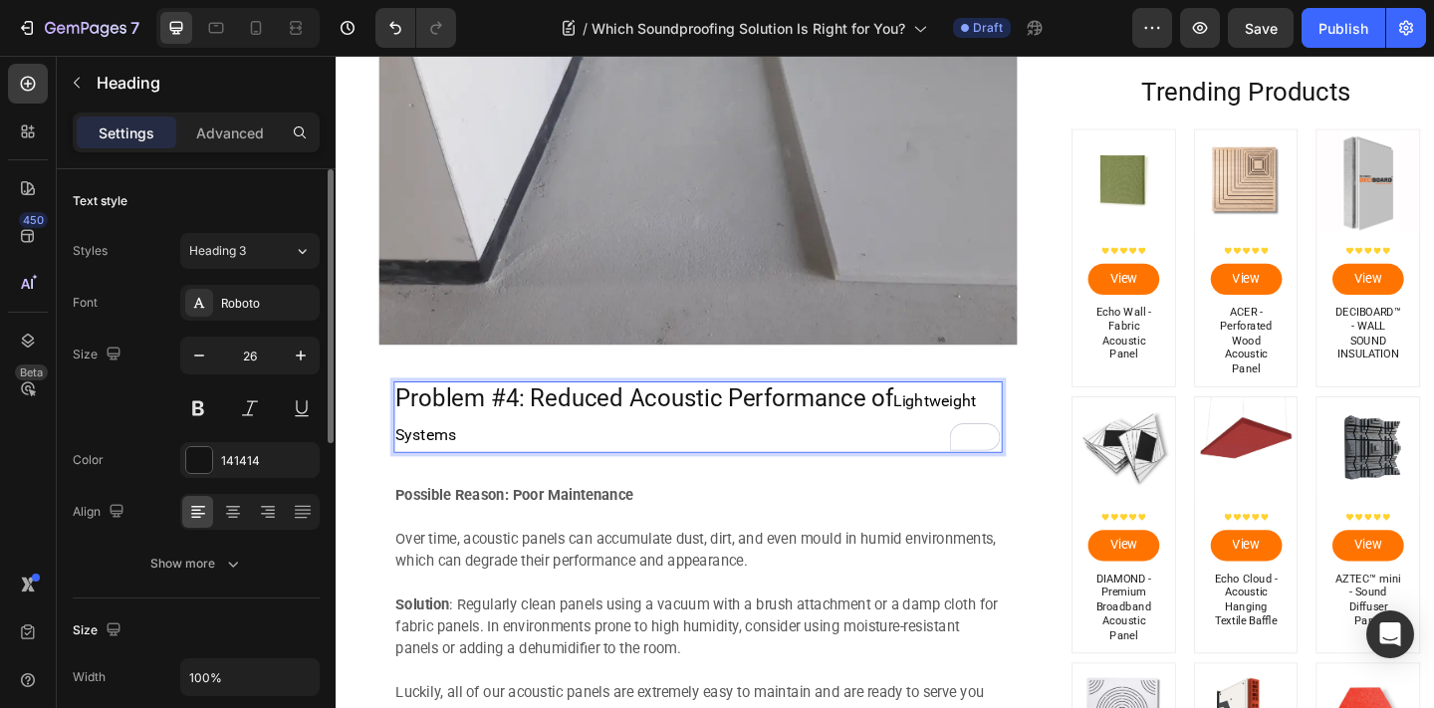
click at [939, 428] on p "Problem #4: Reduced Acoustic Performance of Lightweight Systems" at bounding box center [729, 449] width 658 height 74
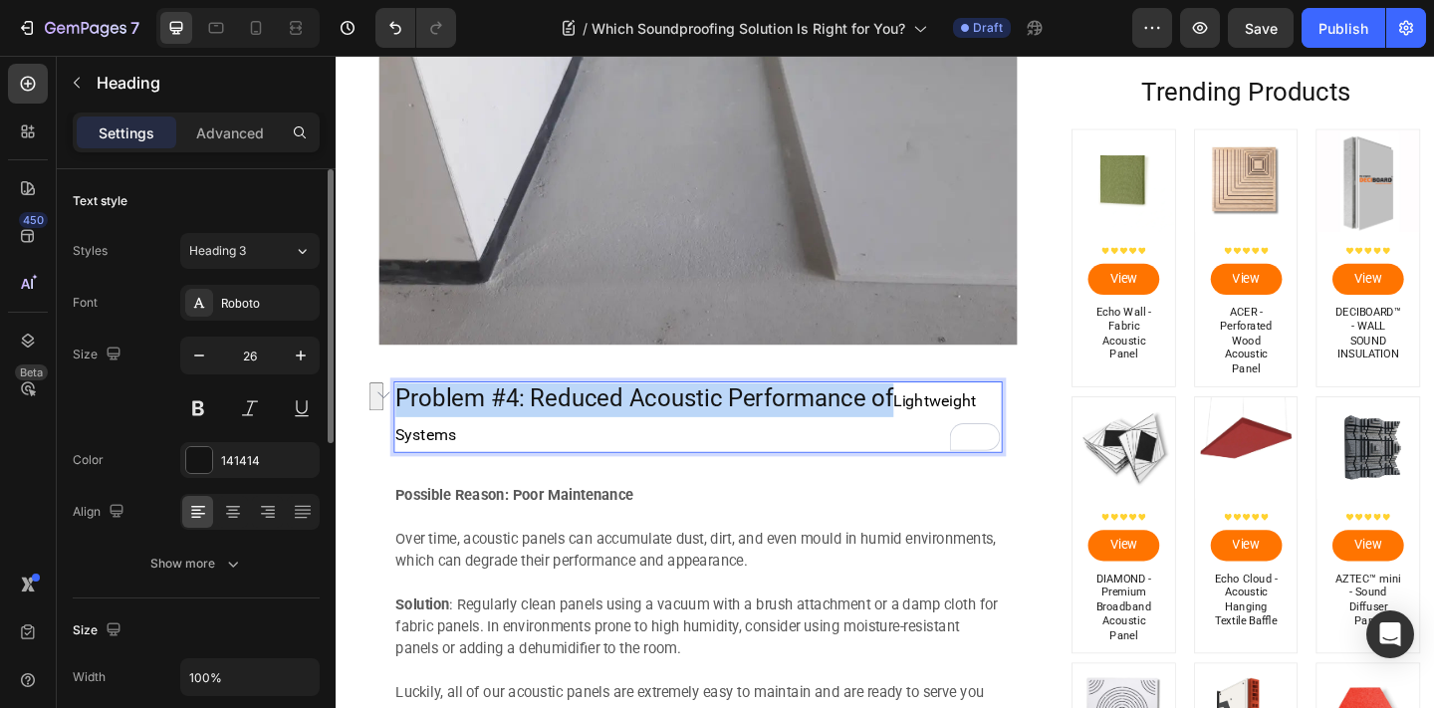
drag, startPoint x: 936, startPoint y: 429, endPoint x: 291, endPoint y: 392, distance: 646.4
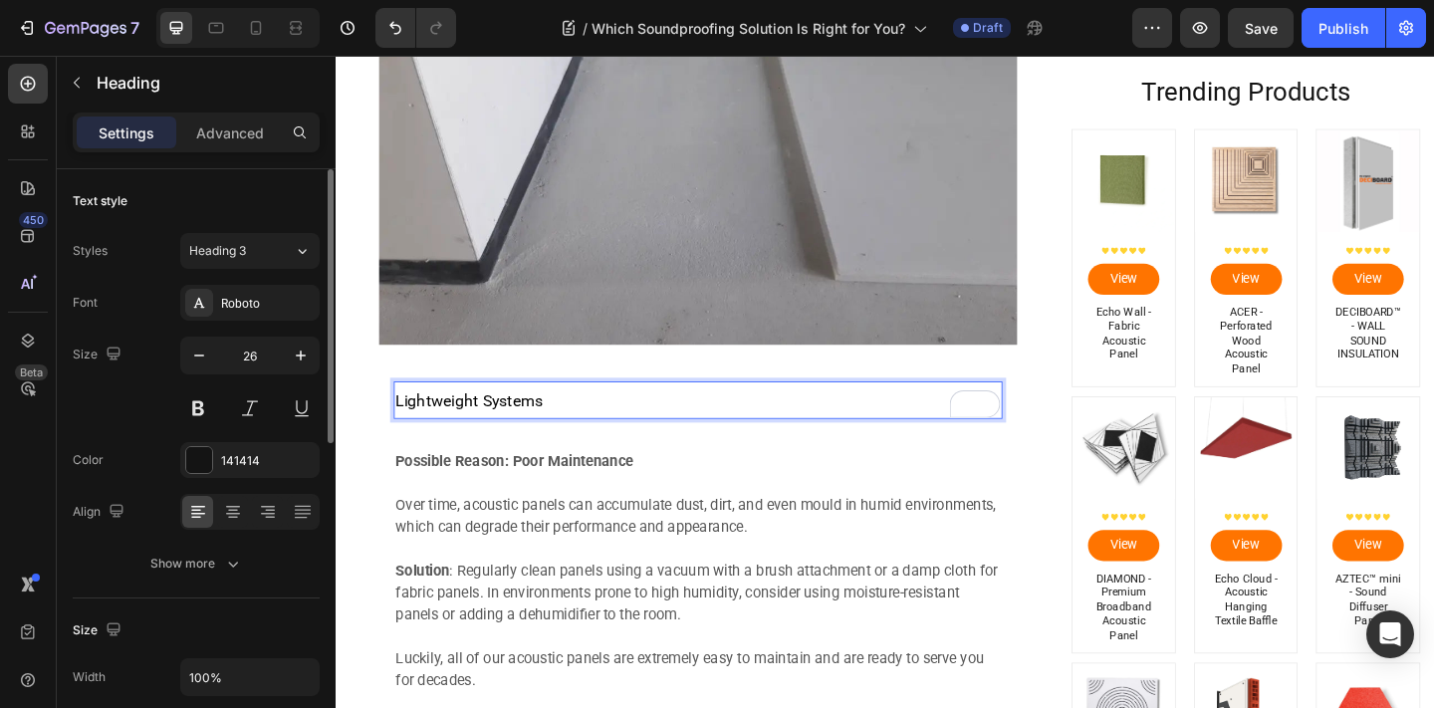
click at [446, 423] on span "Lightweight Systems" at bounding box center [480, 431] width 160 height 20
click at [447, 424] on span "Lightweight Systems" at bounding box center [480, 431] width 160 height 20
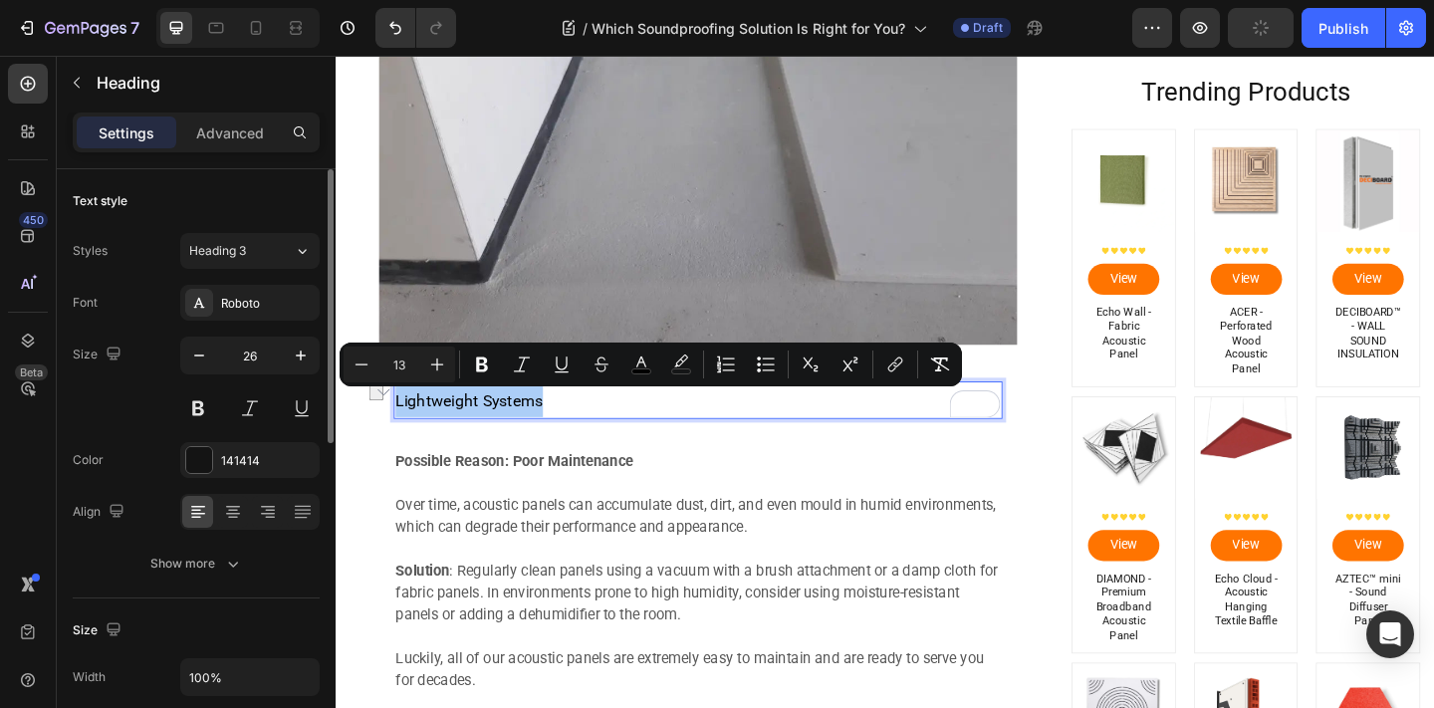
click at [402, 364] on input "13" at bounding box center [399, 365] width 40 height 24
type input "26"
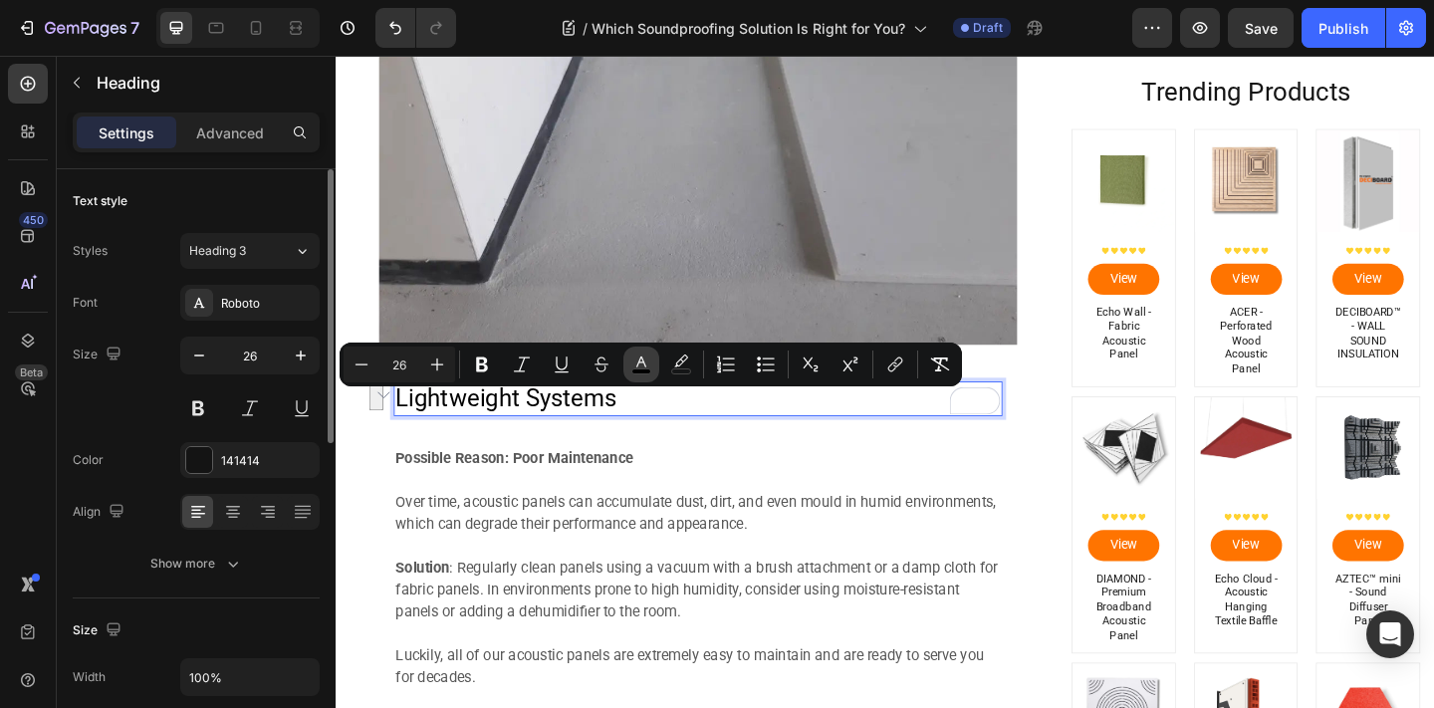
click at [643, 360] on icon "Editor contextual toolbar" at bounding box center [641, 362] width 10 height 11
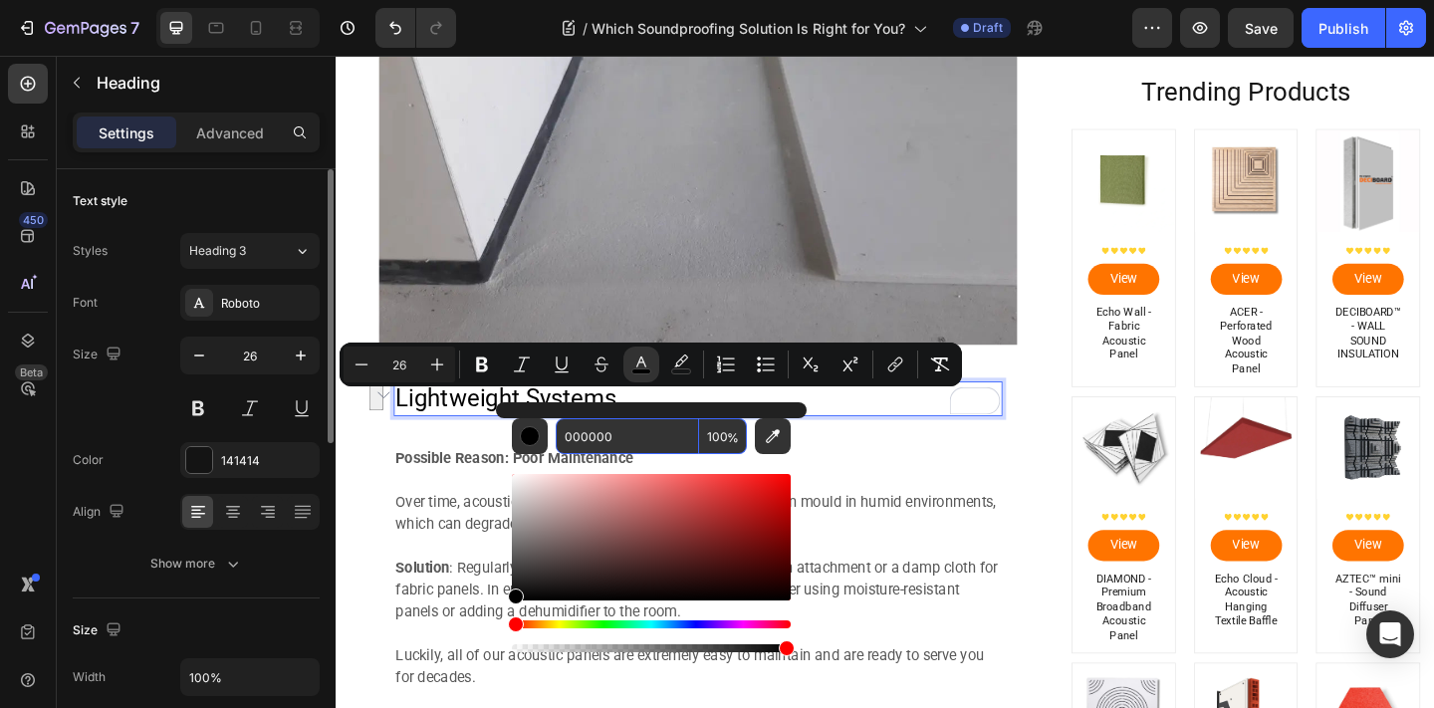
click at [652, 448] on input "000000" at bounding box center [627, 436] width 143 height 36
type input "559"
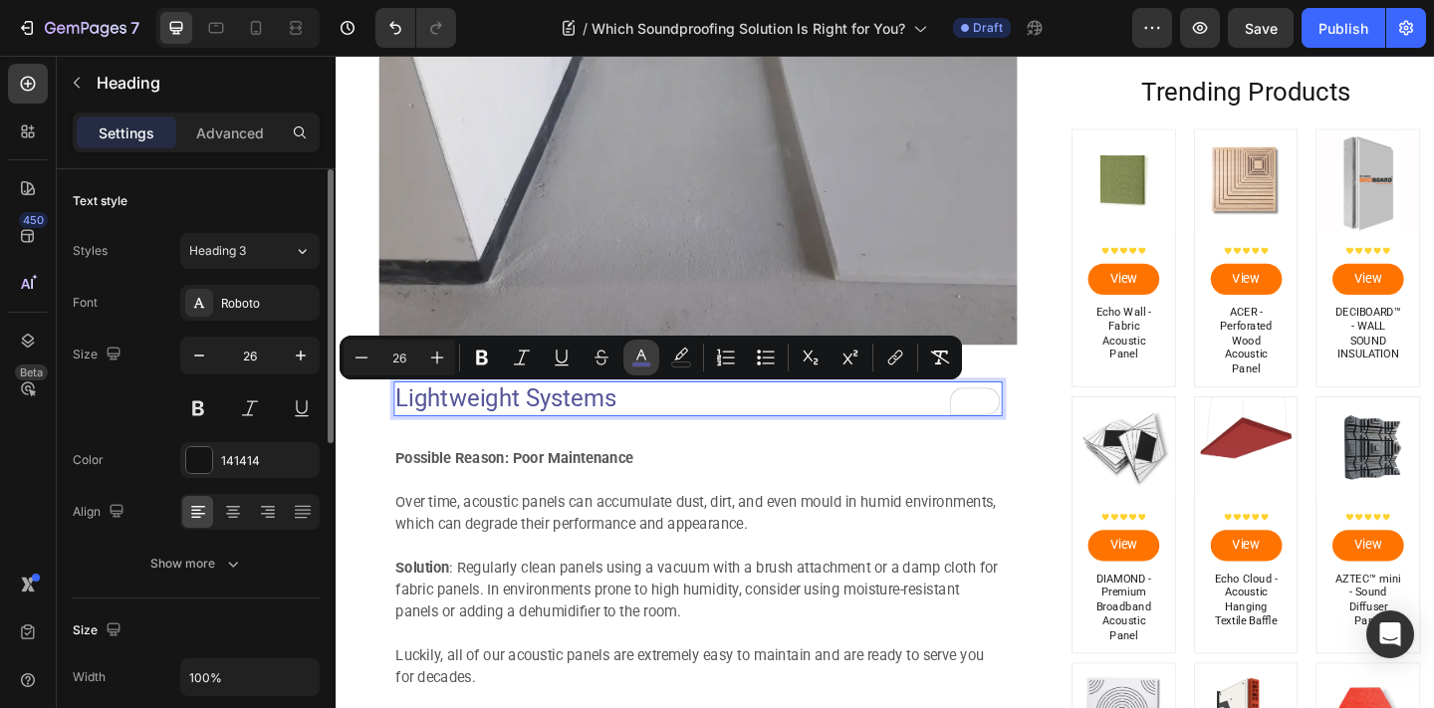
click at [641, 354] on icon "Editor contextual toolbar" at bounding box center [641, 358] width 20 height 20
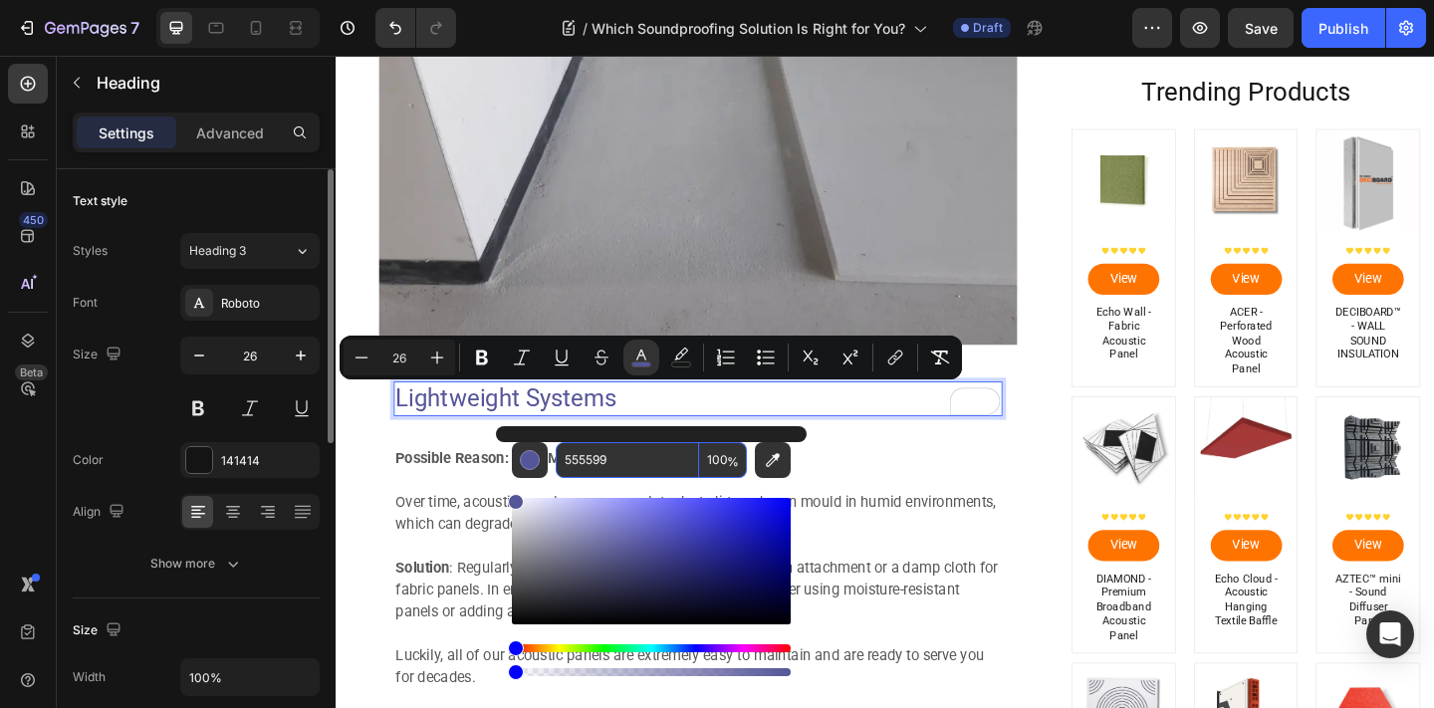
click at [624, 470] on input "555599" at bounding box center [627, 460] width 143 height 36
type input "595959"
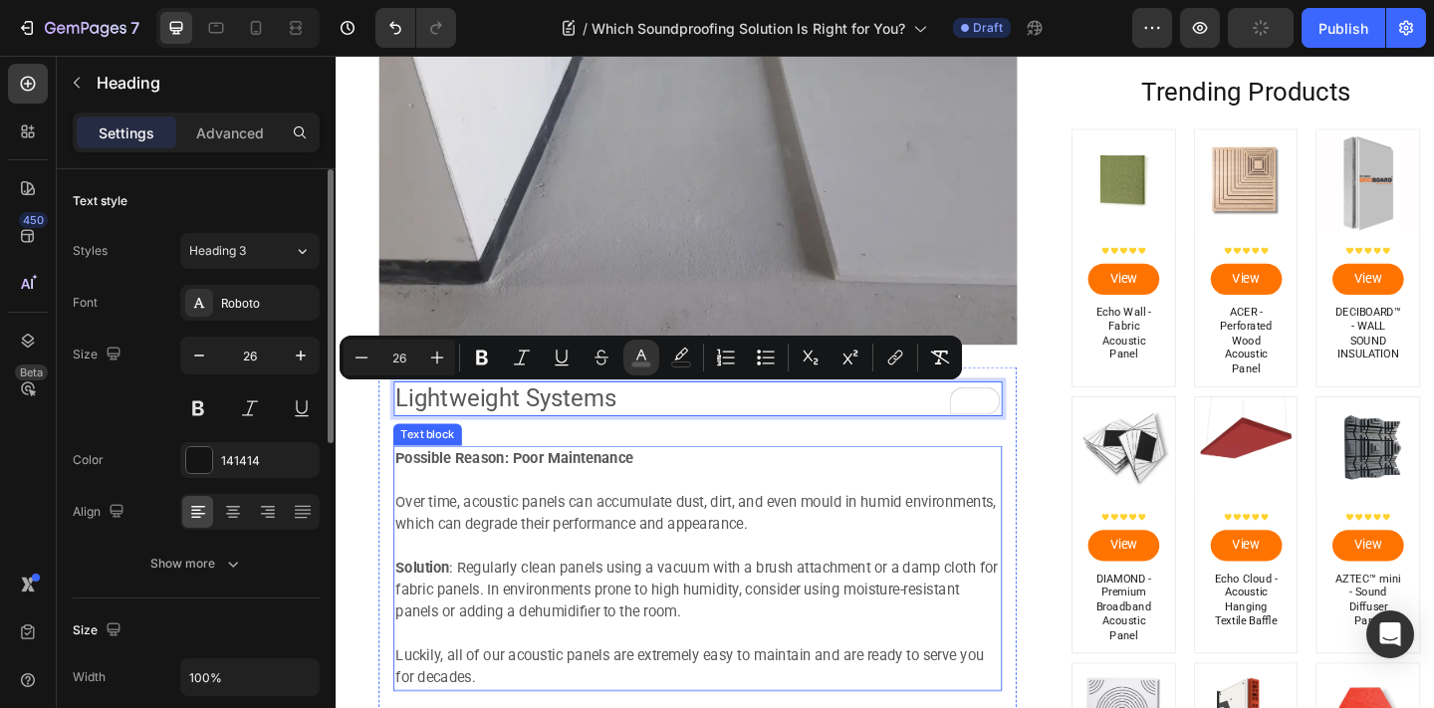
click at [657, 554] on p "Over time, acoustic panels can accumulate dust, dirt, and even mould in humid e…" at bounding box center [729, 554] width 658 height 48
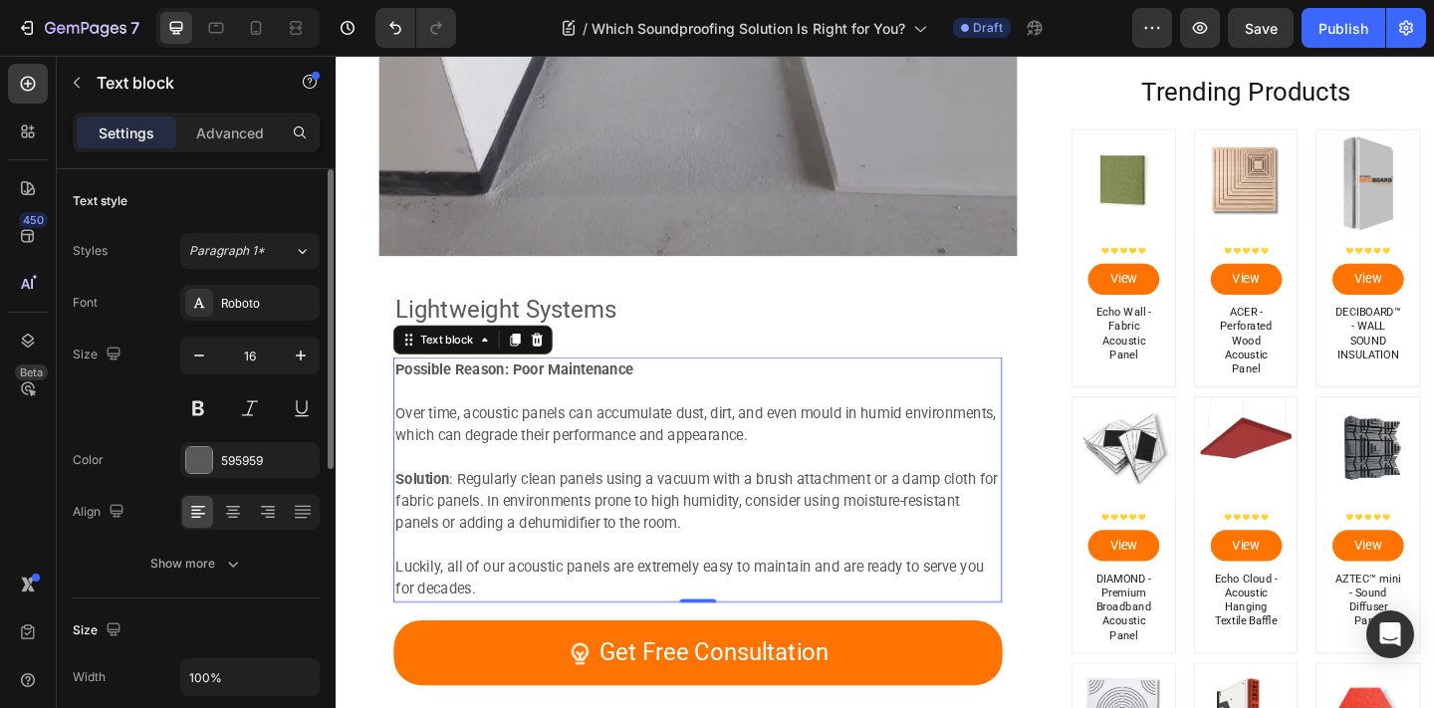
scroll to position [4254, 0]
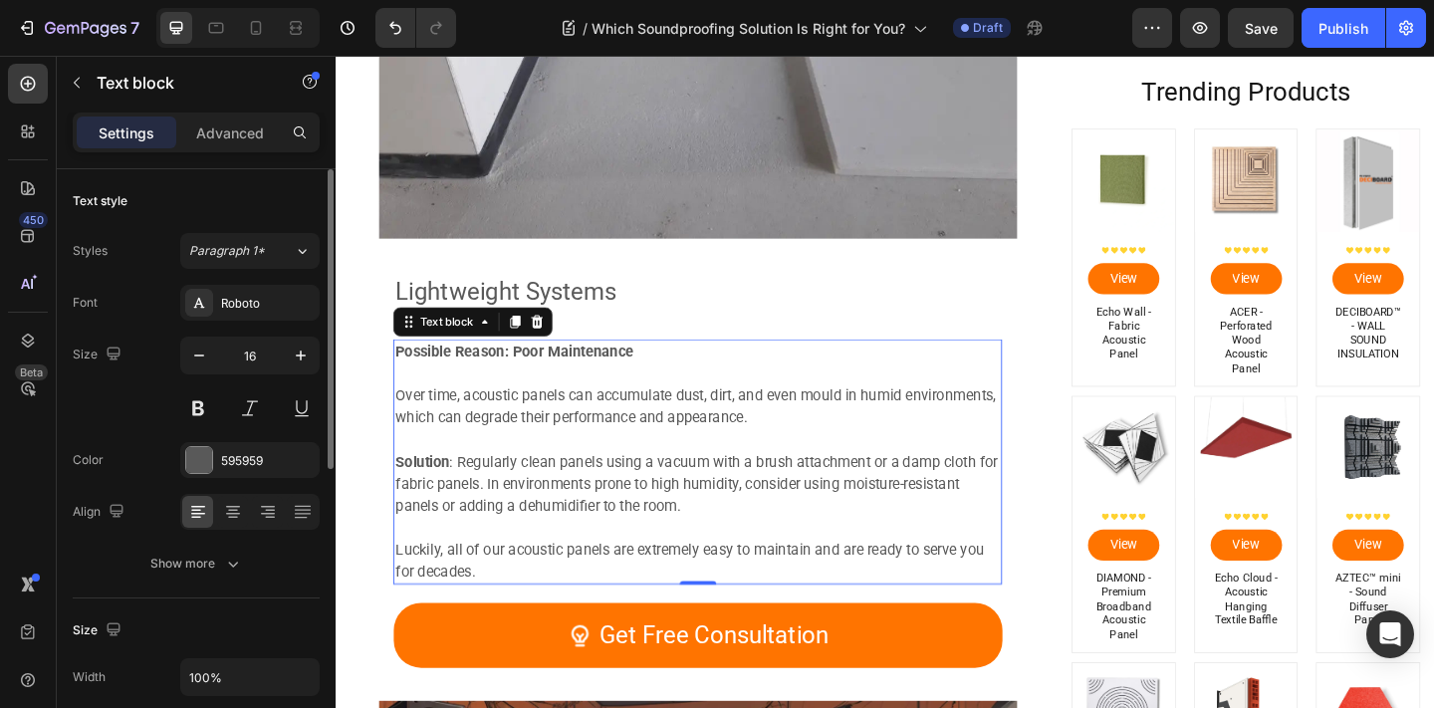
click at [491, 622] on p "Luckily, all of our acoustic panels are extremely easy to maintain and are read…" at bounding box center [729, 606] width 658 height 48
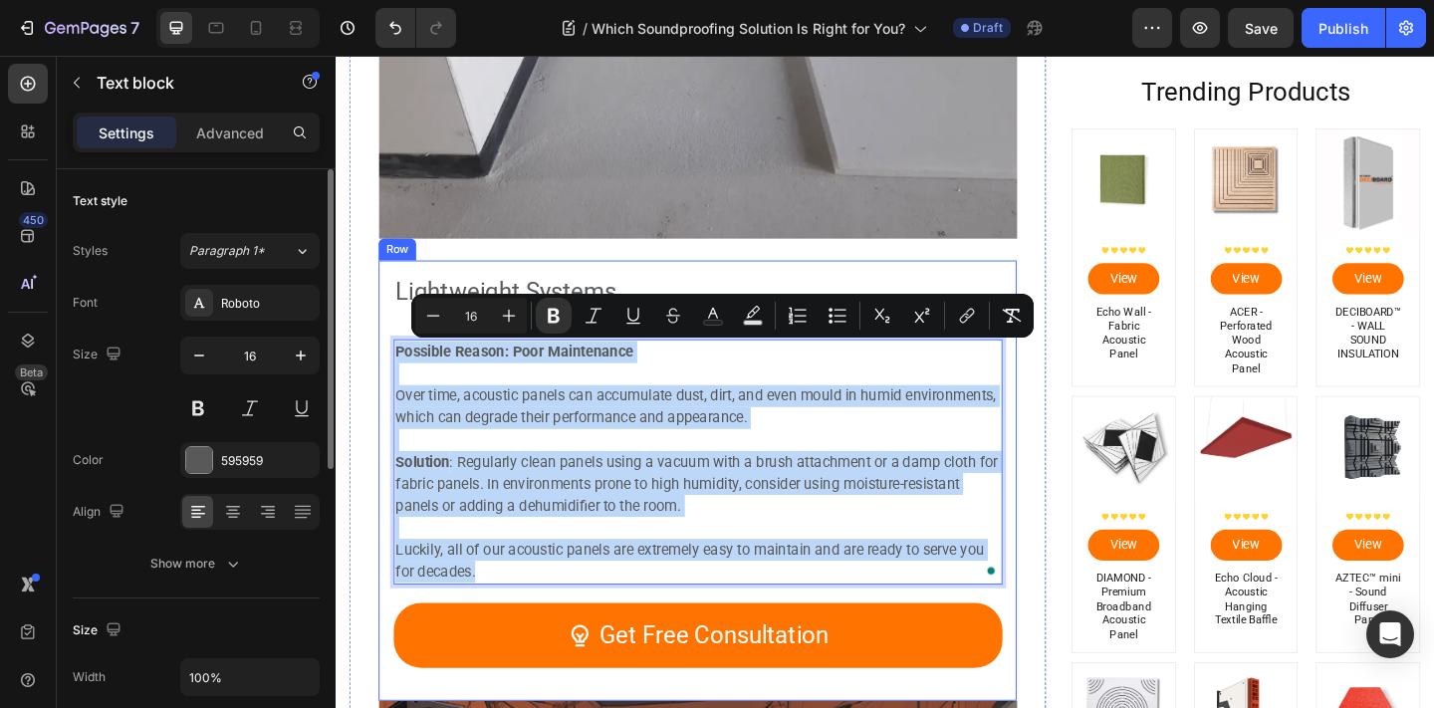
drag, startPoint x: 504, startPoint y: 615, endPoint x: 390, endPoint y: 354, distance: 285.5
click at [390, 354] on div "⁠⁠⁠⁠⁠⁠⁠ Lightweight Systems Heading Possible Reason: Poor Maintenance Over time…" at bounding box center [729, 518] width 694 height 479
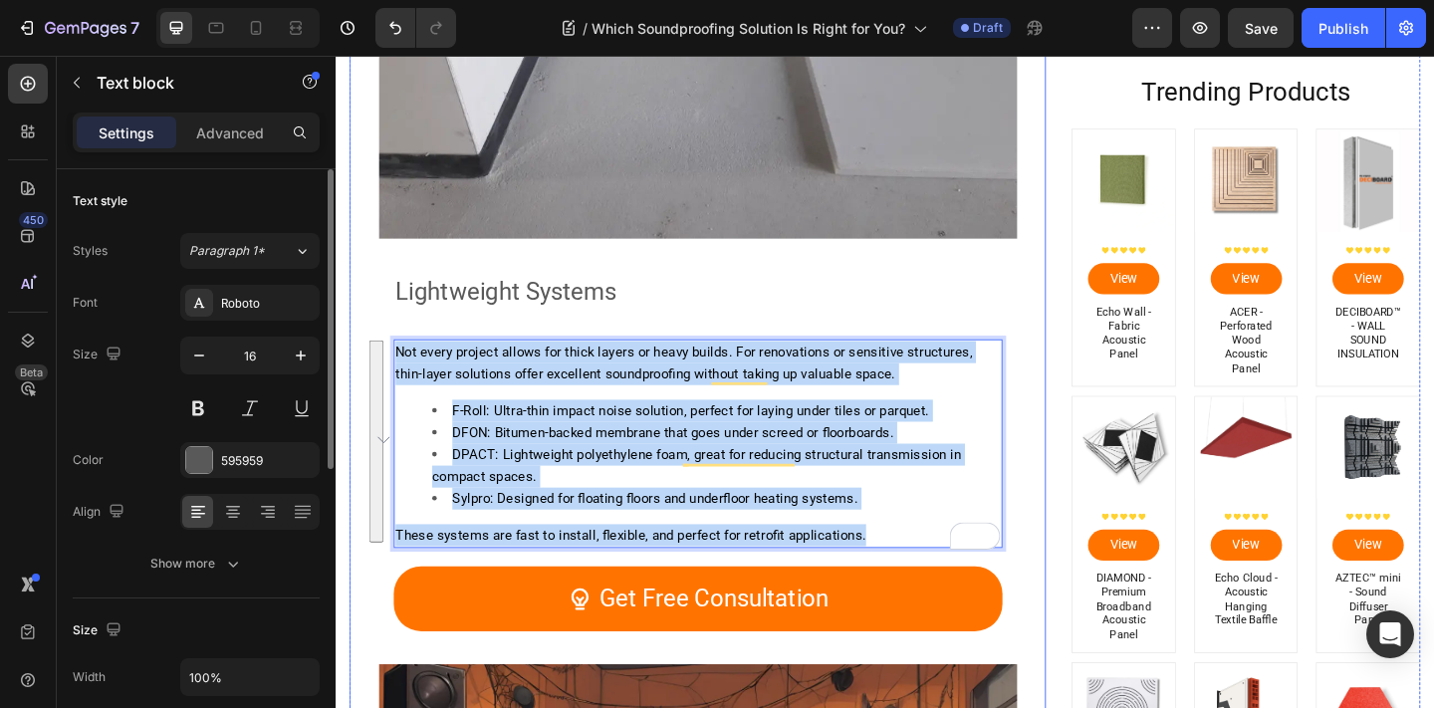
drag, startPoint x: 939, startPoint y: 579, endPoint x: 388, endPoint y: 383, distance: 584.3
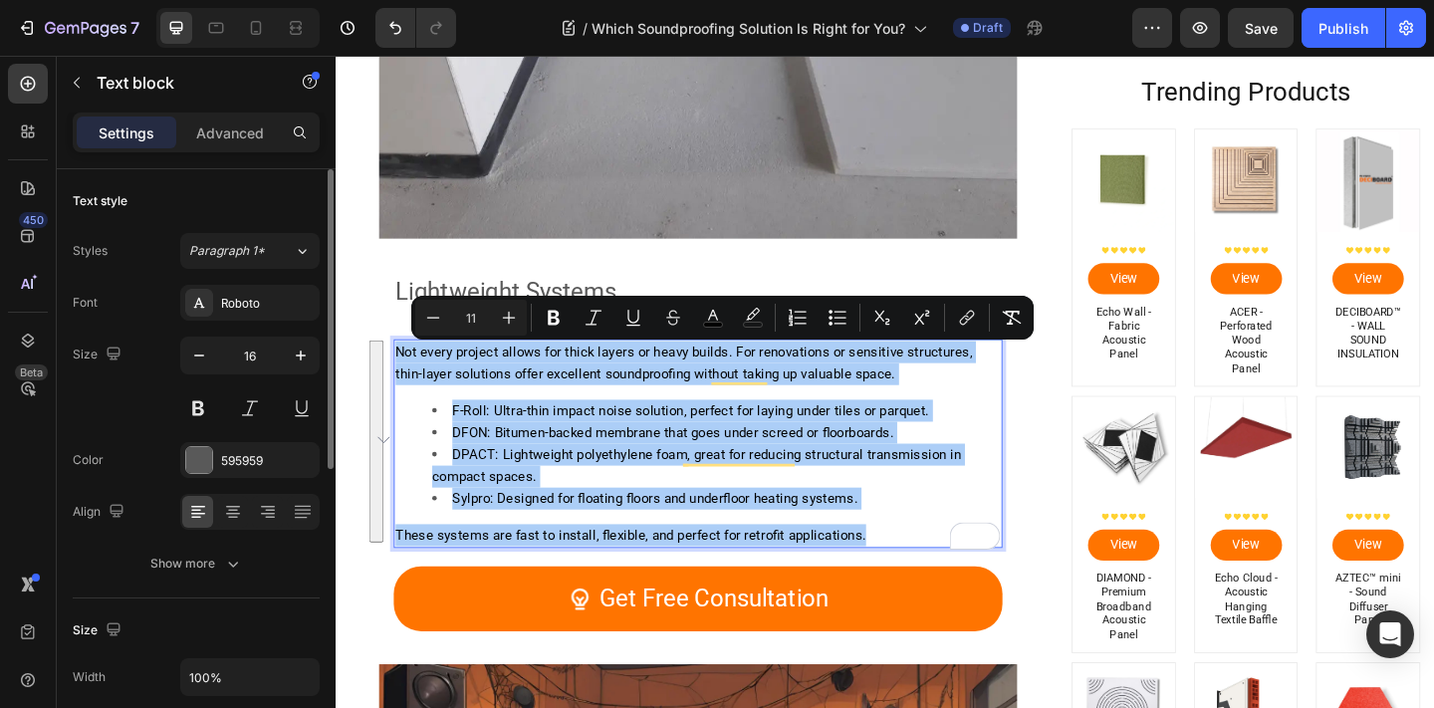
click at [485, 317] on input "11" at bounding box center [471, 318] width 40 height 24
type input "16"
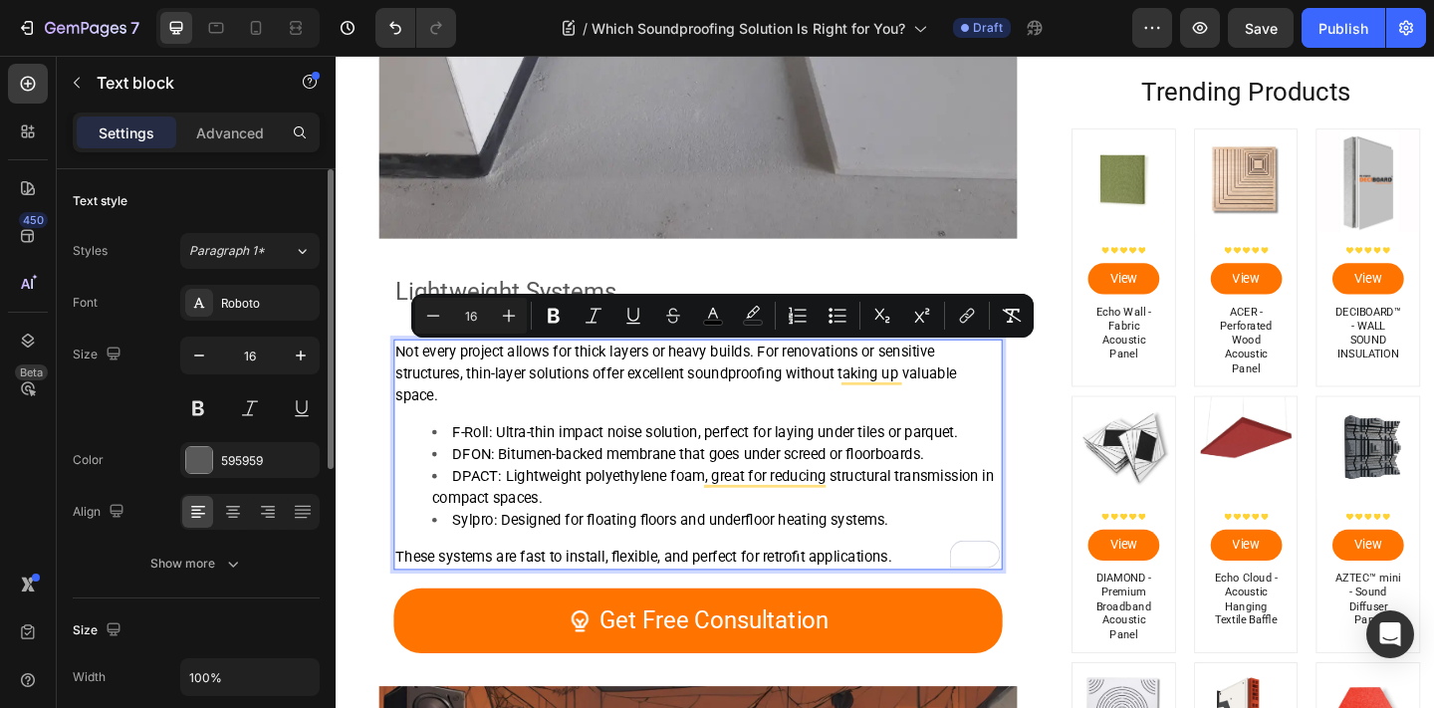
click at [481, 322] on input "16" at bounding box center [471, 316] width 40 height 24
click at [499, 317] on icon "Editor contextual toolbar" at bounding box center [509, 316] width 20 height 20
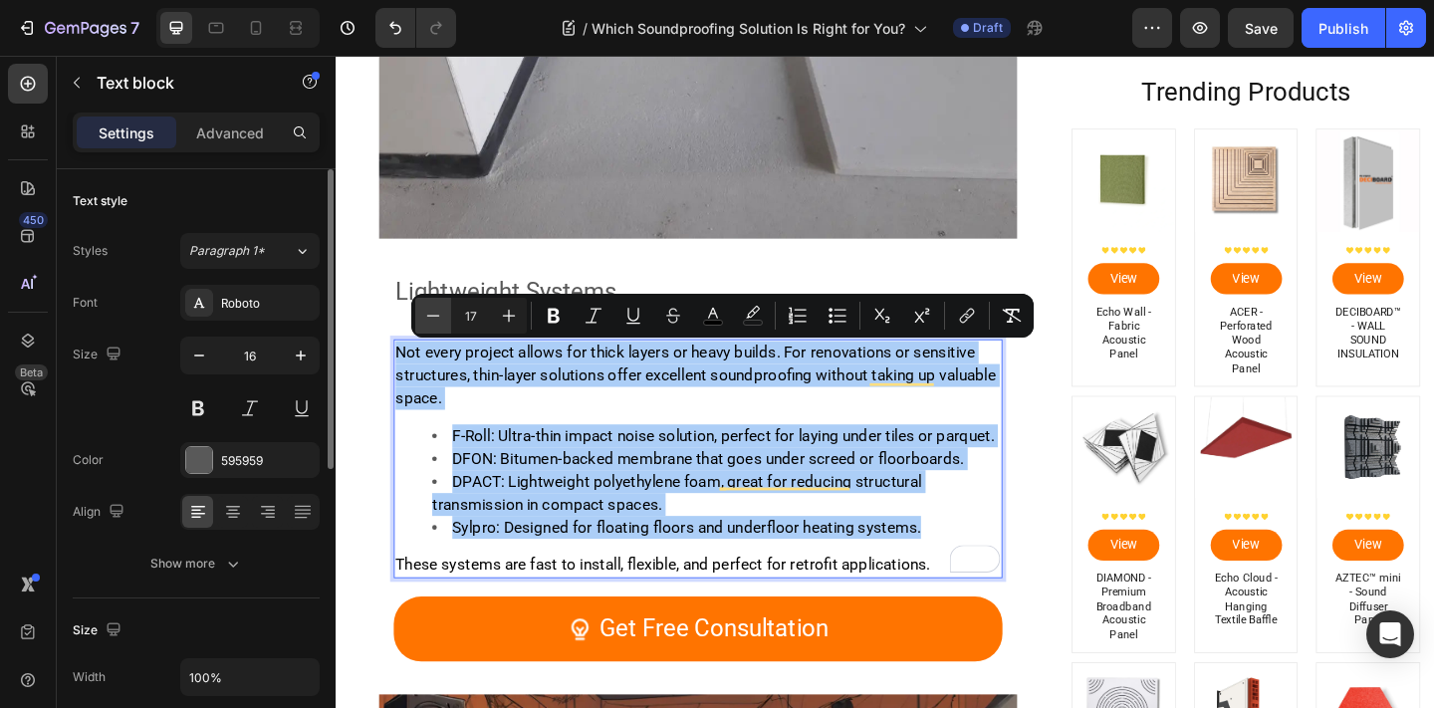
click at [430, 315] on icon "Editor contextual toolbar" at bounding box center [433, 316] width 20 height 20
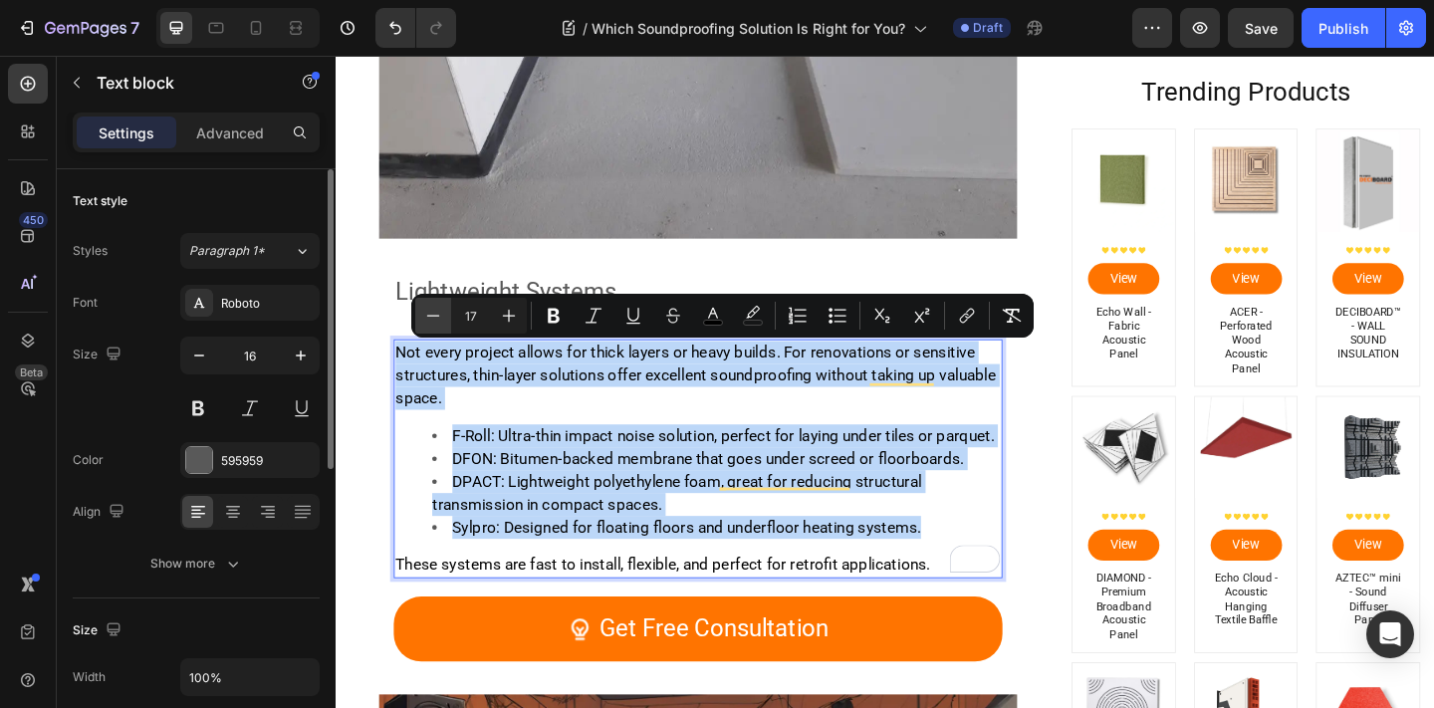
type input "16"
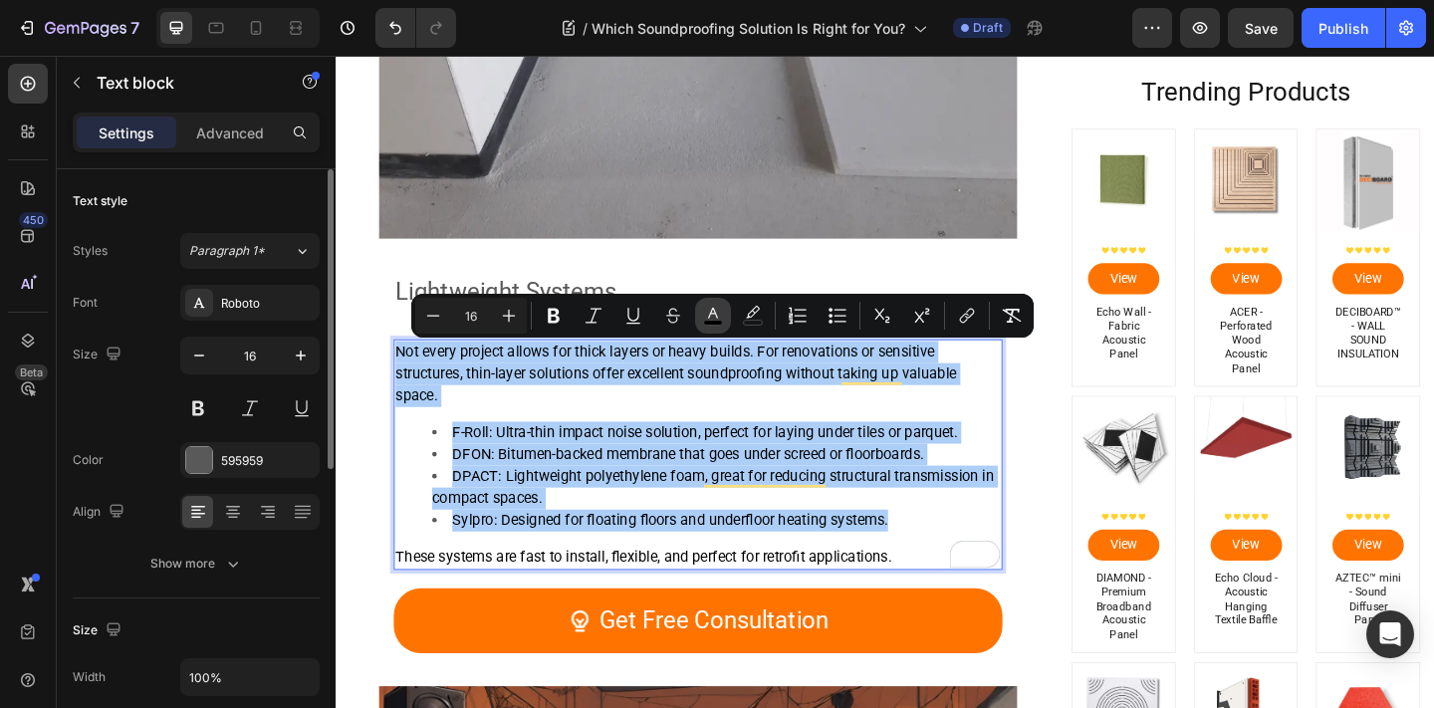
click at [725, 310] on button "color" at bounding box center [713, 316] width 36 height 36
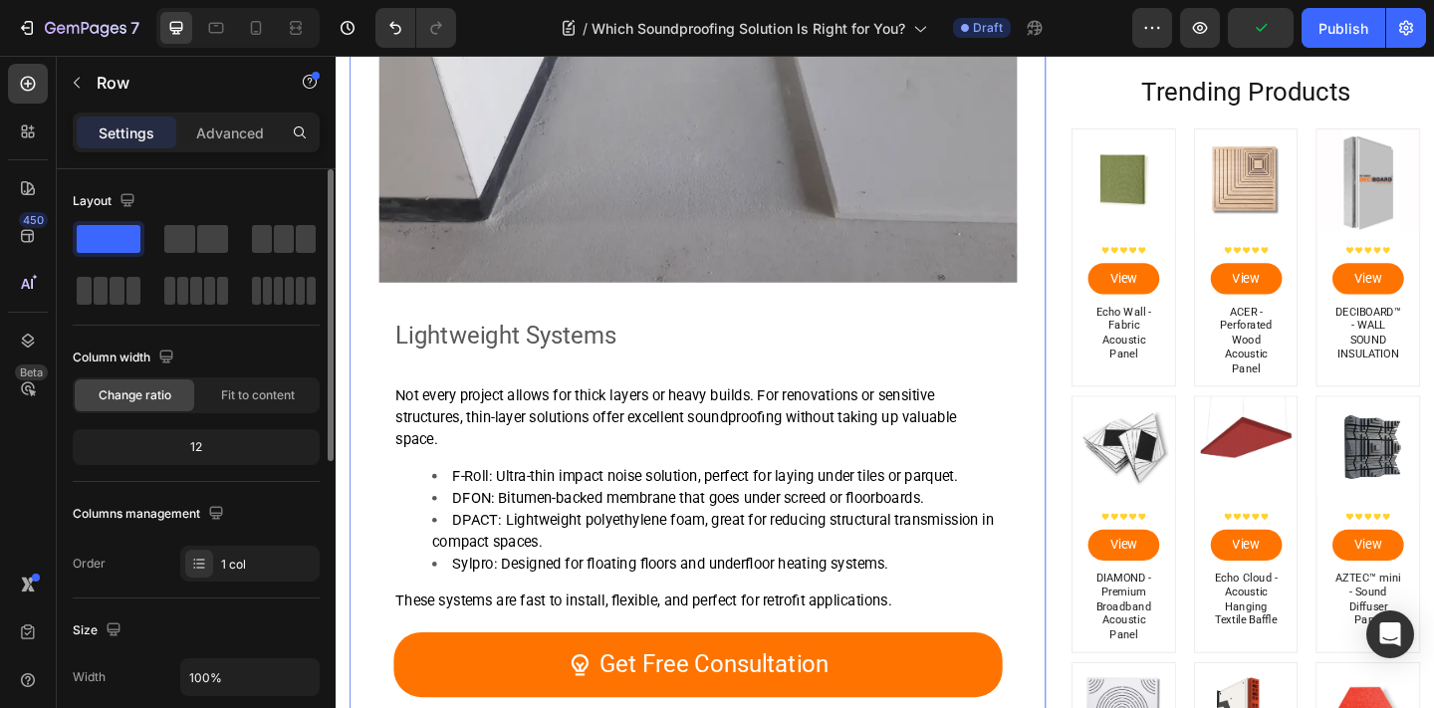
scroll to position [4199, 0]
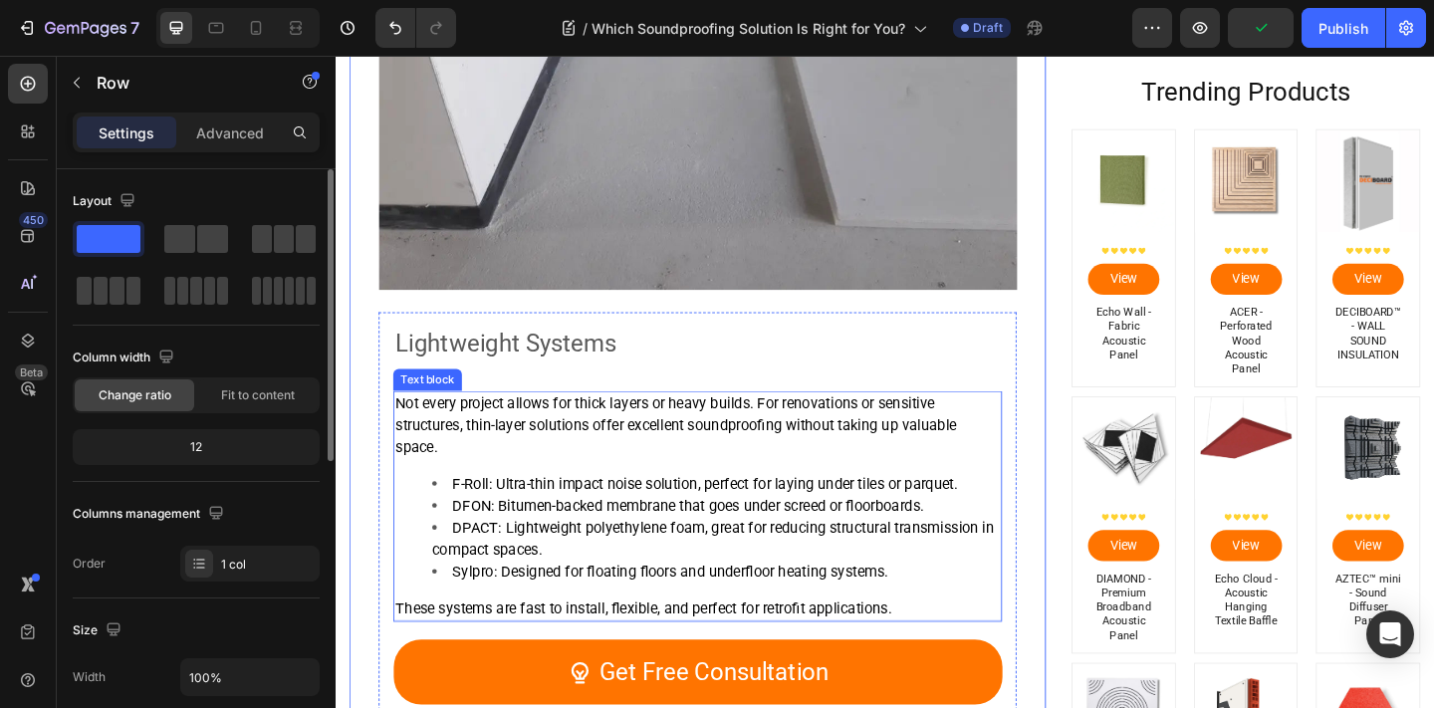
click at [597, 459] on span "Not every project allows for thick layers or heavy builds. For renovations or s…" at bounding box center [705, 457] width 610 height 67
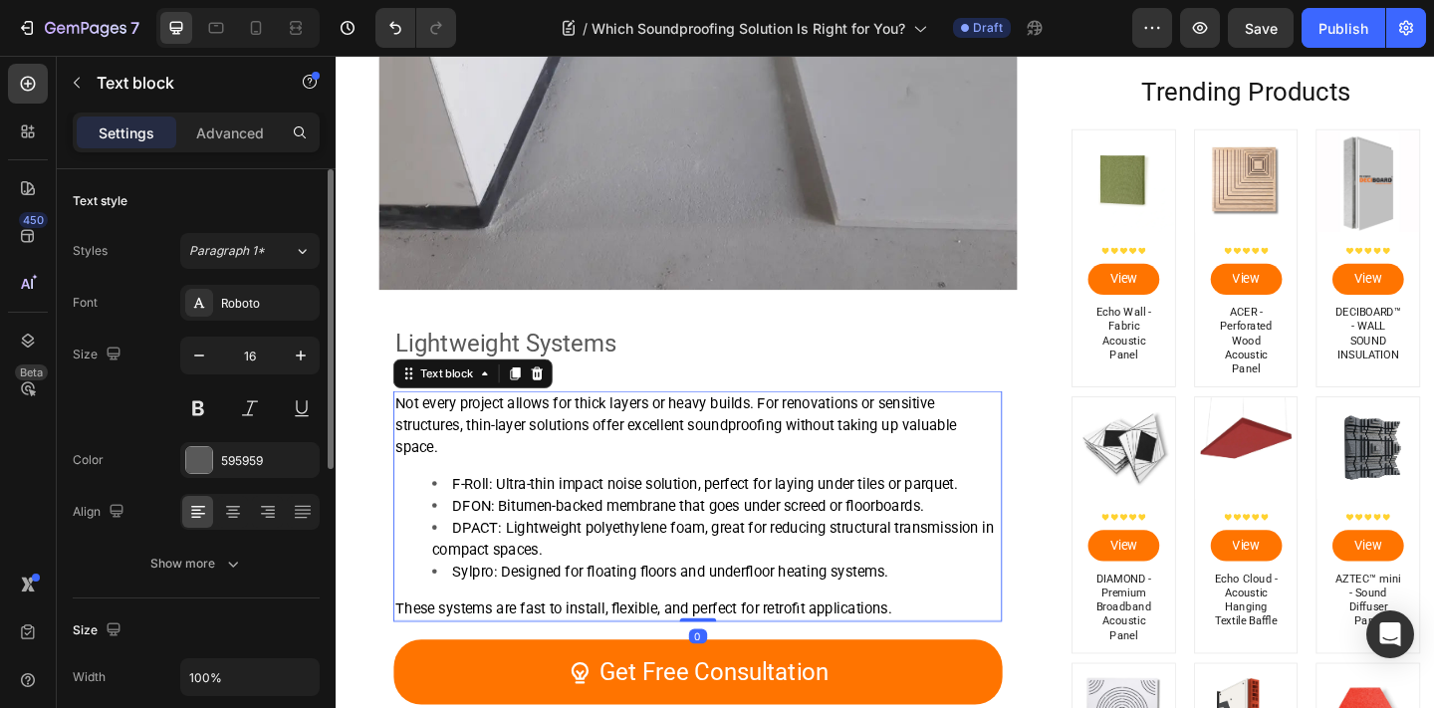
click at [980, 654] on p "These systems are fast to install, flexible, and perfect for retrofit applicati…" at bounding box center [729, 657] width 658 height 24
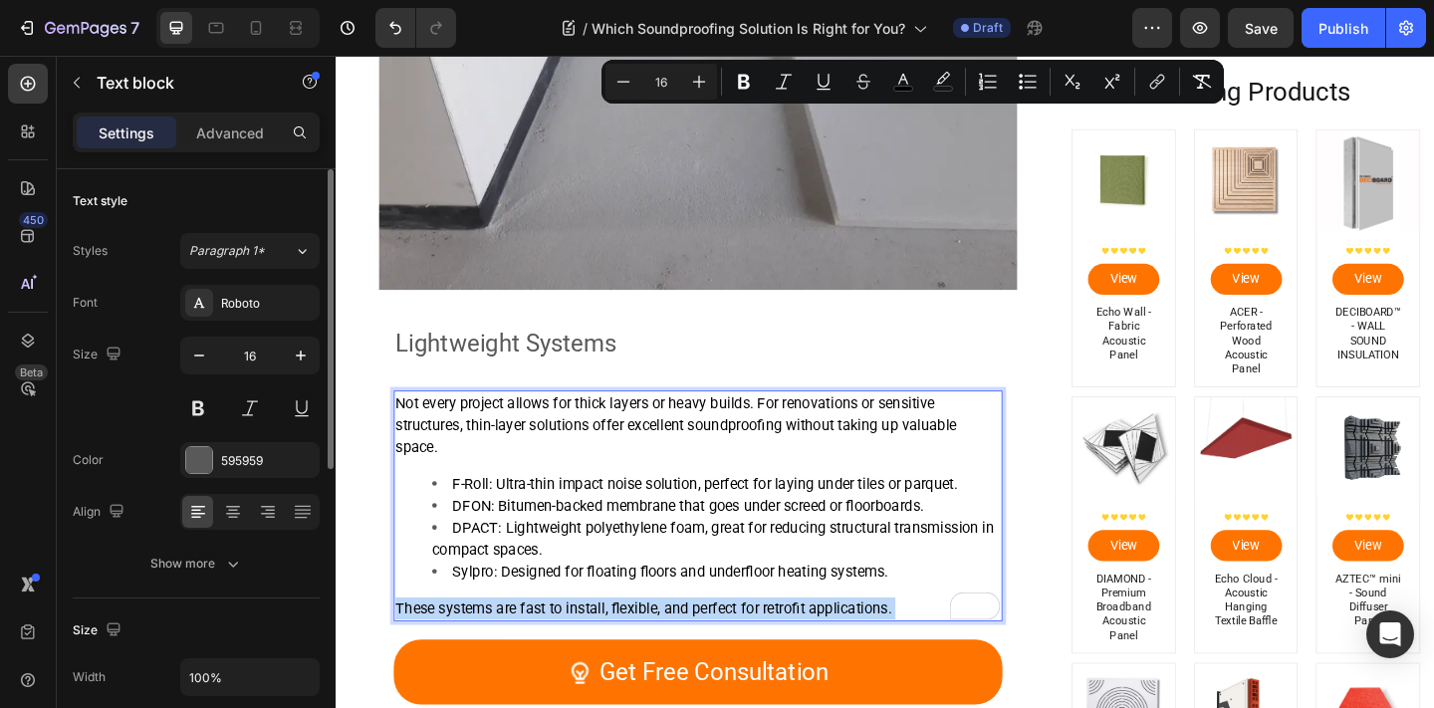
drag, startPoint x: 980, startPoint y: 653, endPoint x: 424, endPoint y: 461, distance: 588.0
click at [426, 463] on div "Not every project allows for thick layers or heavy builds. For renovations or s…" at bounding box center [729, 545] width 662 height 251
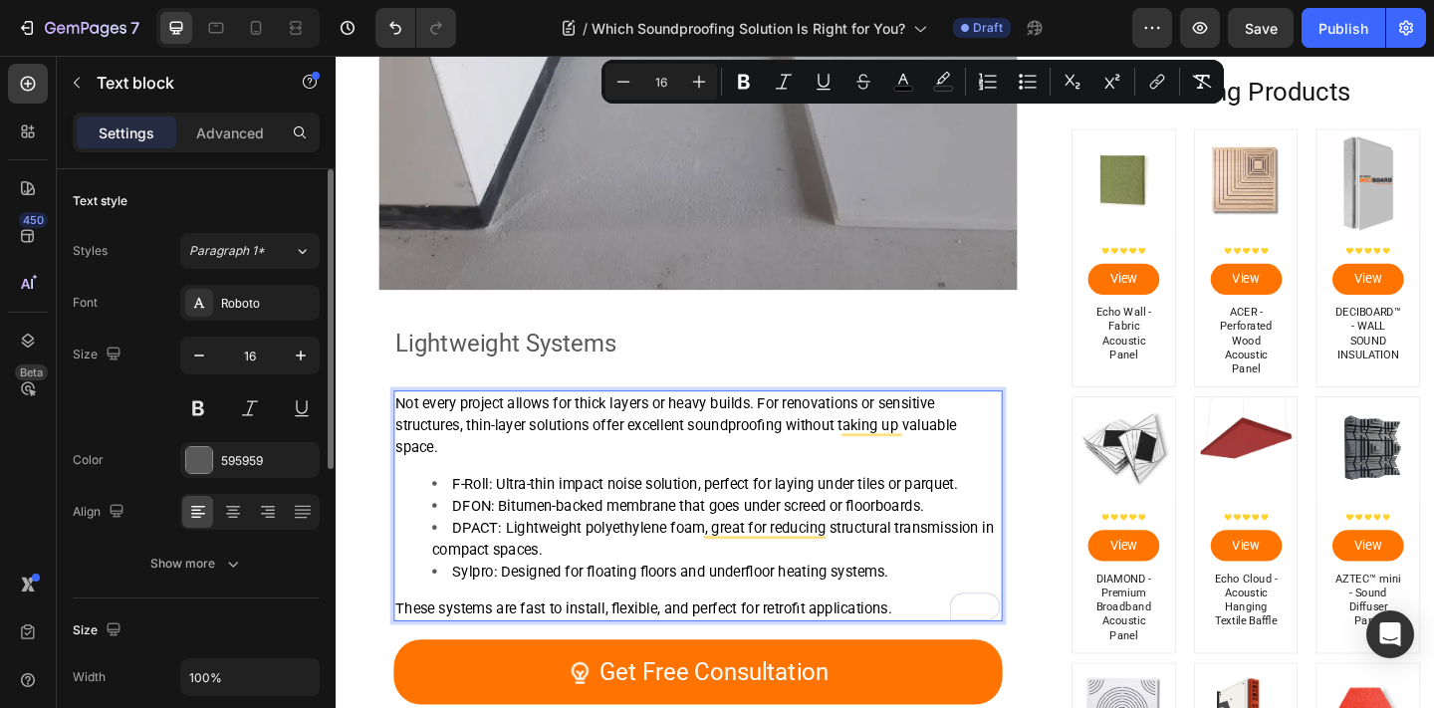
click at [410, 435] on span "Not every project allows for thick layers or heavy builds. For renovations or s…" at bounding box center [705, 457] width 610 height 67
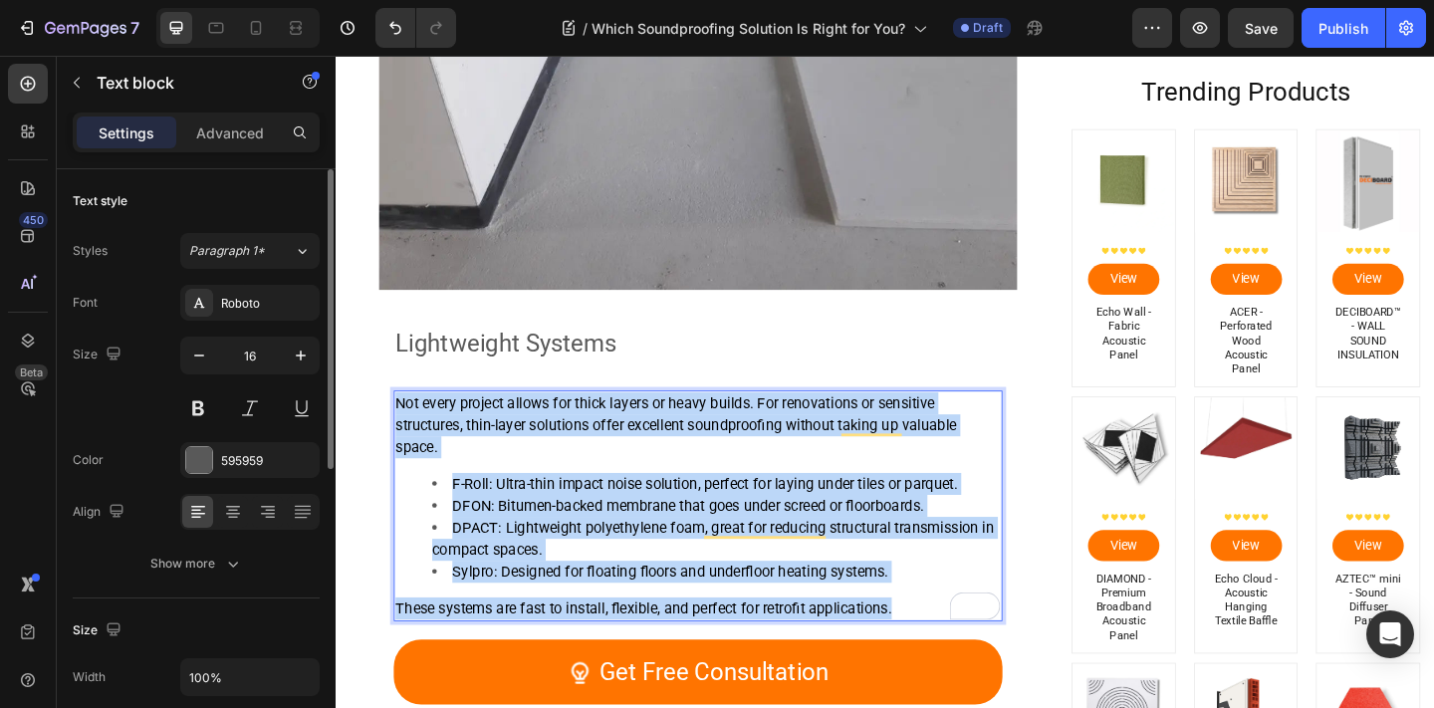
drag, startPoint x: 403, startPoint y: 432, endPoint x: 993, endPoint y: 654, distance: 630.0
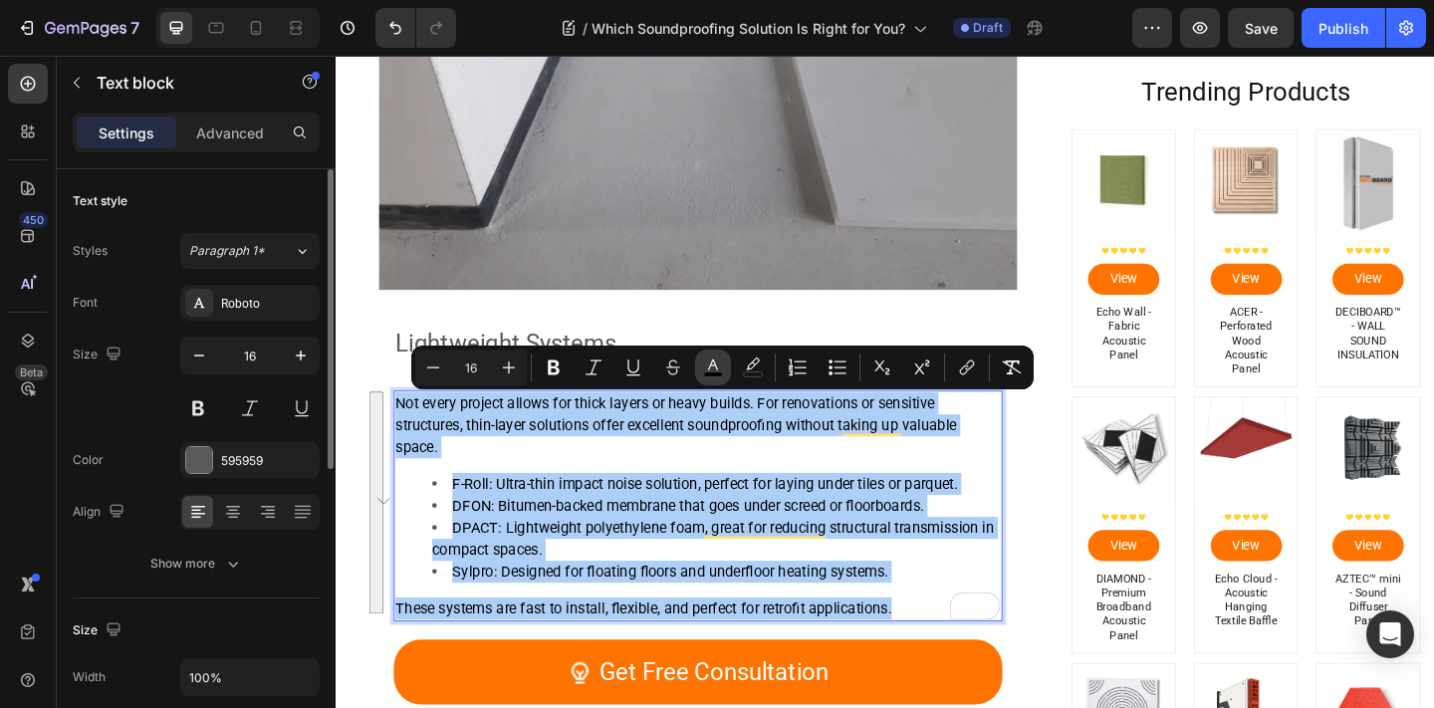
click at [724, 357] on button "color" at bounding box center [713, 368] width 36 height 36
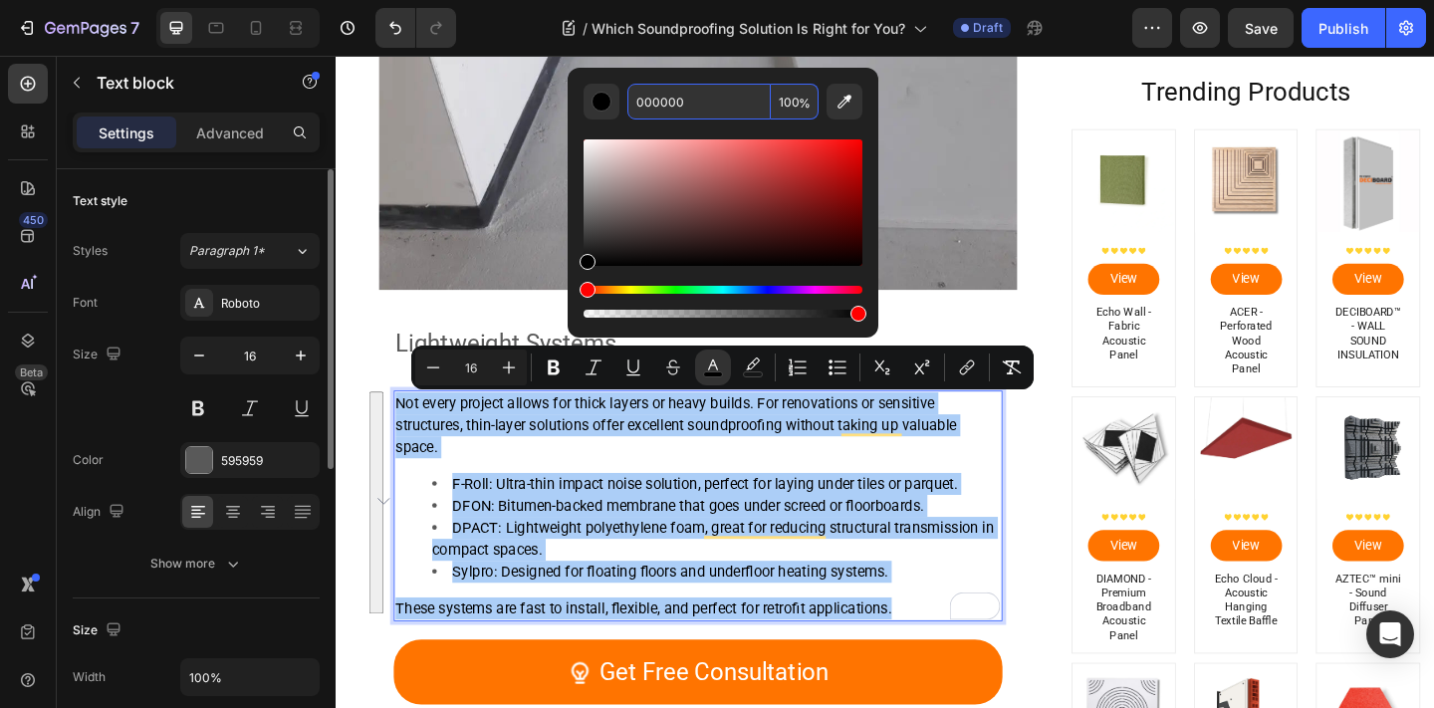
click at [695, 98] on input "000000" at bounding box center [698, 102] width 143 height 36
click at [695, 99] on input "000000" at bounding box center [698, 102] width 143 height 36
type input "595959"
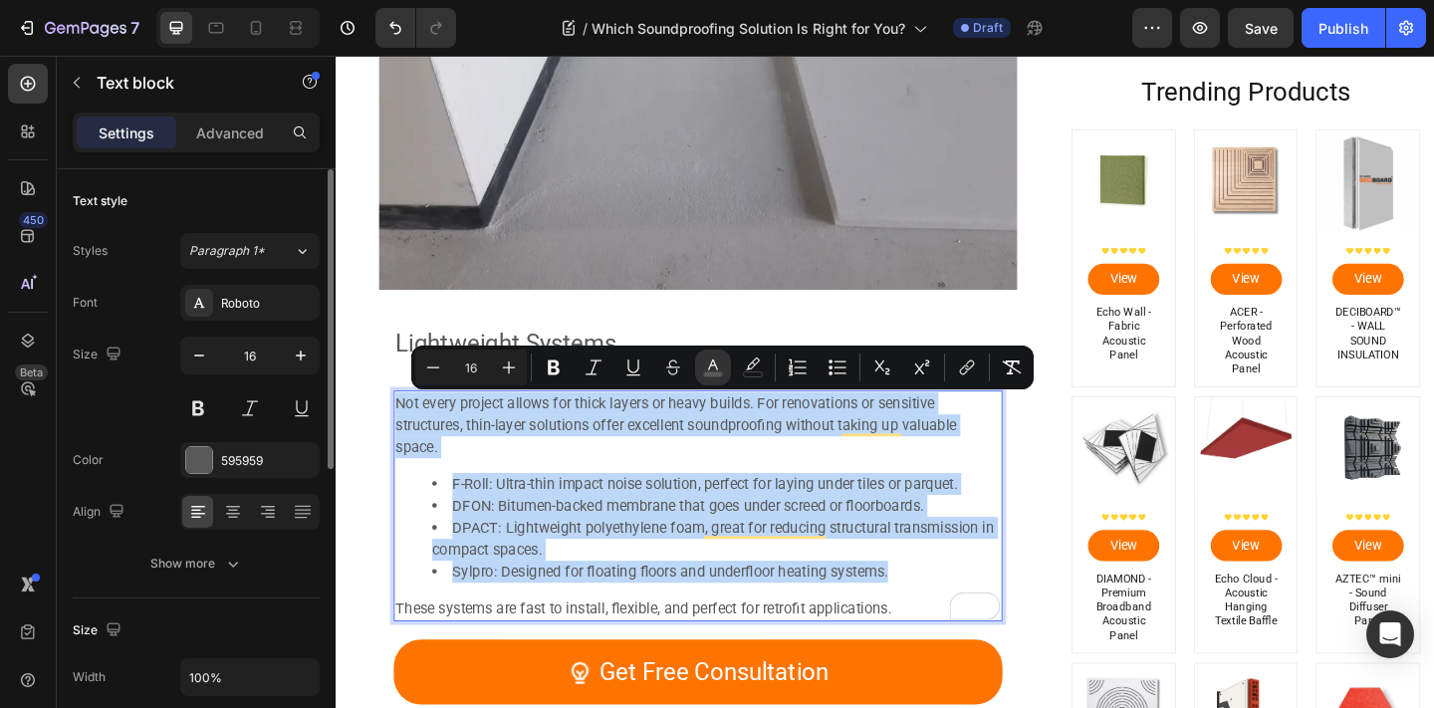
click at [733, 476] on p "Not every project allows for thick layers or heavy builds. For renovations or s…" at bounding box center [729, 458] width 658 height 72
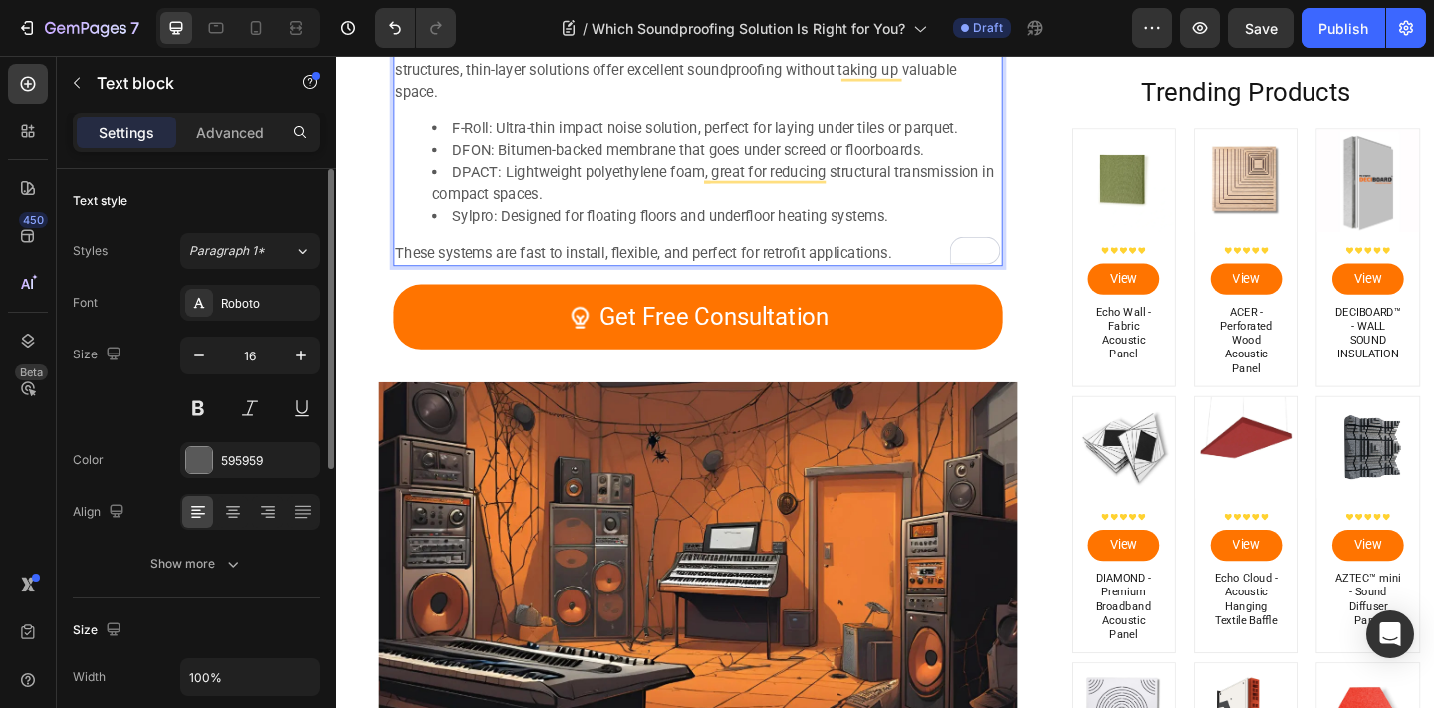
scroll to position [4679, 0]
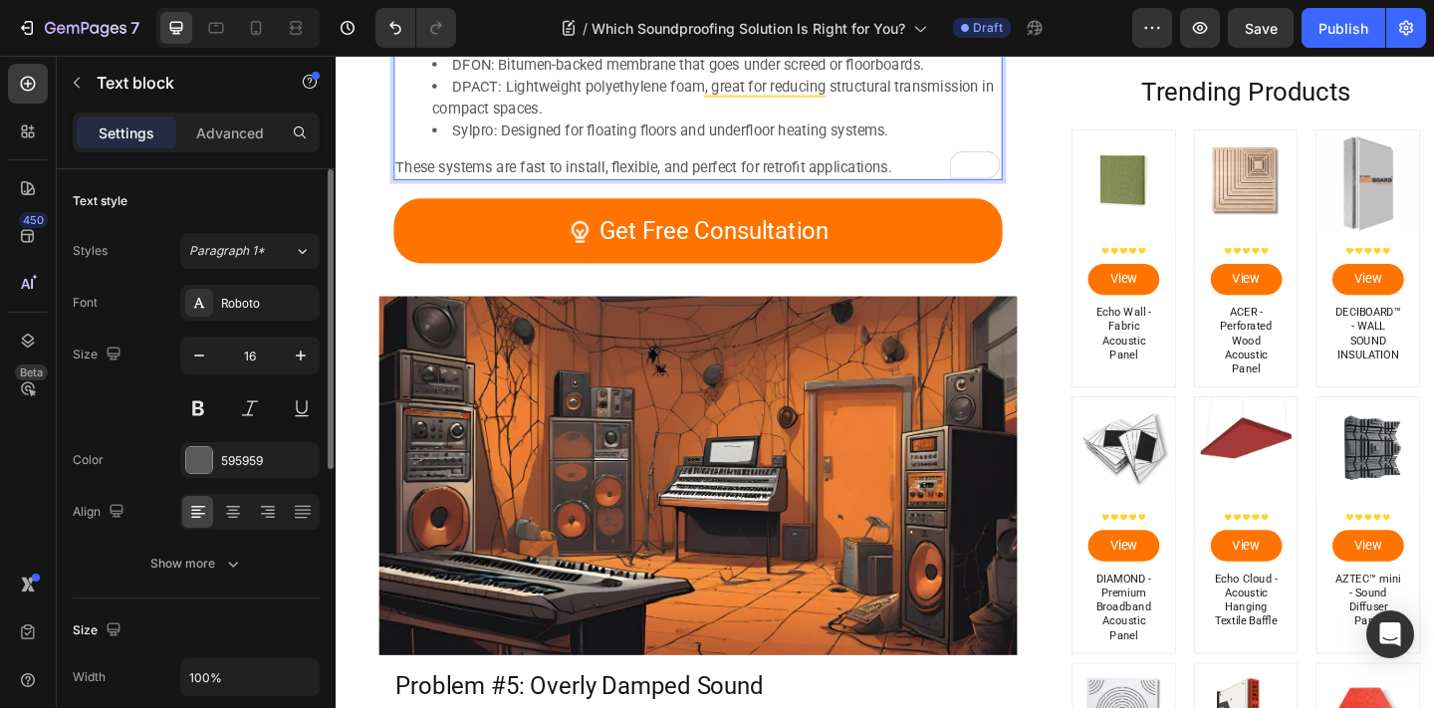
click at [733, 476] on img at bounding box center [729, 513] width 694 height 390
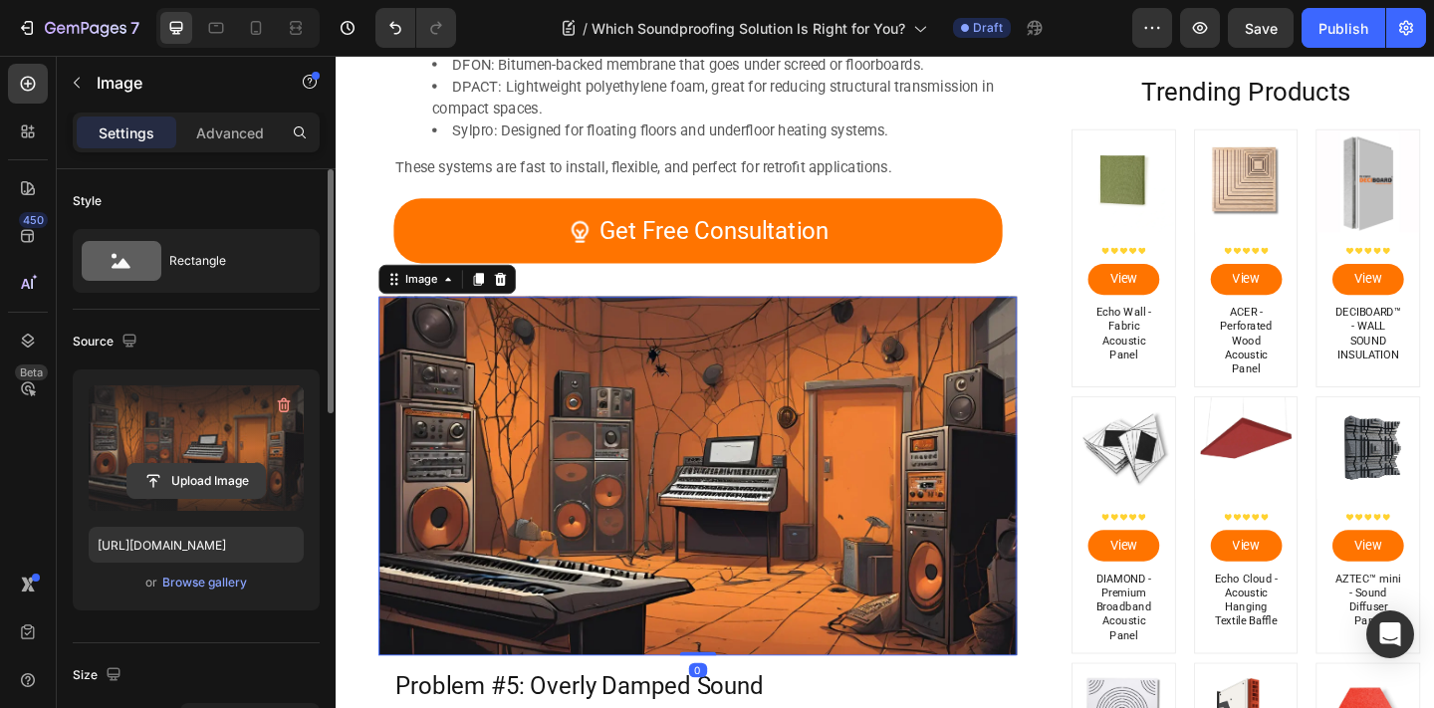
click at [219, 488] on input "file" at bounding box center [195, 481] width 137 height 34
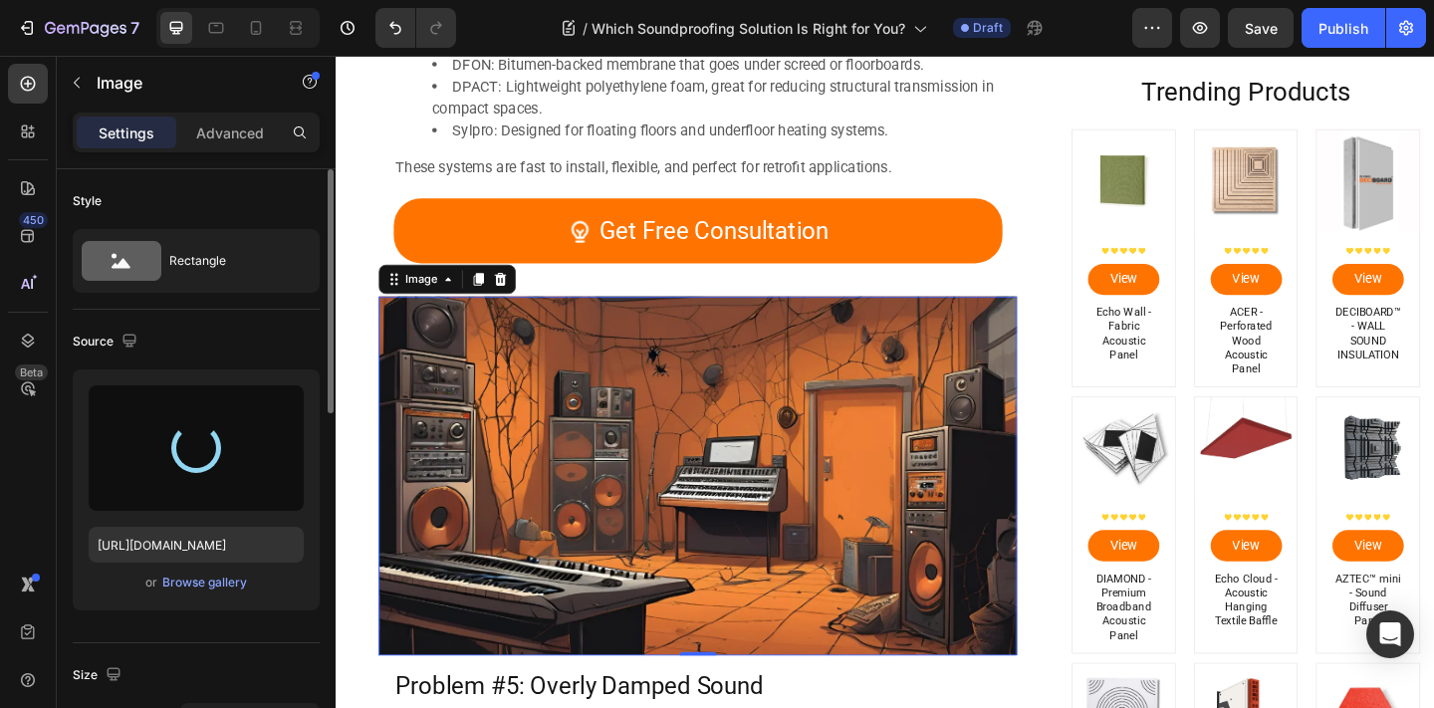
type input "https://cdn.shopify.com/s/files/1/0637/8602/5213/files/gempages_524130478567981…"
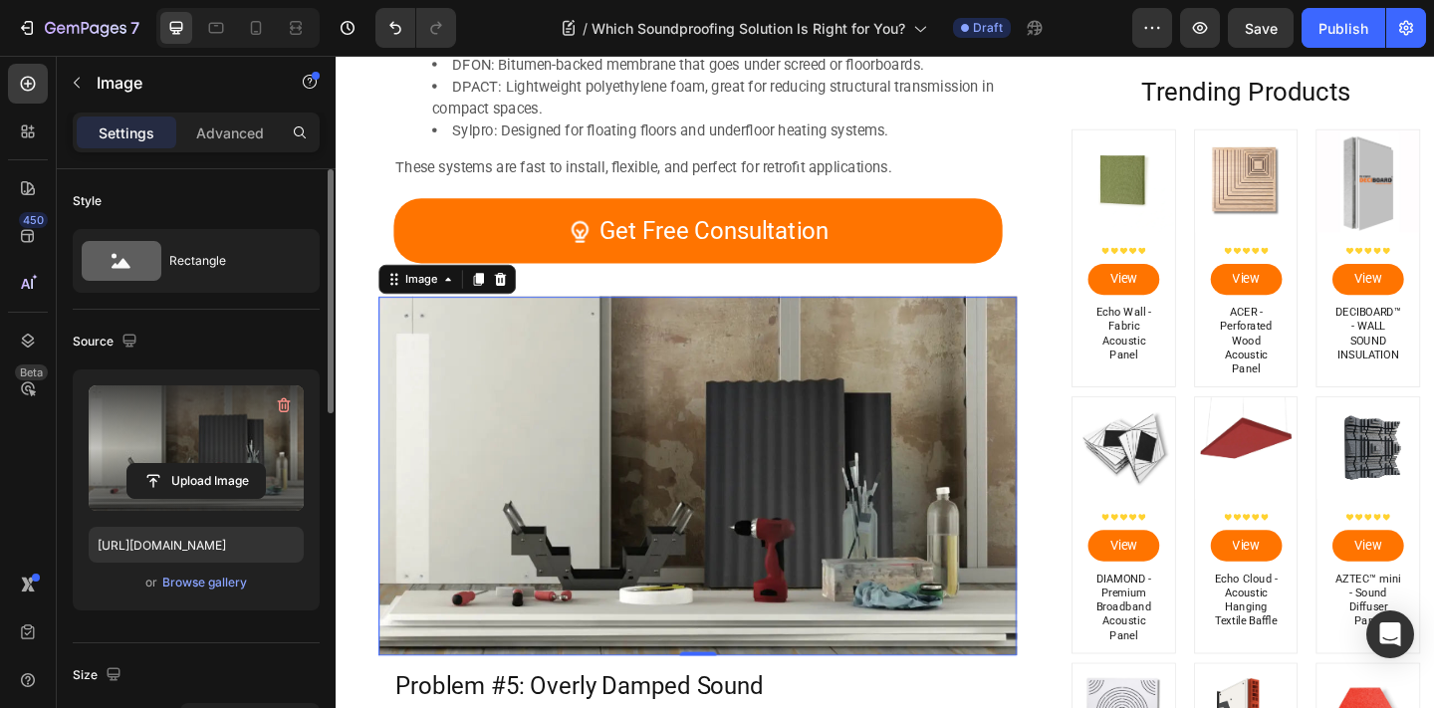
click at [780, 425] on img at bounding box center [729, 513] width 694 height 390
click at [257, 469] on input "file" at bounding box center [195, 481] width 137 height 34
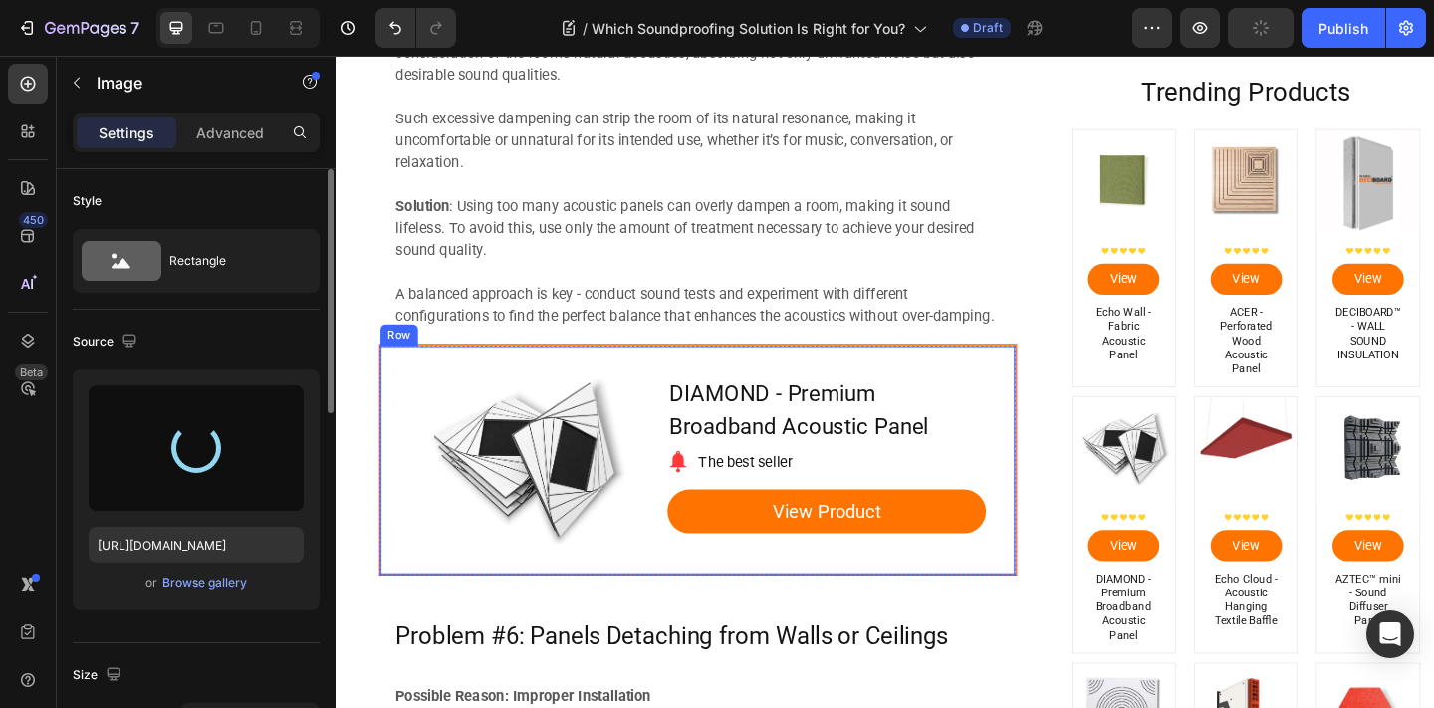
click at [965, 383] on div "DIAMOND - Premium Broadband Acoustic Panel Product Title Image The best seller …" at bounding box center [869, 495] width 347 height 248
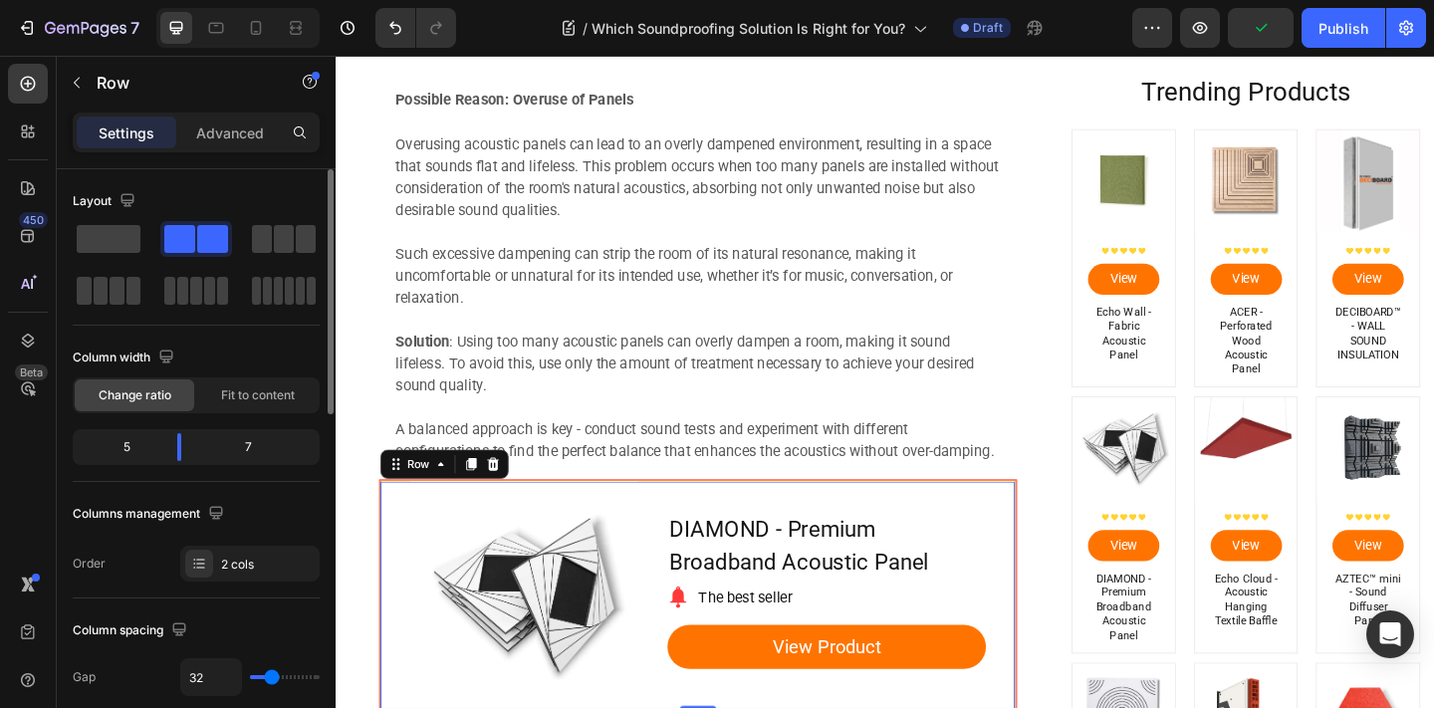
scroll to position [5386, 0]
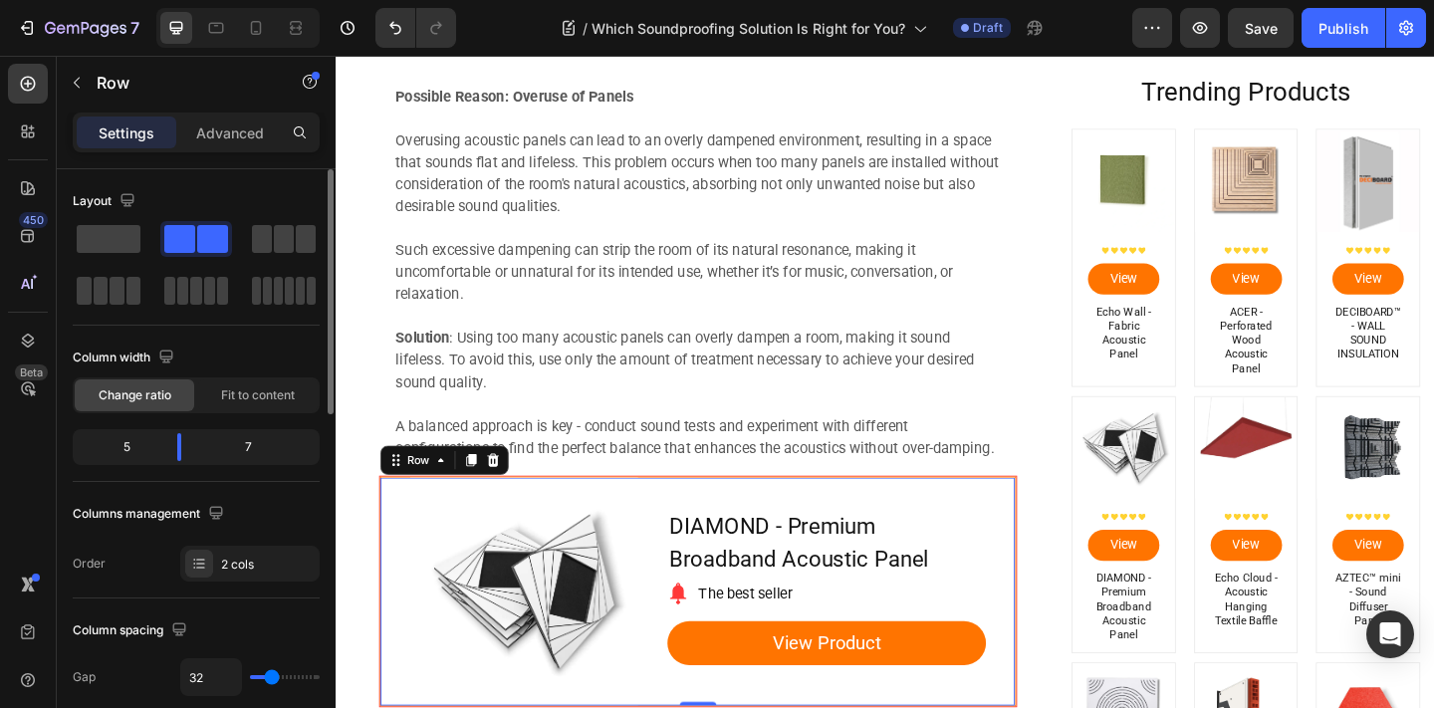
click at [519, 495] on div "Row" at bounding box center [453, 496] width 139 height 32
click at [515, 496] on div at bounding box center [507, 496] width 24 height 24
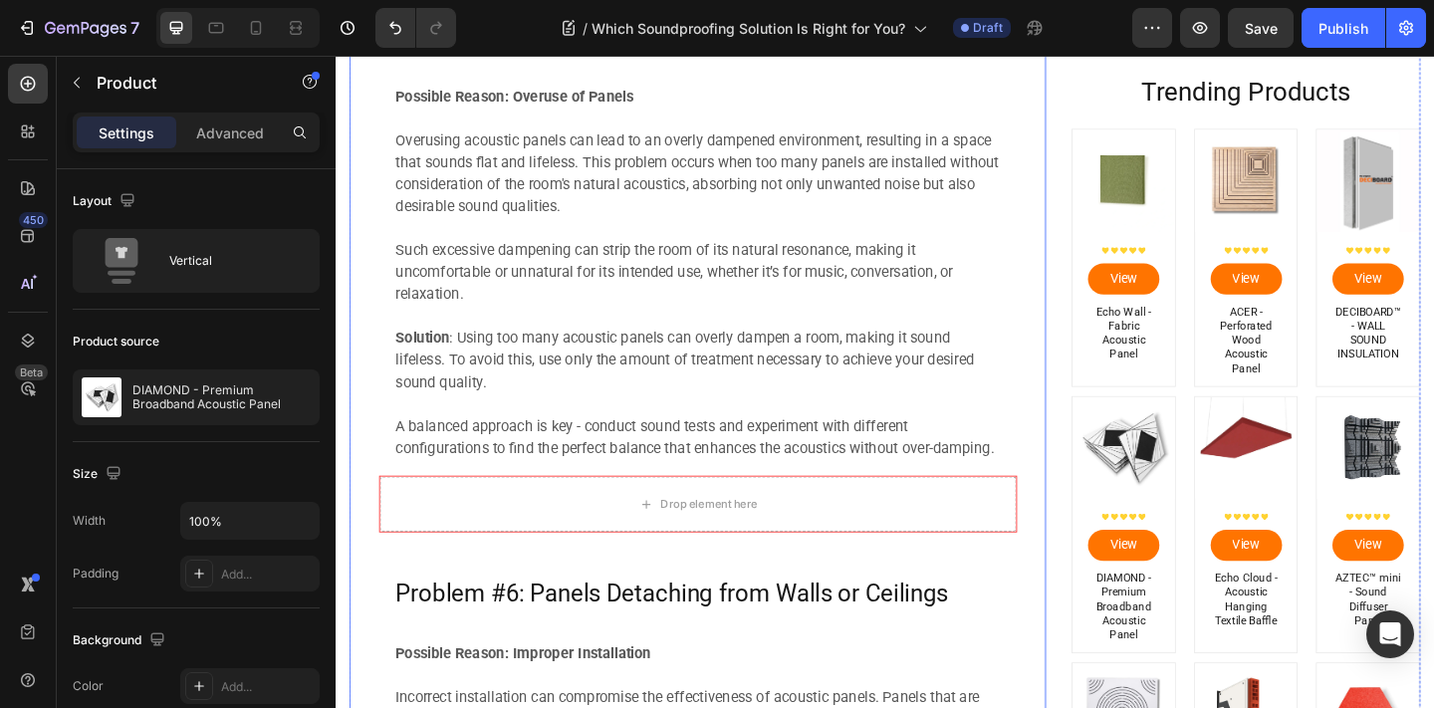
click at [358, 527] on div "Image Which Soundproofing Solution Is Right for You? Heading Nia markovska - Au…" at bounding box center [730, 100] width 758 height 10778
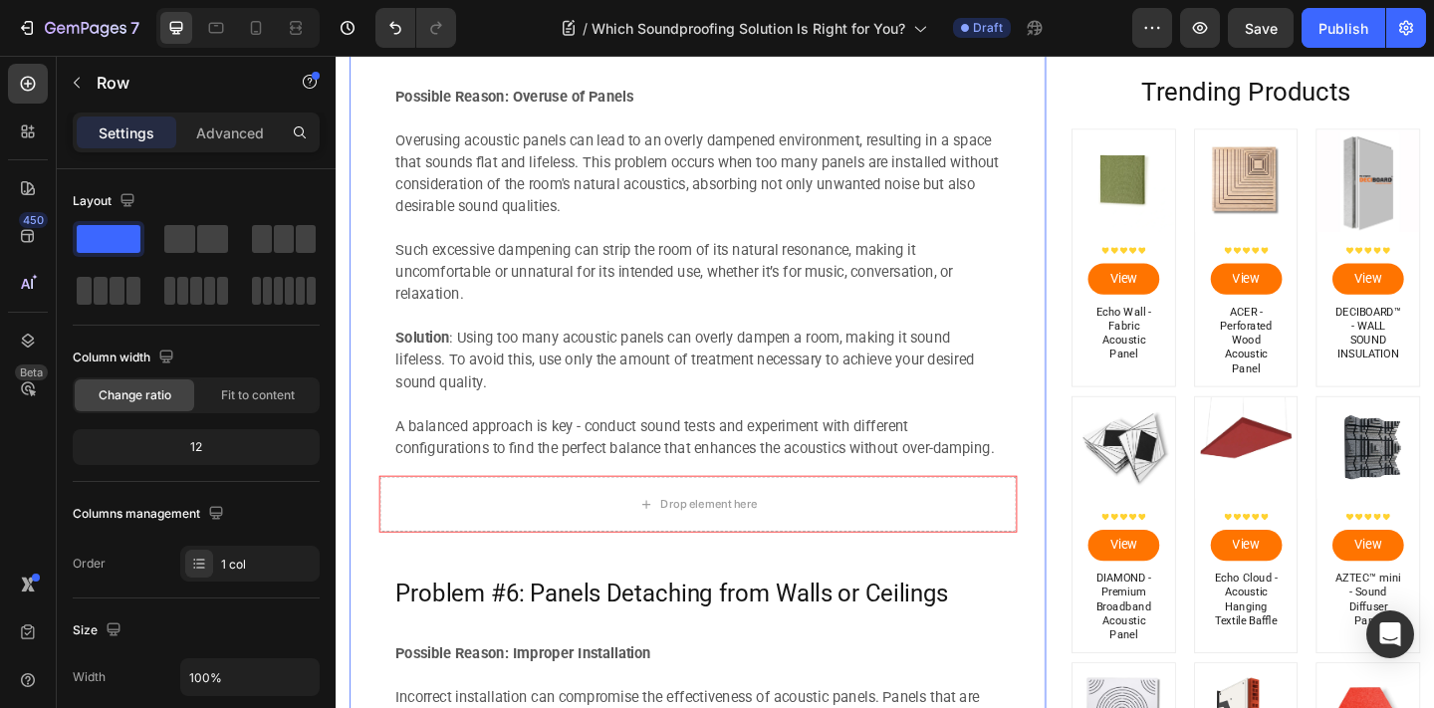
click at [408, 541] on div "Drop element here" at bounding box center [729, 544] width 692 height 60
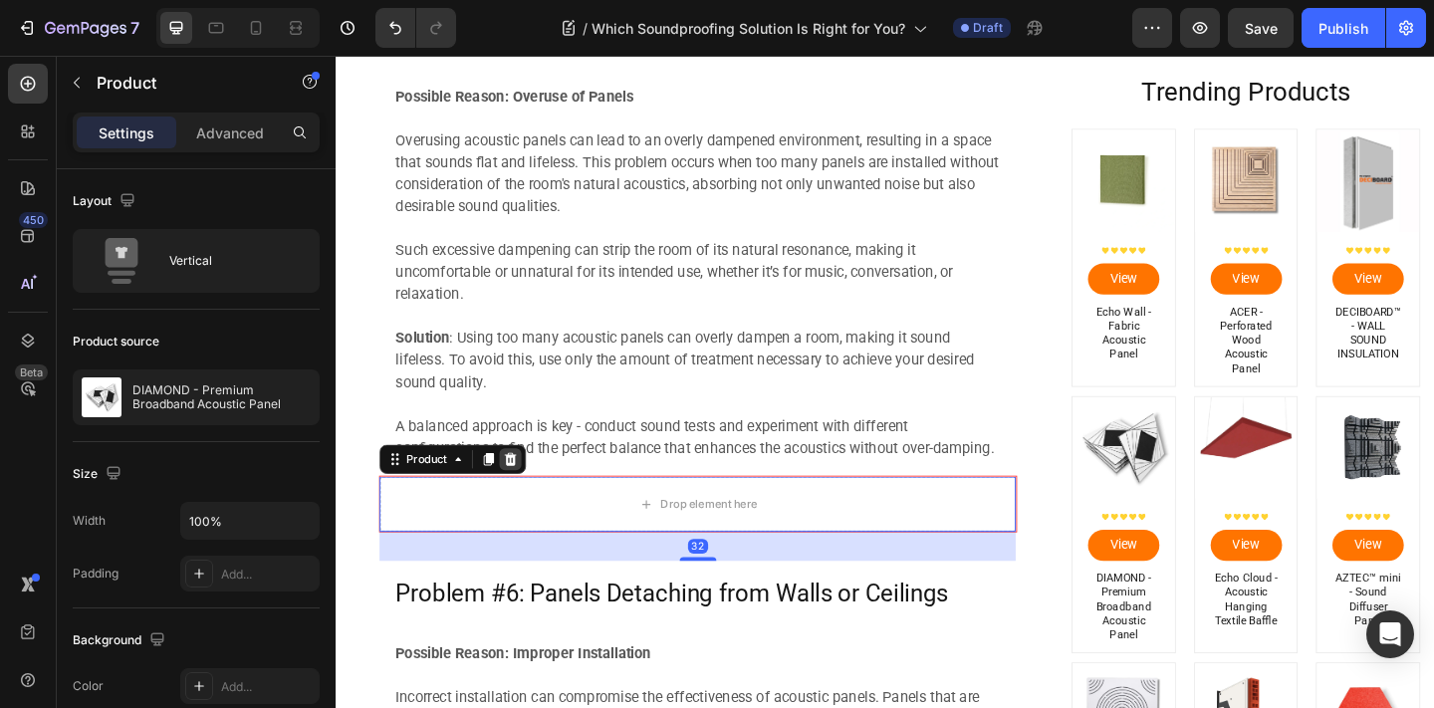
click at [525, 491] on icon at bounding box center [526, 495] width 13 height 14
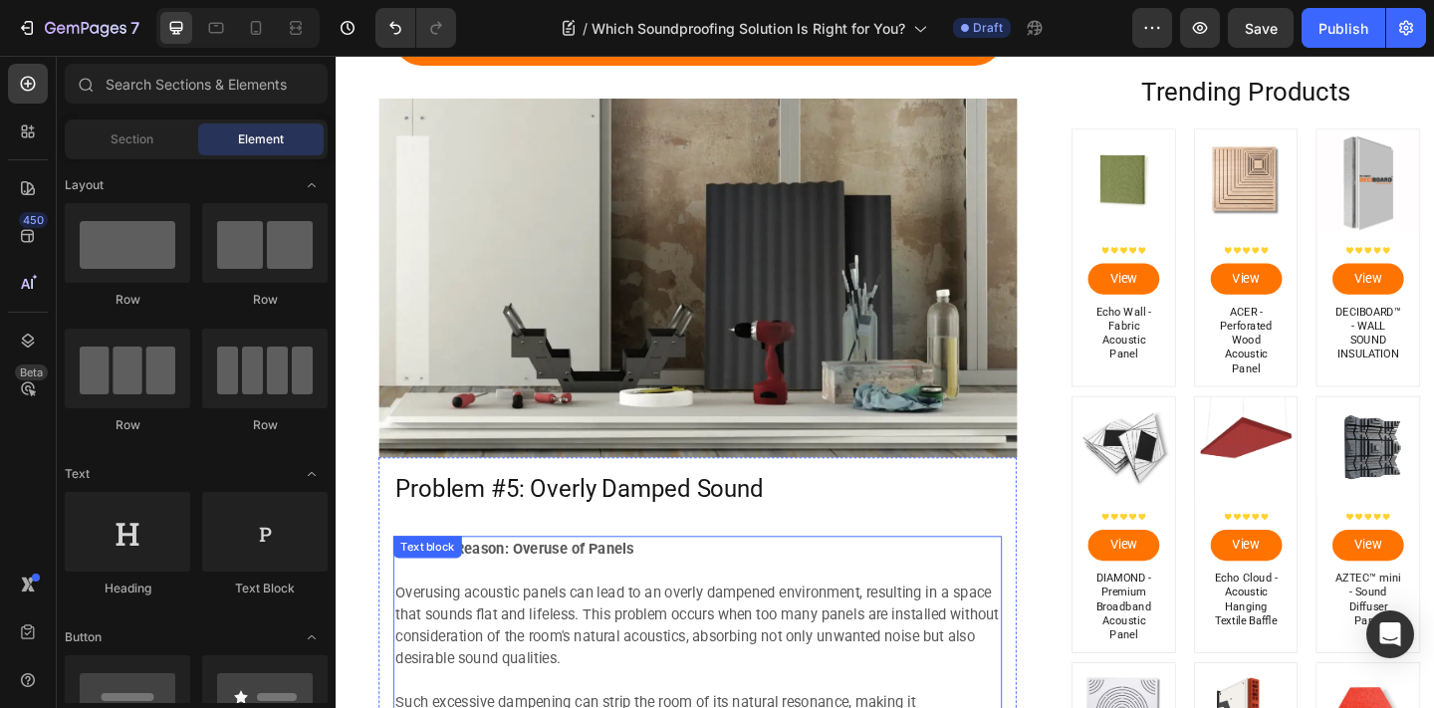
scroll to position [4892, 0]
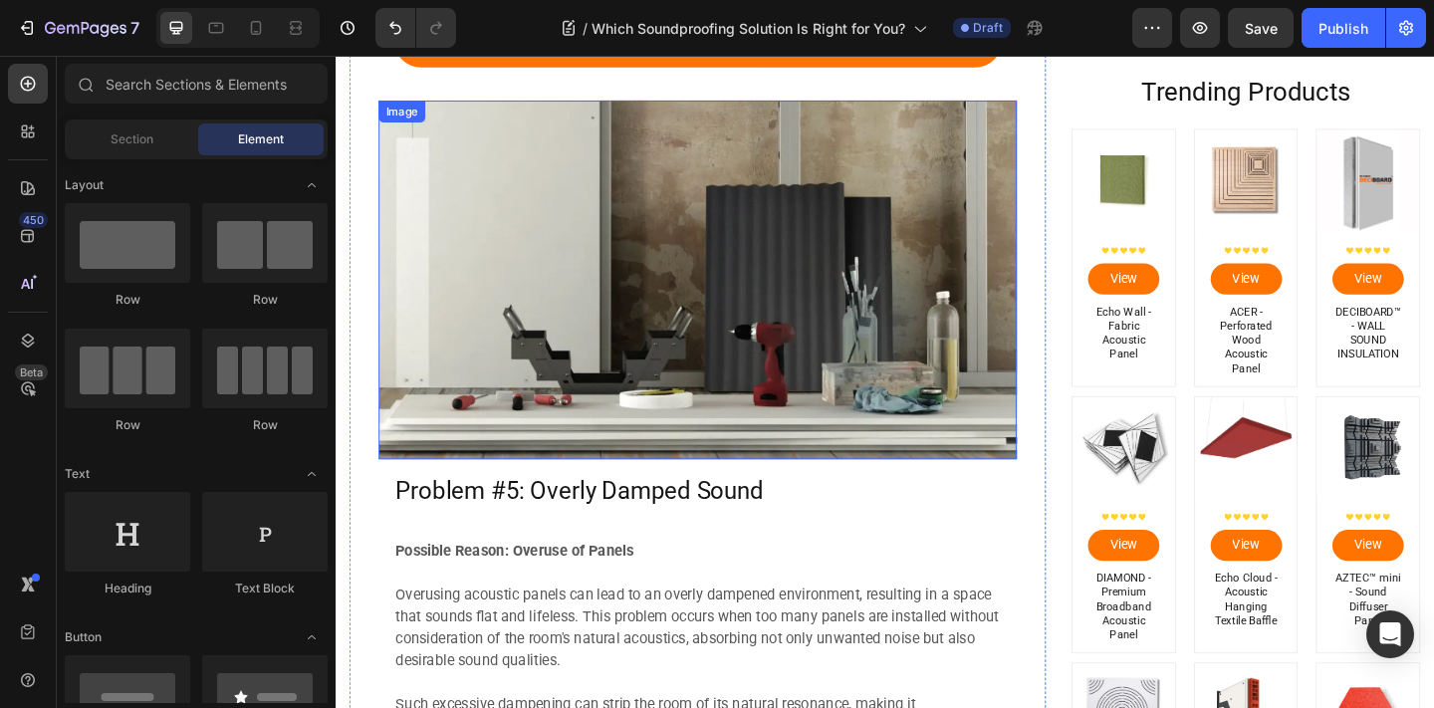
click at [580, 385] on img at bounding box center [729, 300] width 694 height 390
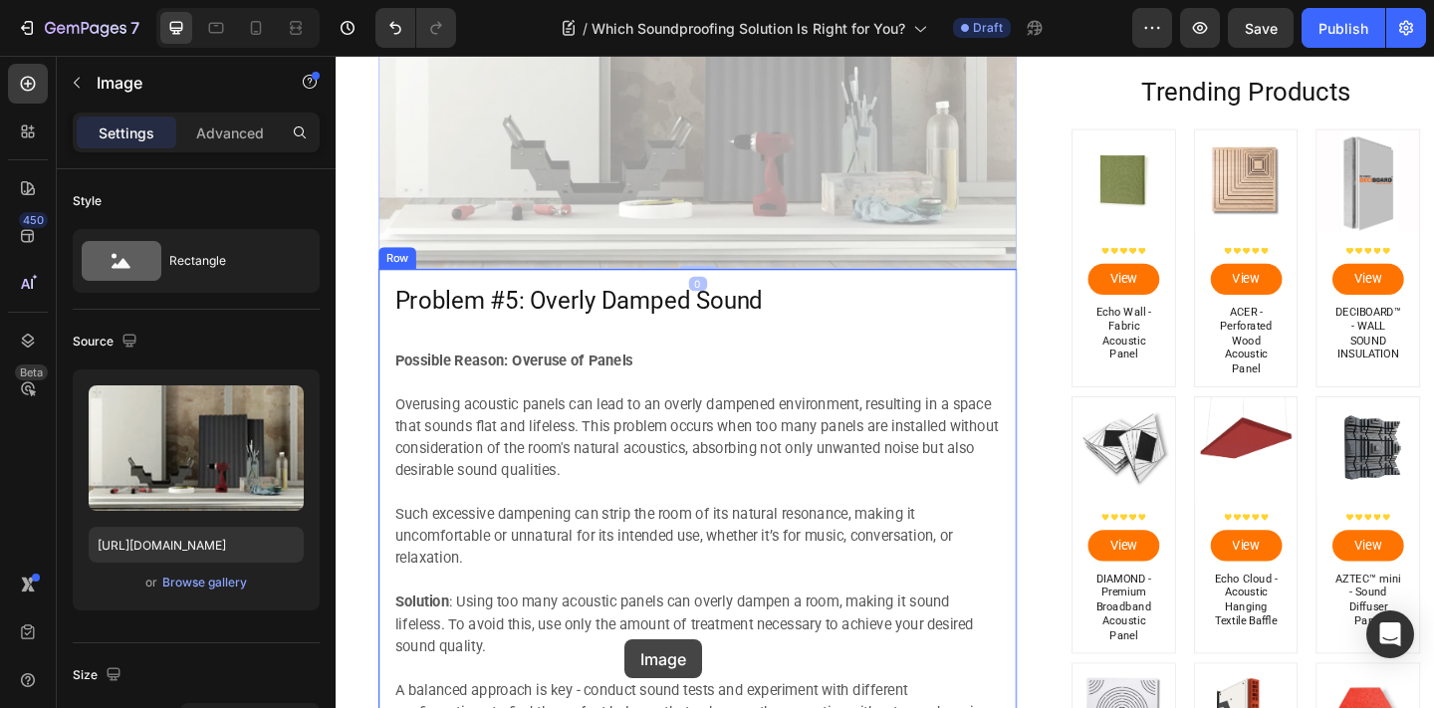
drag, startPoint x: 652, startPoint y: 241, endPoint x: 646, endPoint y: 683, distance: 442.2
click at [646, 707] on p at bounding box center [729, 722] width 658 height 24
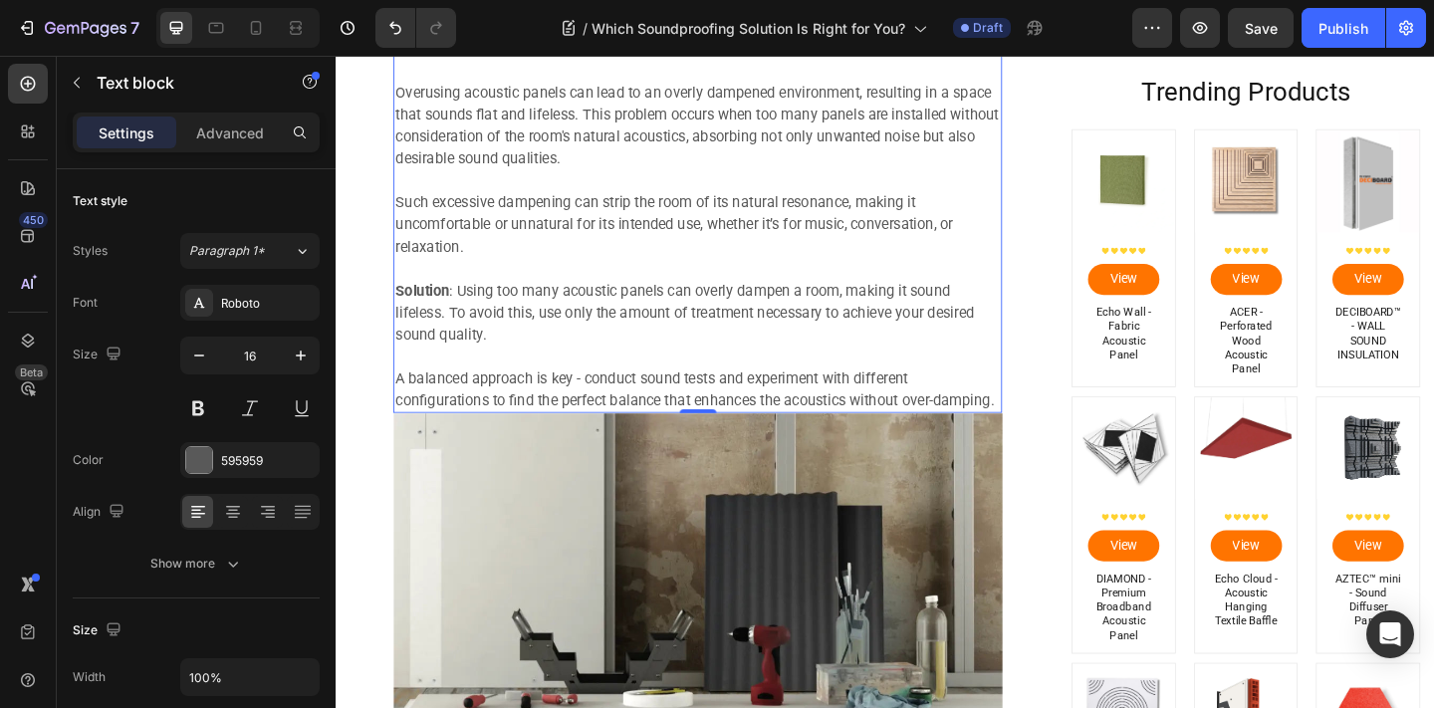
scroll to position [4938, 0]
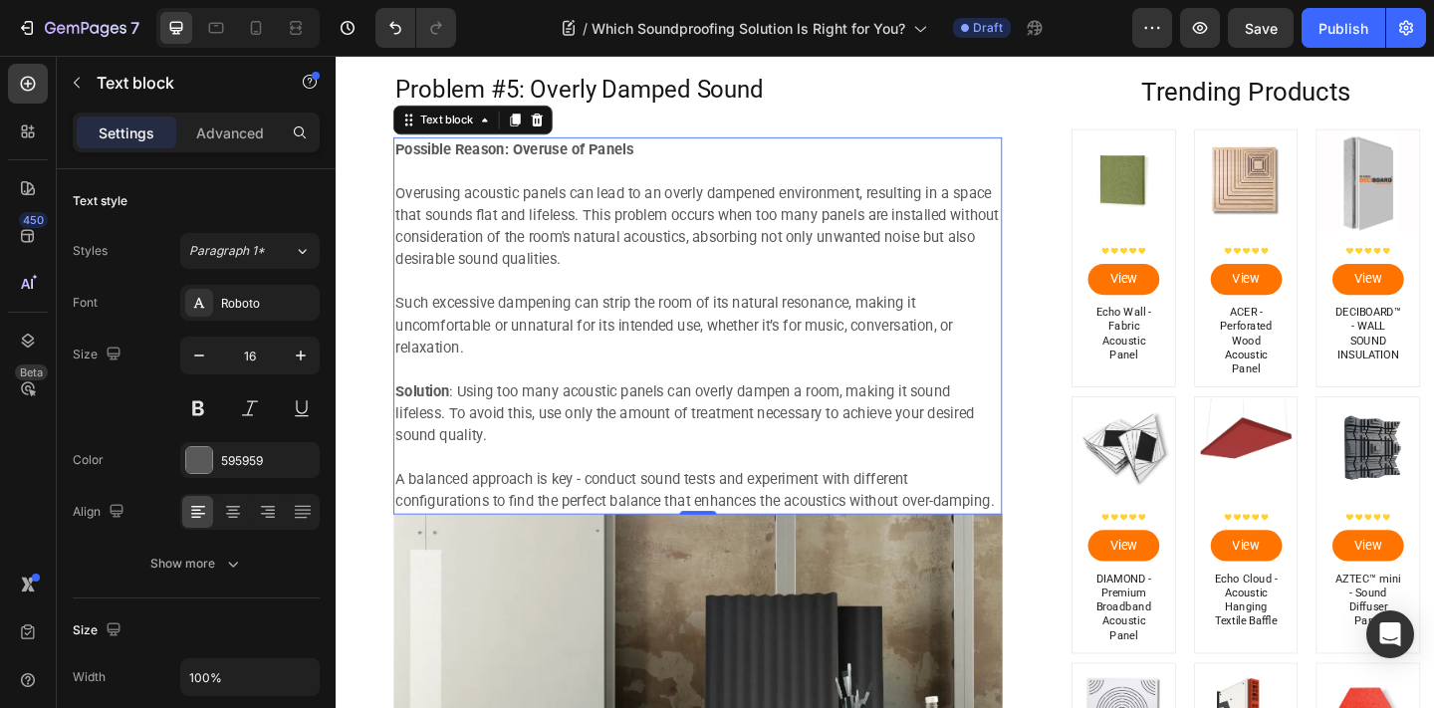
click at [843, 504] on p at bounding box center [729, 493] width 658 height 24
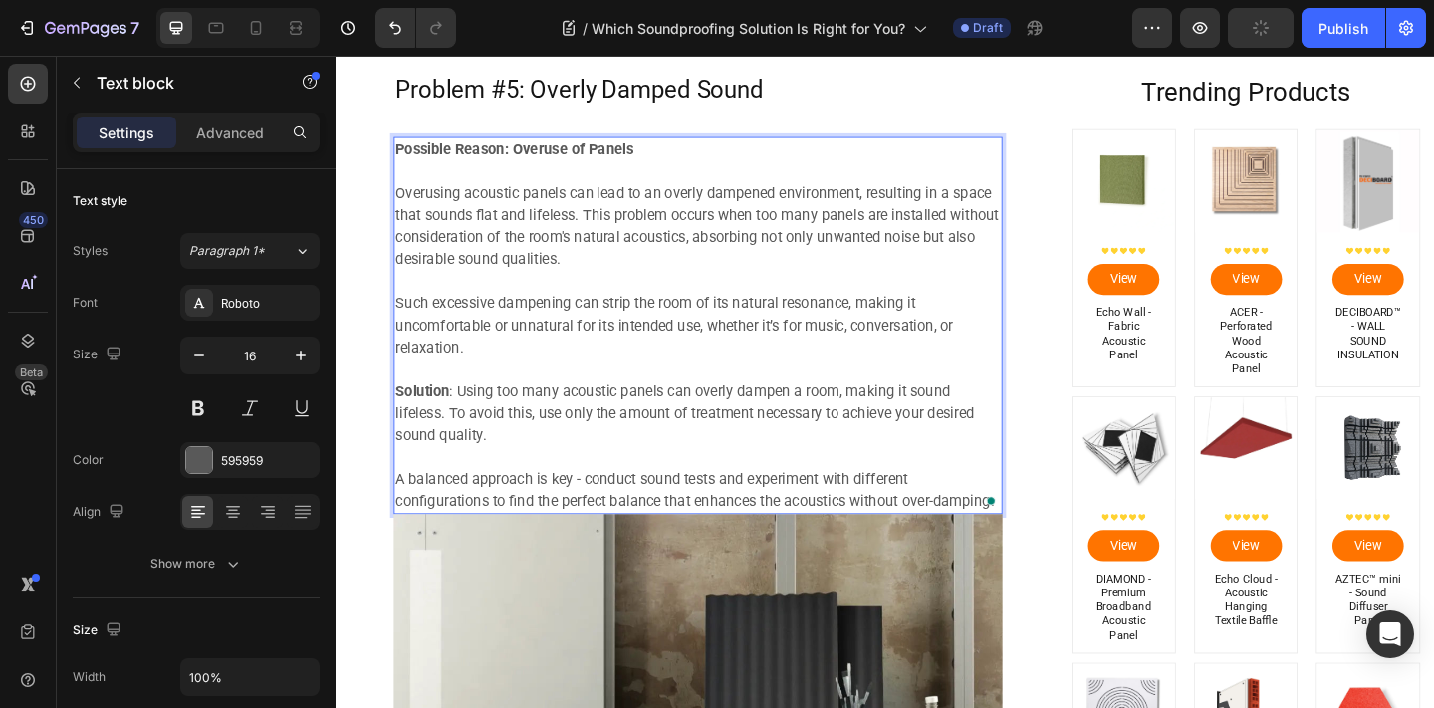
click at [1015, 550] on p "A balanced approach is key - conduct sound tests and experiment with different …" at bounding box center [729, 529] width 658 height 48
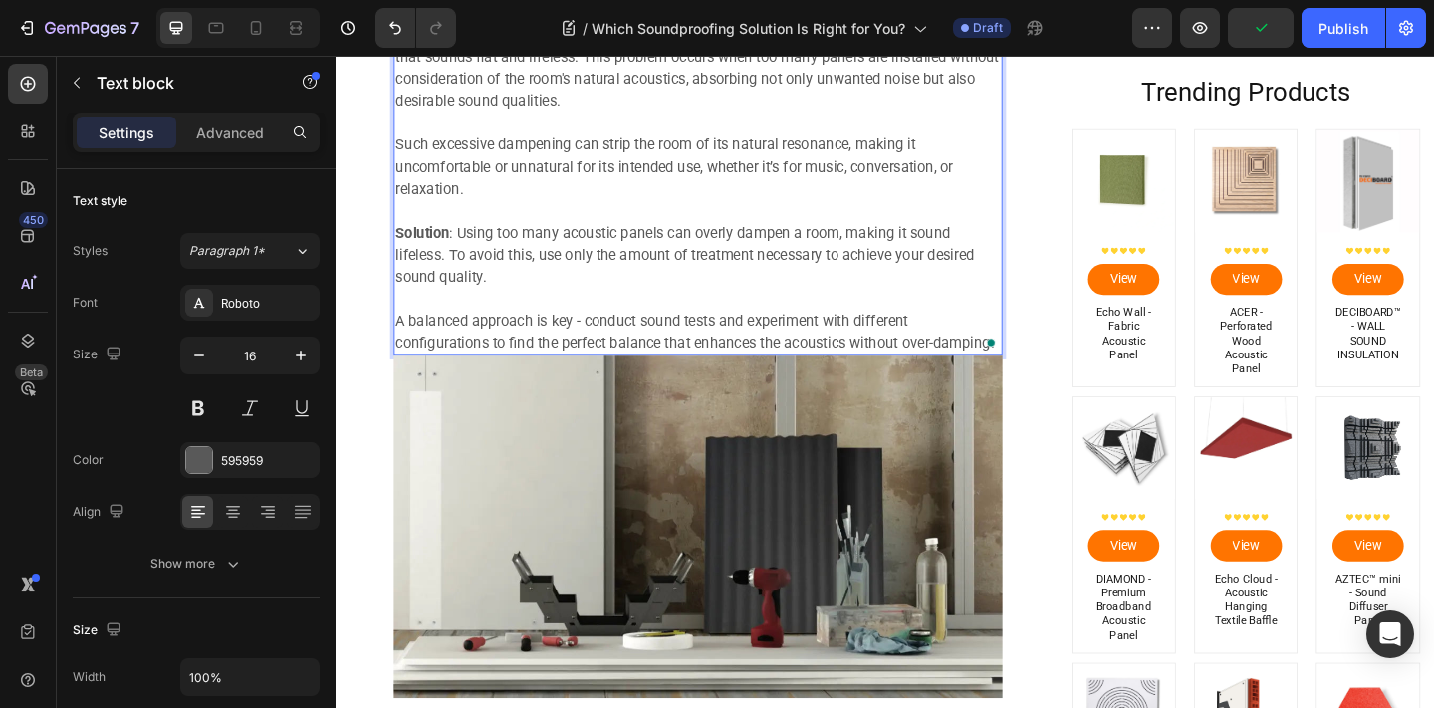
scroll to position [5169, 0]
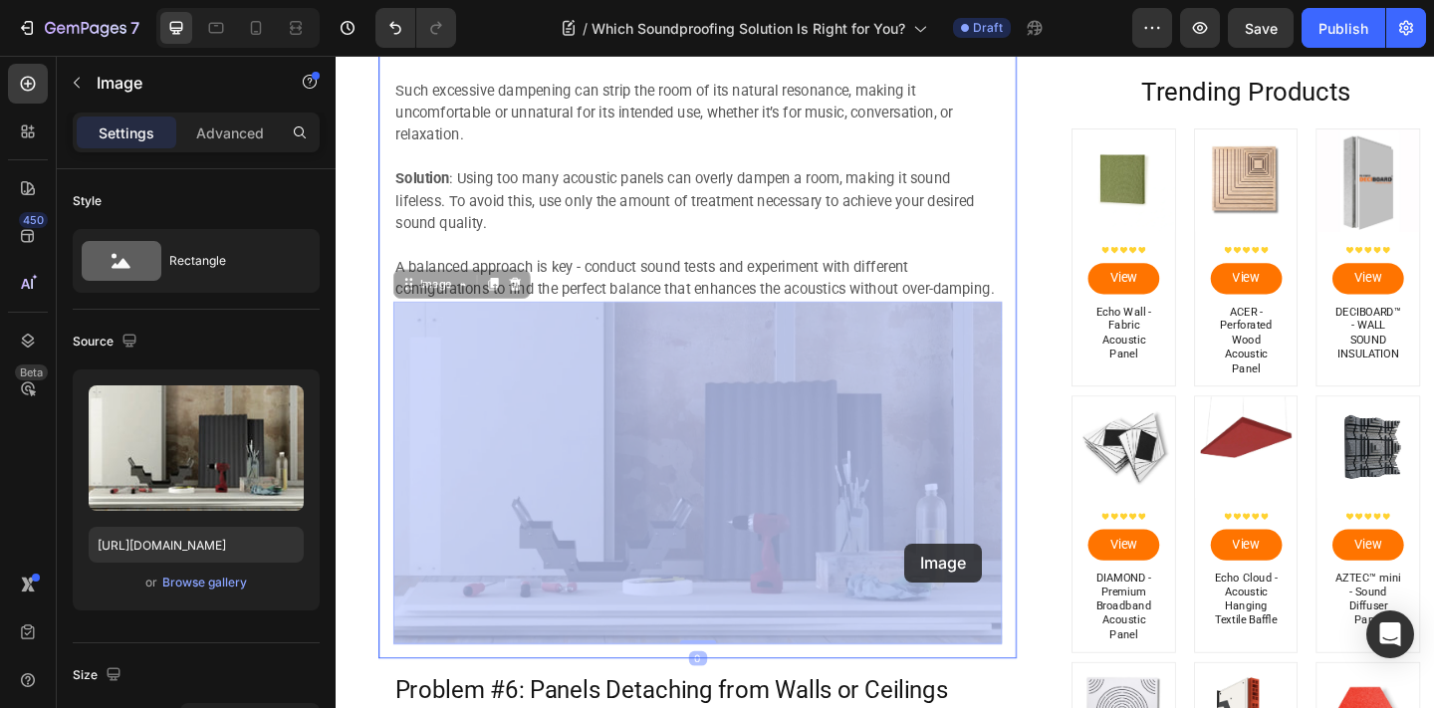
drag, startPoint x: 968, startPoint y: 443, endPoint x: 954, endPoint y: 587, distance: 144.1
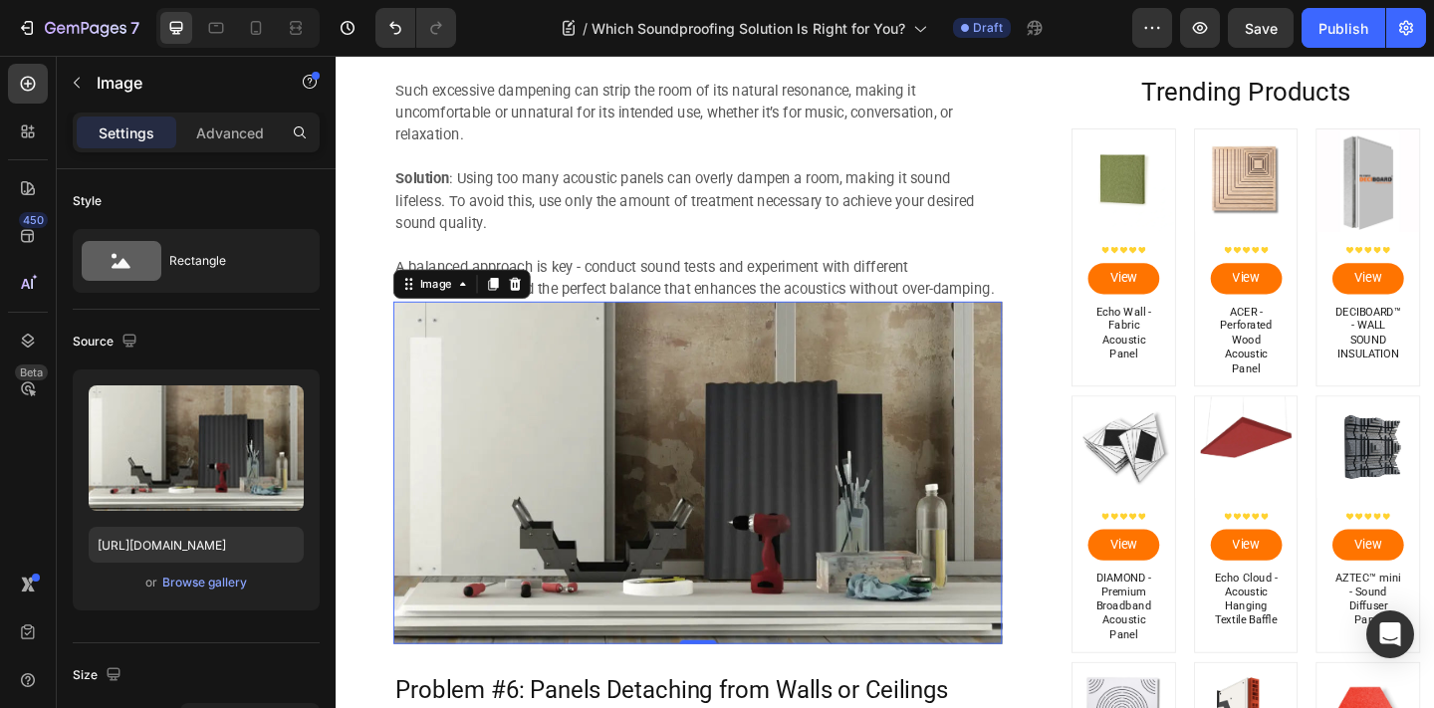
click at [863, 341] on img at bounding box center [729, 510] width 662 height 372
click at [853, 280] on p "A balanced approach is key - conduct sound tests and experiment with different …" at bounding box center [729, 298] width 658 height 48
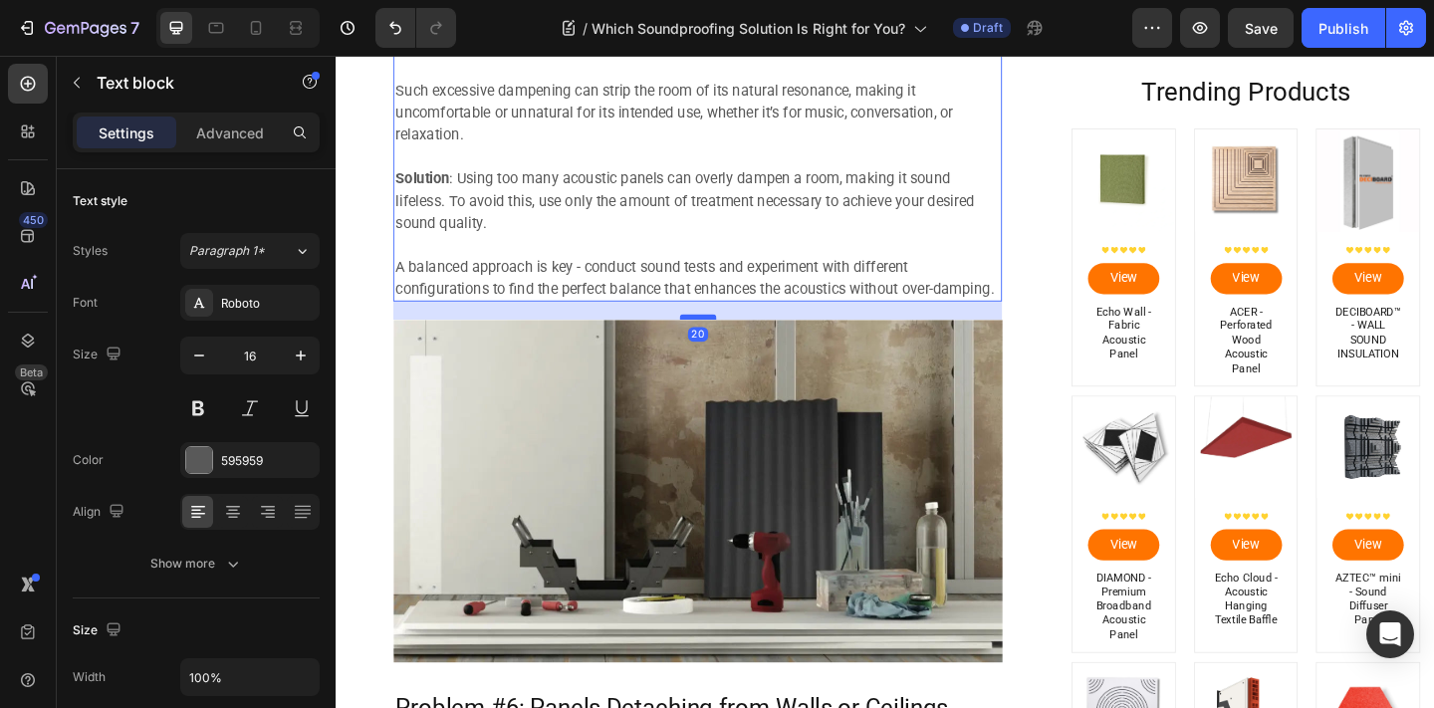
drag, startPoint x: 739, startPoint y: 320, endPoint x: 738, endPoint y: 340, distance: 19.9
click at [738, 340] on div at bounding box center [730, 341] width 40 height 6
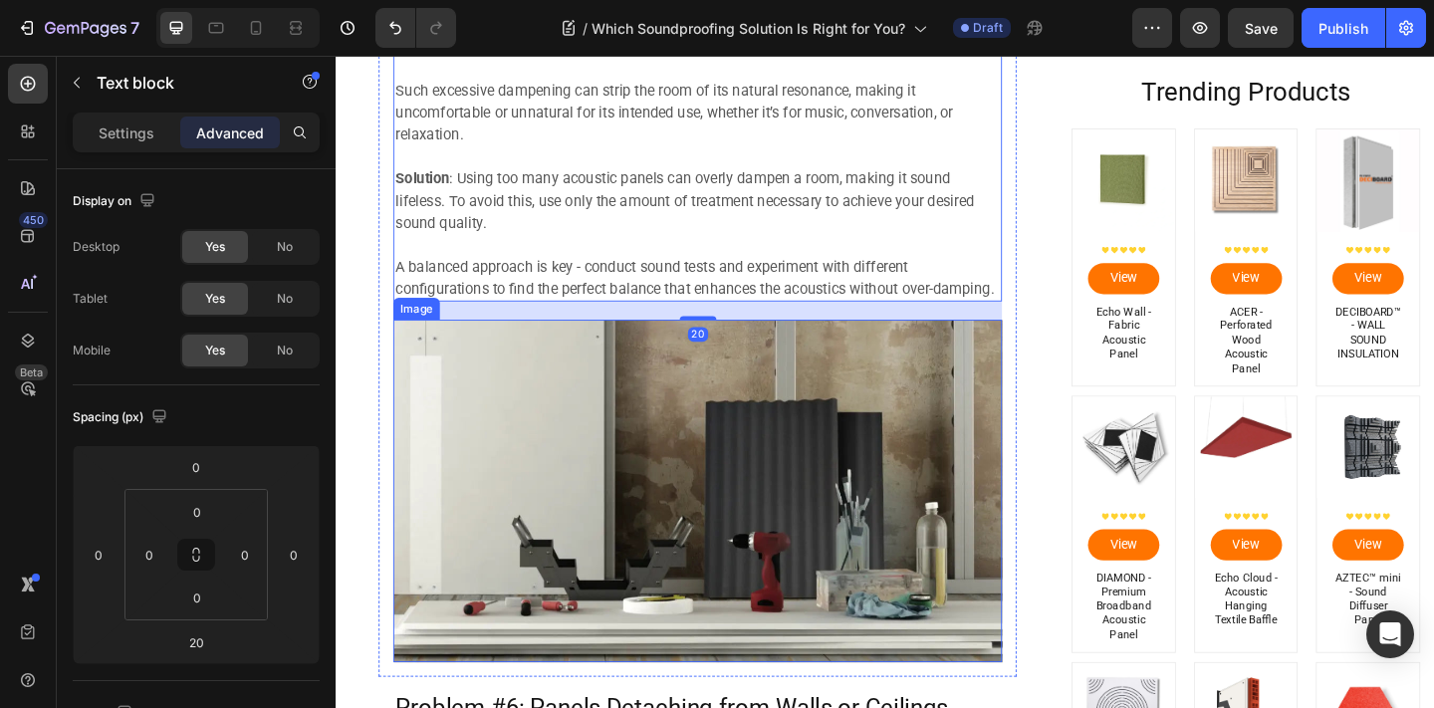
click at [752, 573] on img at bounding box center [729, 530] width 662 height 372
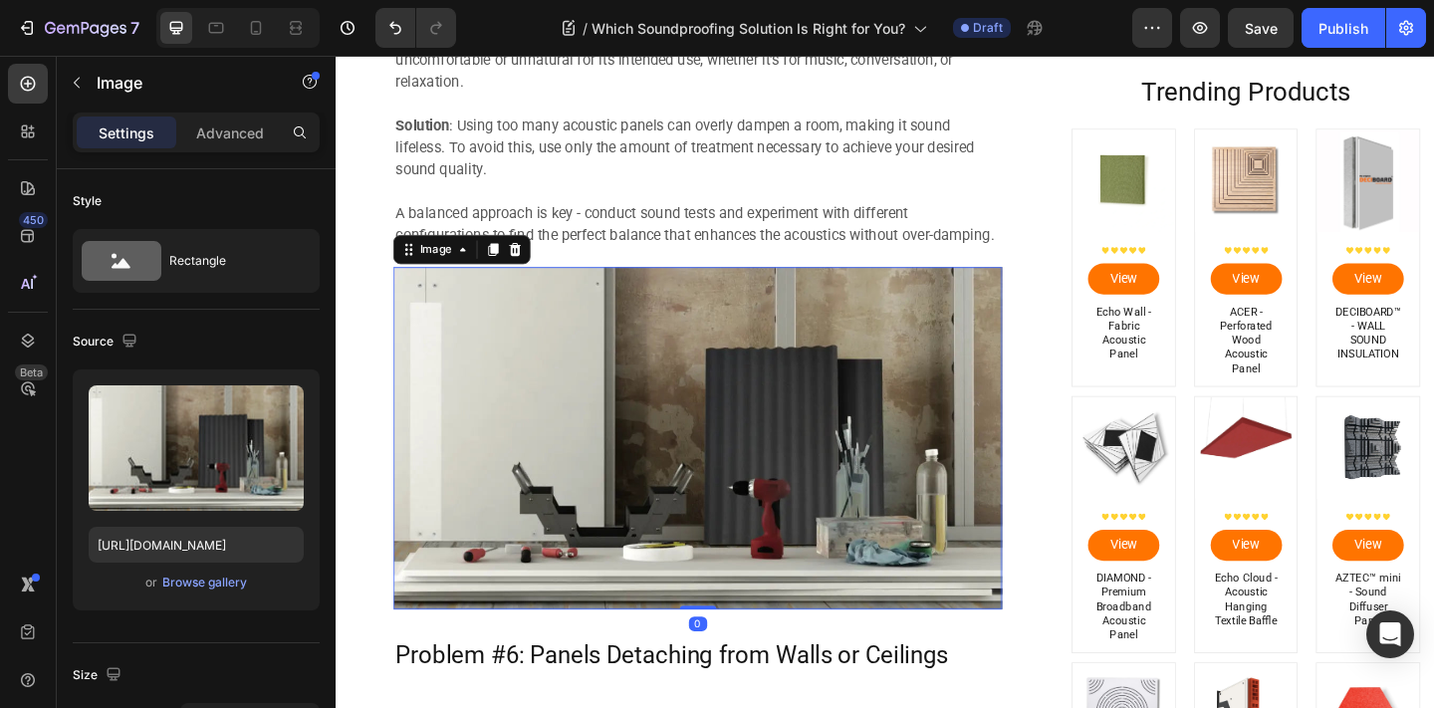
scroll to position [5236, 0]
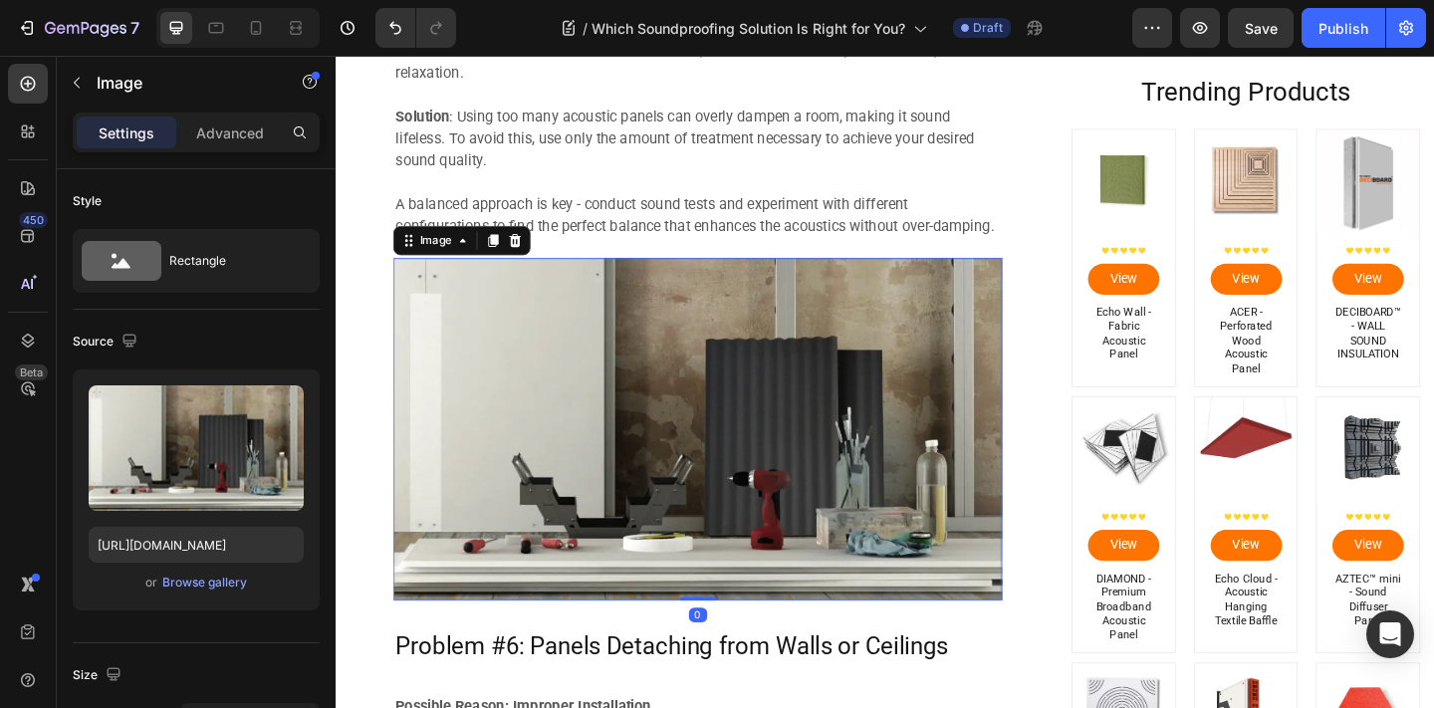
click at [737, 666] on div "0" at bounding box center [730, 664] width 20 height 16
click at [731, 665] on div "0" at bounding box center [730, 664] width 20 height 16
click at [729, 641] on img at bounding box center [729, 462] width 662 height 372
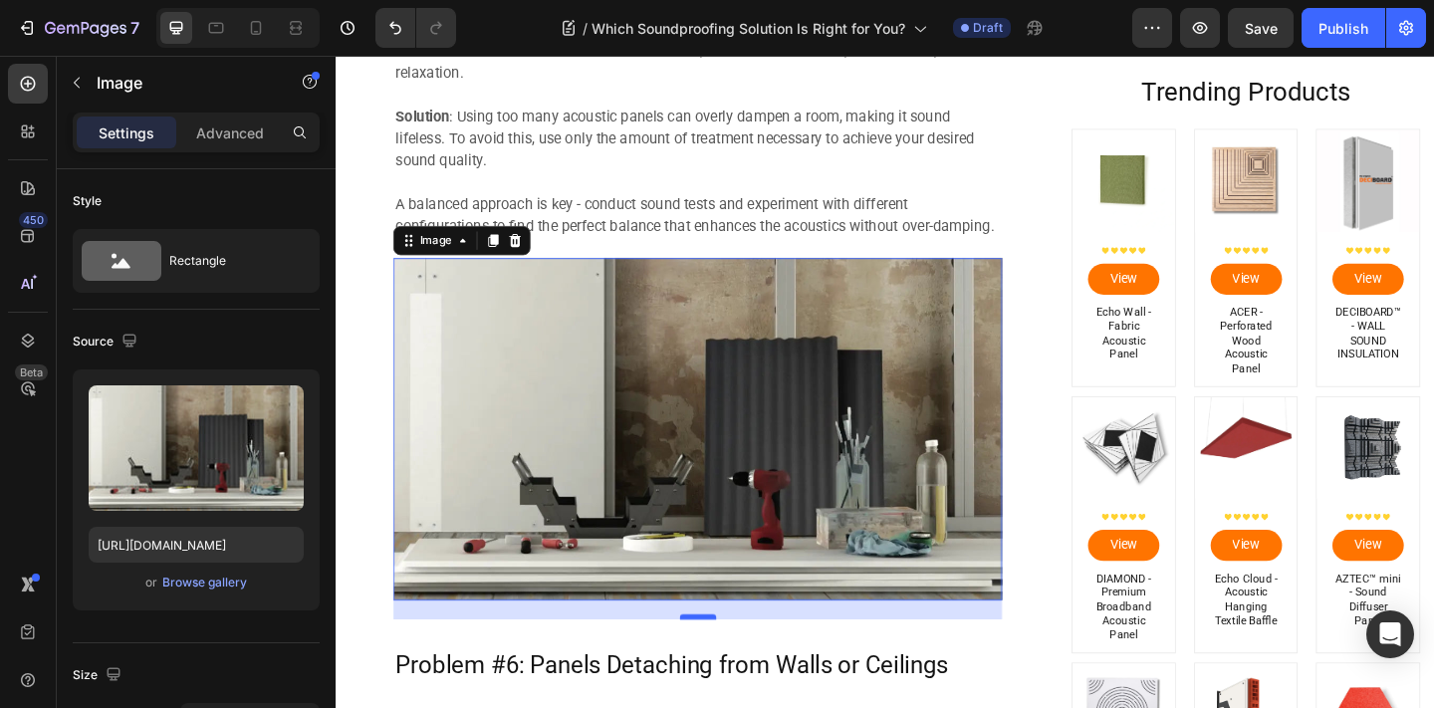
drag, startPoint x: 729, startPoint y: 646, endPoint x: 727, endPoint y: 667, distance: 21.0
click at [727, 667] on div at bounding box center [730, 666] width 40 height 6
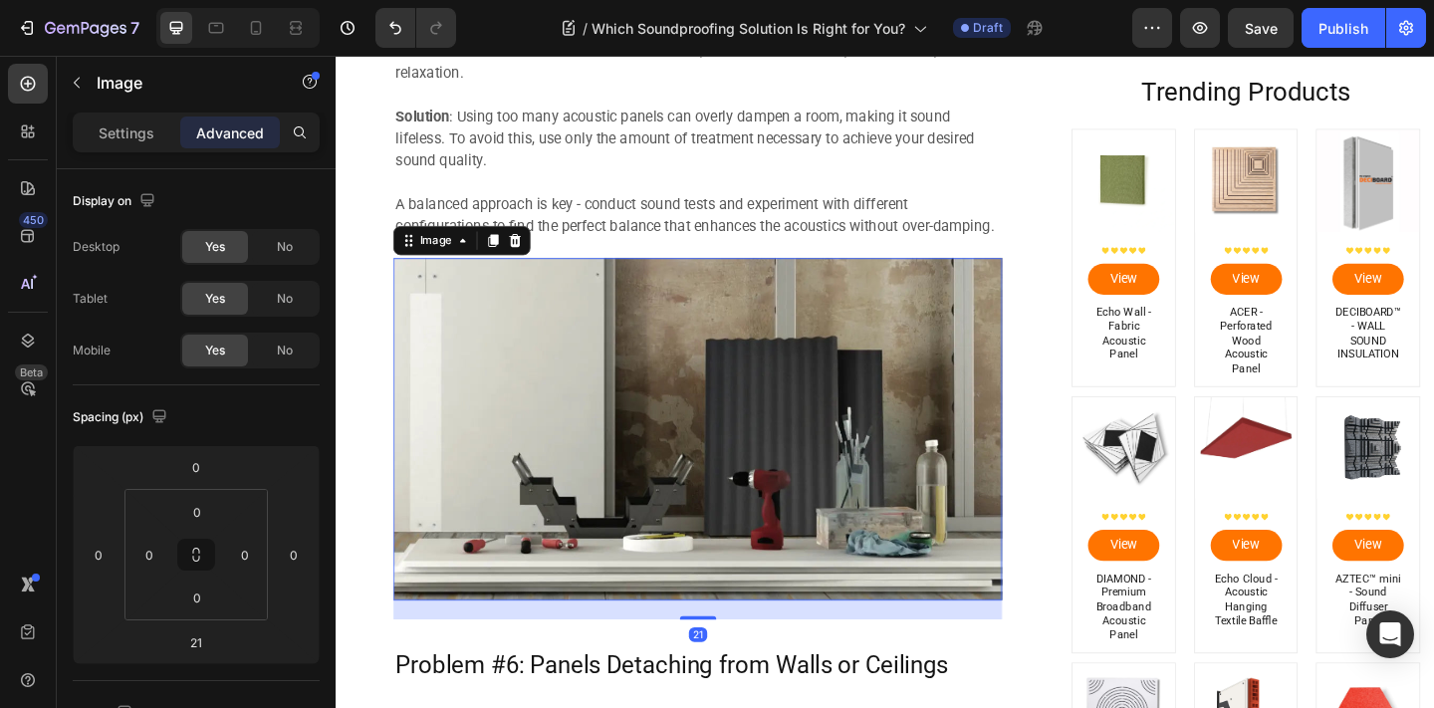
click at [792, 550] on img at bounding box center [729, 462] width 662 height 372
click at [737, 661] on div "21" at bounding box center [729, 658] width 662 height 21
click at [741, 666] on div at bounding box center [730, 665] width 40 height 6
type input "20"
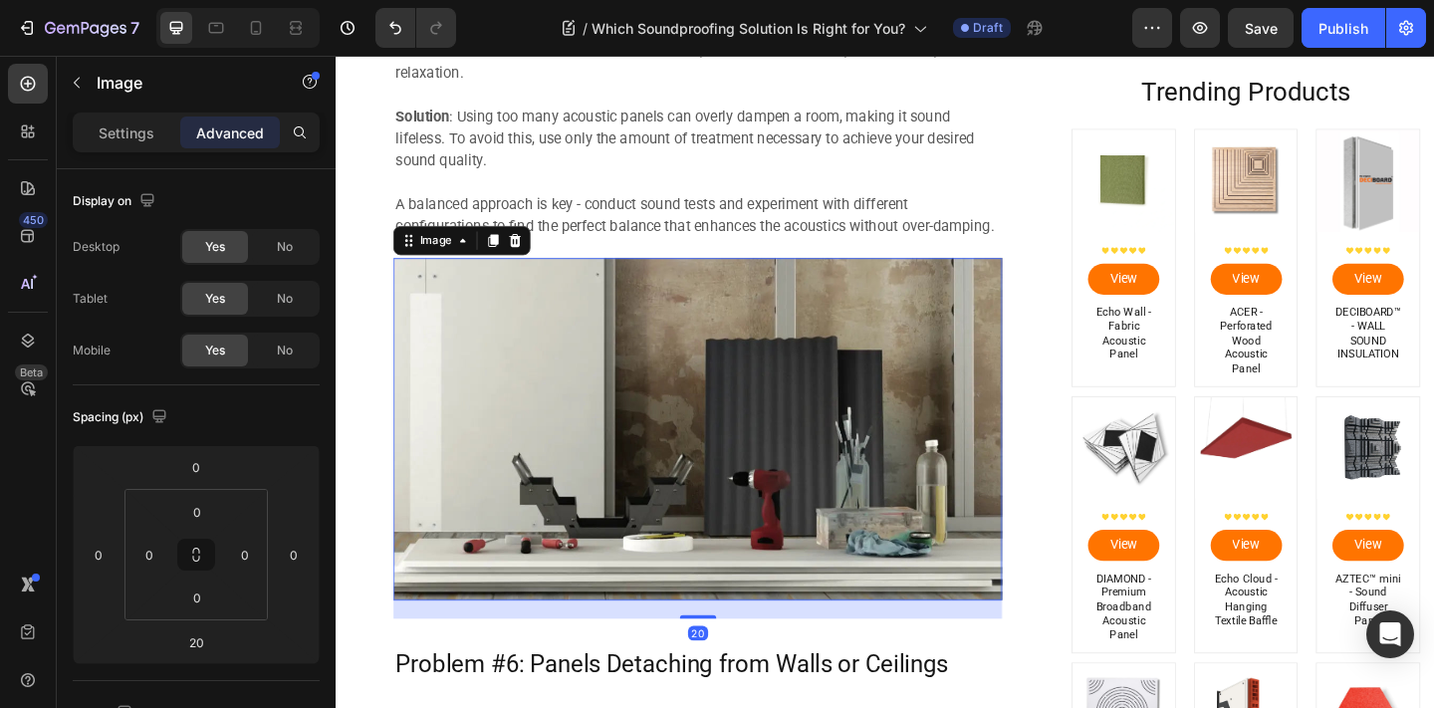
click at [772, 440] on img at bounding box center [729, 462] width 662 height 372
click at [792, 286] on img at bounding box center [729, 462] width 662 height 372
click at [789, 226] on p "A balanced approach is key - conduct sound tests and experiment with different …" at bounding box center [729, 230] width 658 height 48
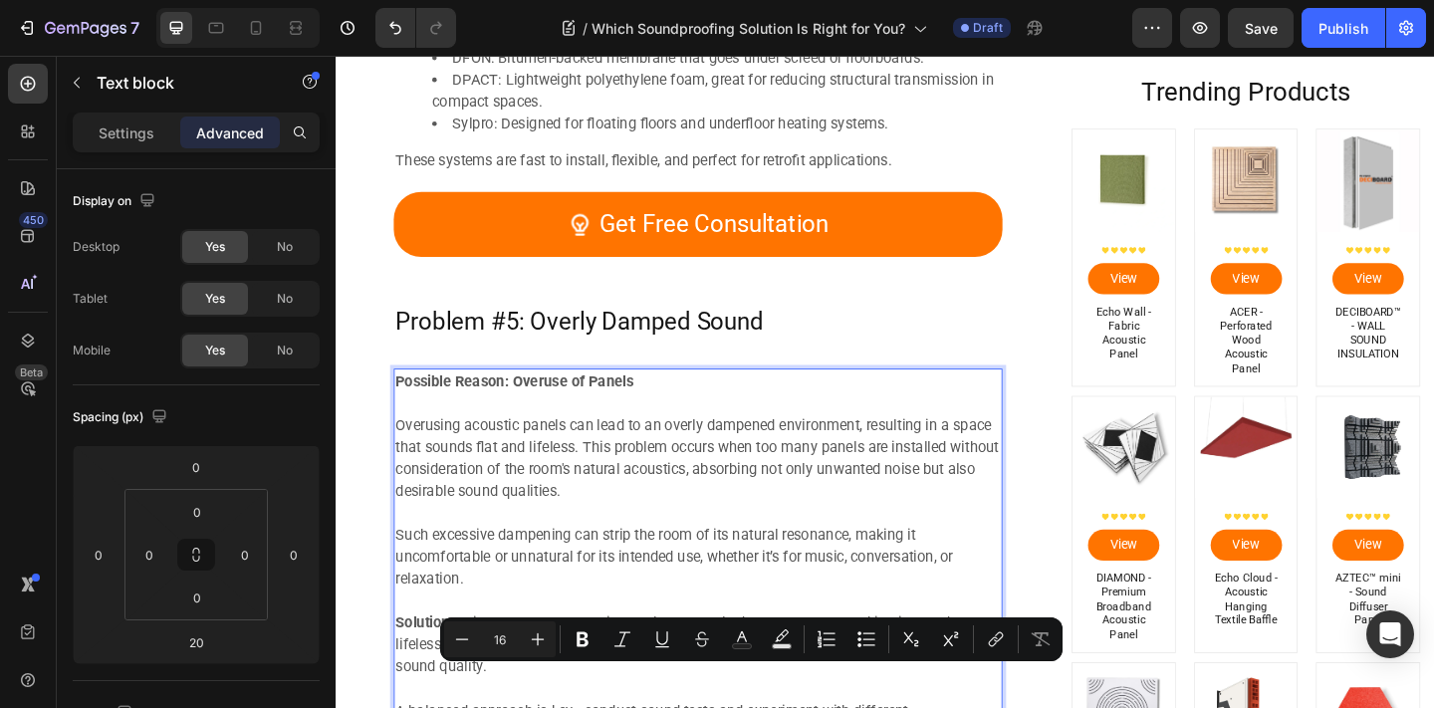
scroll to position [4837, 0]
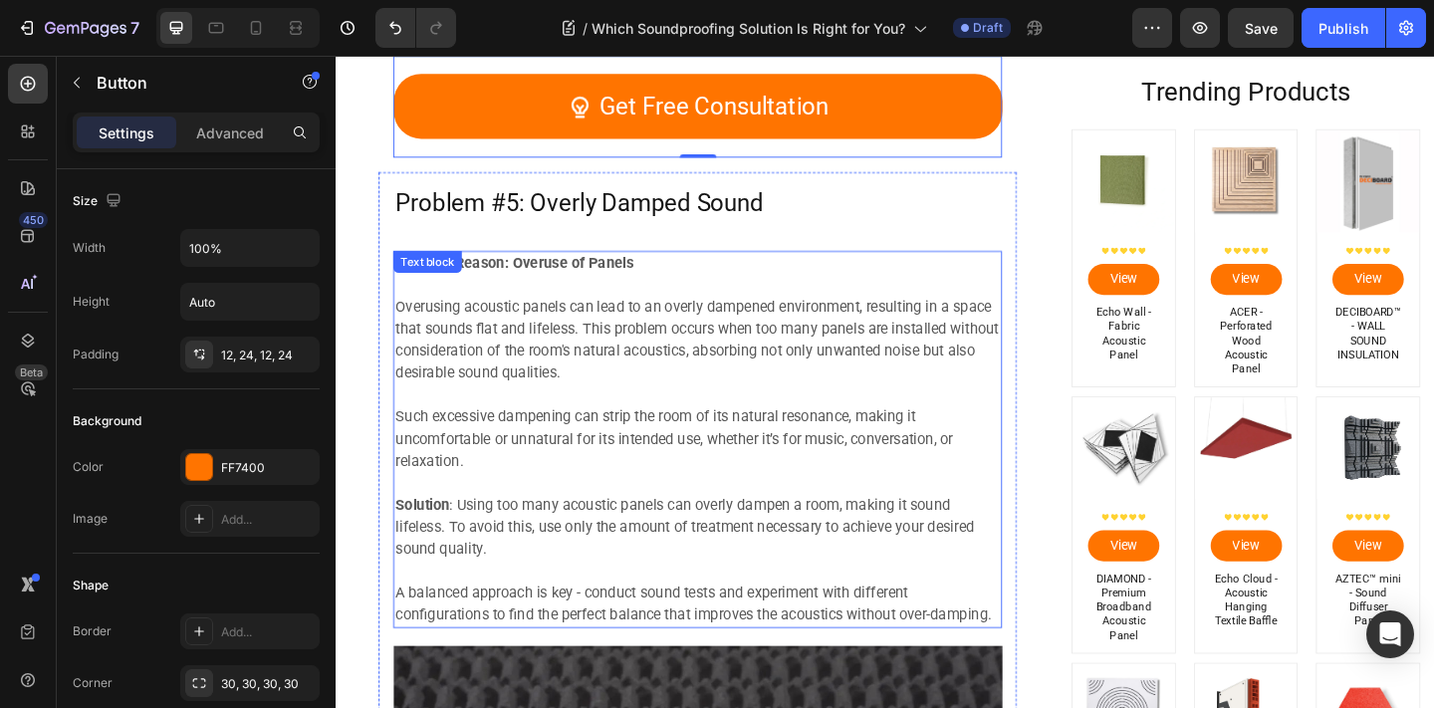
scroll to position [4798, 0]
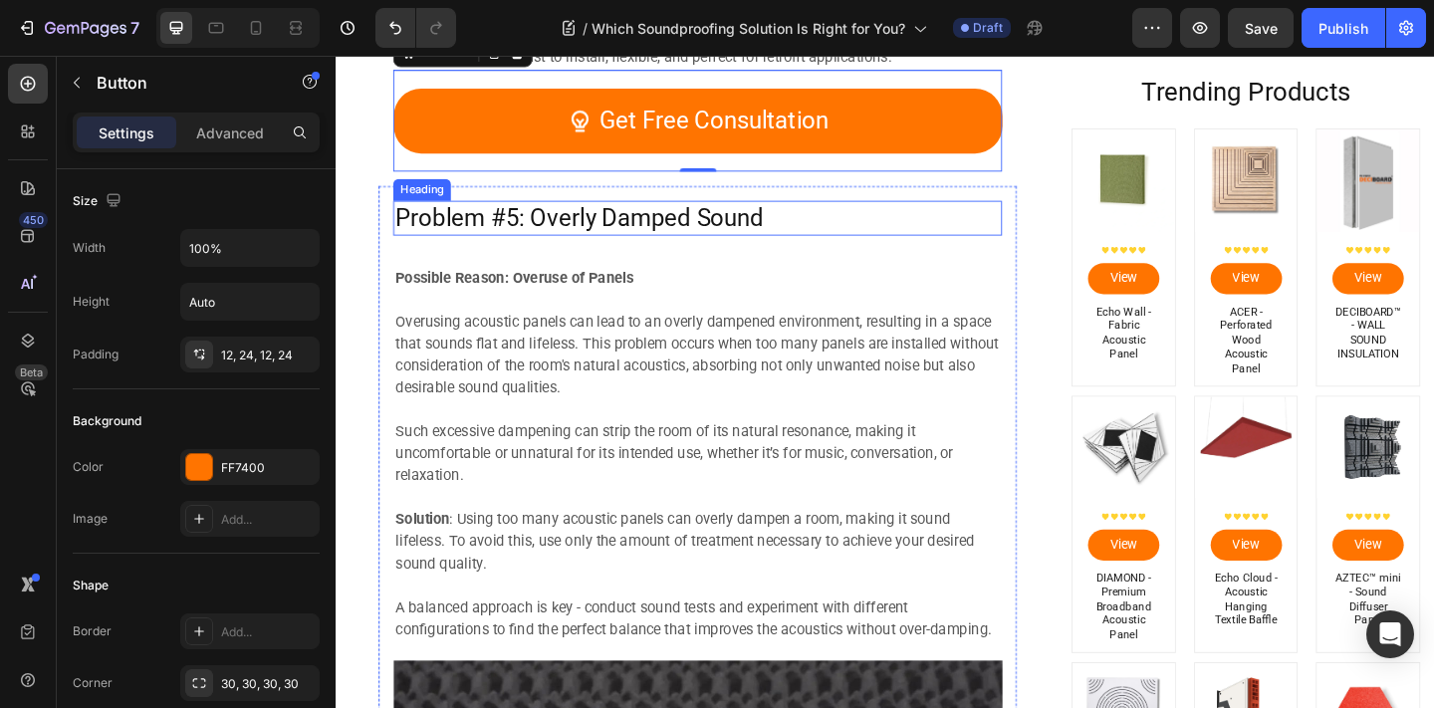
click at [776, 239] on h2 "Problem #5: Overly Damped Sound" at bounding box center [729, 233] width 662 height 38
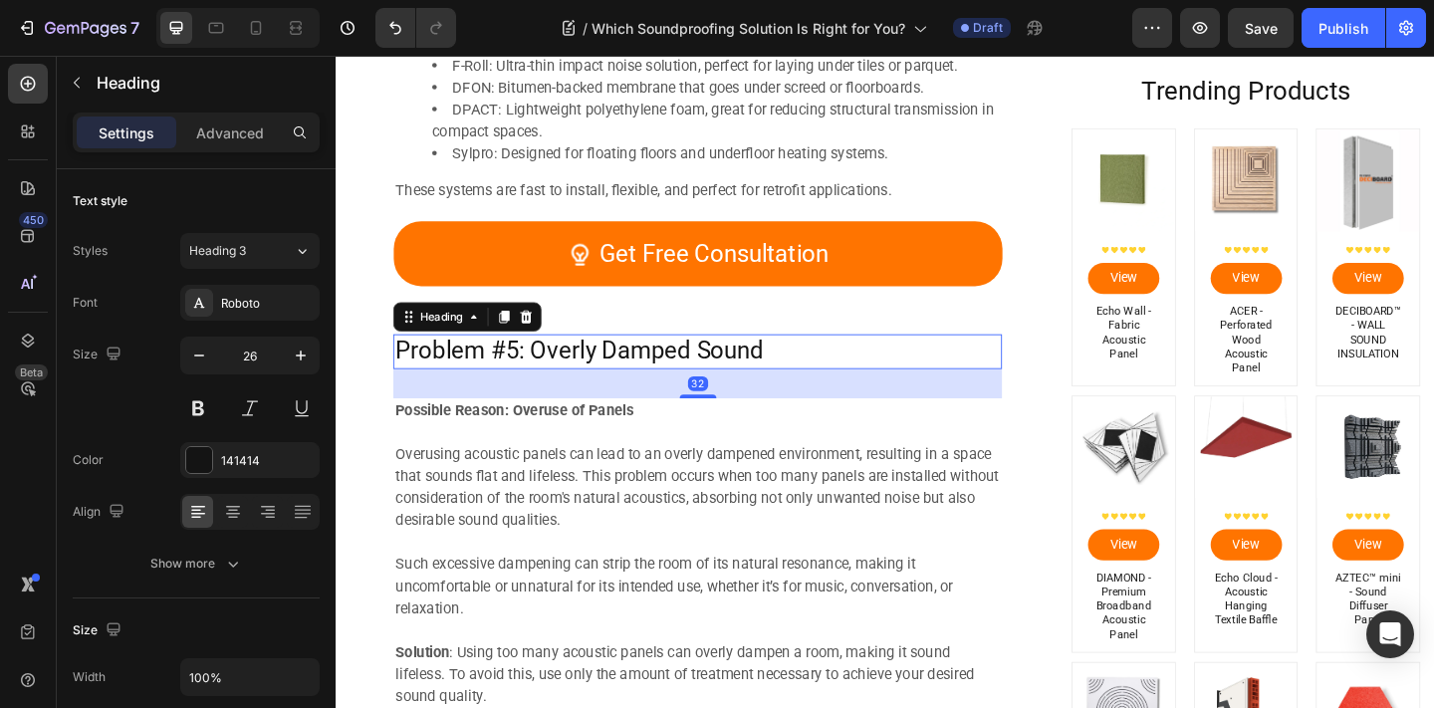
scroll to position [4647, 0]
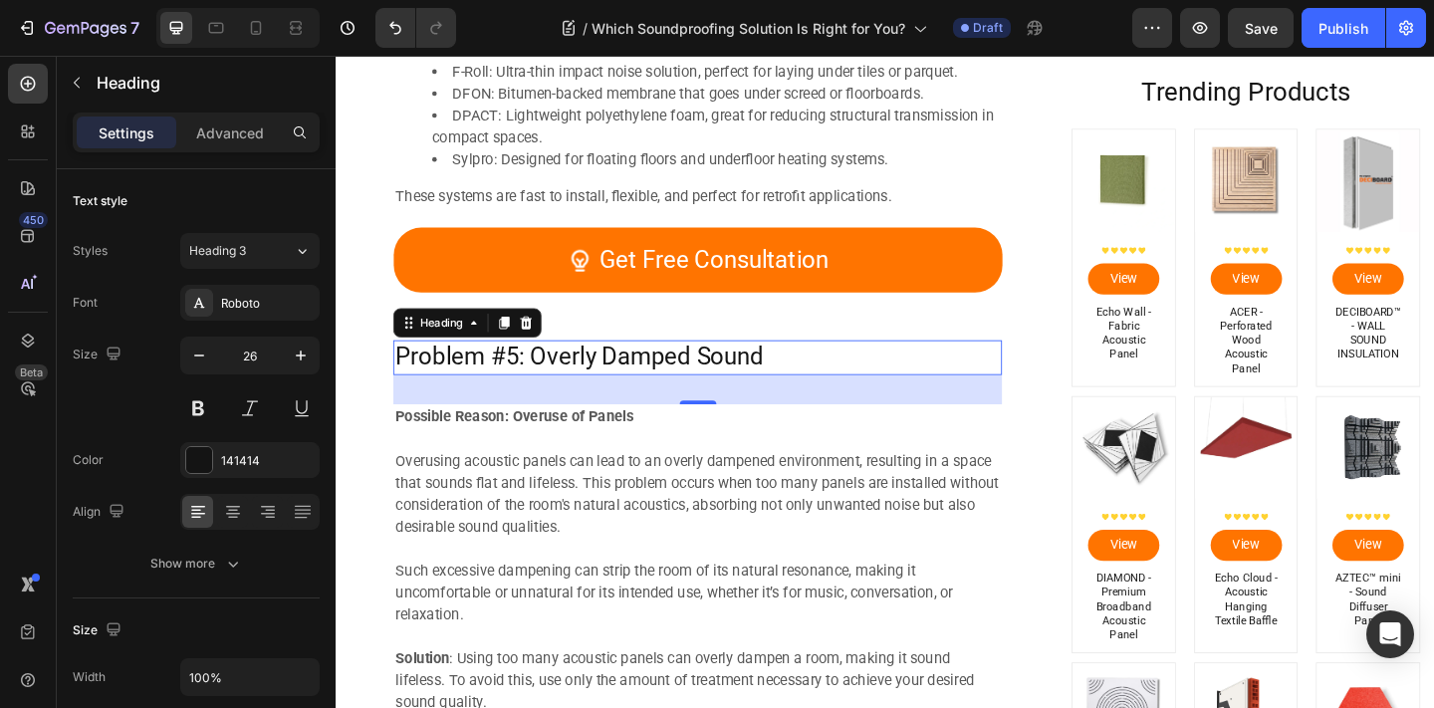
click at [810, 384] on h2 "Problem #5: Overly Damped Sound" at bounding box center [729, 384] width 662 height 38
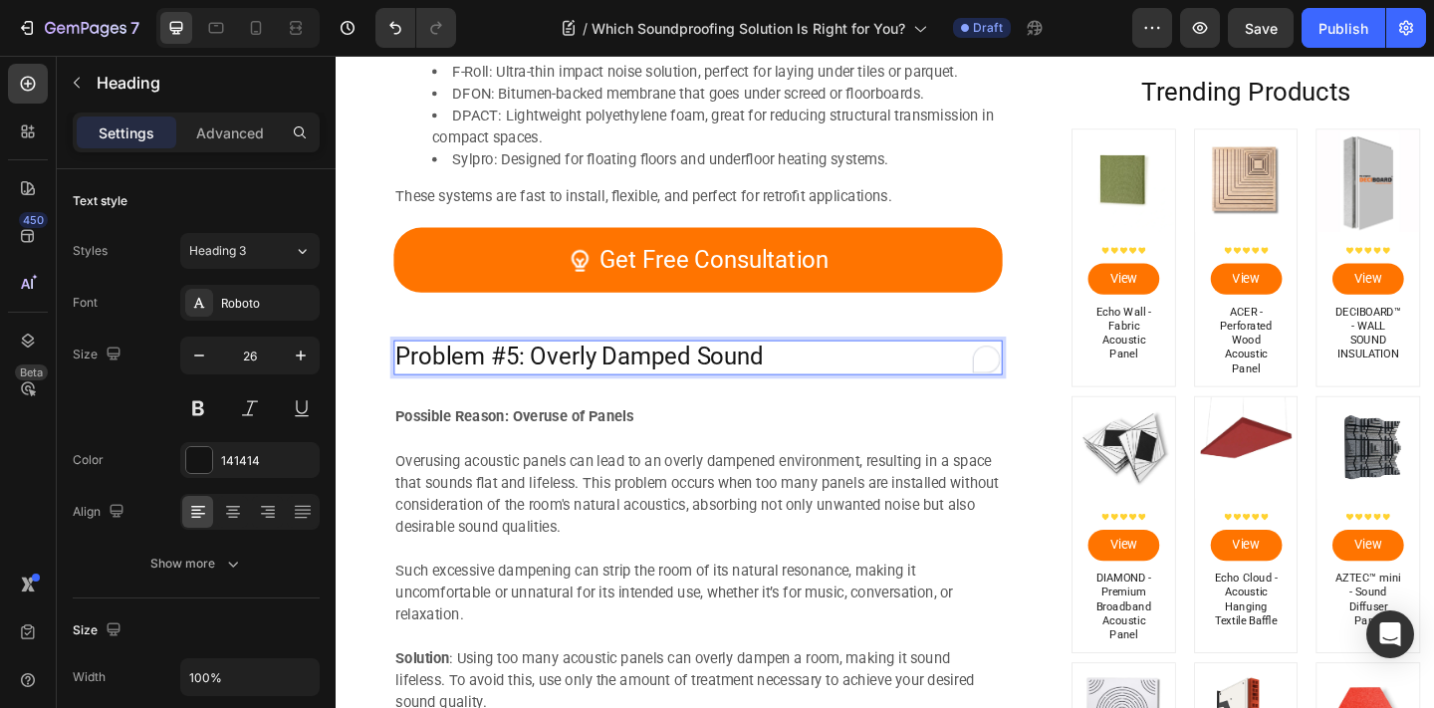
click at [810, 383] on p "Problem #5: Overly Damped Sound" at bounding box center [729, 384] width 658 height 34
click at [905, 379] on span "Membranes and Mats" at bounding box center [884, 386] width 167 height 20
click at [802, 382] on p "Problem #5: Overly Damped Sound Membranes and Mats" at bounding box center [729, 385] width 658 height 37
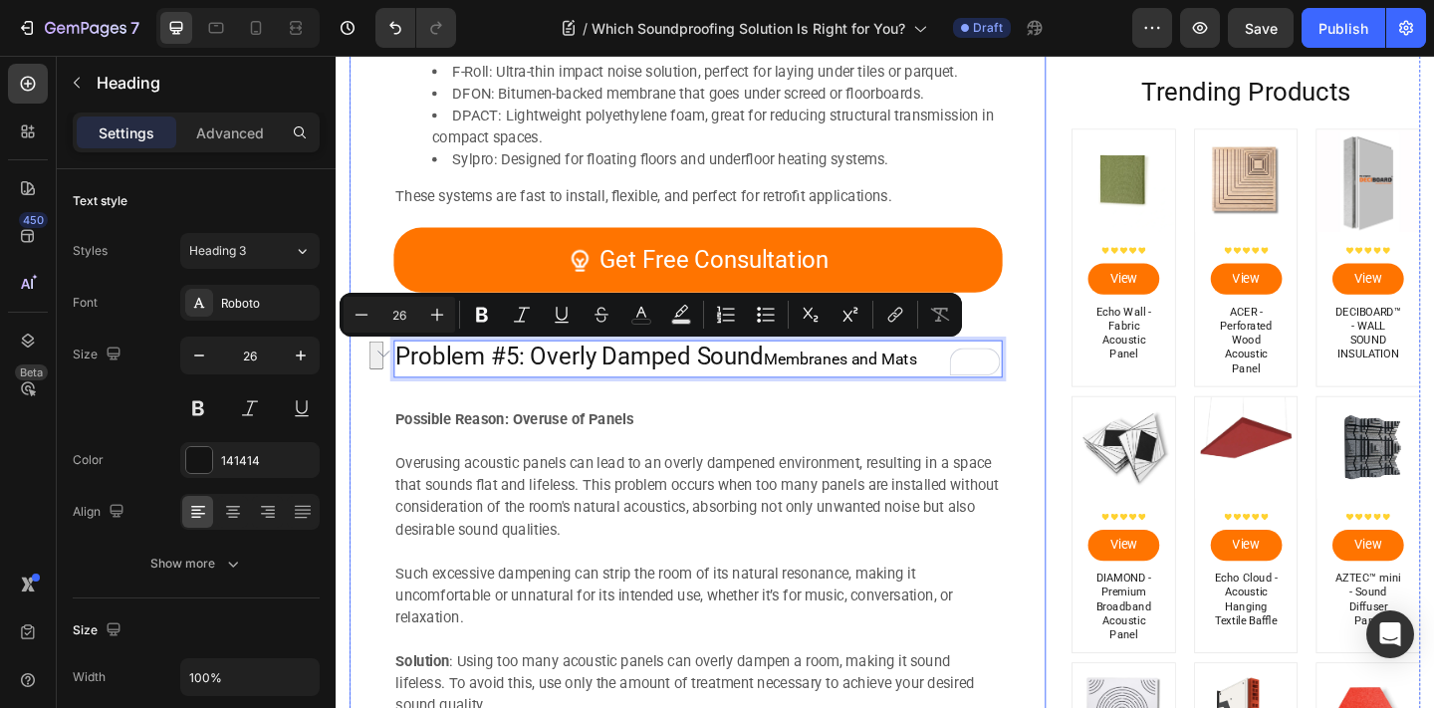
drag, startPoint x: 806, startPoint y: 390, endPoint x: 381, endPoint y: 391, distance: 424.2
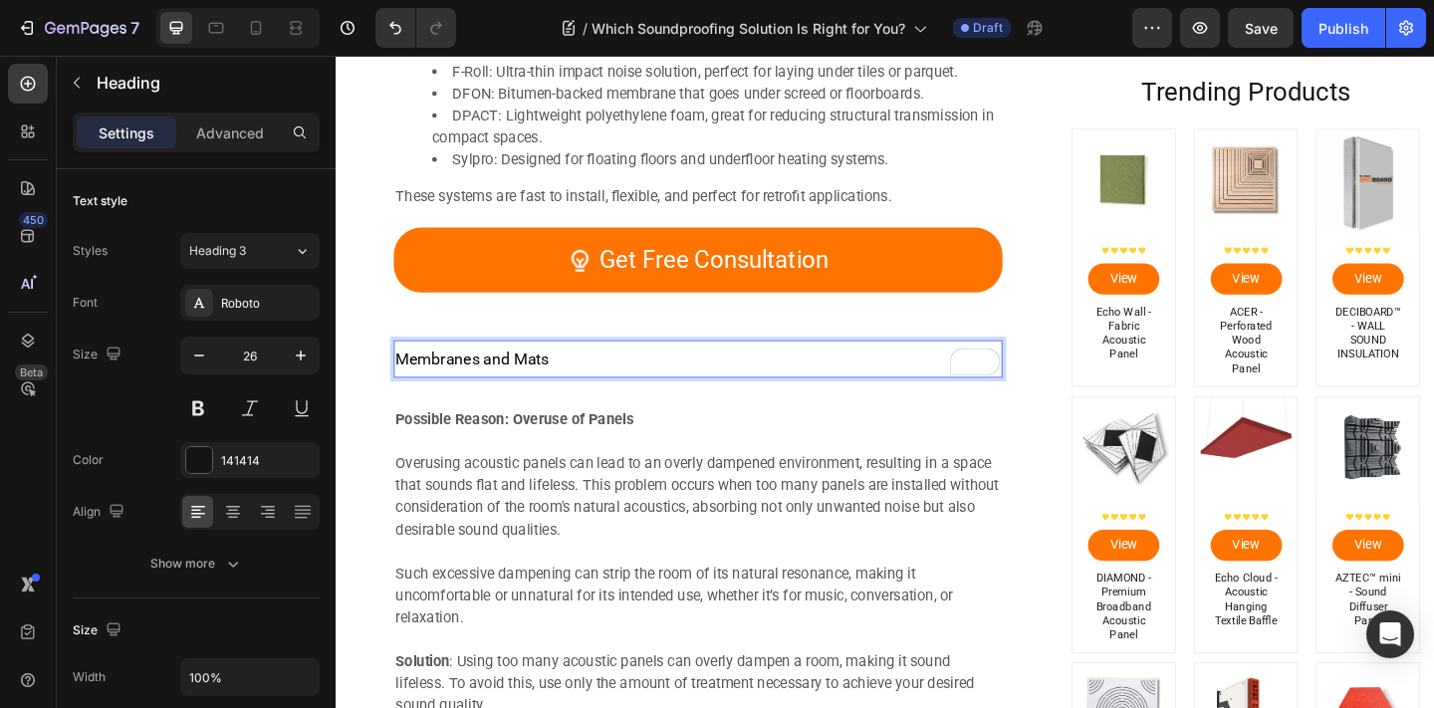
click at [428, 397] on p "Membranes and Mats" at bounding box center [729, 385] width 658 height 37
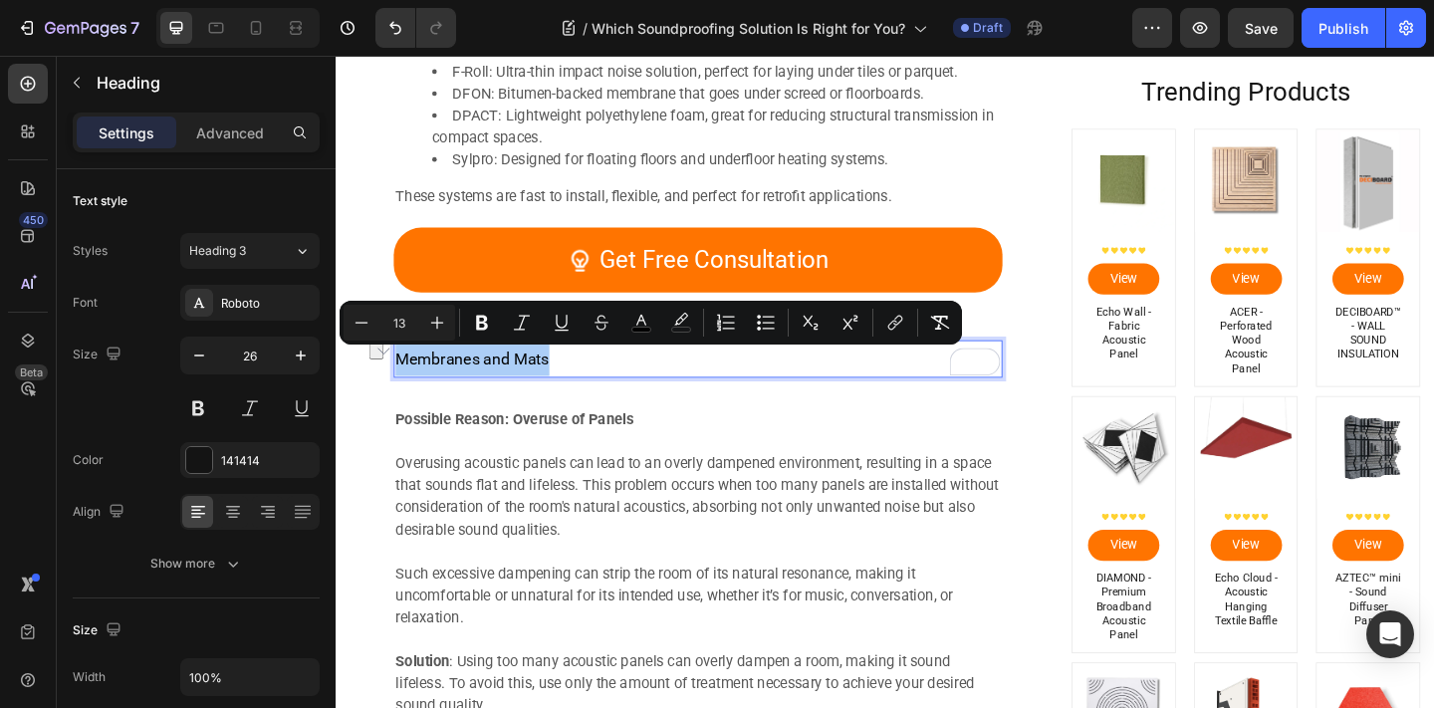
click at [385, 315] on input "13" at bounding box center [399, 323] width 40 height 24
click at [397, 316] on input "13" at bounding box center [399, 323] width 40 height 24
click at [398, 316] on input "13" at bounding box center [399, 323] width 40 height 24
type input "26"
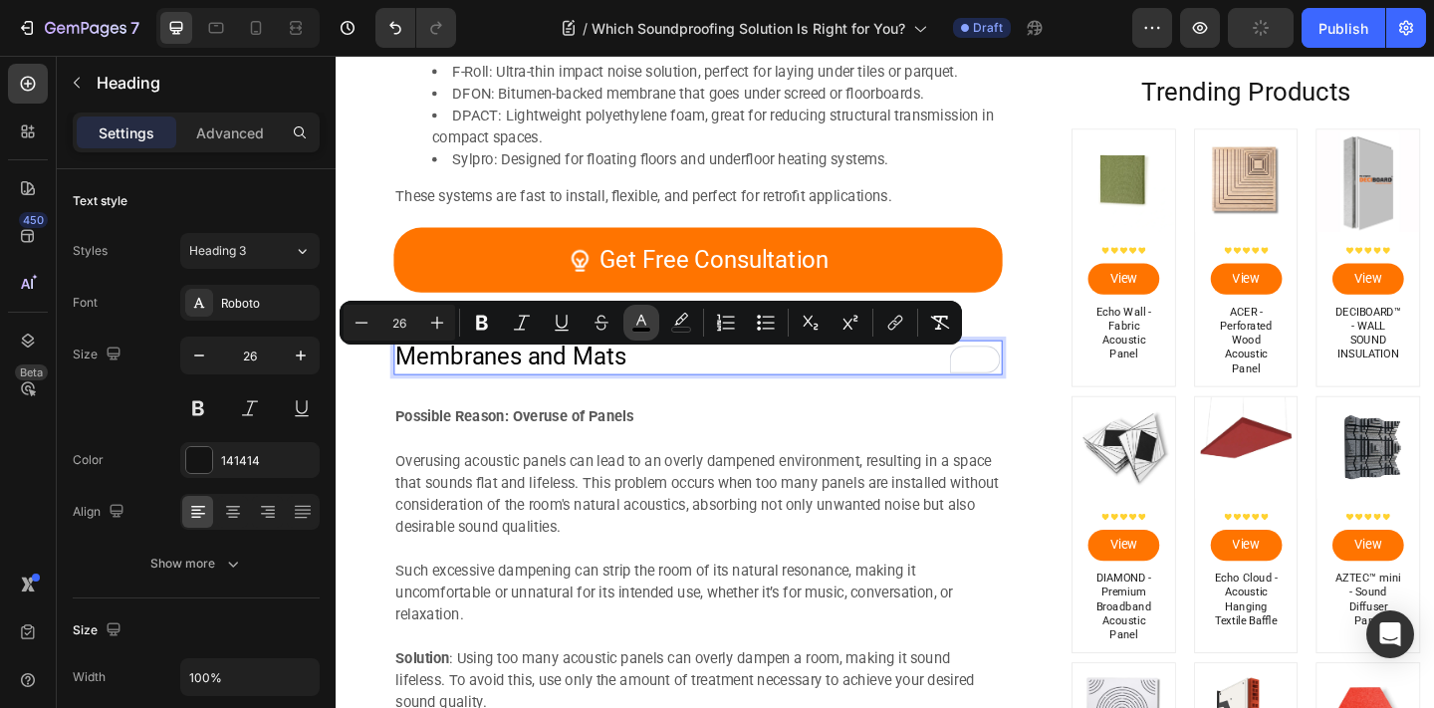
click at [644, 333] on button "color" at bounding box center [641, 323] width 36 height 36
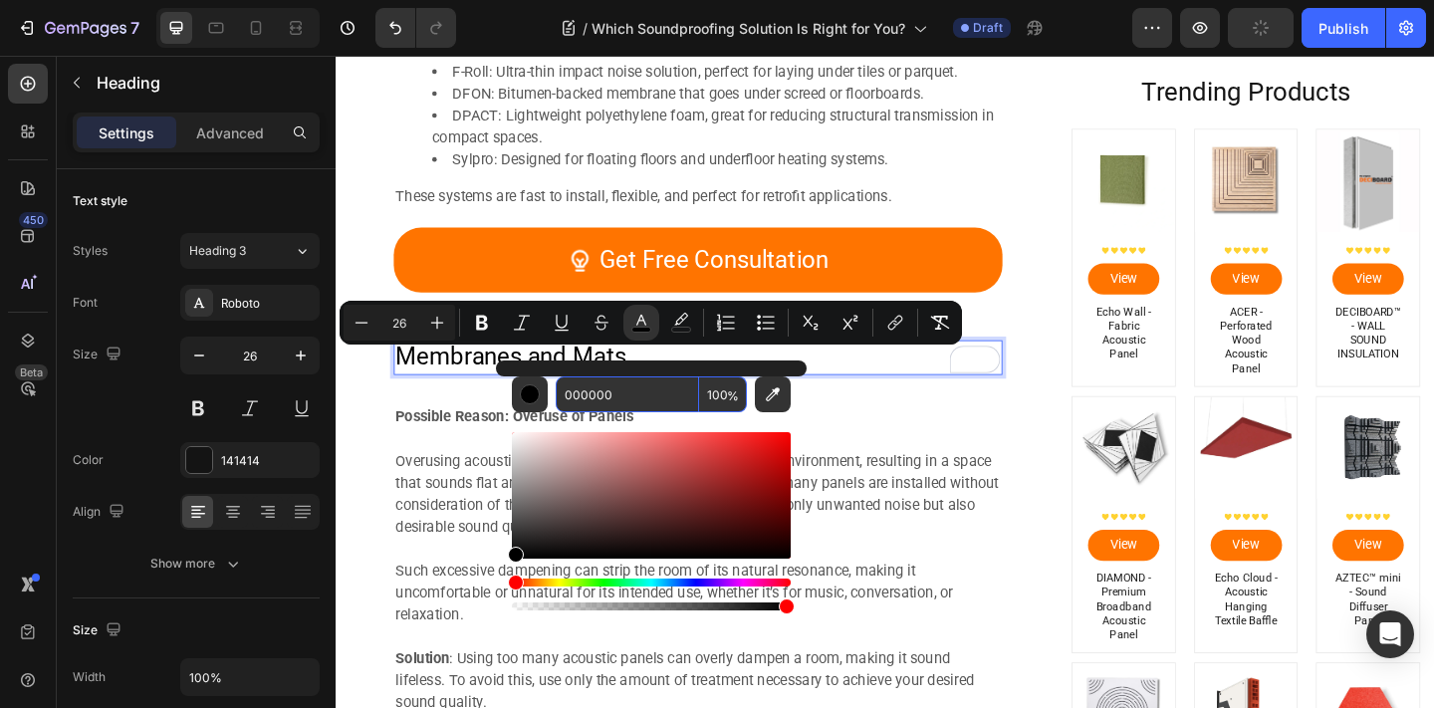
click at [647, 378] on input "000000" at bounding box center [627, 394] width 143 height 36
type input "595959"
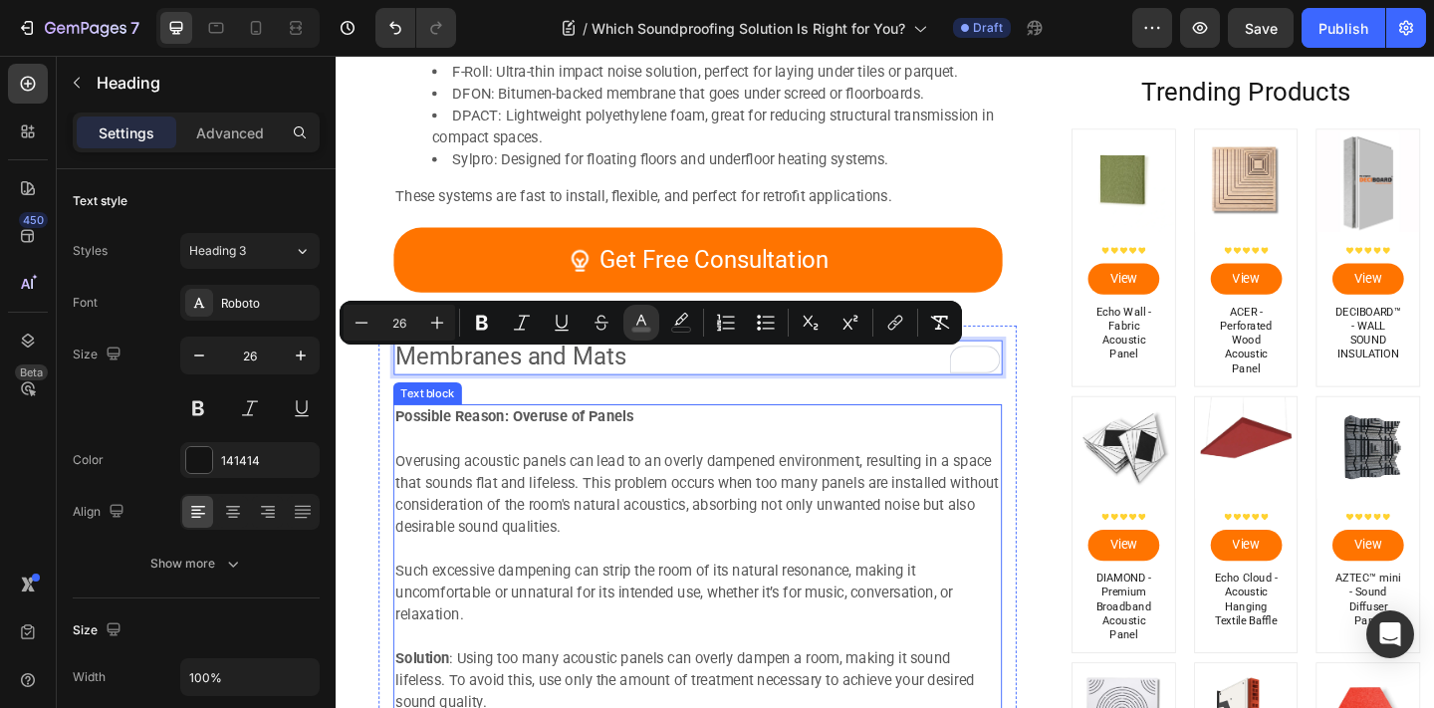
click at [675, 493] on p "Overusing acoustic panels can lead to an overly dampened environment, resulting…" at bounding box center [729, 533] width 658 height 96
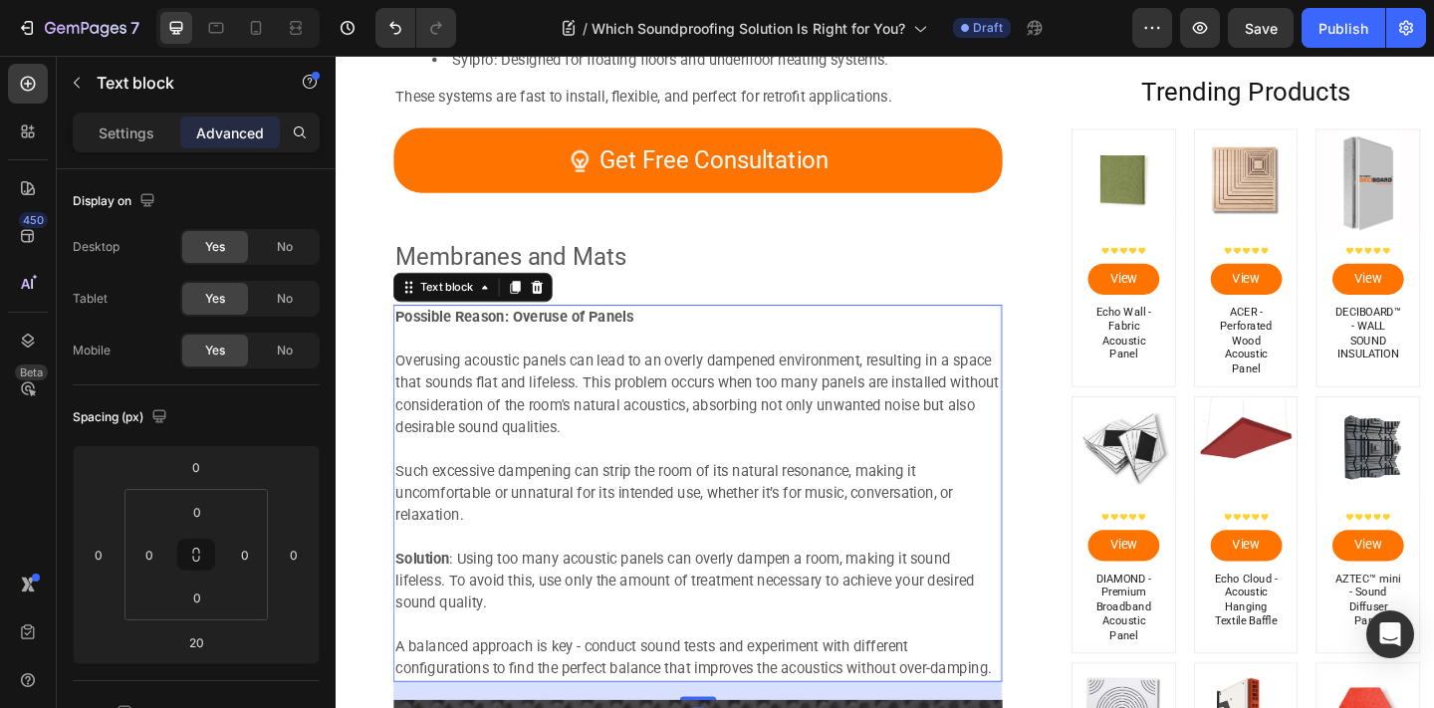
scroll to position [4766, 0]
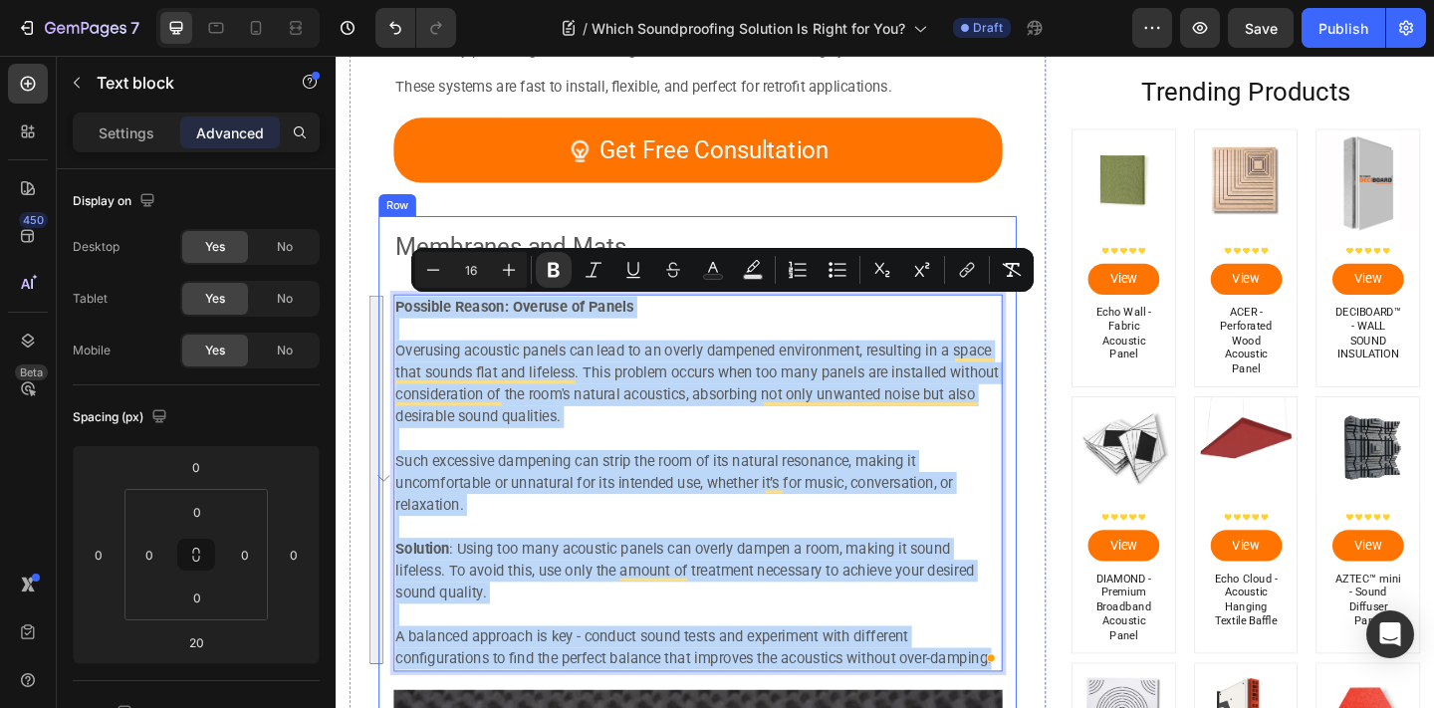
drag, startPoint x: 398, startPoint y: 327, endPoint x: 988, endPoint y: 730, distance: 714.3
click at [988, 707] on div "⁠⁠⁠⁠⁠⁠⁠ Membranes and Mats Heading Possible Reason: Overuse of Panels Overusing…" at bounding box center [729, 692] width 662 height 892
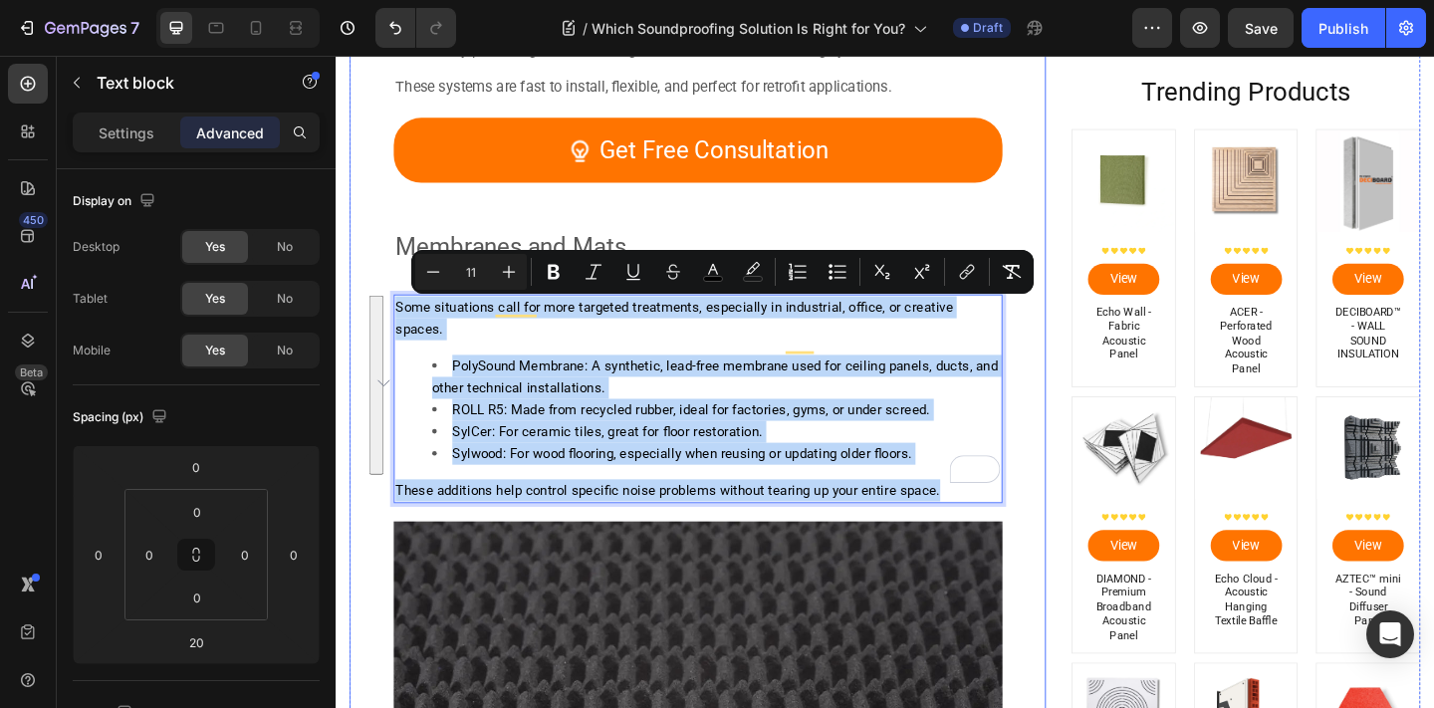
drag, startPoint x: 992, startPoint y: 507, endPoint x: 364, endPoint y: 322, distance: 654.2
click at [364, 322] on div "Image Which Soundproofing Solution Is Right for You? Heading [PERSON_NAME] - [D…" at bounding box center [730, 591] width 758 height 10523
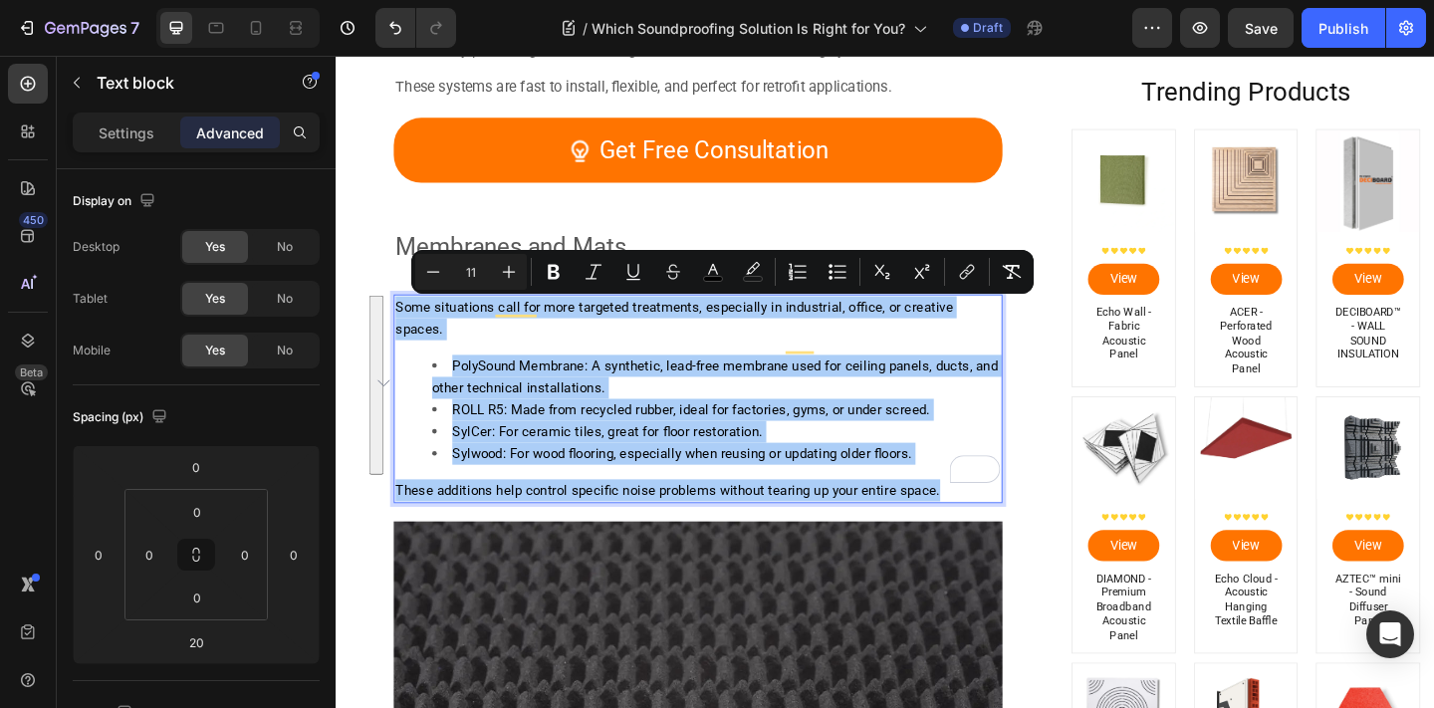
click at [485, 268] on input "11" at bounding box center [471, 272] width 40 height 24
type input "16"
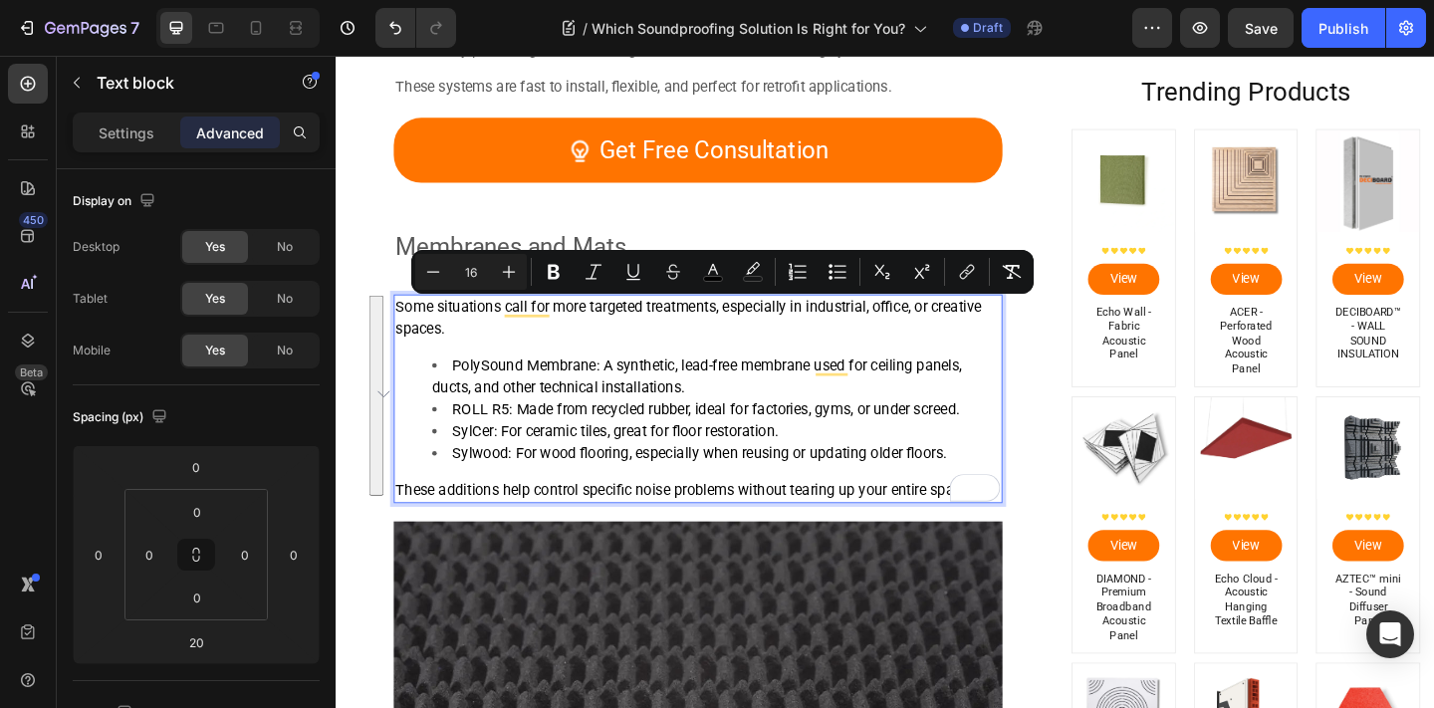
click at [692, 274] on div "Minus 16 Plus Bold Italic Underline Strikethrough color color Numbered List Bul…" at bounding box center [722, 272] width 614 height 36
click at [710, 277] on rect "Editor contextual toolbar" at bounding box center [713, 279] width 19 height 5
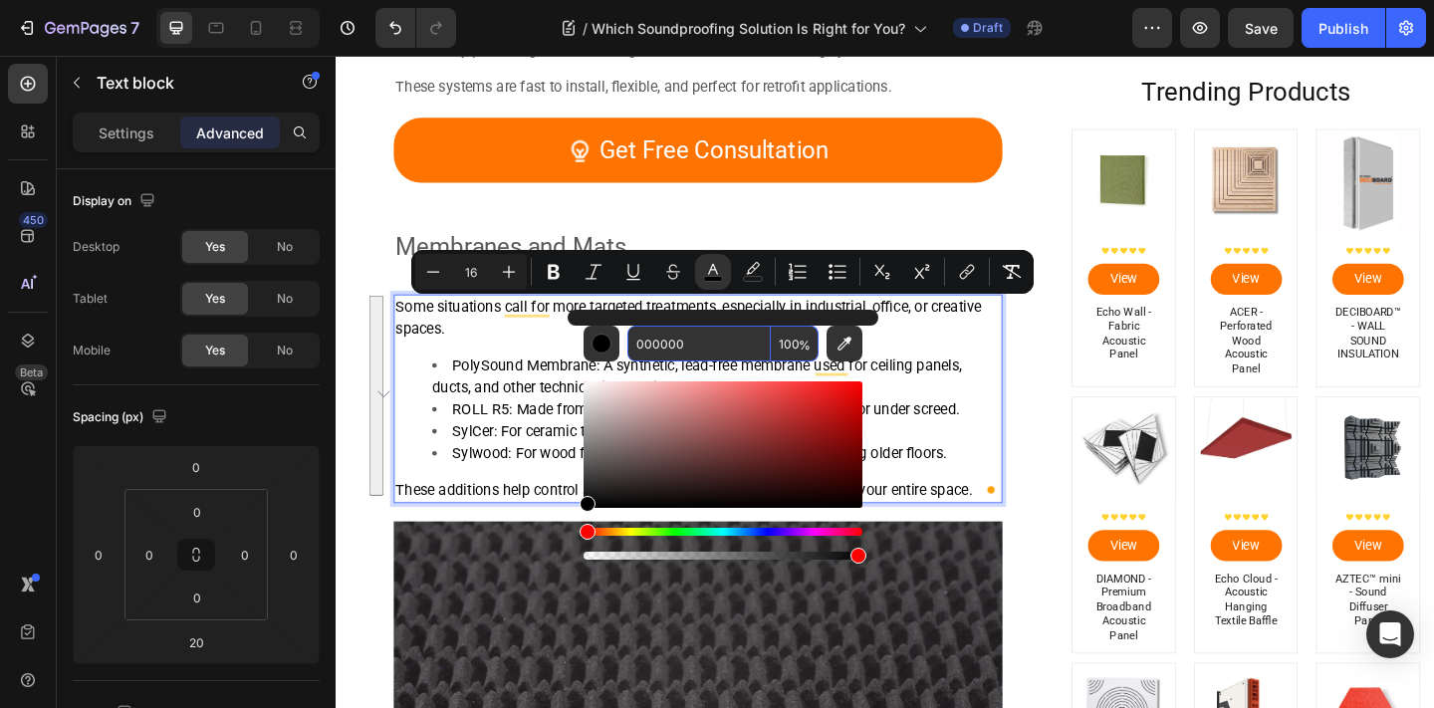
click at [698, 353] on input "000000" at bounding box center [698, 344] width 143 height 36
click at [698, 354] on input "000000" at bounding box center [698, 344] width 143 height 36
type input "595959"
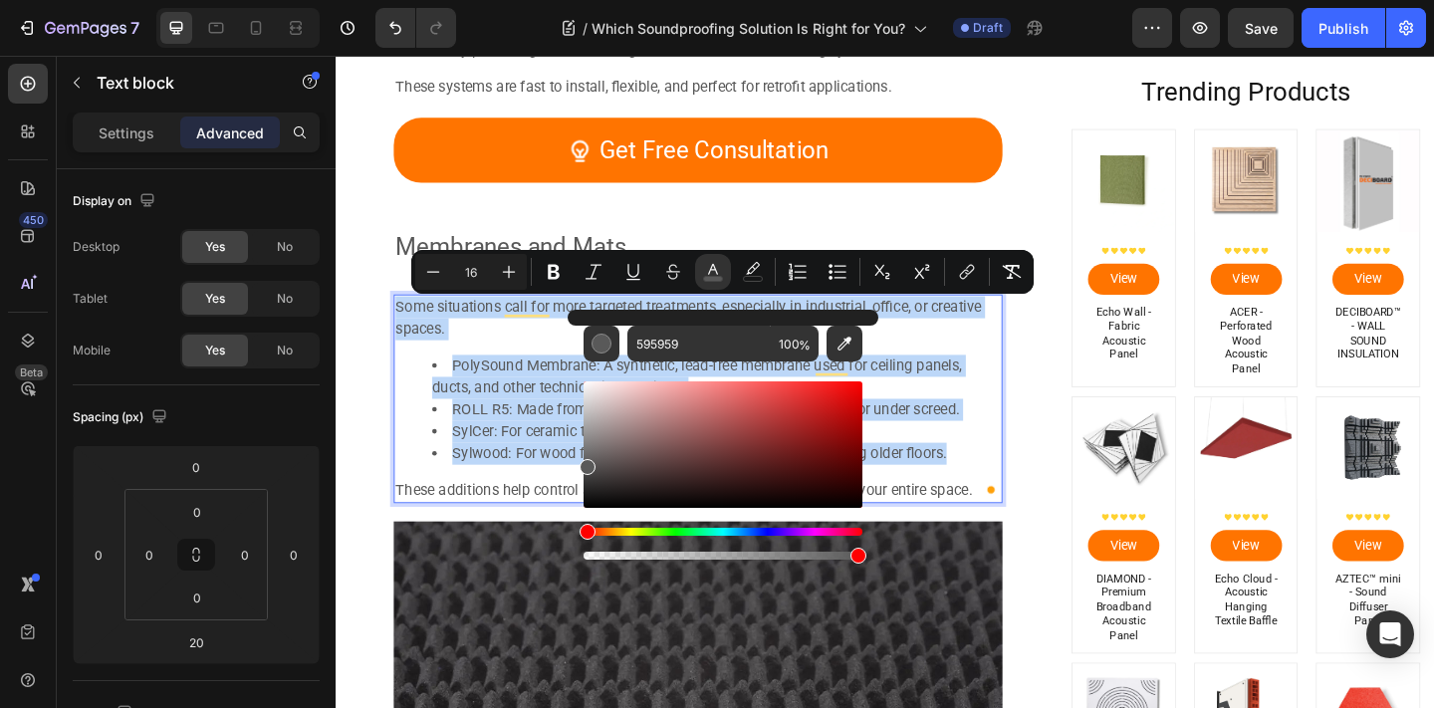
click at [524, 402] on span "PolySound Membrane: A synthetic, lead-free membrane used for ceiling panels, du…" at bounding box center [728, 404] width 577 height 43
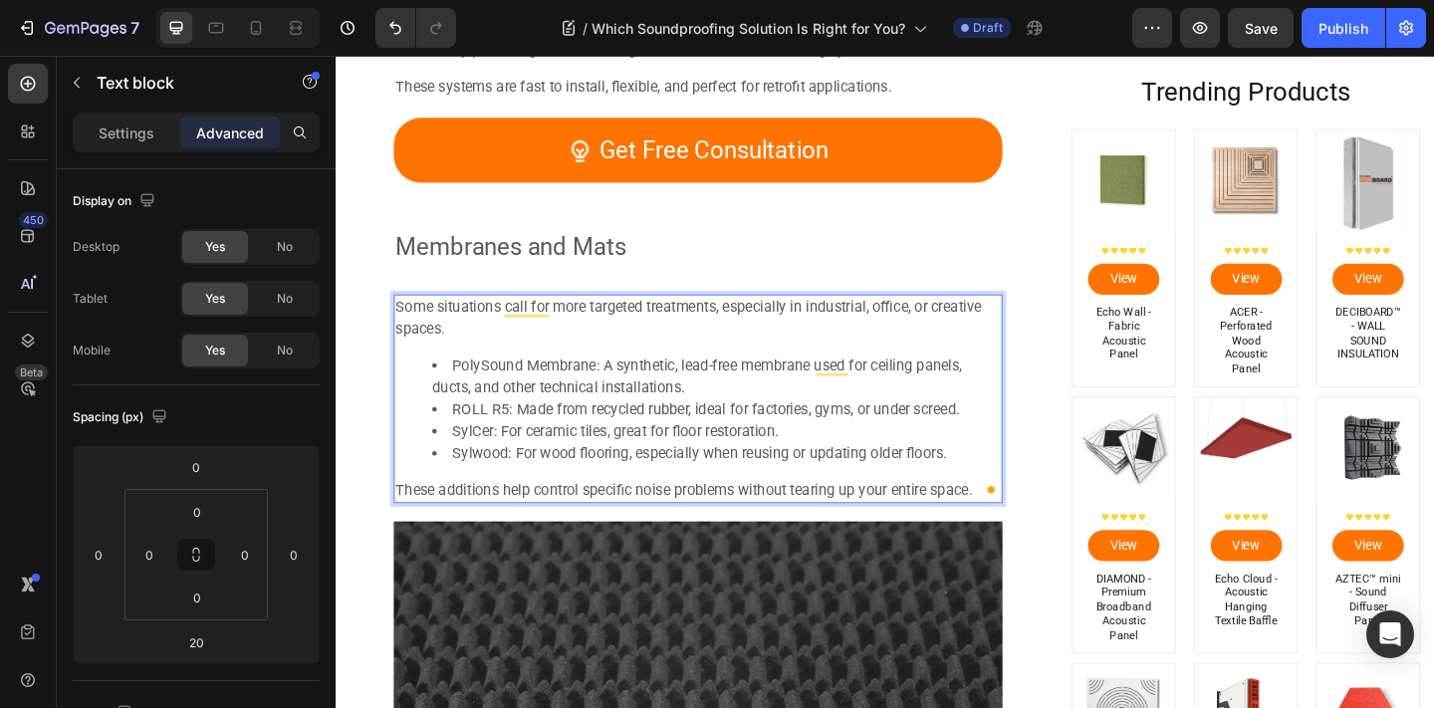
click at [505, 359] on p "Some situations call for more targeted treatments, especially in industrial, of…" at bounding box center [729, 342] width 658 height 48
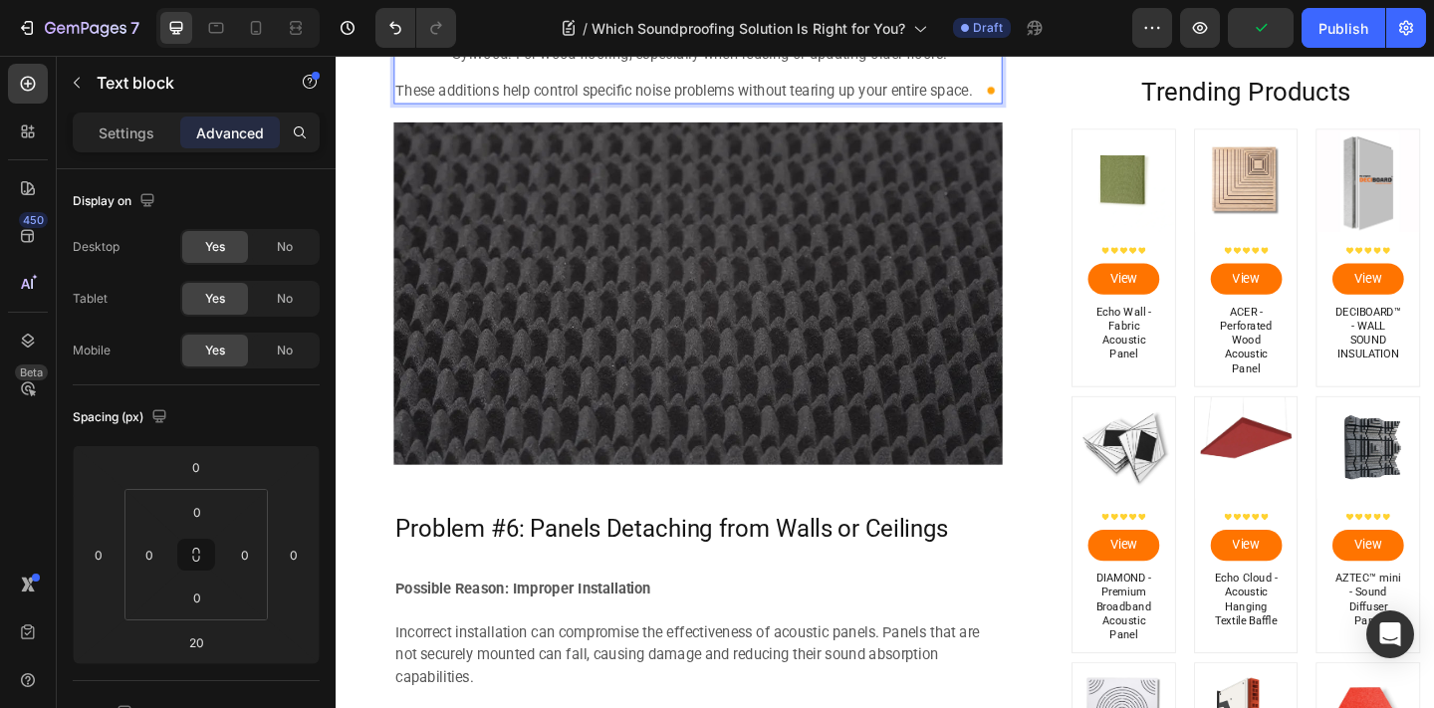
scroll to position [5292, 0]
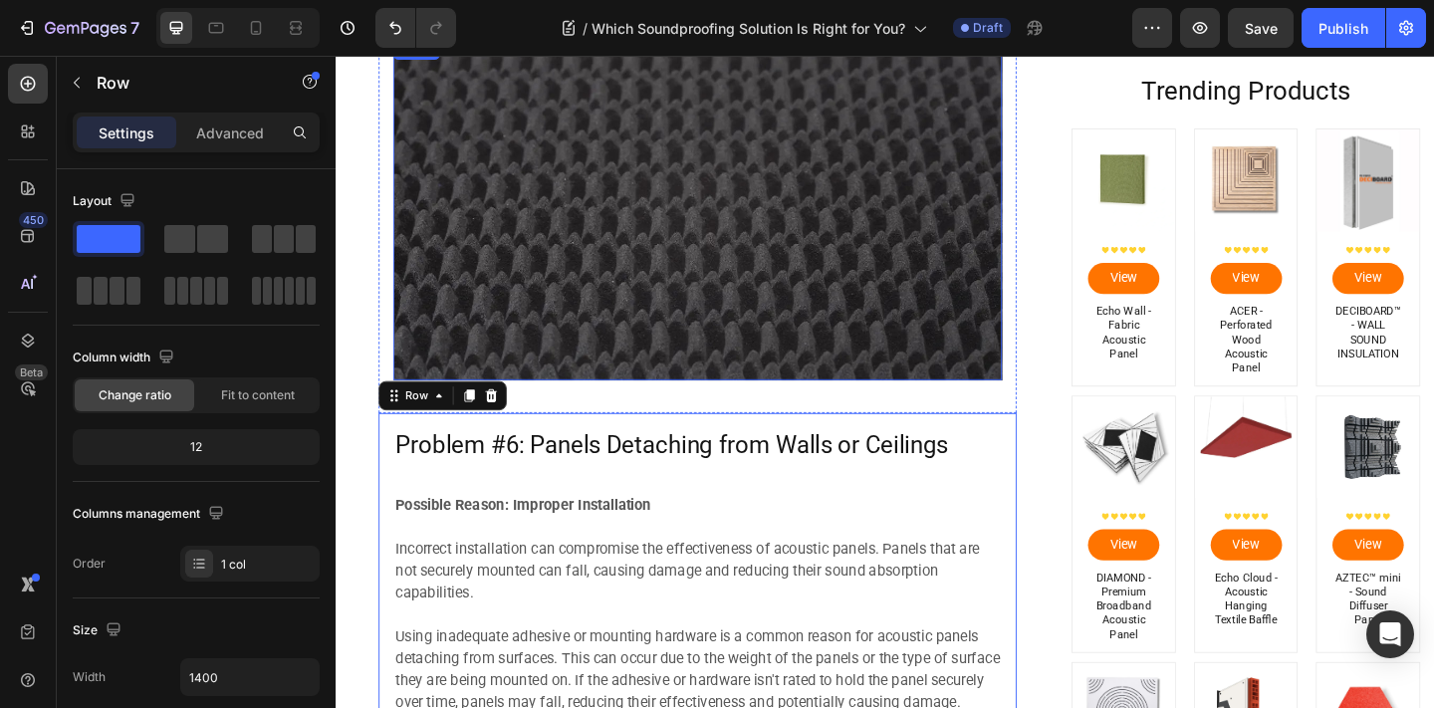
scroll to position [5252, 0]
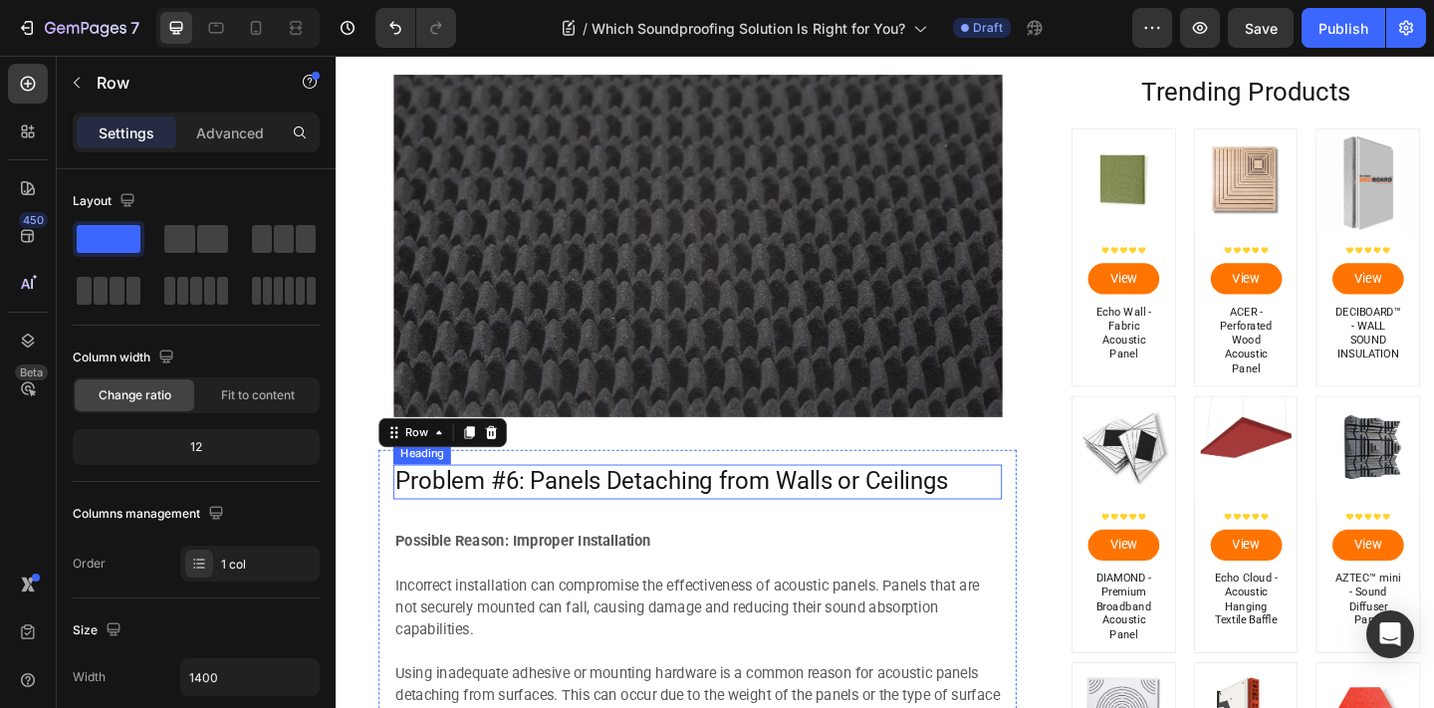
click at [469, 525] on h2 "Problem #6: Panels Detaching from Walls or Ceilings" at bounding box center [729, 520] width 662 height 38
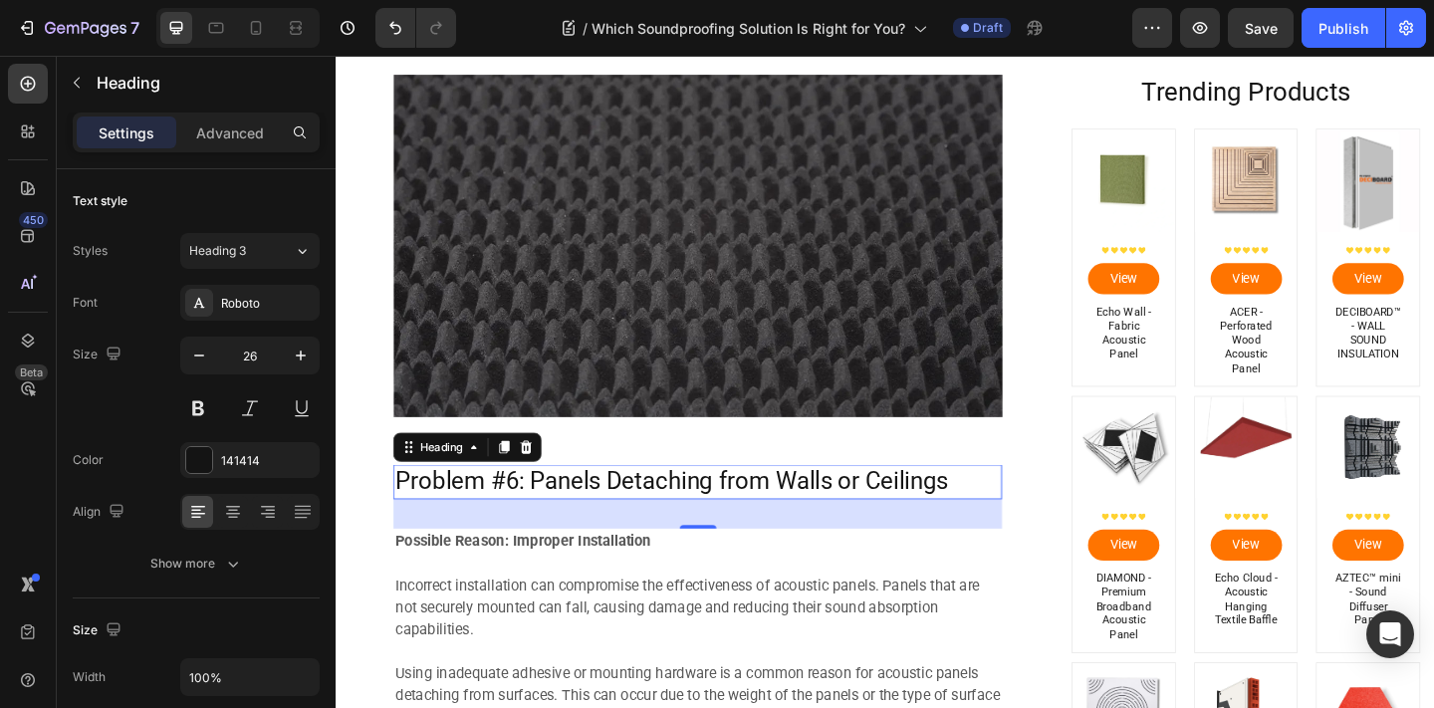
click at [469, 525] on p "Problem #6: Panels Detaching from Walls or Ceilings" at bounding box center [729, 520] width 658 height 34
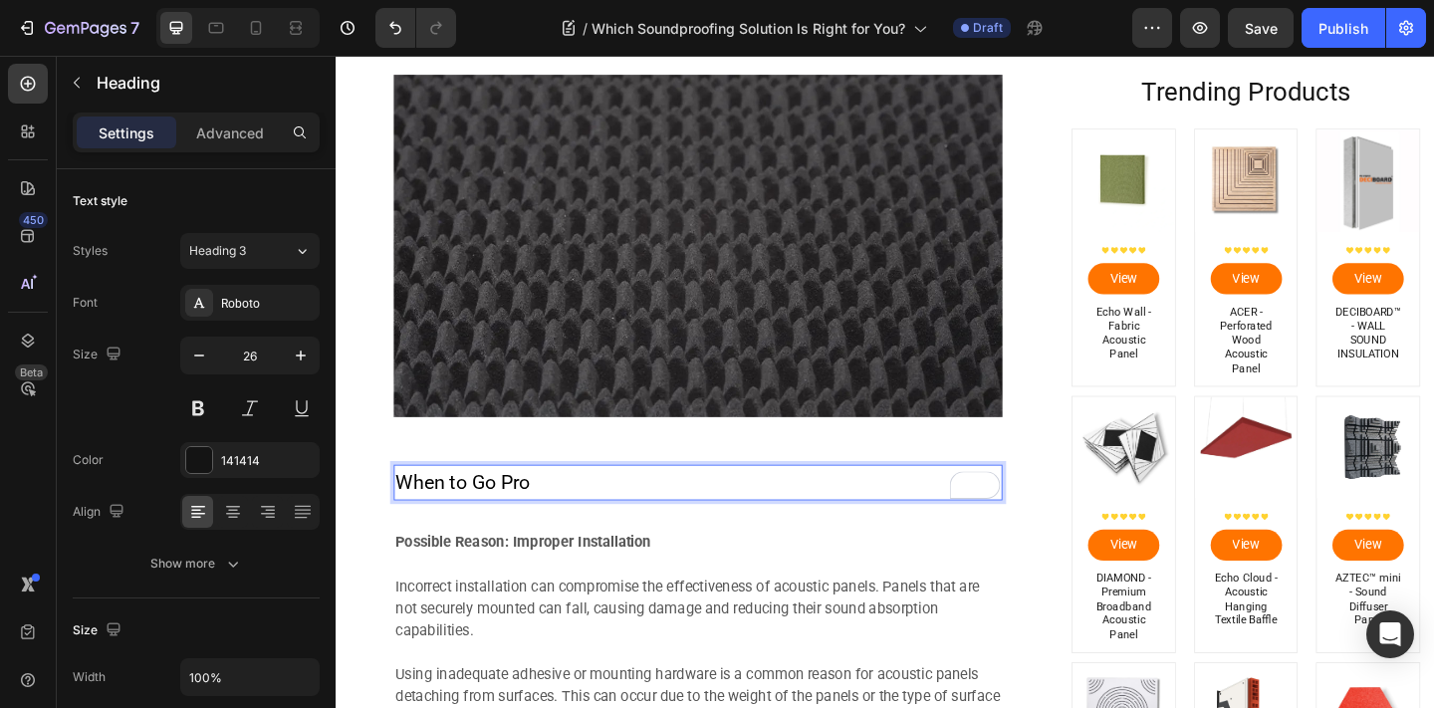
click at [469, 525] on span "When to Go Pro" at bounding box center [473, 520] width 146 height 25
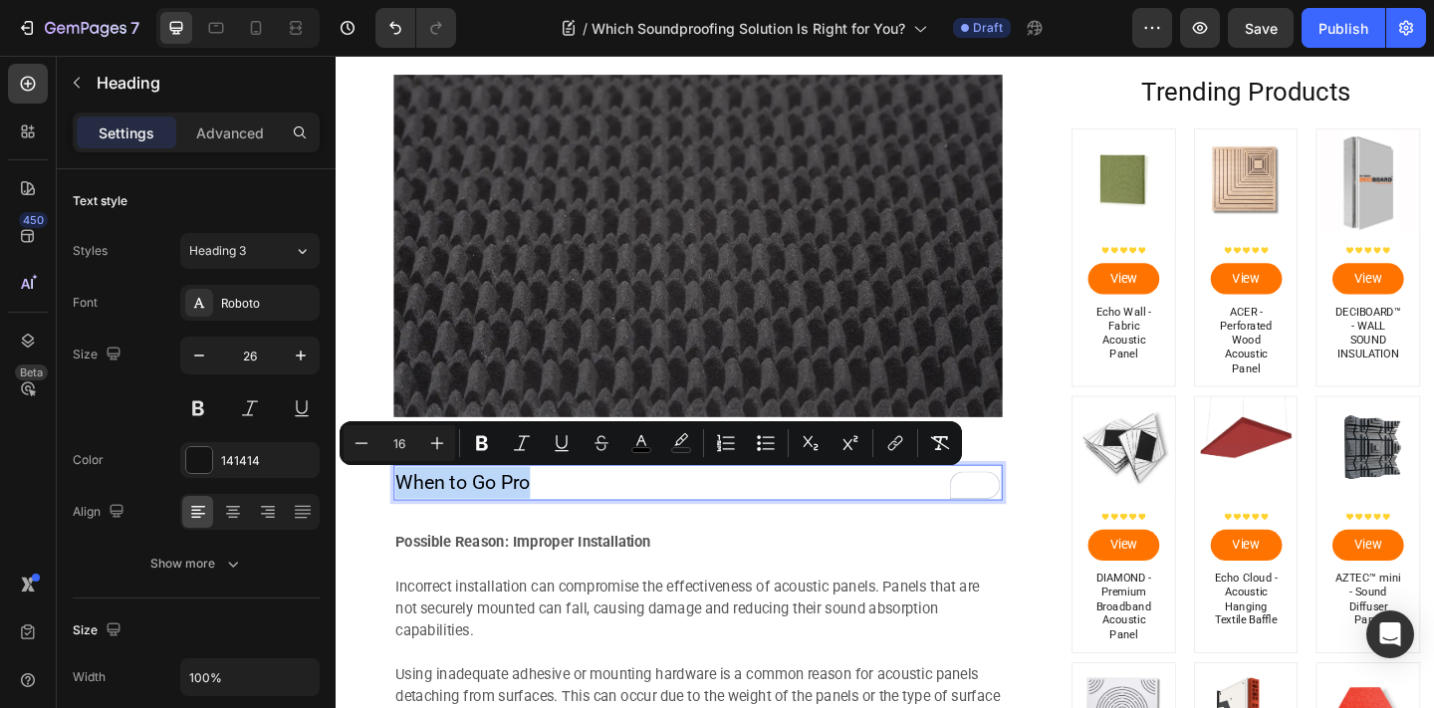
click at [469, 525] on span "When to Go Pro" at bounding box center [473, 520] width 146 height 25
click at [398, 440] on input "16" at bounding box center [399, 443] width 40 height 24
click at [398, 439] on input "16" at bounding box center [399, 443] width 40 height 24
type input "26"
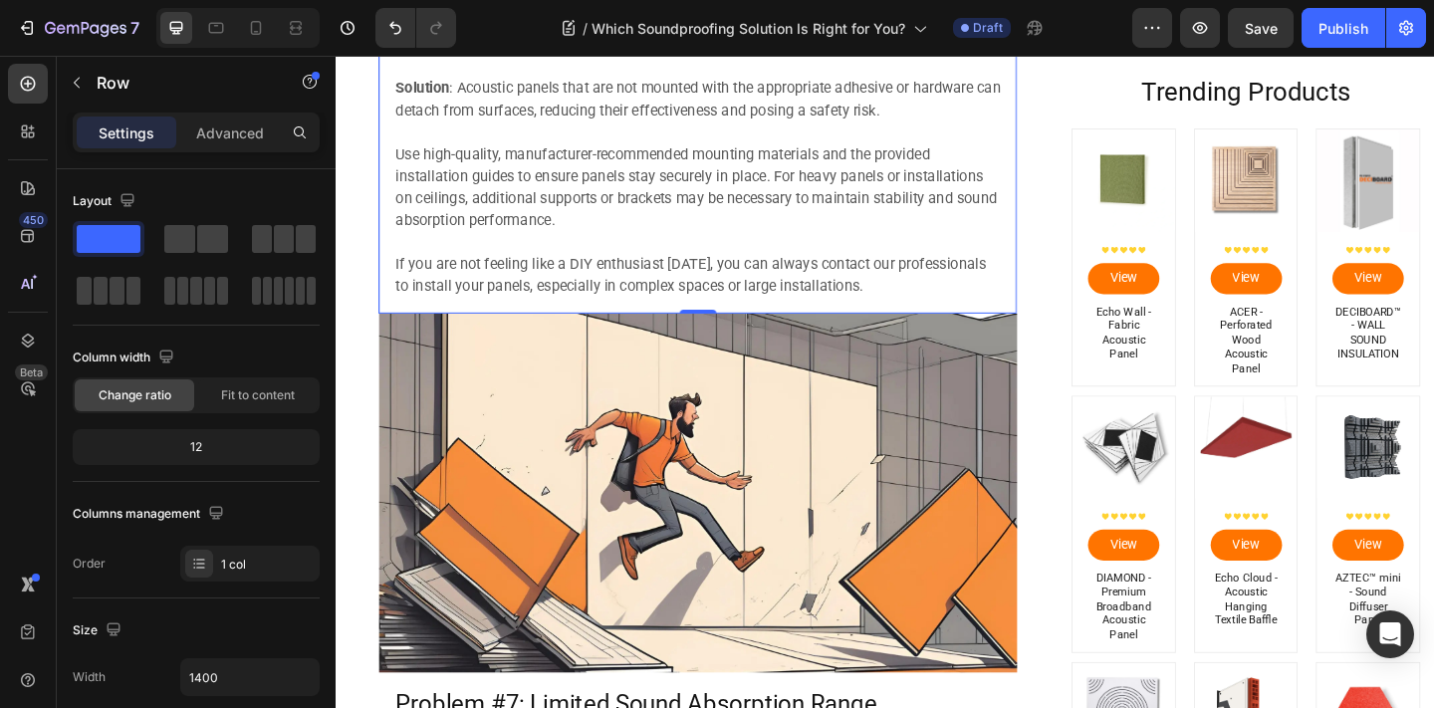
scroll to position [6099, 0]
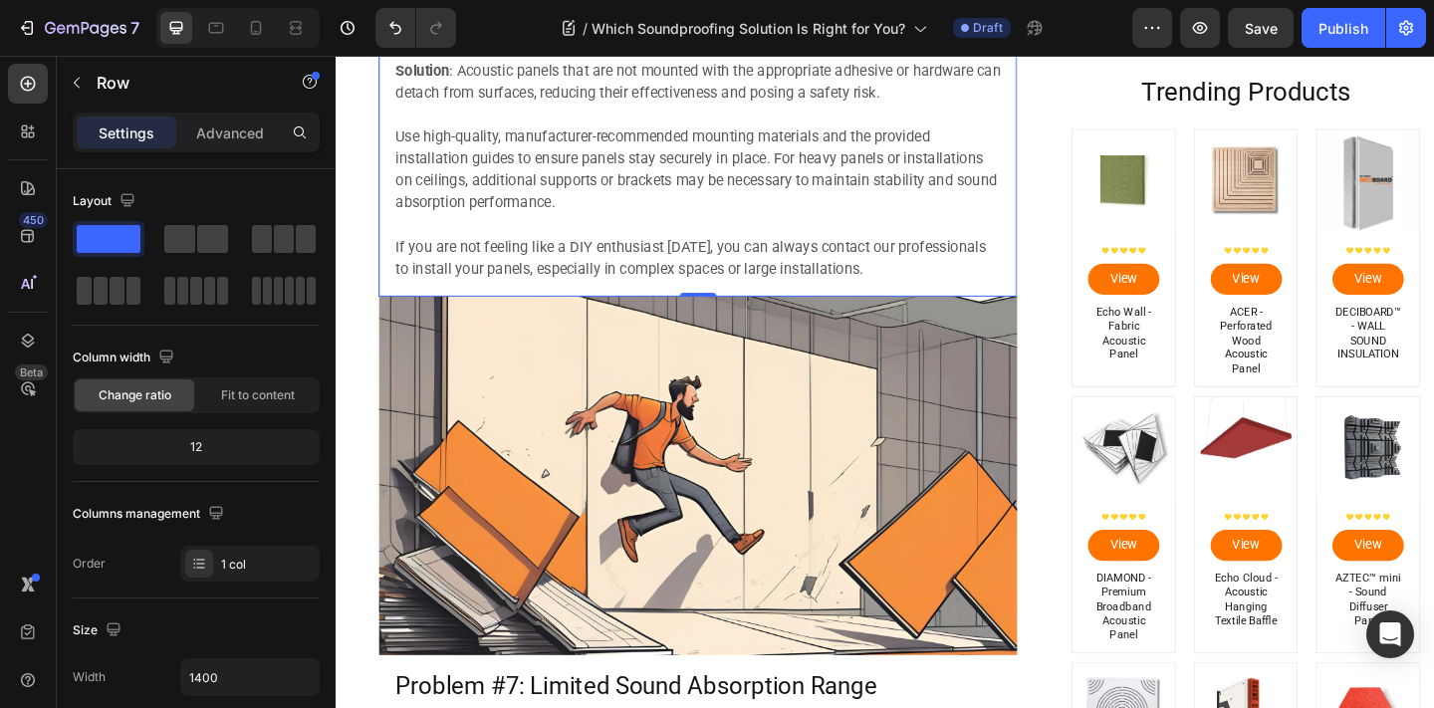
click at [543, 554] on img at bounding box center [729, 513] width 694 height 390
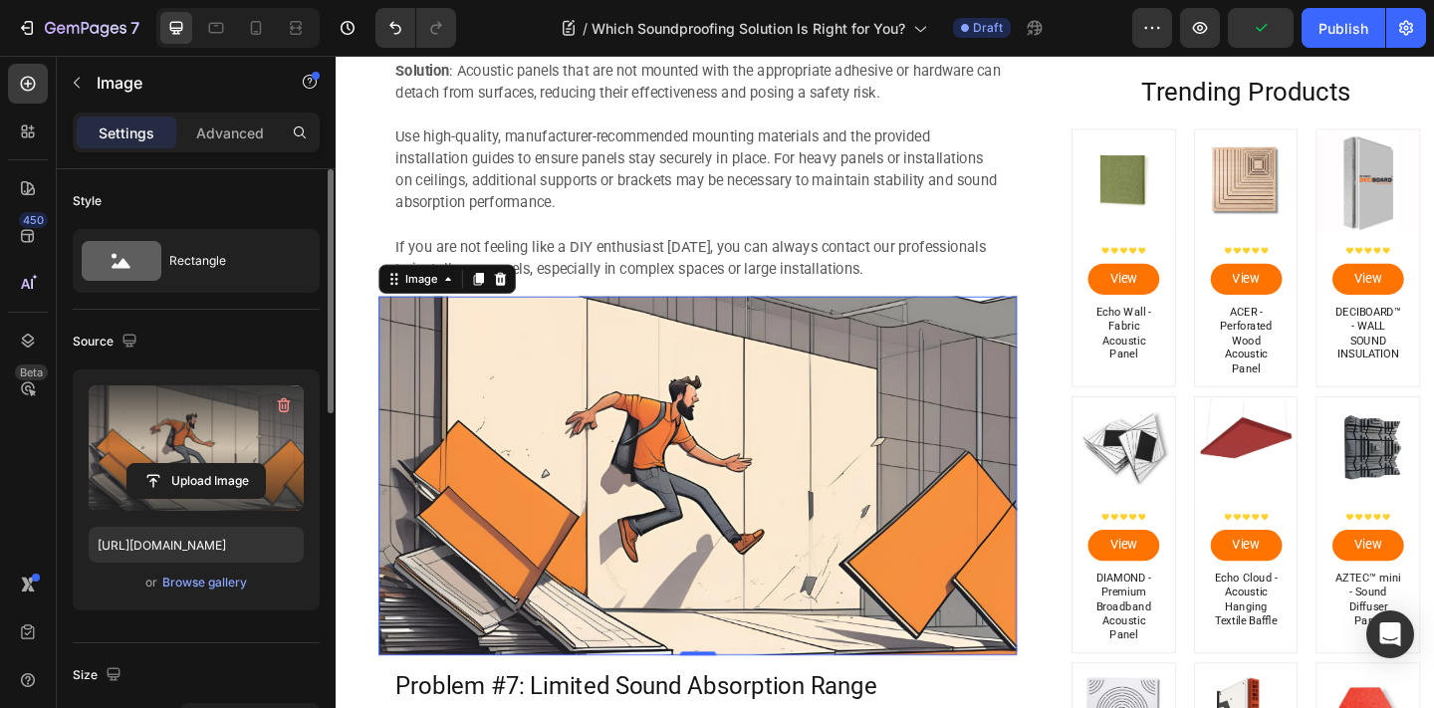
click at [204, 457] on label at bounding box center [196, 447] width 215 height 125
click at [204, 464] on input "file" at bounding box center [195, 481] width 137 height 34
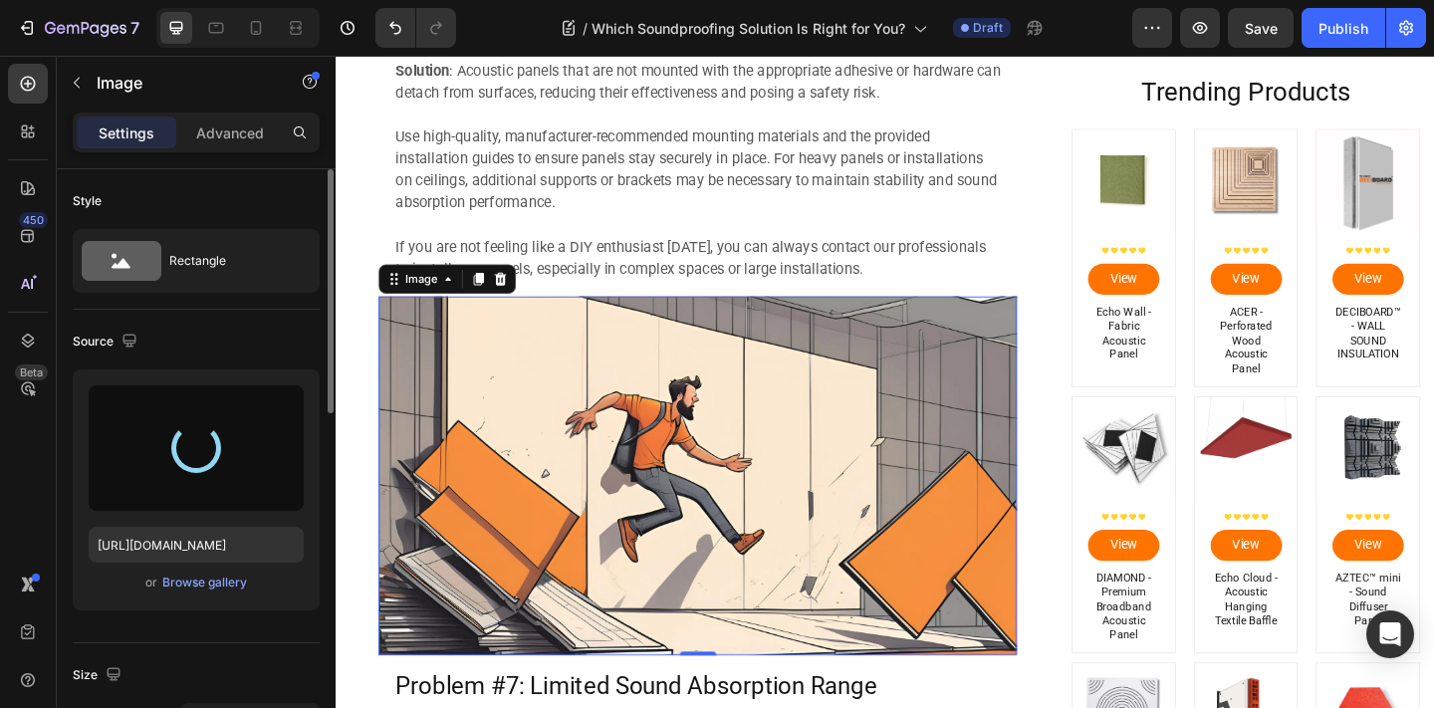
type input "https://cdn.shopify.com/s/files/1/0637/8602/5213/files/gempages_524130478567981…"
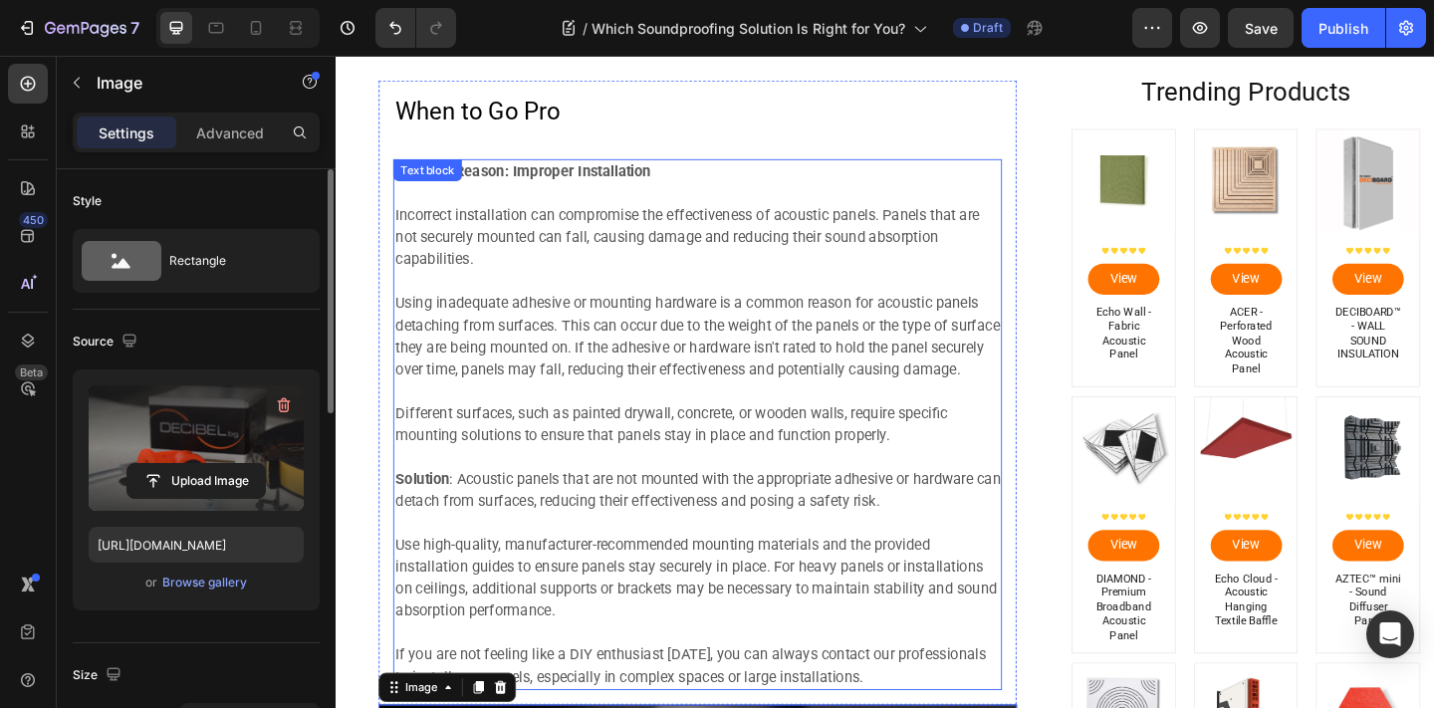
scroll to position [5656, 0]
click at [868, 274] on p "Incorrect installation can compromise the effectiveness of acoustic panels. Pan…" at bounding box center [729, 253] width 658 height 72
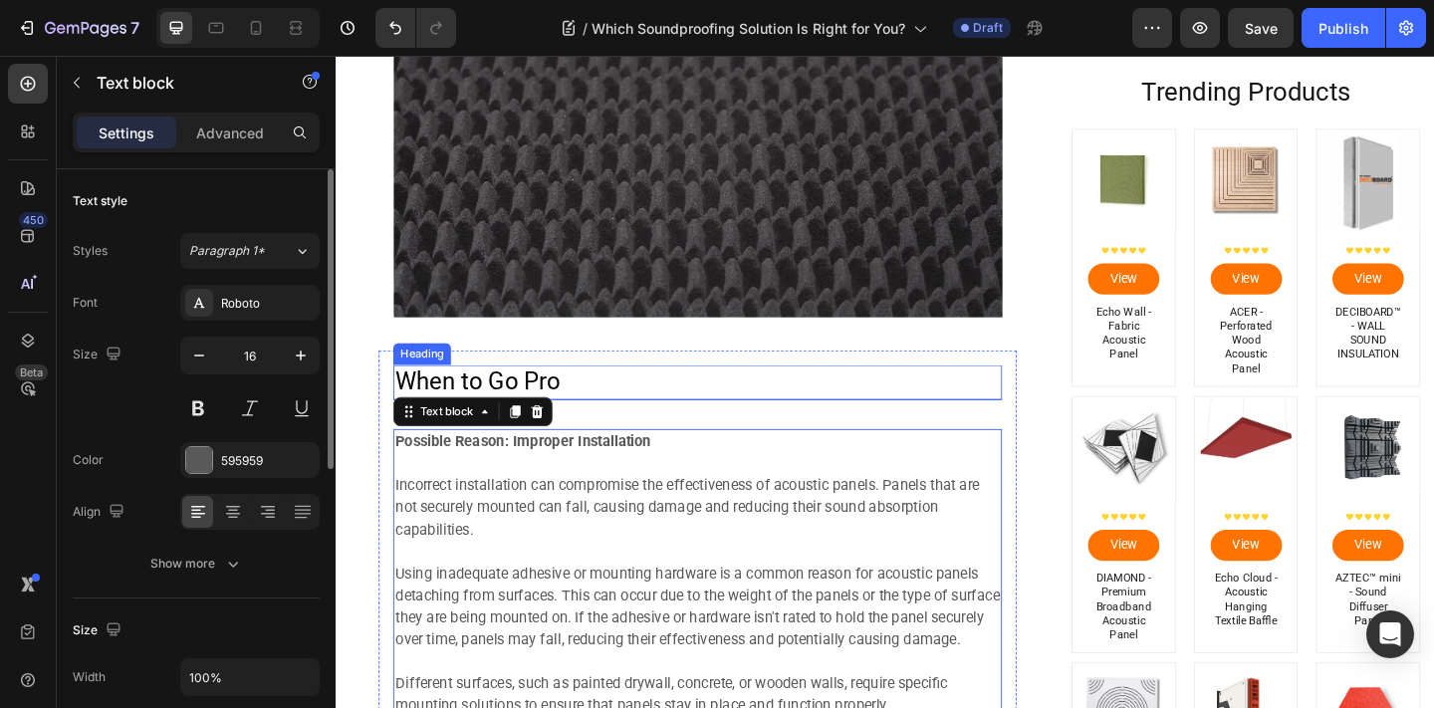
scroll to position [5413, 0]
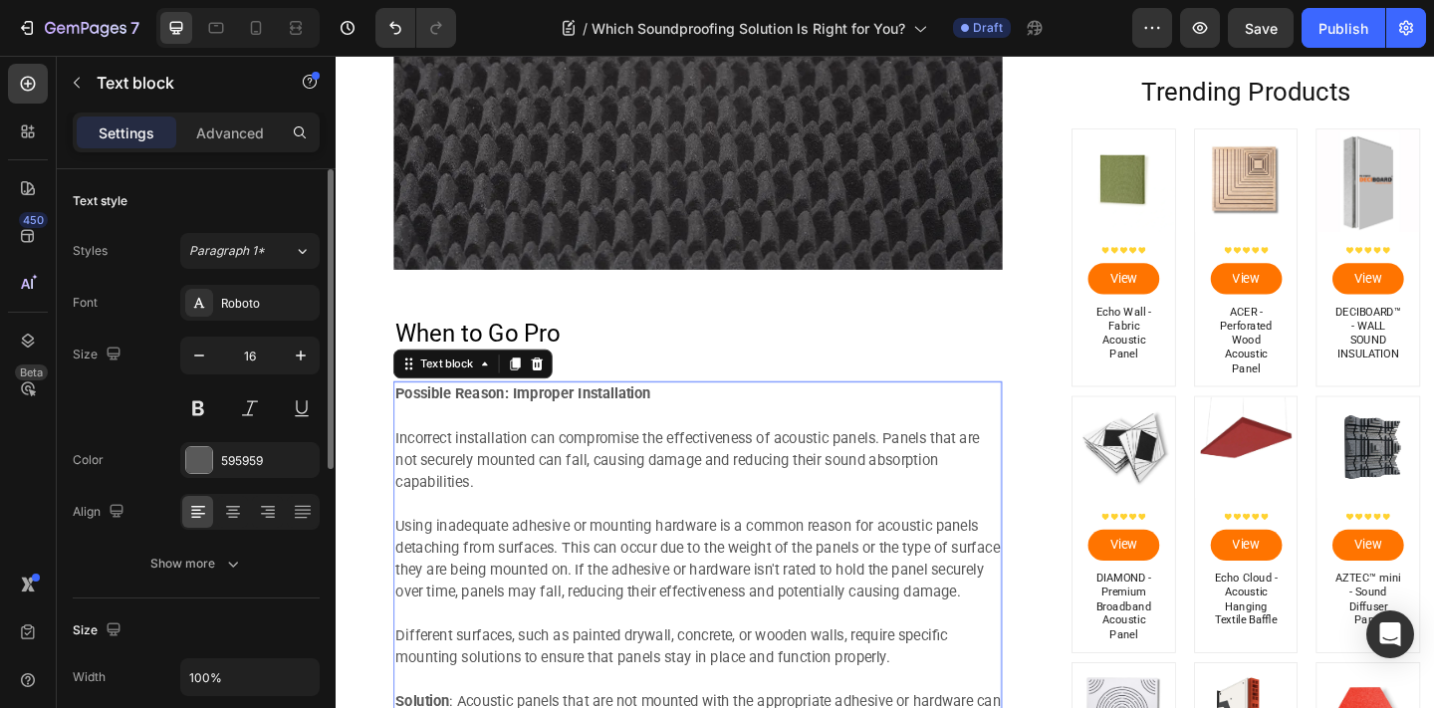
click at [421, 448] on p at bounding box center [729, 448] width 658 height 24
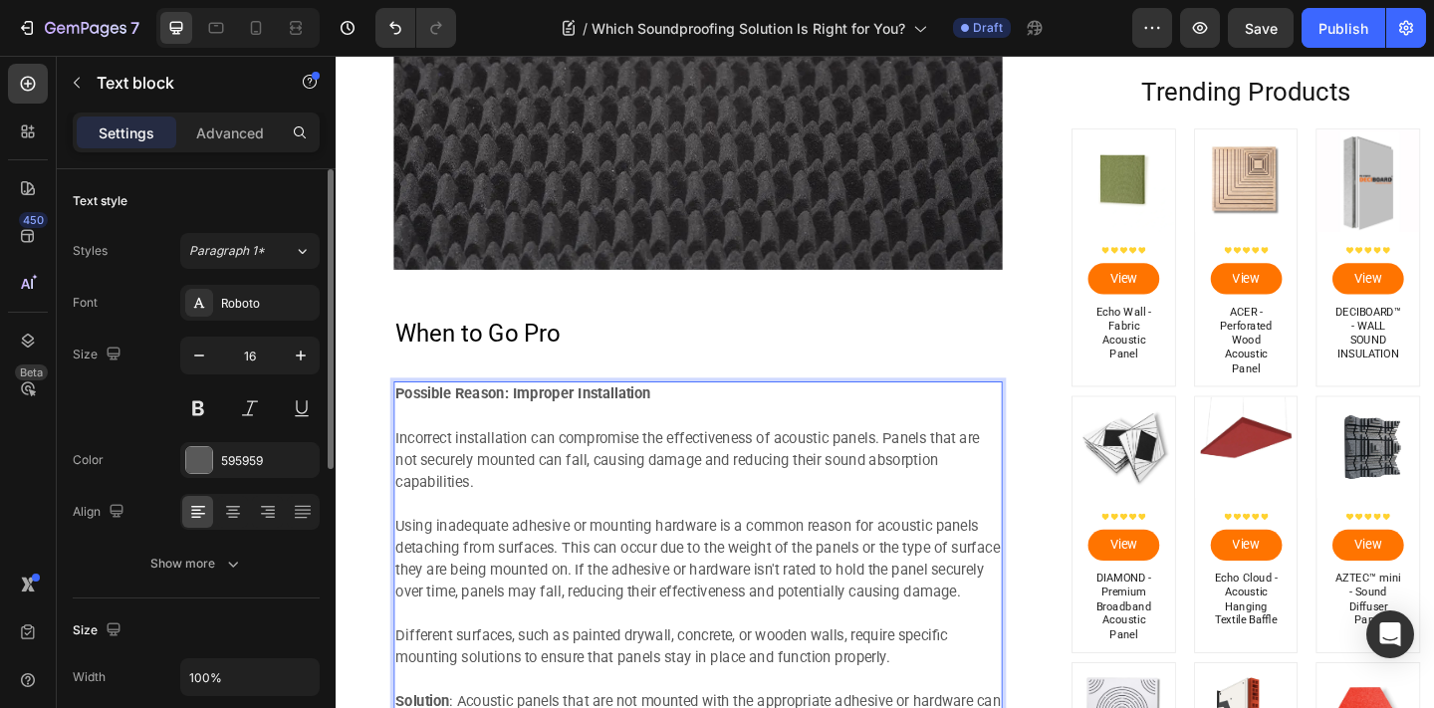
click at [404, 420] on strong "Possible Reason: Improper Installation" at bounding box center [539, 423] width 278 height 19
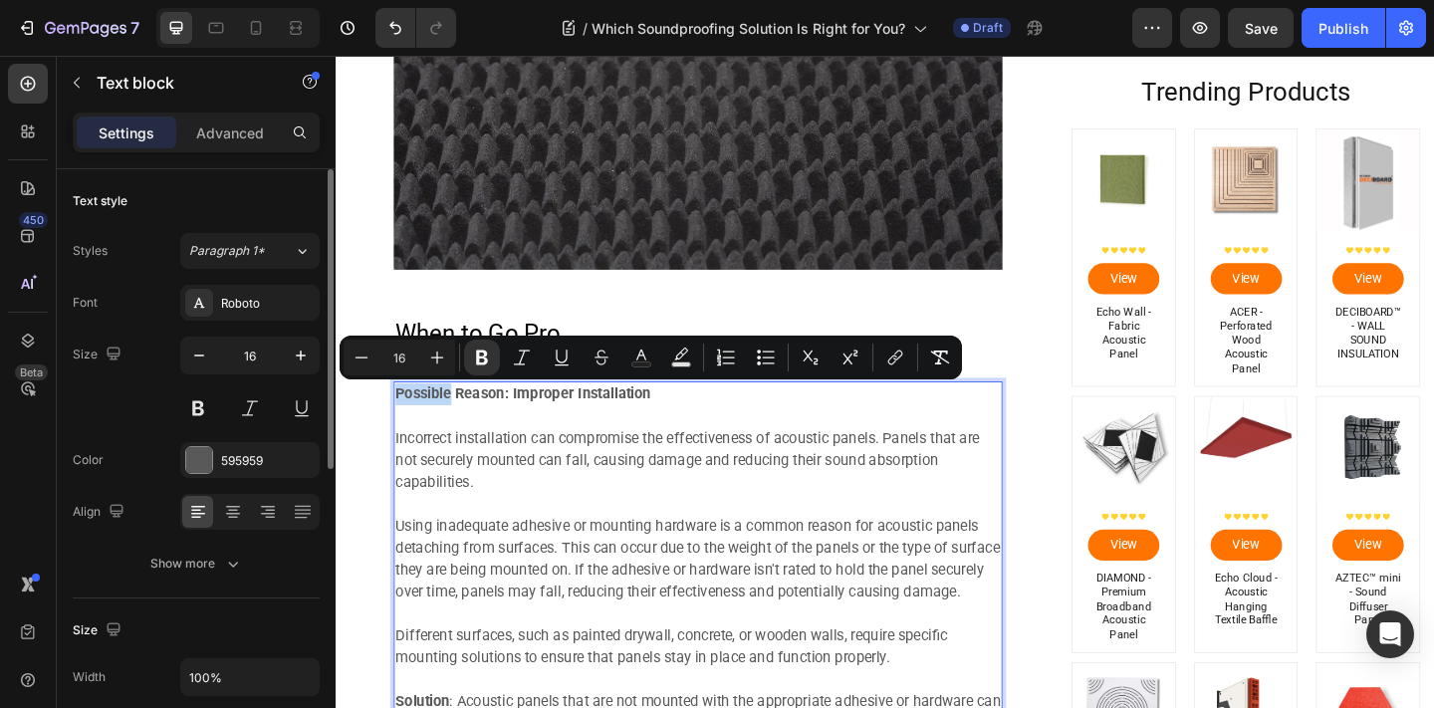
click at [404, 420] on strong "Possible Reason: Improper Installation" at bounding box center [539, 423] width 278 height 19
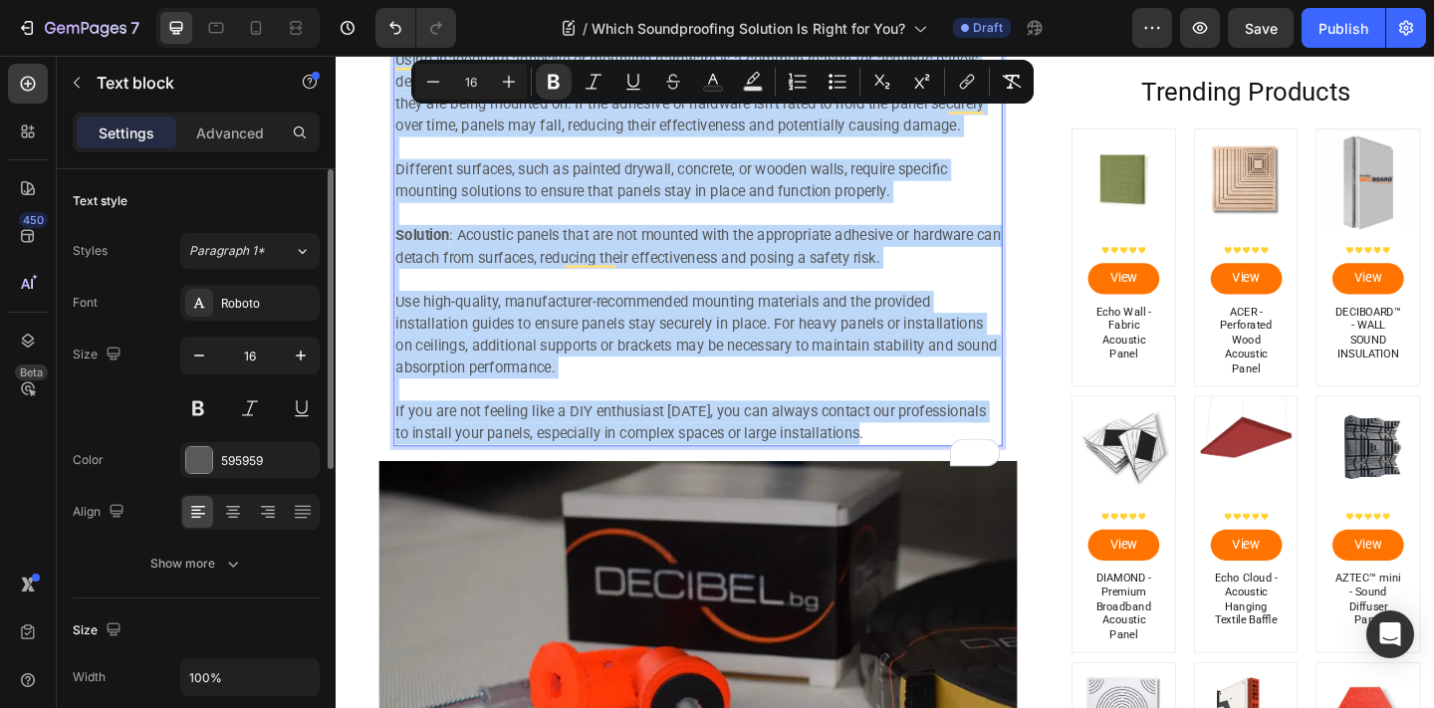
scroll to position [5926, 0]
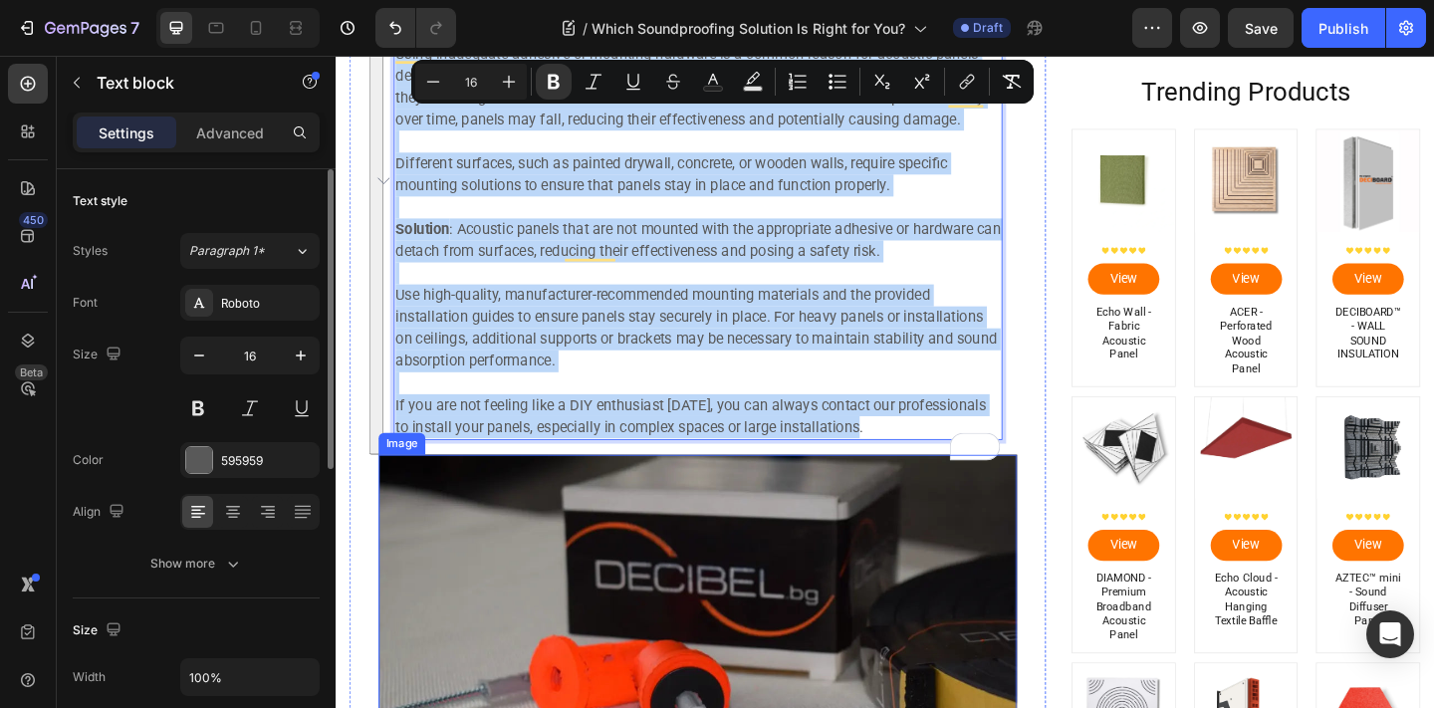
drag, startPoint x: 404, startPoint y: 421, endPoint x: 570, endPoint y: 517, distance: 191.0
type input "11"
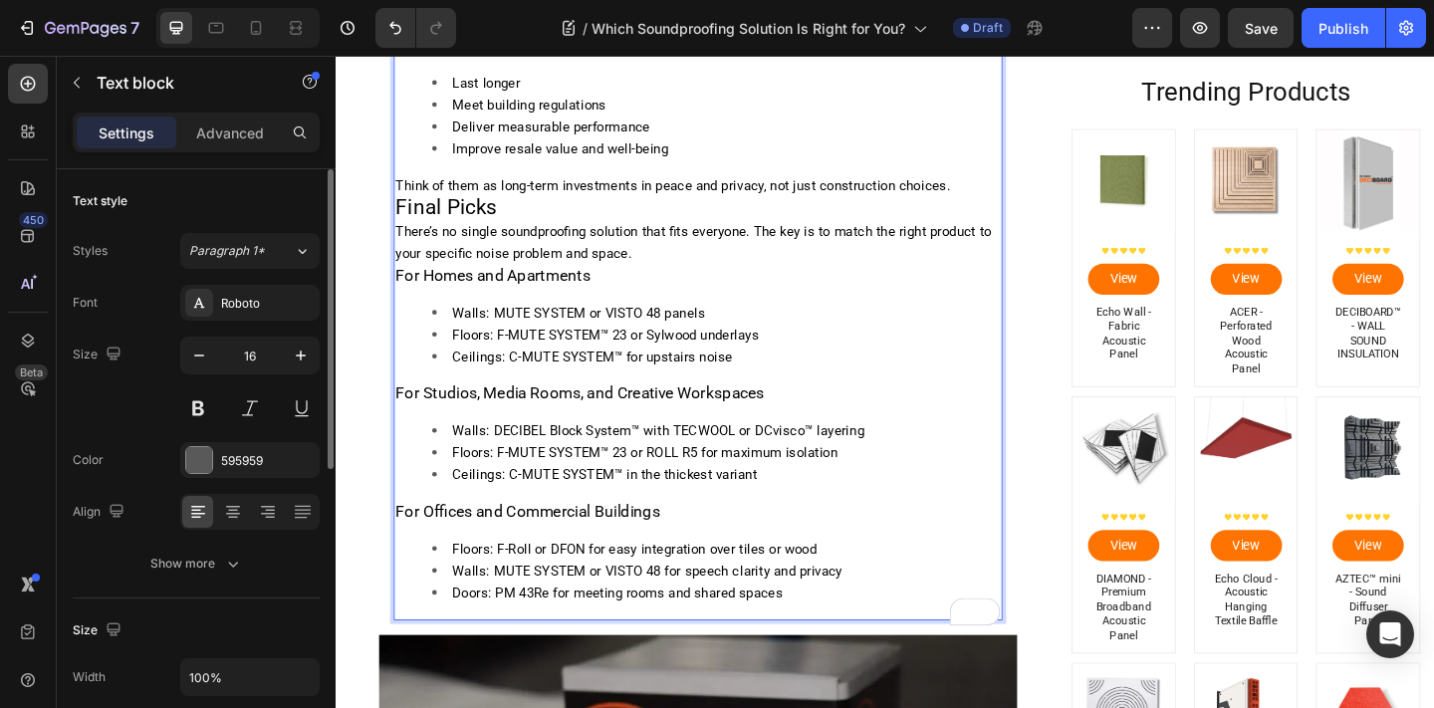
scroll to position [5794, 0]
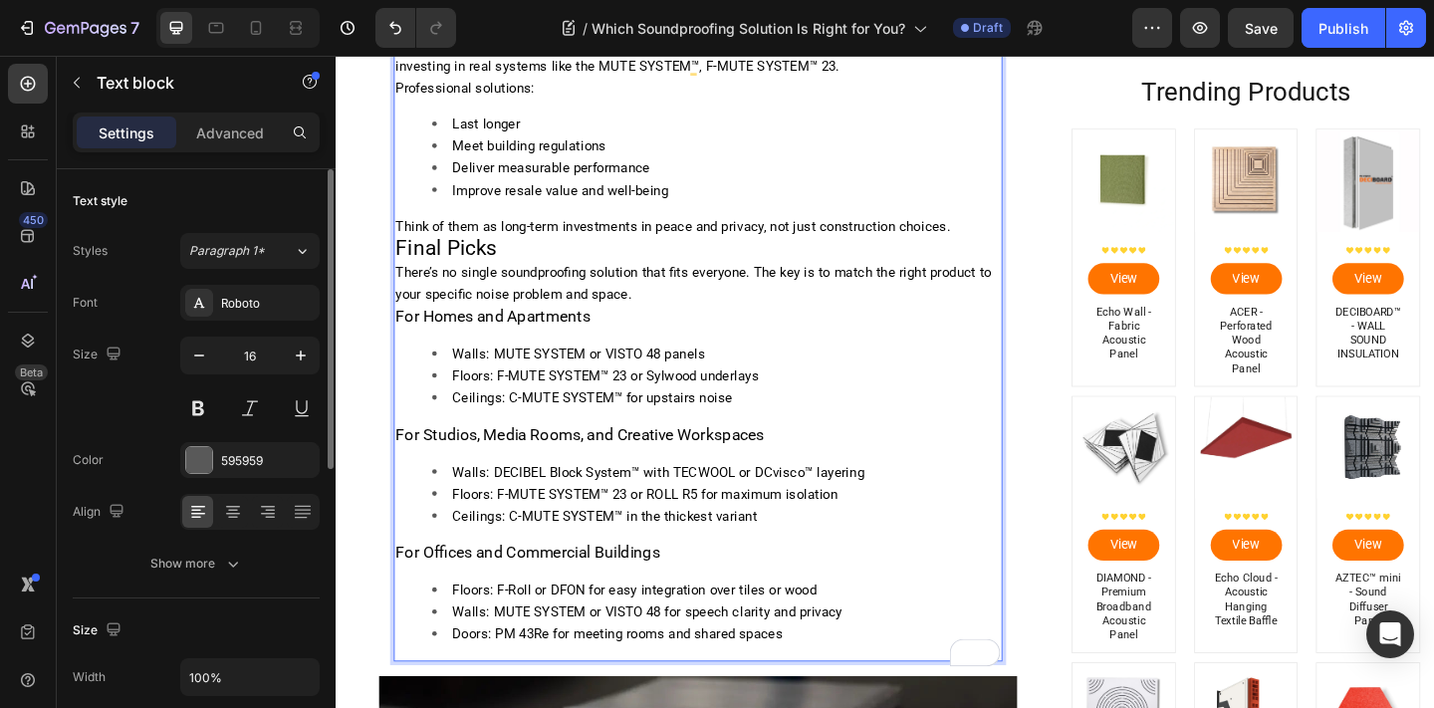
click at [505, 276] on span "Final Picks" at bounding box center [455, 265] width 111 height 27
click at [1015, 248] on p "Think of them as long-term investments in peace and privacy, not just construct…" at bounding box center [729, 242] width 658 height 24
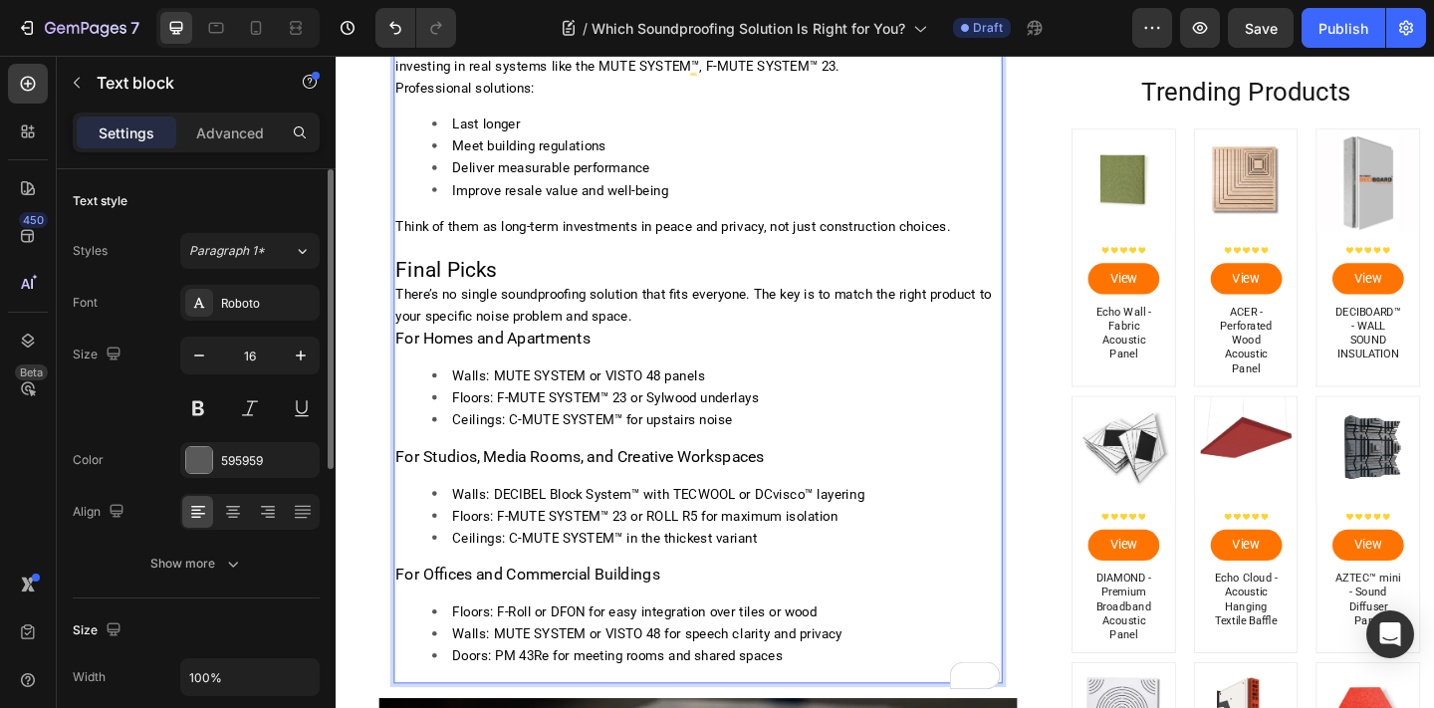
click at [937, 288] on p "Final Picks" at bounding box center [729, 291] width 658 height 26
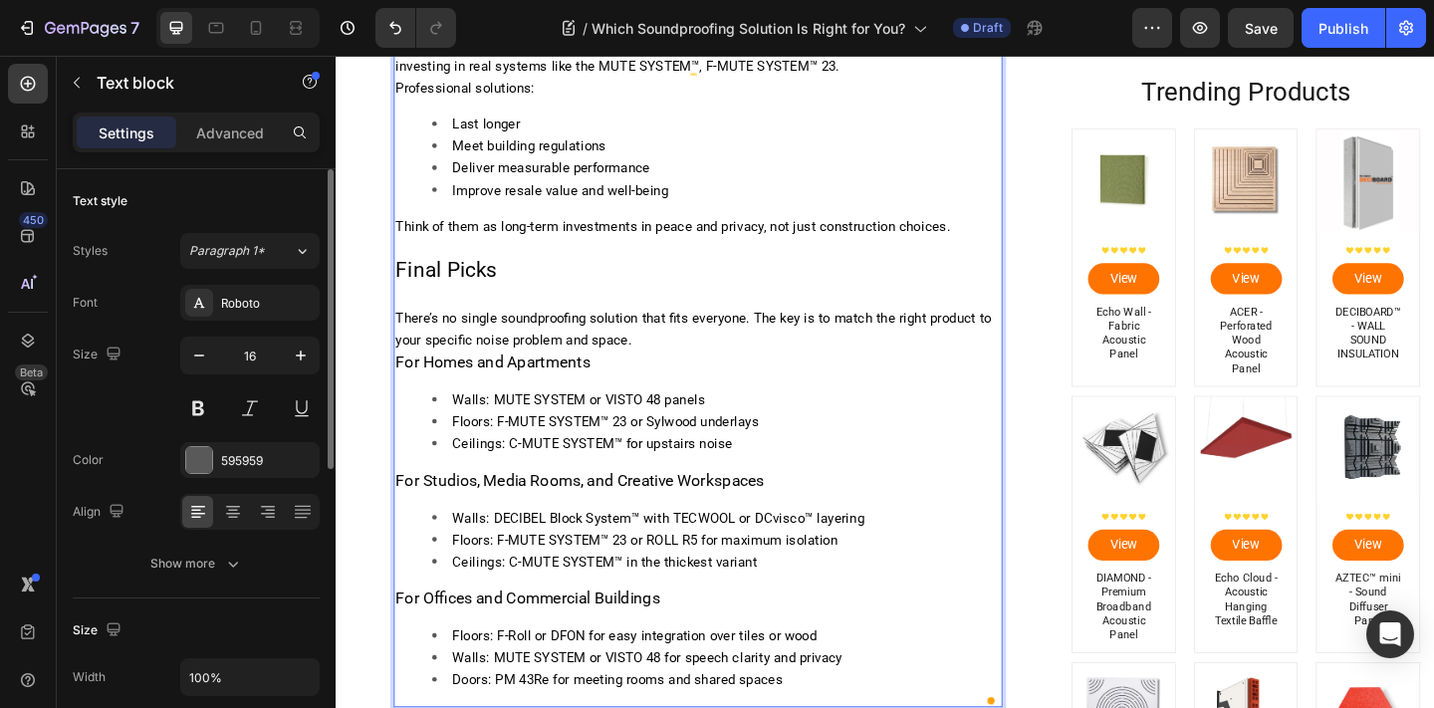
click at [452, 315] on p "Rich Text Editor. Editing area: main" at bounding box center [729, 317] width 658 height 26
click at [448, 285] on span "Final Picks" at bounding box center [455, 289] width 111 height 27
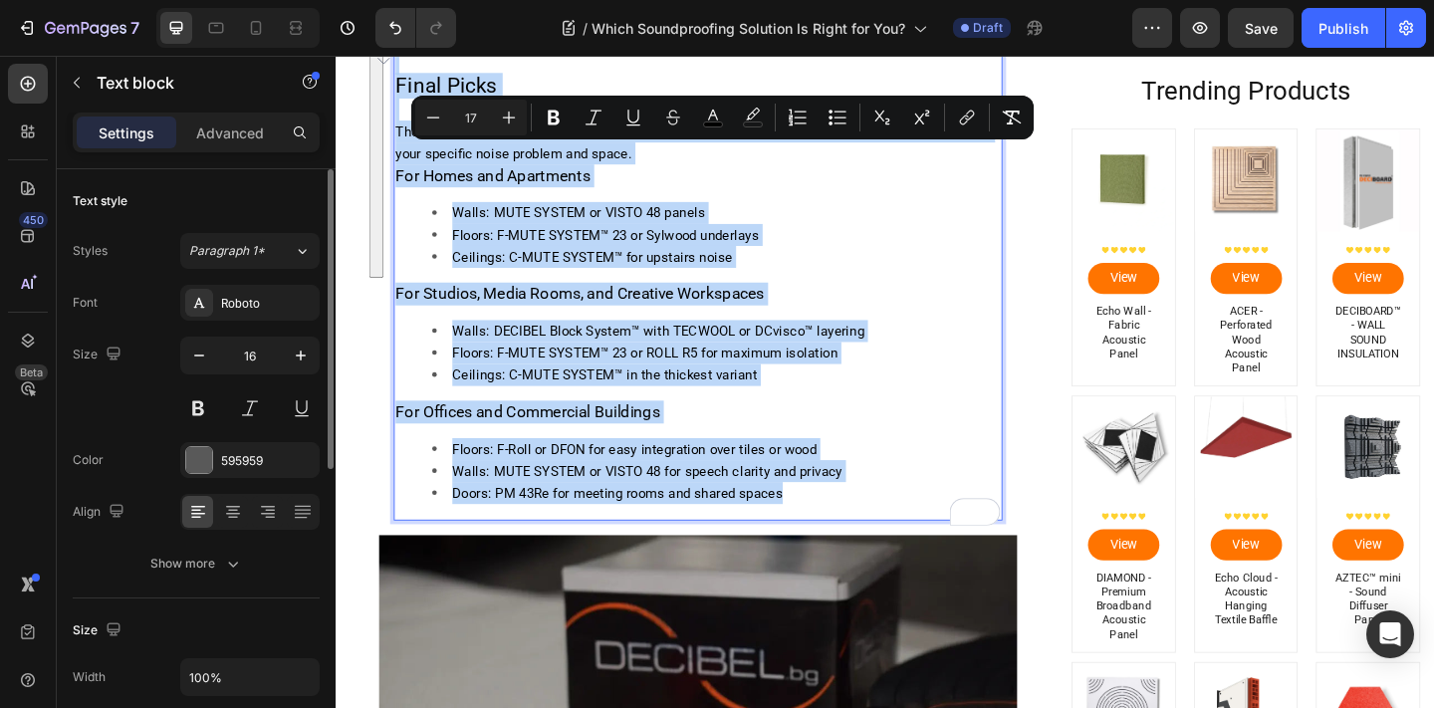
scroll to position [6060, 0]
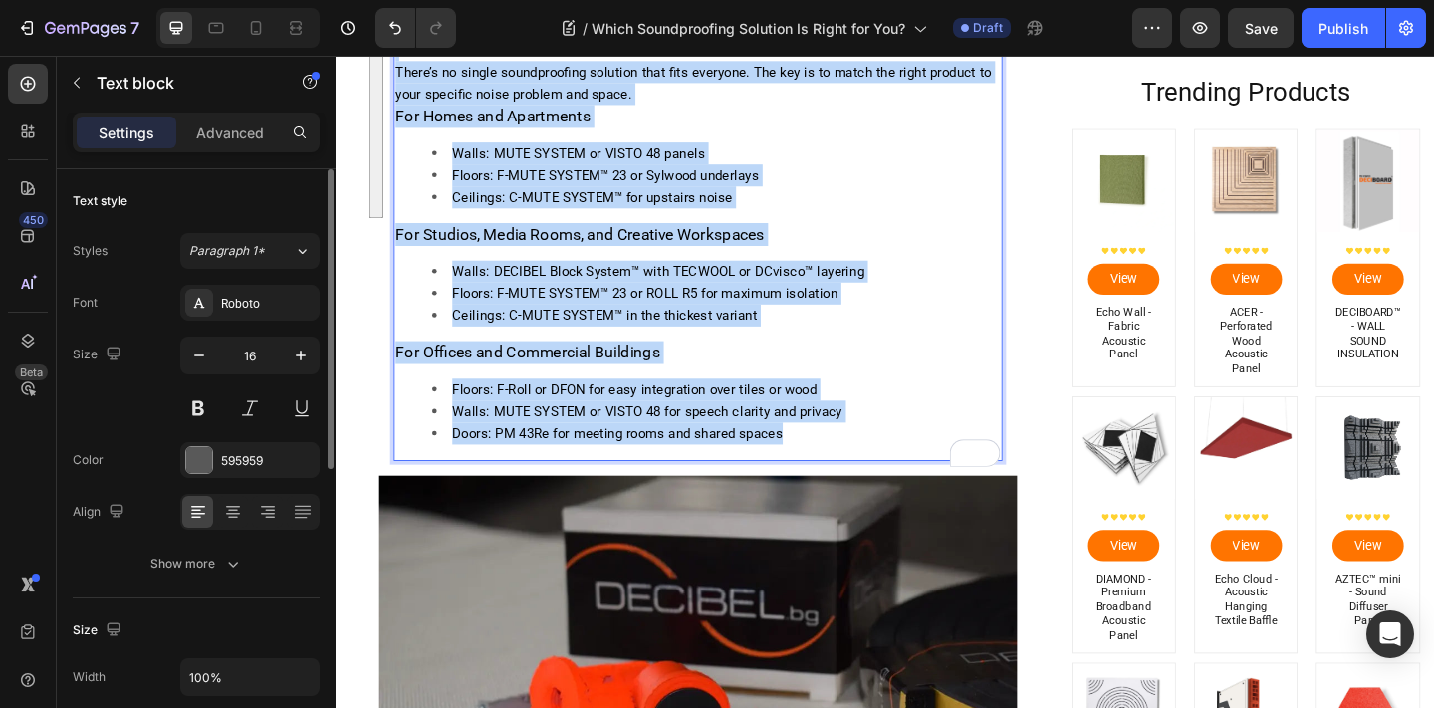
drag, startPoint x: 418, startPoint y: 272, endPoint x: 847, endPoint y: 485, distance: 479.2
click at [847, 485] on div "If you're dealing with persistent neighbours, legal noise limits, or sound-crit…" at bounding box center [729, 130] width 662 height 734
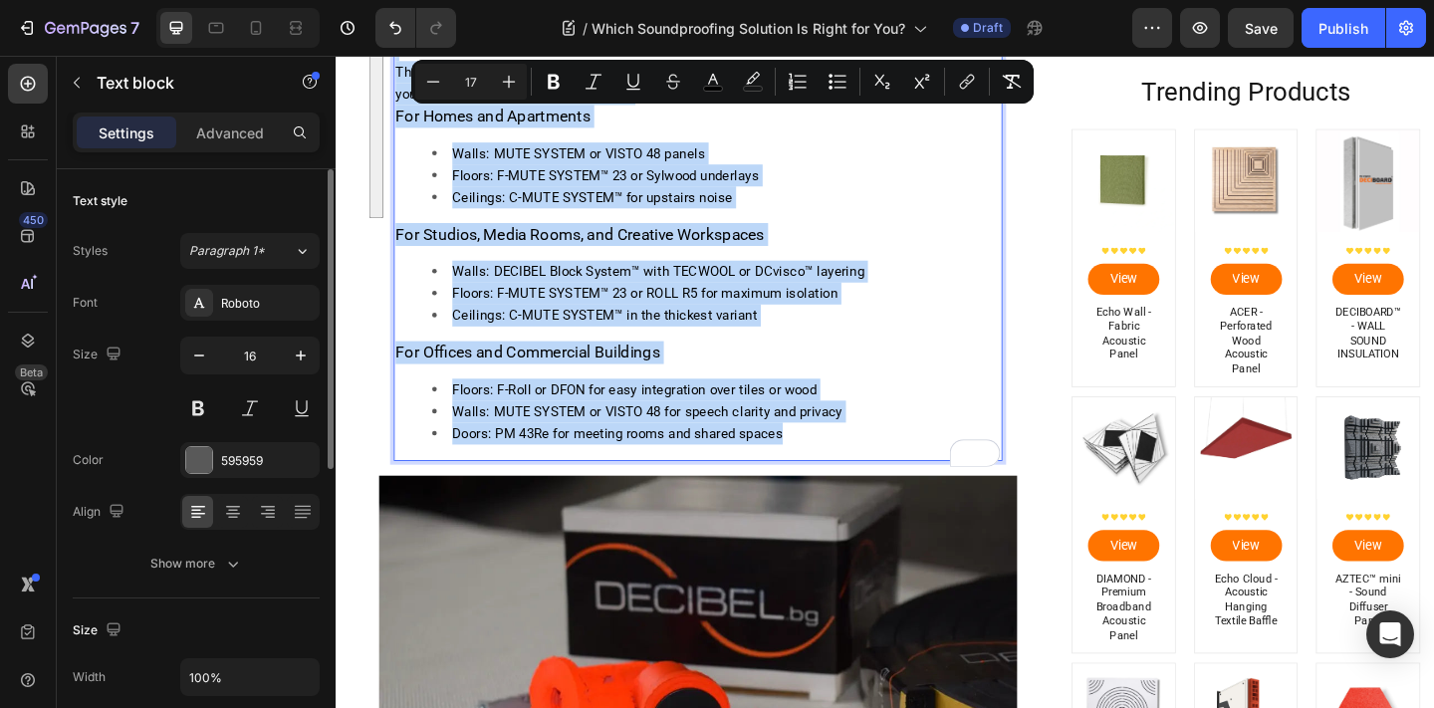
copy div "Final Picks There’s no single soundproofing solution that fits everyone. The ke…"
type input "11"
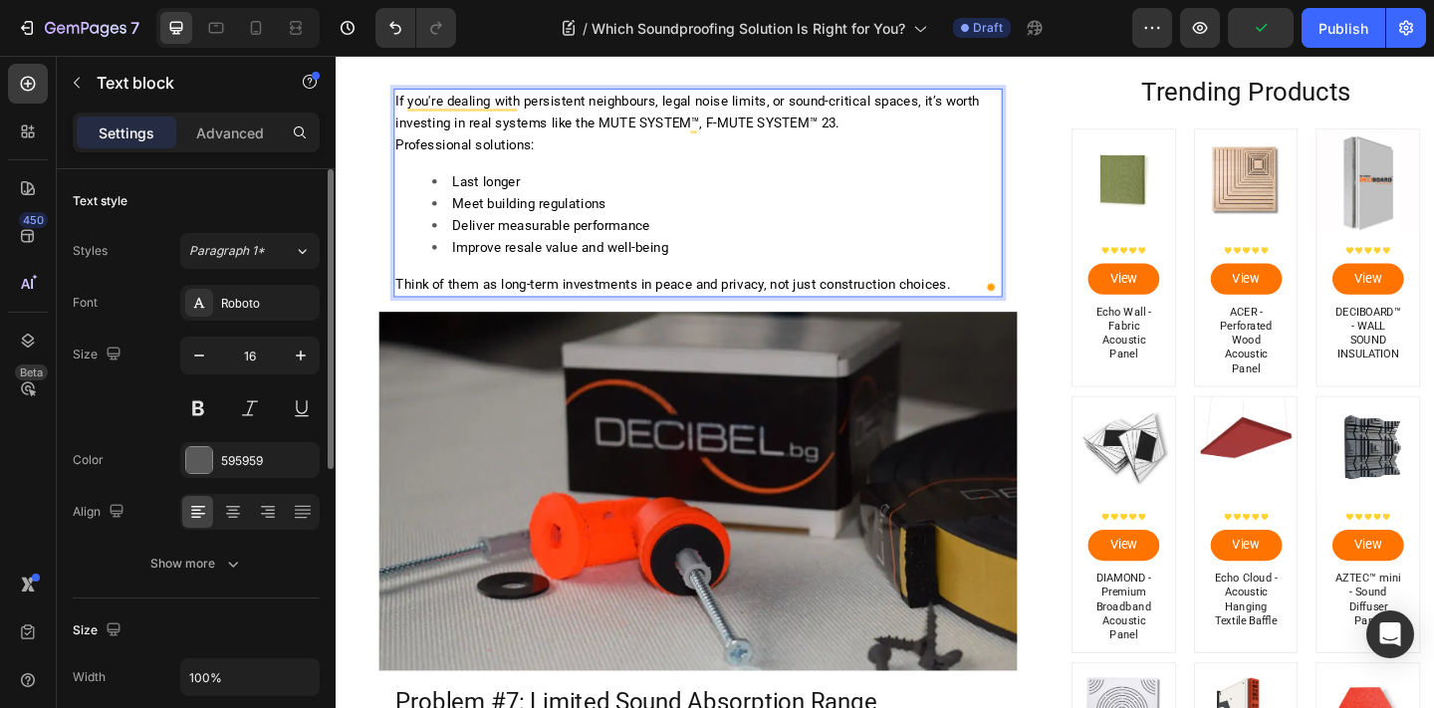
scroll to position [5630, 0]
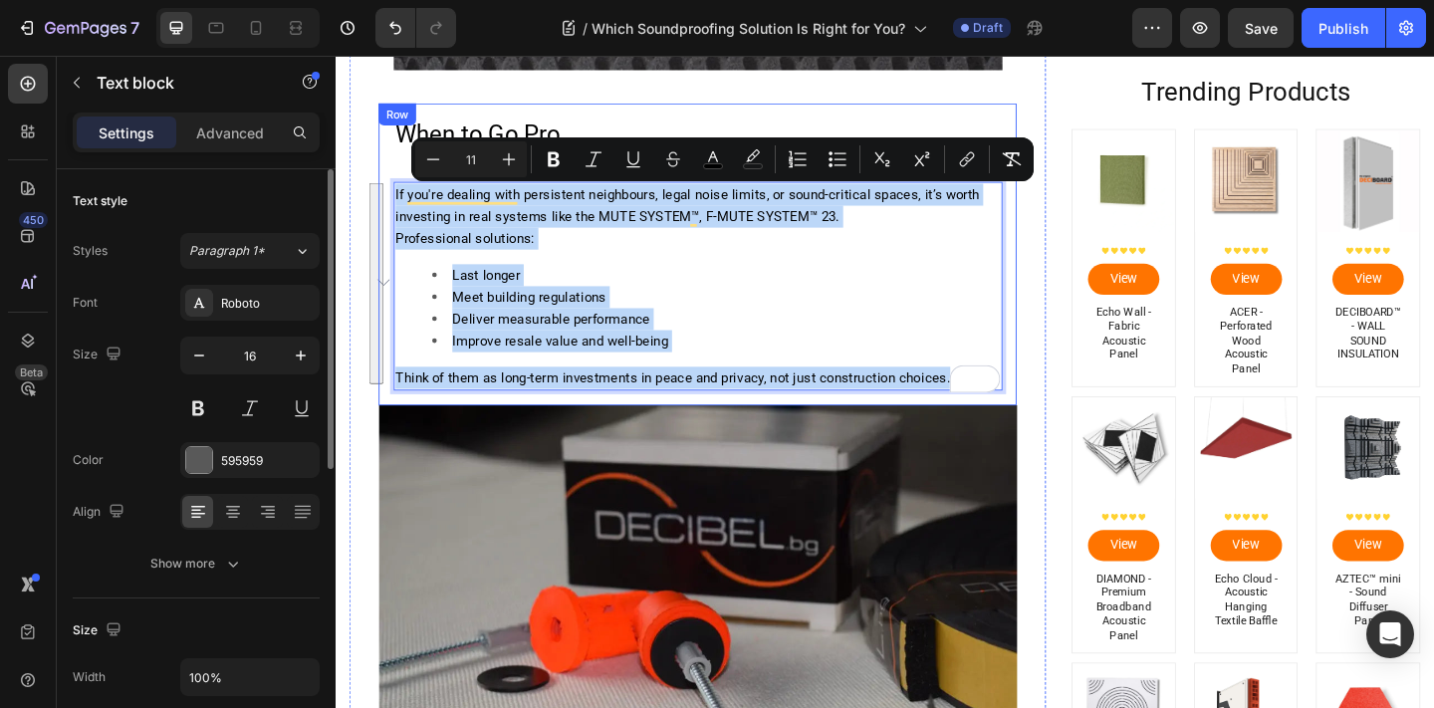
drag, startPoint x: 399, startPoint y: 205, endPoint x: 913, endPoint y: 434, distance: 562.6
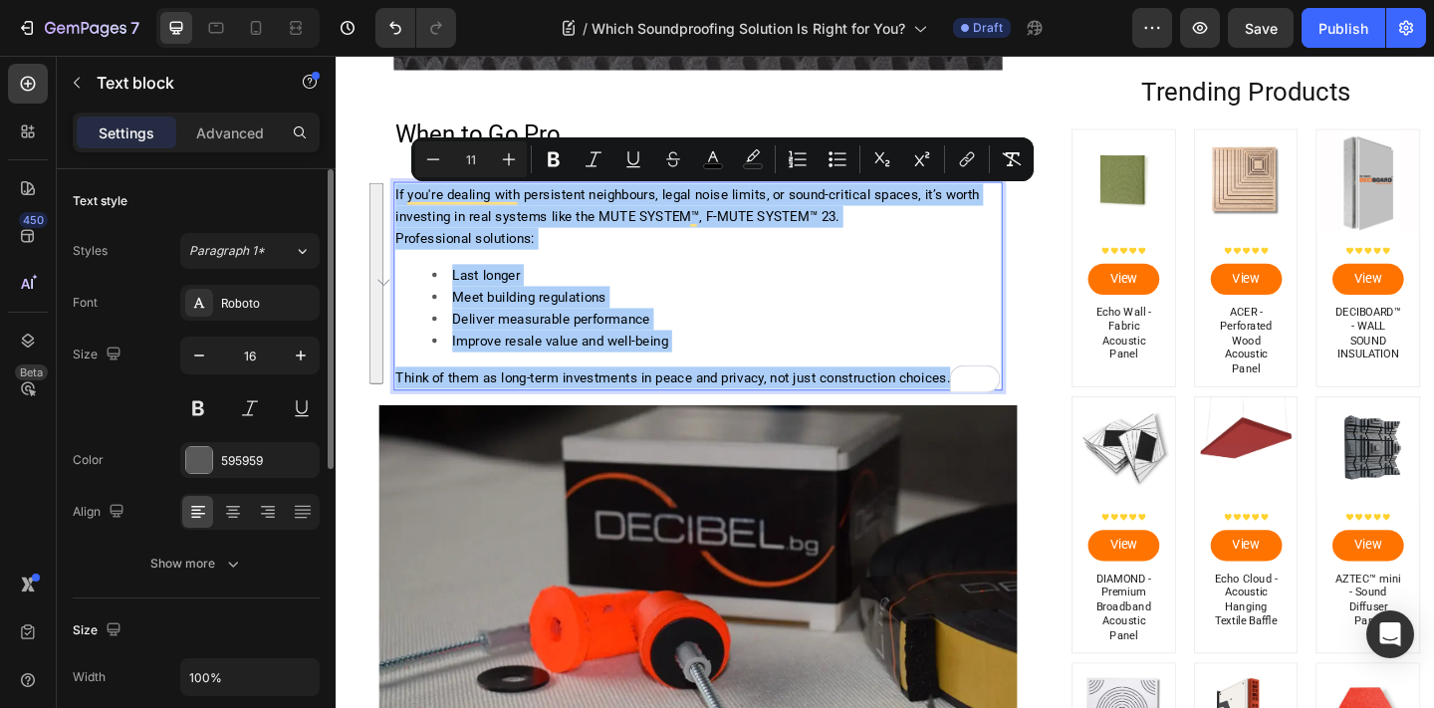
click at [478, 161] on input "11" at bounding box center [471, 159] width 40 height 24
click at [477, 161] on input "11" at bounding box center [471, 159] width 40 height 24
type input "16"
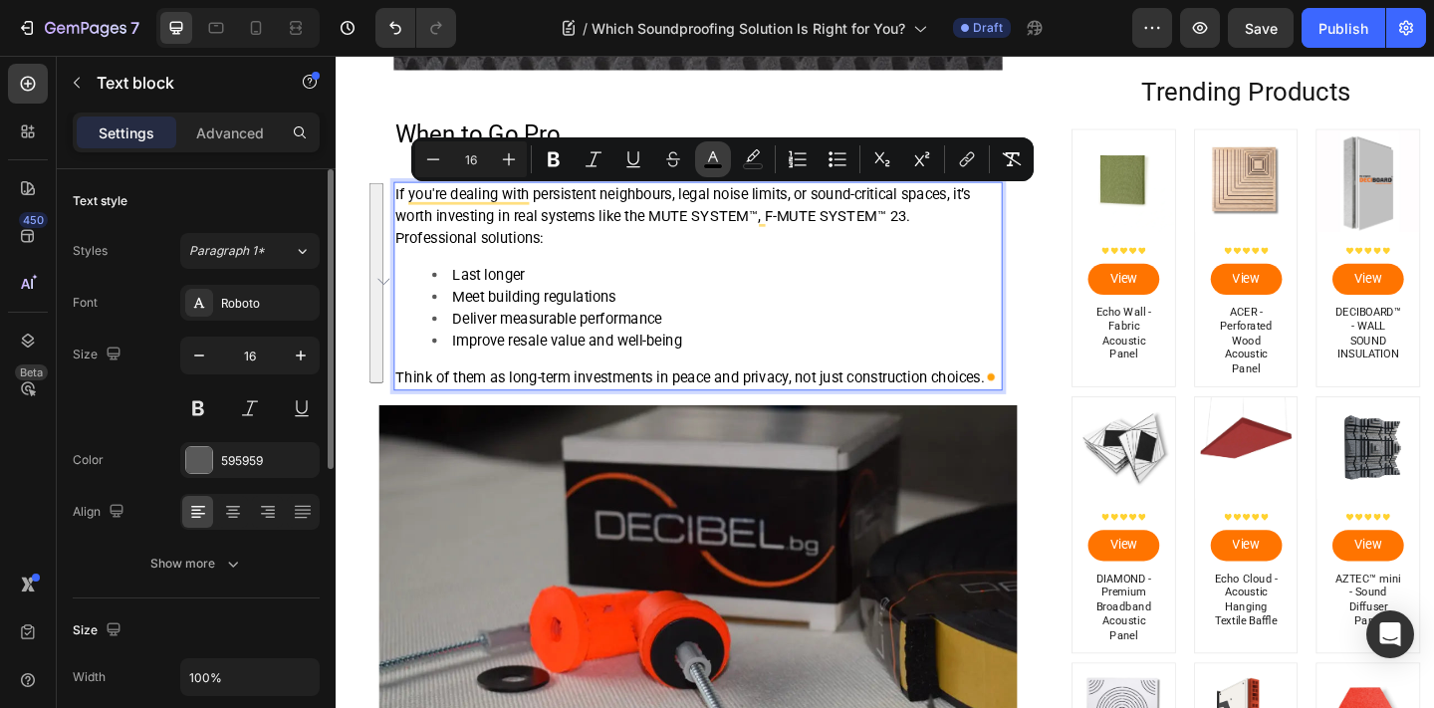
click at [711, 167] on rect "Editor contextual toolbar" at bounding box center [713, 166] width 19 height 5
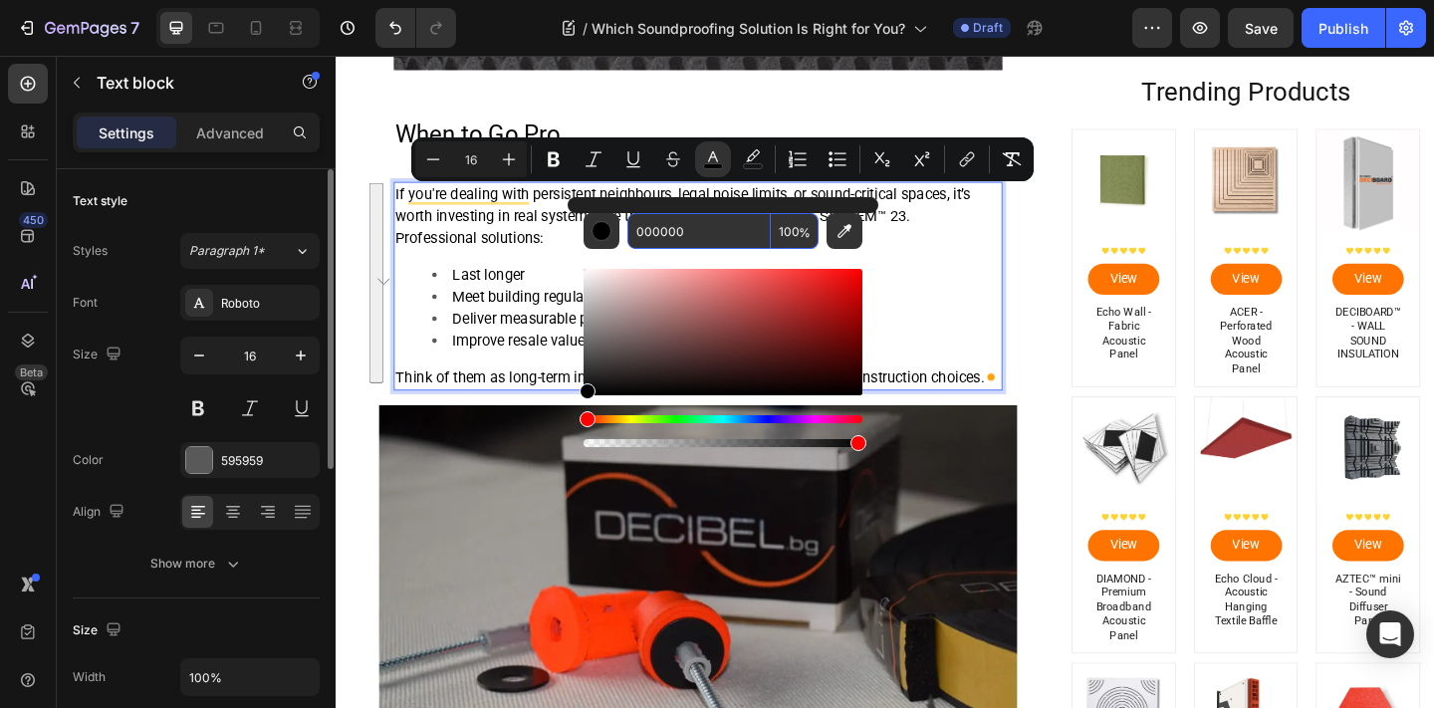
click at [681, 225] on input "000000" at bounding box center [698, 231] width 143 height 36
type input "559955"
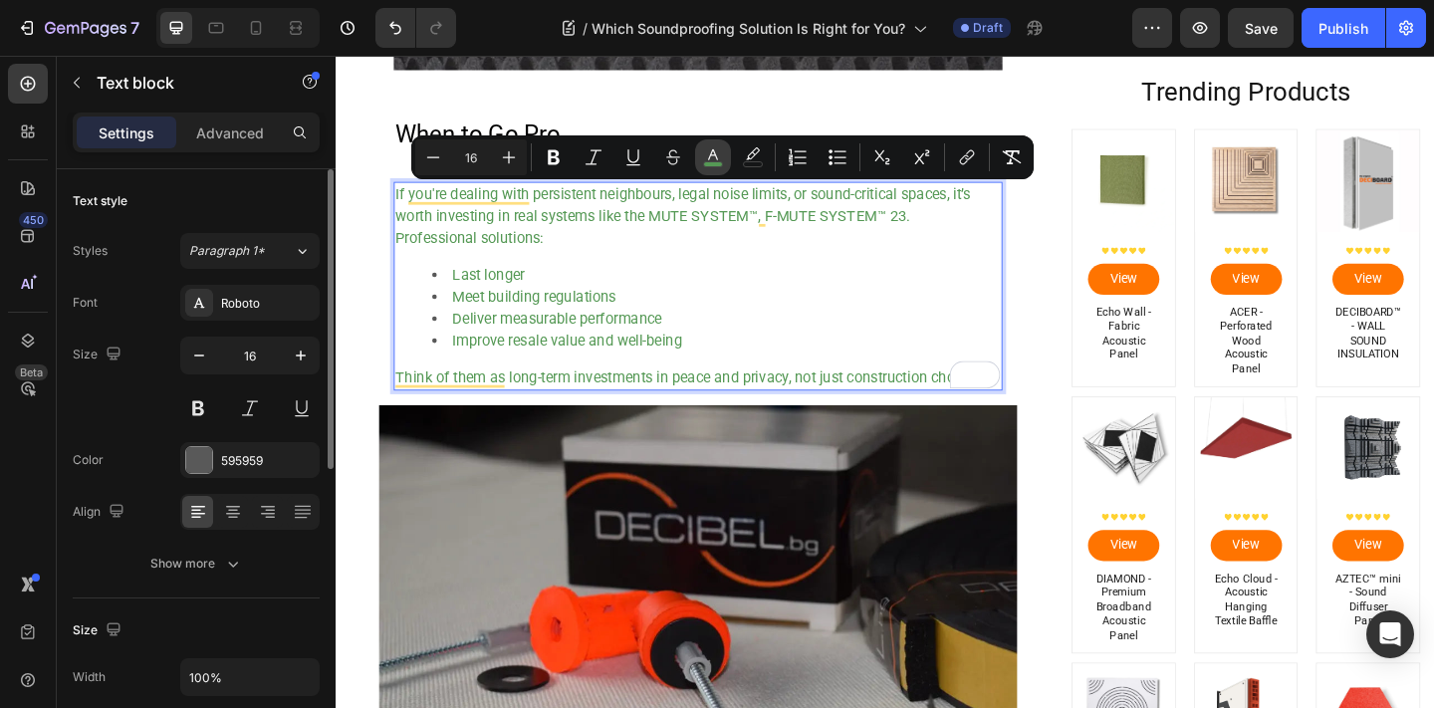
click at [717, 152] on icon "Editor contextual toolbar" at bounding box center [713, 157] width 20 height 20
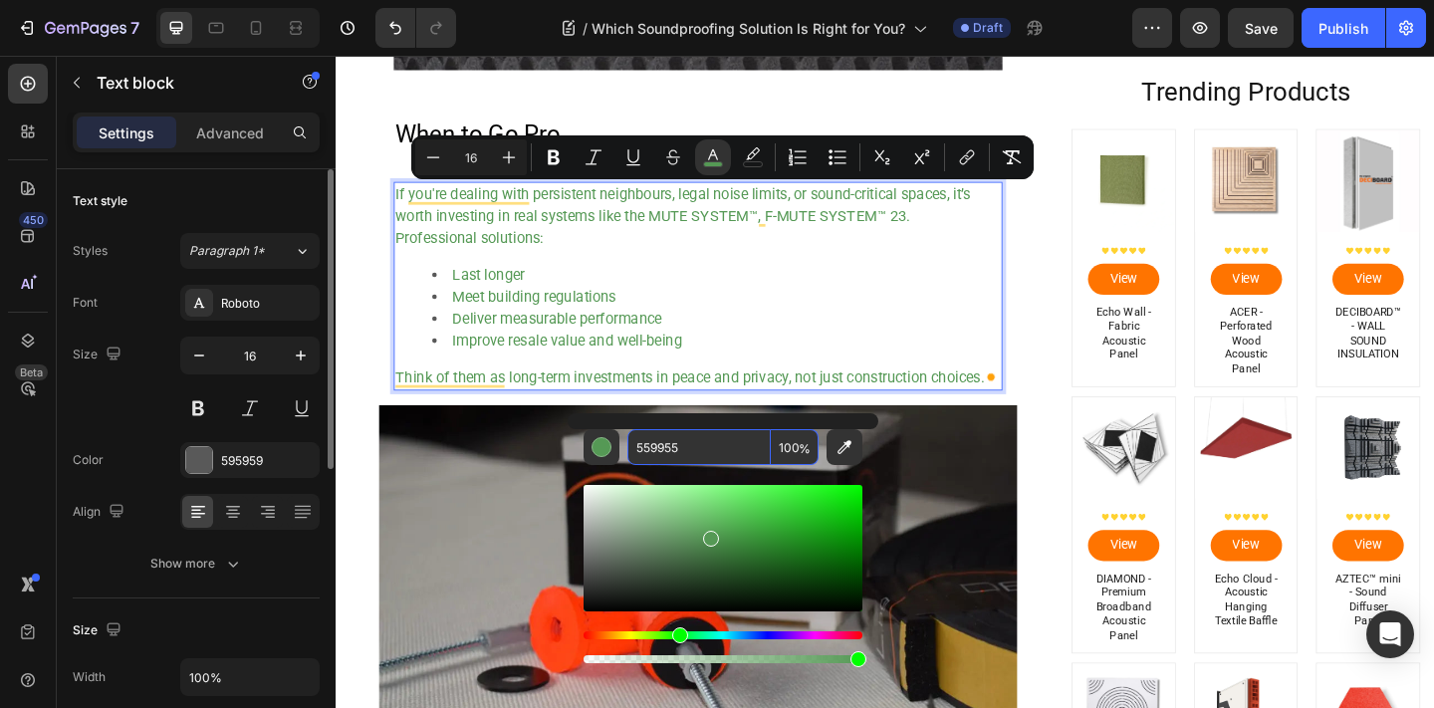
click at [676, 441] on input "559955" at bounding box center [698, 447] width 143 height 36
type input "595959"
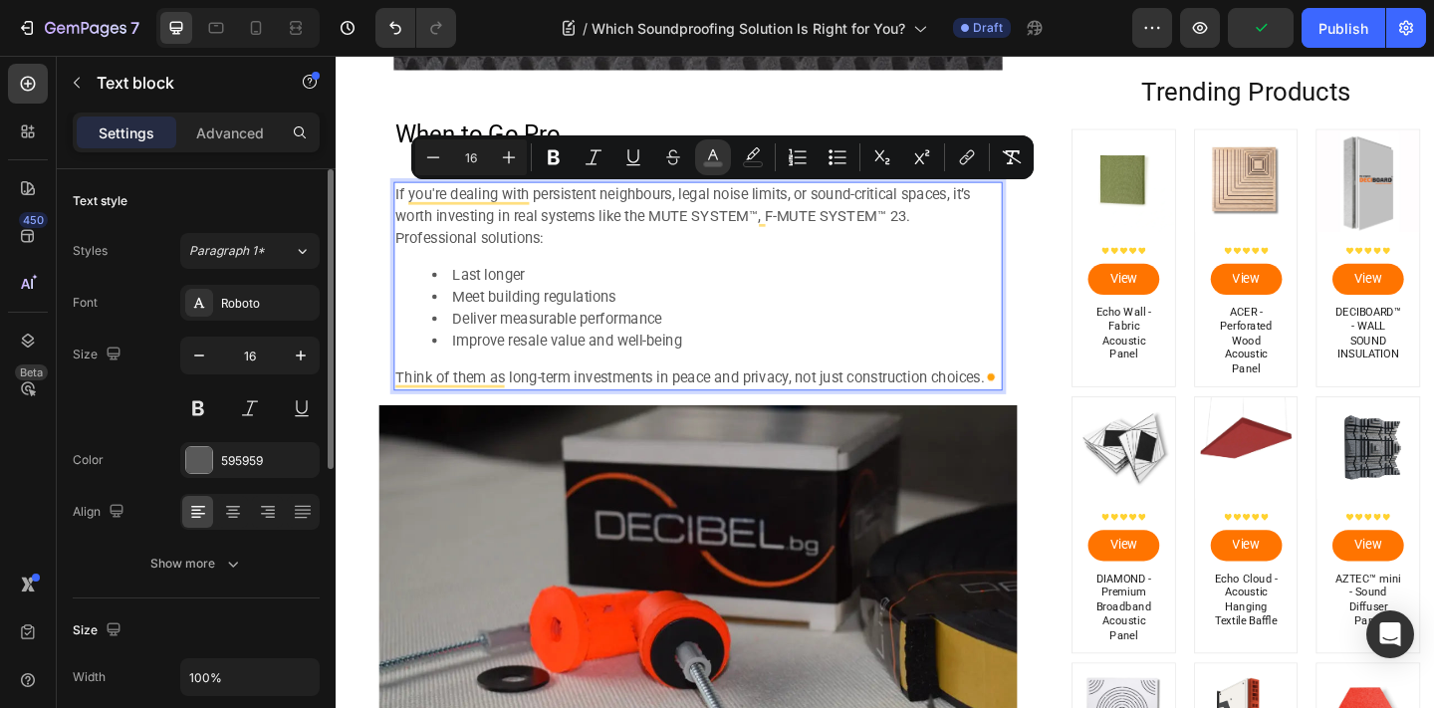
click at [880, 363] on li "Improve resale value and well-being" at bounding box center [749, 367] width 618 height 24
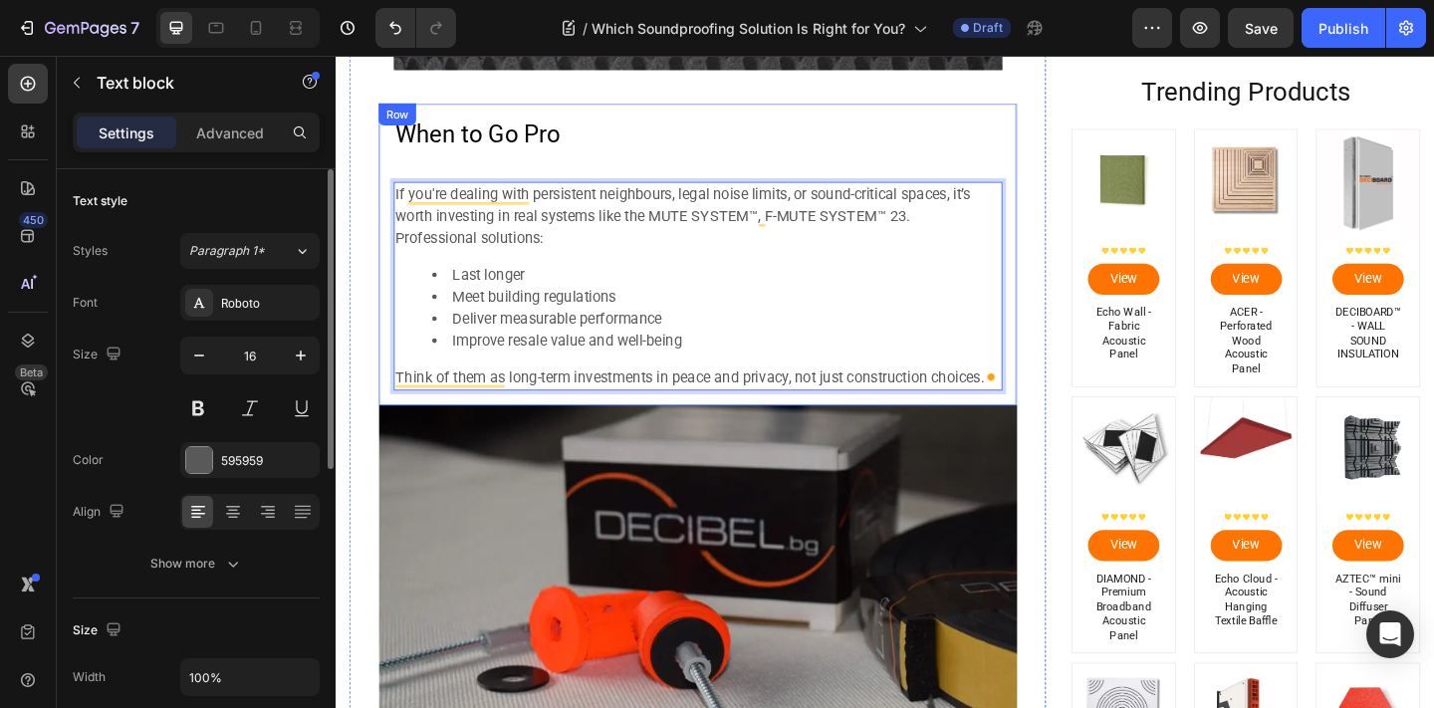
click at [659, 160] on h2 "⁠⁠⁠⁠⁠⁠⁠ When to Go Pro" at bounding box center [729, 142] width 662 height 38
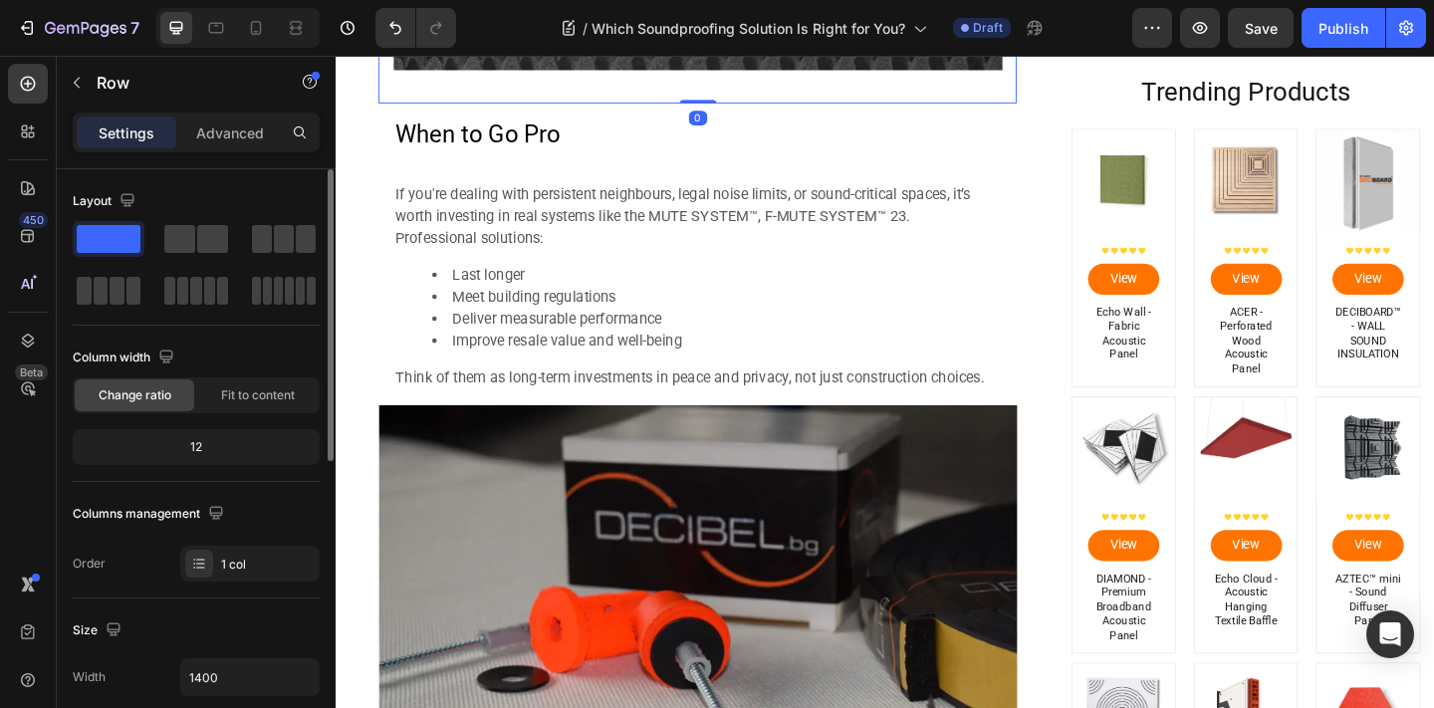
click at [651, 136] on p "⁠⁠⁠⁠⁠⁠⁠ When to Go Pro" at bounding box center [729, 142] width 658 height 34
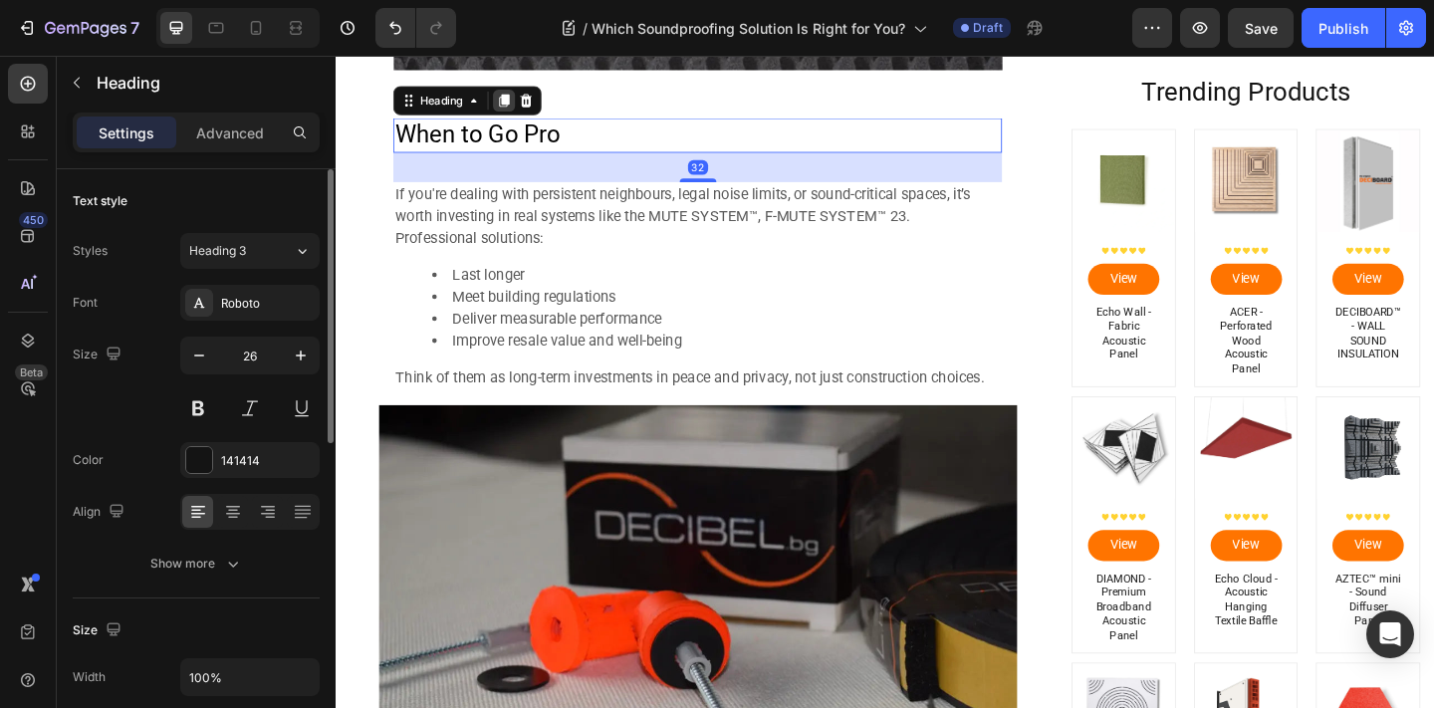
click at [521, 108] on icon at bounding box center [519, 105] width 11 height 14
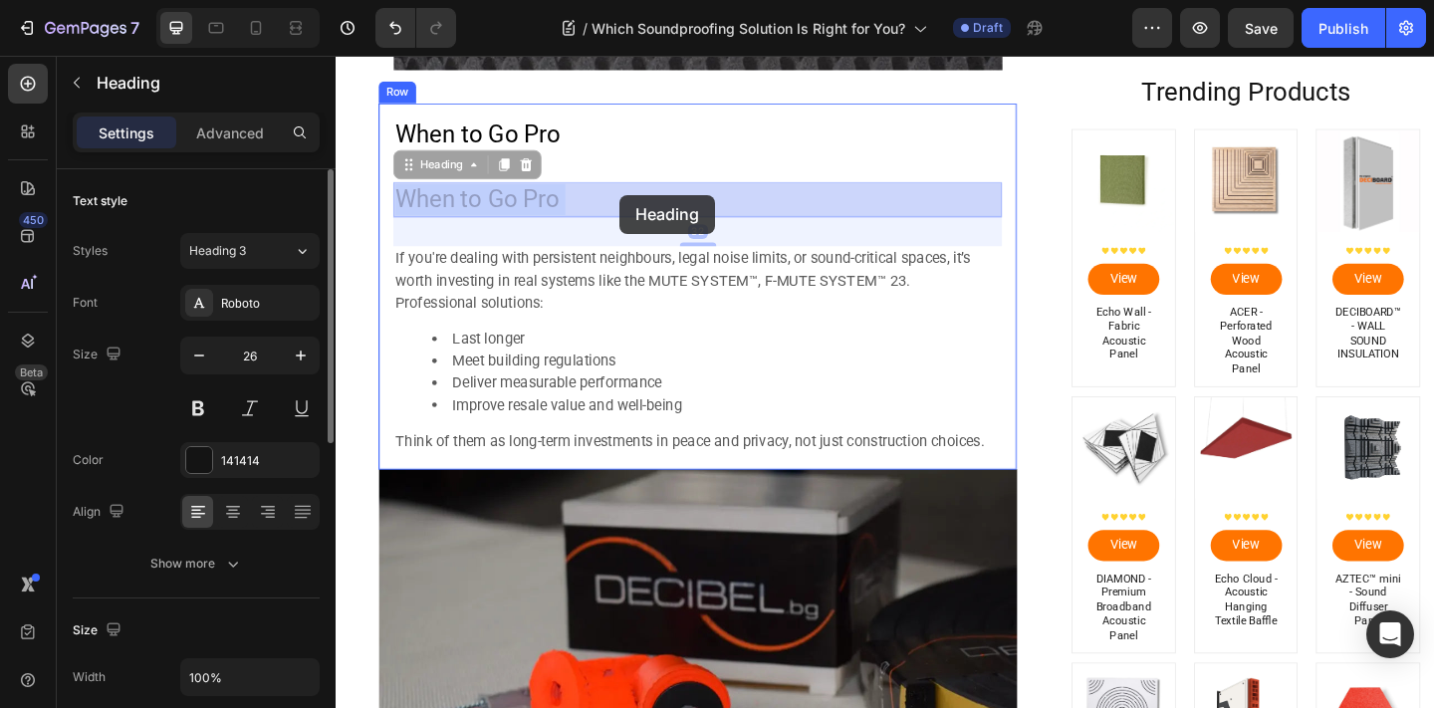
drag, startPoint x: 684, startPoint y: 202, endPoint x: 643, endPoint y: 212, distance: 42.0
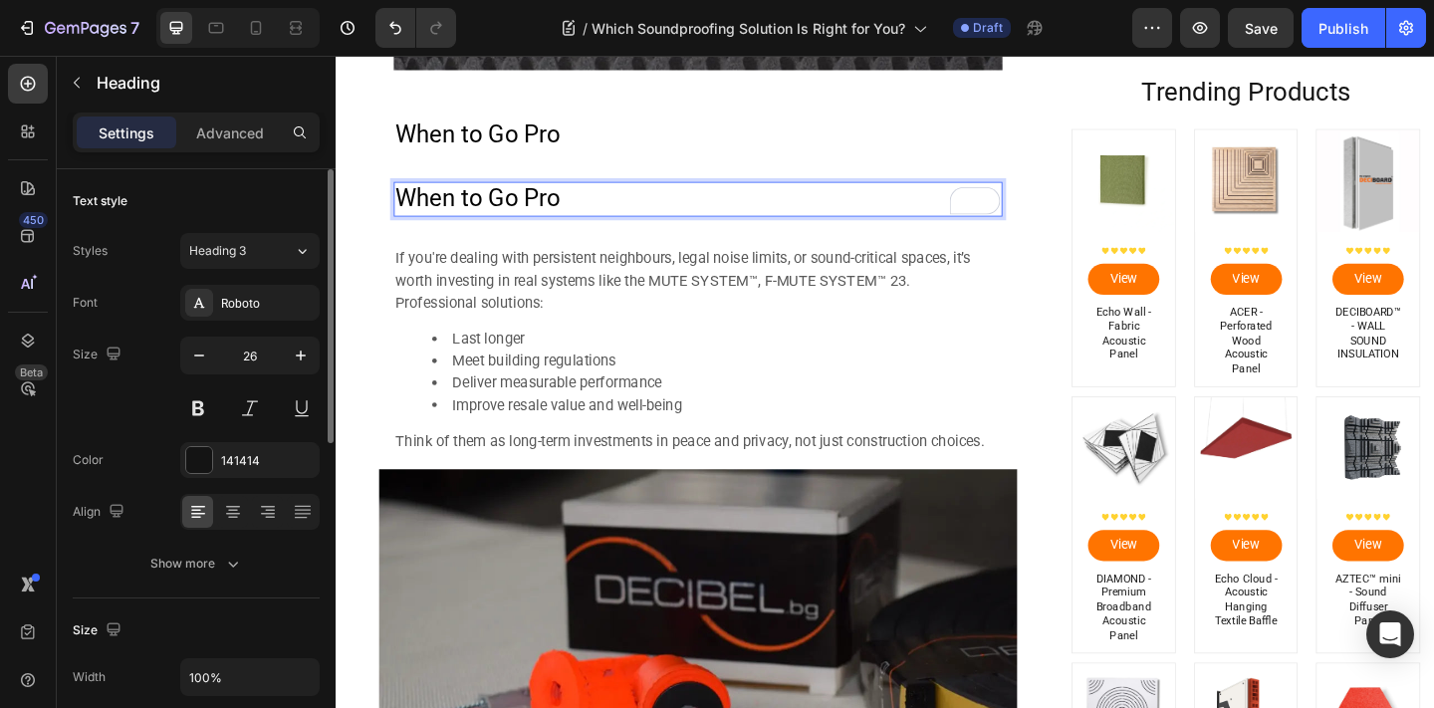
click at [606, 231] on div "⁠⁠⁠⁠⁠⁠⁠ When to Go Pro Heading When to Go Pro Heading 32 If you're dealing with…" at bounding box center [729, 306] width 662 height 366
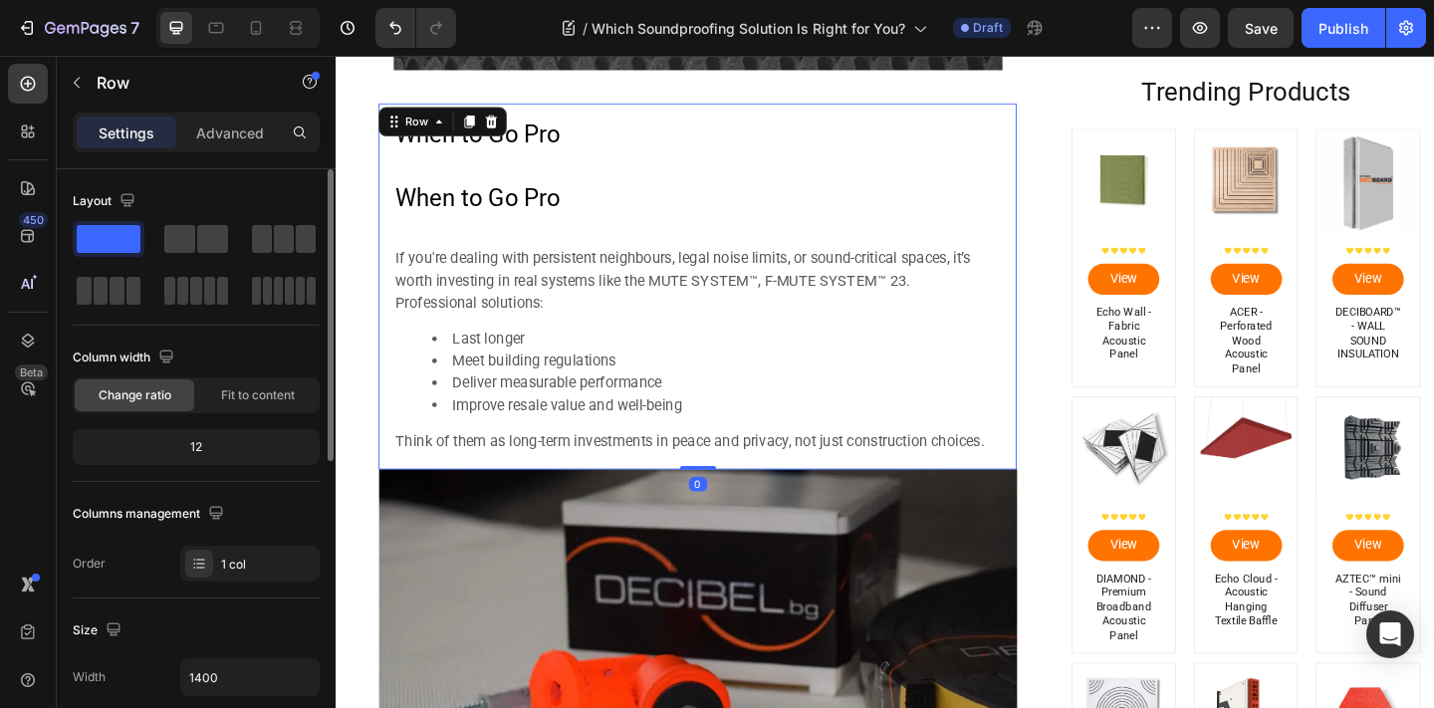
click at [572, 212] on span "When to Go Pro" at bounding box center [489, 211] width 179 height 30
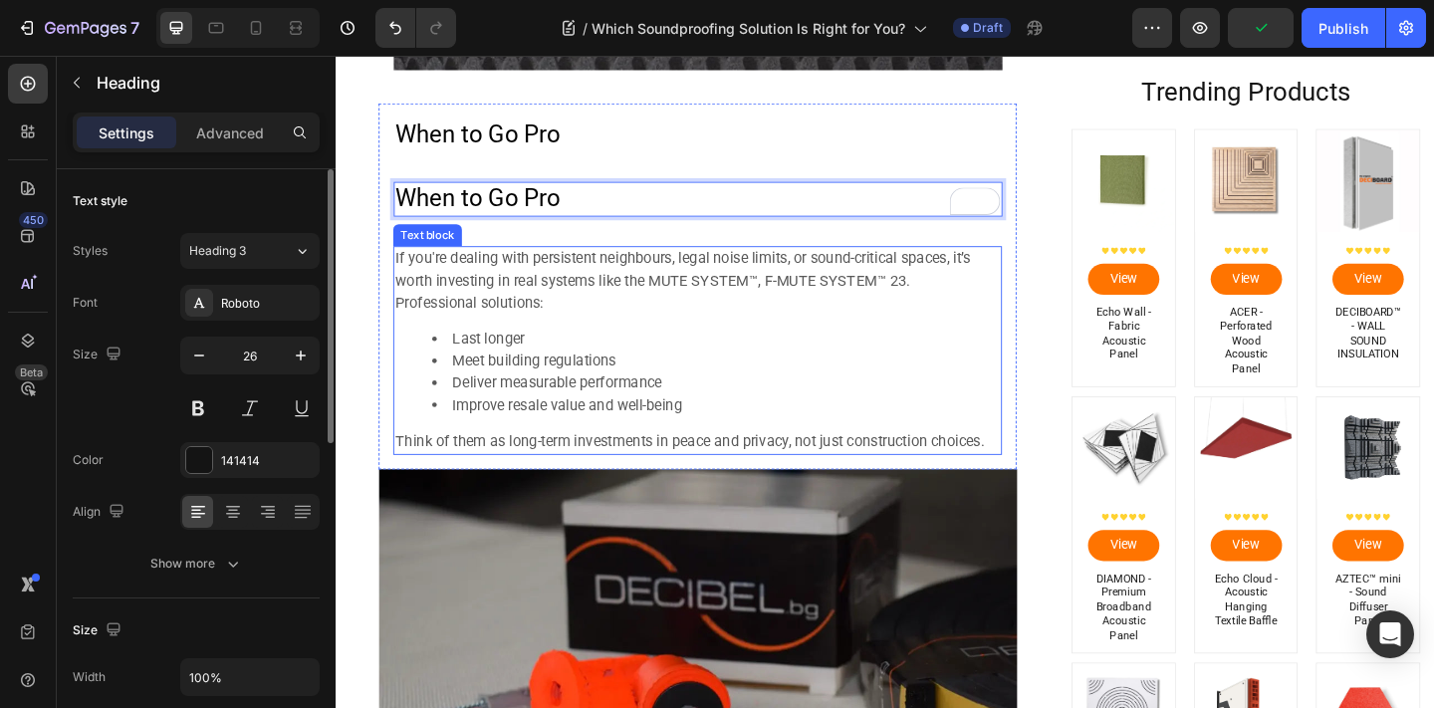
drag, startPoint x: 621, startPoint y: 198, endPoint x: 611, endPoint y: 328, distance: 129.8
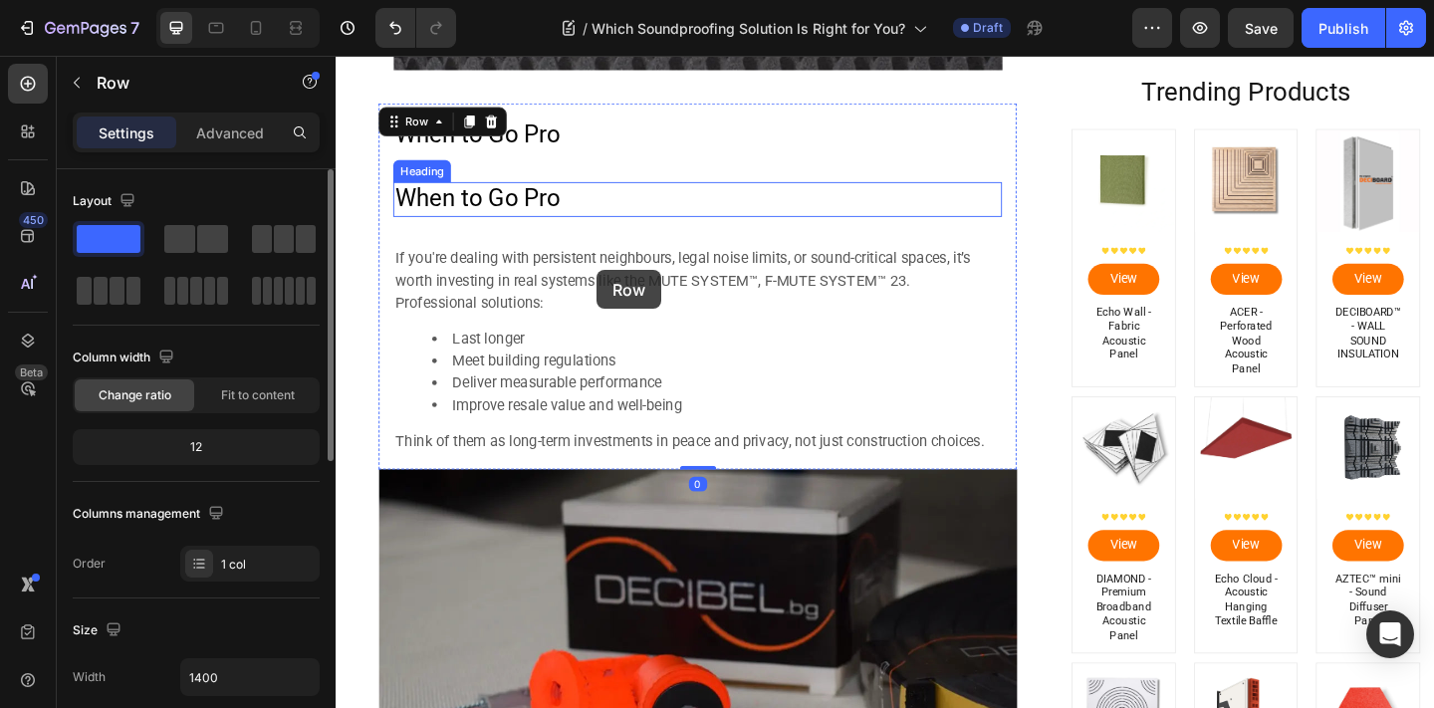
click at [623, 223] on p "⁠⁠⁠⁠⁠⁠⁠ When to Go Pro" at bounding box center [729, 212] width 658 height 34
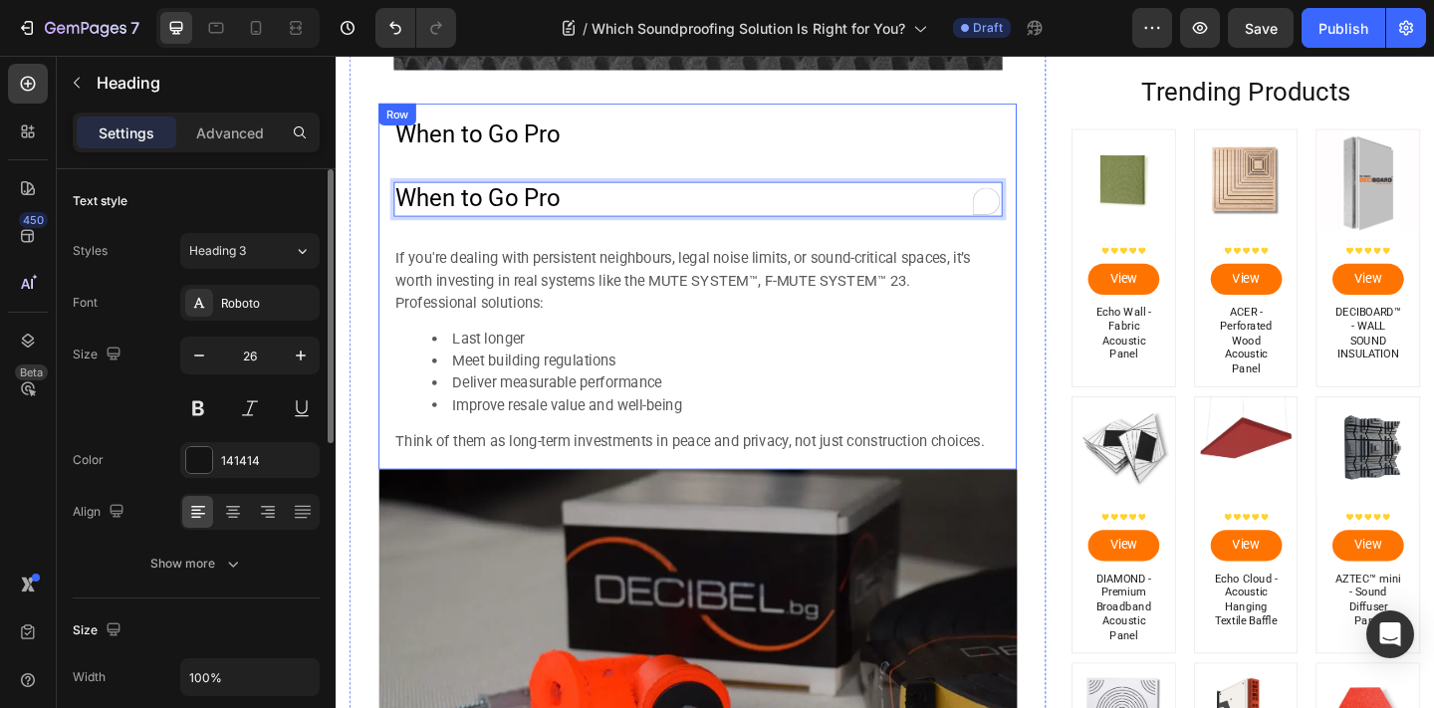
click at [717, 245] on div "⁠⁠⁠⁠⁠⁠⁠ When to Go Pro Heading When to Go Pro Heading 32 If you're dealing with…" at bounding box center [729, 306] width 662 height 366
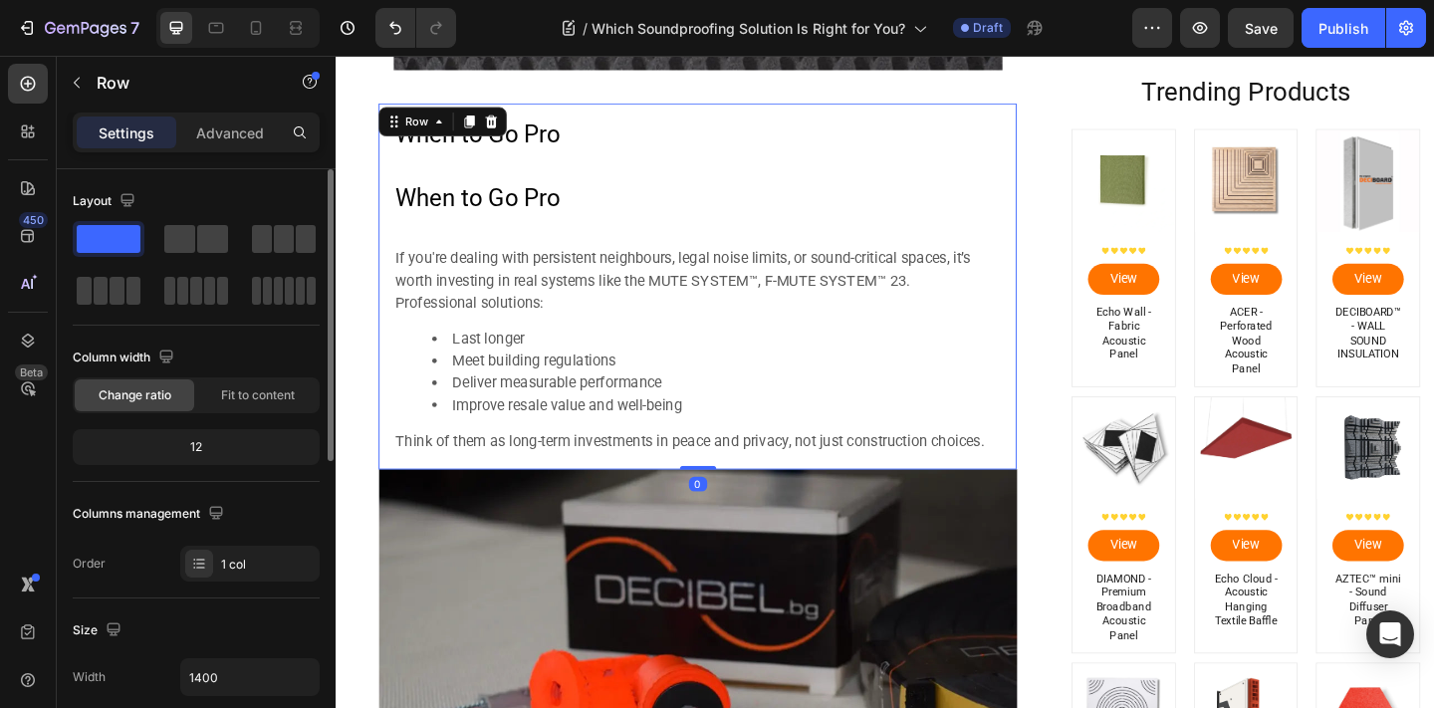
click at [742, 199] on p "⁠⁠⁠⁠⁠⁠⁠ When to Go Pro" at bounding box center [729, 212] width 658 height 34
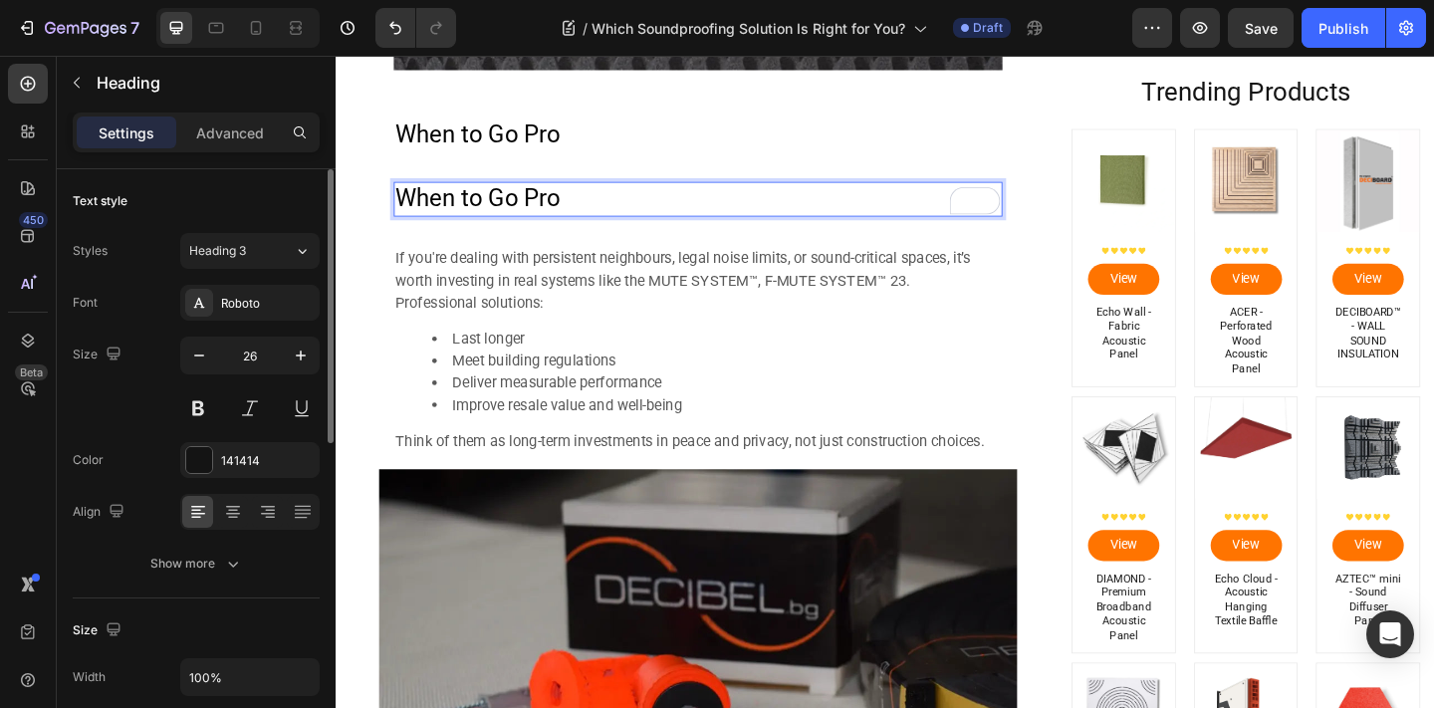
drag, startPoint x: 778, startPoint y: 195, endPoint x: 745, endPoint y: 215, distance: 38.4
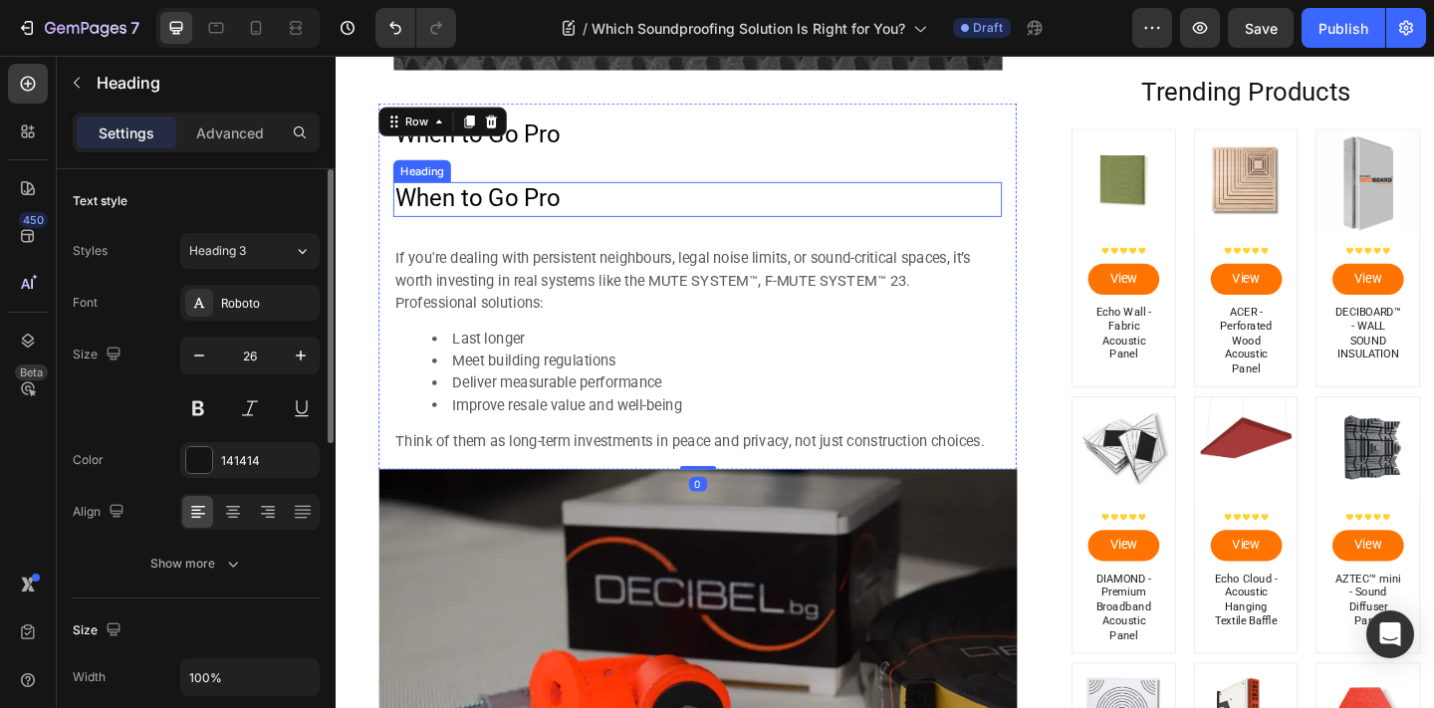
click at [792, 216] on p "⁠⁠⁠⁠⁠⁠⁠ When to Go Pro" at bounding box center [729, 212] width 658 height 34
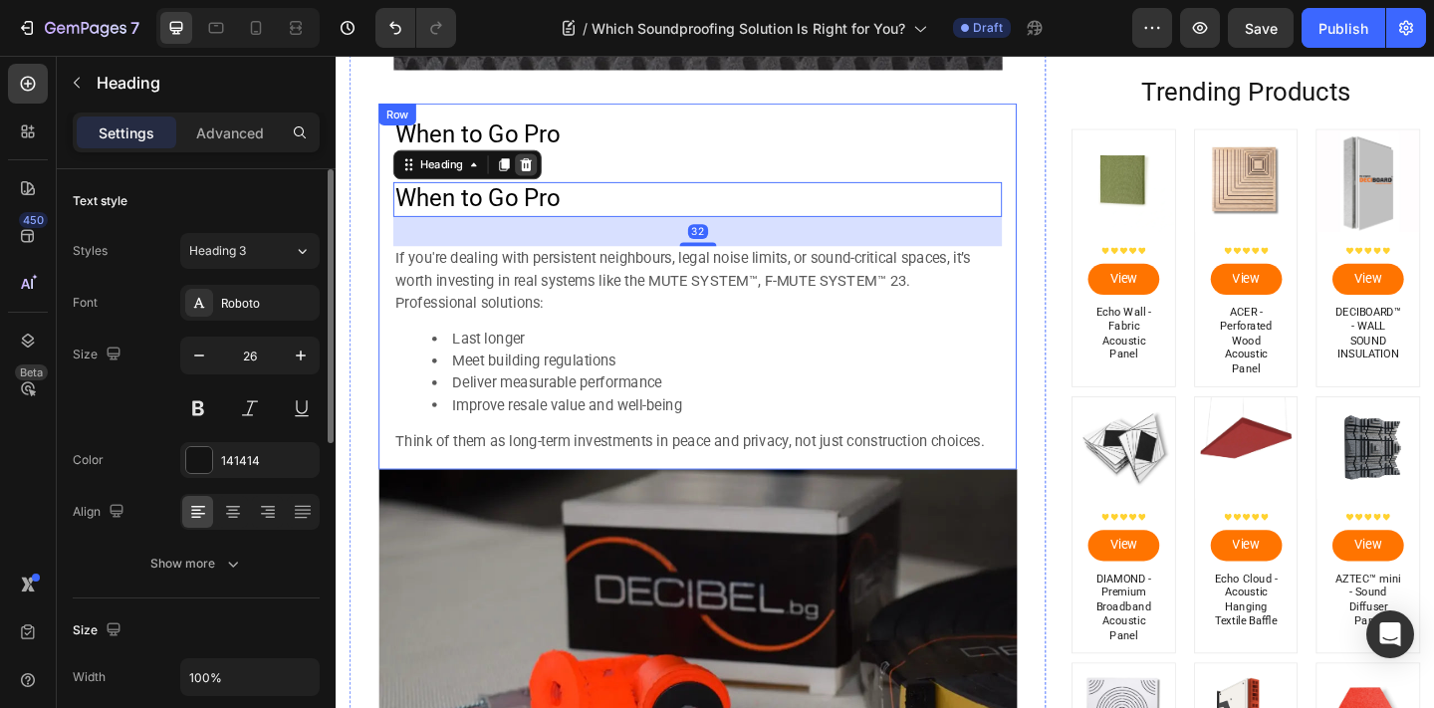
click at [546, 175] on icon at bounding box center [543, 174] width 13 height 14
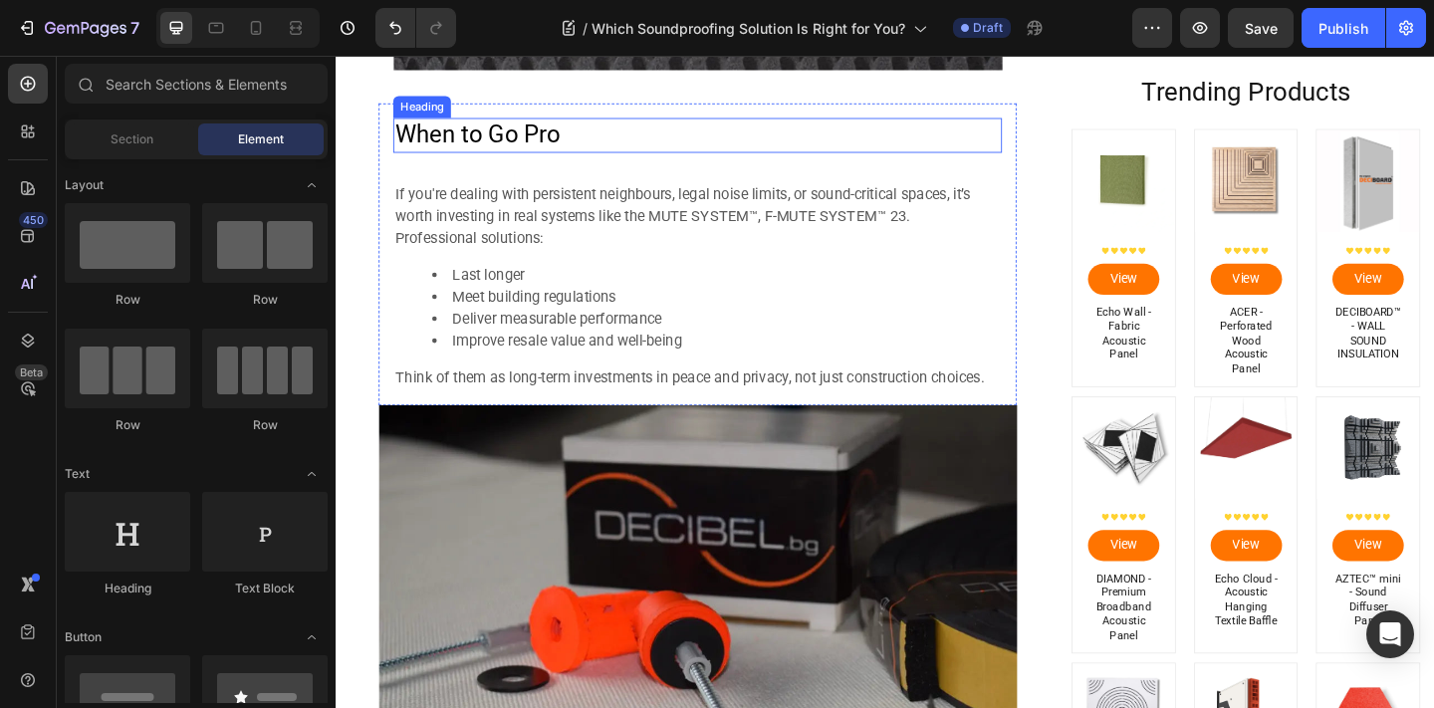
click at [621, 133] on p "⁠⁠⁠⁠⁠⁠⁠ When to Go Pro" at bounding box center [729, 142] width 658 height 34
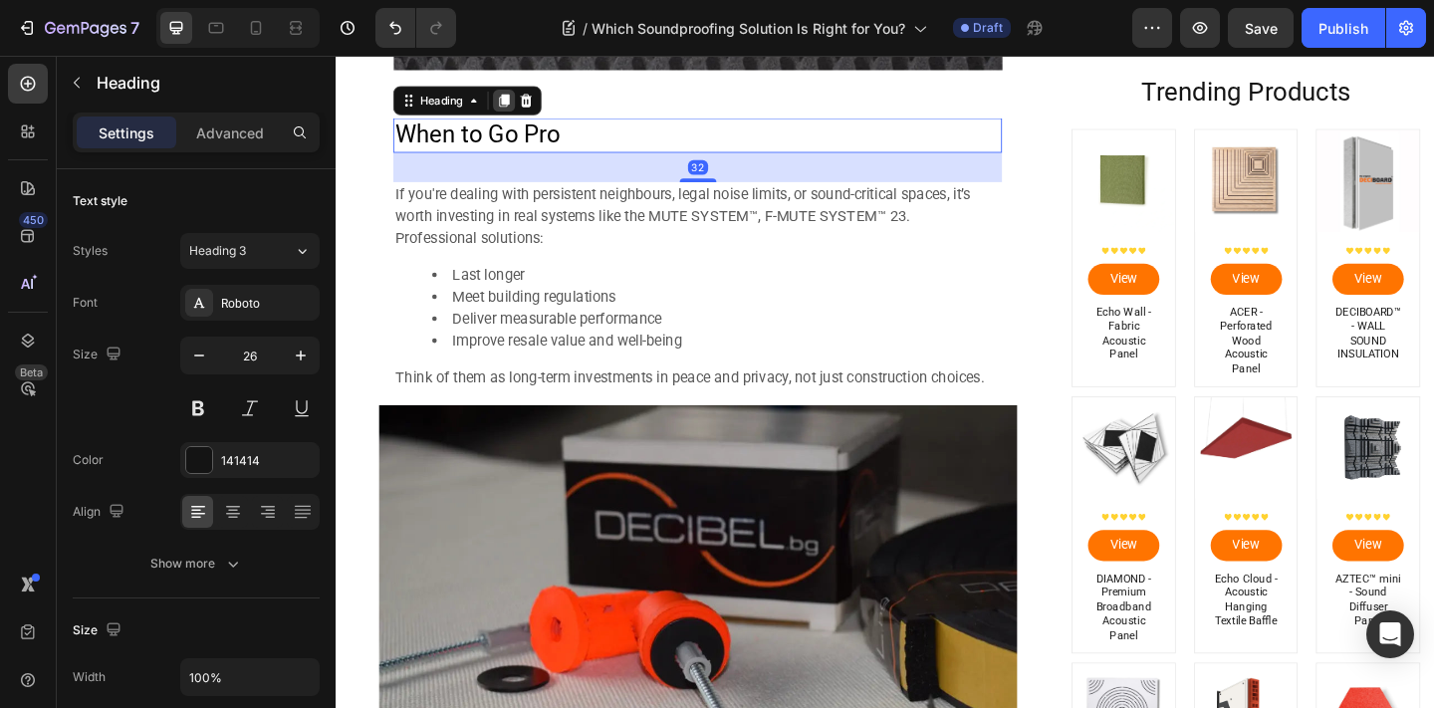
click at [519, 103] on icon at bounding box center [519, 105] width 11 height 14
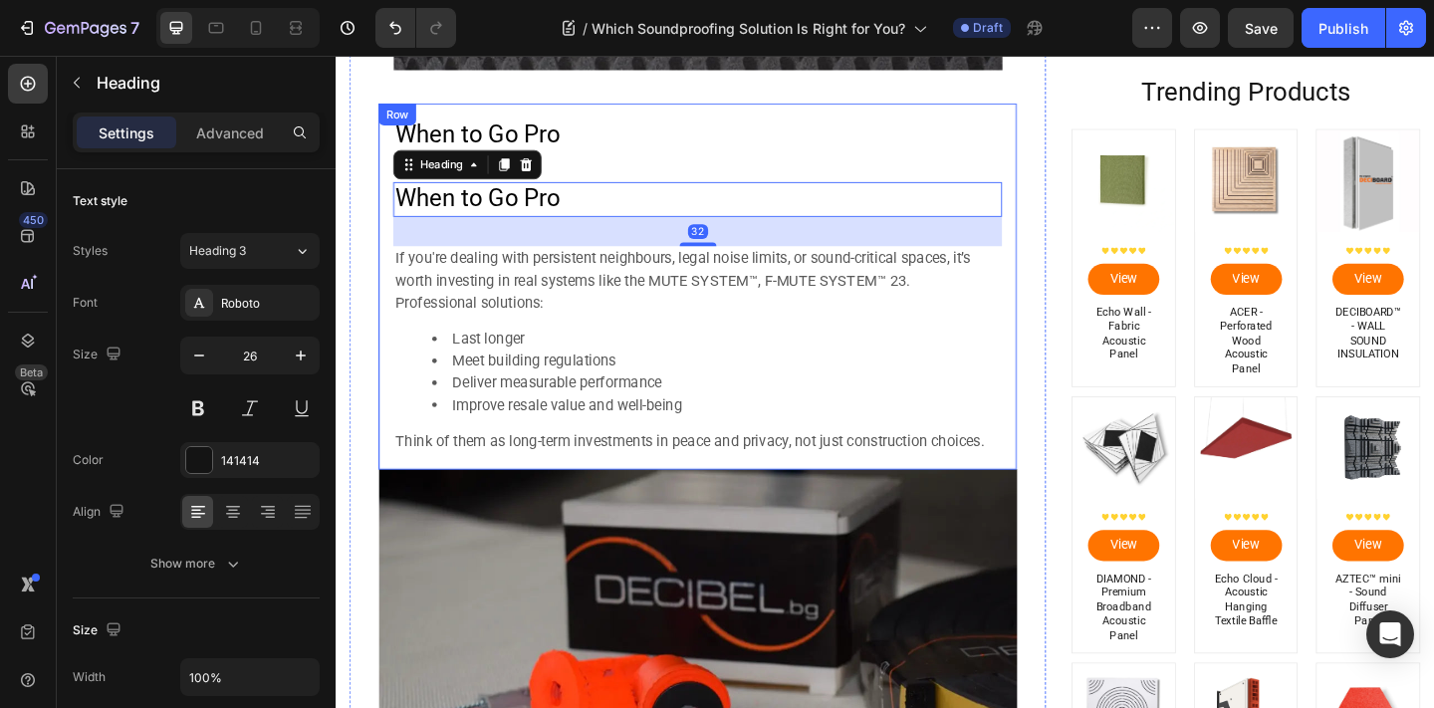
click at [579, 134] on span "When to Go Pro" at bounding box center [489, 141] width 179 height 30
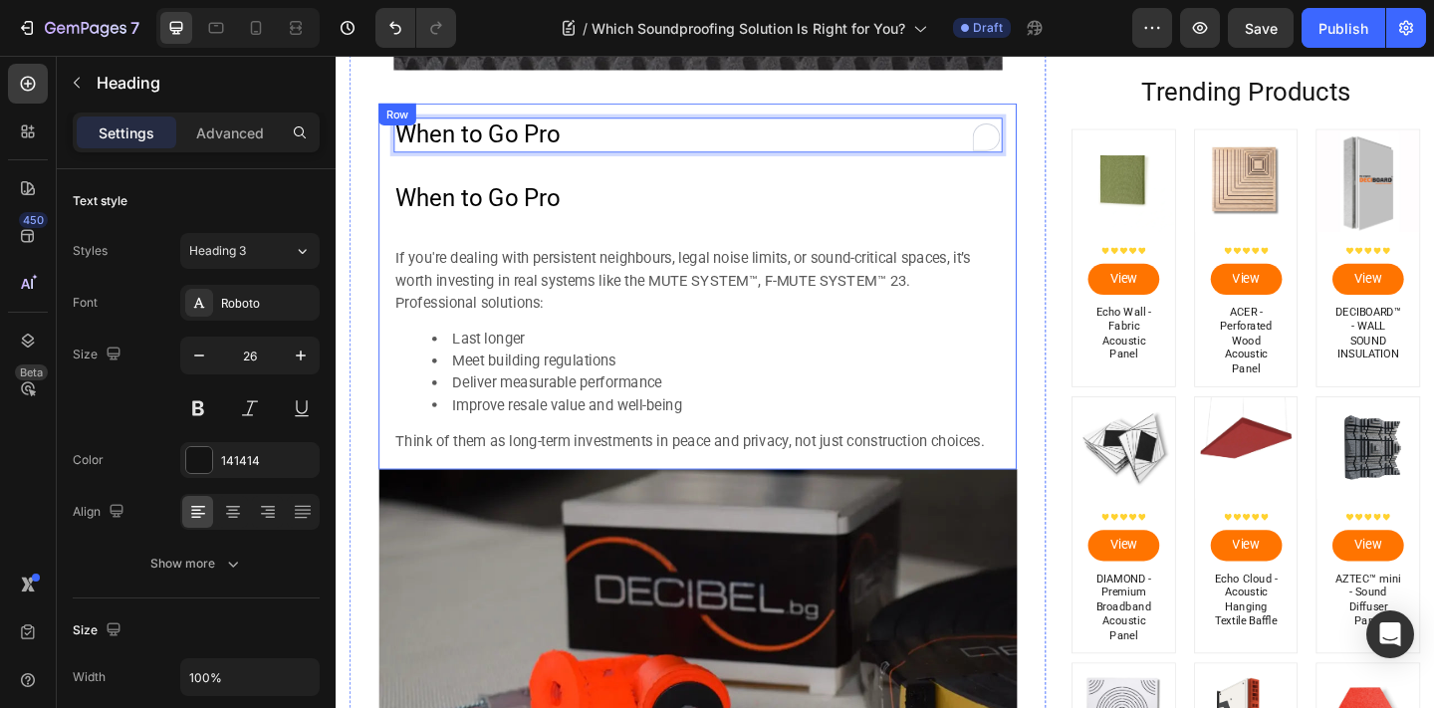
drag, startPoint x: 617, startPoint y: 134, endPoint x: 610, endPoint y: 162, distance: 28.7
click at [603, 191] on div "When to Go Pro Heading 32 When to Go Pro Heading If you're dealing with persist…" at bounding box center [729, 306] width 662 height 366
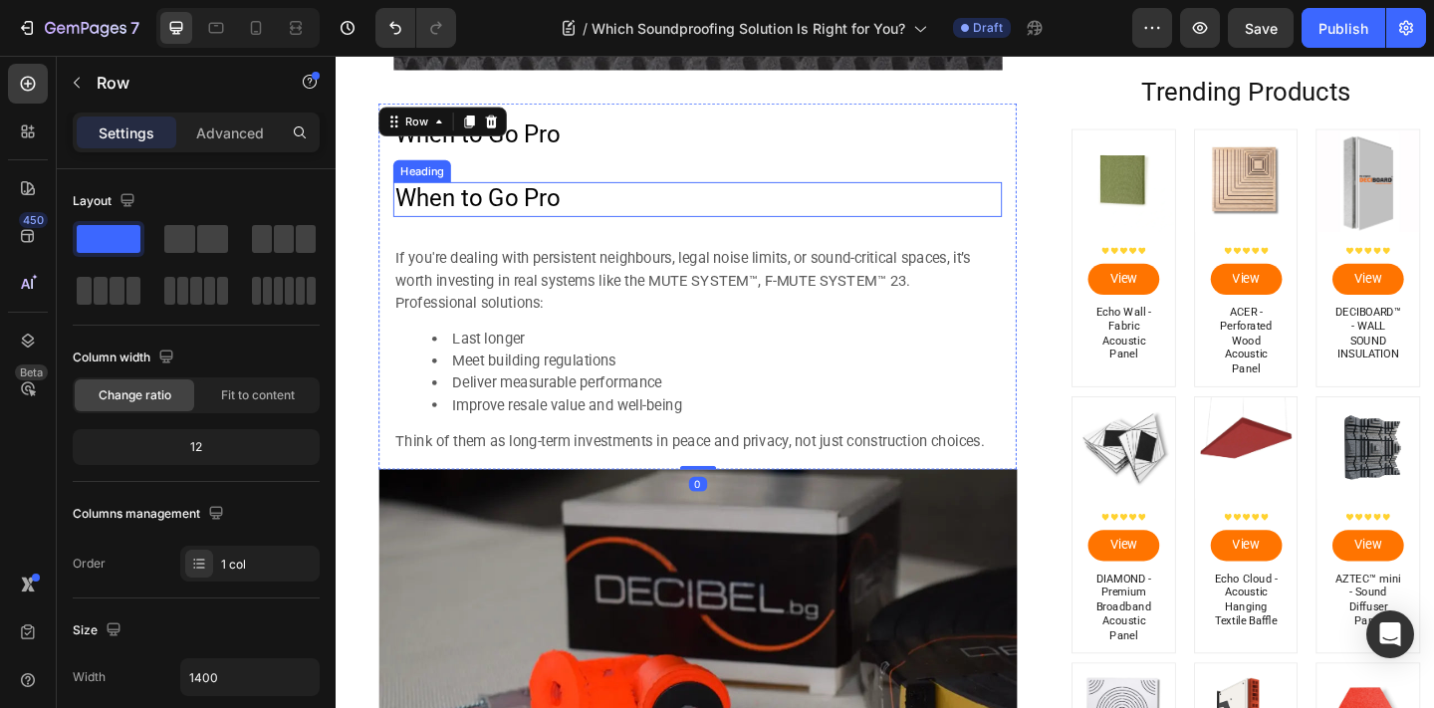
click at [608, 205] on h2 "When to Go Pro" at bounding box center [729, 212] width 662 height 38
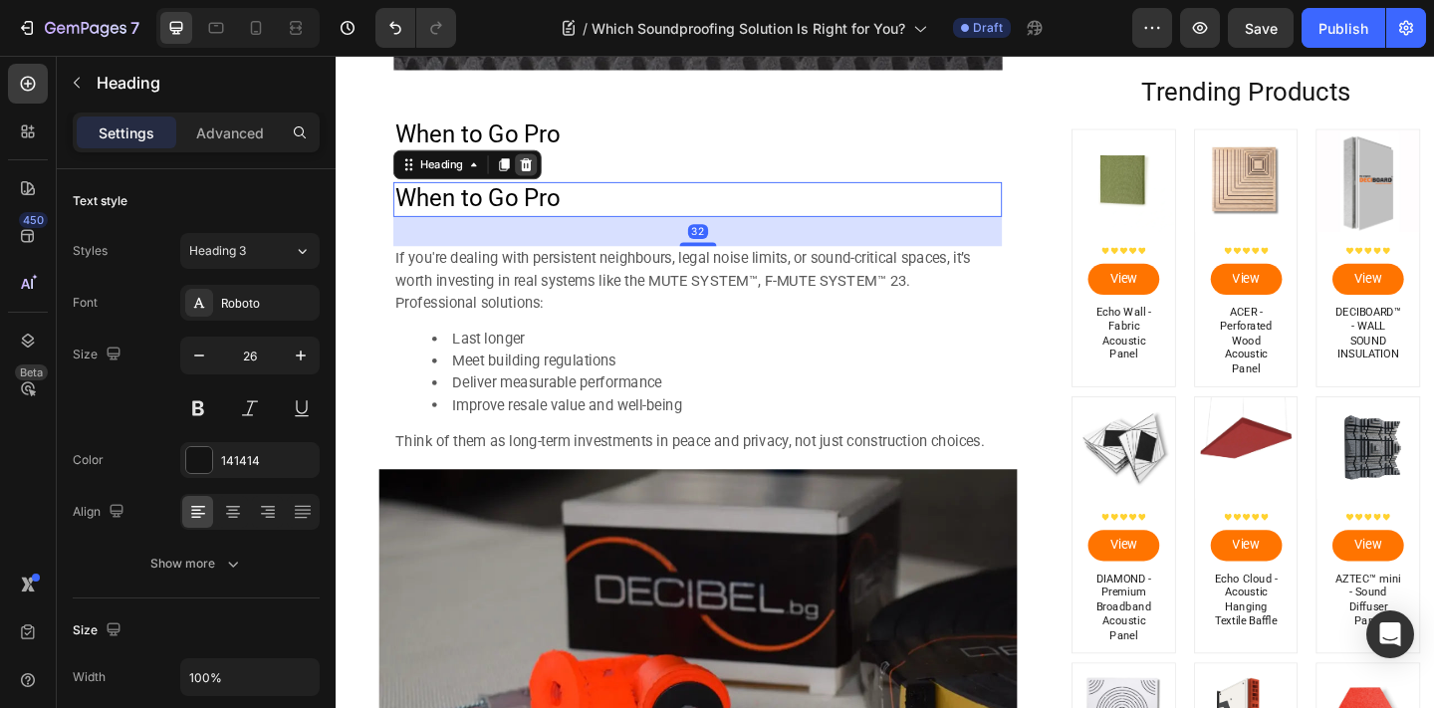
click at [543, 176] on icon at bounding box center [543, 174] width 13 height 14
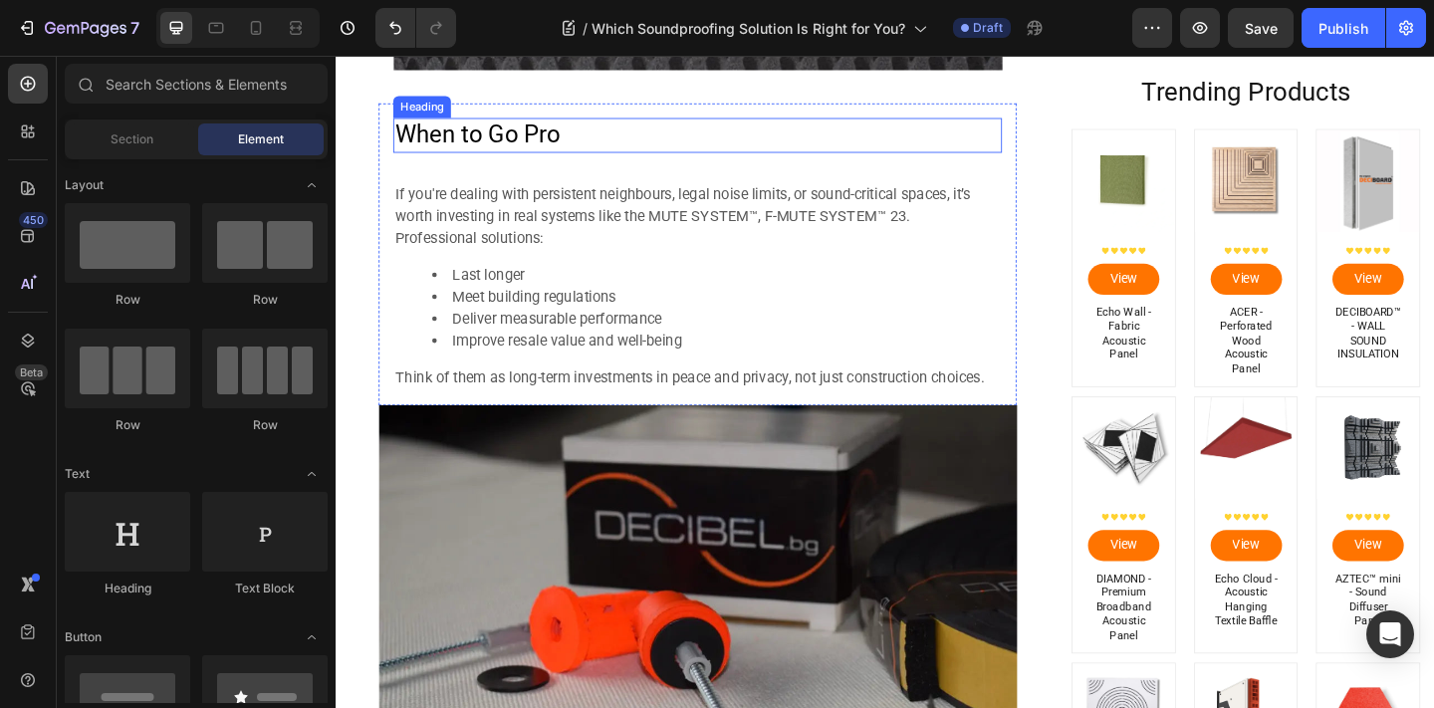
click at [636, 149] on p "⁠⁠⁠⁠⁠⁠⁠ When to Go Pro" at bounding box center [729, 142] width 658 height 34
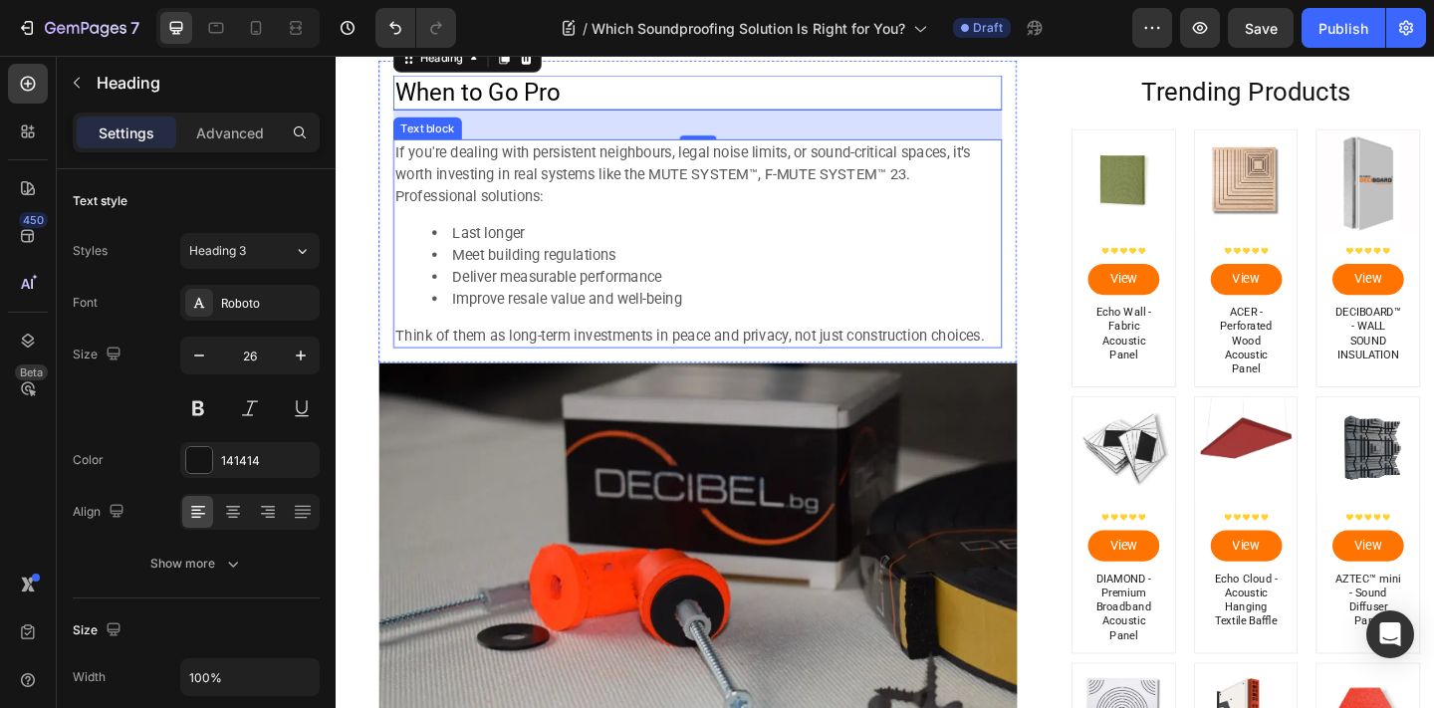
click at [607, 307] on li "Deliver measurable performance" at bounding box center [749, 297] width 618 height 24
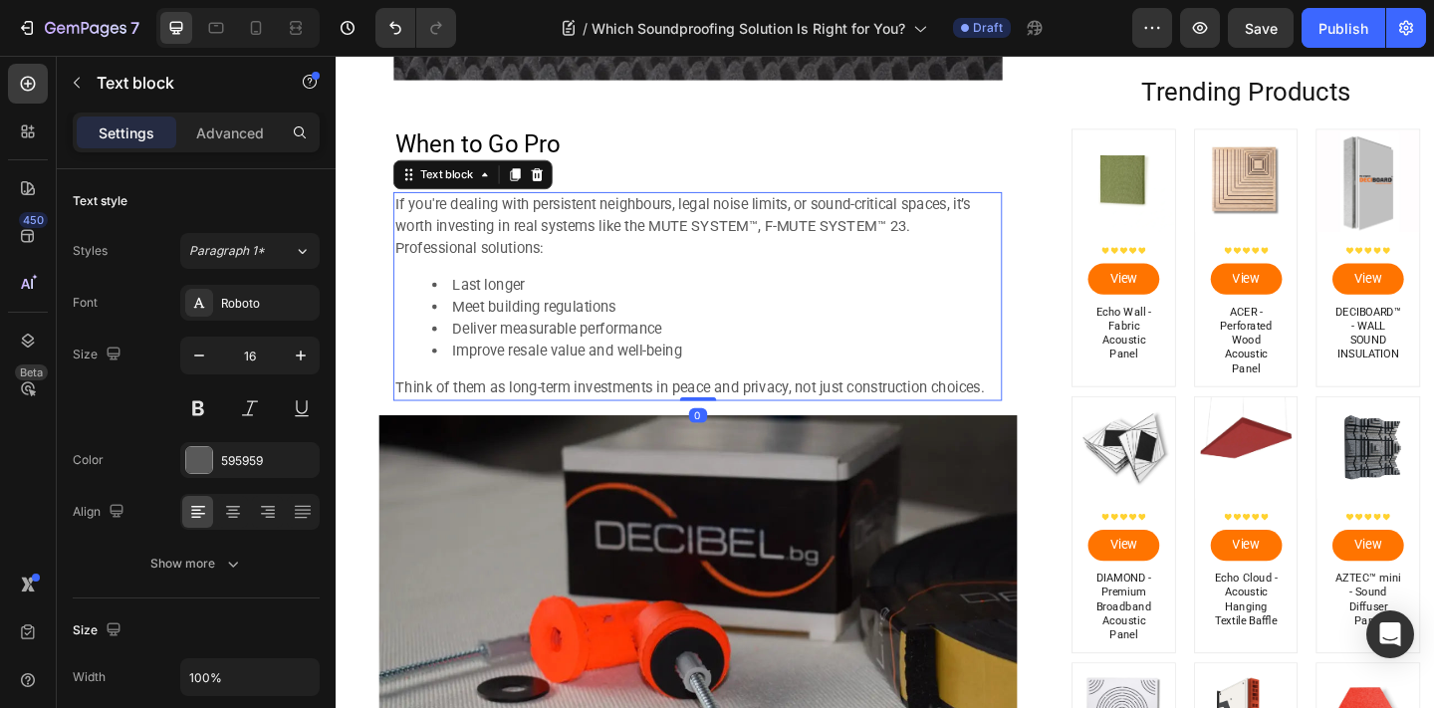
scroll to position [5604, 0]
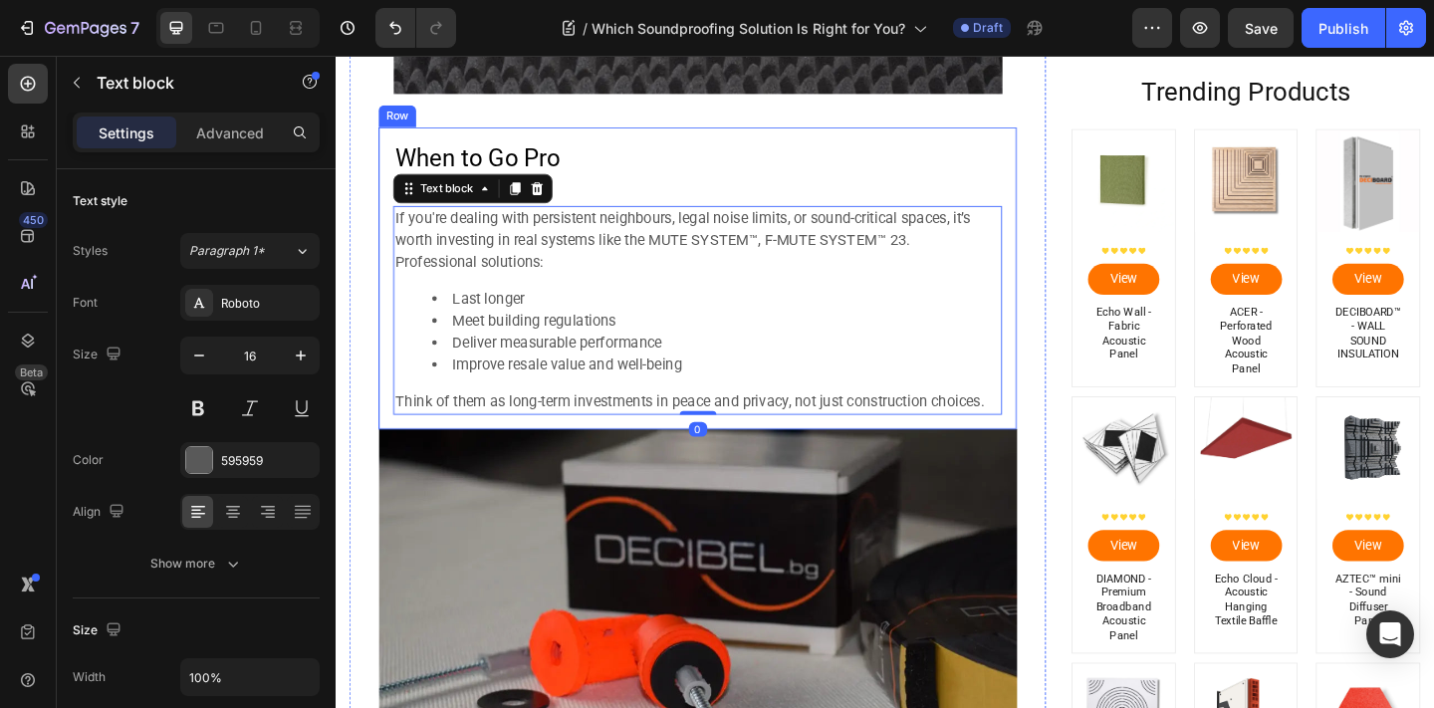
click at [630, 175] on p "⁠⁠⁠⁠⁠⁠⁠ When to Go Pro" at bounding box center [729, 168] width 658 height 34
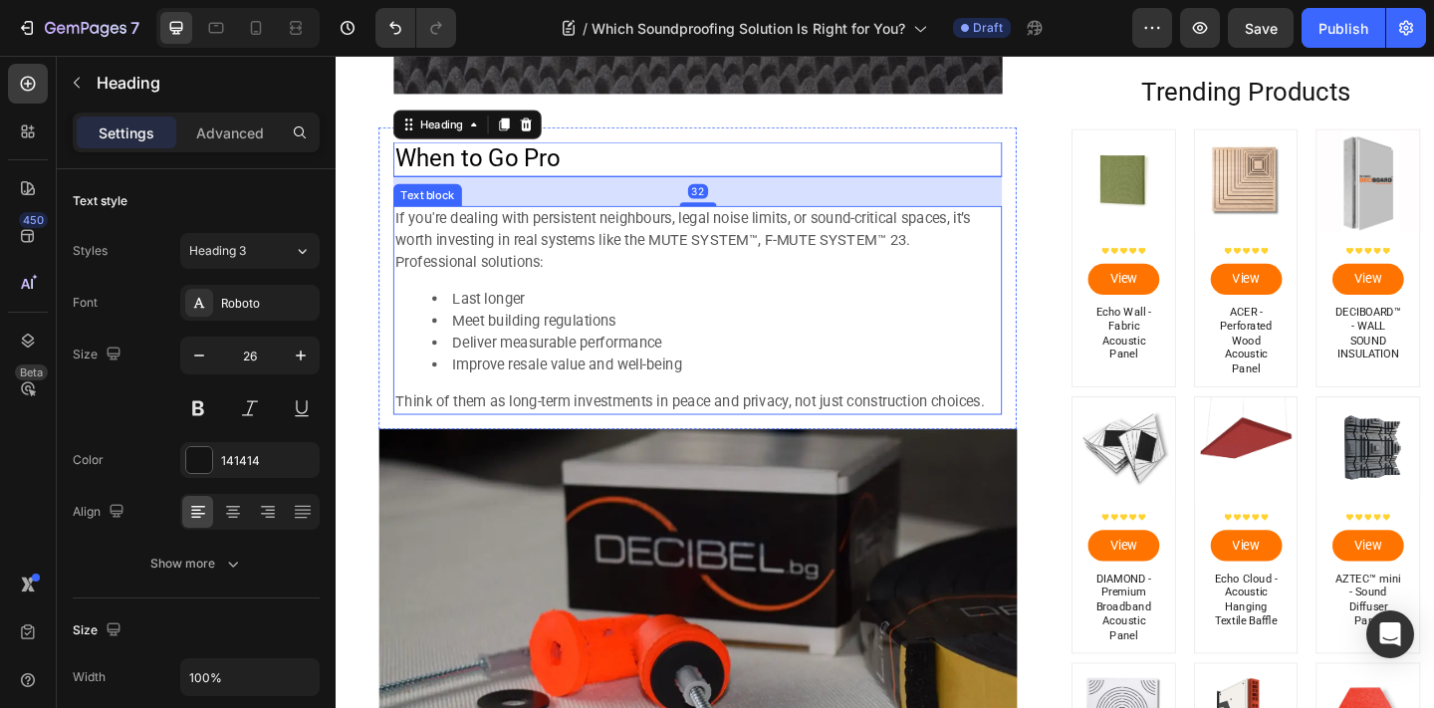
click at [637, 267] on p "If you're dealing with persistent neighbours, legal noise limits, or sound-crit…" at bounding box center [729, 245] width 658 height 48
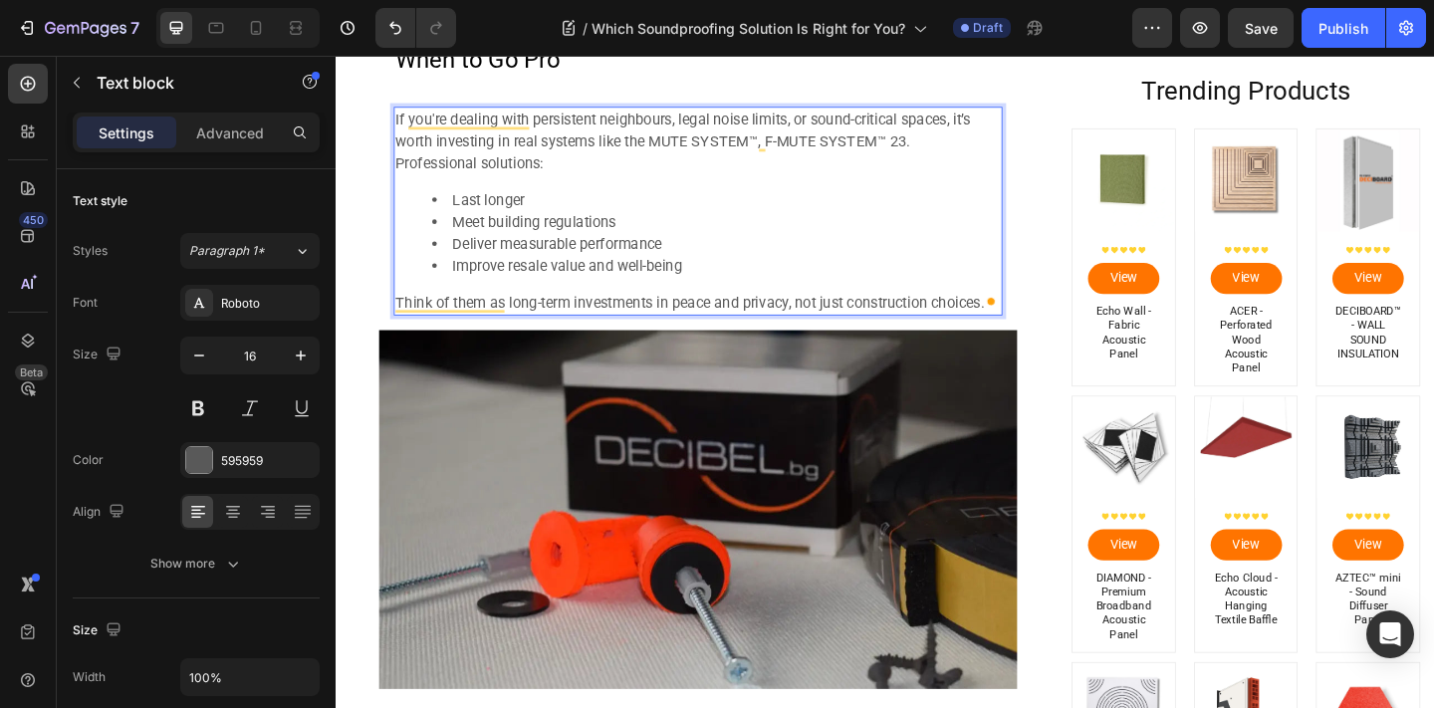
scroll to position [5551, 0]
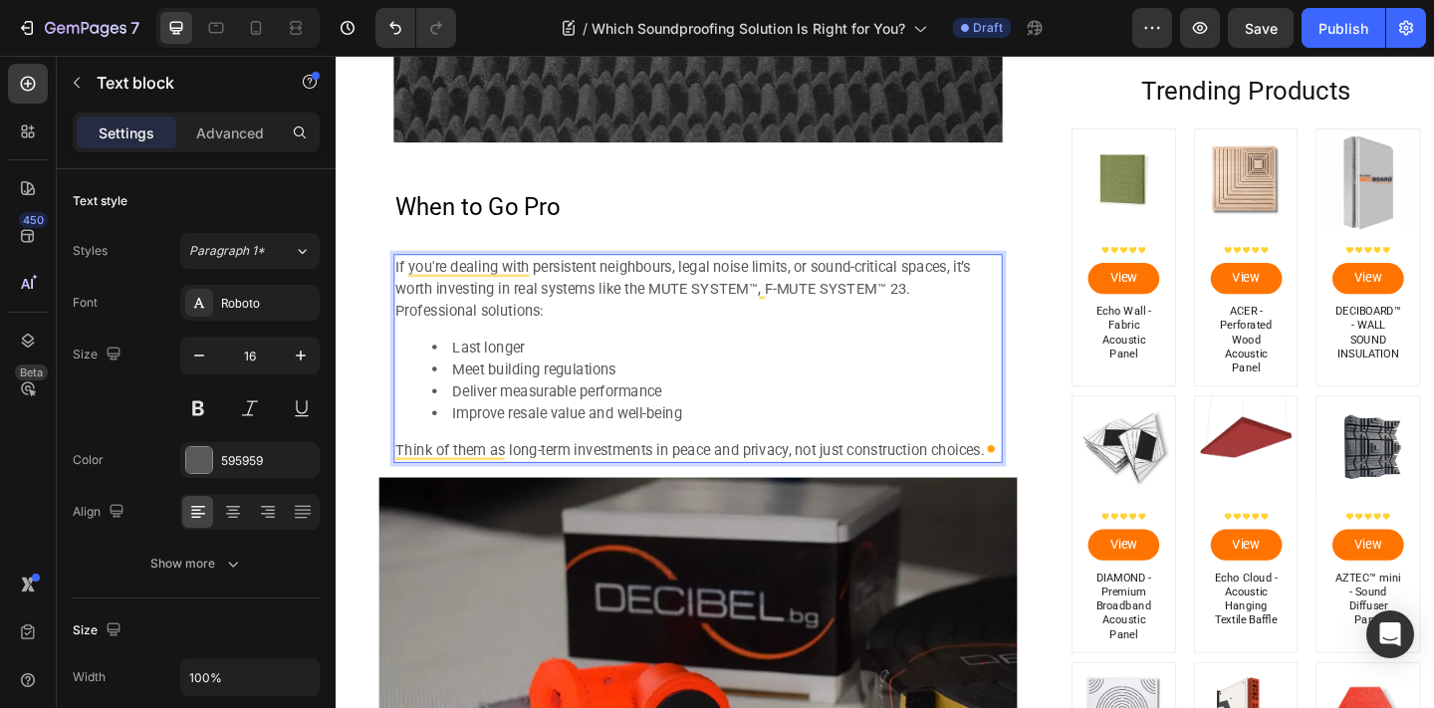
click at [649, 432] on li "Deliver measurable performance" at bounding box center [749, 421] width 618 height 24
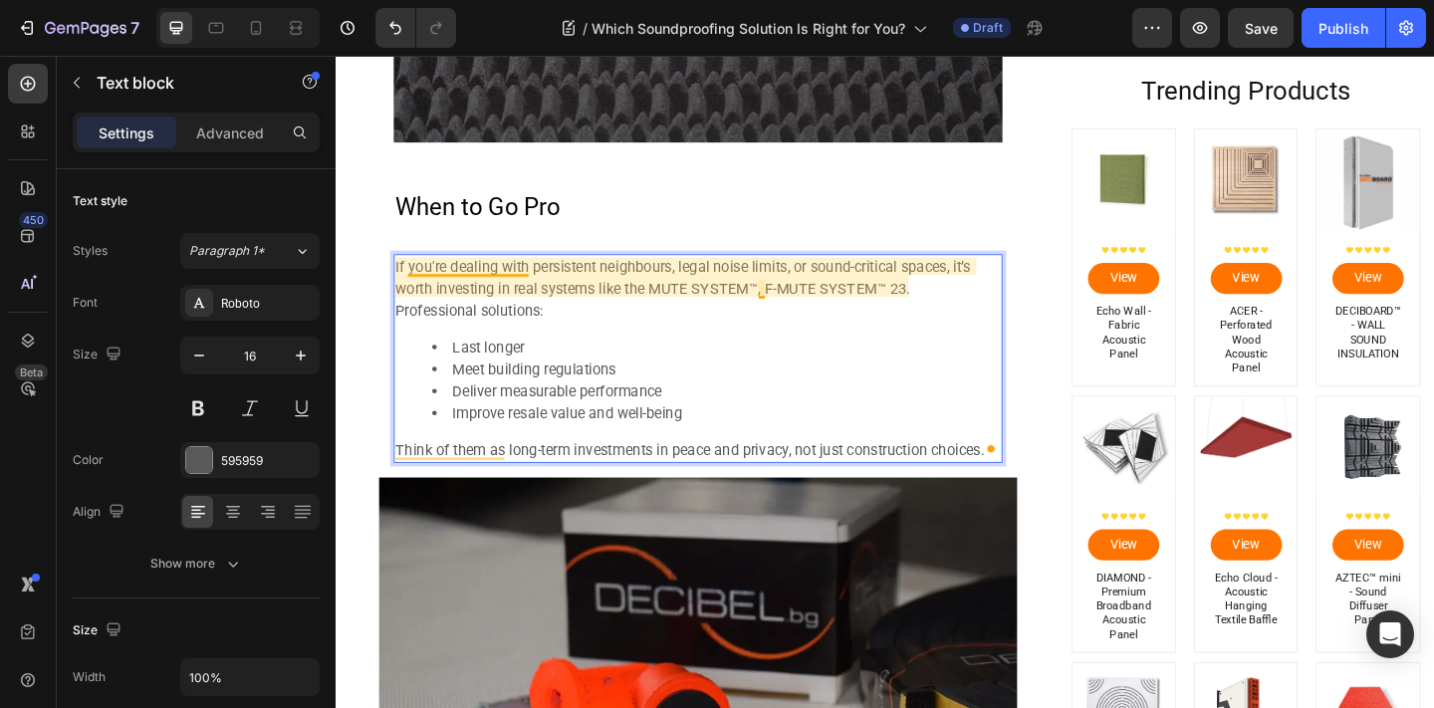
click at [418, 286] on span "If you're dealing with persistent neighbours, legal noise limits, or sound-crit…" at bounding box center [712, 297] width 625 height 43
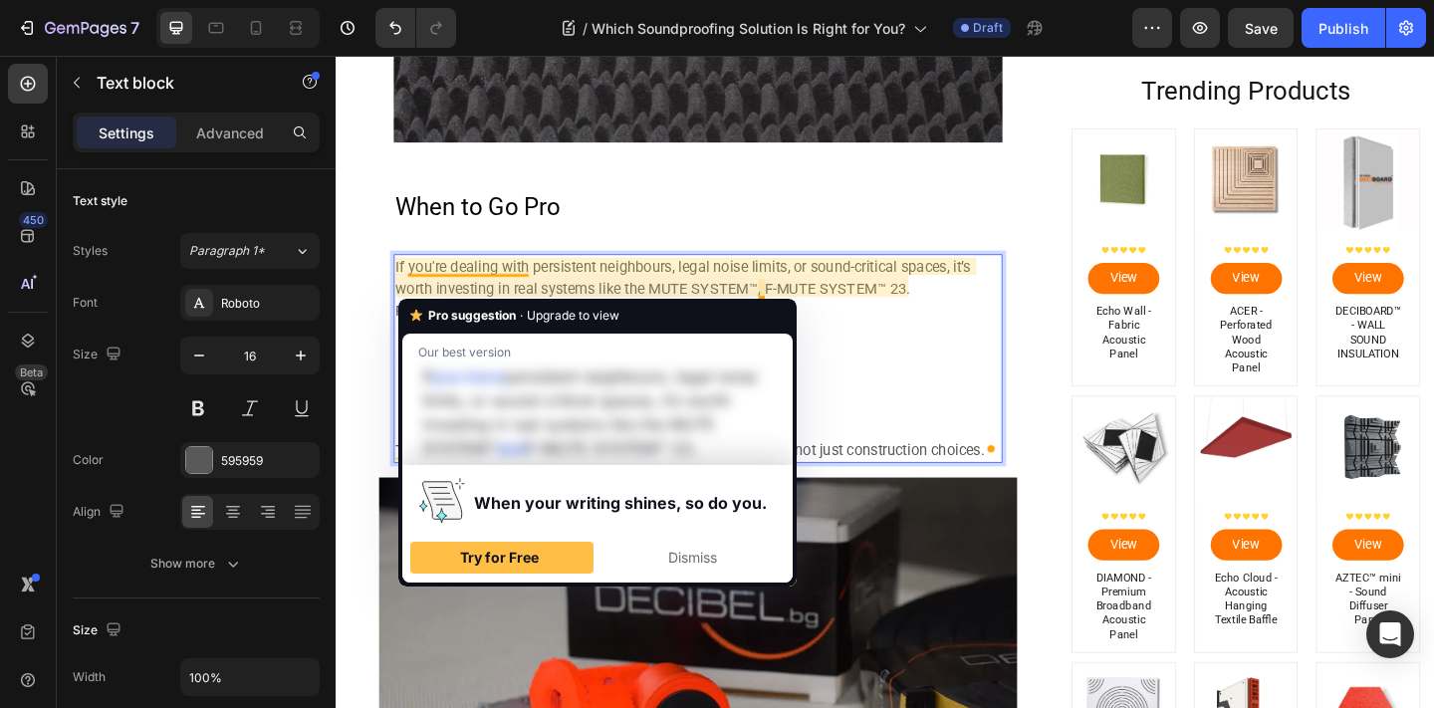
click at [398, 283] on div "If you're dealing with persistent neighbours, legal noise limits, or sound-crit…" at bounding box center [729, 385] width 662 height 227
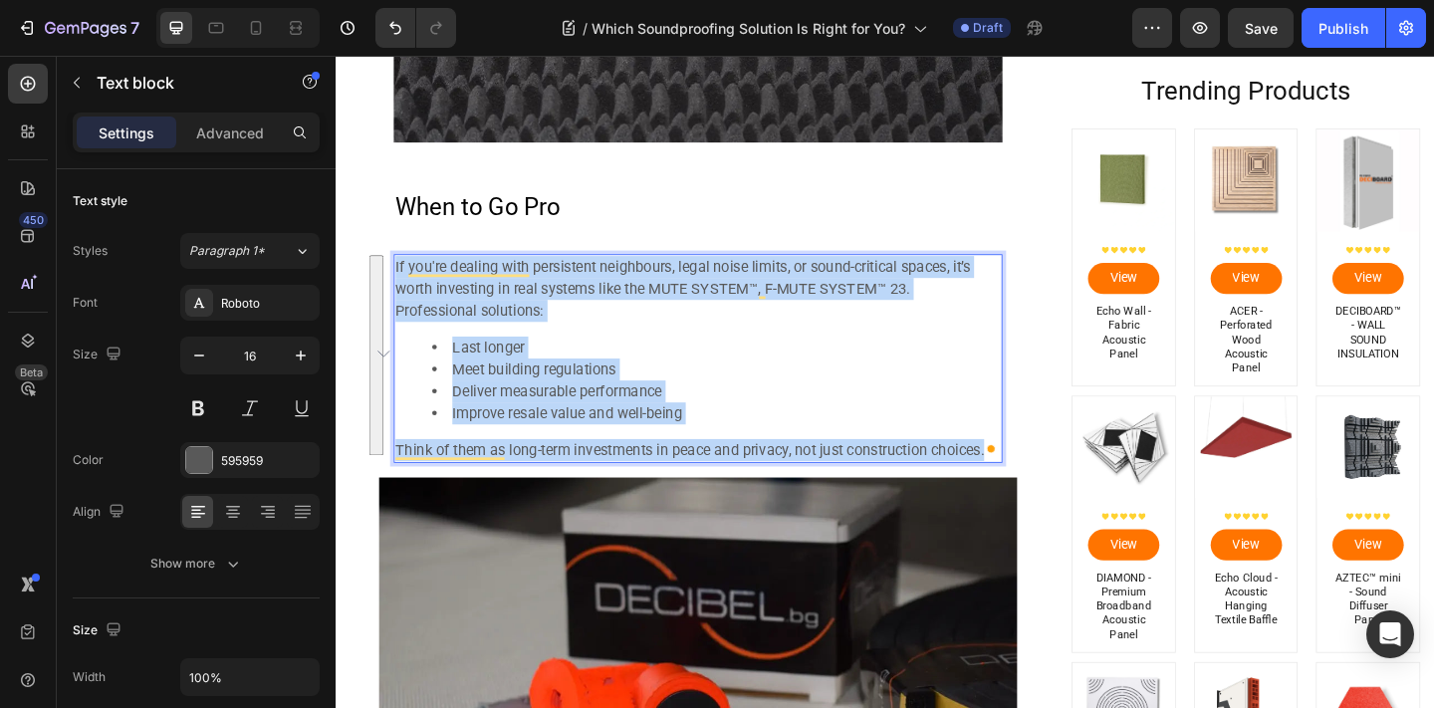
drag, startPoint x: 399, startPoint y: 284, endPoint x: 1052, endPoint y: 478, distance: 680.6
click at [1053, 480] on div "If you're dealing with persistent neighbours, legal noise limits, or sound-crit…" at bounding box center [729, 385] width 662 height 227
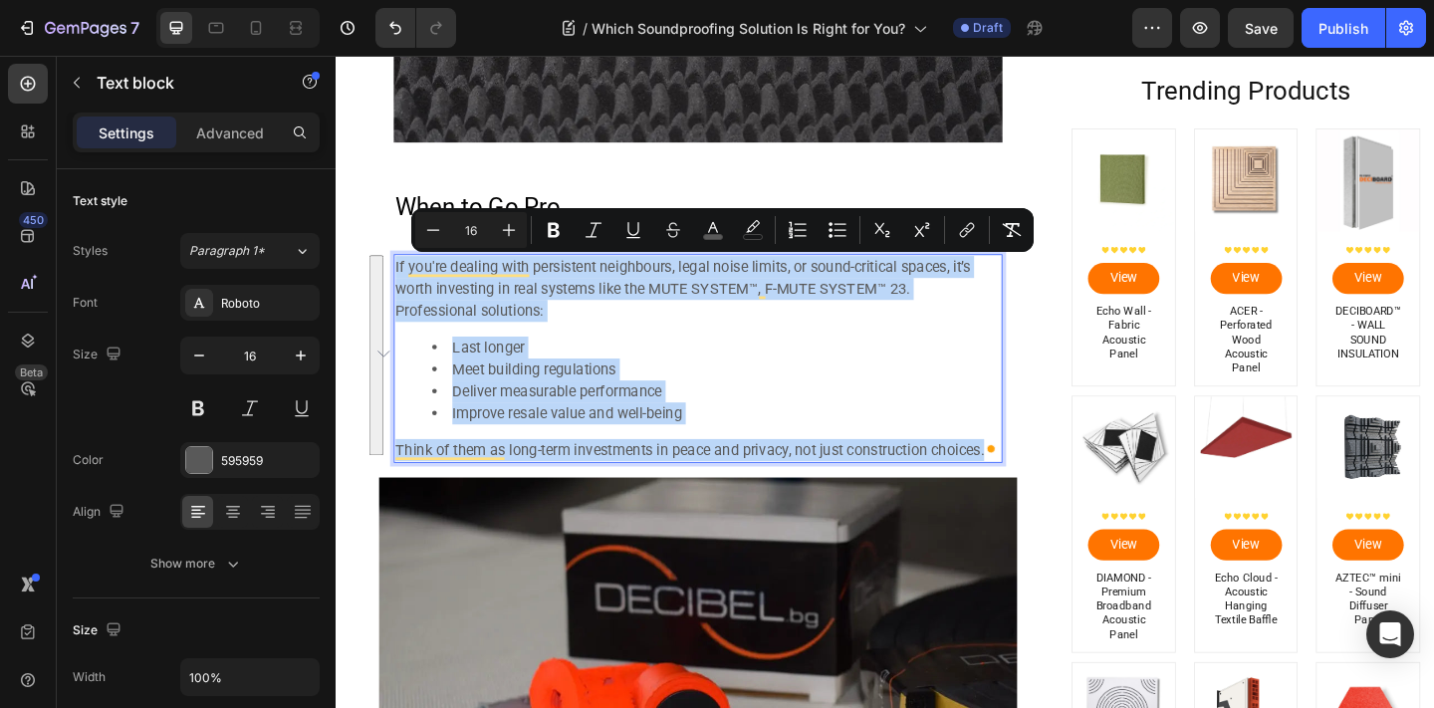
type input "11"
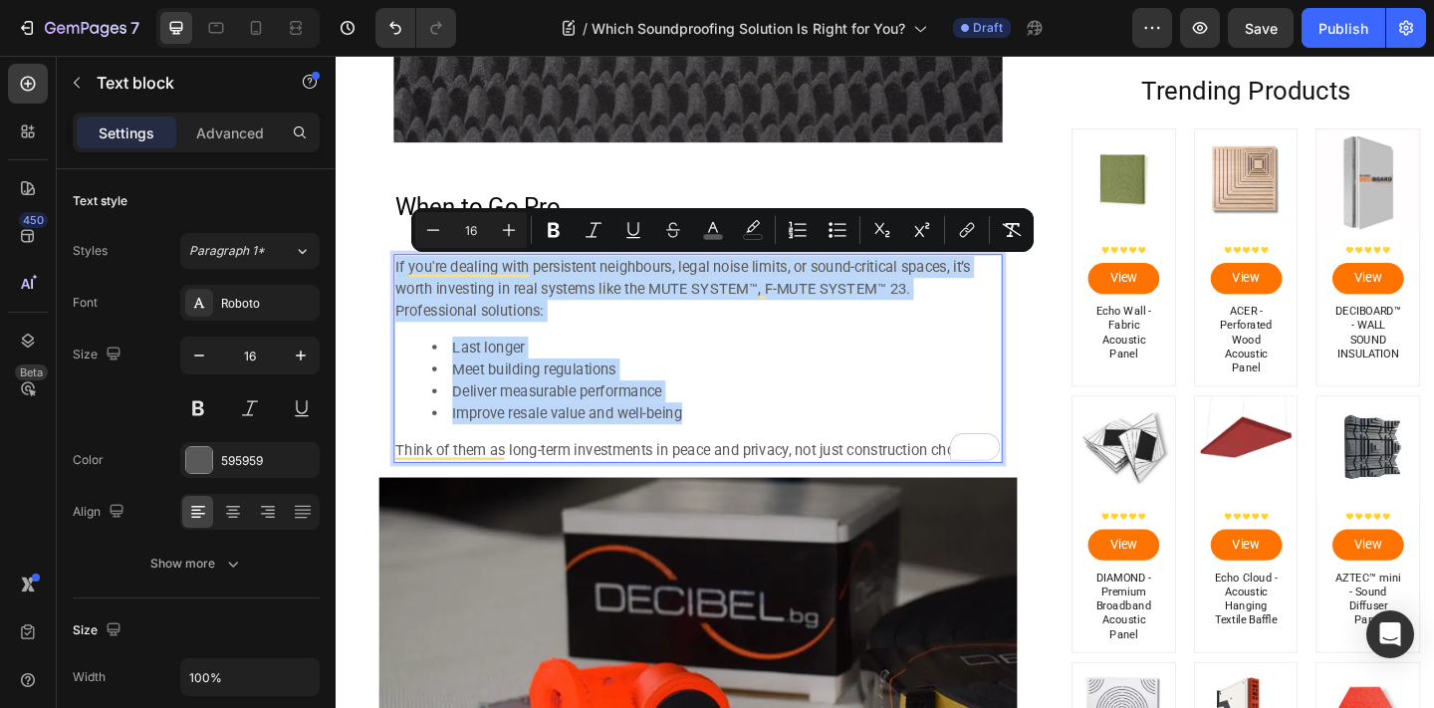
click at [884, 401] on li "Meet building regulations" at bounding box center [749, 397] width 618 height 24
click at [886, 414] on li "Deliver measurable performance" at bounding box center [749, 421] width 618 height 24
click at [724, 333] on p "Professional solutions:" at bounding box center [729, 334] width 658 height 24
click at [722, 336] on p "Professional solutions:" at bounding box center [729, 334] width 658 height 24
click at [722, 338] on p "Professional solutions:" at bounding box center [729, 334] width 658 height 24
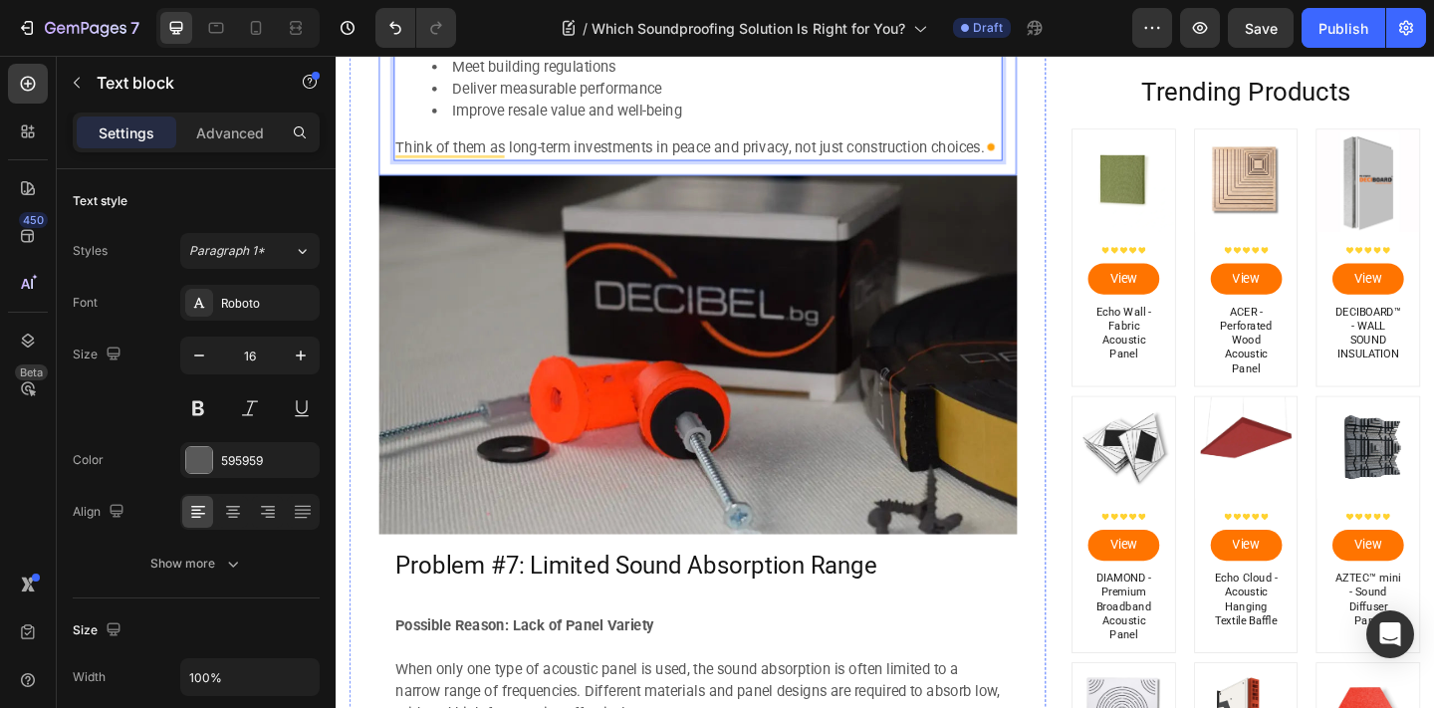
scroll to position [5907, 0]
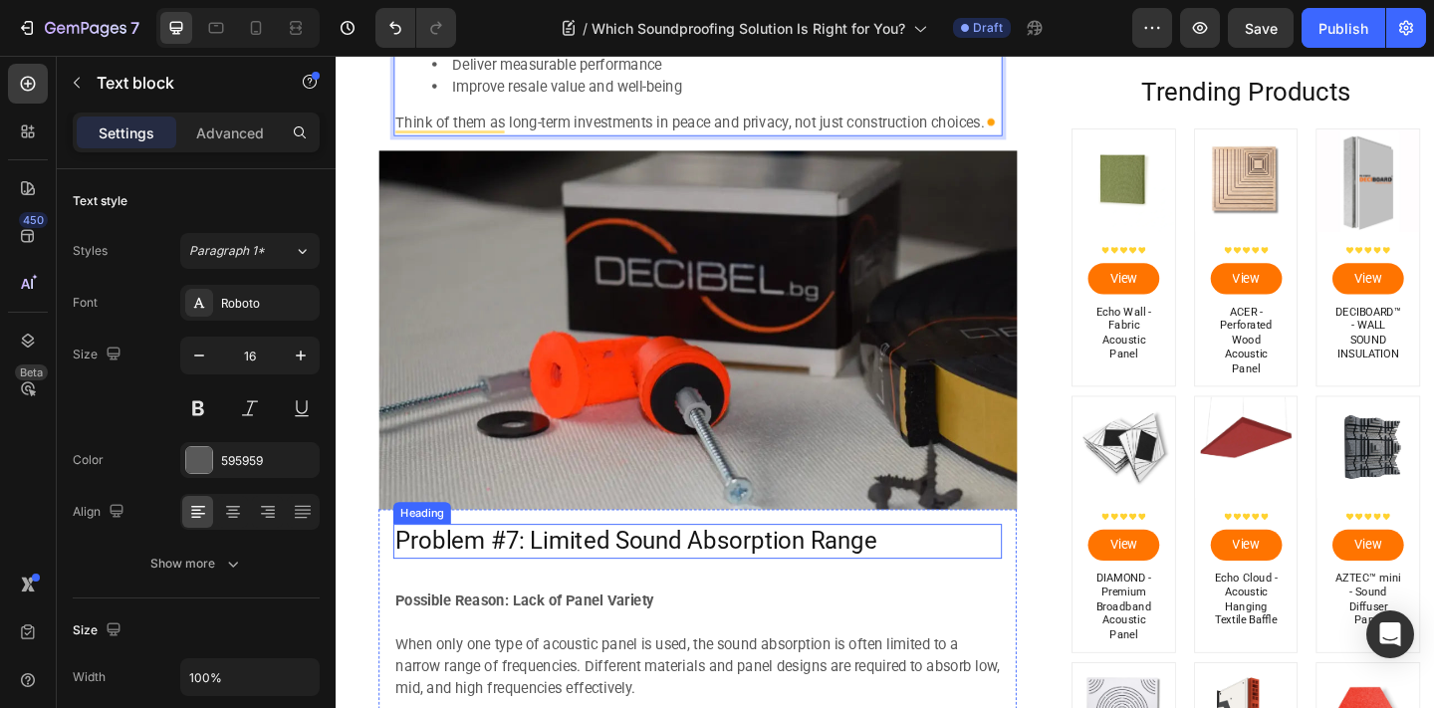
click at [668, 581] on h2 "Problem #7: Limited Sound Absorption Range" at bounding box center [729, 585] width 662 height 38
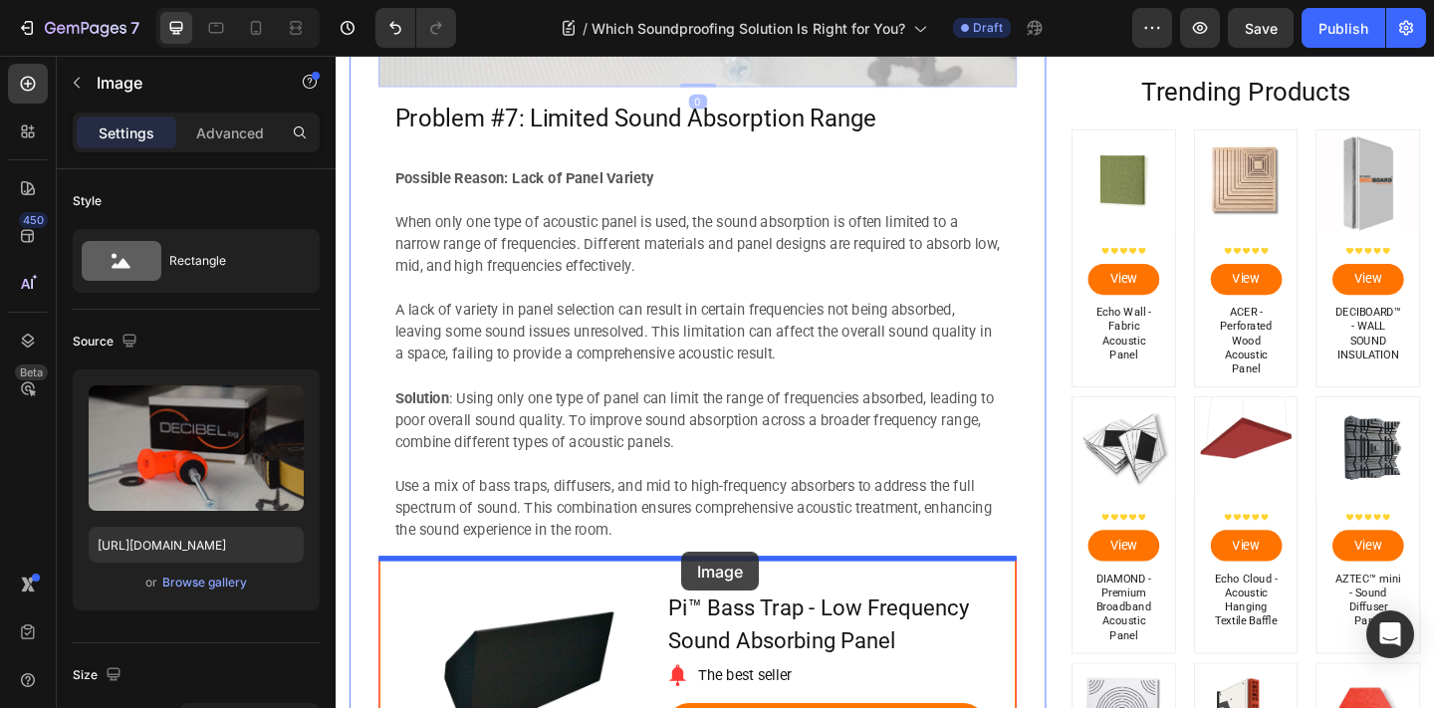
drag, startPoint x: 724, startPoint y: 293, endPoint x: 711, endPoint y: 596, distance: 303.0
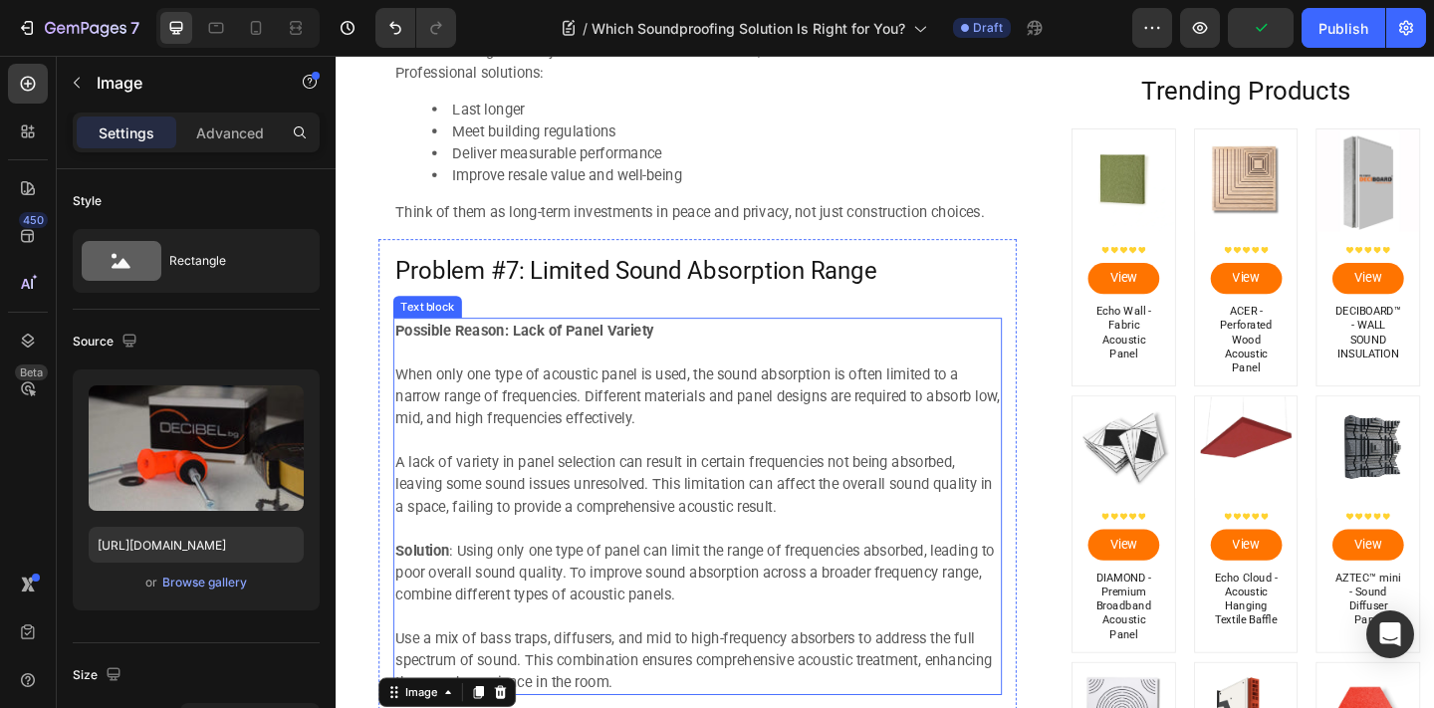
scroll to position [5806, 0]
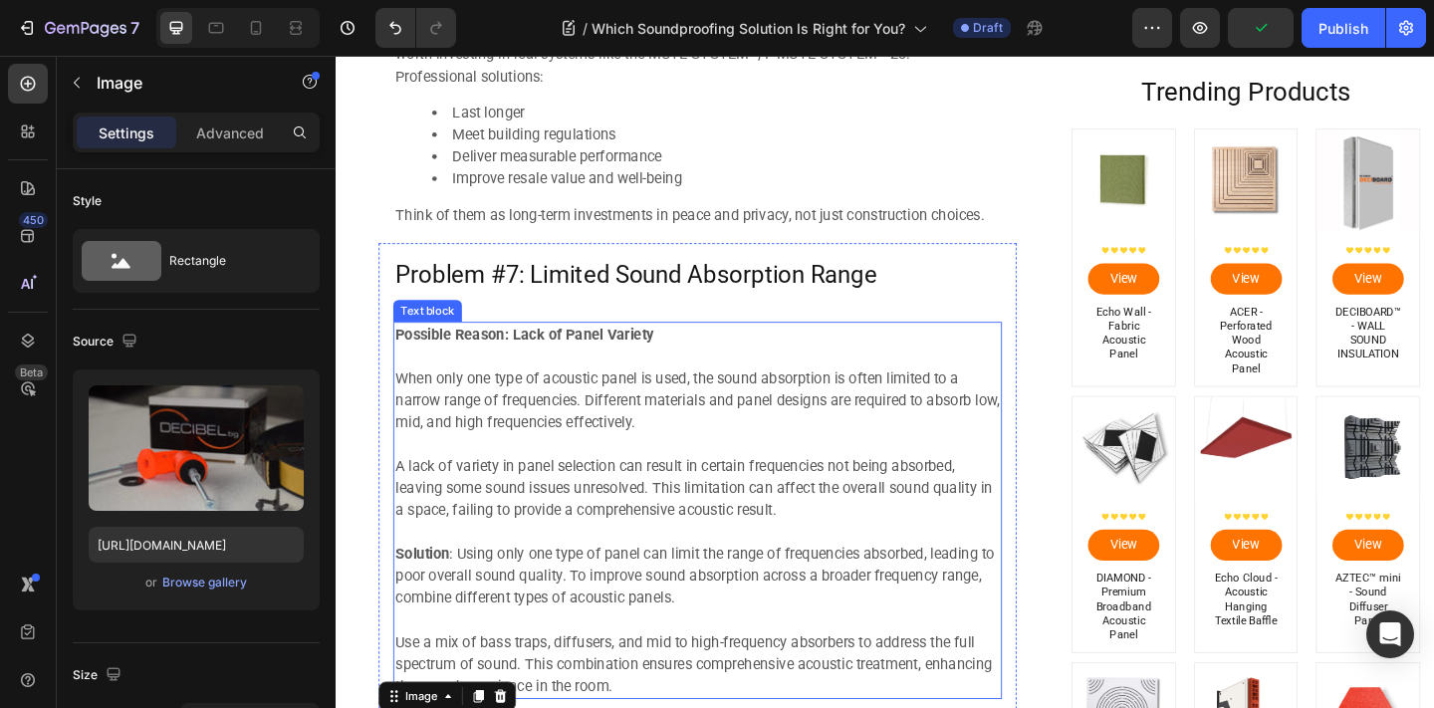
click at [685, 289] on h2 "Problem #7: Limited Sound Absorption Range" at bounding box center [729, 295] width 662 height 38
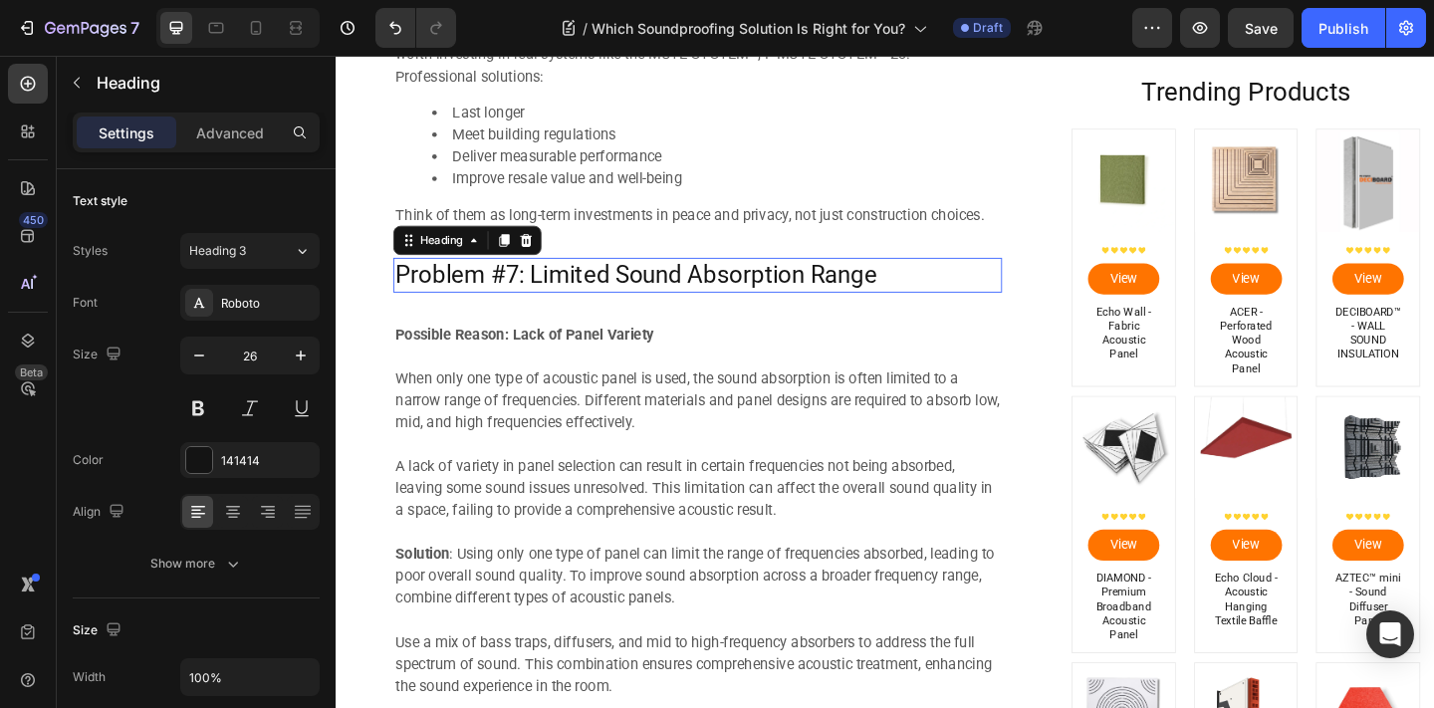
click at [685, 290] on h2 "Problem #7: Limited Sound Absorption Range" at bounding box center [729, 295] width 662 height 38
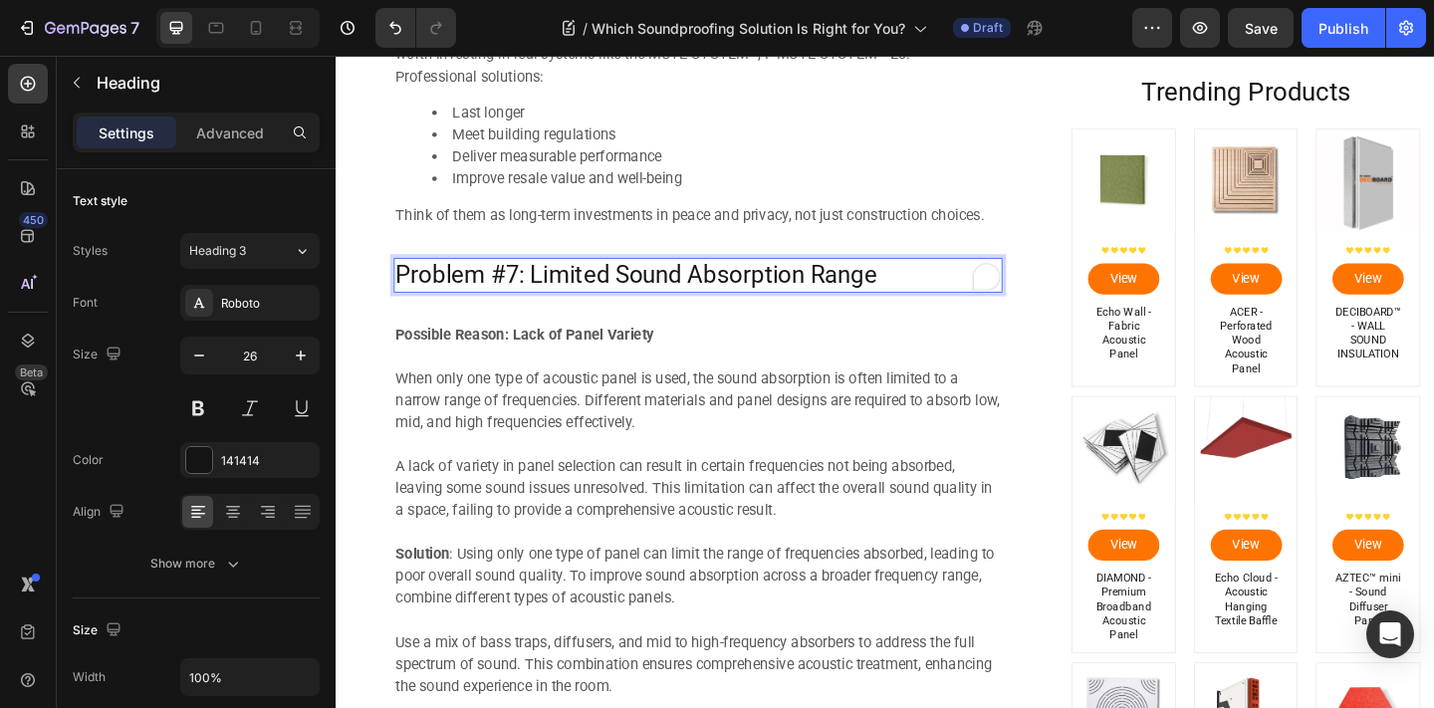
click at [685, 290] on p "Problem #7: Limited Sound Absorption Range" at bounding box center [729, 295] width 658 height 34
click at [574, 290] on p "Final Picks" at bounding box center [729, 295] width 658 height 34
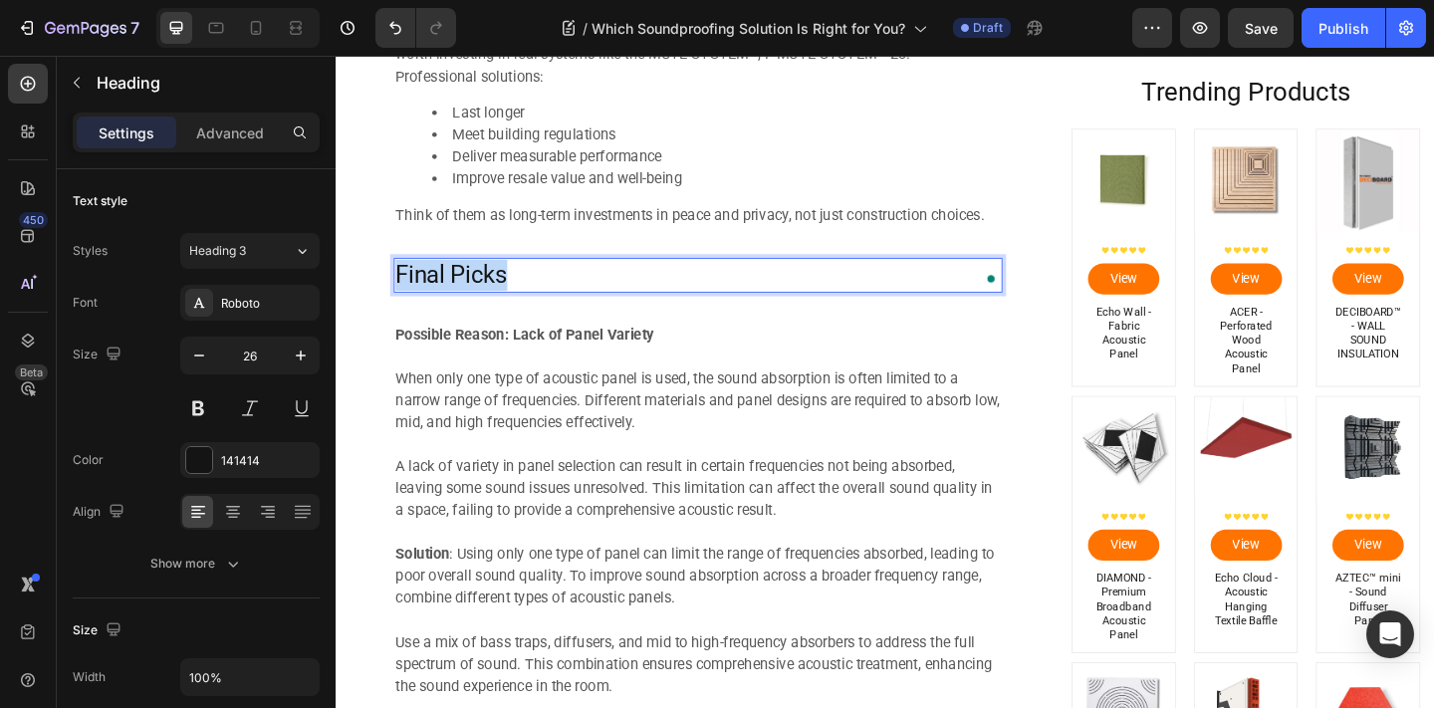
click at [574, 290] on p "Final Picks" at bounding box center [729, 295] width 658 height 34
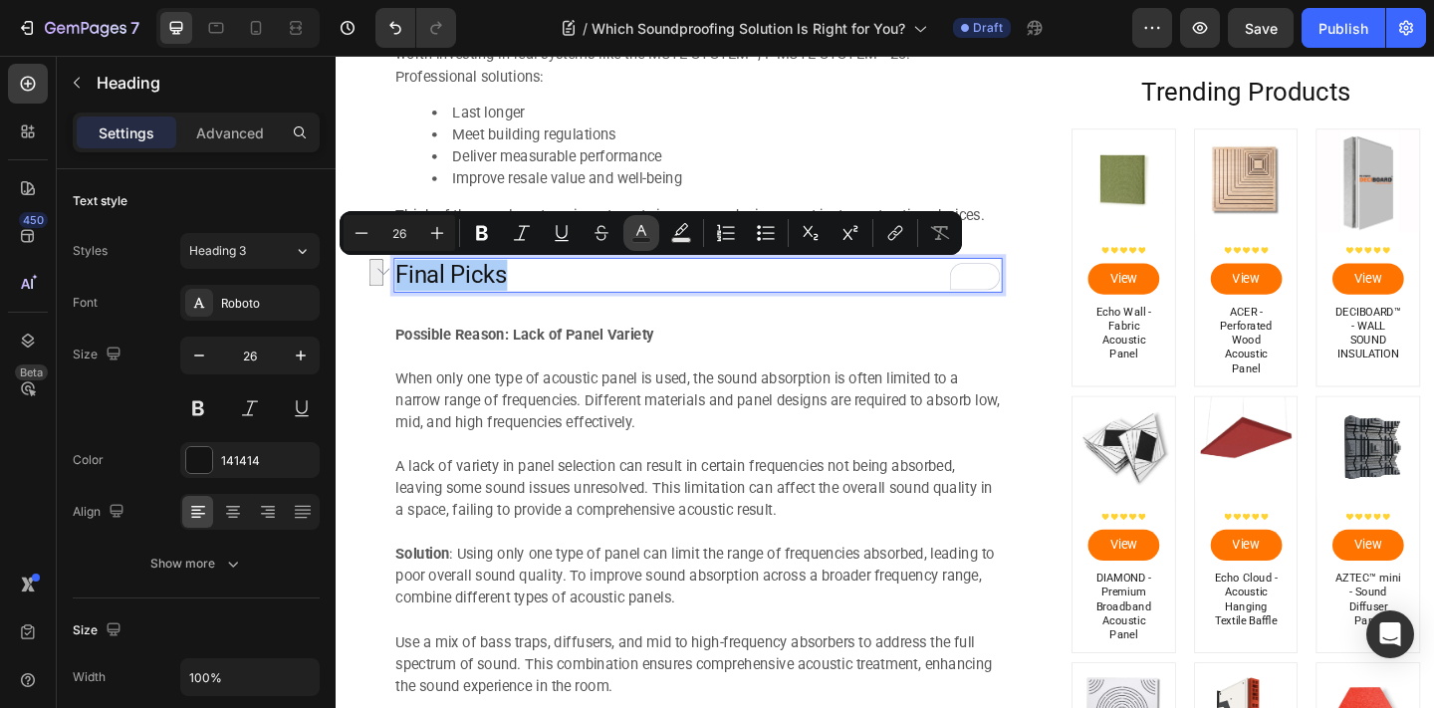
click at [629, 235] on button "Text Color" at bounding box center [641, 233] width 36 height 36
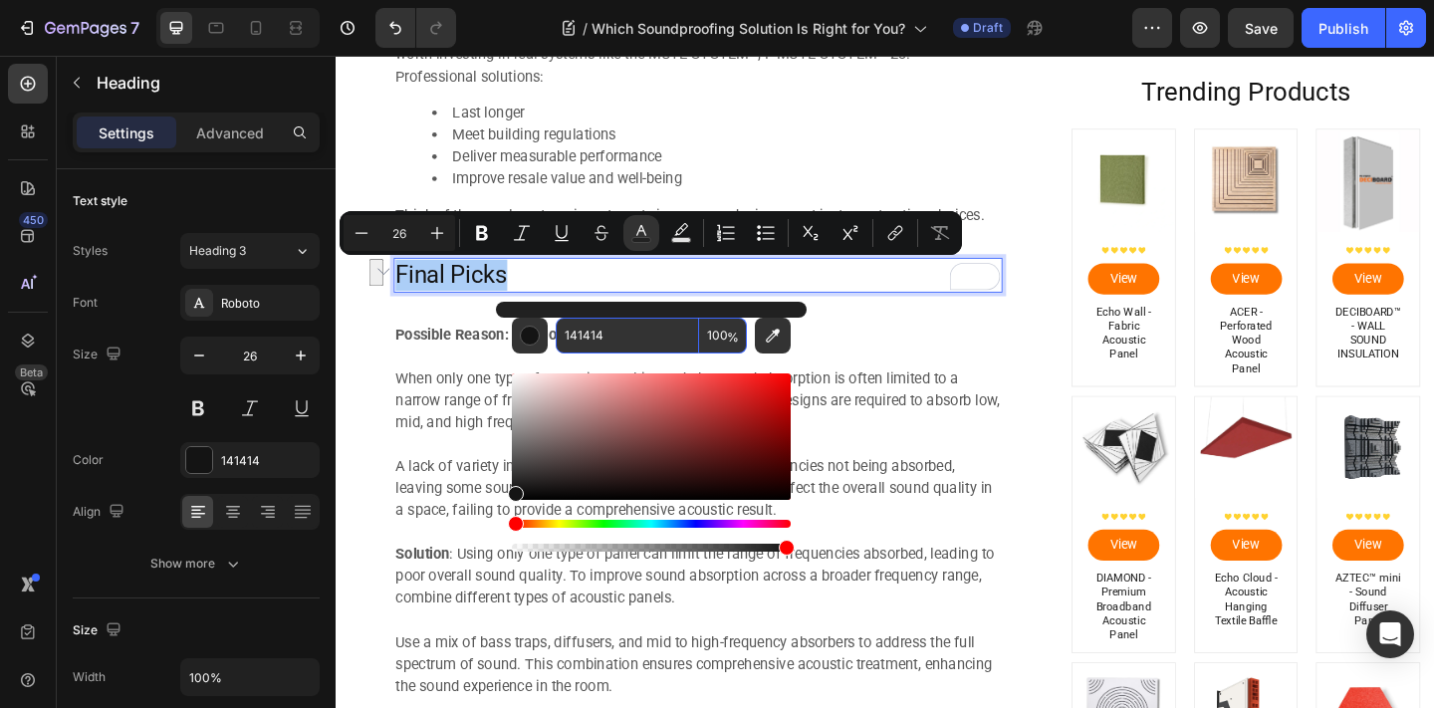
click at [626, 336] on input "141414" at bounding box center [627, 336] width 143 height 36
click at [626, 337] on input "141414" at bounding box center [627, 336] width 143 height 36
type input "595959"
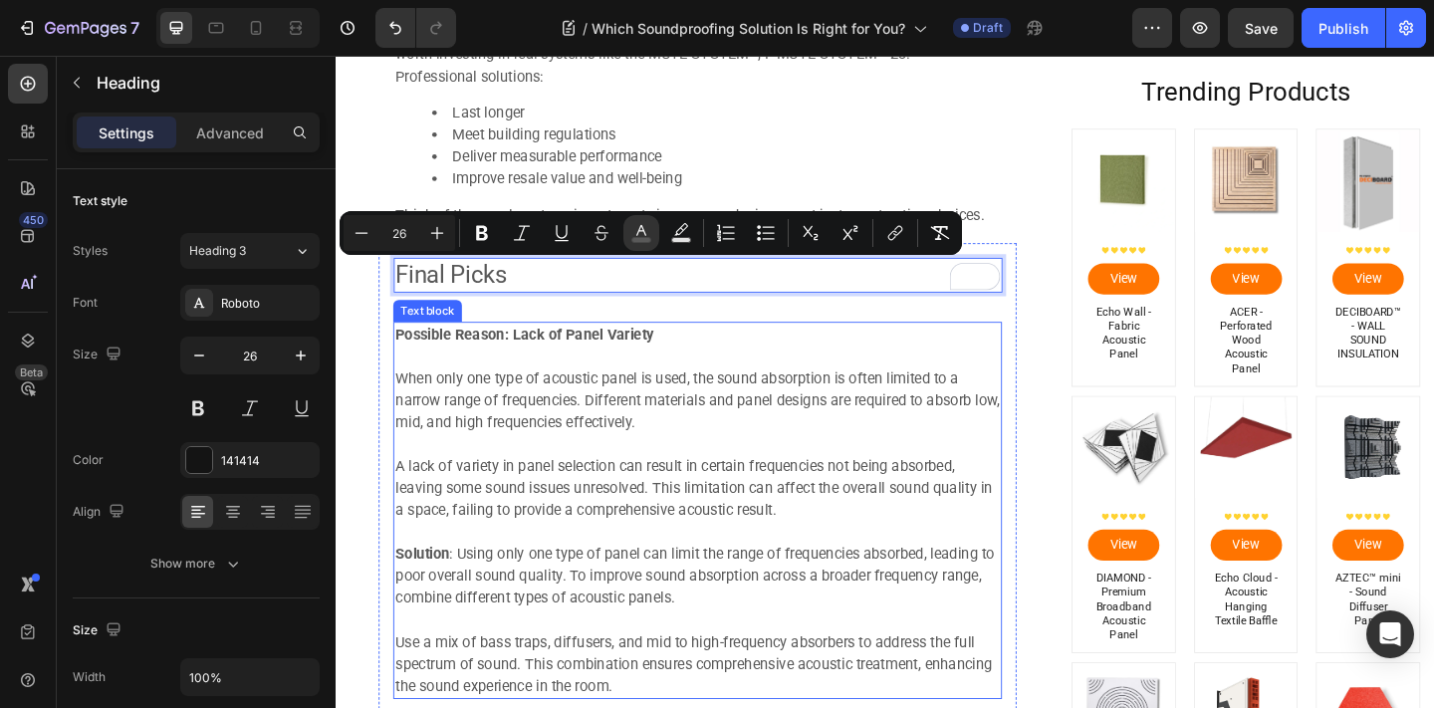
click at [618, 355] on strong "Possible Reason: Lack of Panel Variety" at bounding box center [540, 359] width 281 height 19
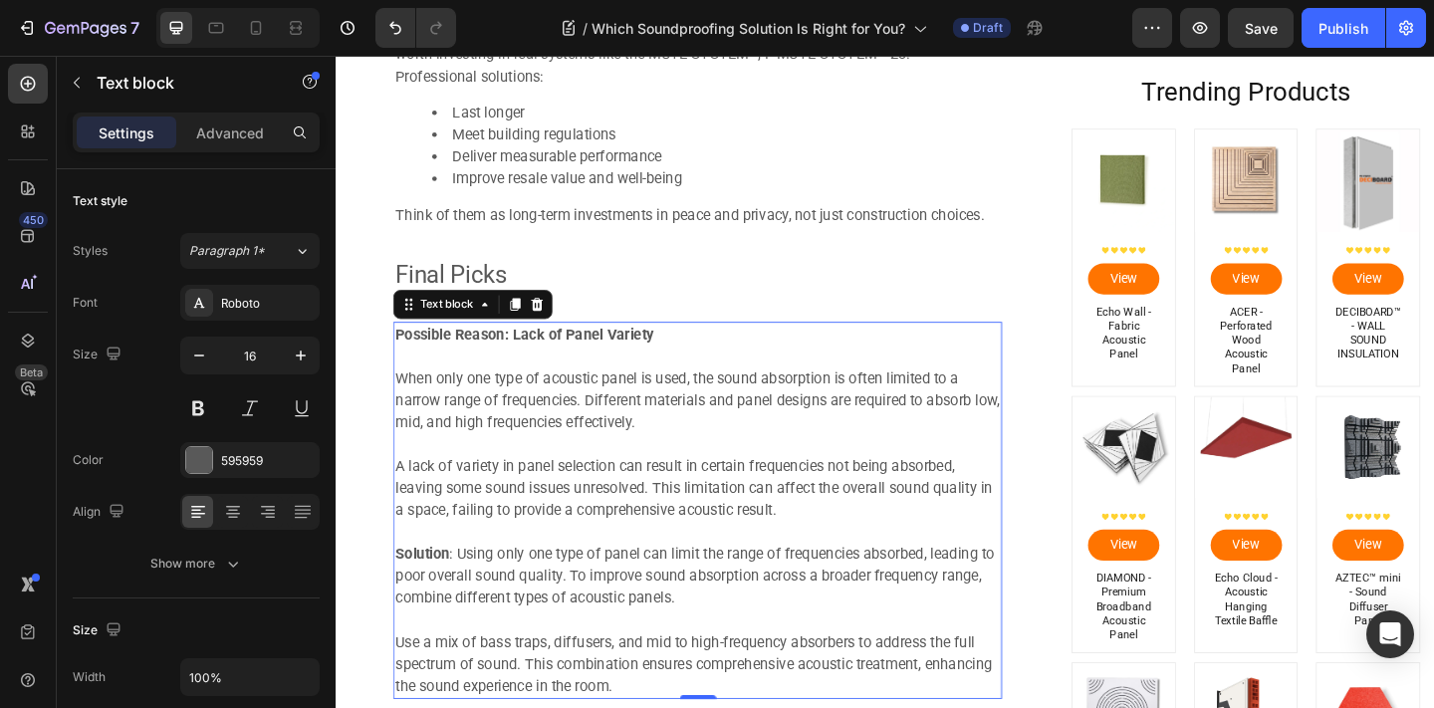
click at [625, 432] on p "When only one type of acoustic panel is used, the sound absorption is often lim…" at bounding box center [729, 431] width 658 height 72
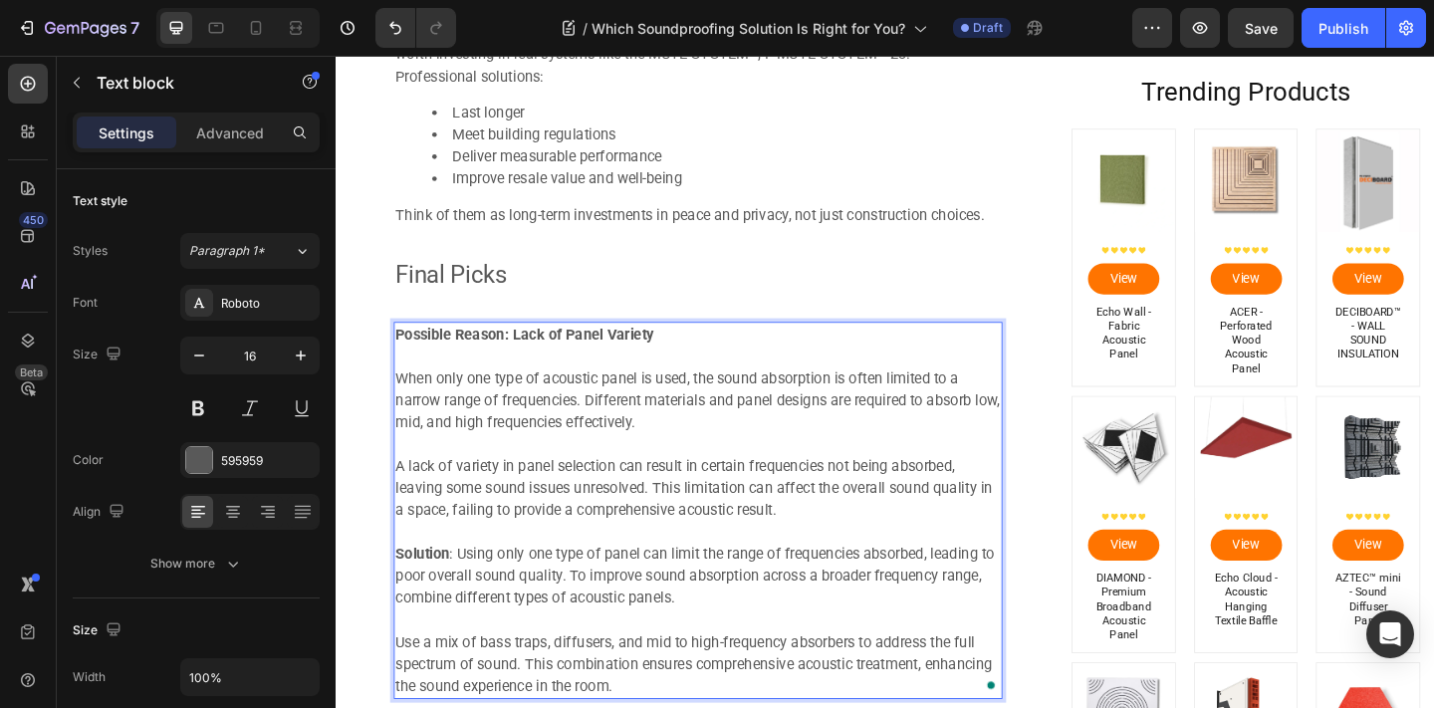
click at [404, 358] on strong "Possible Reason: Lack of Panel Variety" at bounding box center [540, 359] width 281 height 19
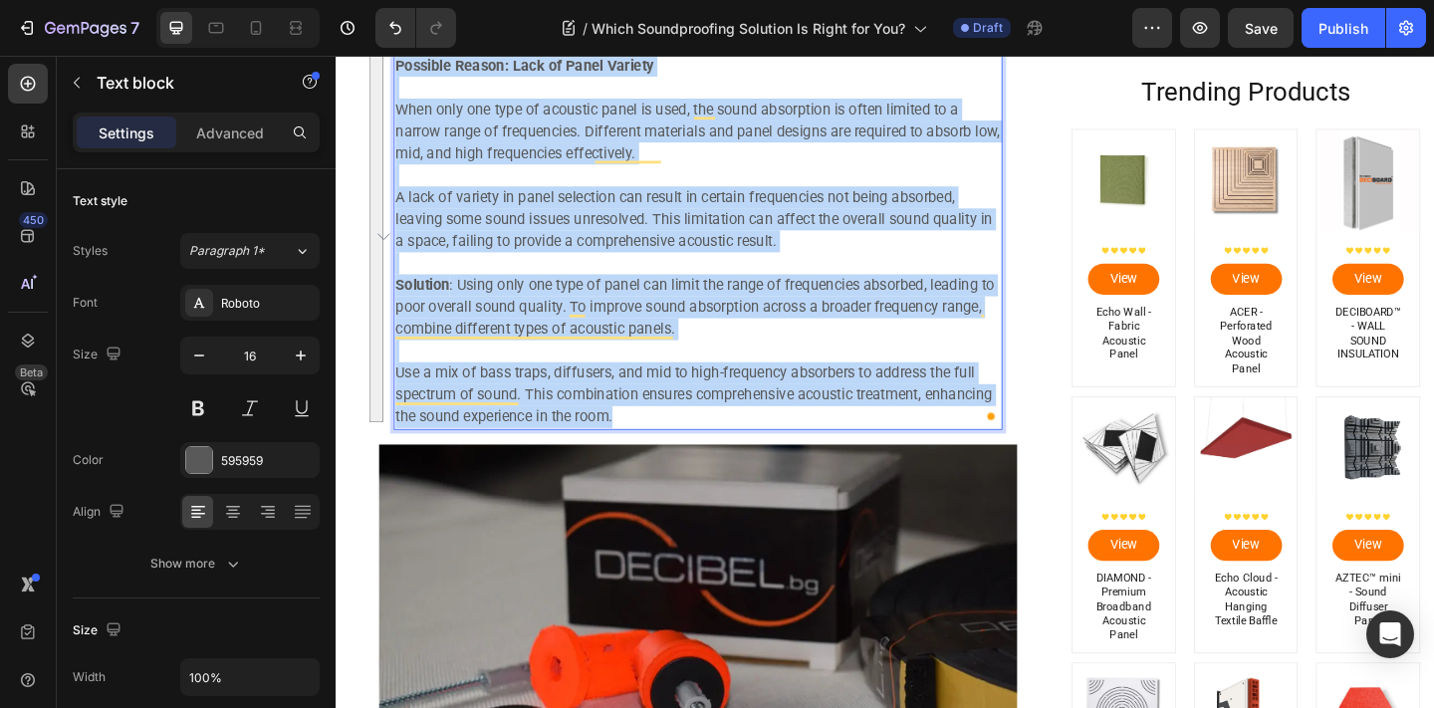
drag, startPoint x: 404, startPoint y: 358, endPoint x: 467, endPoint y: 786, distance: 432.8
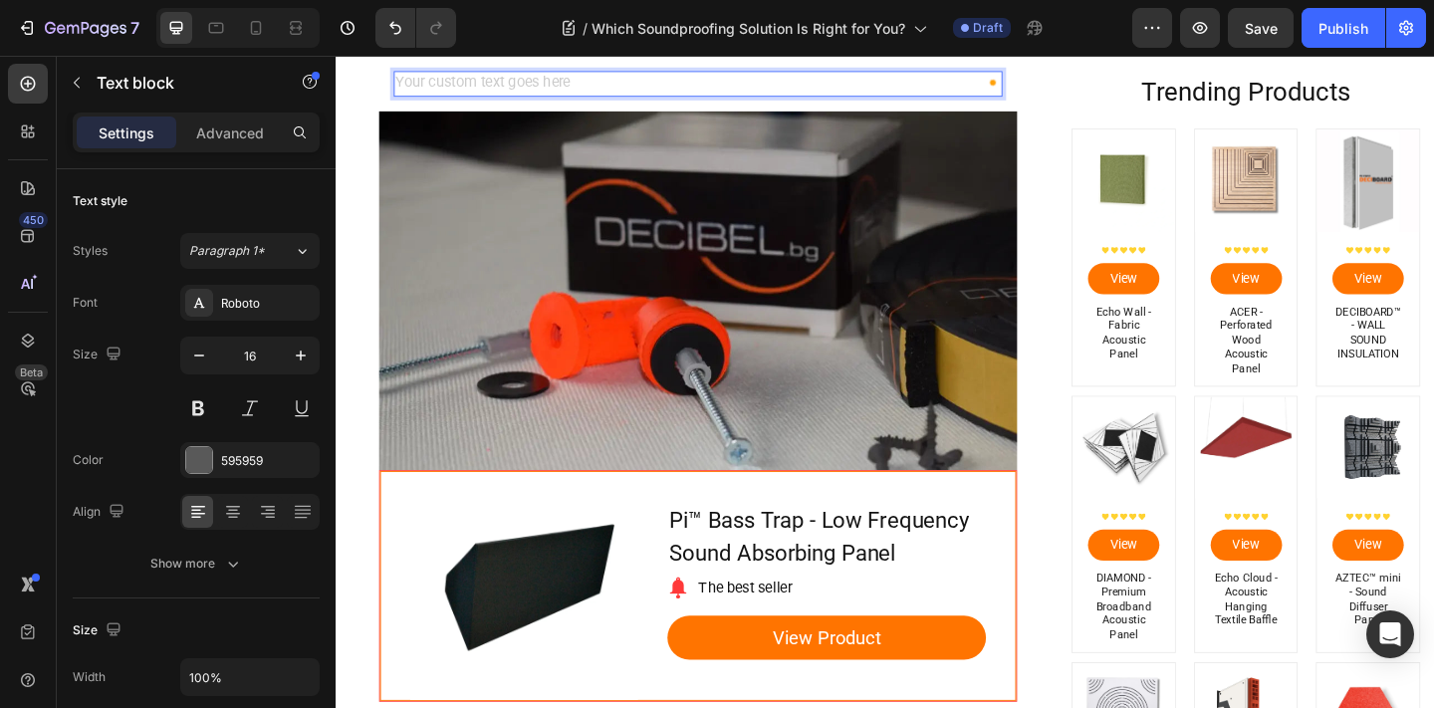
scroll to position [6078, 0]
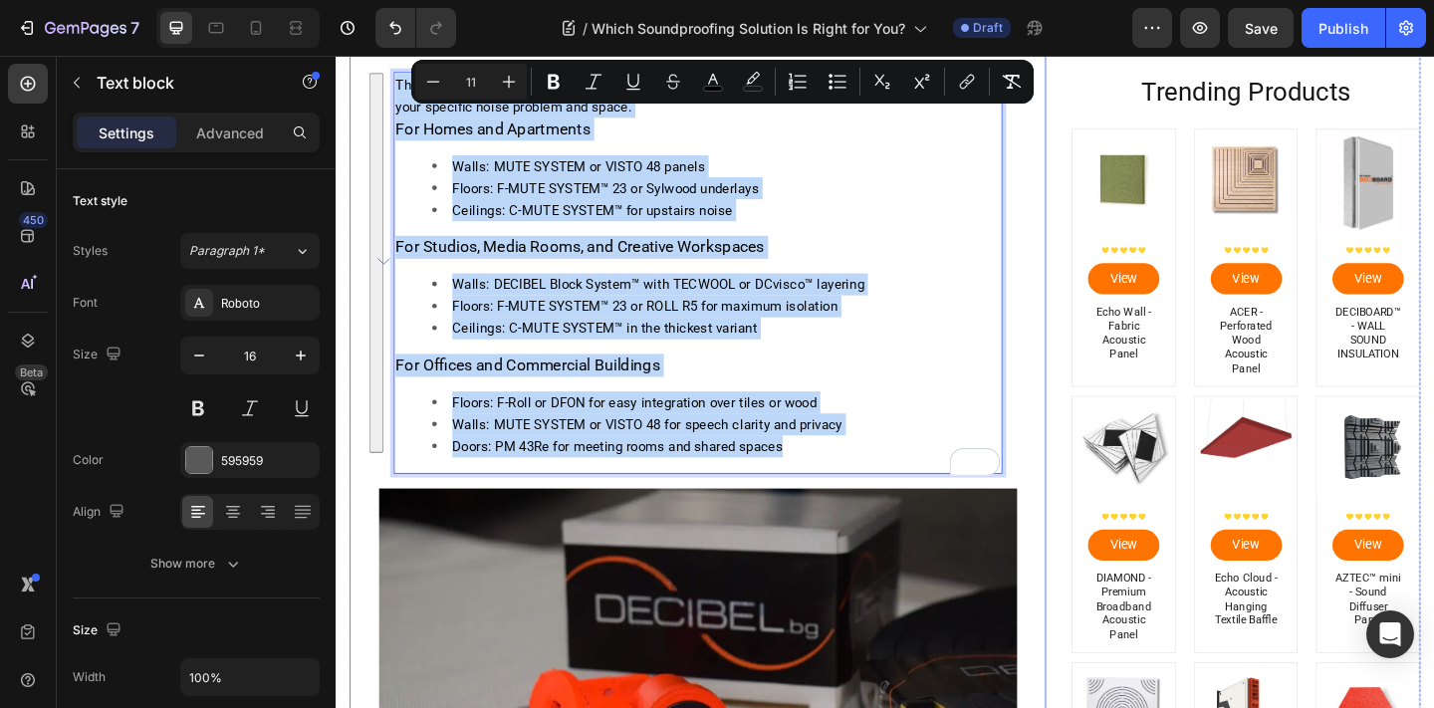
drag, startPoint x: 849, startPoint y: 492, endPoint x: 389, endPoint y: 96, distance: 607.3
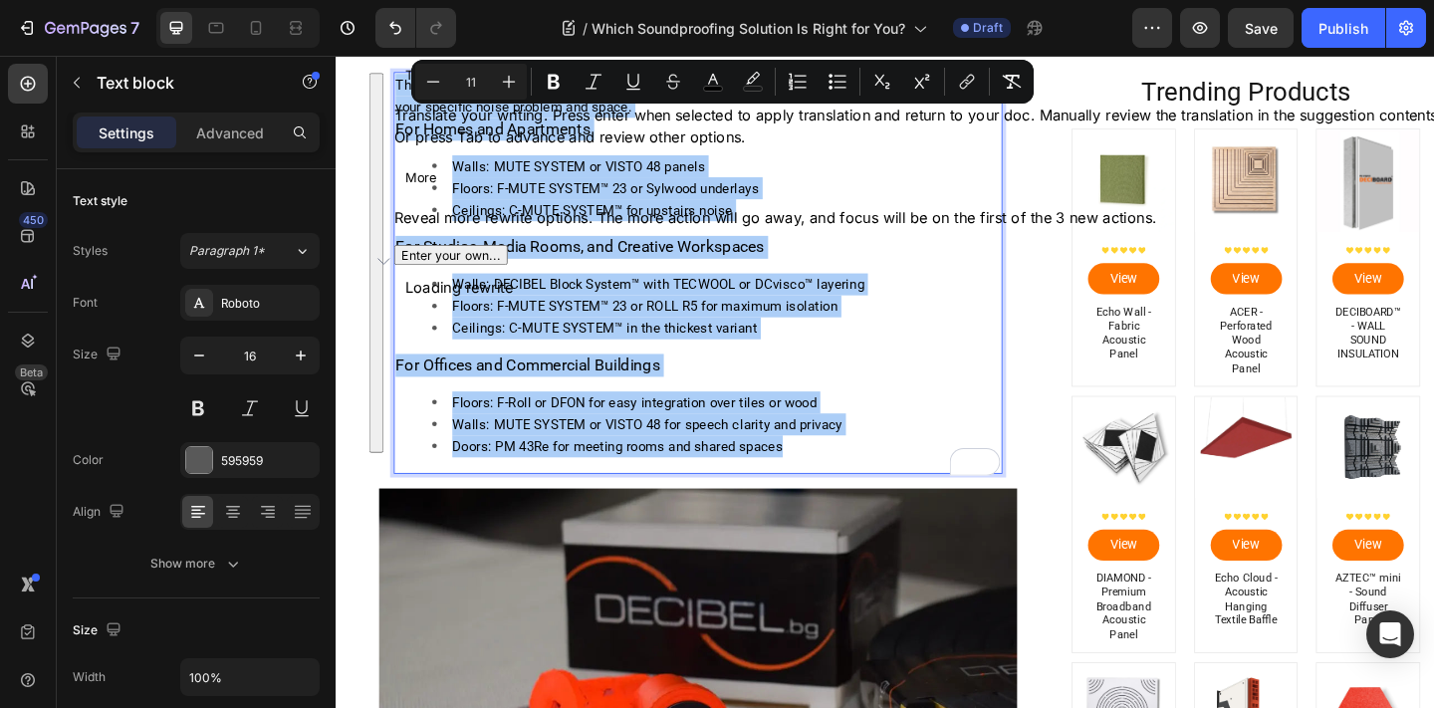
click at [478, 76] on input "11" at bounding box center [471, 82] width 40 height 24
click at [477, 76] on input "11" at bounding box center [471, 82] width 40 height 24
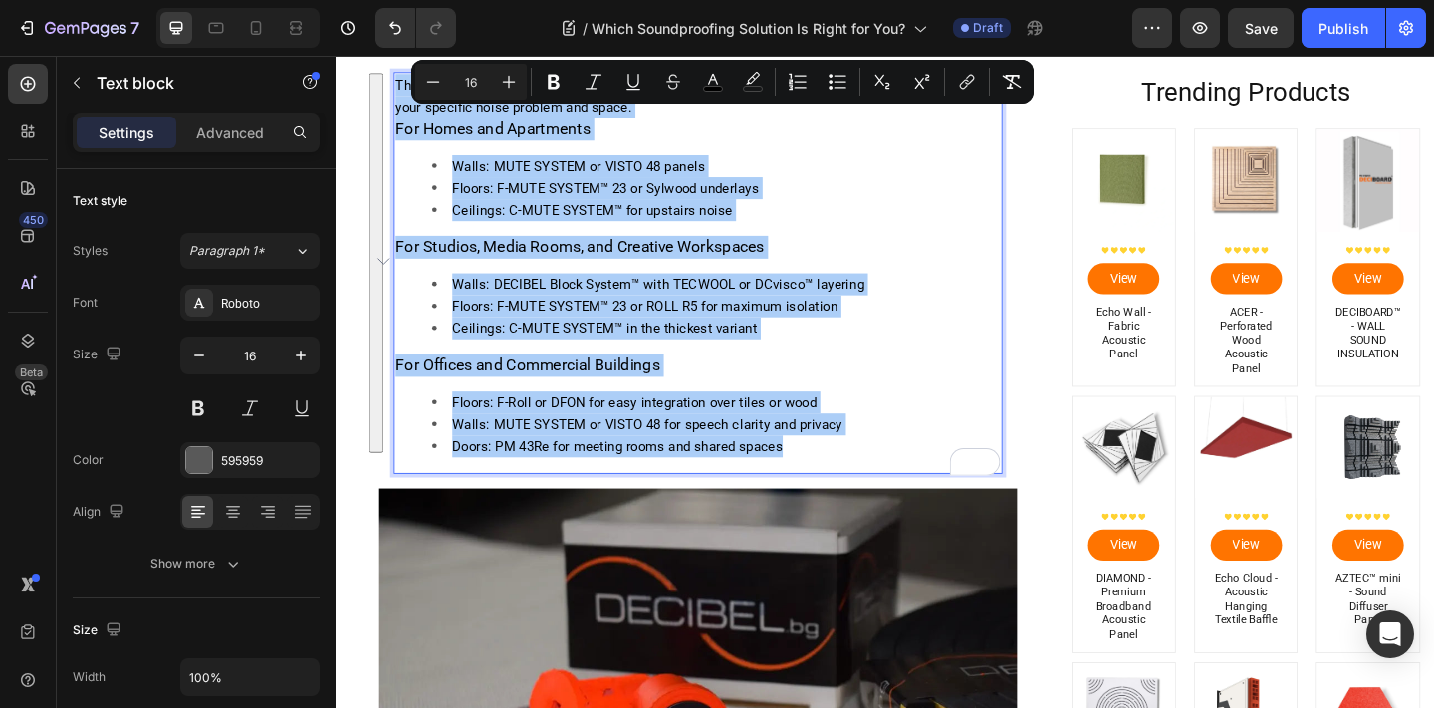
type input "16"
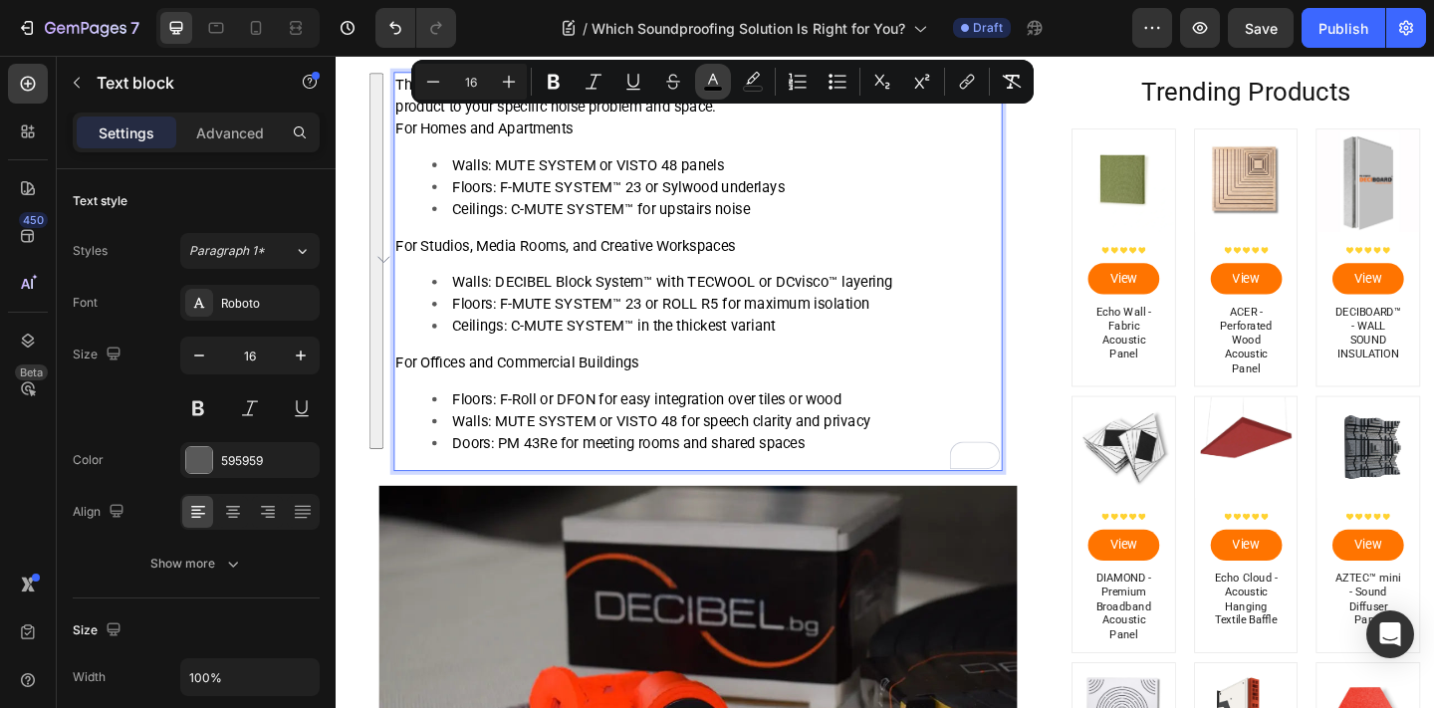
click at [720, 83] on icon "Editor contextual toolbar" at bounding box center [713, 82] width 20 height 20
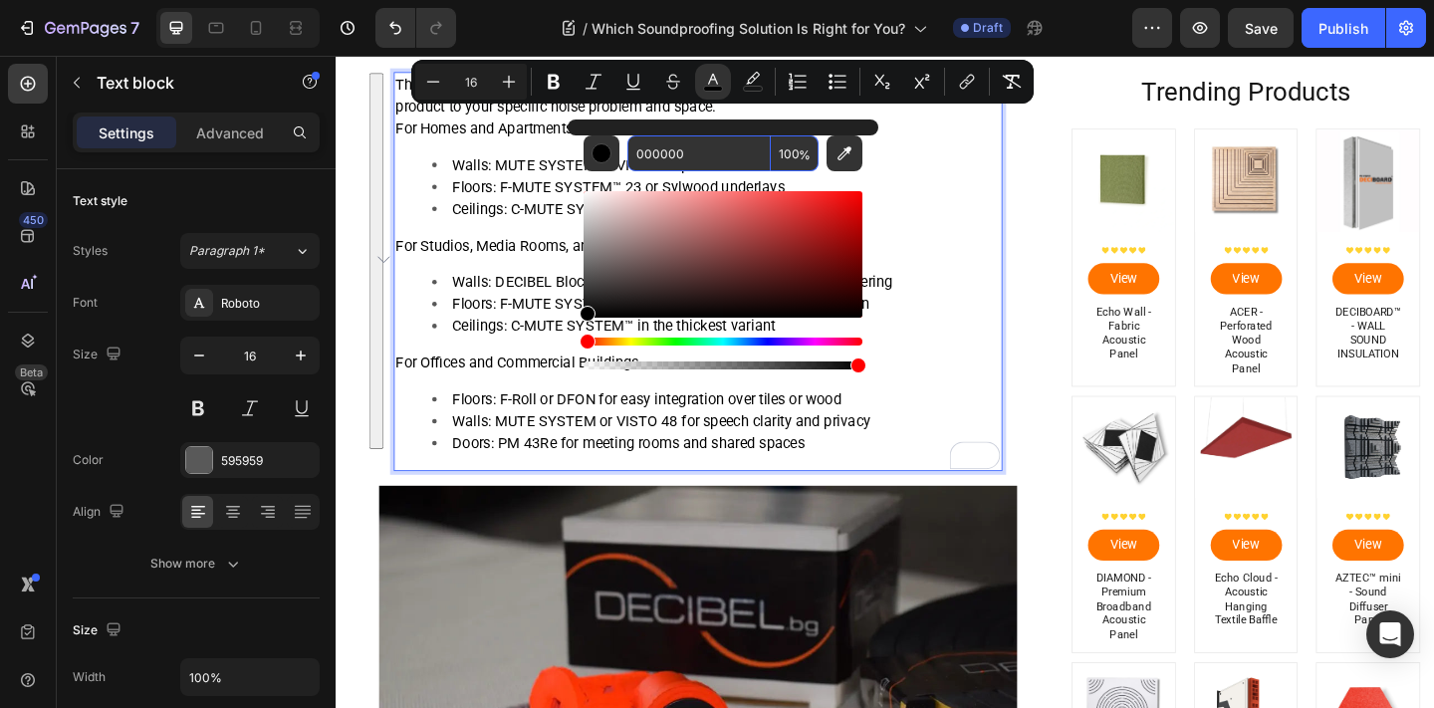
click at [693, 154] on input "000000" at bounding box center [698, 153] width 143 height 36
type input "595959"
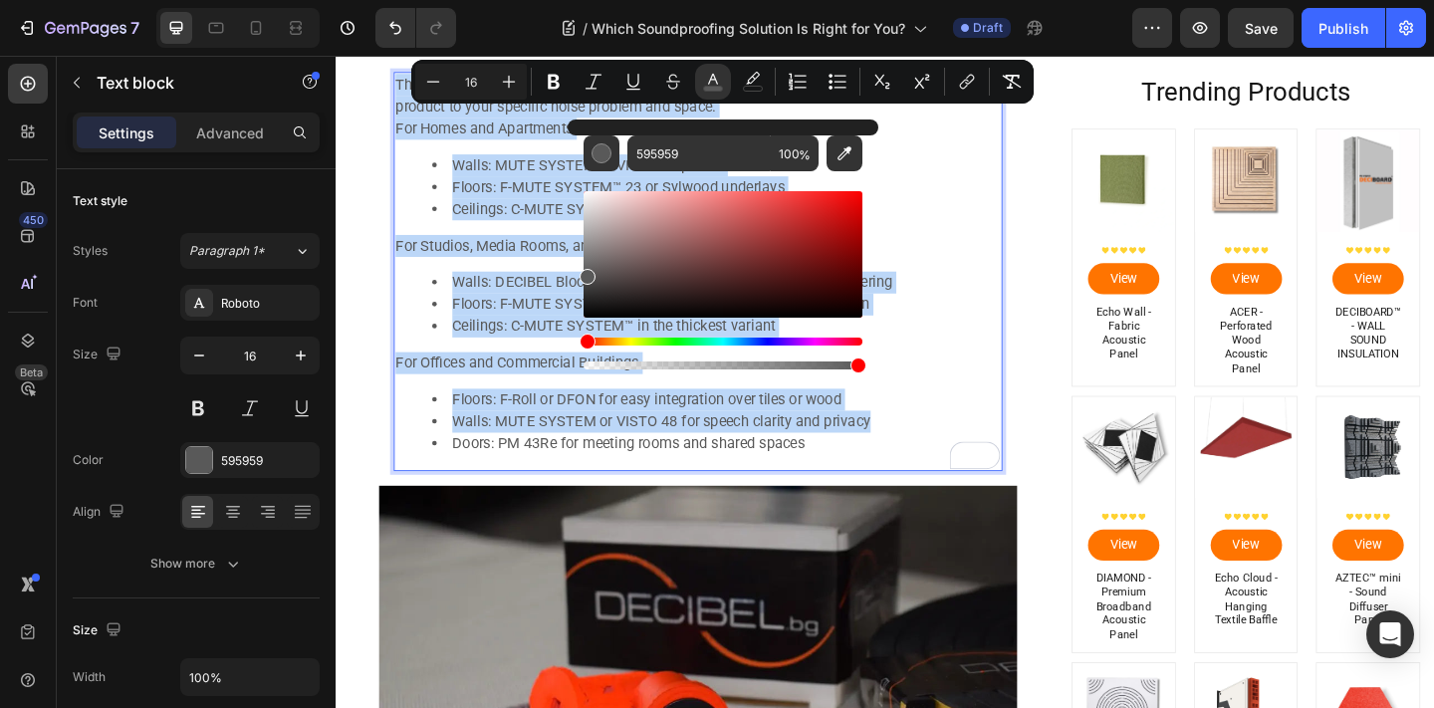
click at [534, 340] on li "Ceilings: C-MUTE SYSTEM™ in the thickest variant" at bounding box center [749, 351] width 618 height 24
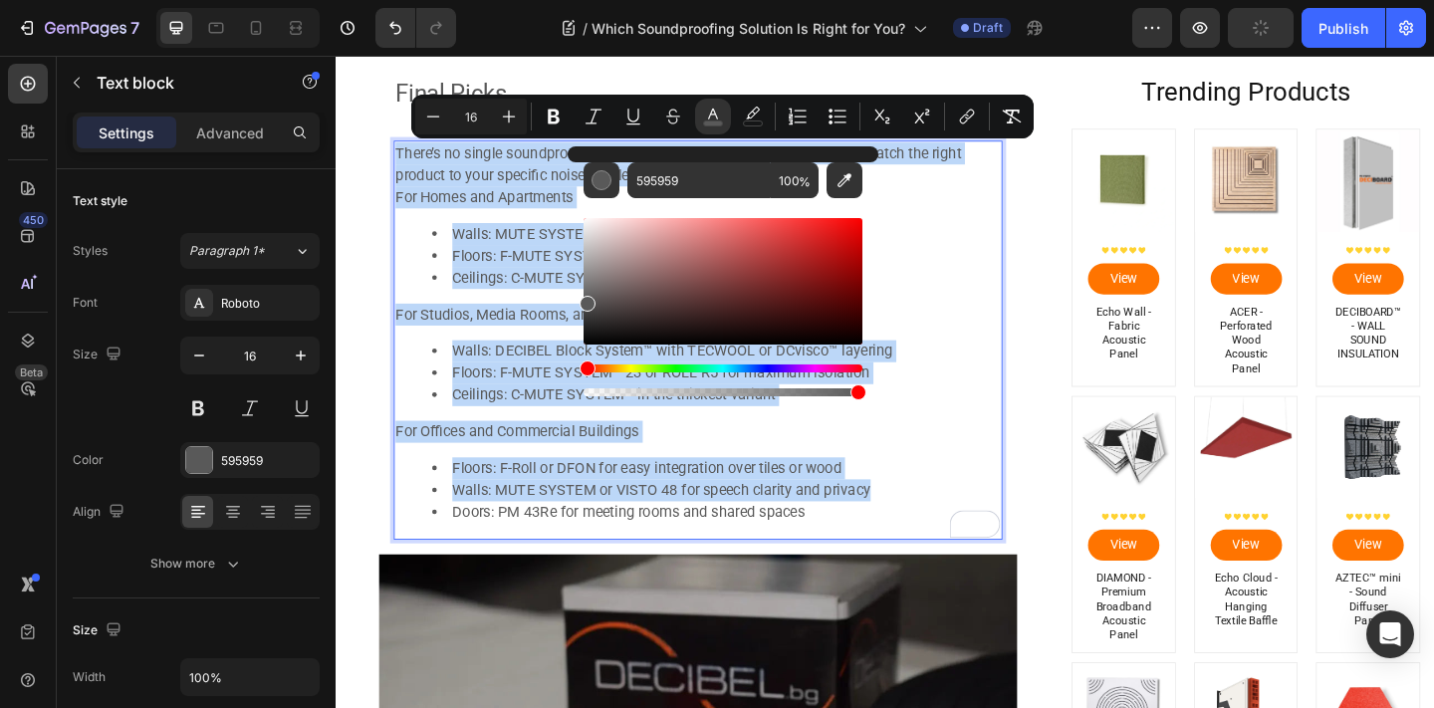
click at [534, 339] on span "For Studios, Media Rooms, and Creative Workspaces" at bounding box center [584, 337] width 369 height 19
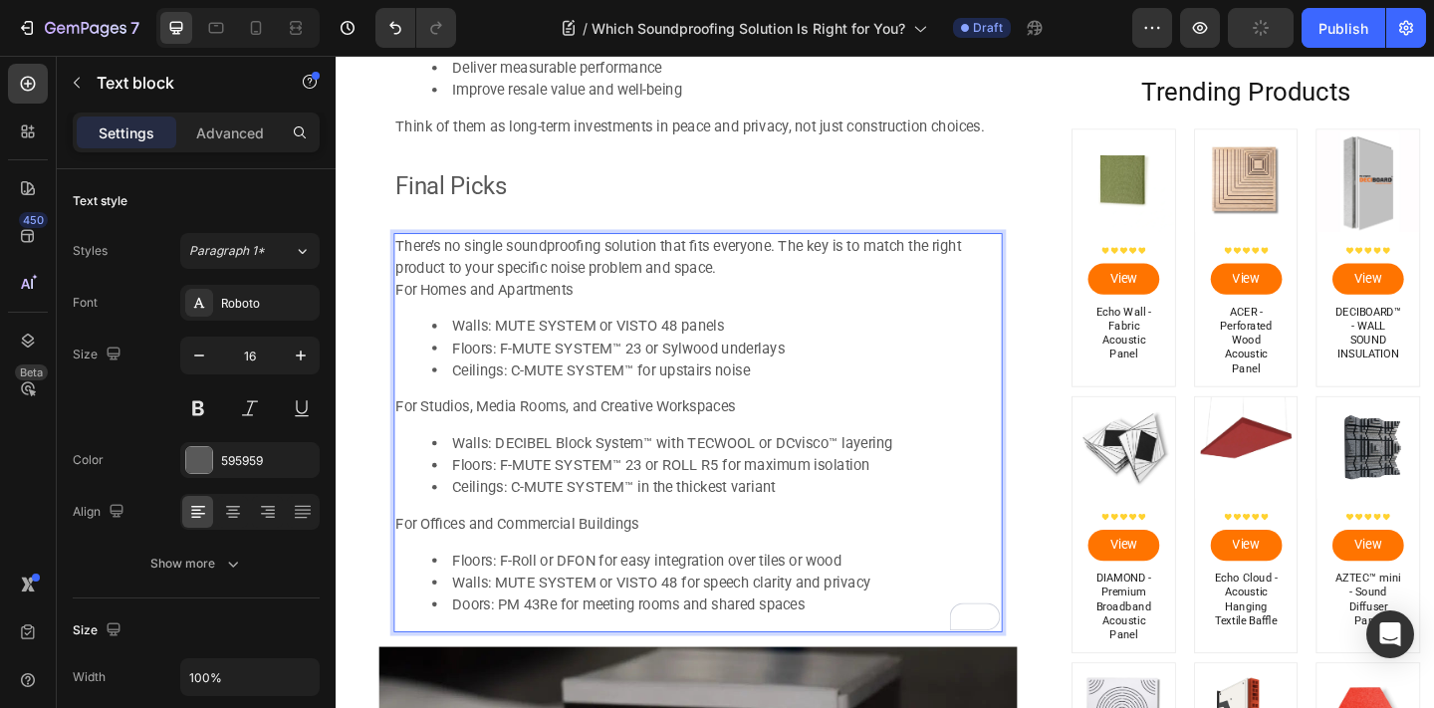
click at [517, 237] on div "⁠⁠⁠⁠⁠⁠⁠ Final Picks Heading There’s no single soundproofing solution that fits …" at bounding box center [729, 431] width 662 height 504
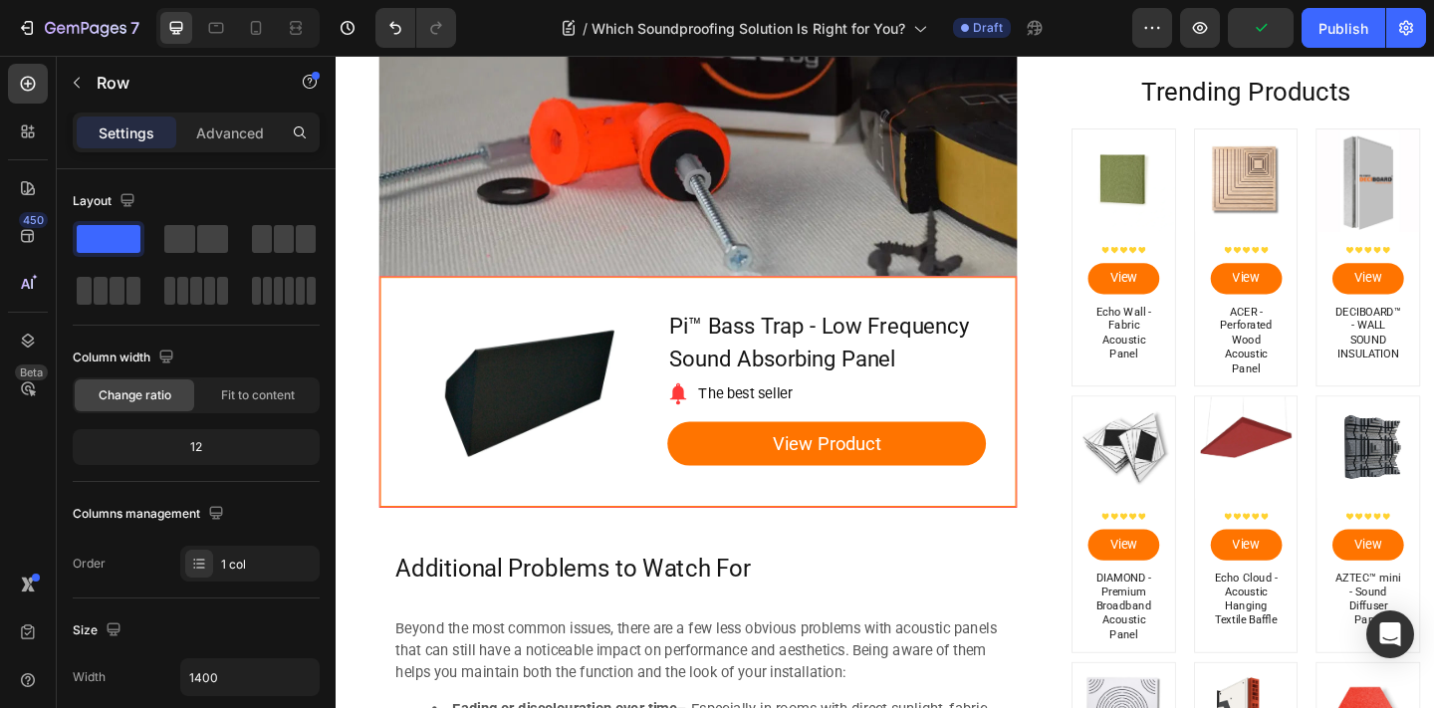
scroll to position [6733, 0]
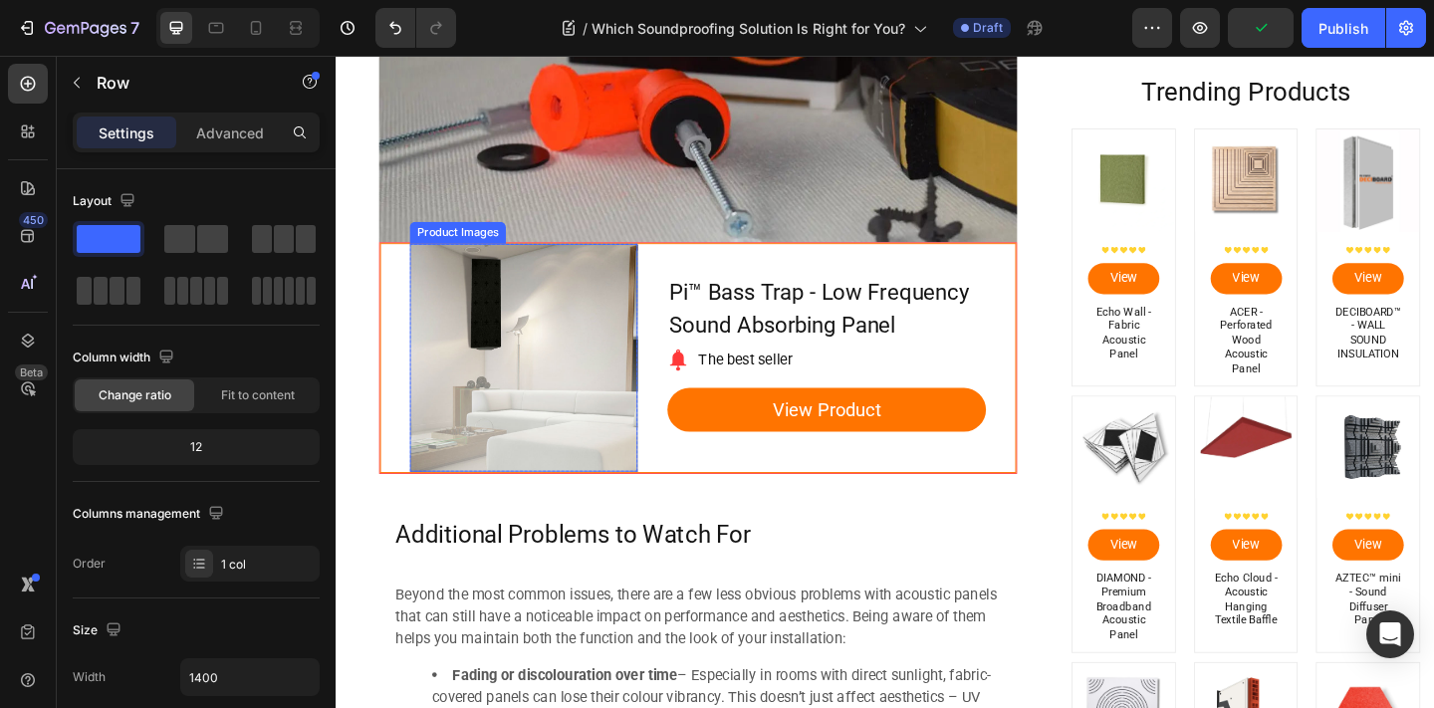
click at [499, 382] on img at bounding box center [540, 385] width 248 height 248
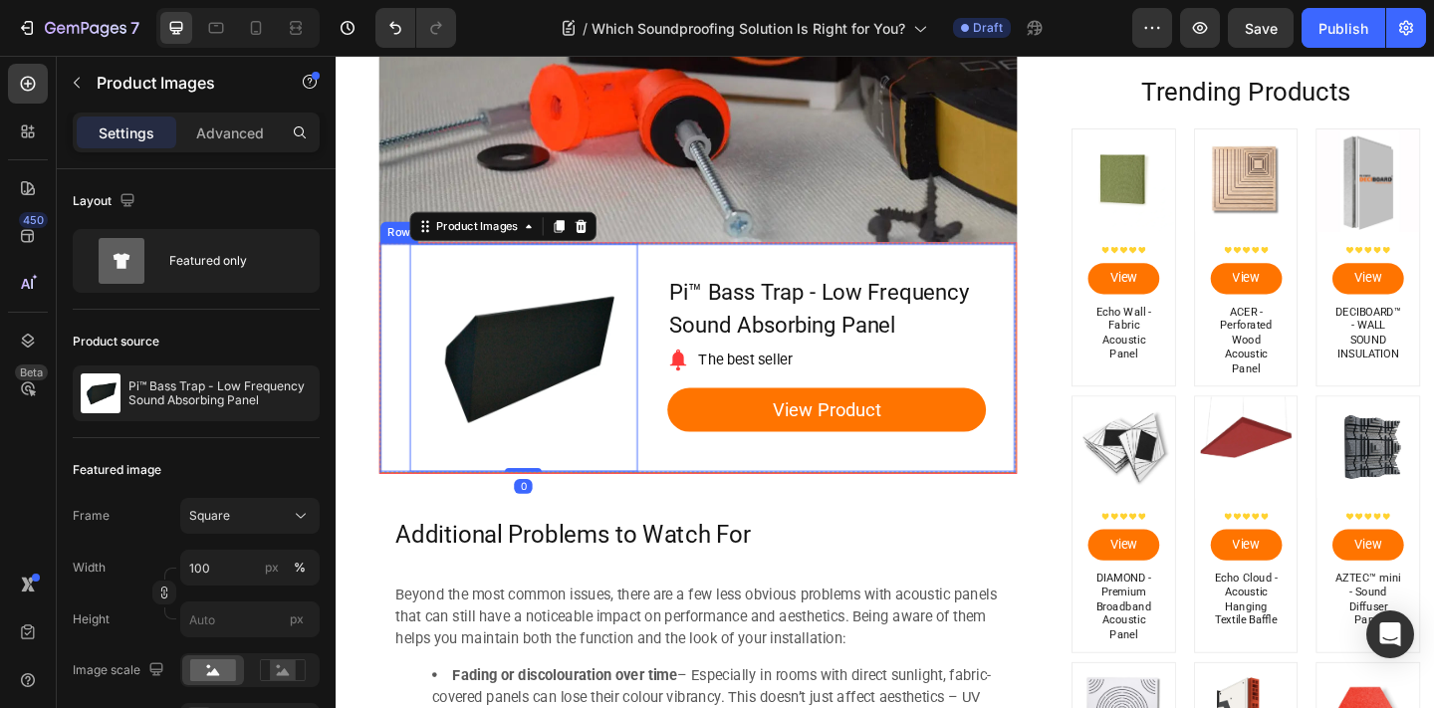
click at [394, 278] on div "Product Images 0 Row Pi™ Bass Trap - Low Frequency Sound Absorbing Panel Produc…" at bounding box center [729, 385] width 692 height 250
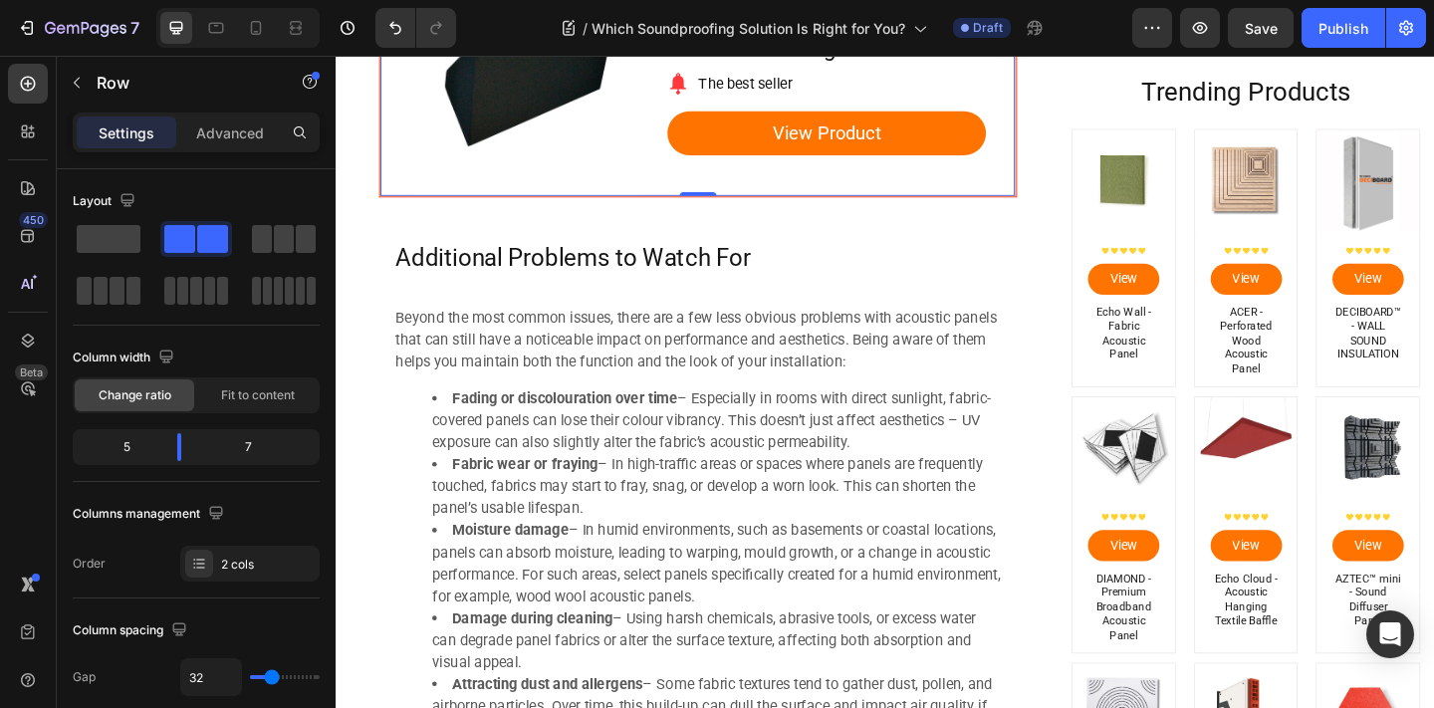
scroll to position [7025, 0]
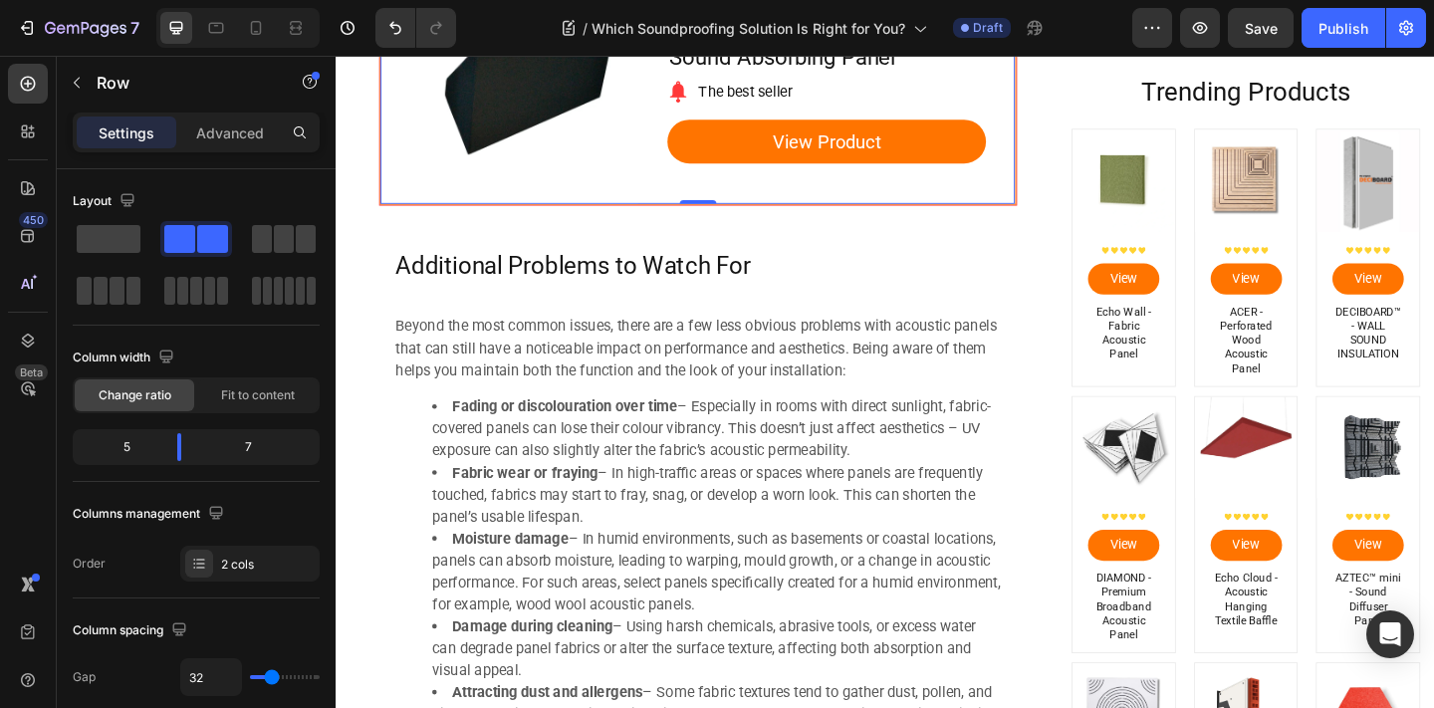
click at [423, 303] on h2 "Additional Problems to Watch For" at bounding box center [729, 286] width 662 height 38
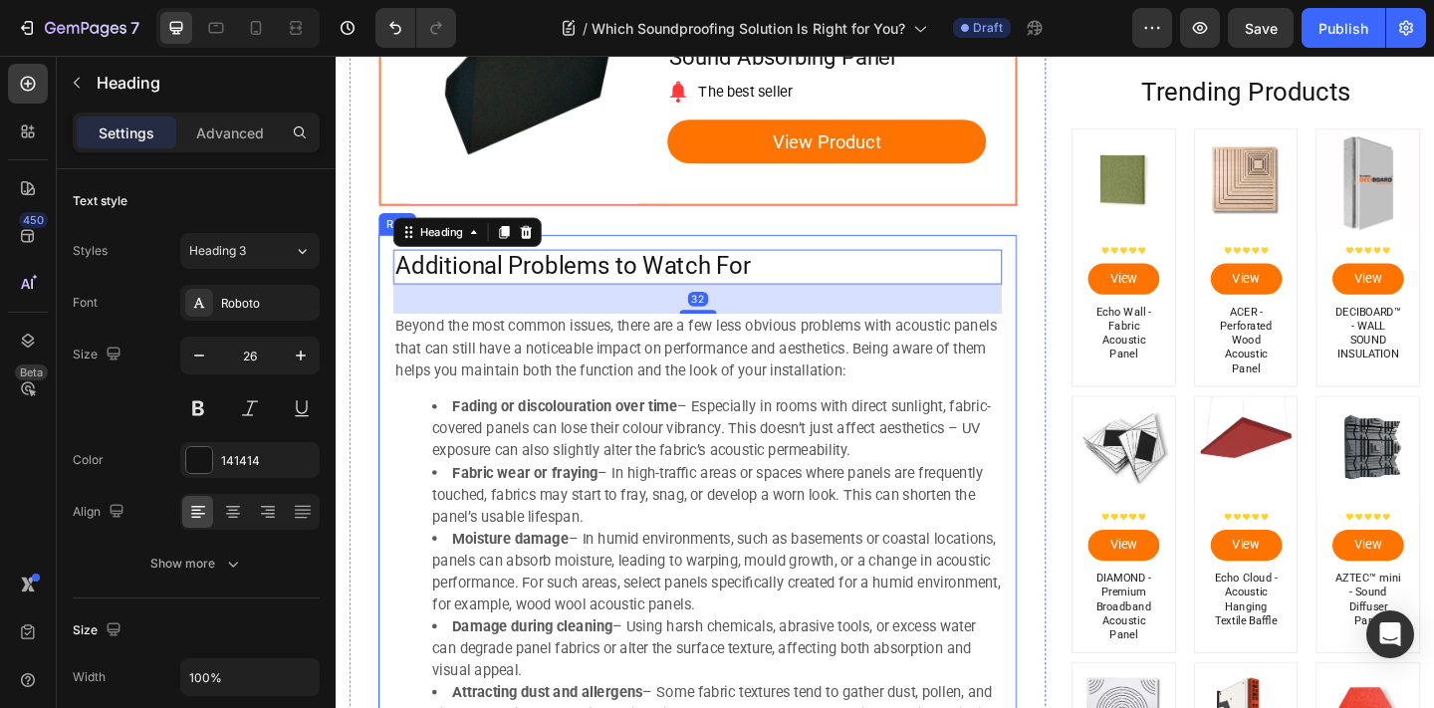
click at [681, 257] on div "Additional Problems to Watch For Heading 32 Beyond the most common issues, ther…" at bounding box center [729, 547] width 694 height 592
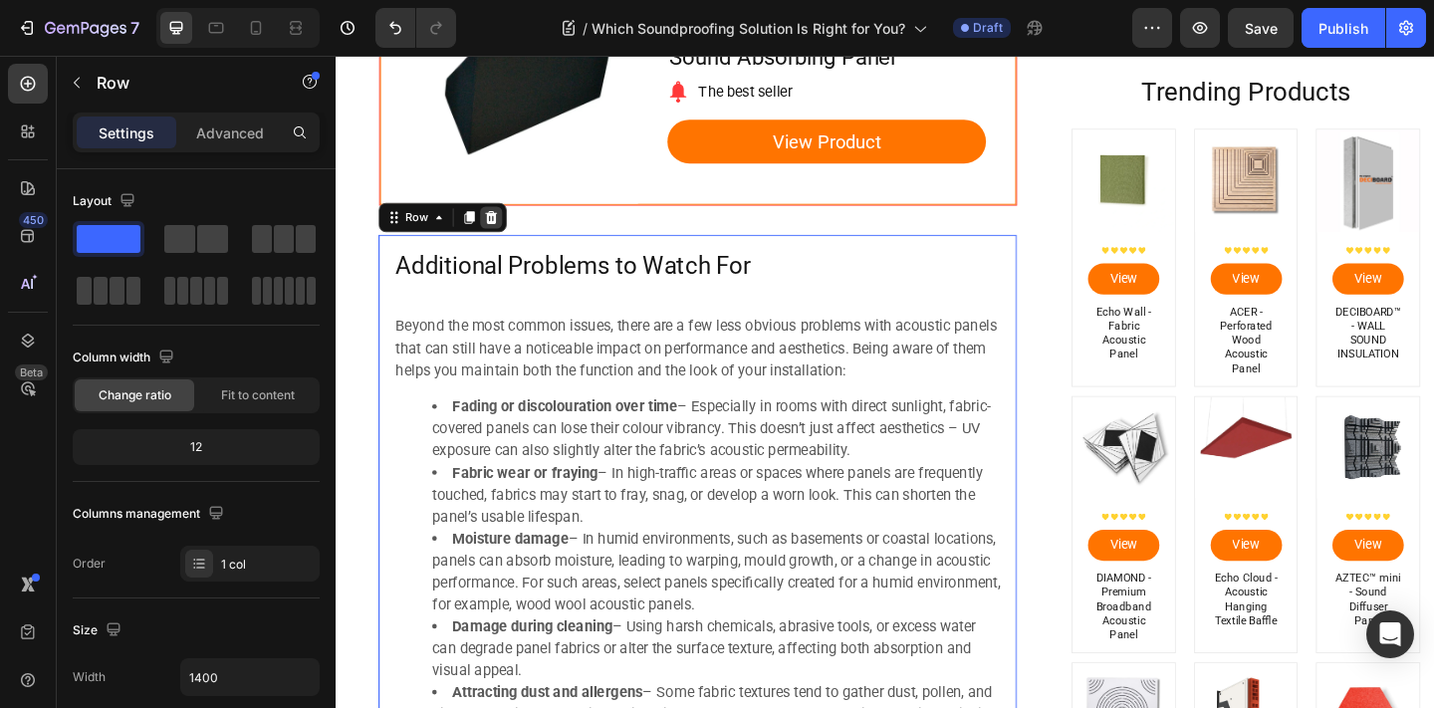
click at [507, 227] on icon at bounding box center [505, 232] width 13 height 14
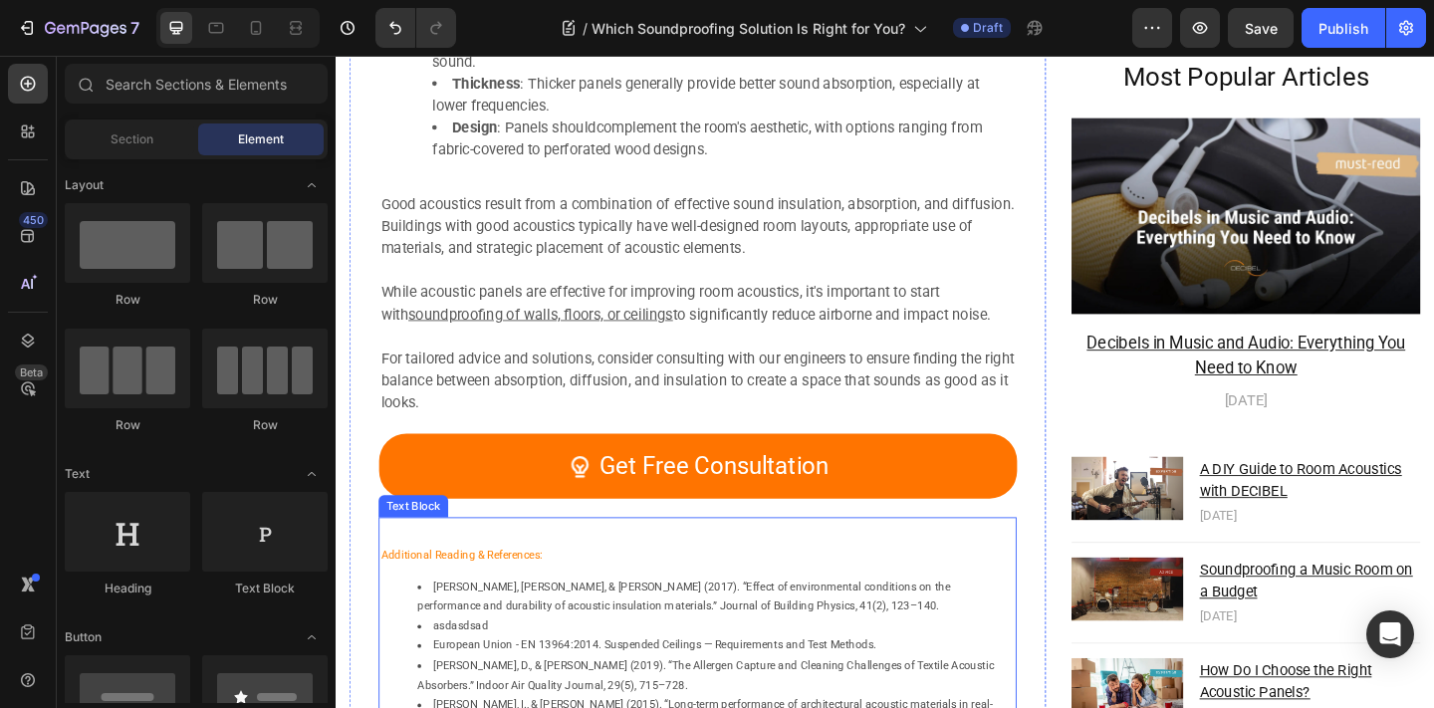
scroll to position [8886, 0]
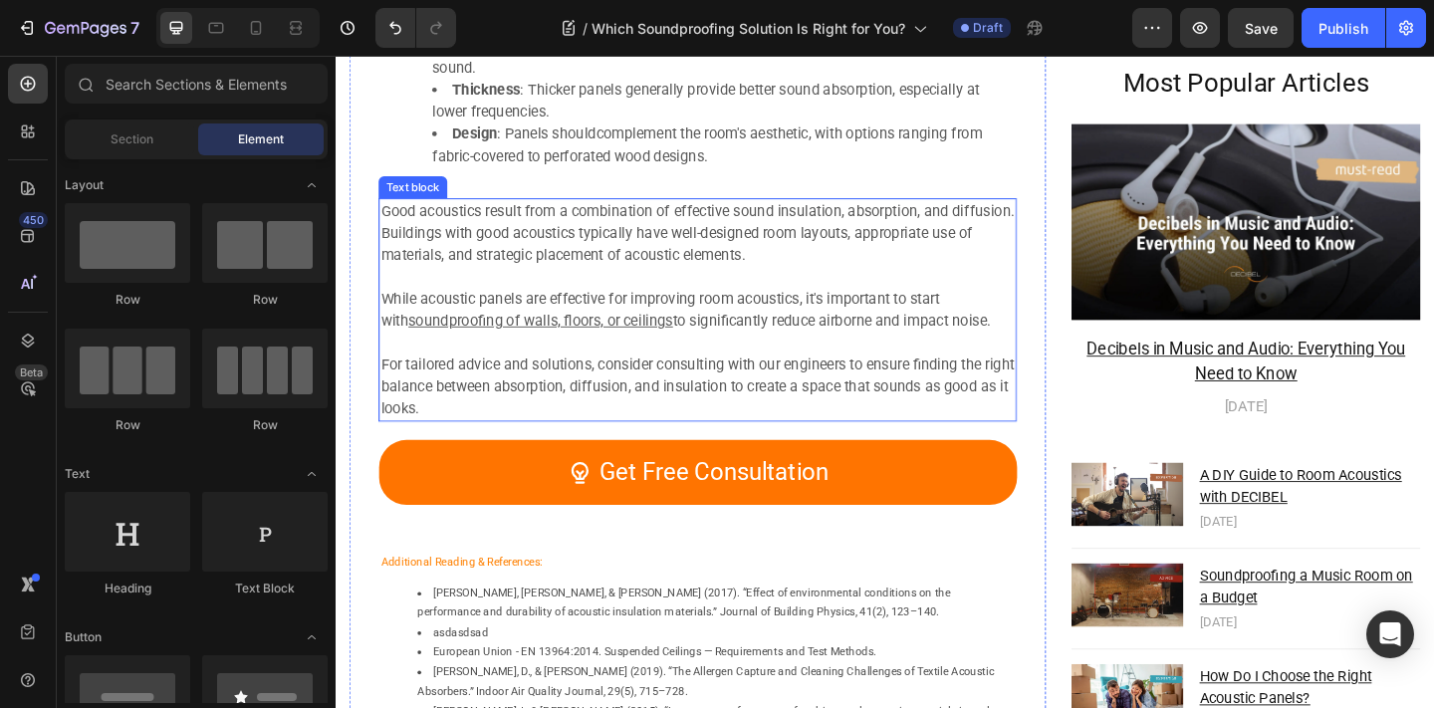
click at [623, 408] on p "For tailored advice and solutions, consider consulting with our engineers to en…" at bounding box center [729, 416] width 690 height 72
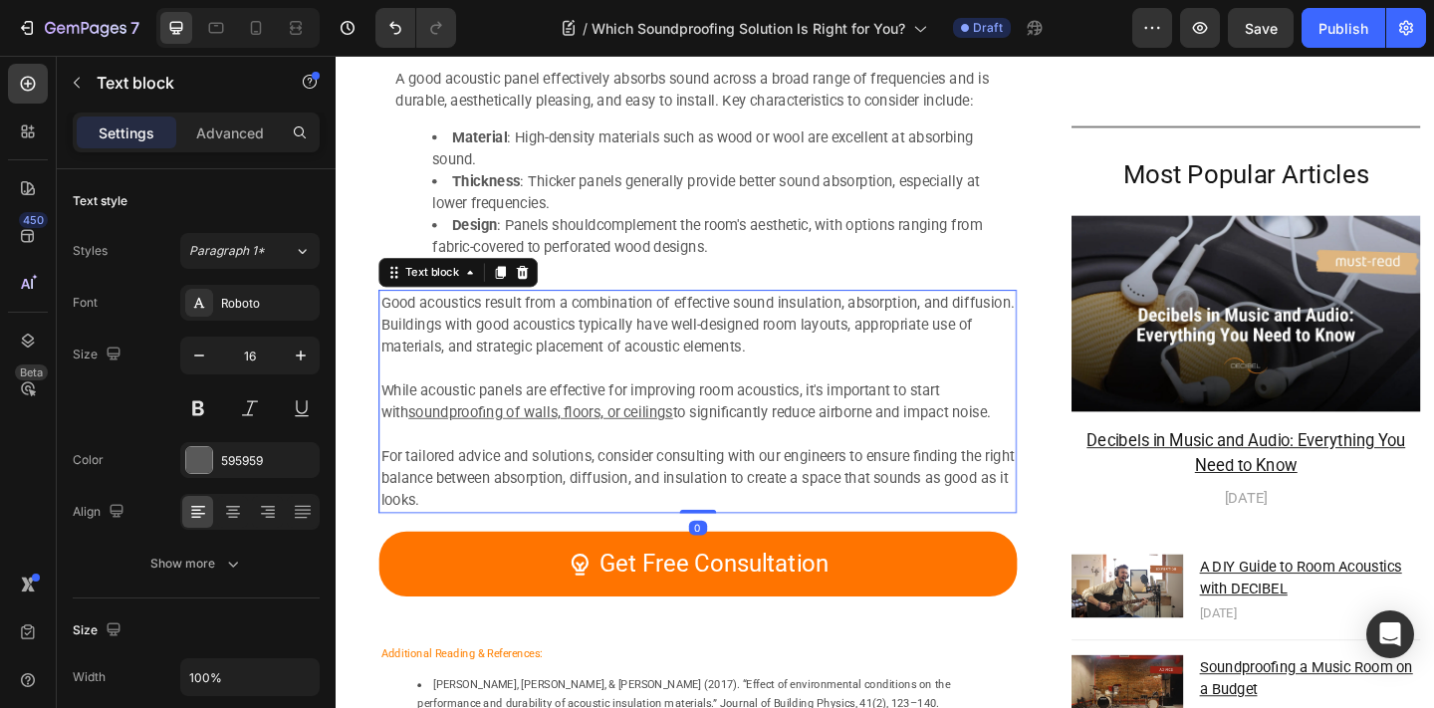
click at [666, 232] on li "Design : Panels should complement the room's aesthetic , with options ranging f…" at bounding box center [749, 253] width 618 height 48
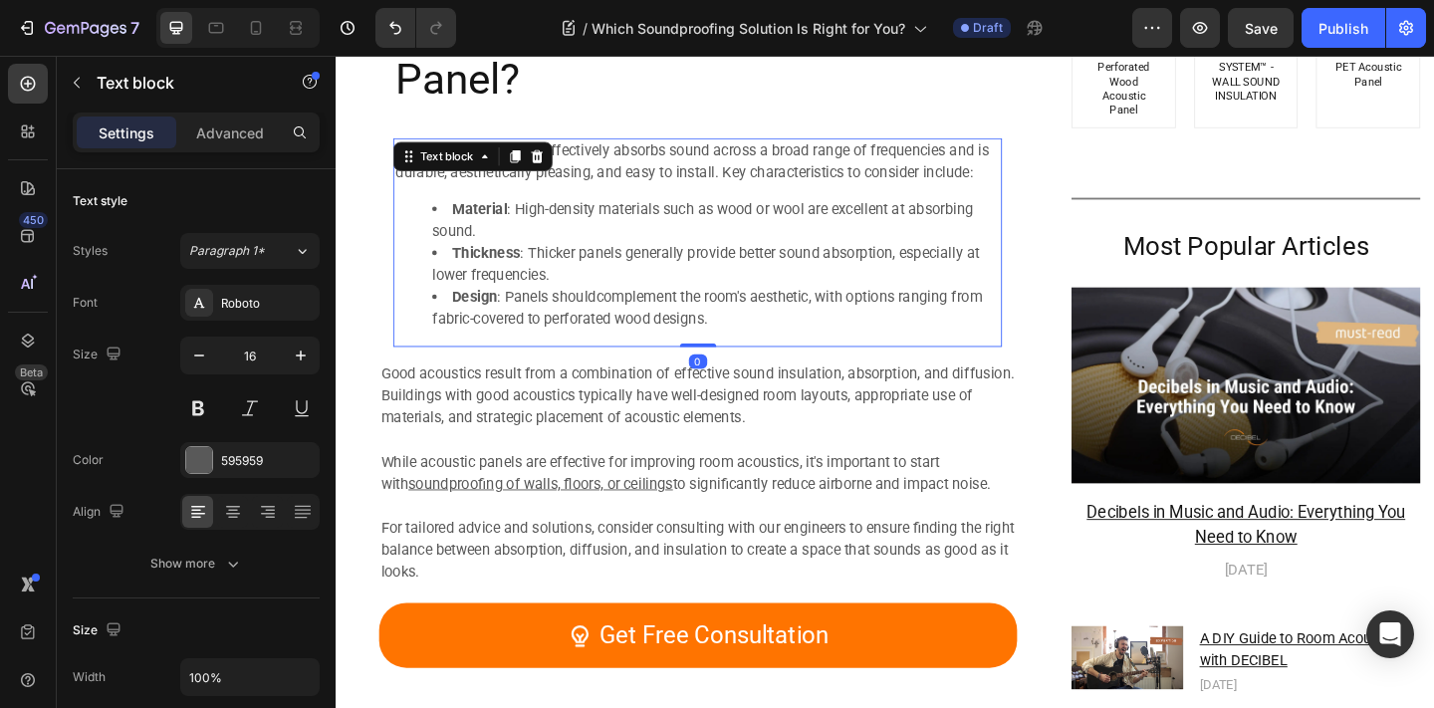
scroll to position [8697, 0]
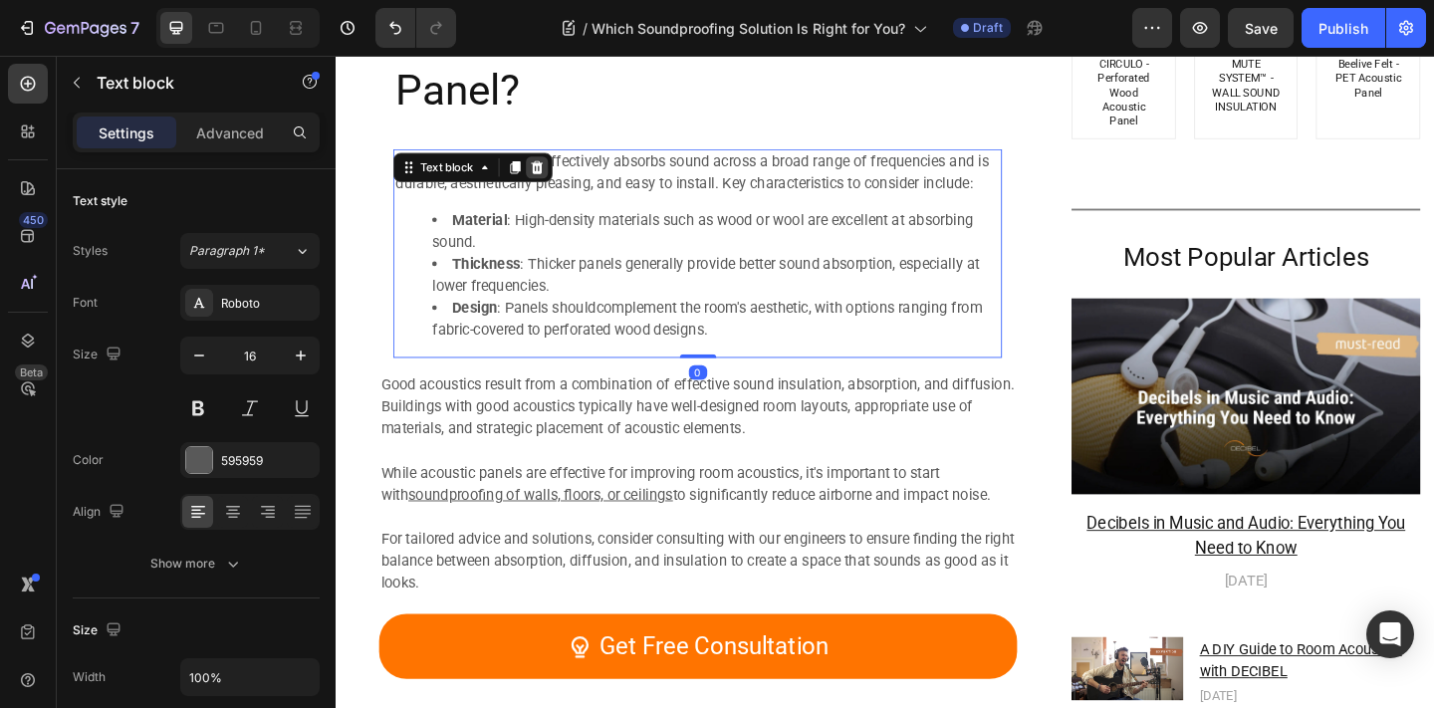
click at [565, 180] on div at bounding box center [555, 177] width 24 height 24
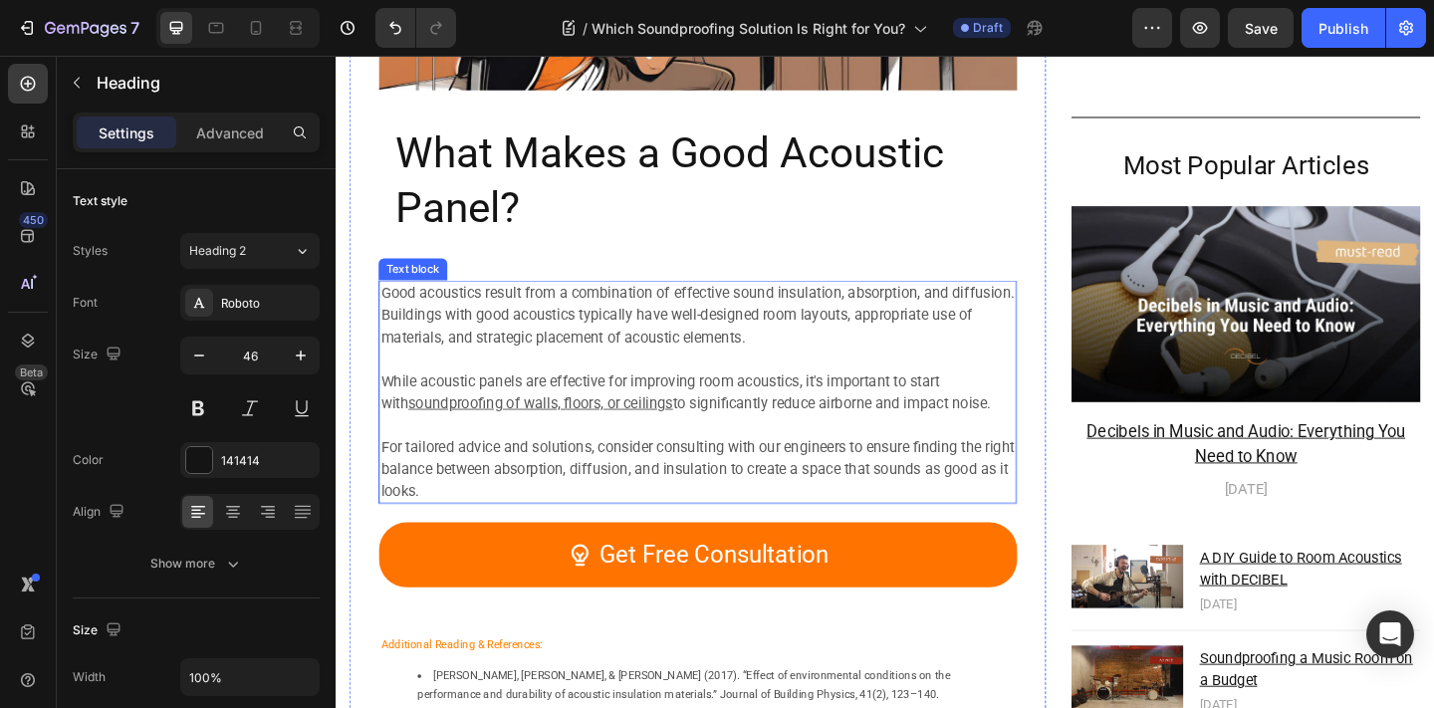
scroll to position [8533, 0]
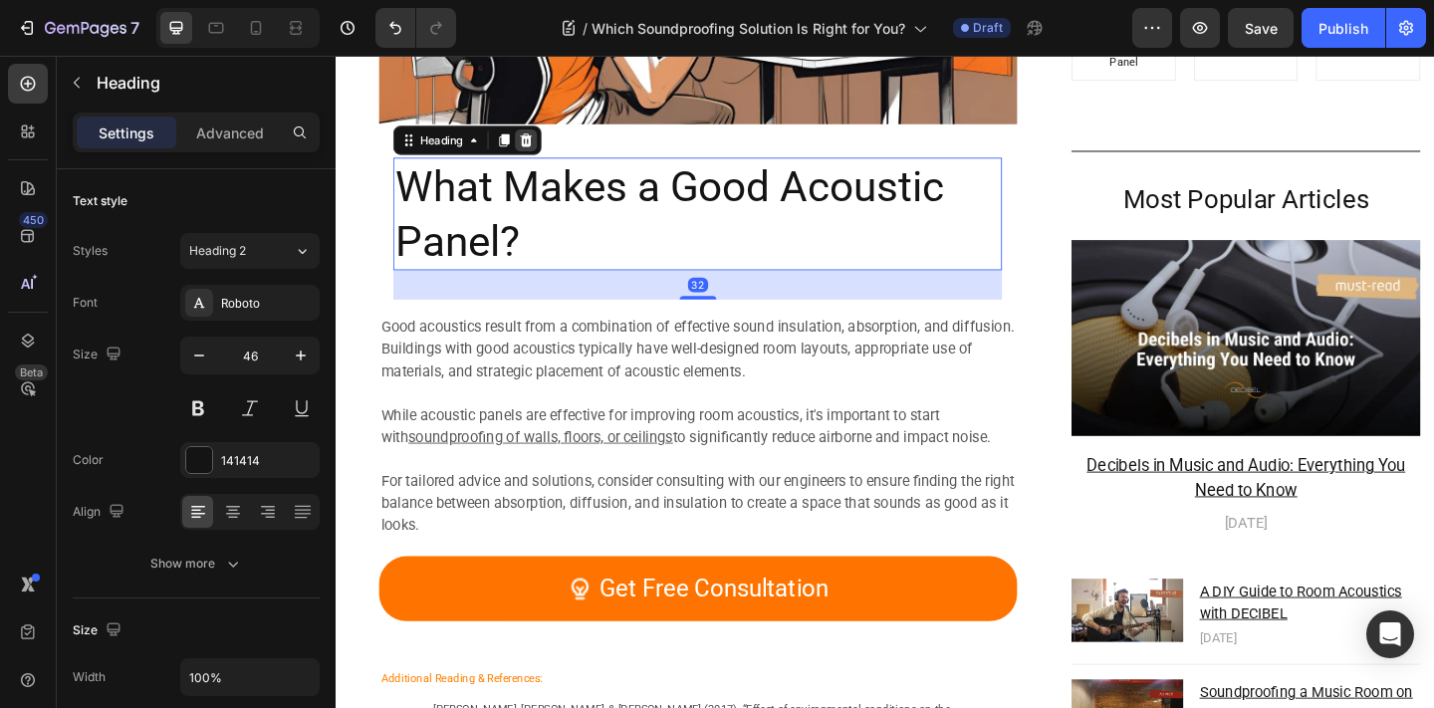
click at [533, 146] on div at bounding box center [543, 148] width 24 height 24
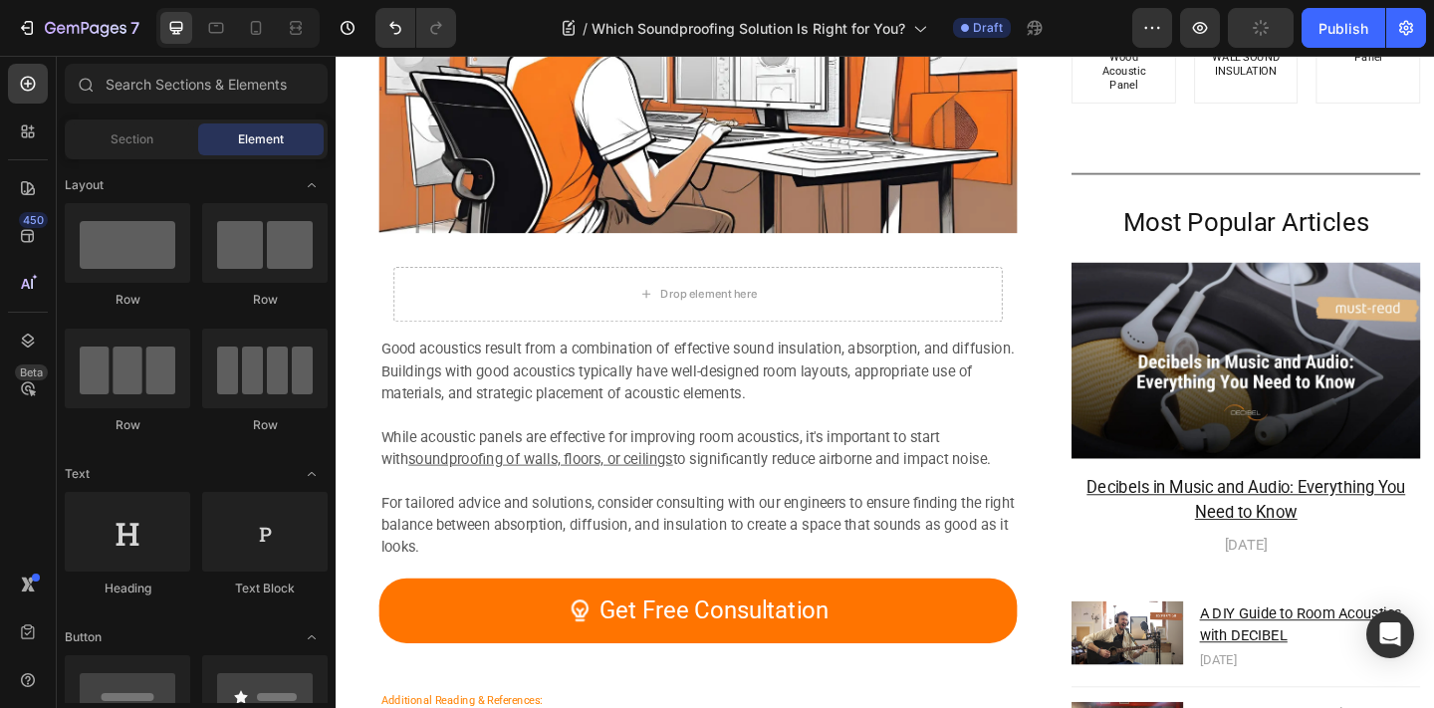
scroll to position [8395, 0]
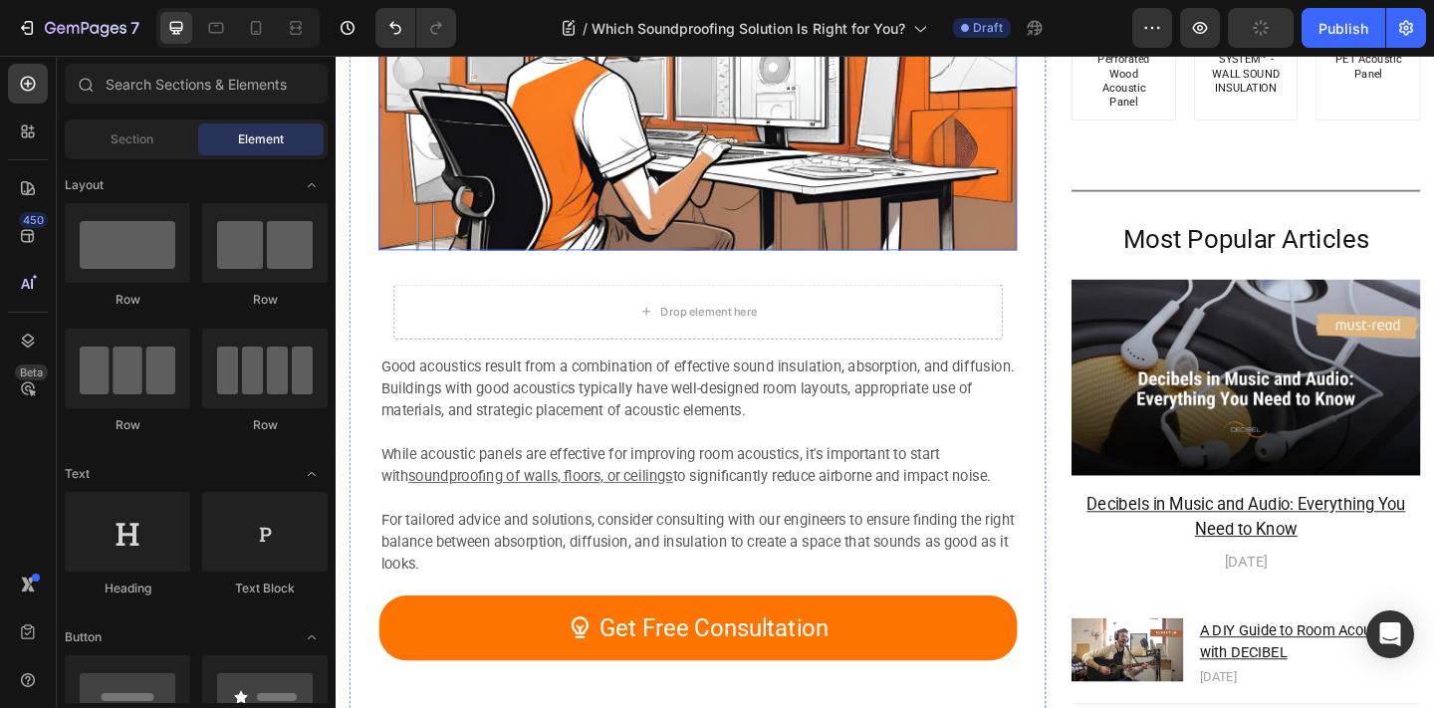
click at [552, 203] on img at bounding box center [729, 73] width 694 height 390
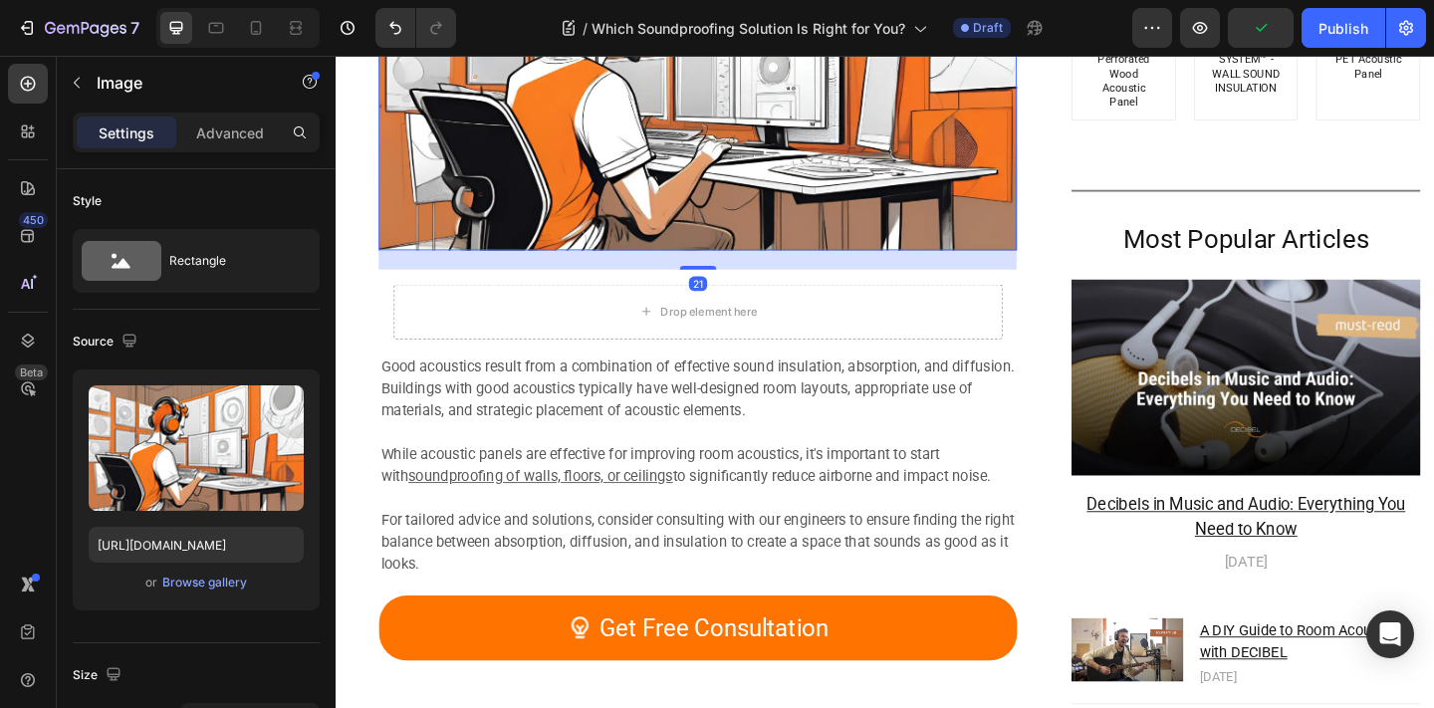
scroll to position [8186, 0]
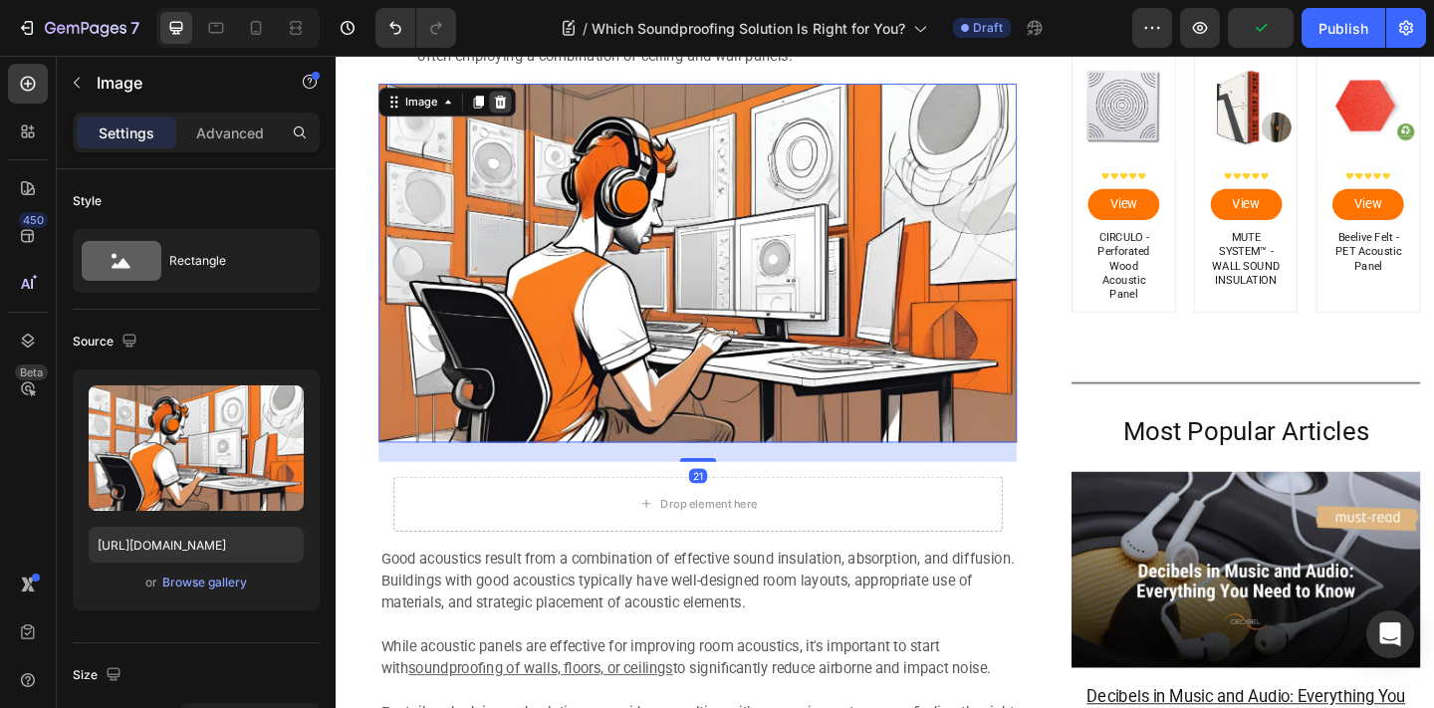
click at [518, 104] on icon at bounding box center [515, 106] width 13 height 14
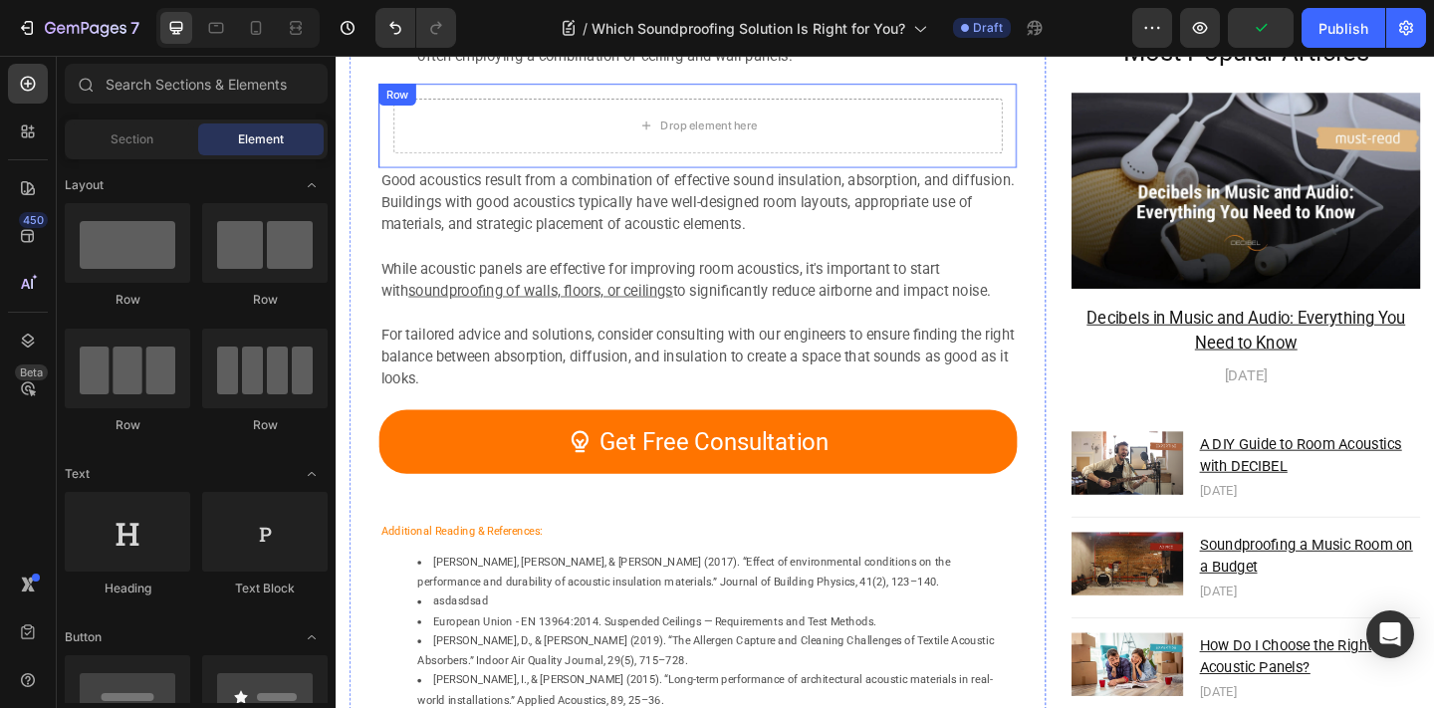
click at [532, 150] on div "Drop element here" at bounding box center [729, 133] width 662 height 60
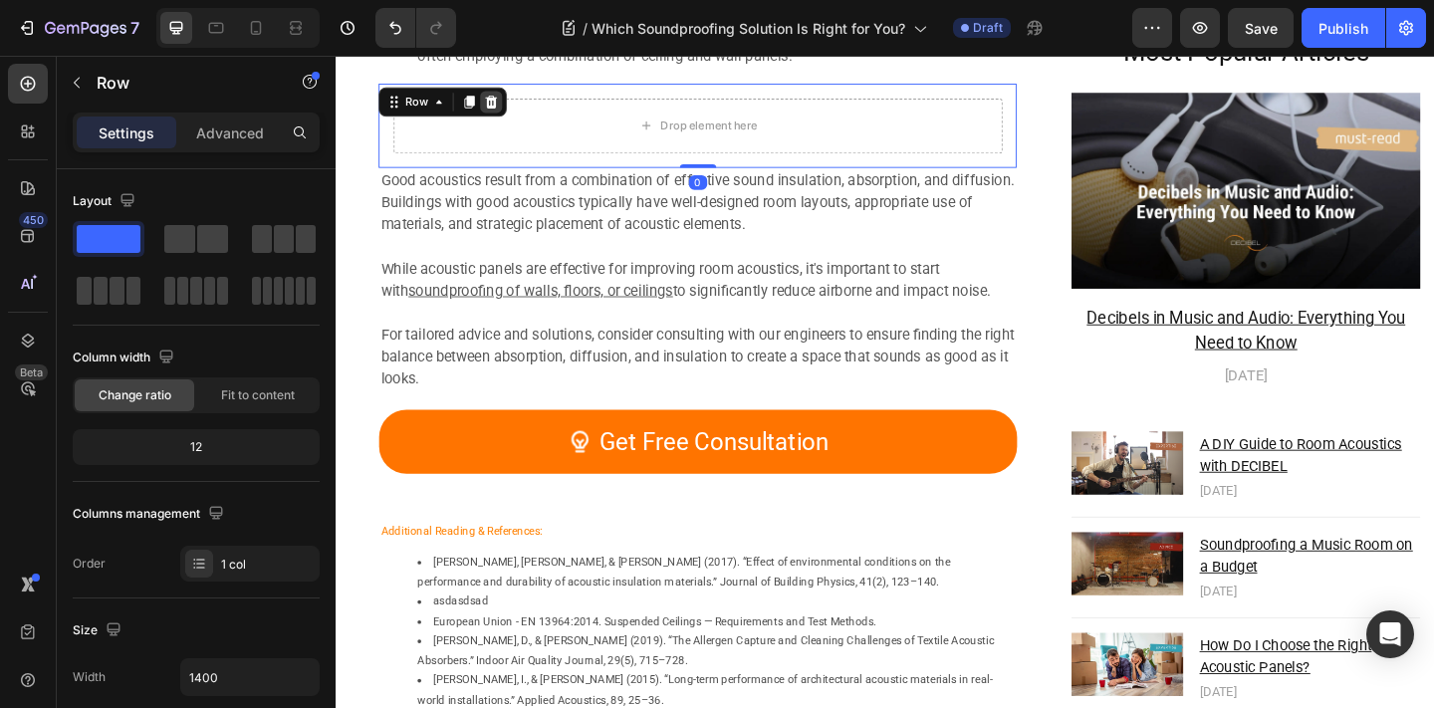
click at [499, 105] on icon at bounding box center [505, 107] width 16 height 16
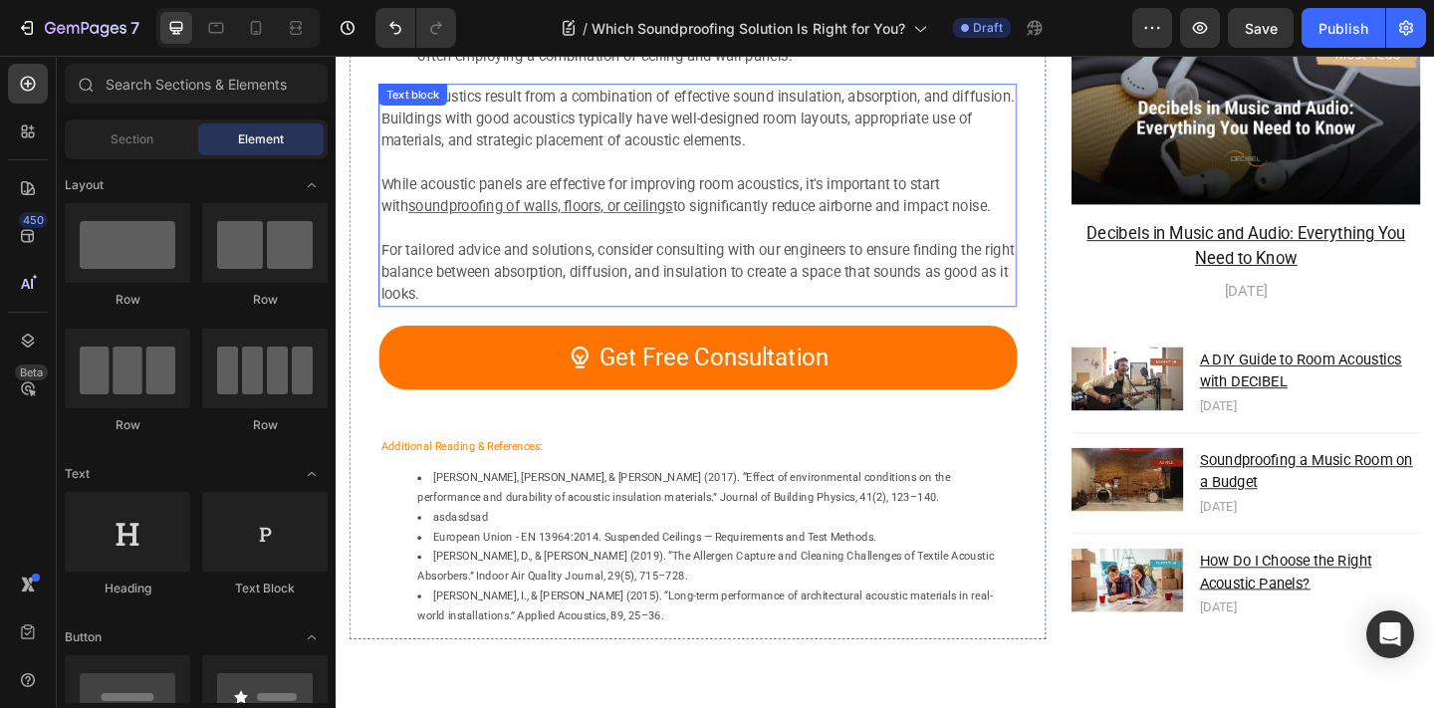
click at [526, 183] on p at bounding box center [729, 172] width 690 height 24
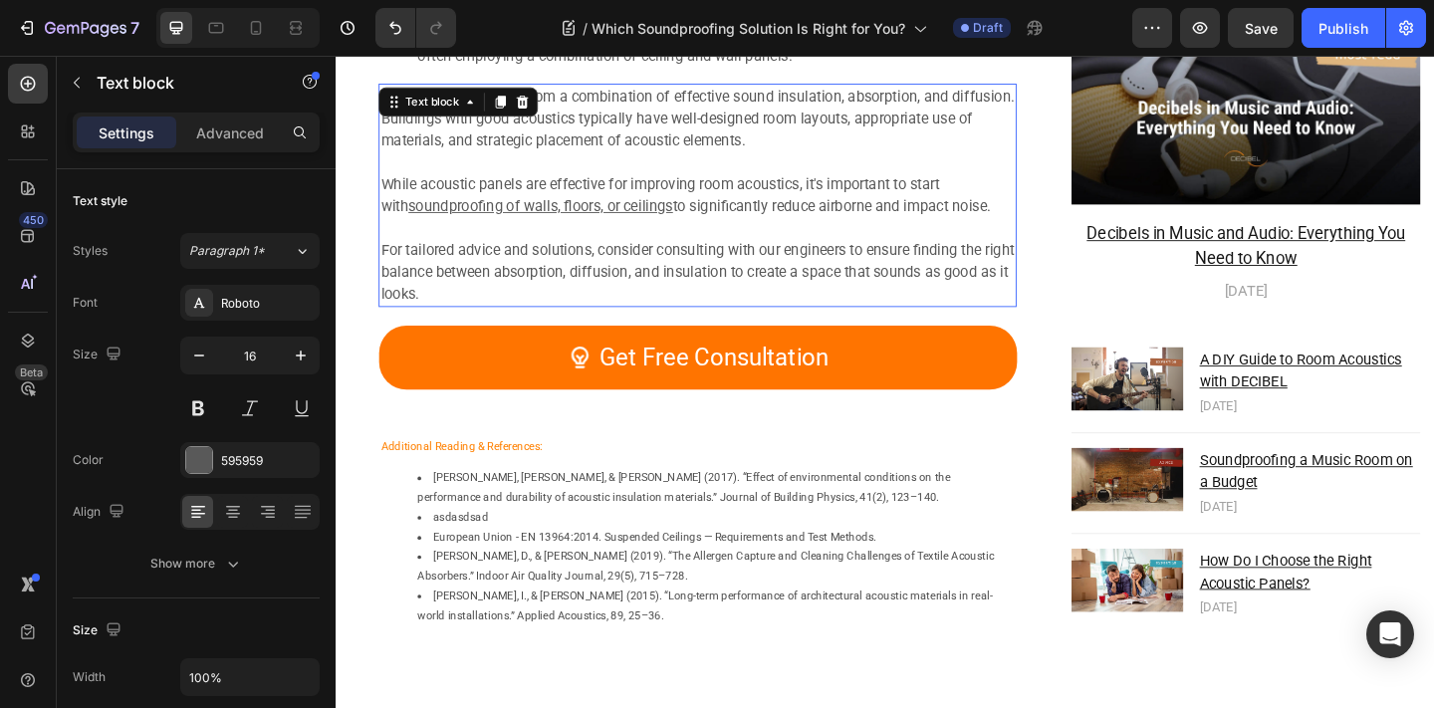
scroll to position [7979, 0]
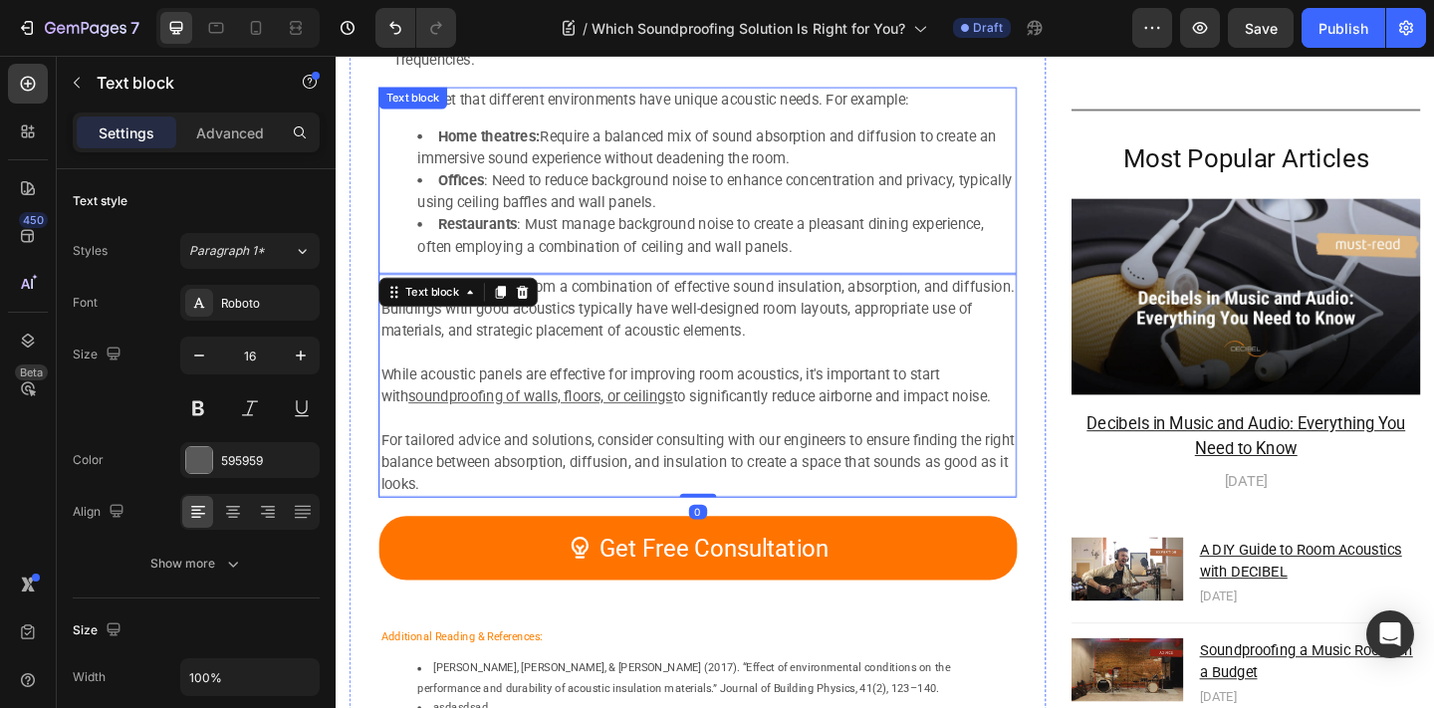
click at [547, 150] on strong "Home theatres:" at bounding box center [502, 143] width 112 height 19
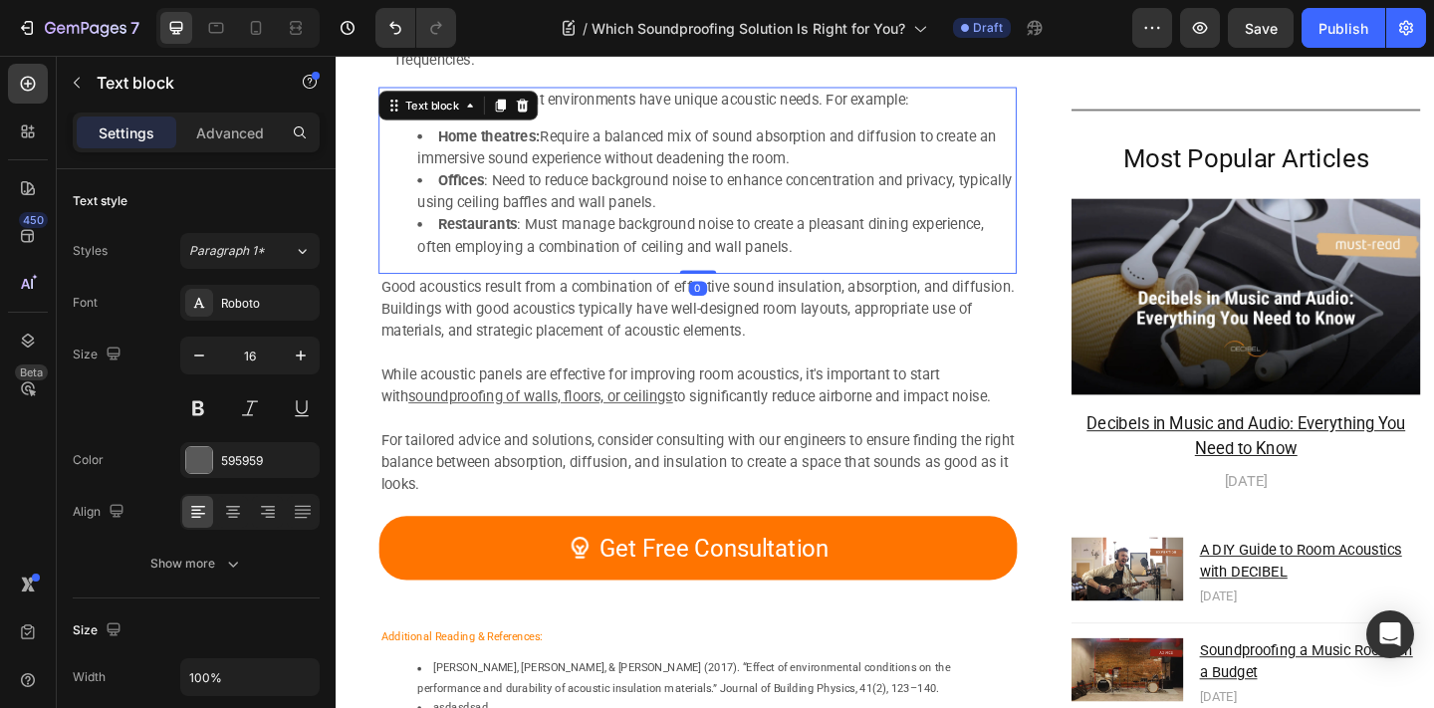
click at [533, 118] on icon at bounding box center [539, 111] width 16 height 16
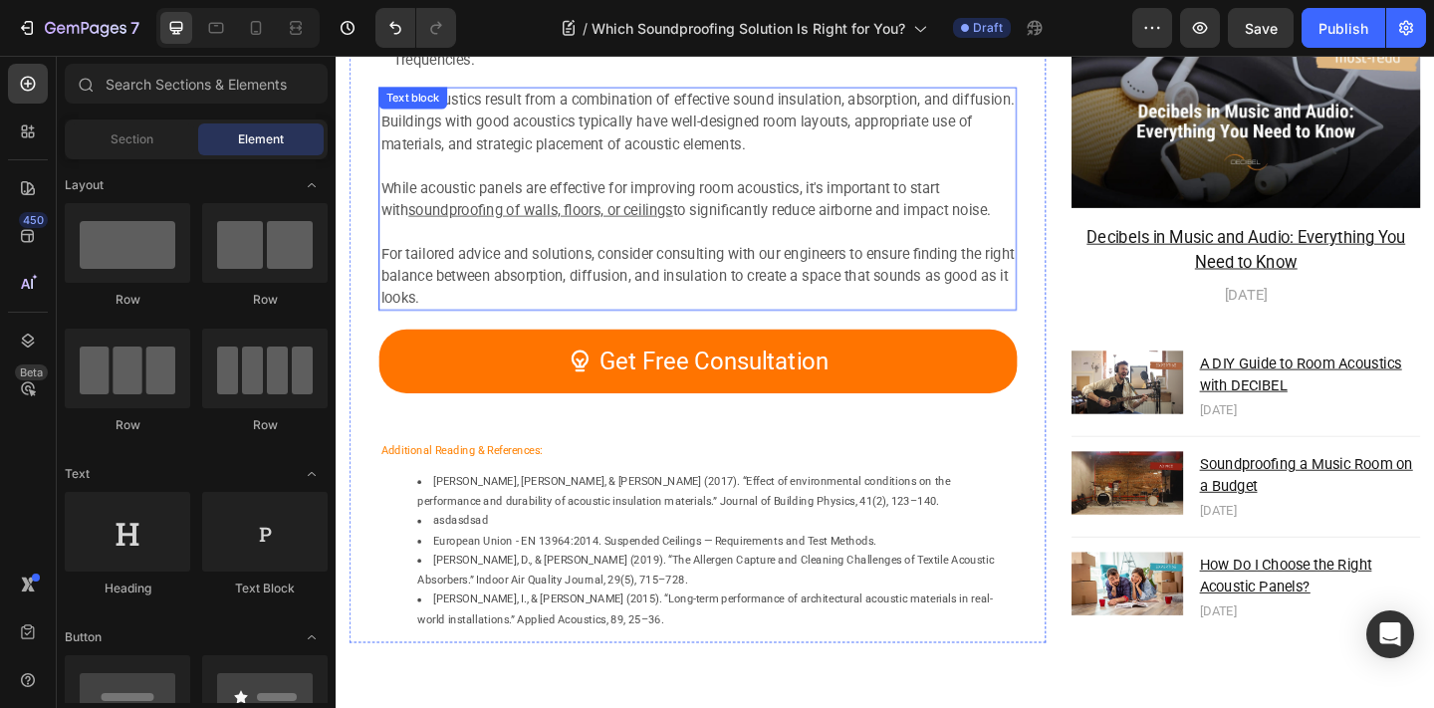
click at [540, 156] on p "Good acoustics result from a combination of effective sound insulation, absorpt…" at bounding box center [729, 129] width 690 height 72
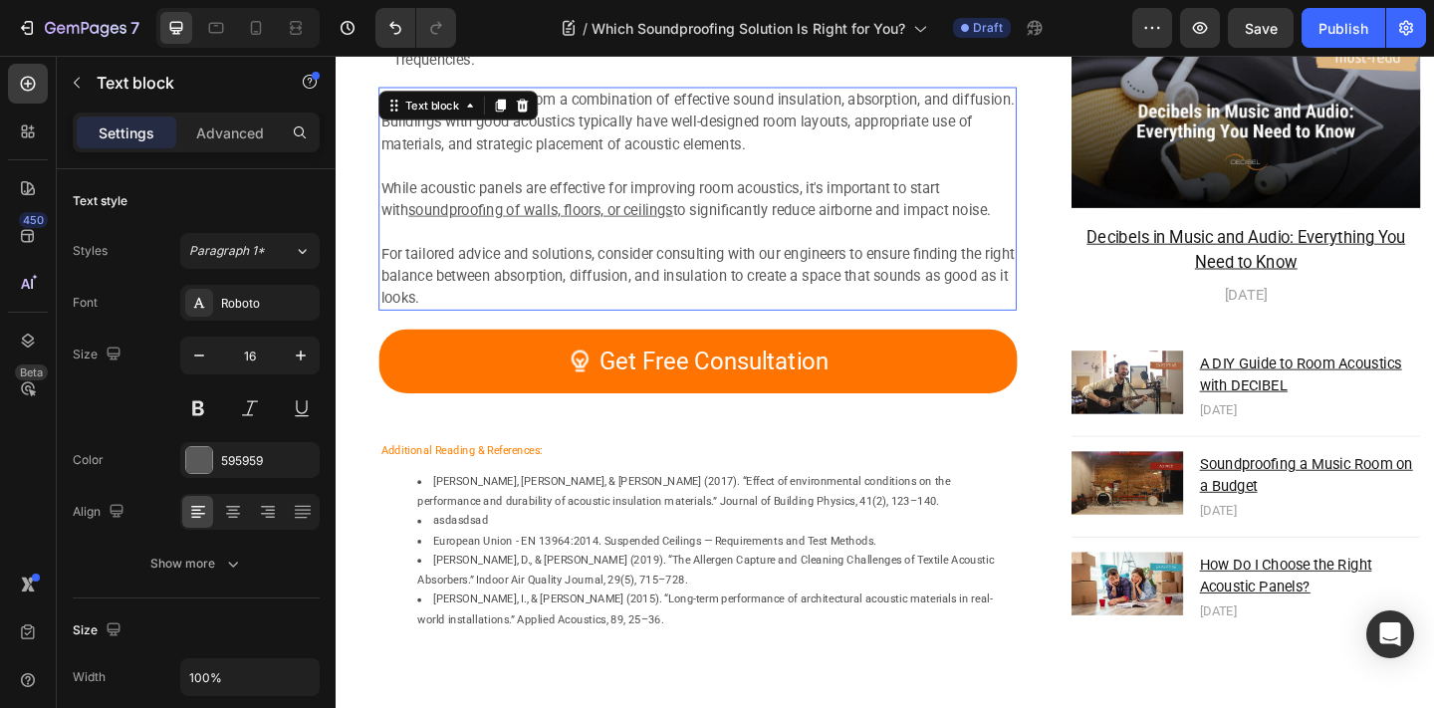
scroll to position [7795, 0]
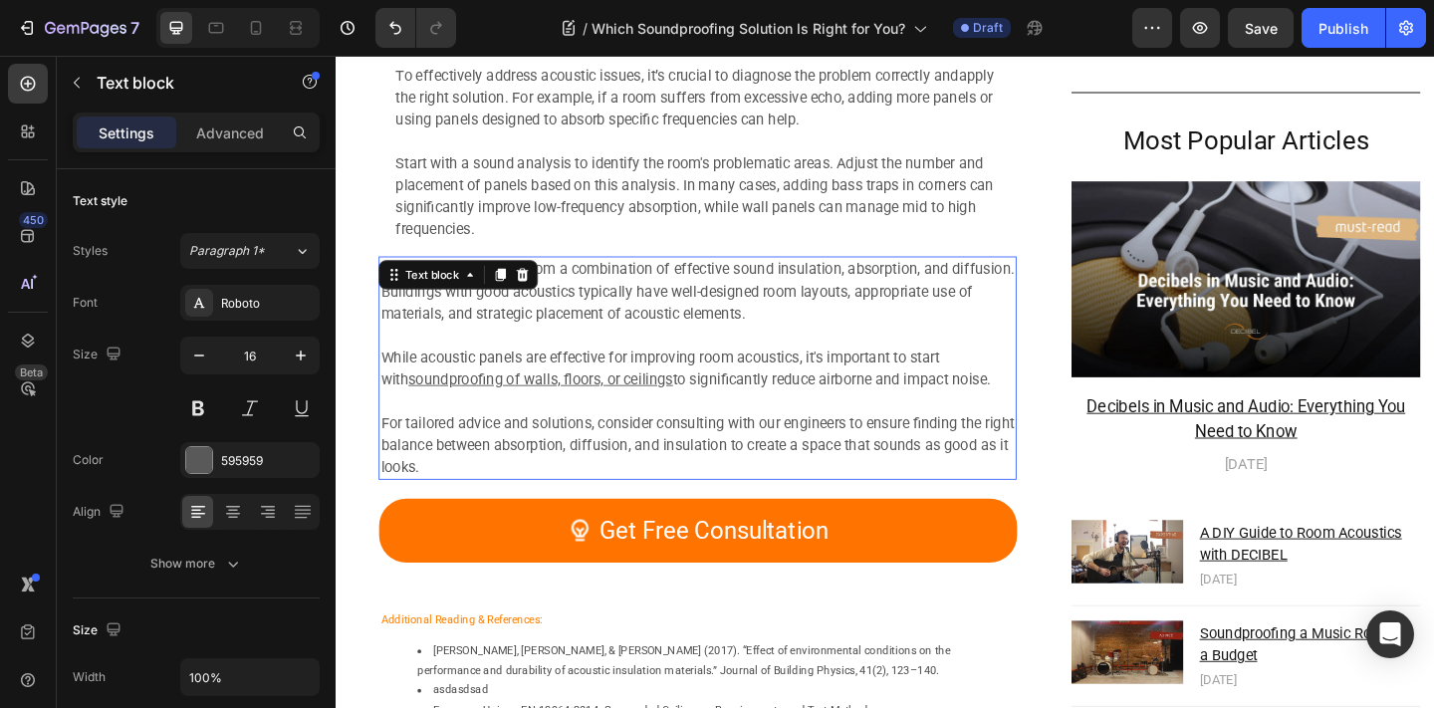
click at [547, 173] on p "Start with a sound analysis to identify the room's problematic areas. Adjust th…" at bounding box center [729, 209] width 658 height 96
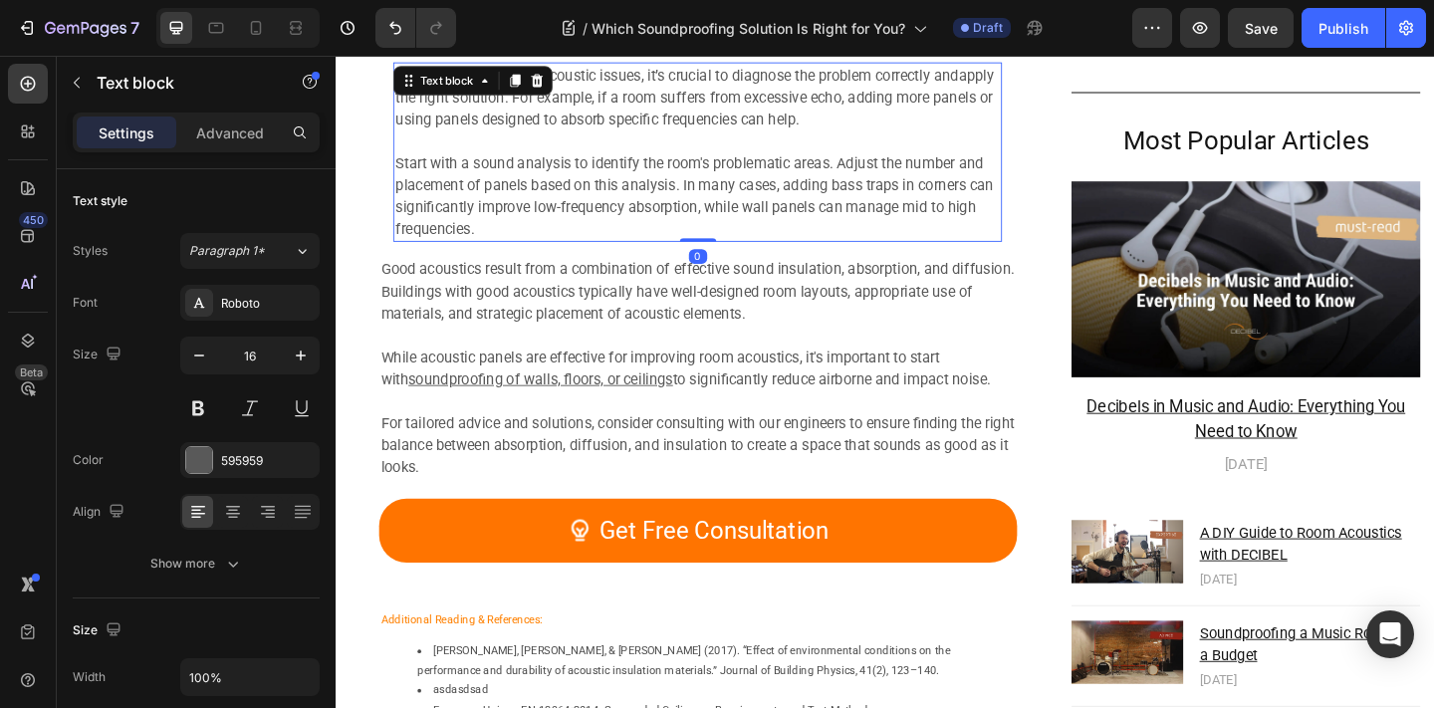
click at [565, 63] on div "Improving Room Acoustics in Specific Settings Heading To effectively address ac…" at bounding box center [729, 83] width 662 height 351
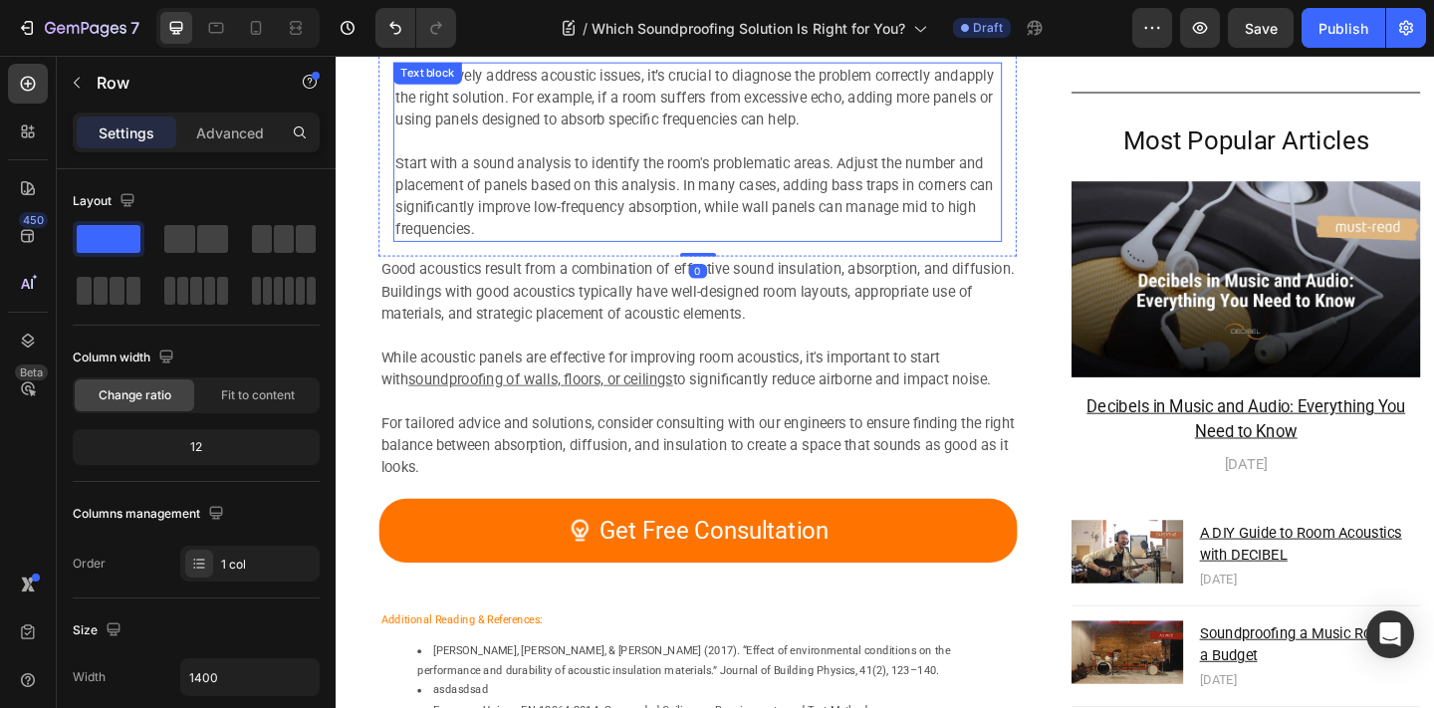
click at [557, 93] on div "To effectively address acoustic issues, it’s crucial to diagnose the problem co…" at bounding box center [729, 161] width 662 height 195
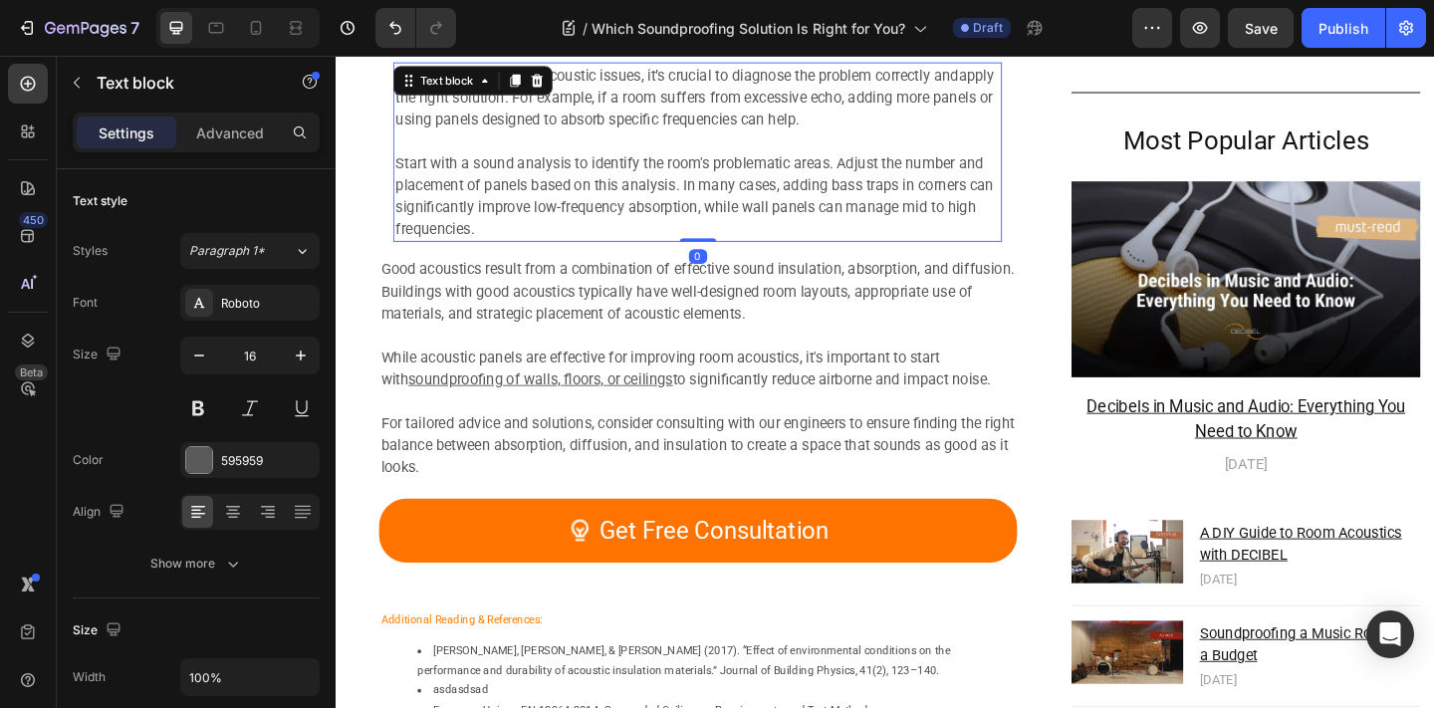
click at [555, 84] on icon at bounding box center [555, 83] width 13 height 14
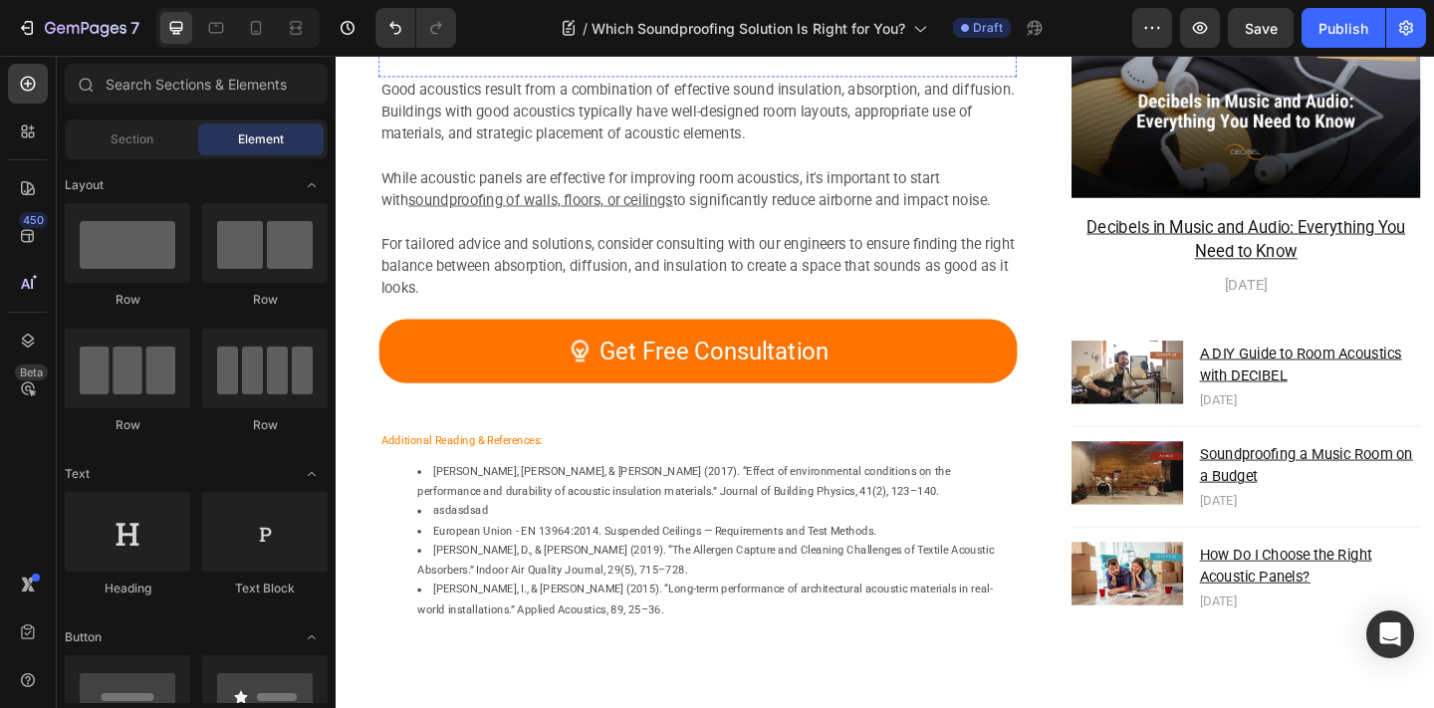
scroll to position [7299, 0]
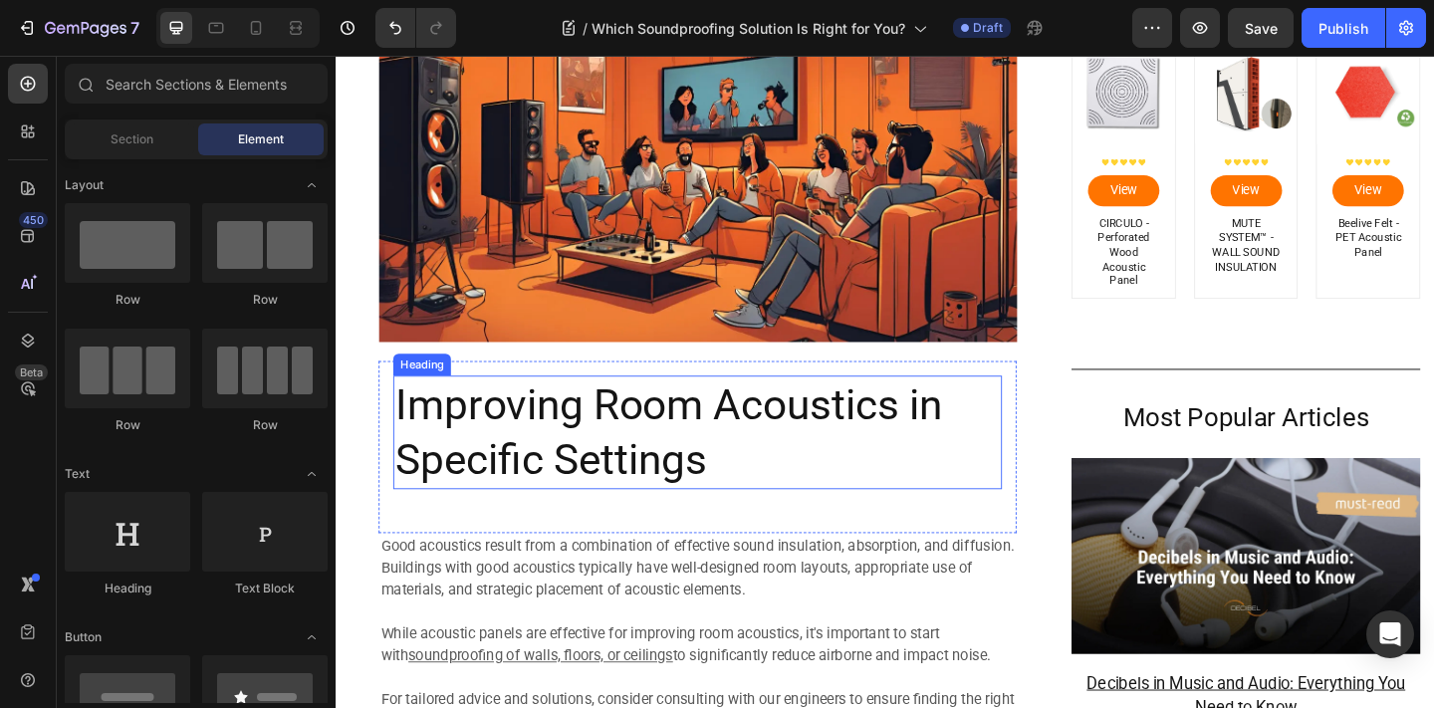
click at [541, 435] on h2 "Improving Room Acoustics in Specific Settings" at bounding box center [729, 465] width 662 height 123
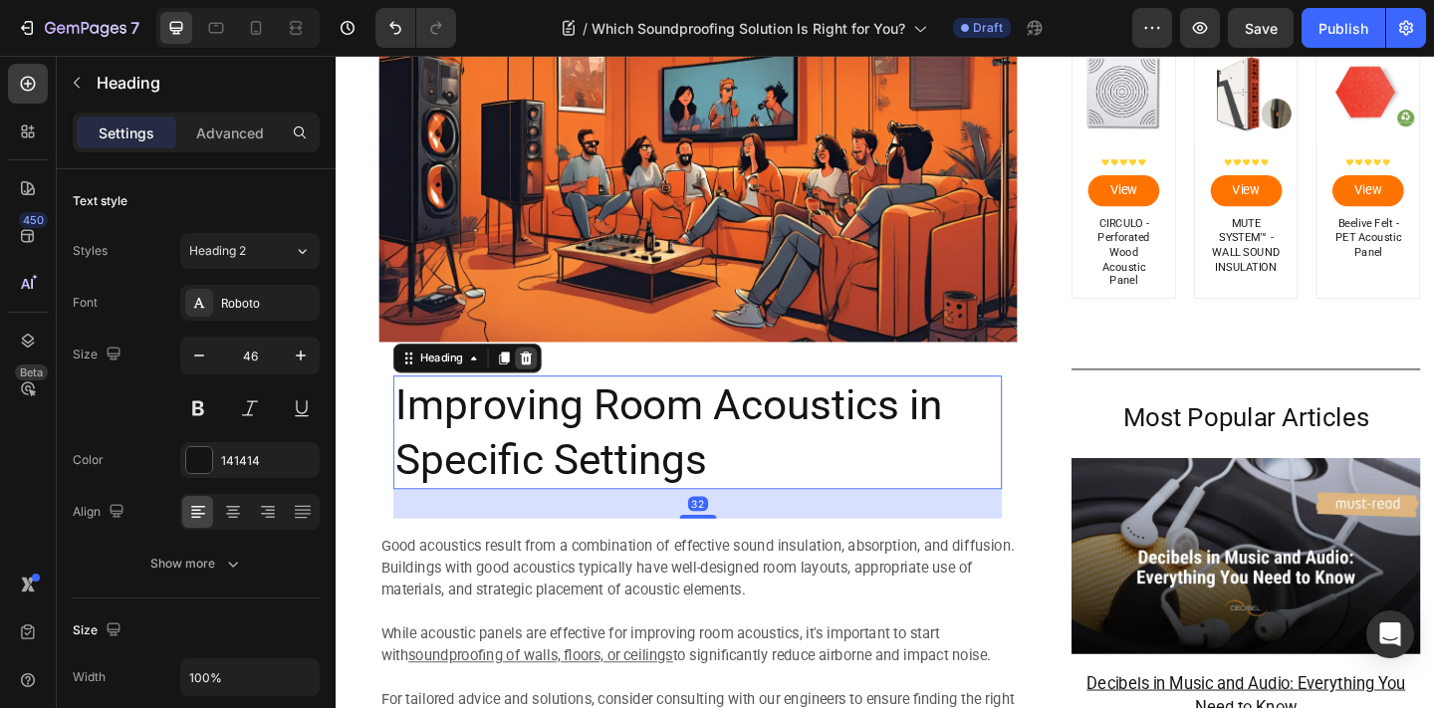
click at [546, 392] on icon at bounding box center [543, 385] width 13 height 14
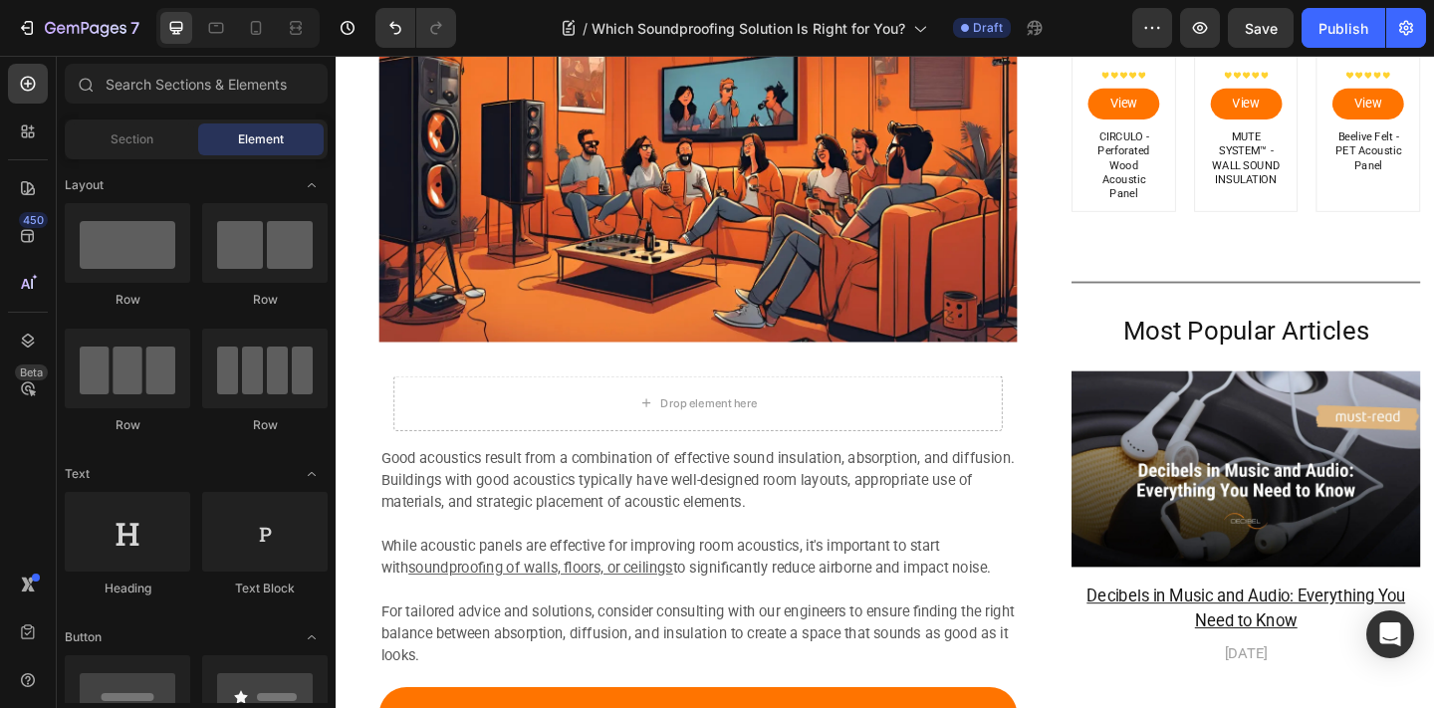
click at [576, 272] on img at bounding box center [729, 172] width 694 height 390
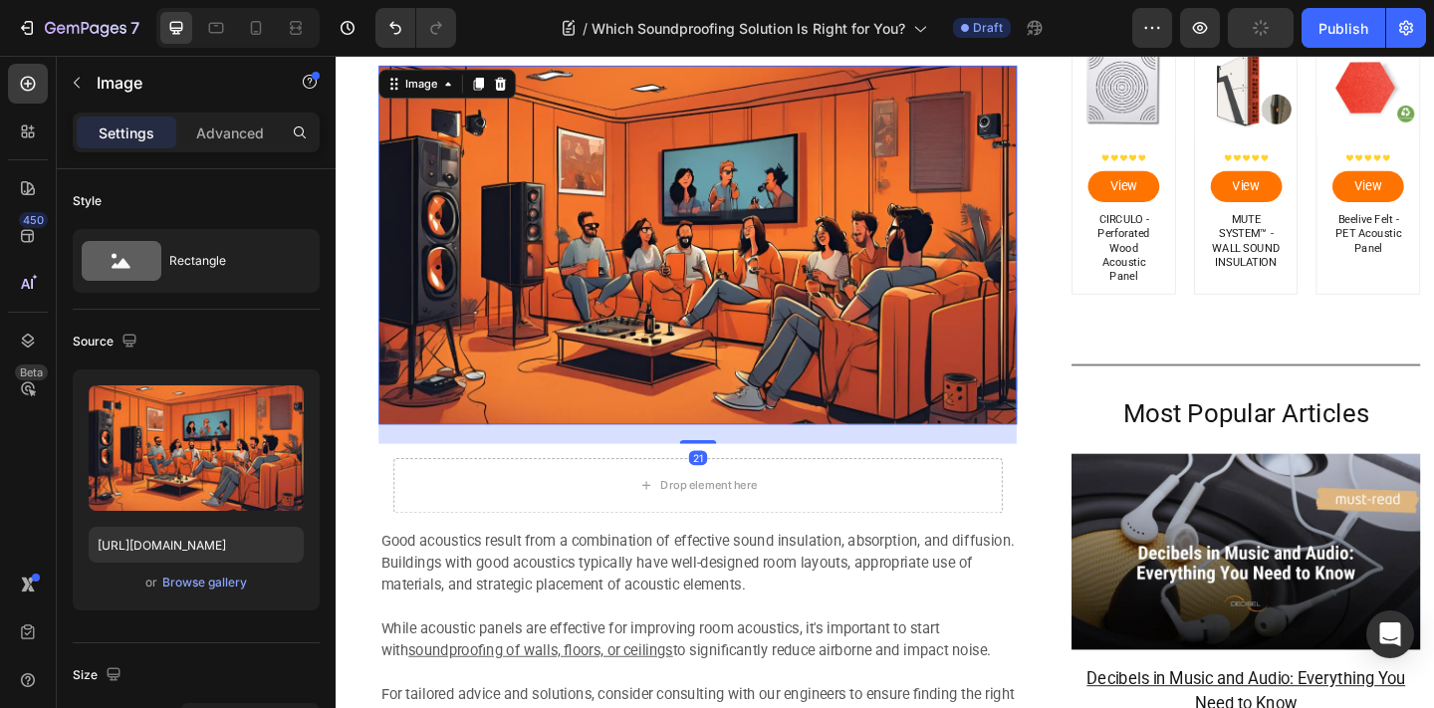
scroll to position [7205, 0]
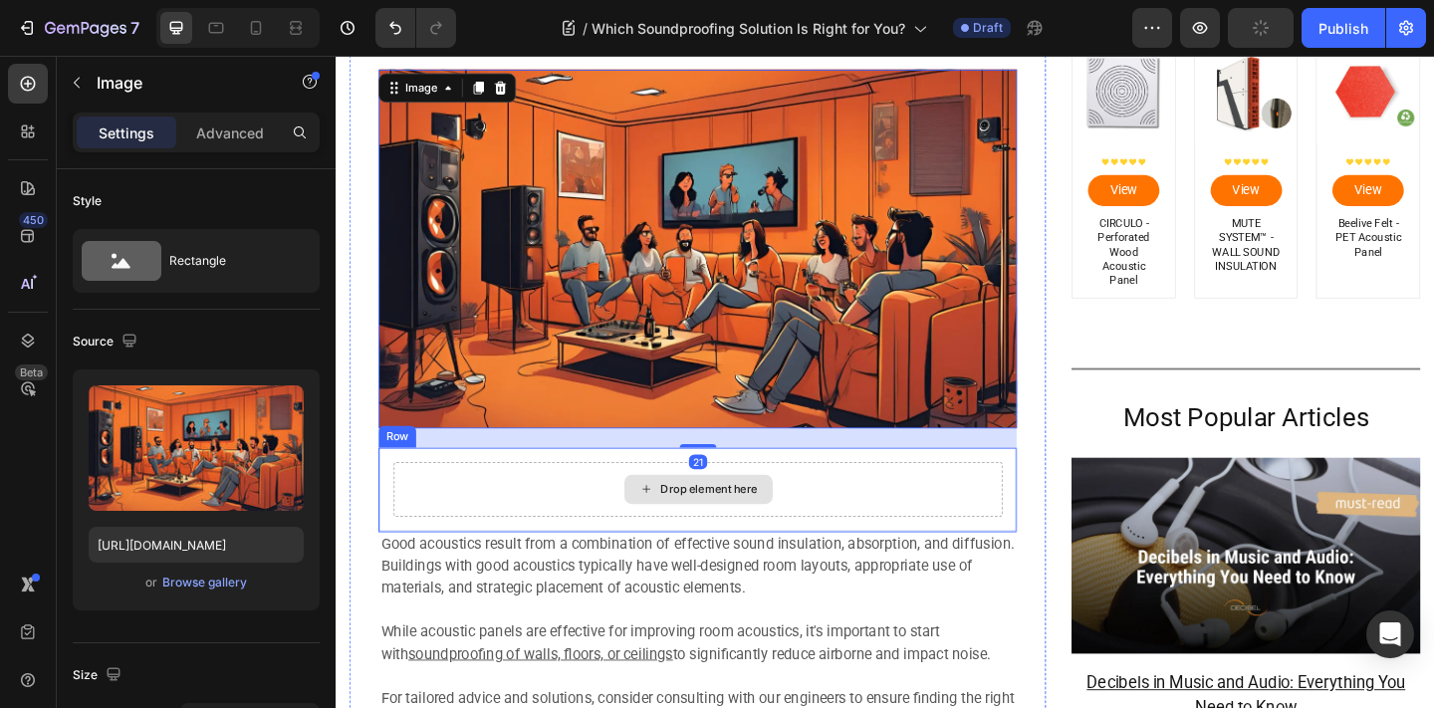
click at [531, 540] on div "Drop element here" at bounding box center [729, 528] width 662 height 60
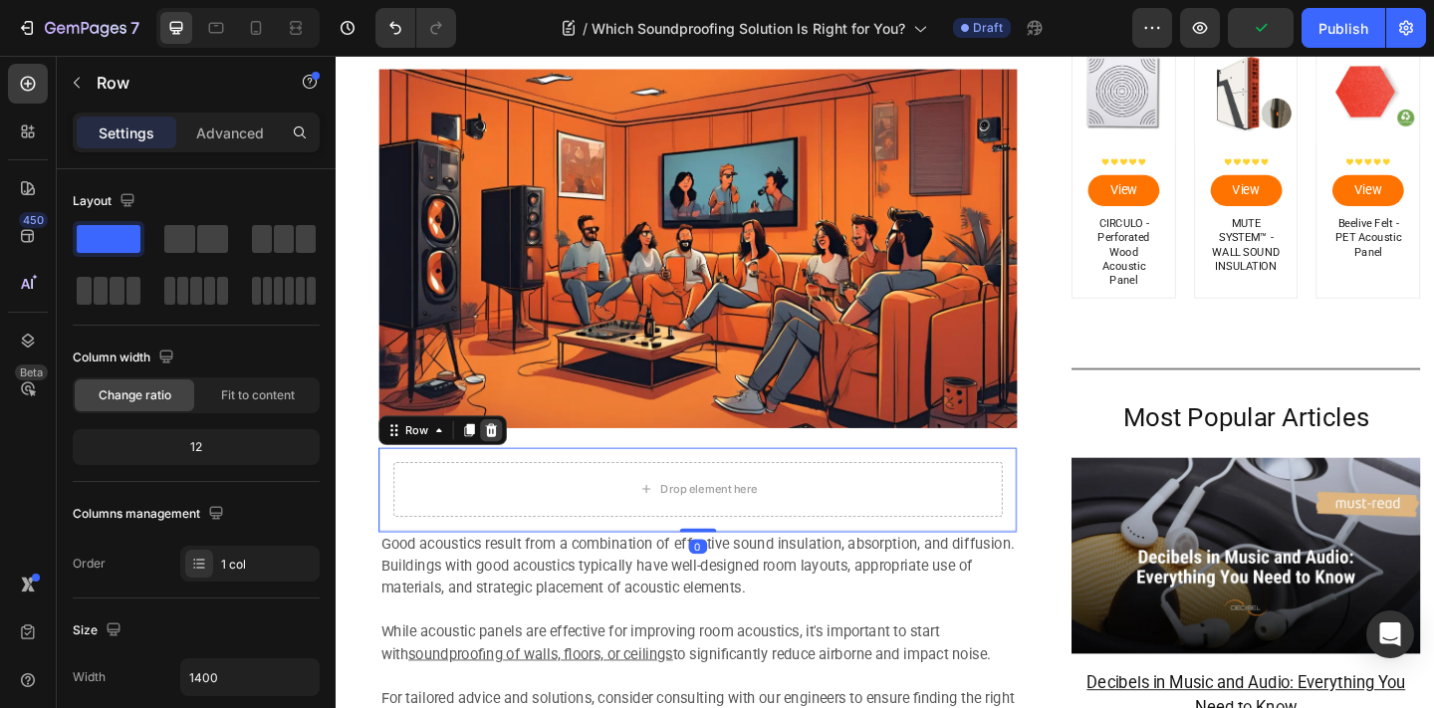
click at [504, 469] on icon at bounding box center [505, 463] width 13 height 14
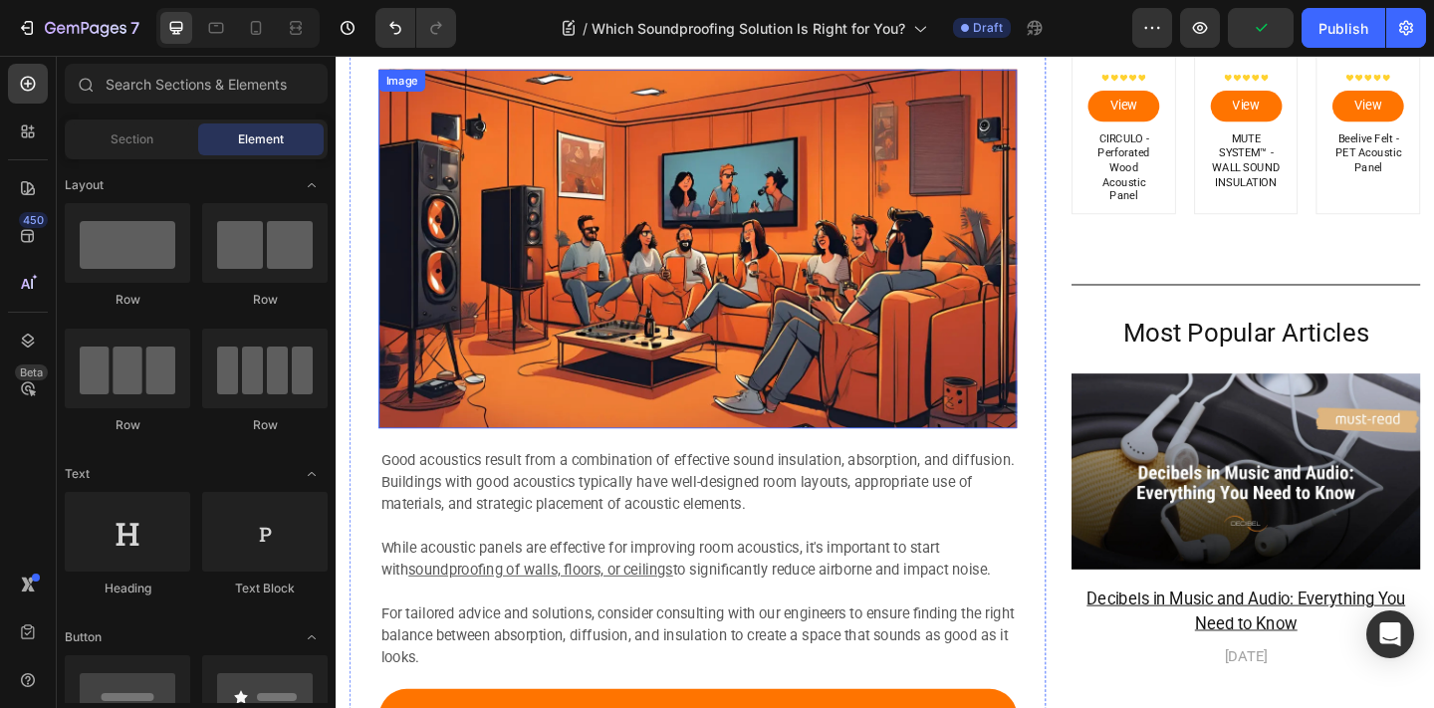
click at [528, 379] on img at bounding box center [729, 266] width 694 height 390
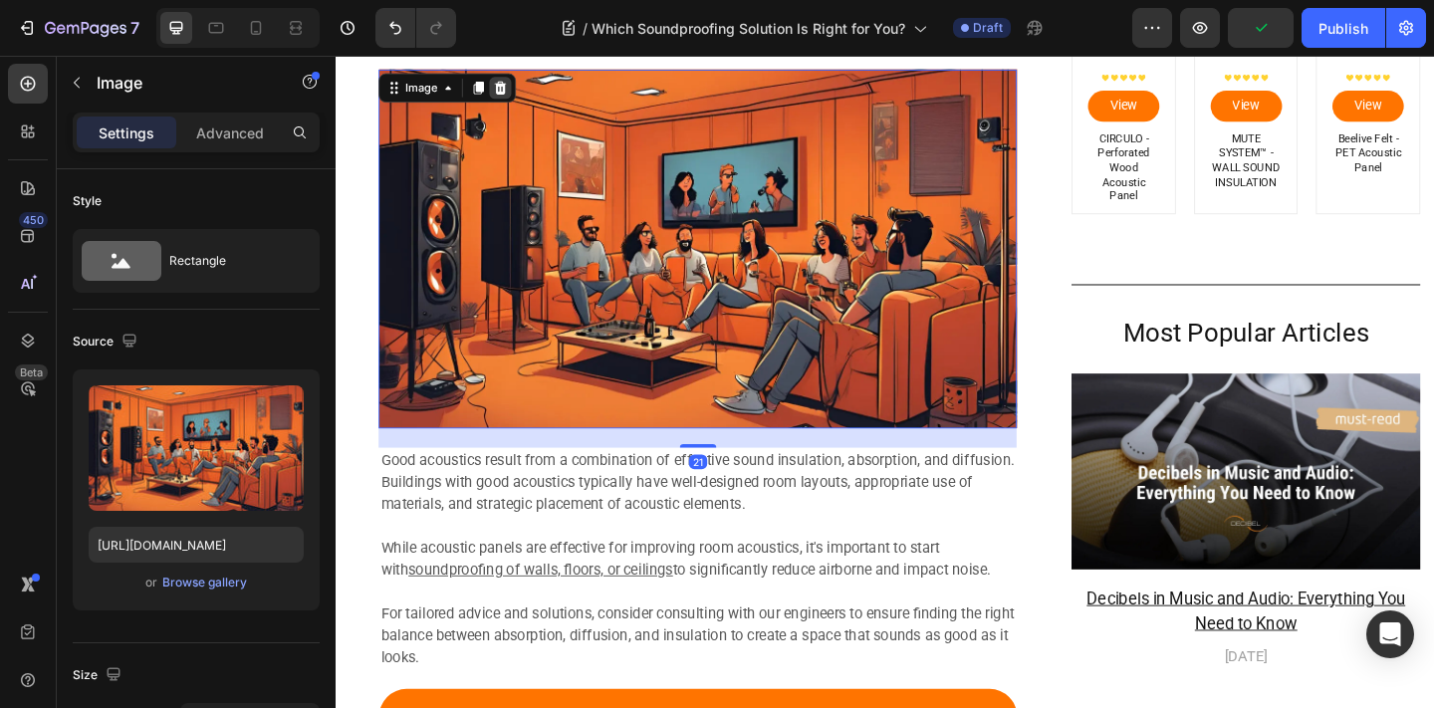
click at [510, 82] on div at bounding box center [515, 91] width 24 height 24
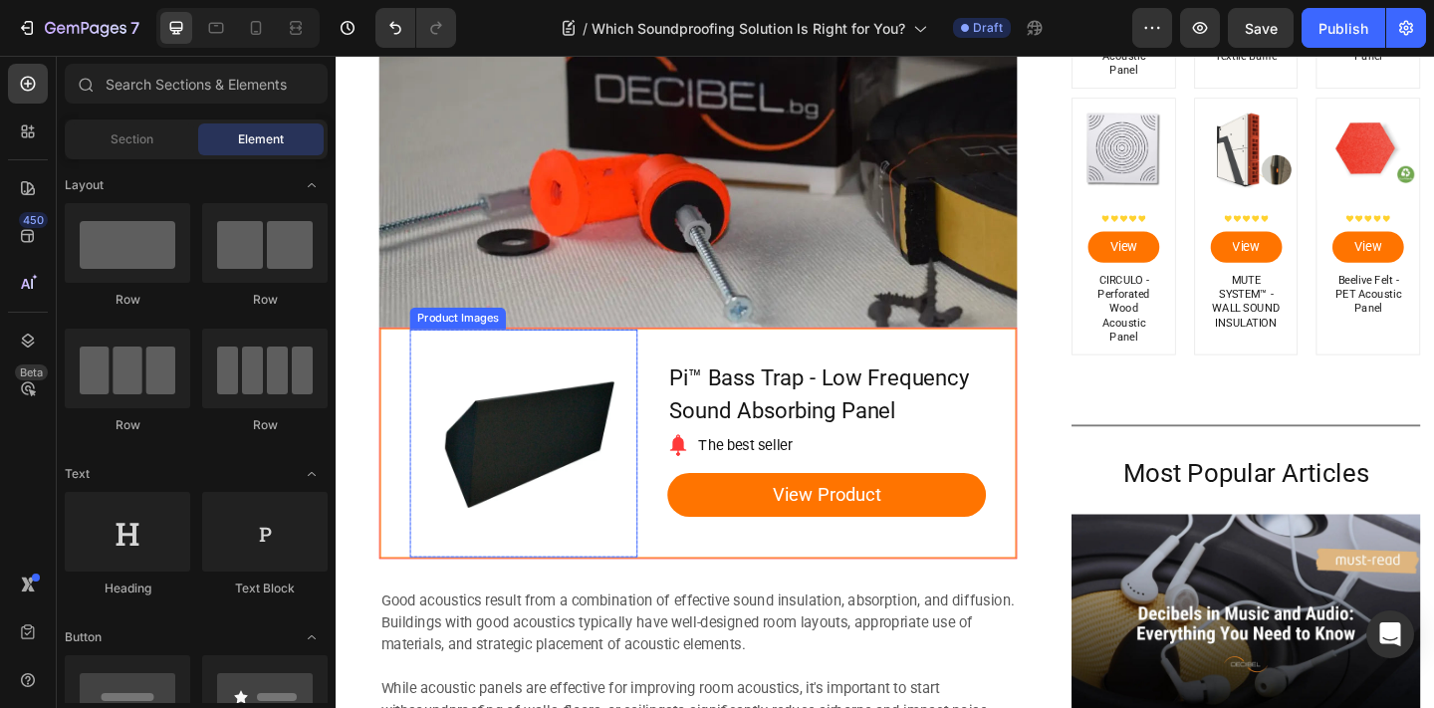
scroll to position [6648, 0]
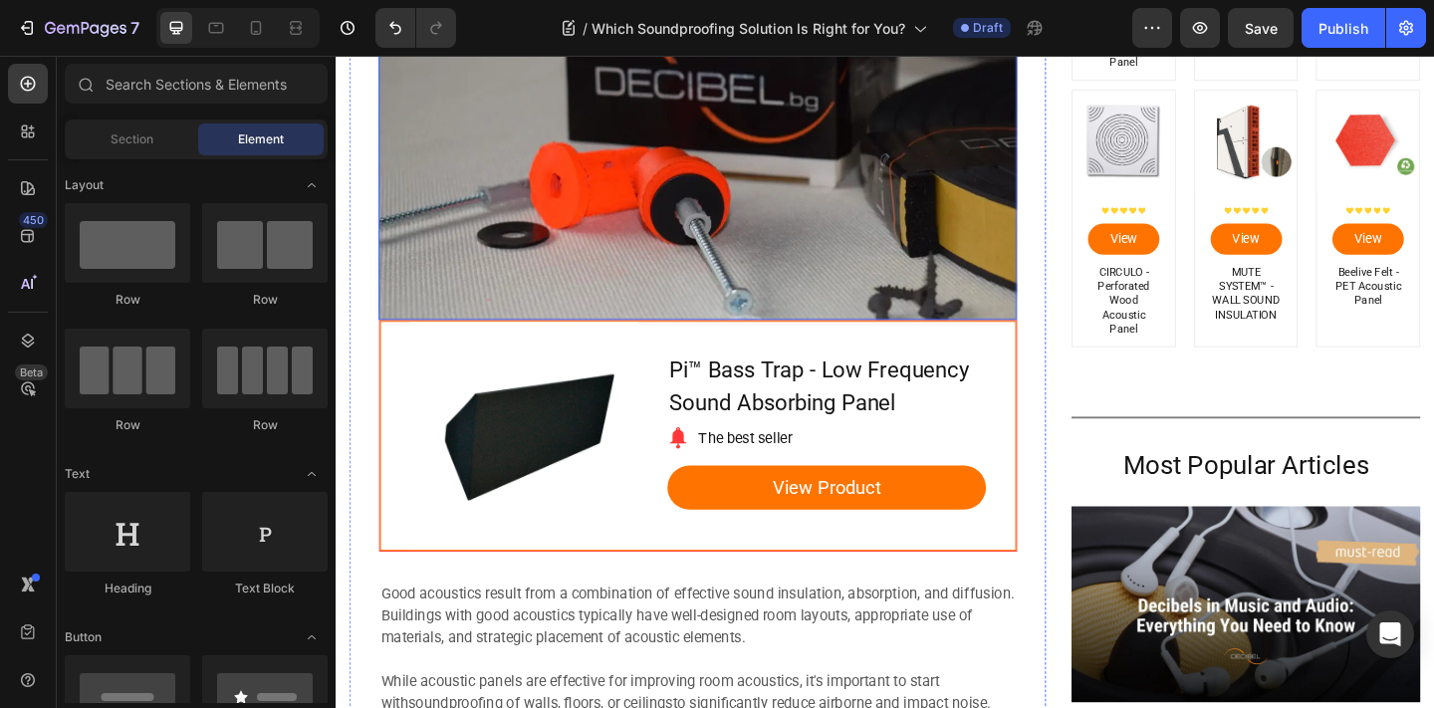
click at [411, 356] on div "Product Images Row Pi™ Bass Trap - Low Frequency Sound Absorbing Panel Product …" at bounding box center [729, 470] width 692 height 250
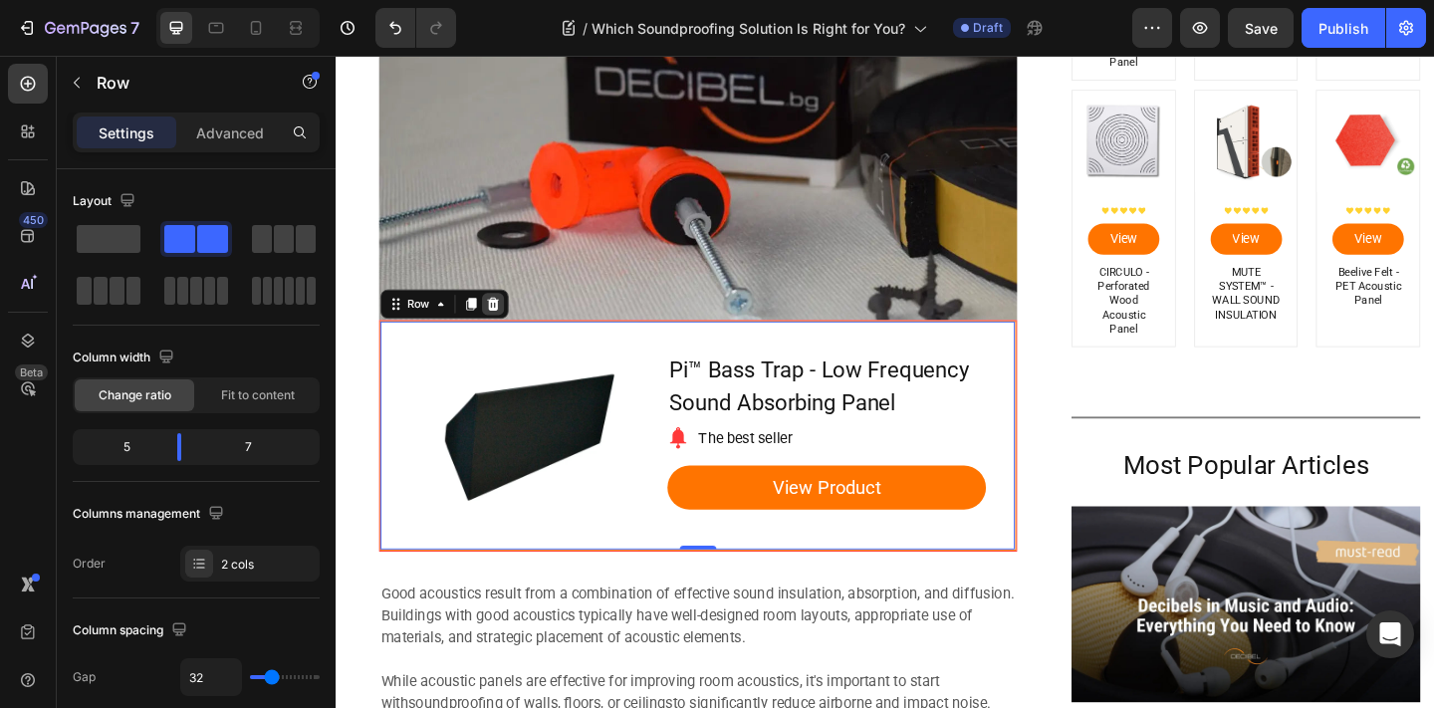
click at [501, 329] on icon at bounding box center [507, 327] width 16 height 16
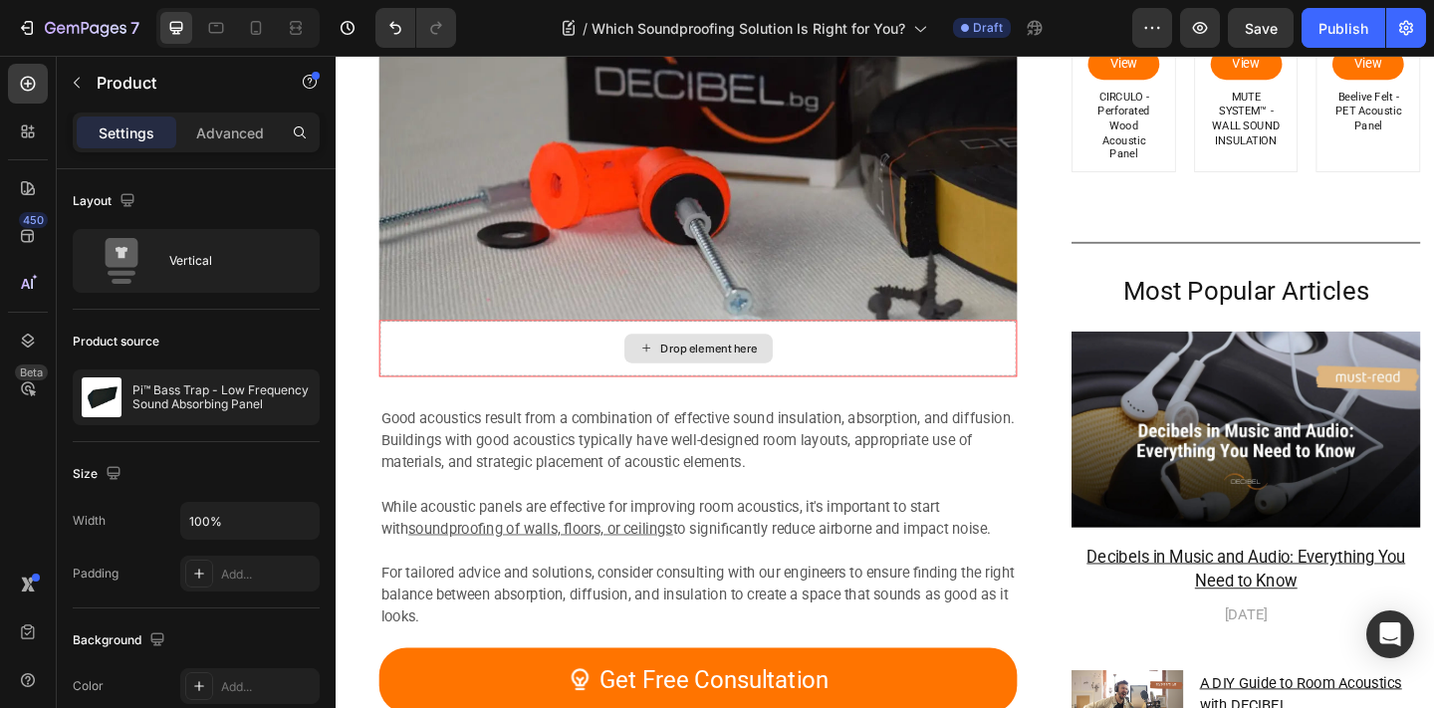
click at [419, 384] on div "Drop element here" at bounding box center [729, 375] width 692 height 60
click at [407, 468] on p "Good acoustics result from a combination of effective sound insulation, absorpt…" at bounding box center [729, 475] width 690 height 72
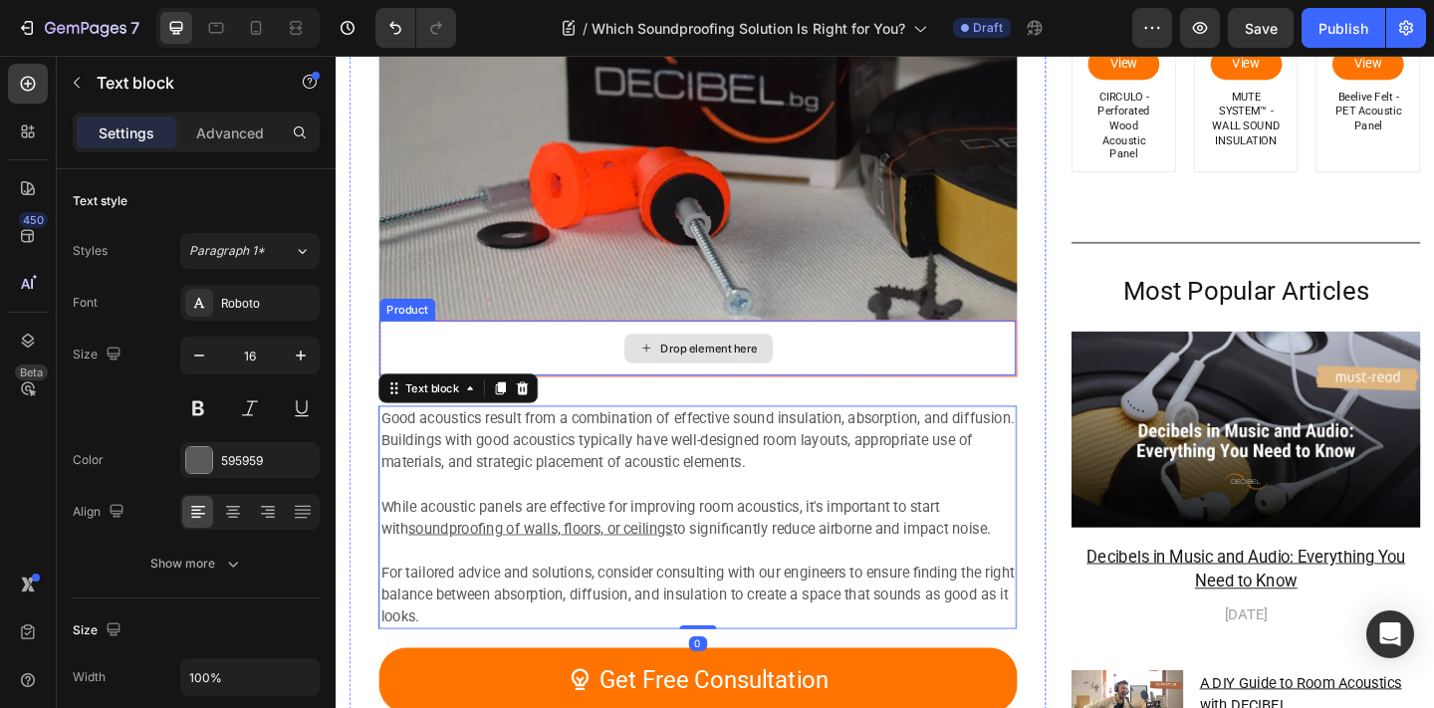
click at [425, 372] on div "Drop element here" at bounding box center [729, 375] width 692 height 60
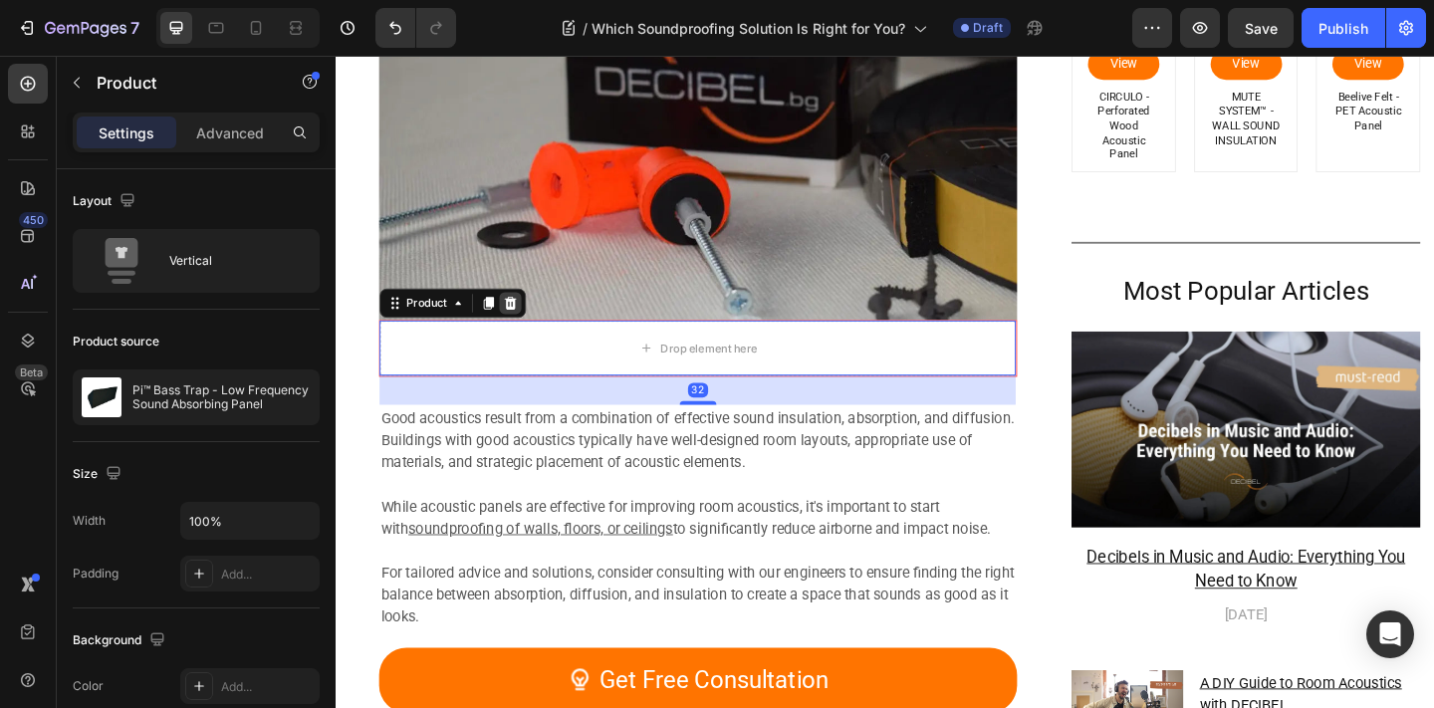
click at [522, 328] on icon at bounding box center [526, 326] width 13 height 14
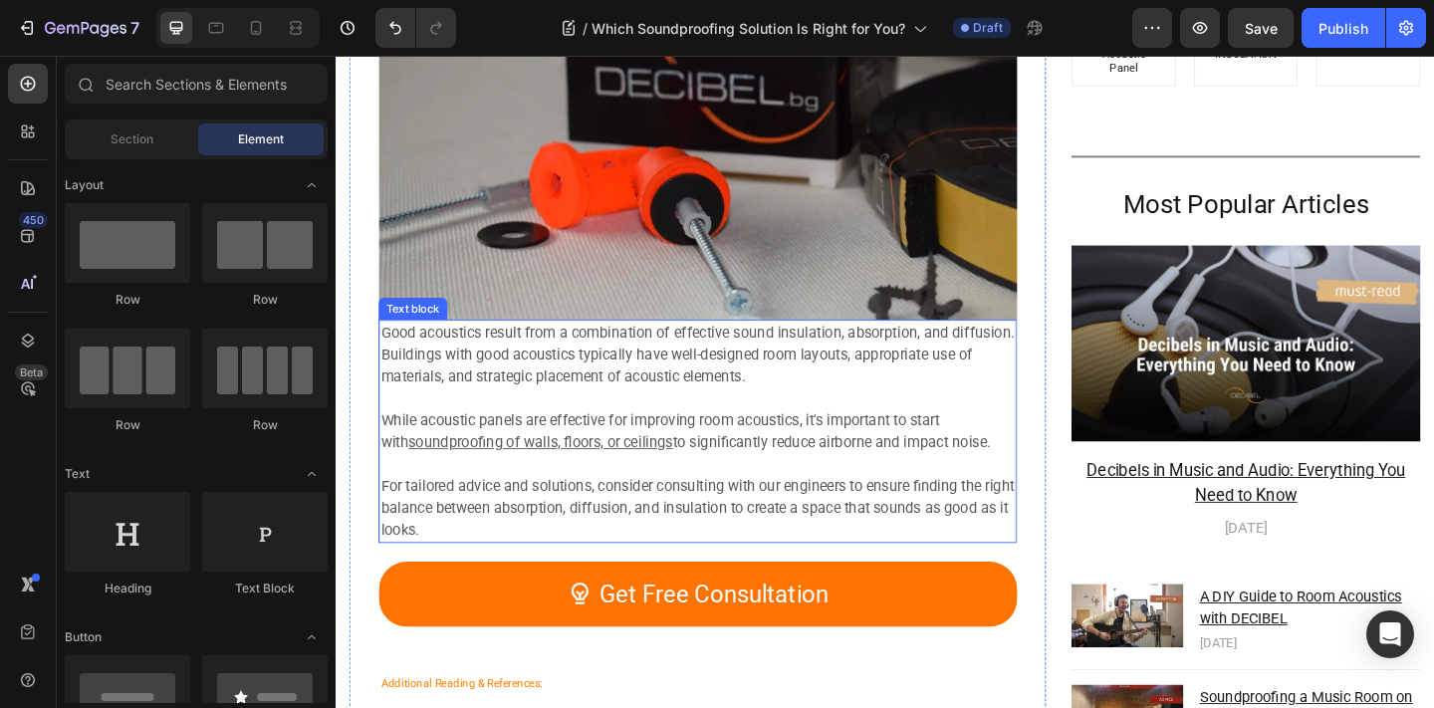
click at [453, 379] on p "Good acoustics result from a combination of effective sound insulation, absorpt…" at bounding box center [729, 382] width 690 height 72
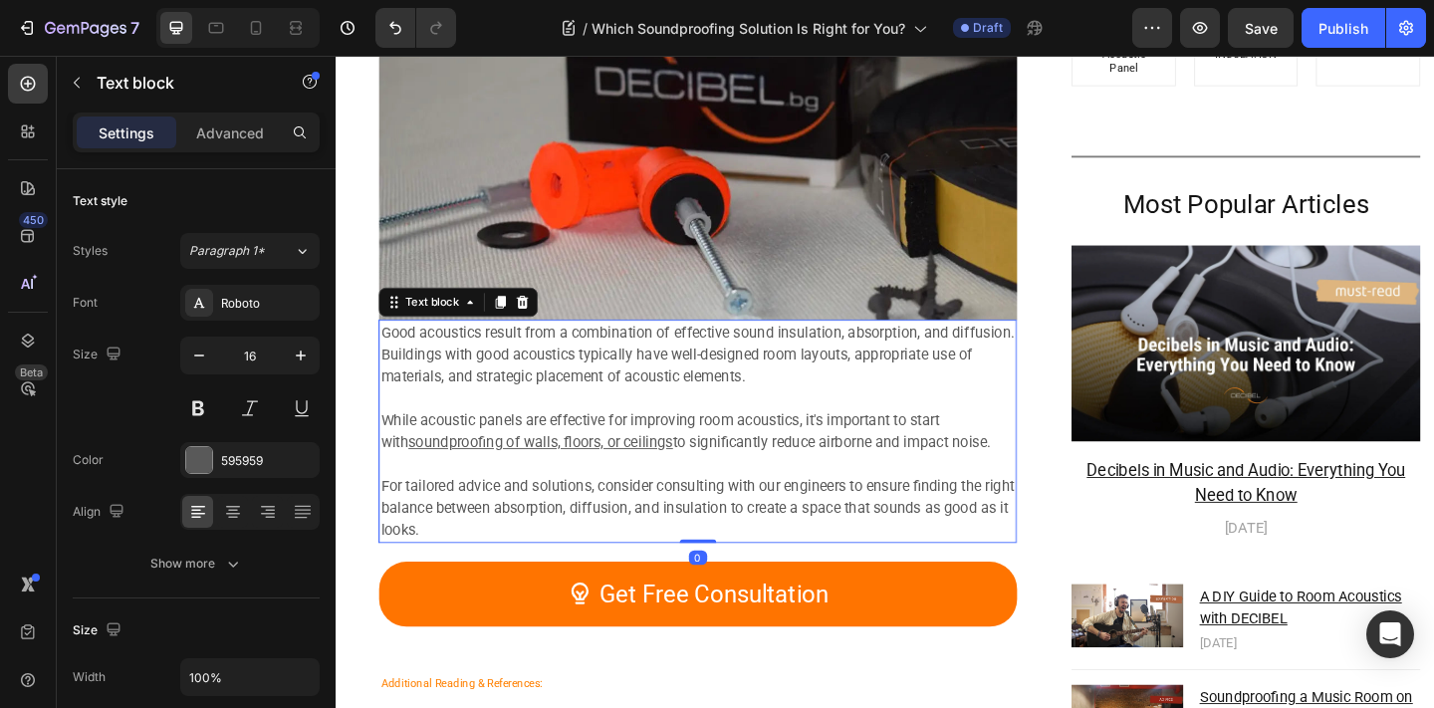
click at [738, 343] on div "Image" at bounding box center [729, 148] width 694 height 390
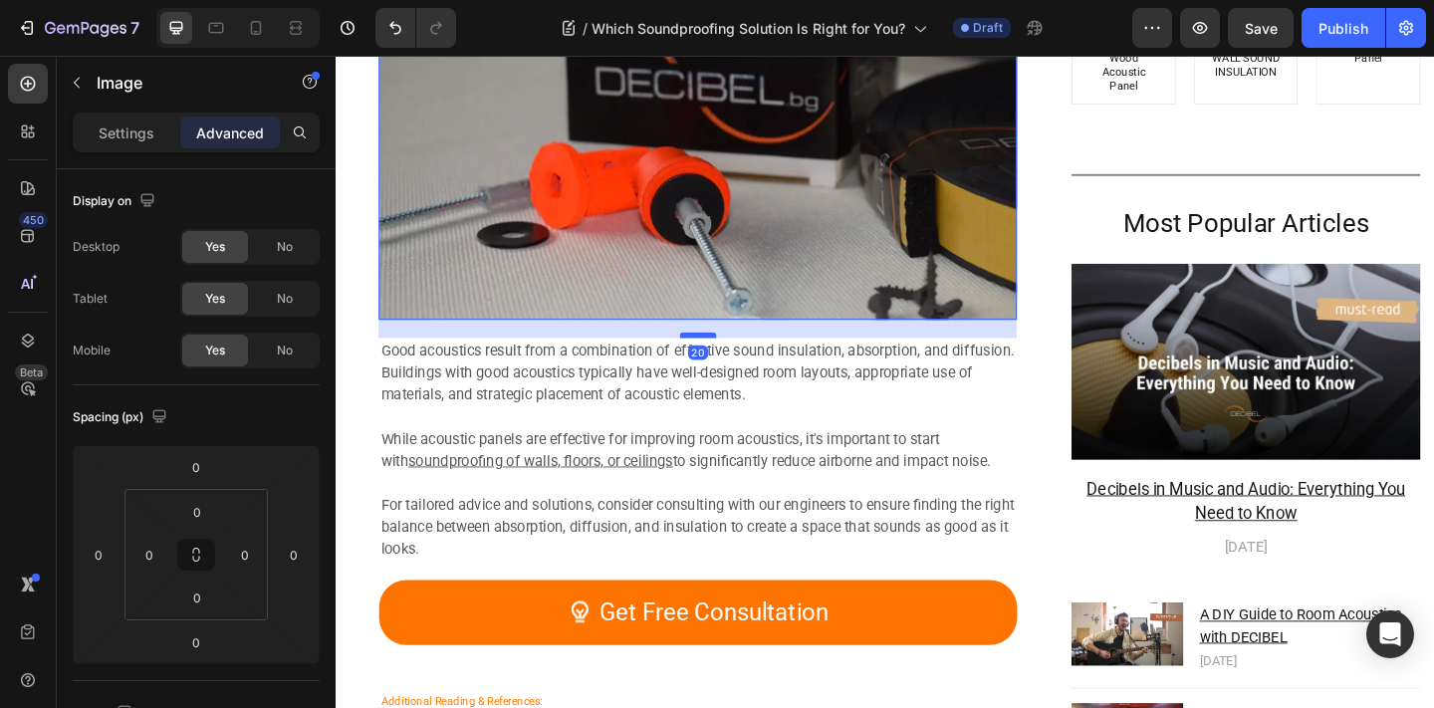
drag, startPoint x: 736, startPoint y: 342, endPoint x: 737, endPoint y: 362, distance: 19.9
click at [737, 362] on div at bounding box center [730, 361] width 40 height 6
type input "20"
click at [792, 235] on img at bounding box center [729, 148] width 694 height 390
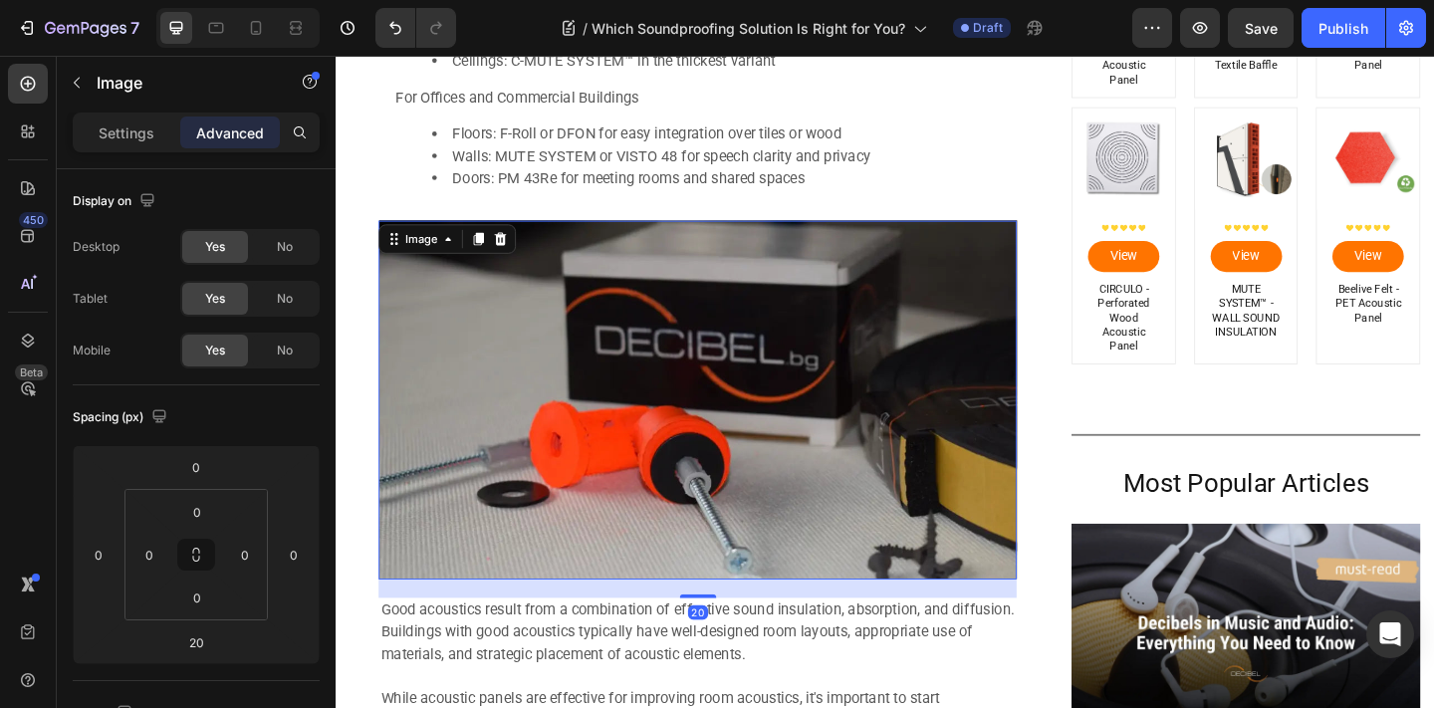
scroll to position [6366, 0]
click at [789, 217] on div "There’s no single soundproofing solution that fits everyone. The key is to matc…" at bounding box center [729, 3] width 662 height 434
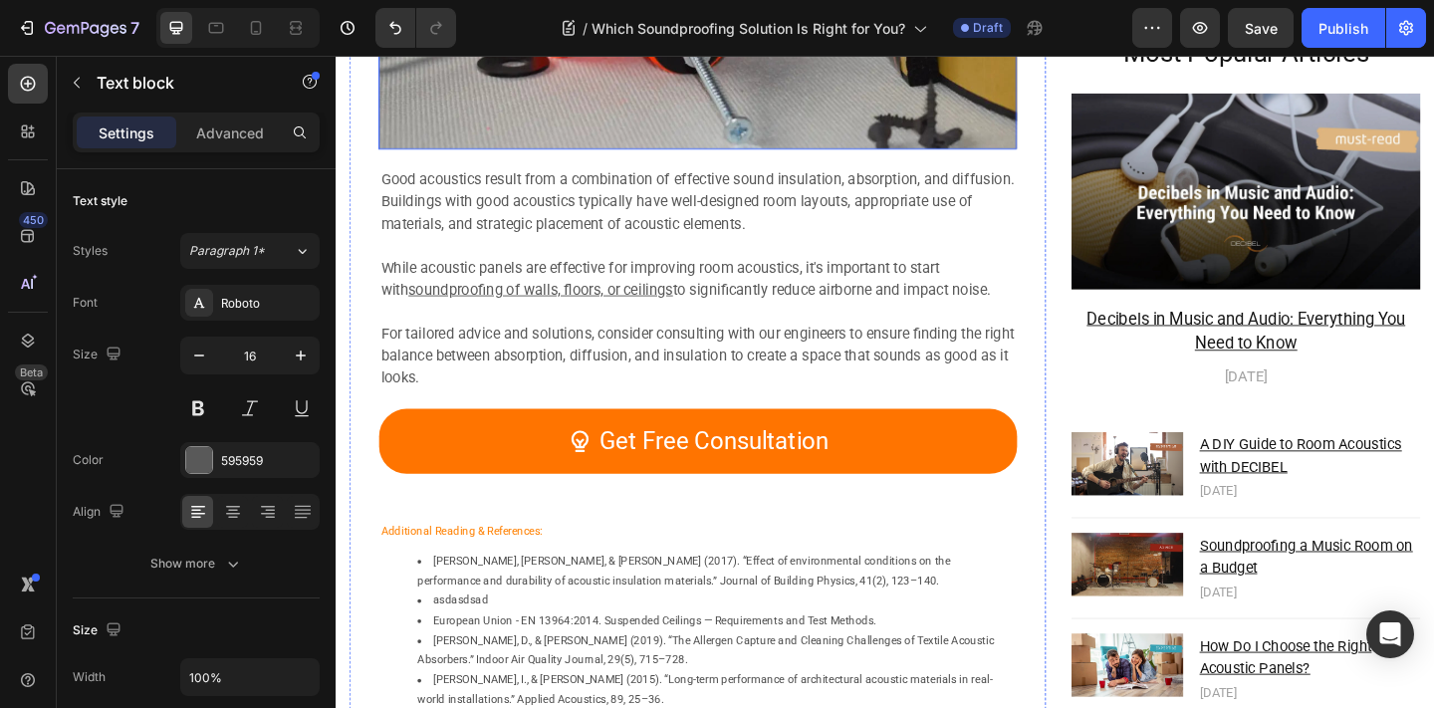
scroll to position [6856, 0]
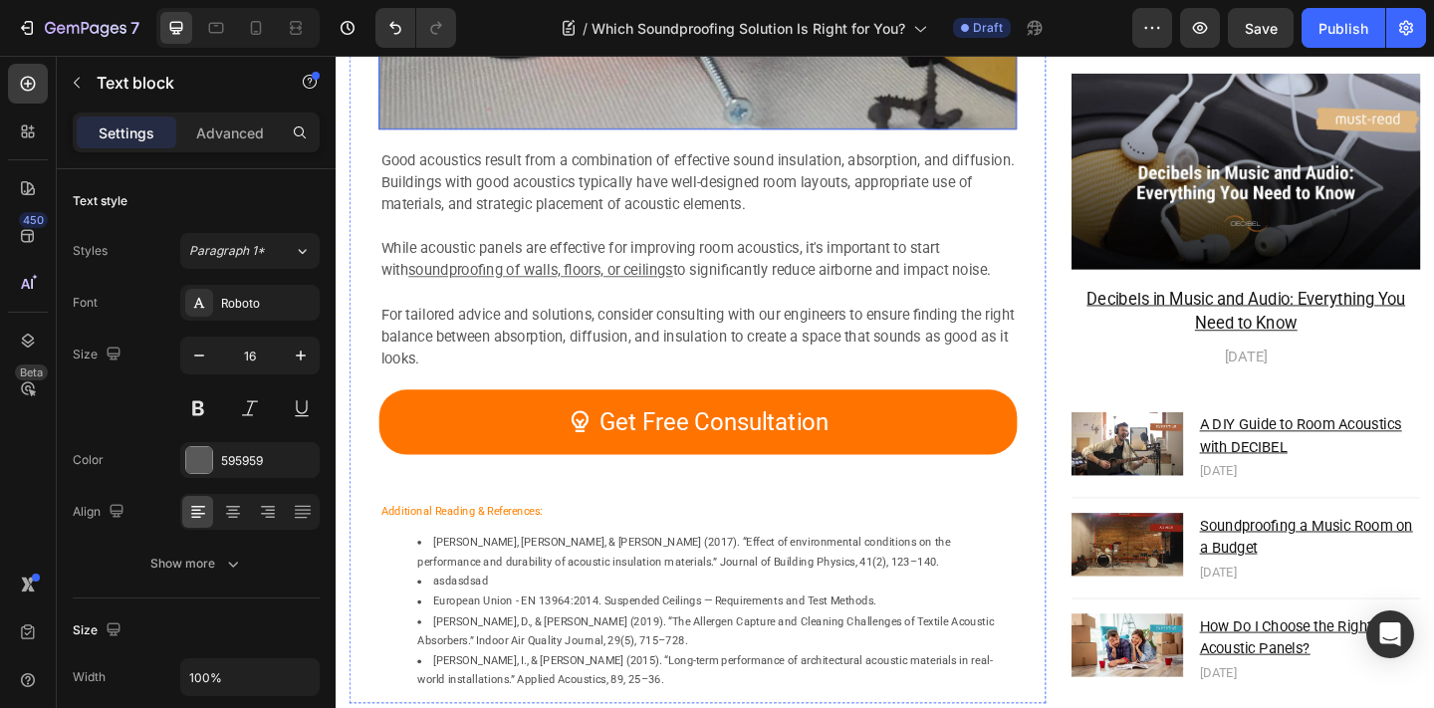
click at [646, 601] on li "[PERSON_NAME], [PERSON_NAME], & [PERSON_NAME] (2017). “Effect of environmental …" at bounding box center [749, 596] width 650 height 43
click at [637, 550] on p "Additional Reading & References:" at bounding box center [729, 553] width 690 height 22
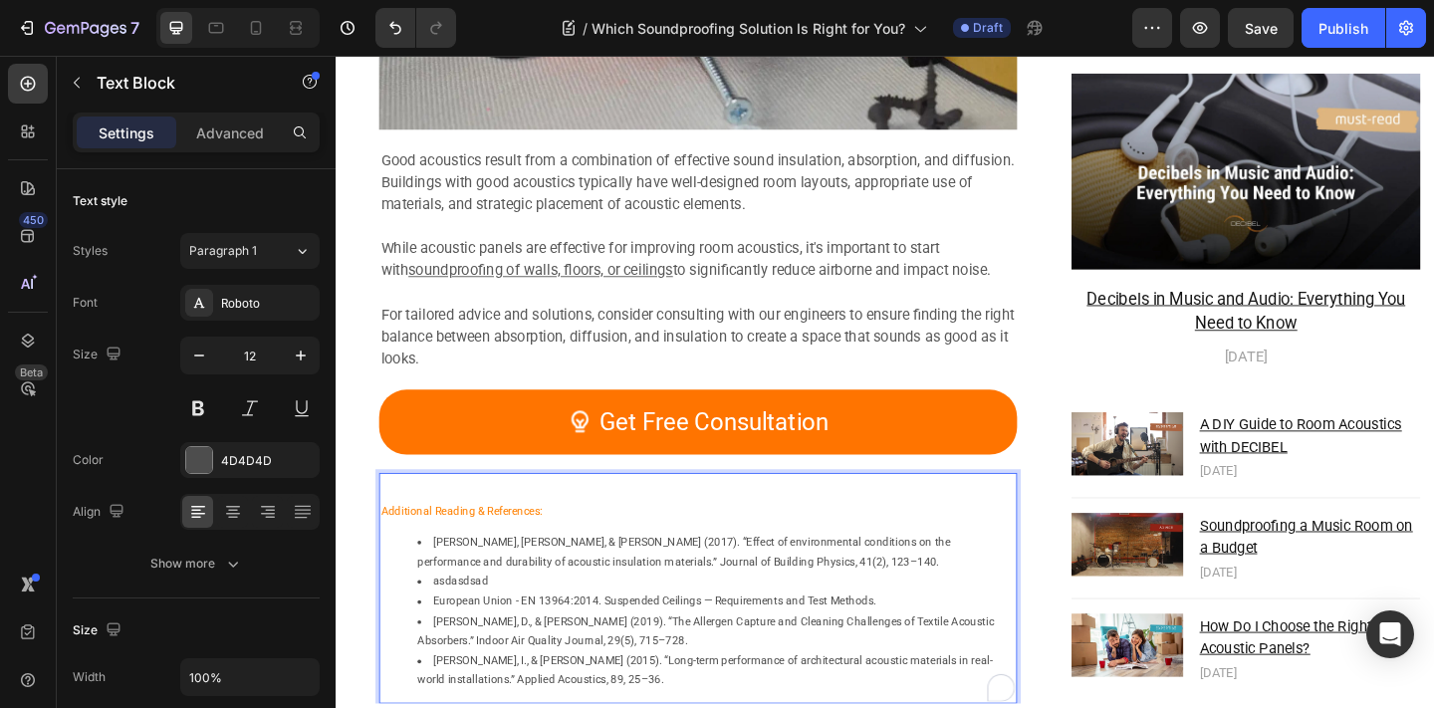
scroll to position [6878, 0]
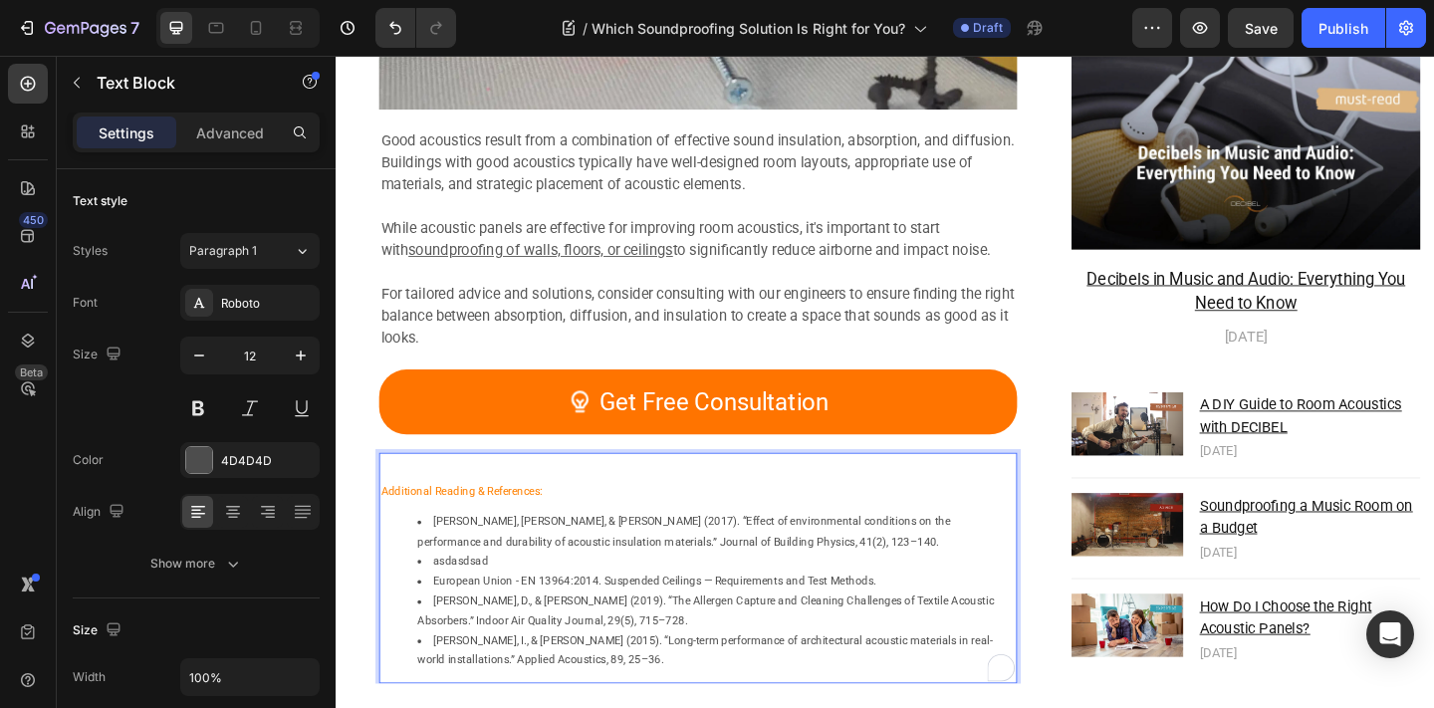
click at [638, 543] on div "Additional Reading & References: Chung, W., & Bowsher, R. (2017). “Effect of en…" at bounding box center [729, 628] width 694 height 221
click at [596, 509] on div "Additional Reading & References: Chung, W., & Bowsher, R. (2017). “Effect of en…" at bounding box center [729, 613] width 694 height 251
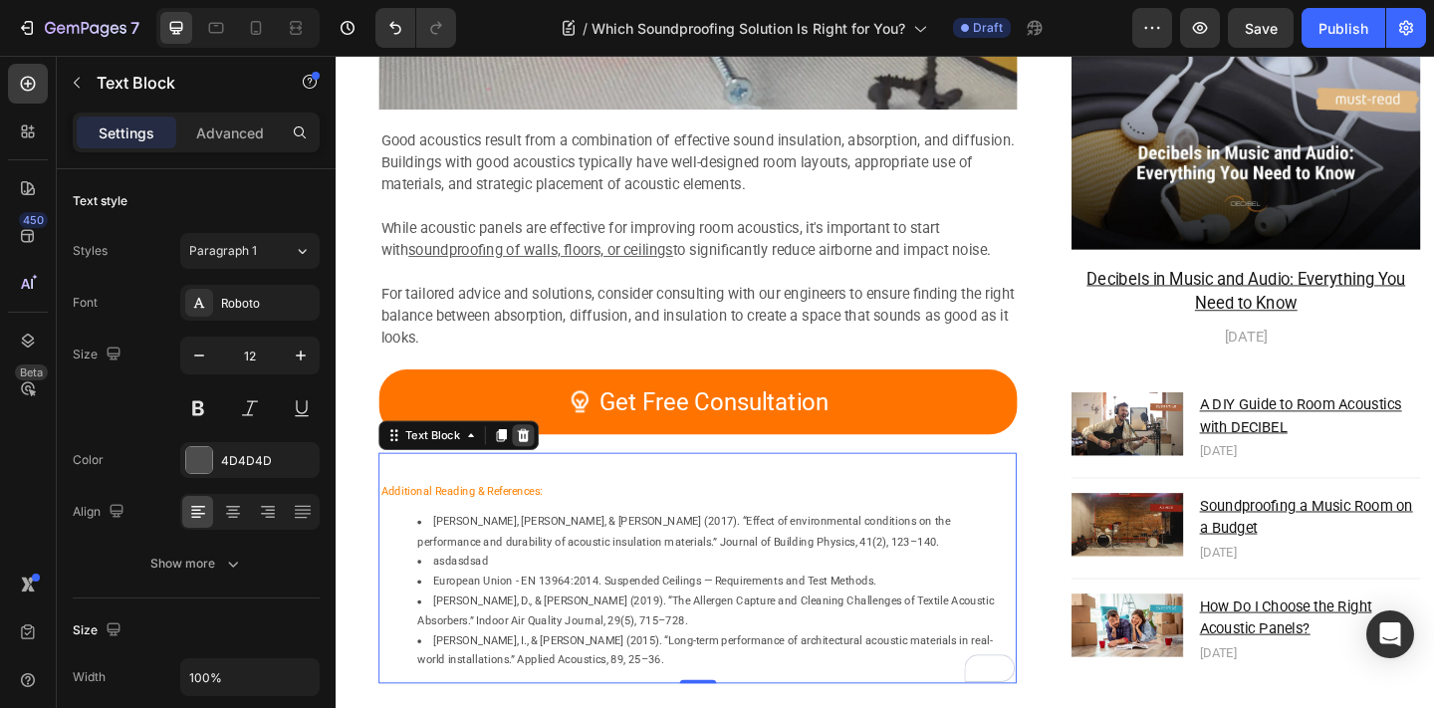
click at [533, 474] on icon at bounding box center [540, 469] width 16 height 16
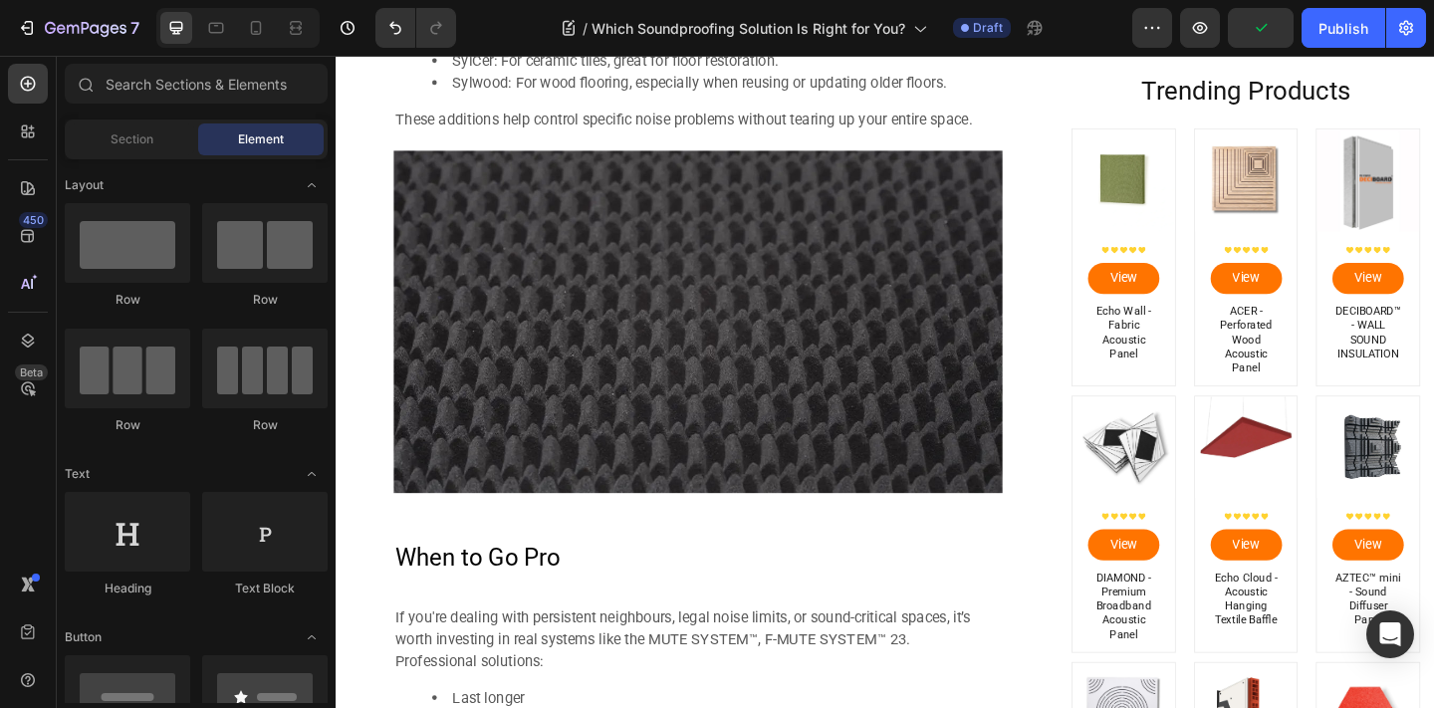
scroll to position [5168, 0]
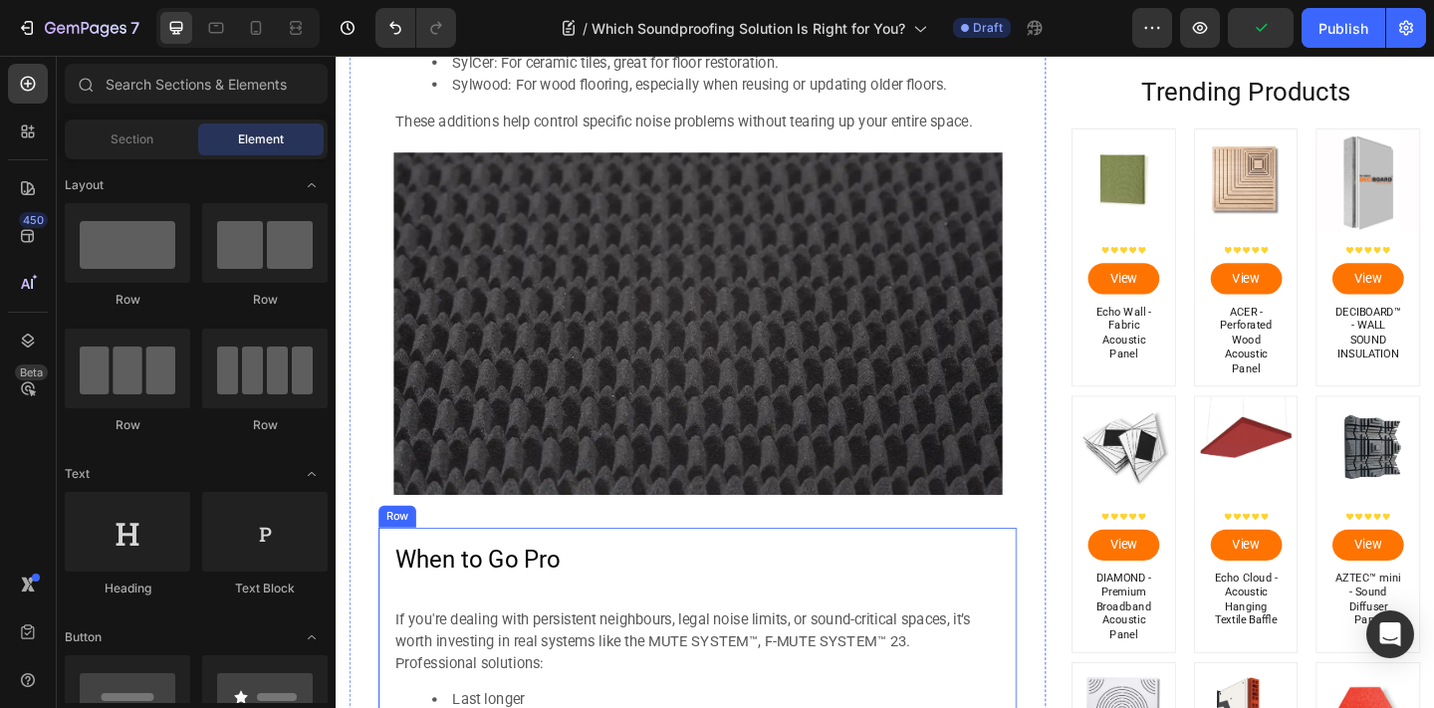
click at [530, 589] on p "⁠⁠⁠⁠⁠⁠⁠ When to Go Pro" at bounding box center [729, 605] width 658 height 34
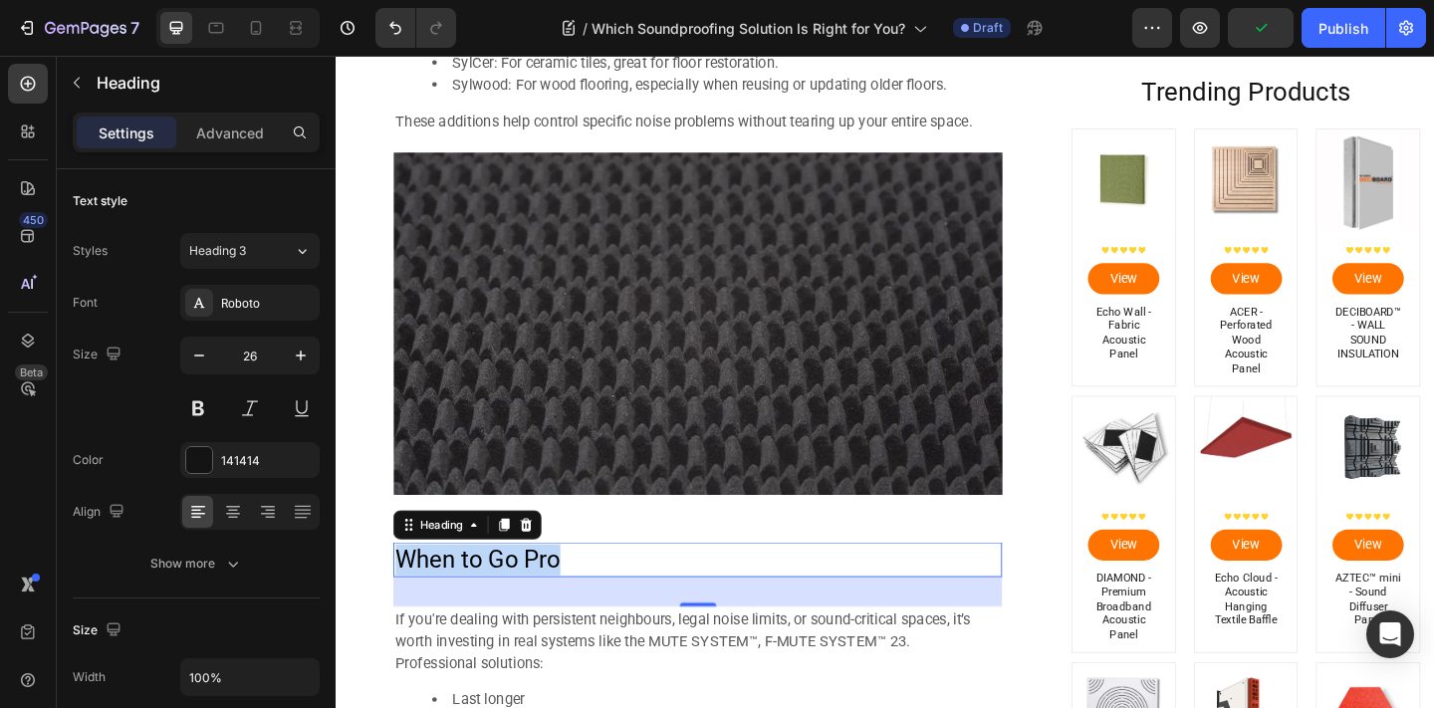
click at [530, 589] on p "When to Go Pro" at bounding box center [729, 605] width 658 height 34
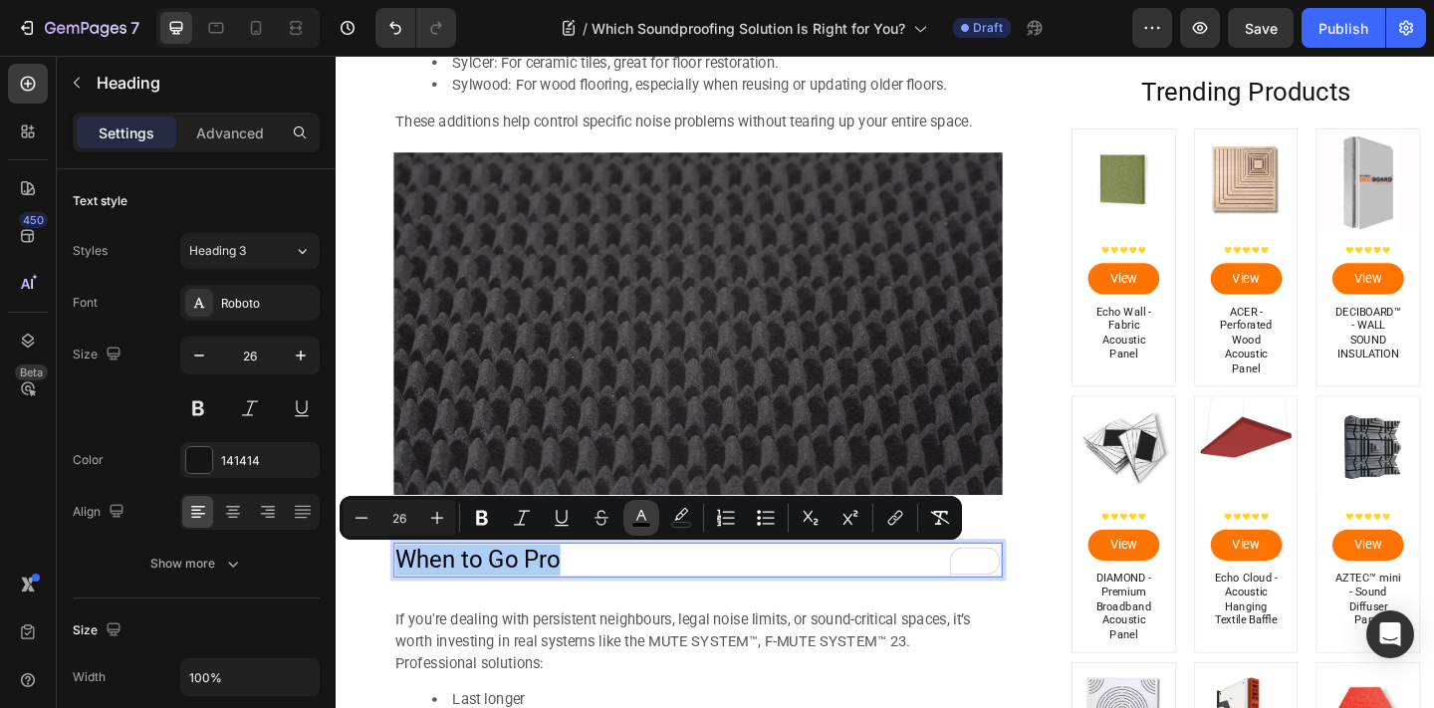
click at [629, 515] on button "color" at bounding box center [641, 518] width 36 height 36
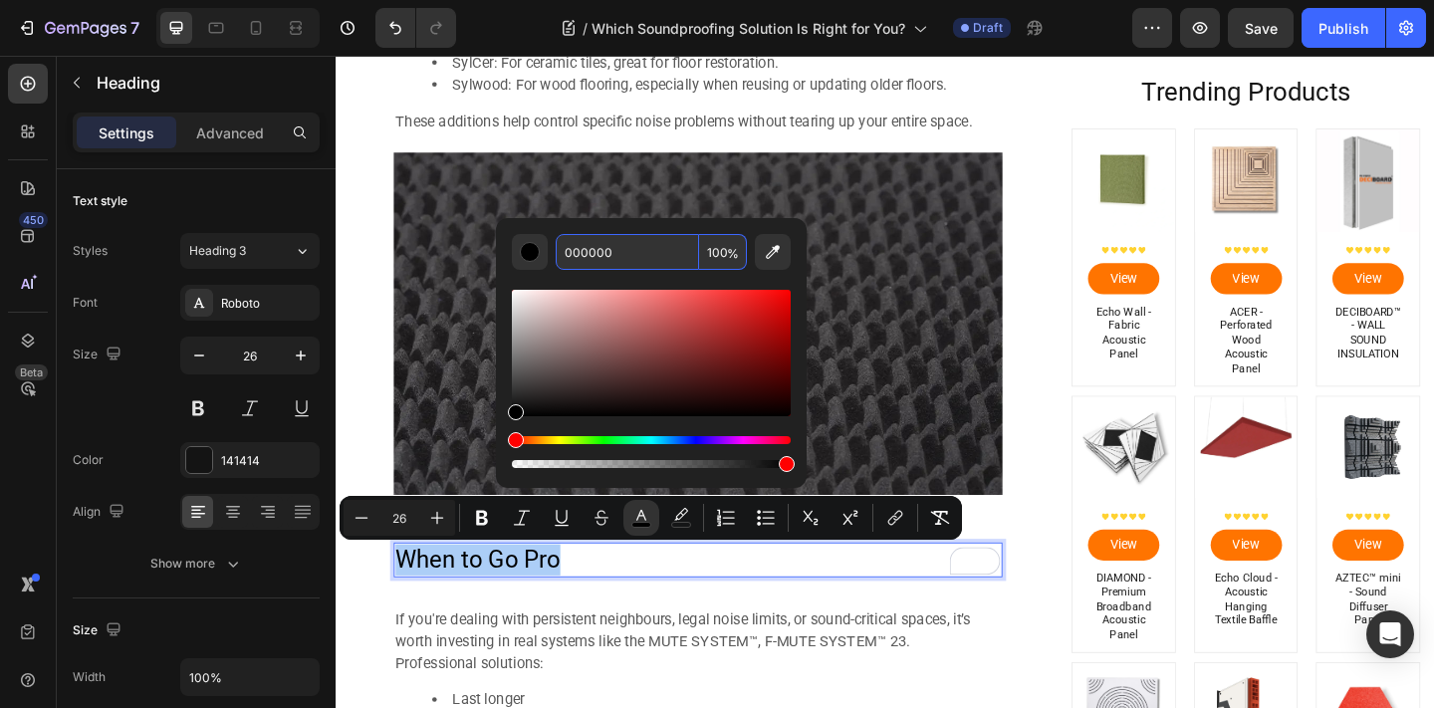
click at [624, 254] on input "000000" at bounding box center [627, 252] width 143 height 36
click at [623, 254] on input "000000" at bounding box center [627, 252] width 143 height 36
type input "595959"
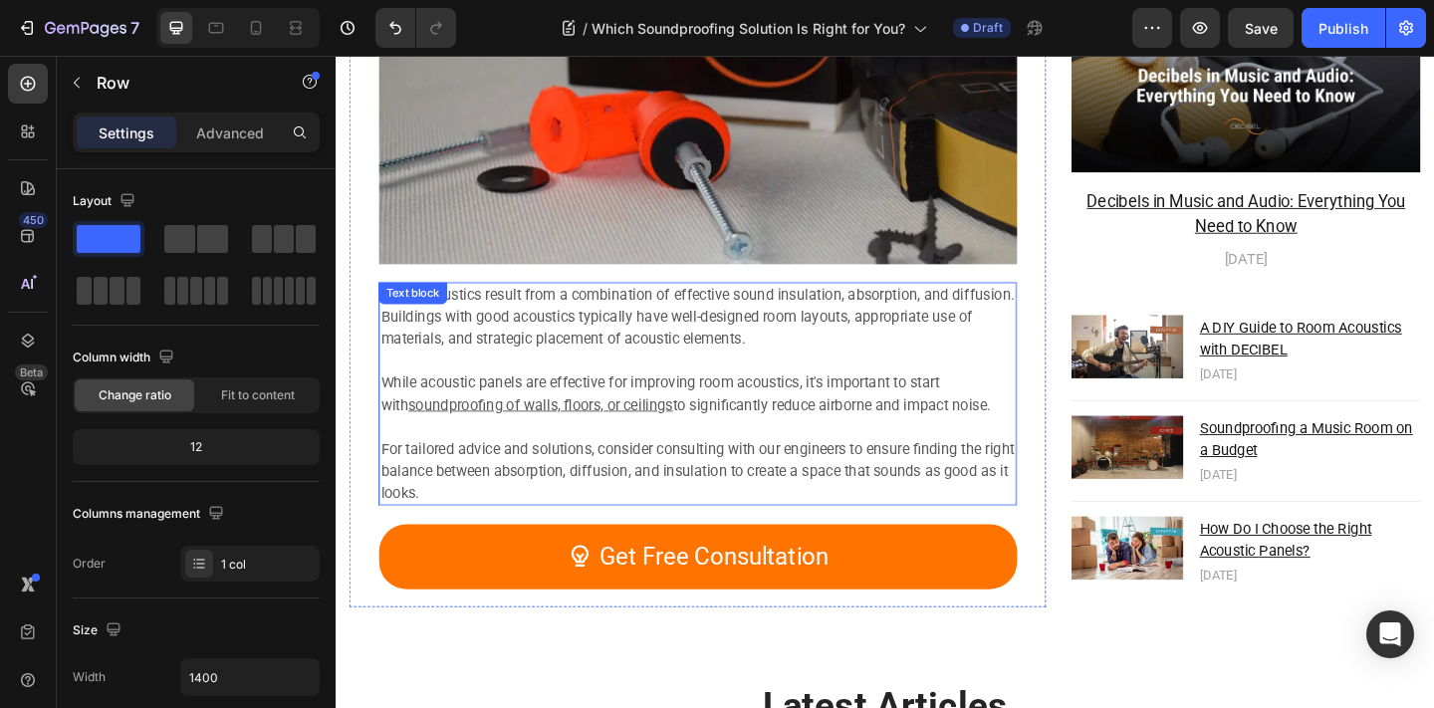
scroll to position [6664, 0]
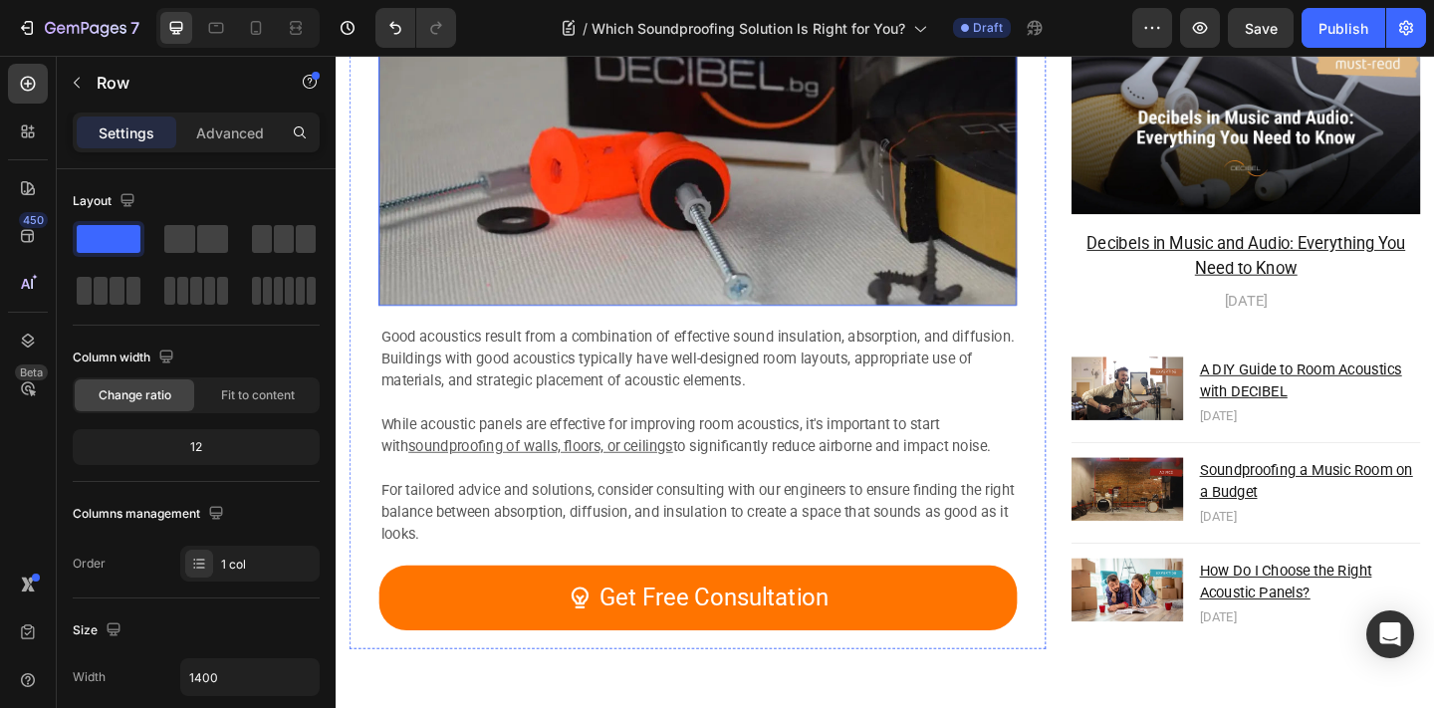
click at [590, 414] on p "Good acoustics result from a combination of effective sound insulation, absorpt…" at bounding box center [729, 386] width 690 height 72
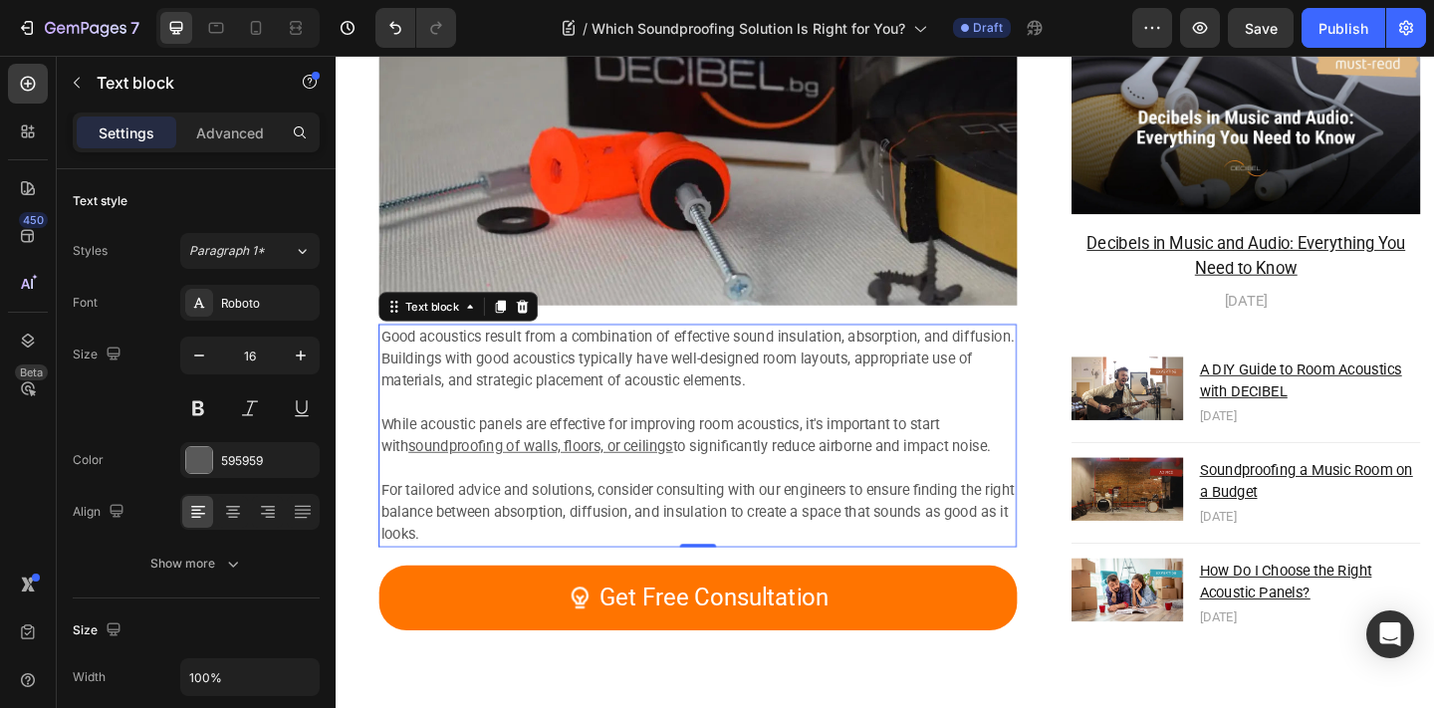
click at [471, 591] on div "Get Free Consultation Button" at bounding box center [729, 646] width 694 height 111
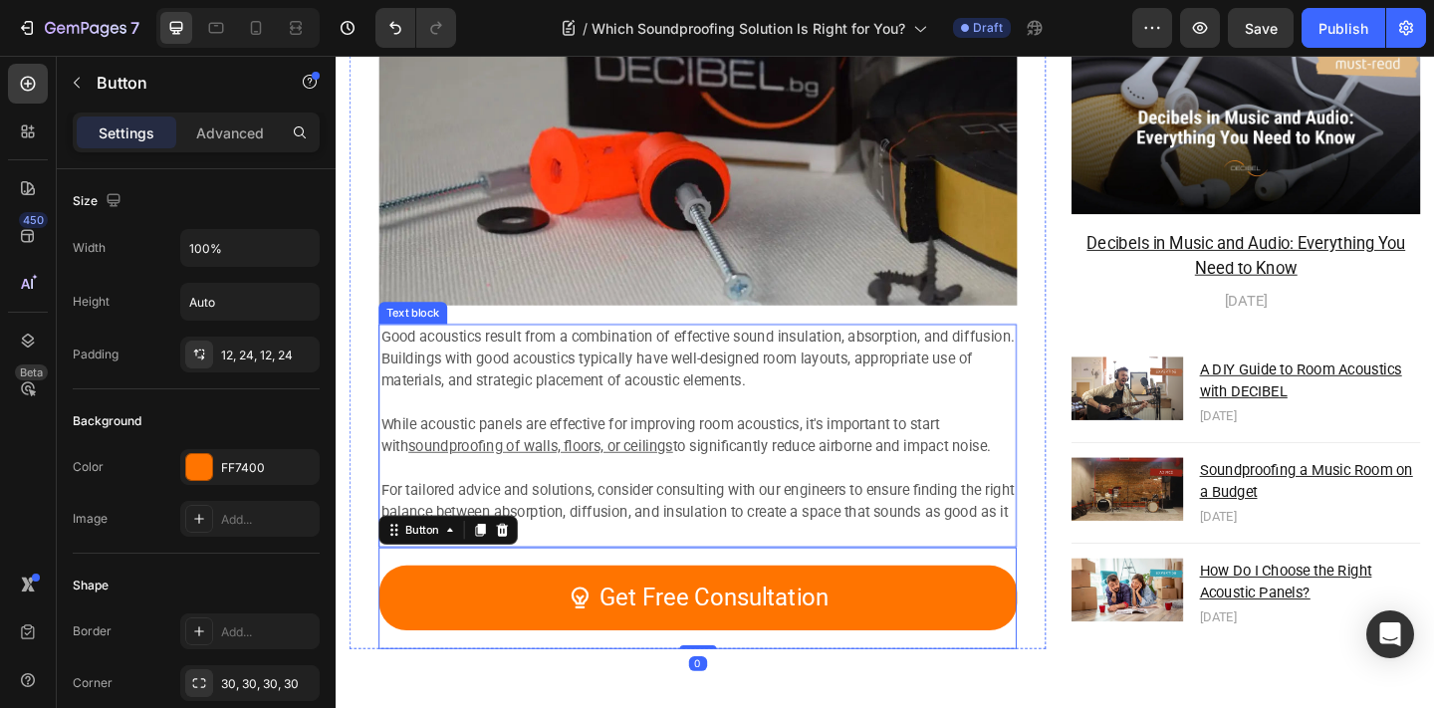
click at [565, 576] on p "For tailored advice and solutions, consider consulting with our engineers to en…" at bounding box center [729, 553] width 690 height 72
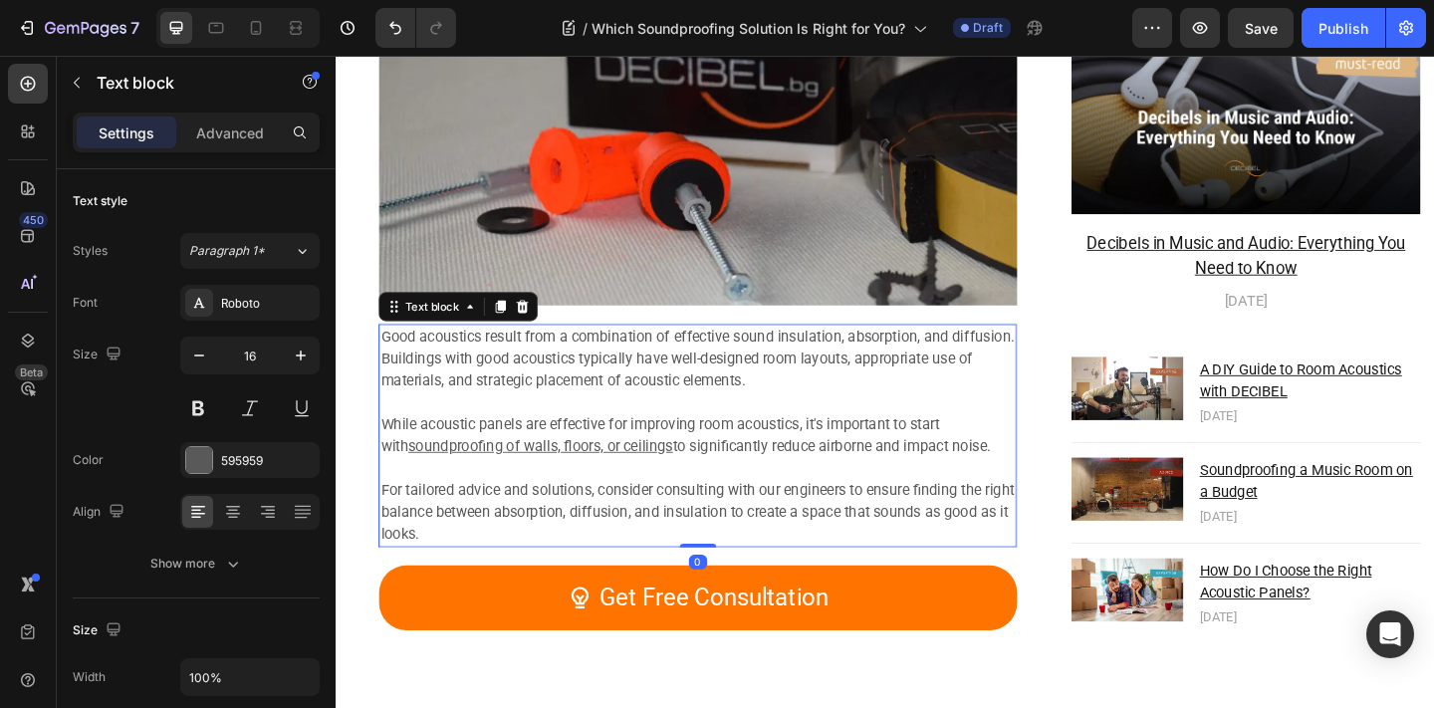
click at [565, 576] on p "For tailored advice and solutions, consider consulting with our engineers to en…" at bounding box center [729, 553] width 690 height 72
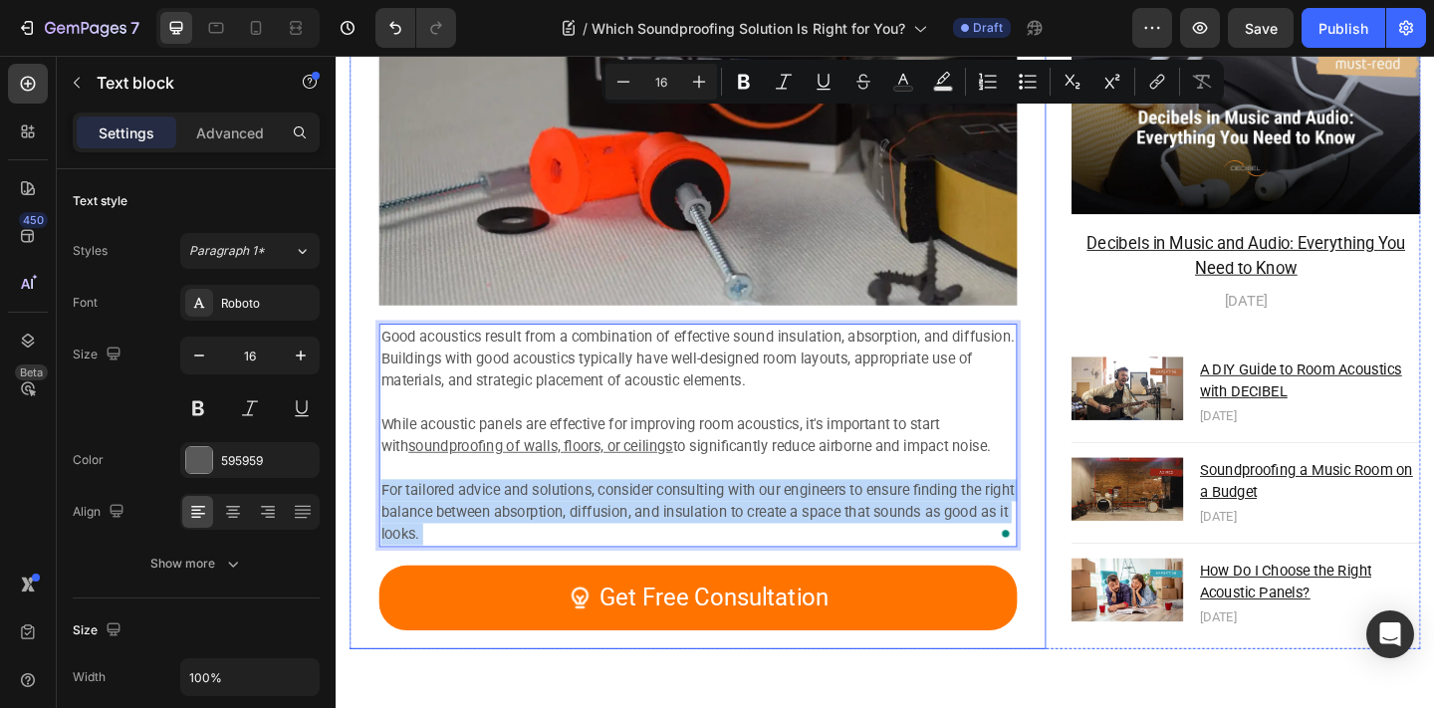
drag, startPoint x: 565, startPoint y: 576, endPoint x: 378, endPoint y: 368, distance: 278.5
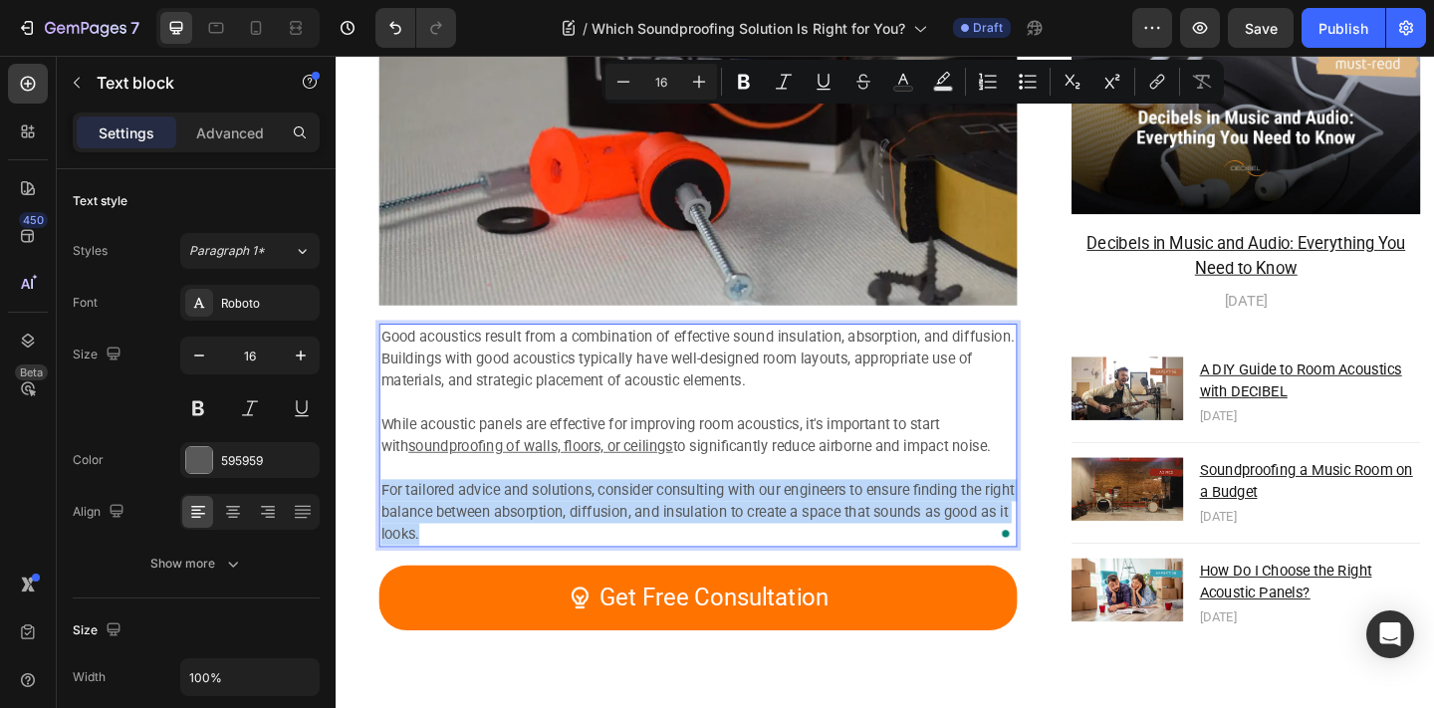
click at [401, 361] on p "Good acoustics result from a combination of effective sound insulation, absorpt…" at bounding box center [729, 386] width 690 height 72
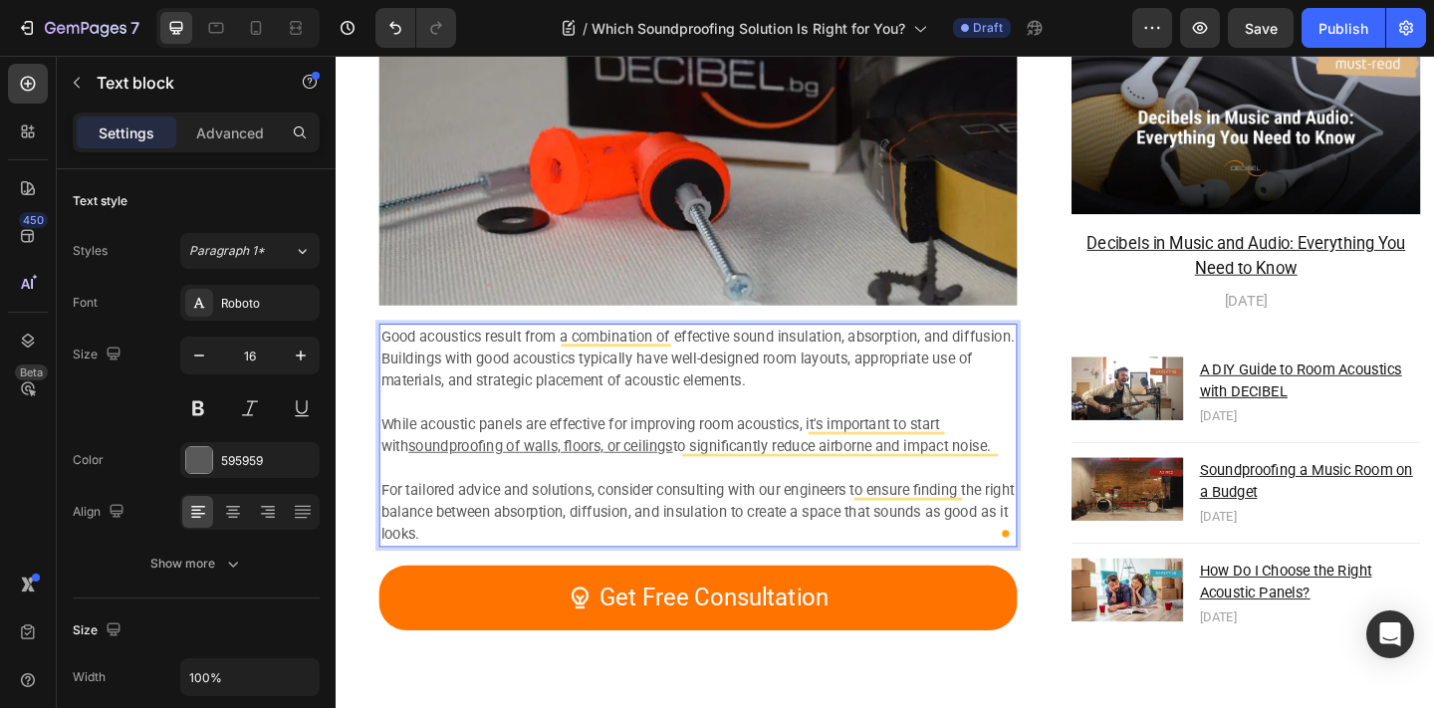
click at [390, 359] on p "Good acoustics result from a combination of effective sound insulation, absorpt…" at bounding box center [729, 386] width 690 height 72
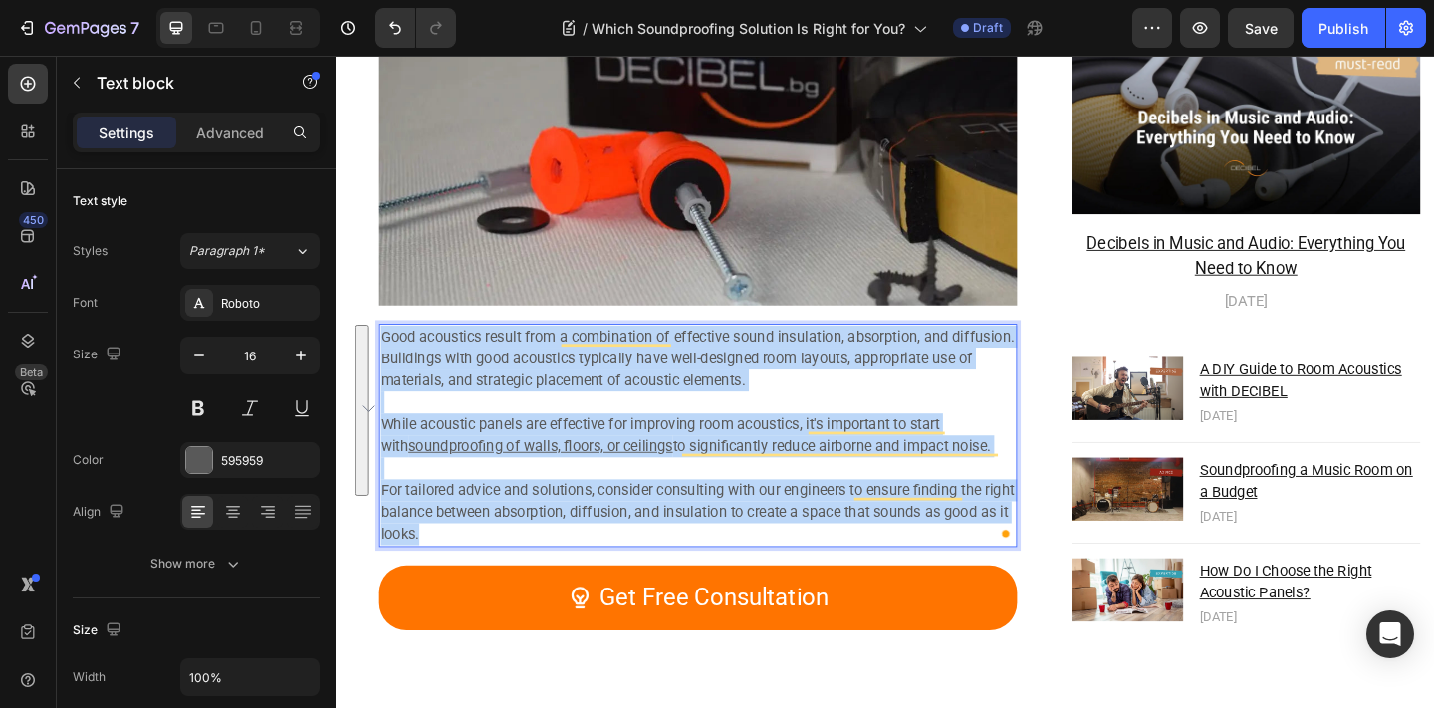
drag, startPoint x: 385, startPoint y: 356, endPoint x: 473, endPoint y: 575, distance: 236.0
click at [472, 575] on div "Good acoustics result from a combination of effective sound insulation, absorpt…" at bounding box center [729, 469] width 694 height 243
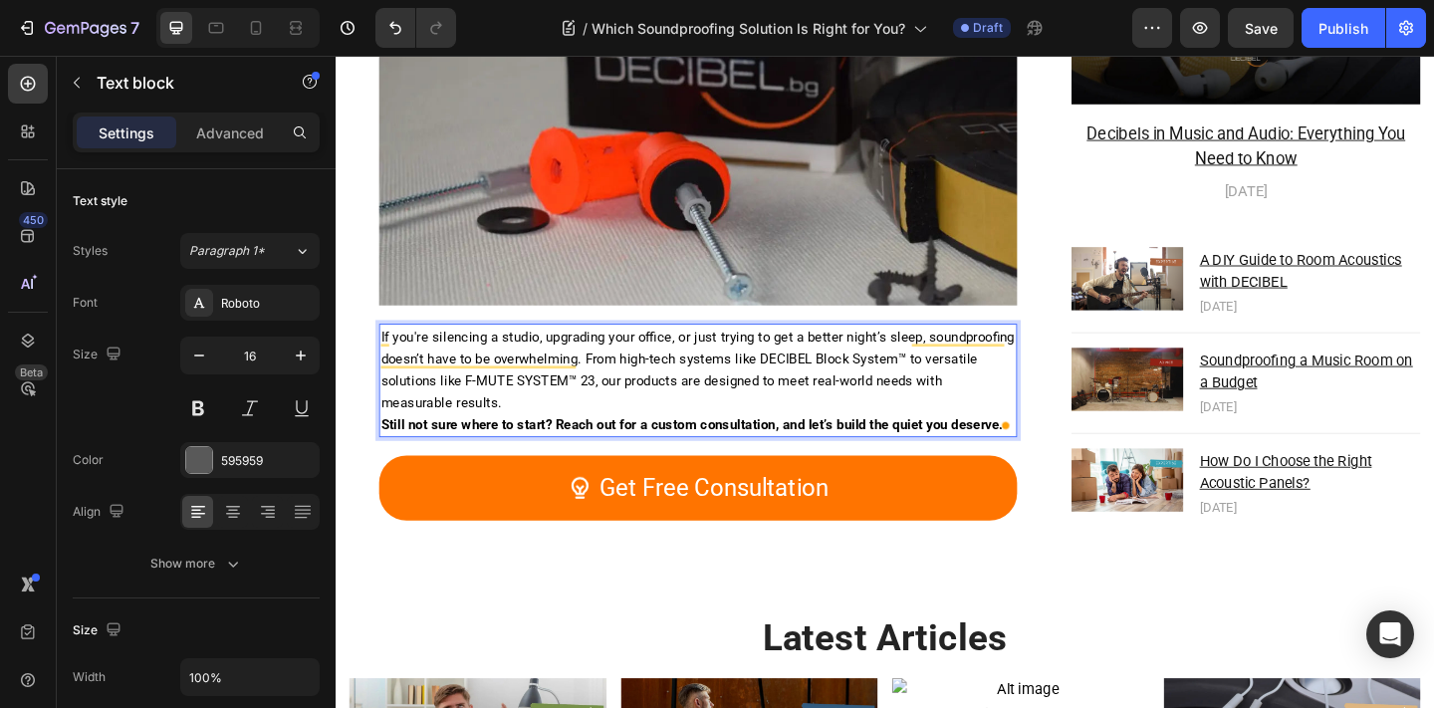
click at [551, 429] on p "If you're silencing a studio, upgrading your office, or just trying to get a be…" at bounding box center [729, 398] width 690 height 96
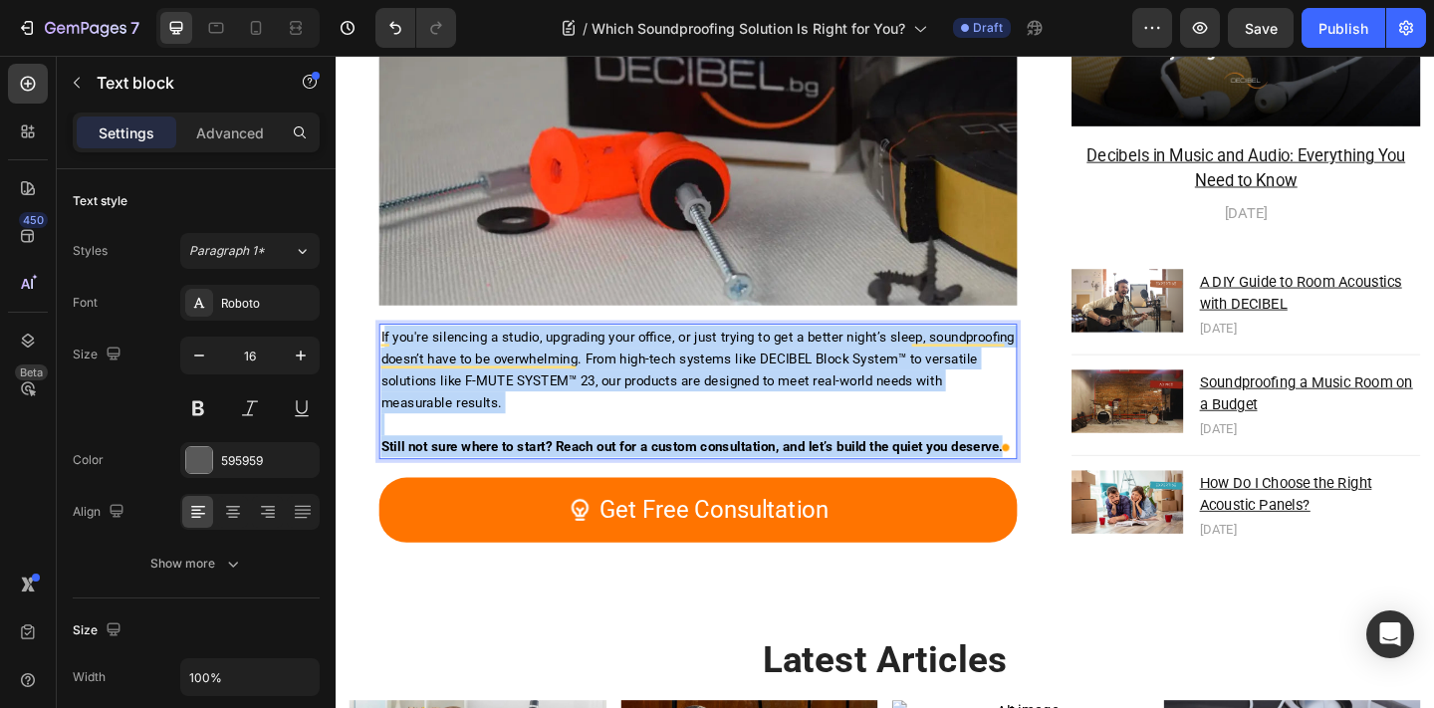
drag, startPoint x: 386, startPoint y: 351, endPoint x: 771, endPoint y: 504, distance: 413.9
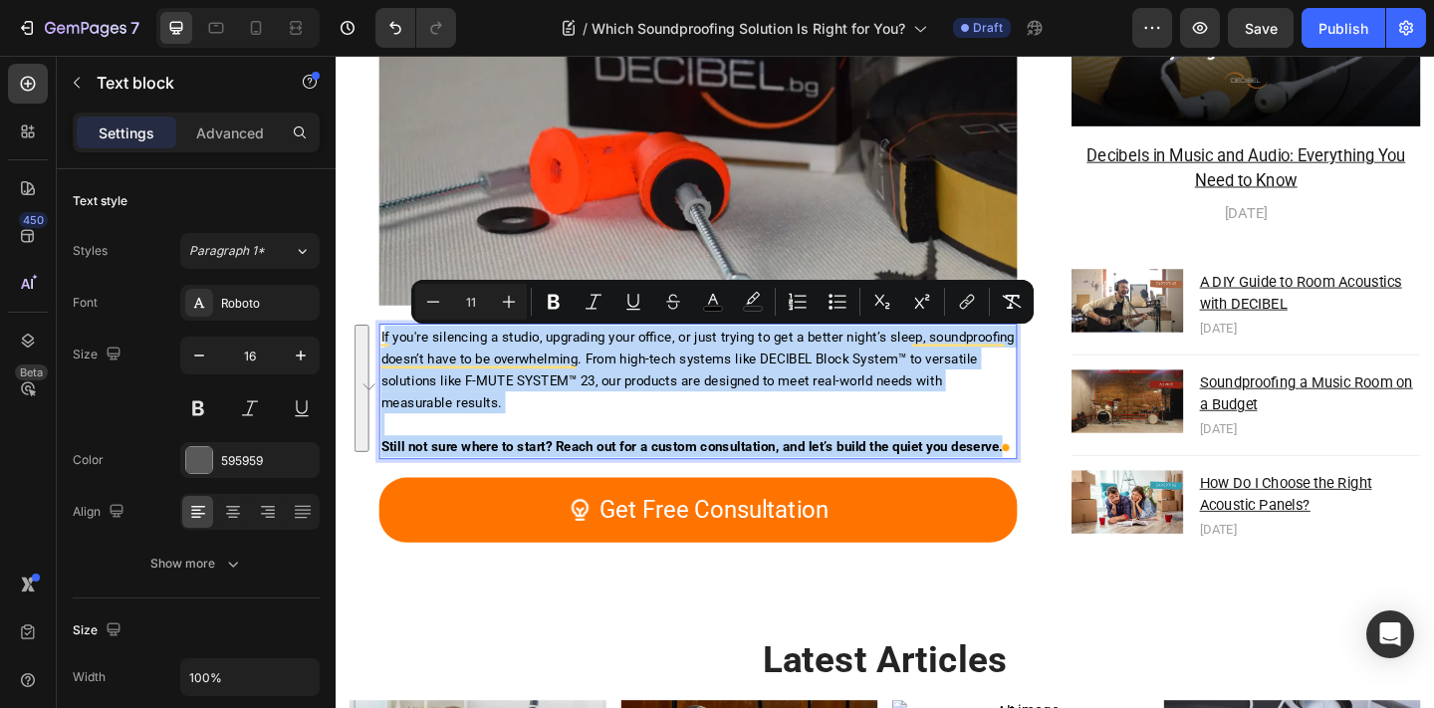
click at [1015, 486] on strong "Still not sure where to start? Reach out for a custom consultation, and let’s b…" at bounding box center [722, 481] width 676 height 18
click at [1014, 485] on strong "Still not sure where to start? Reach out for a custom consultation, and let’s b…" at bounding box center [722, 481] width 676 height 18
click at [1042, 473] on p "Still not sure where to start? Reach out for a custom consultation, and let’s b…" at bounding box center [729, 481] width 690 height 24
click at [1018, 430] on p "If you're silencing a studio, upgrading your office, or just trying to get a be…" at bounding box center [729, 398] width 690 height 96
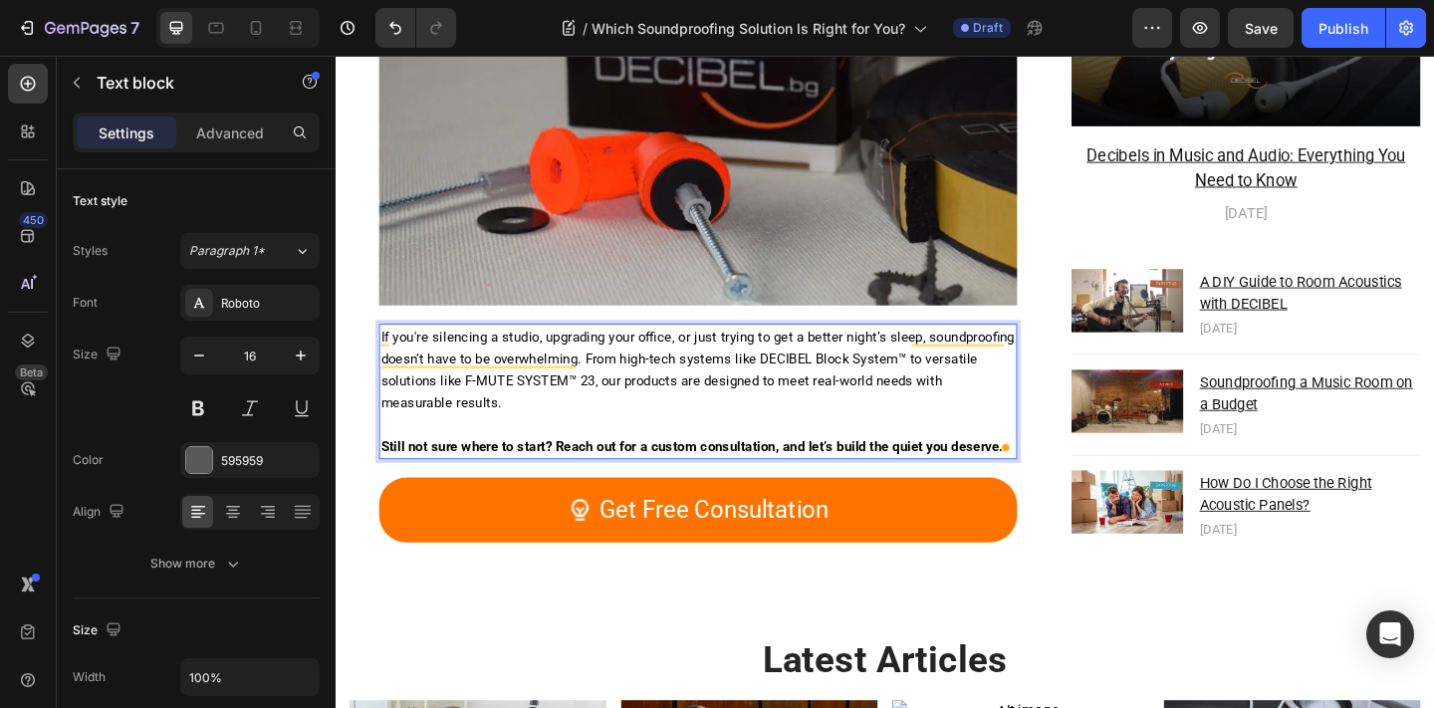
click at [1025, 475] on p "Still not sure where to start? Reach out for a custom consultation, and let’s b…" at bounding box center [729, 481] width 690 height 24
click at [1026, 477] on strong "Still not sure where to start? Reach out for a custom consultation, and let’s b…" at bounding box center [722, 481] width 676 height 18
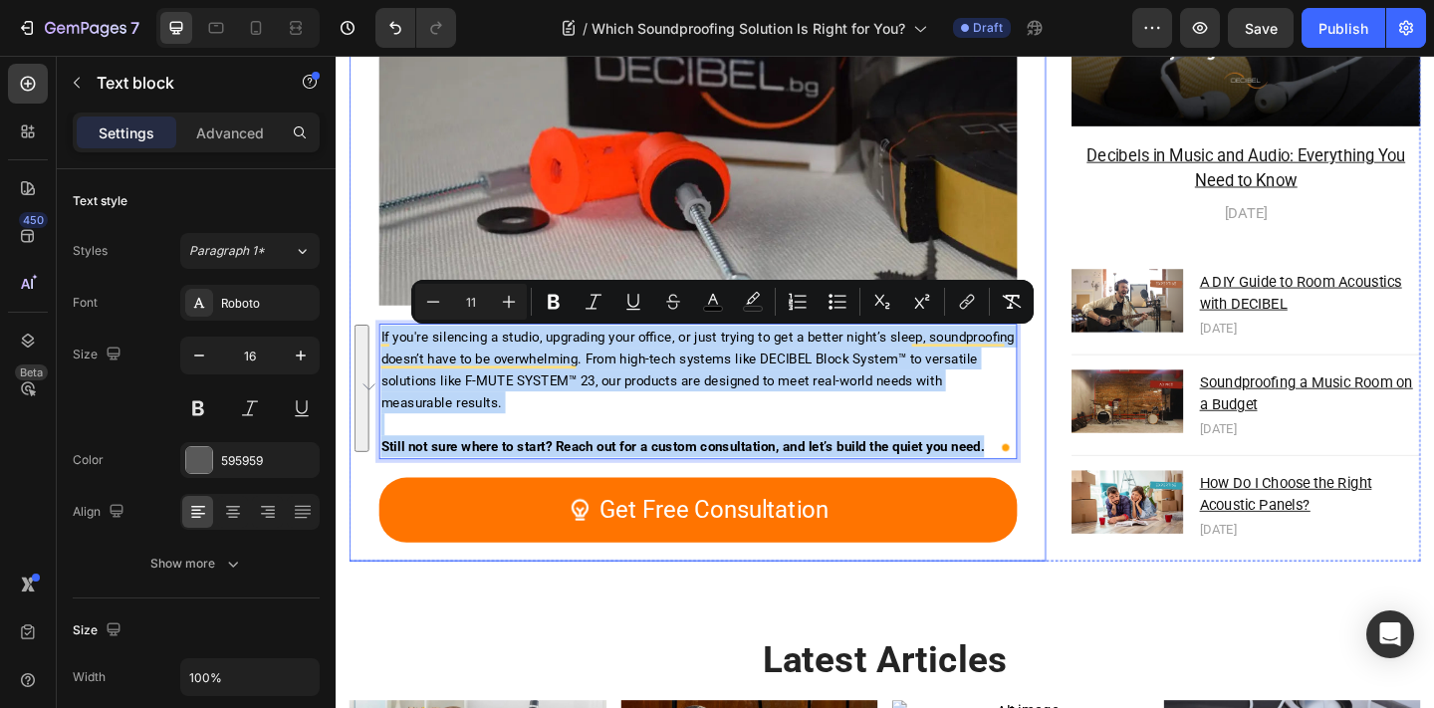
drag, startPoint x: 1048, startPoint y: 480, endPoint x: 384, endPoint y: 338, distance: 678.4
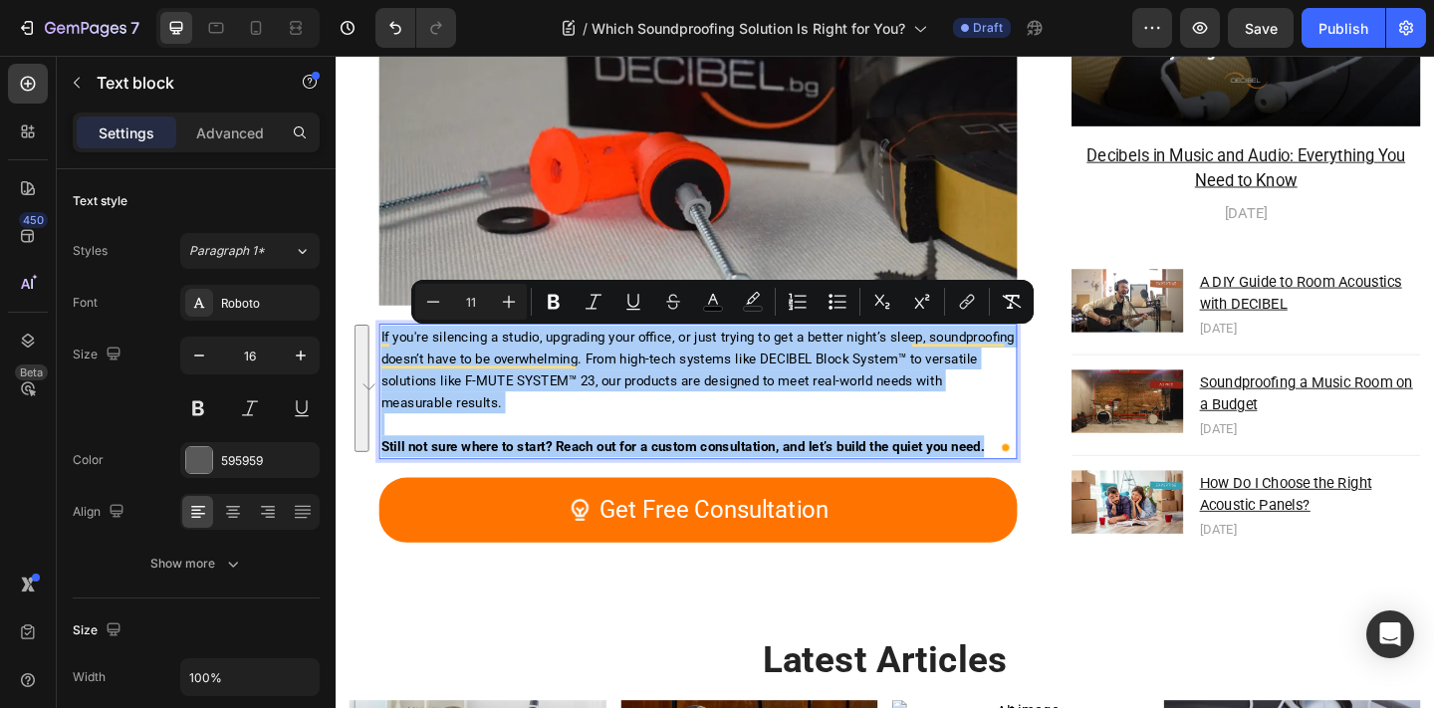
click at [472, 307] on input "11" at bounding box center [471, 302] width 40 height 24
click at [471, 306] on input "11" at bounding box center [471, 302] width 40 height 24
type input "1"
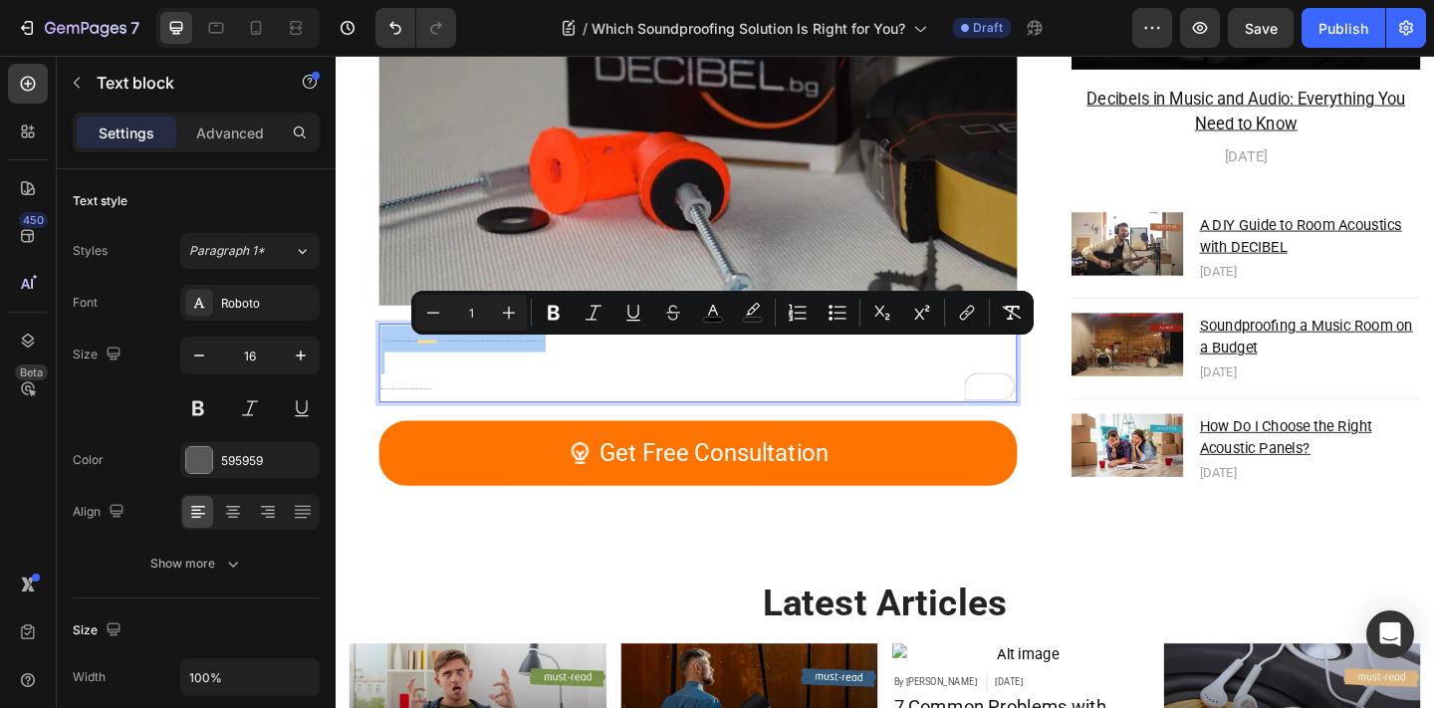
click at [480, 317] on input "1" at bounding box center [471, 313] width 40 height 24
click at [478, 317] on input "1" at bounding box center [471, 313] width 40 height 24
type input "16"
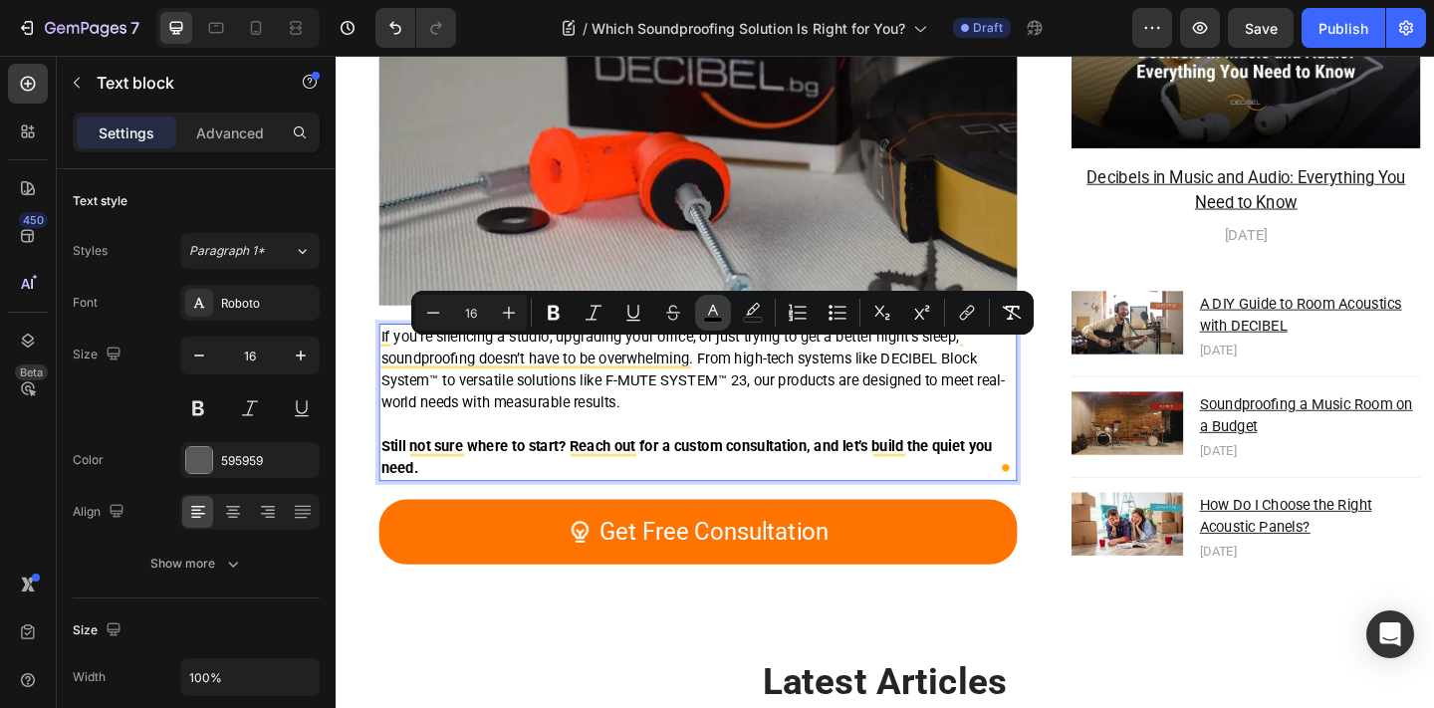
click at [708, 311] on icon "Editor contextual toolbar" at bounding box center [713, 313] width 20 height 20
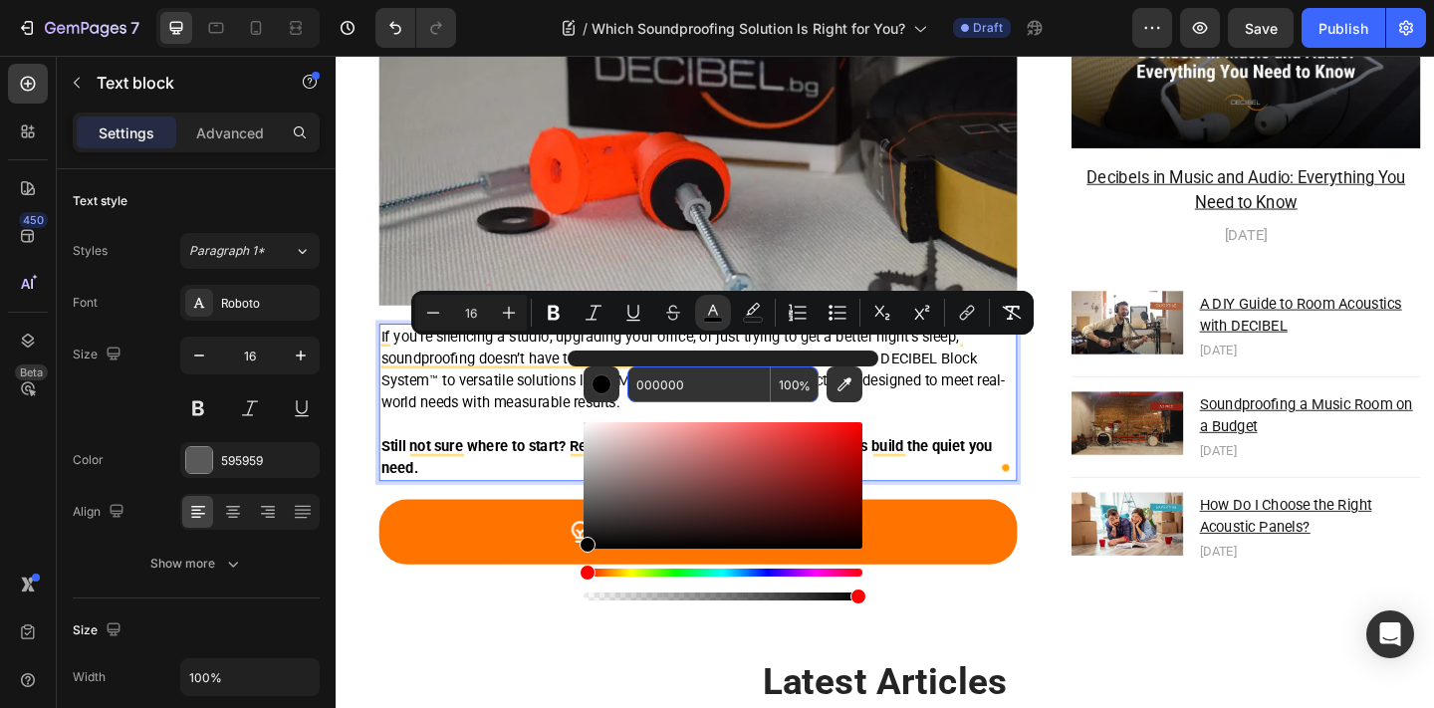
click at [704, 381] on input "000000" at bounding box center [698, 384] width 143 height 36
type input "595959"
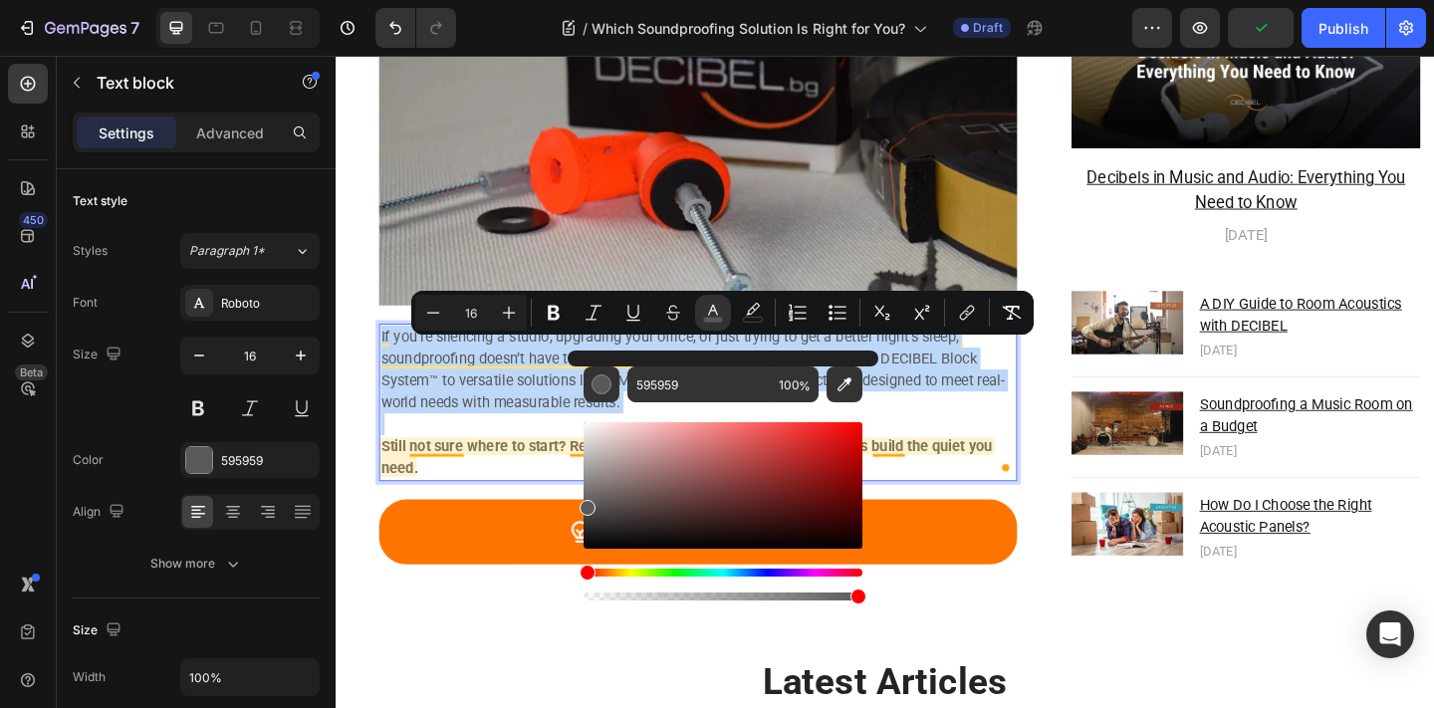
click at [462, 470] on p "Still not sure where to start? Reach out for a custom consultation, and let’s b…" at bounding box center [729, 493] width 690 height 48
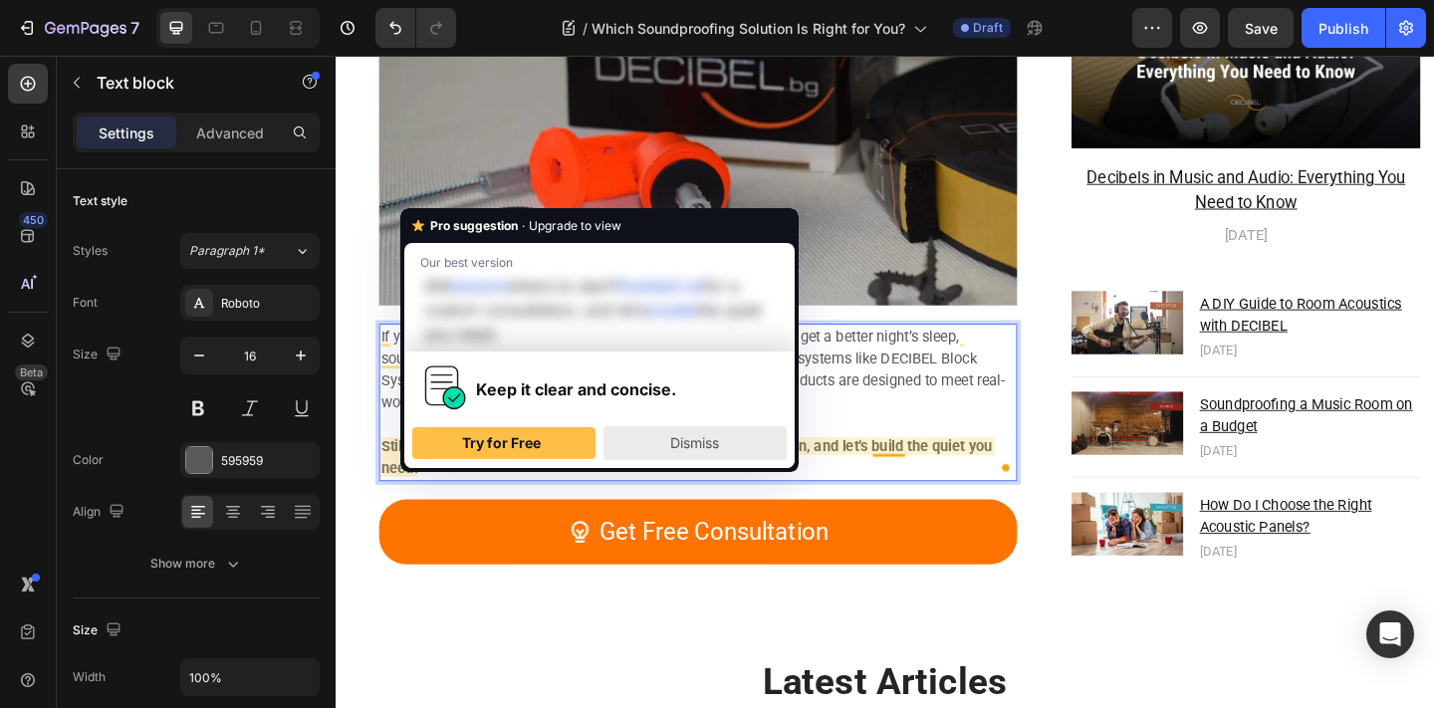
click at [667, 426] on div "Keep it clear and concise. Try for Free Dismiss" at bounding box center [599, 406] width 374 height 109
click at [668, 436] on div "Dismiss" at bounding box center [694, 443] width 165 height 32
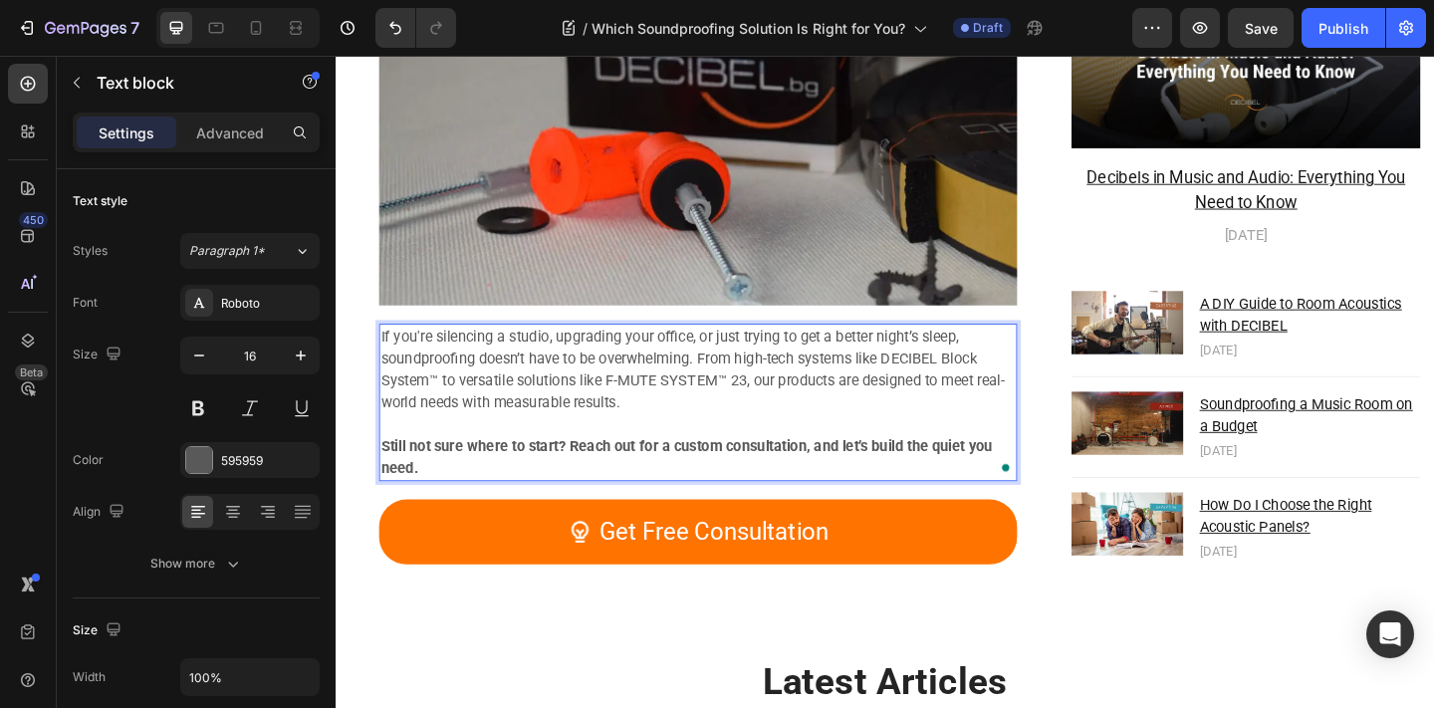
click at [692, 488] on strong "Still not sure where to start? Reach out for a custom consultation, and let’s b…" at bounding box center [716, 492] width 665 height 43
click at [691, 489] on strong "Still not sure where to start? Reach out for a custom consultation, and let’s b…" at bounding box center [716, 492] width 665 height 43
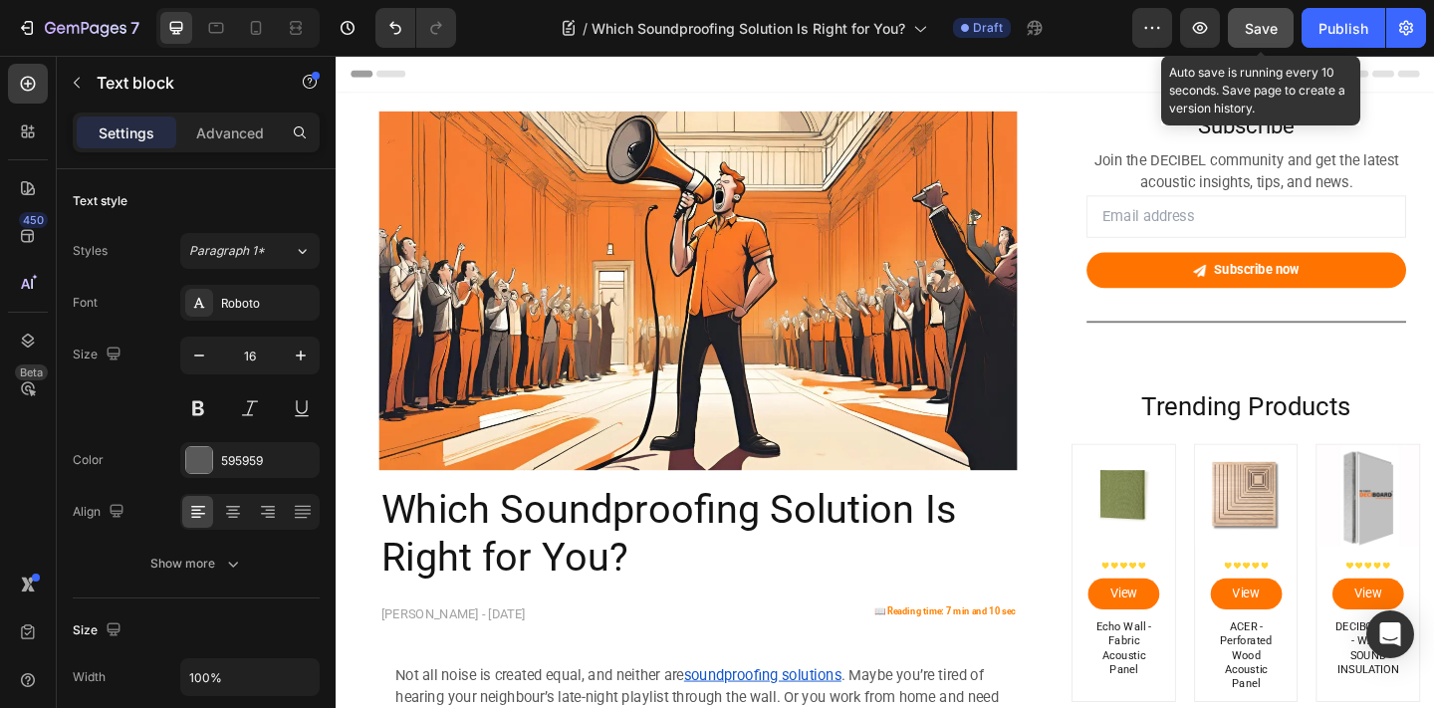
click at [1265, 33] on span "Save" at bounding box center [1261, 28] width 33 height 17
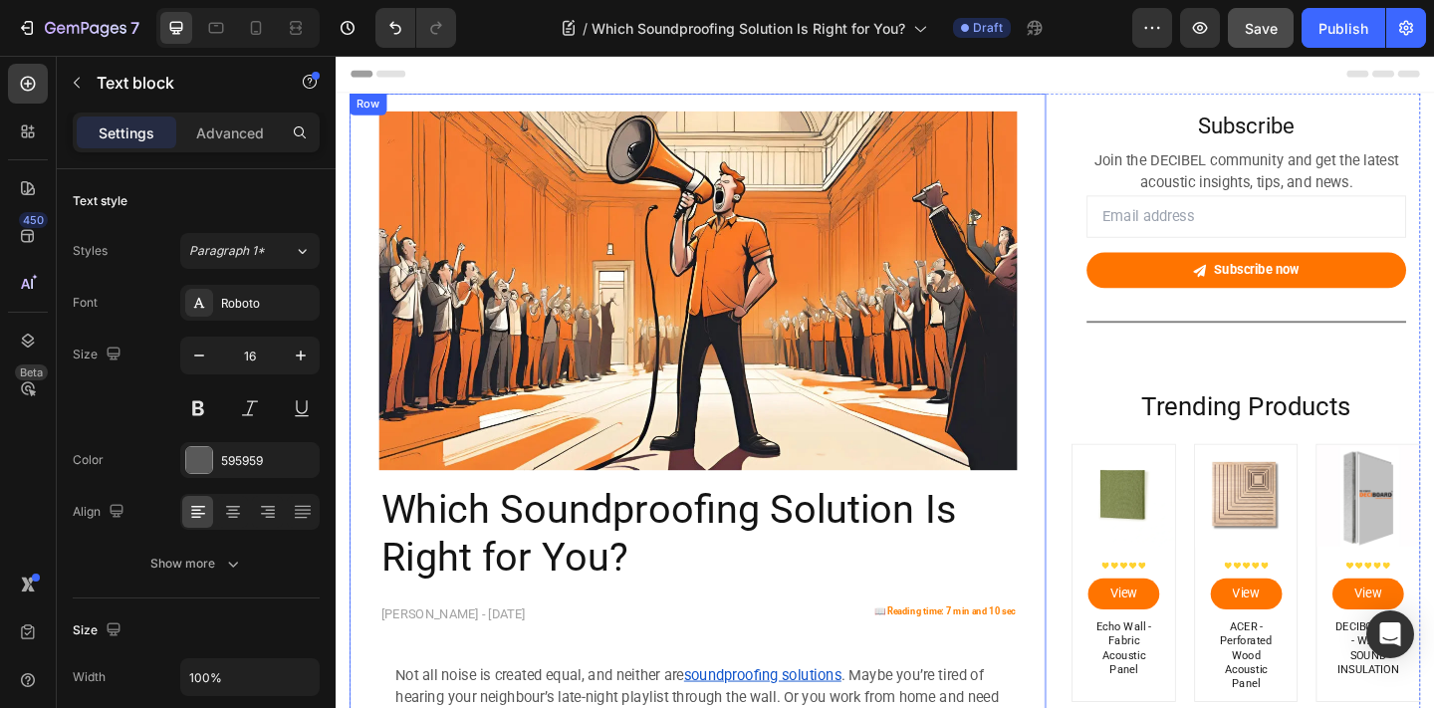
click at [562, 439] on img at bounding box center [729, 312] width 694 height 390
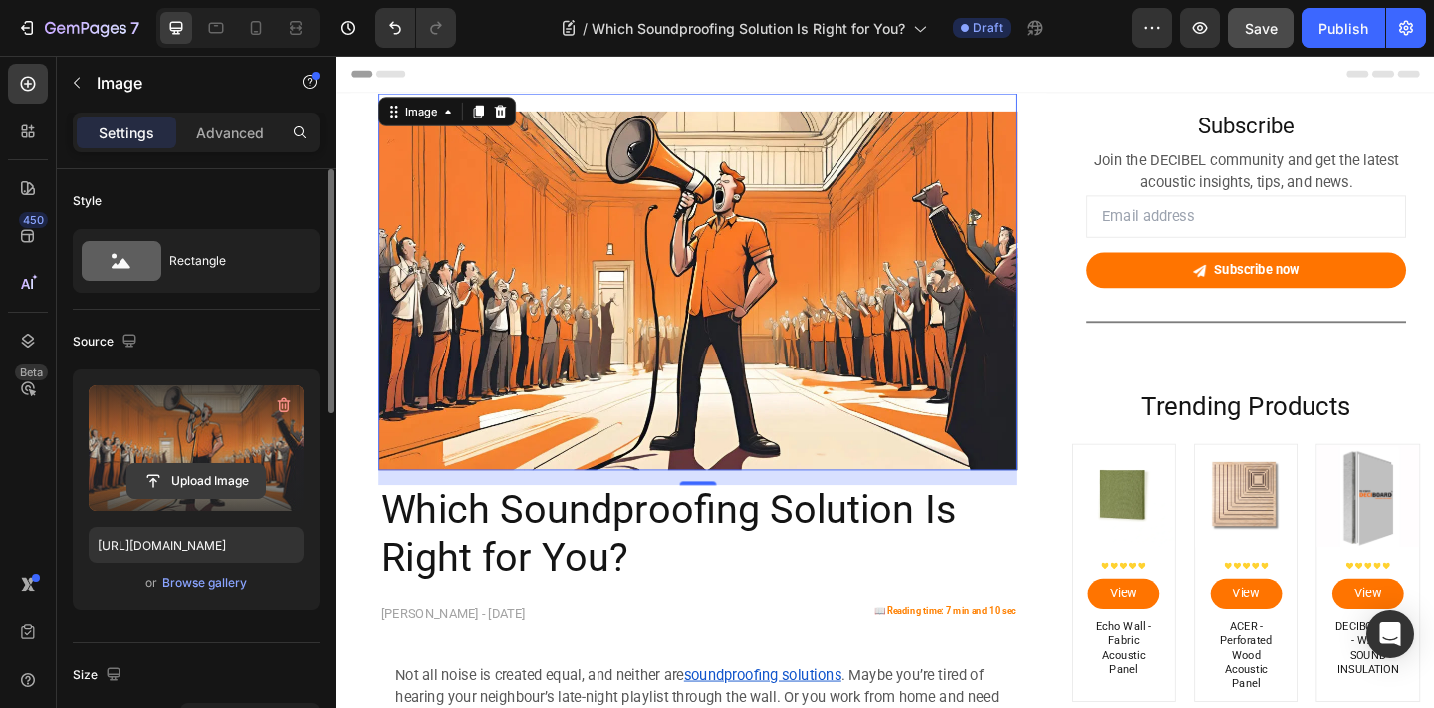
click at [204, 471] on input "file" at bounding box center [195, 481] width 137 height 34
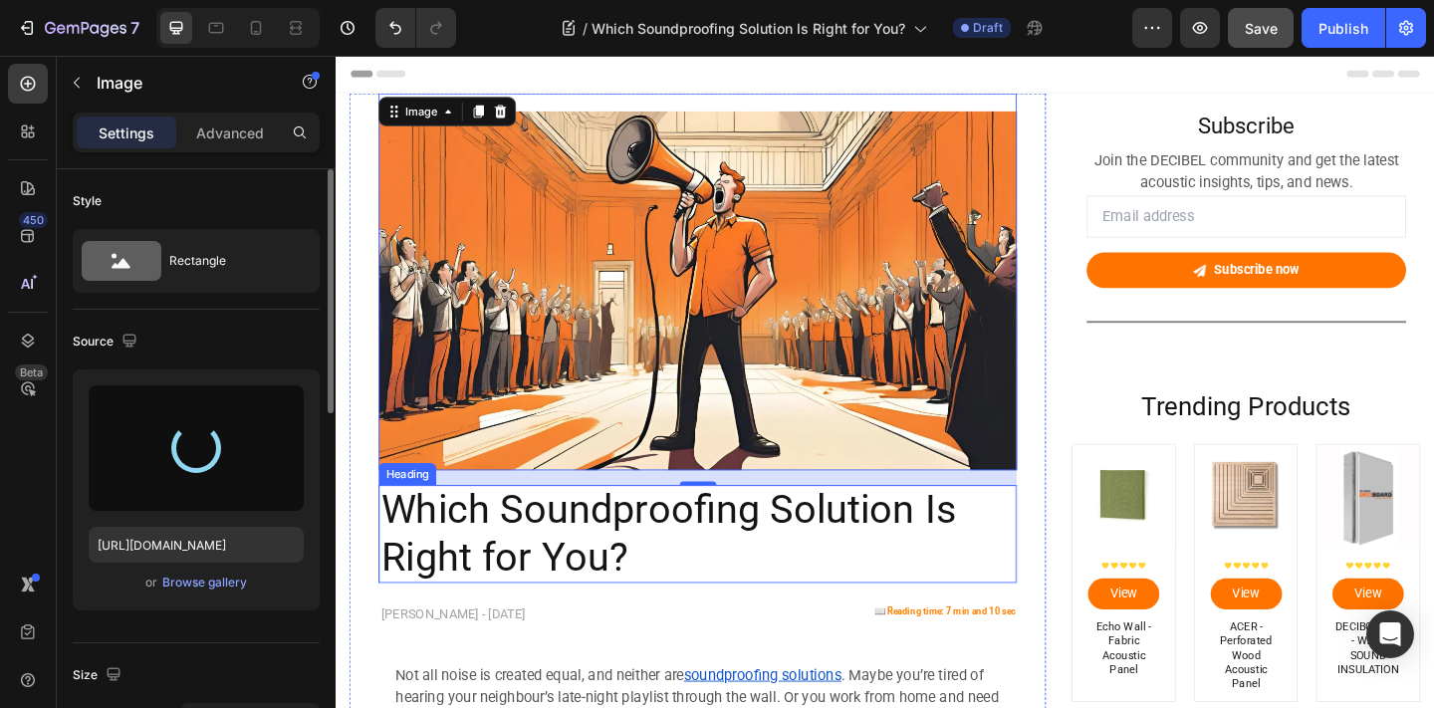
type input "[URL][DOMAIN_NAME]"
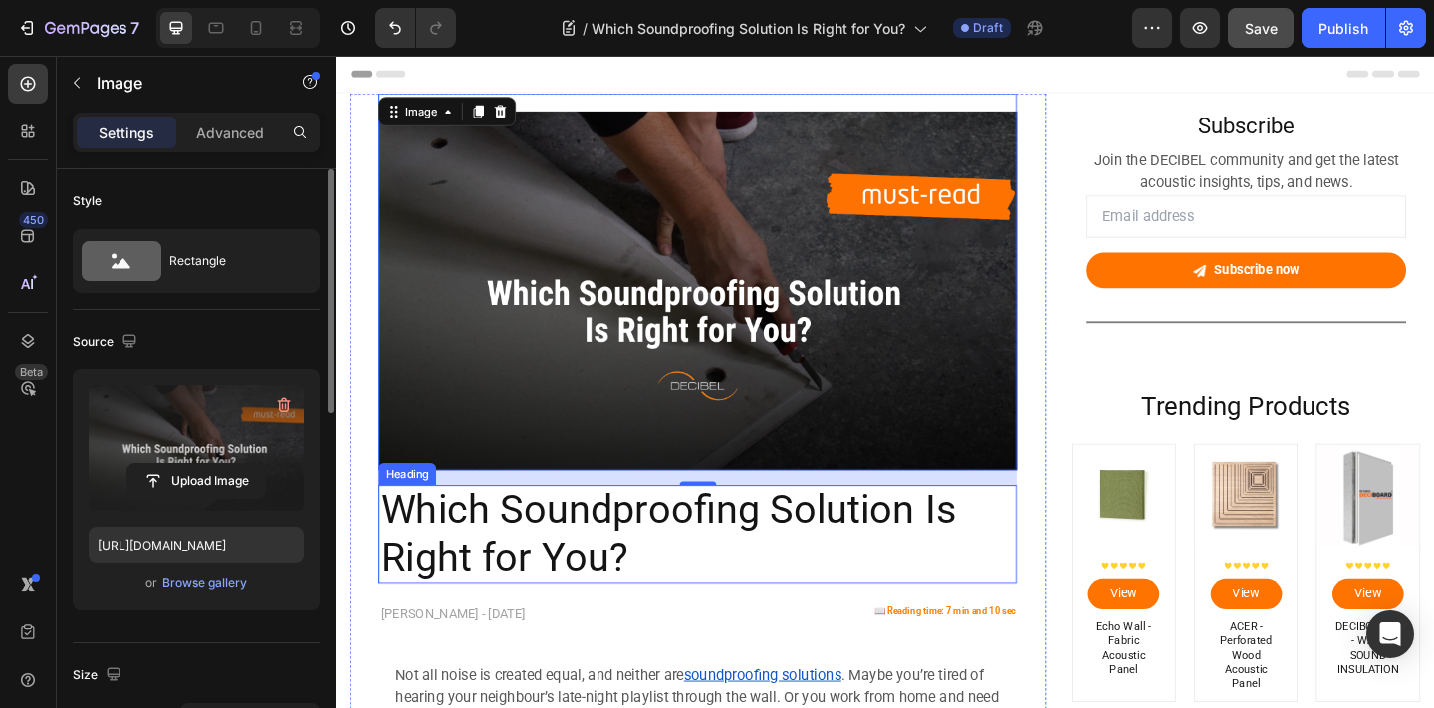
click at [778, 592] on h2 "Which Soundproofing Solution Is Right for You?" at bounding box center [729, 576] width 694 height 107
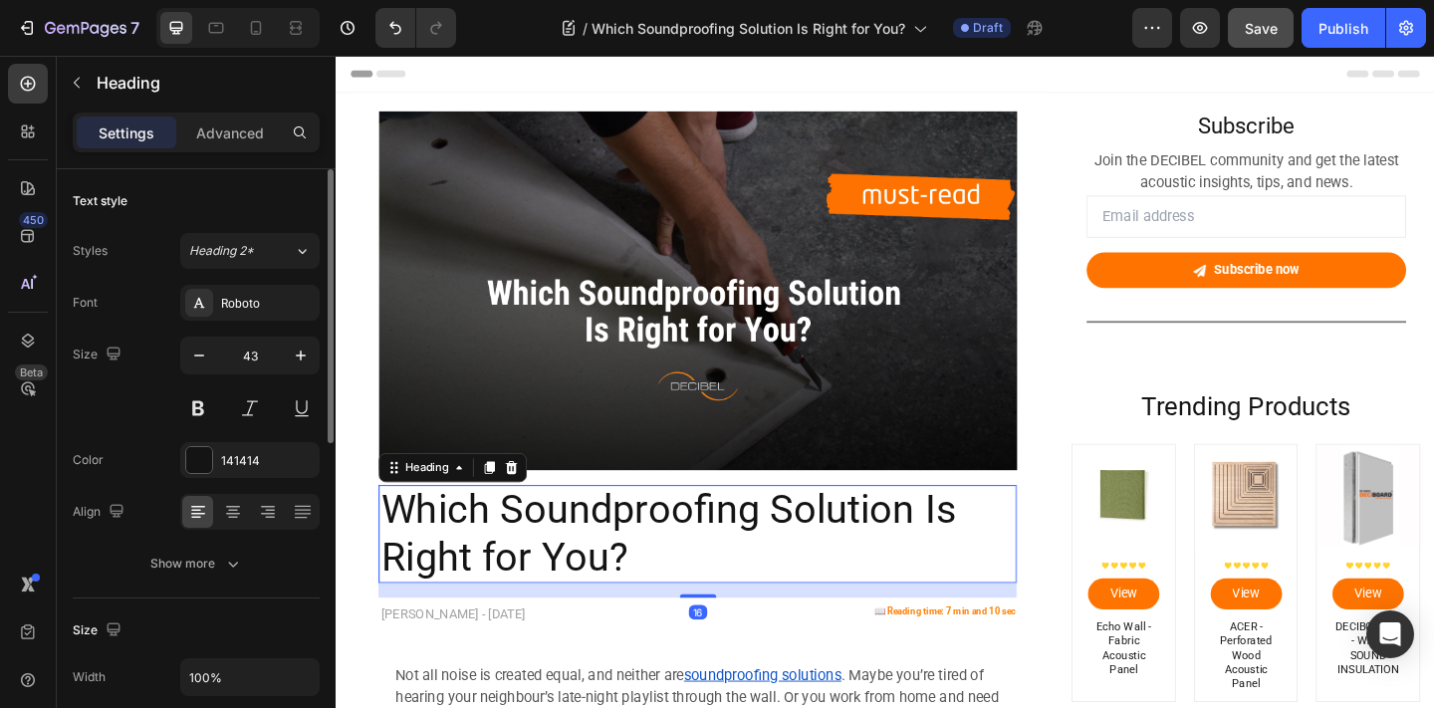
click at [524, 504] on icon at bounding box center [527, 504] width 13 height 14
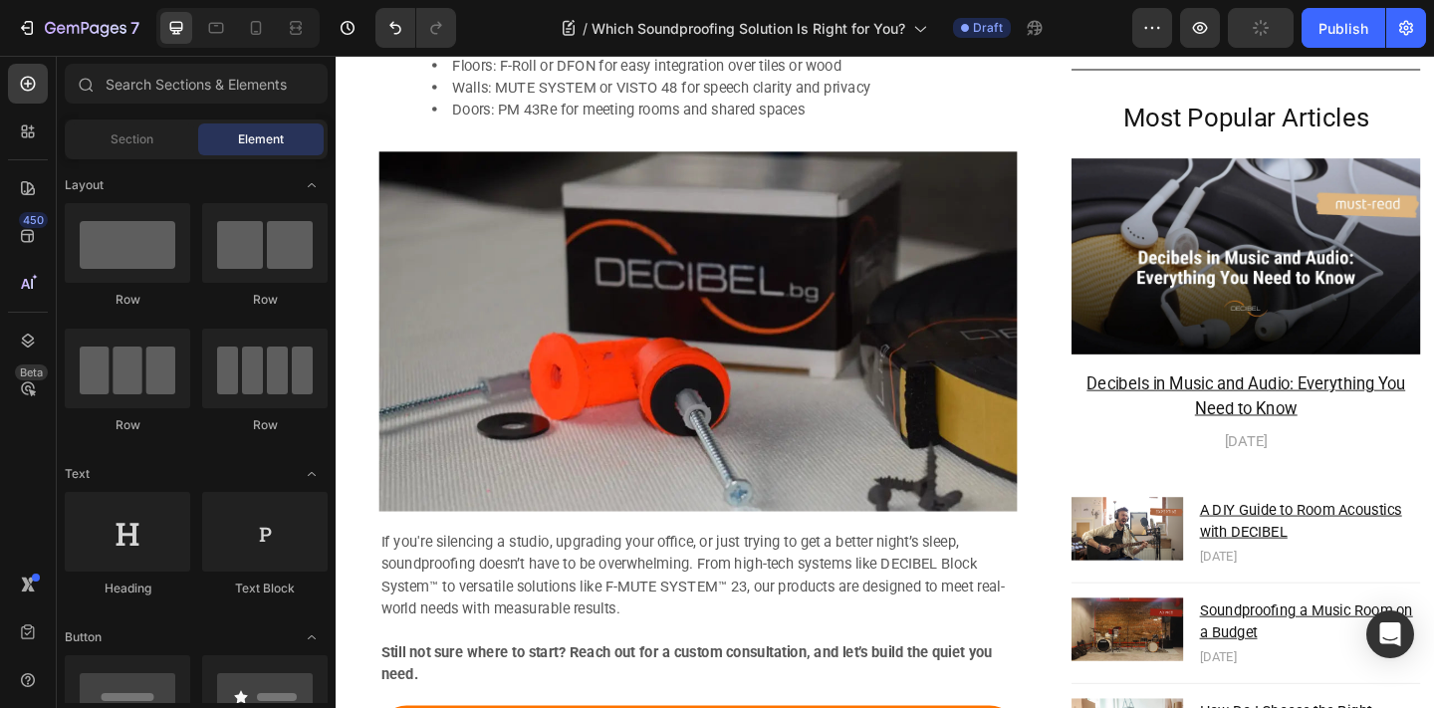
scroll to position [6526, 0]
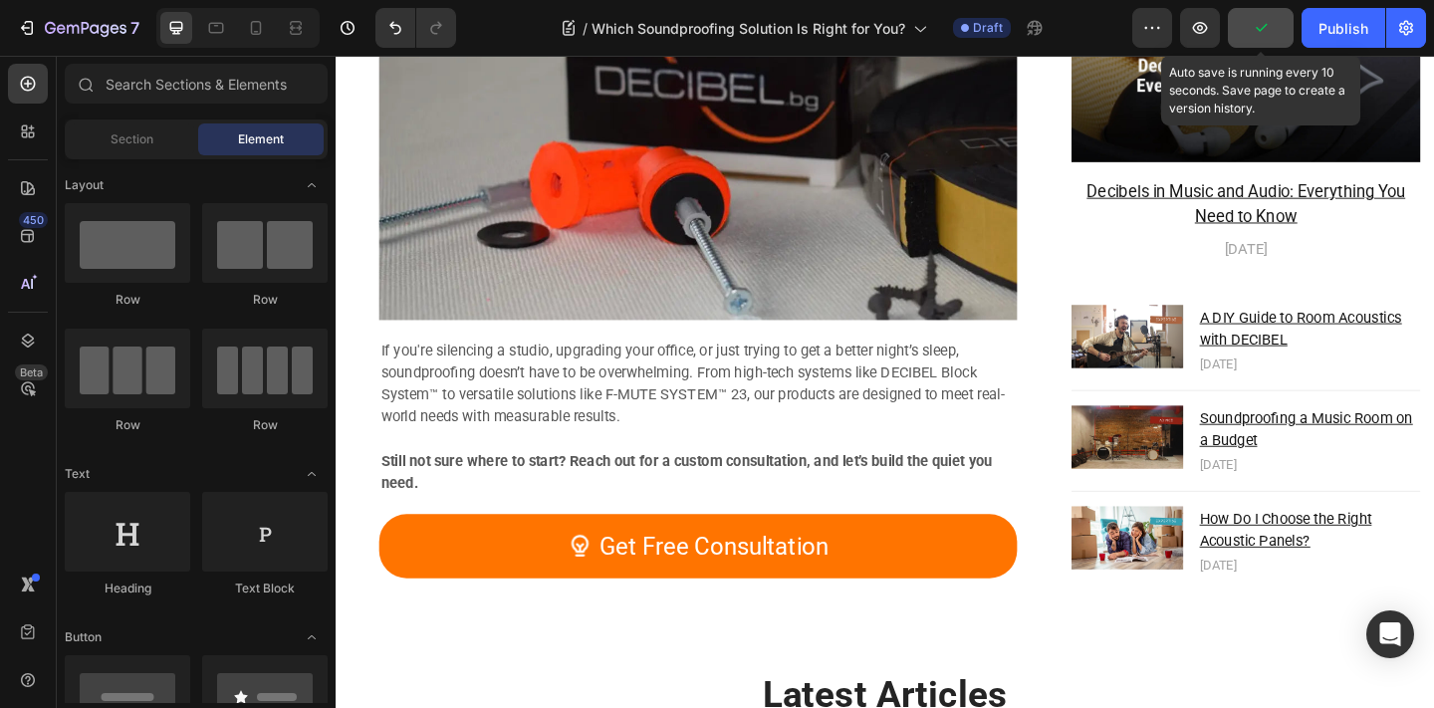
click at [1267, 27] on icon "button" at bounding box center [1261, 28] width 20 height 20
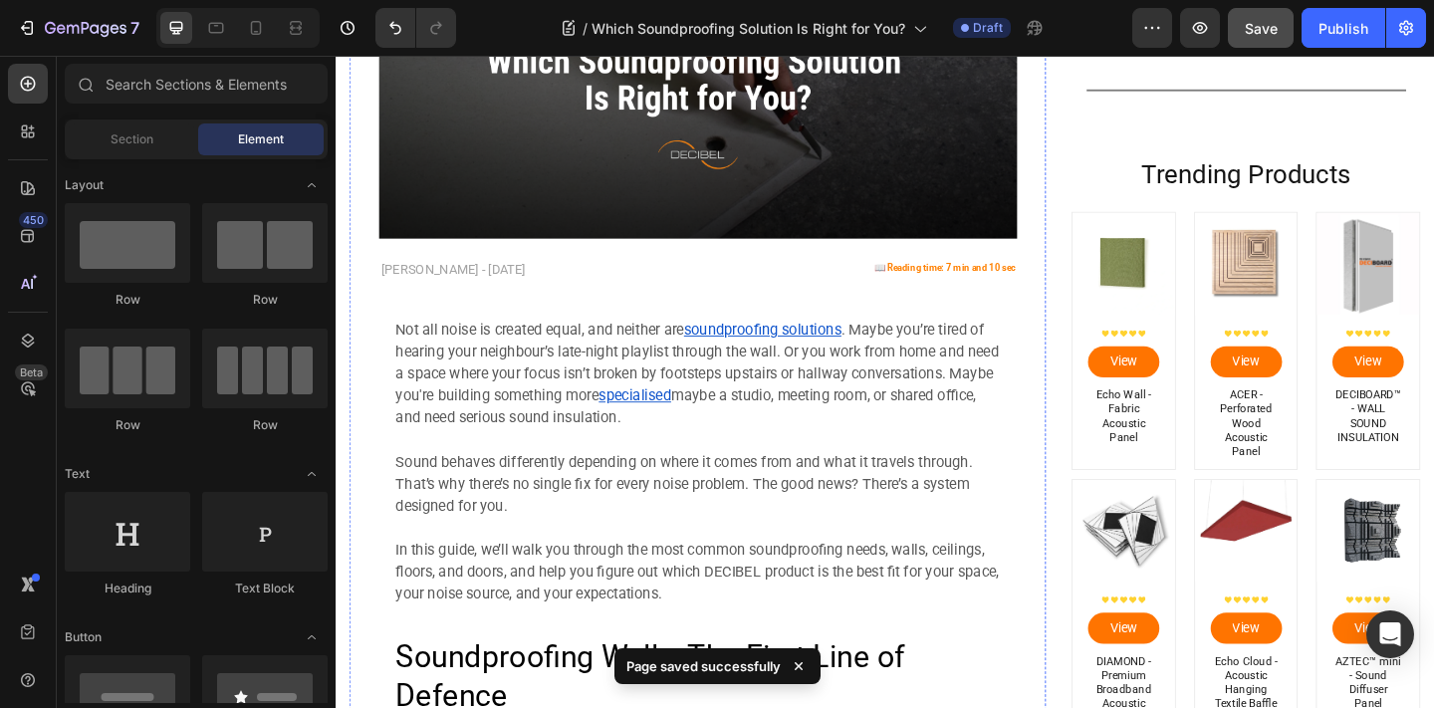
scroll to position [0, 0]
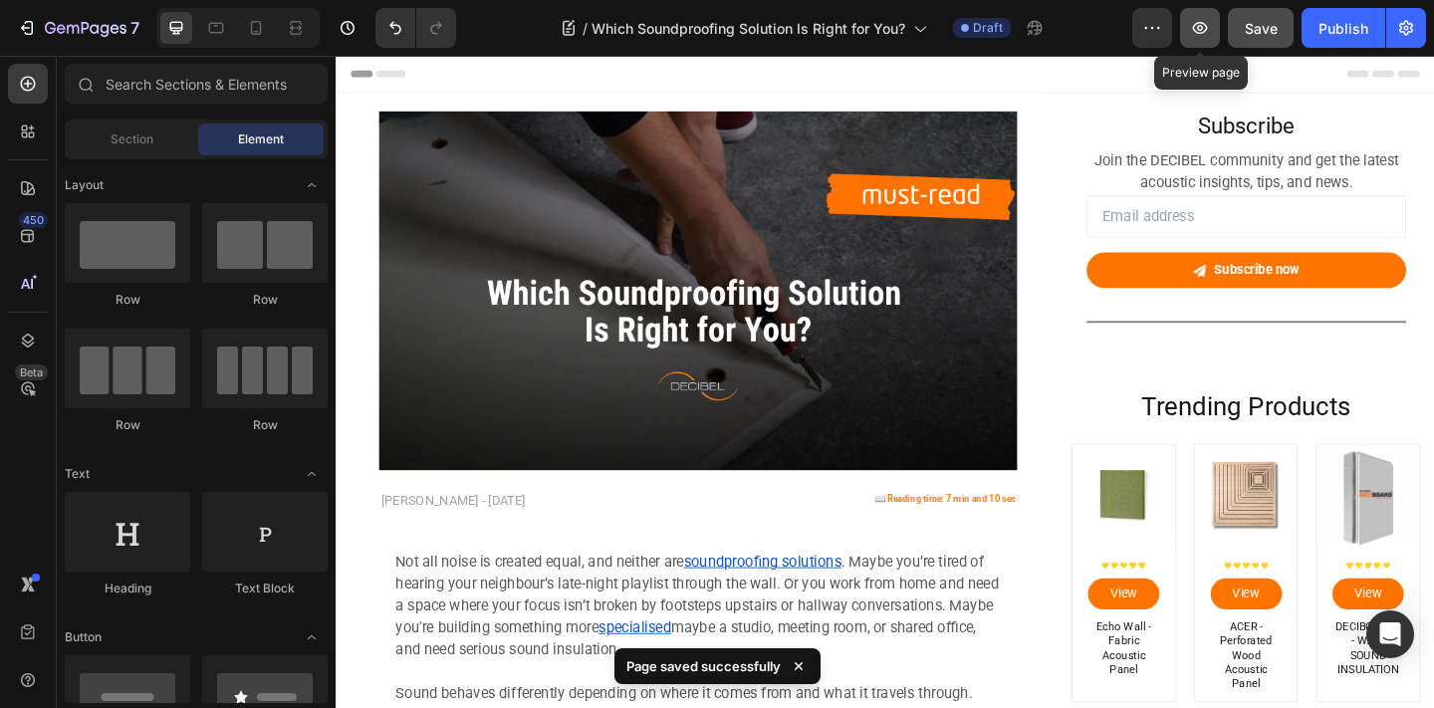
click at [1200, 33] on icon "button" at bounding box center [1200, 28] width 15 height 12
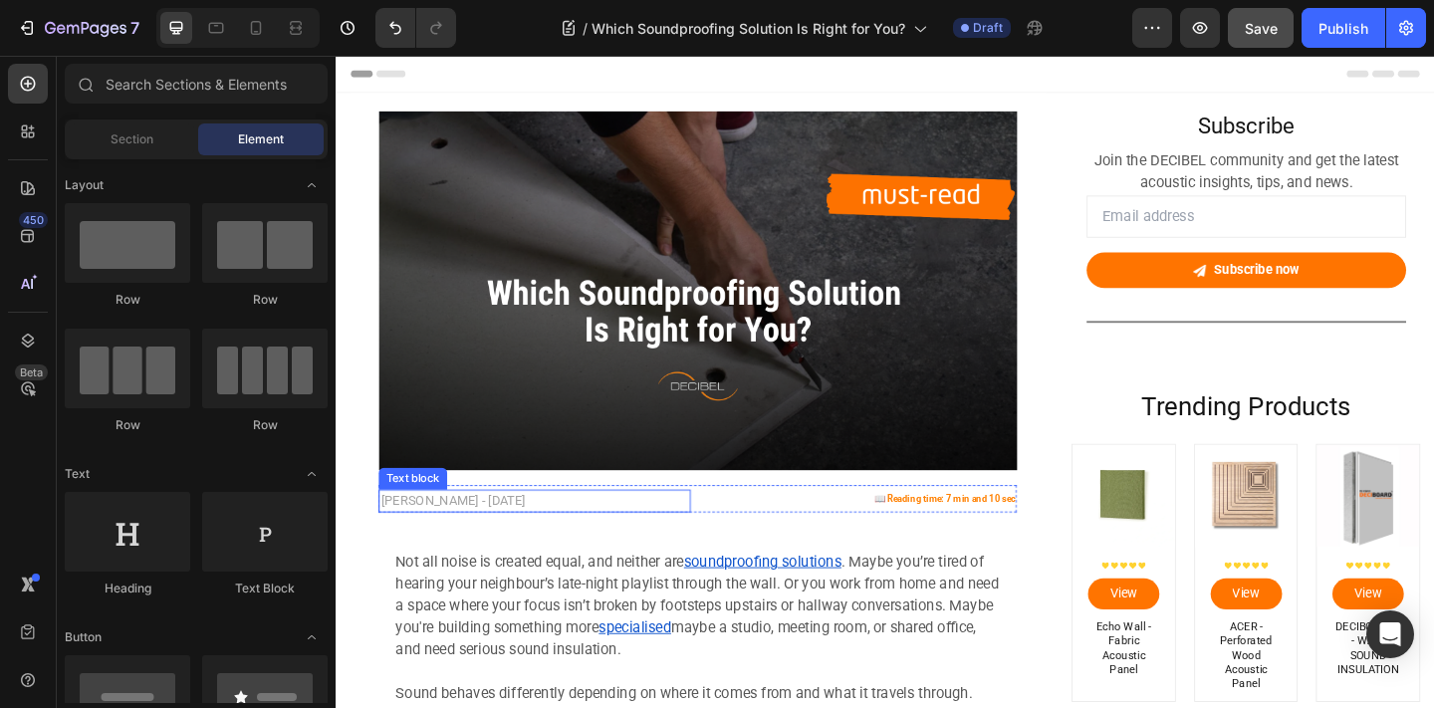
click at [690, 532] on p "[PERSON_NAME] - [DATE]" at bounding box center [552, 540] width 336 height 21
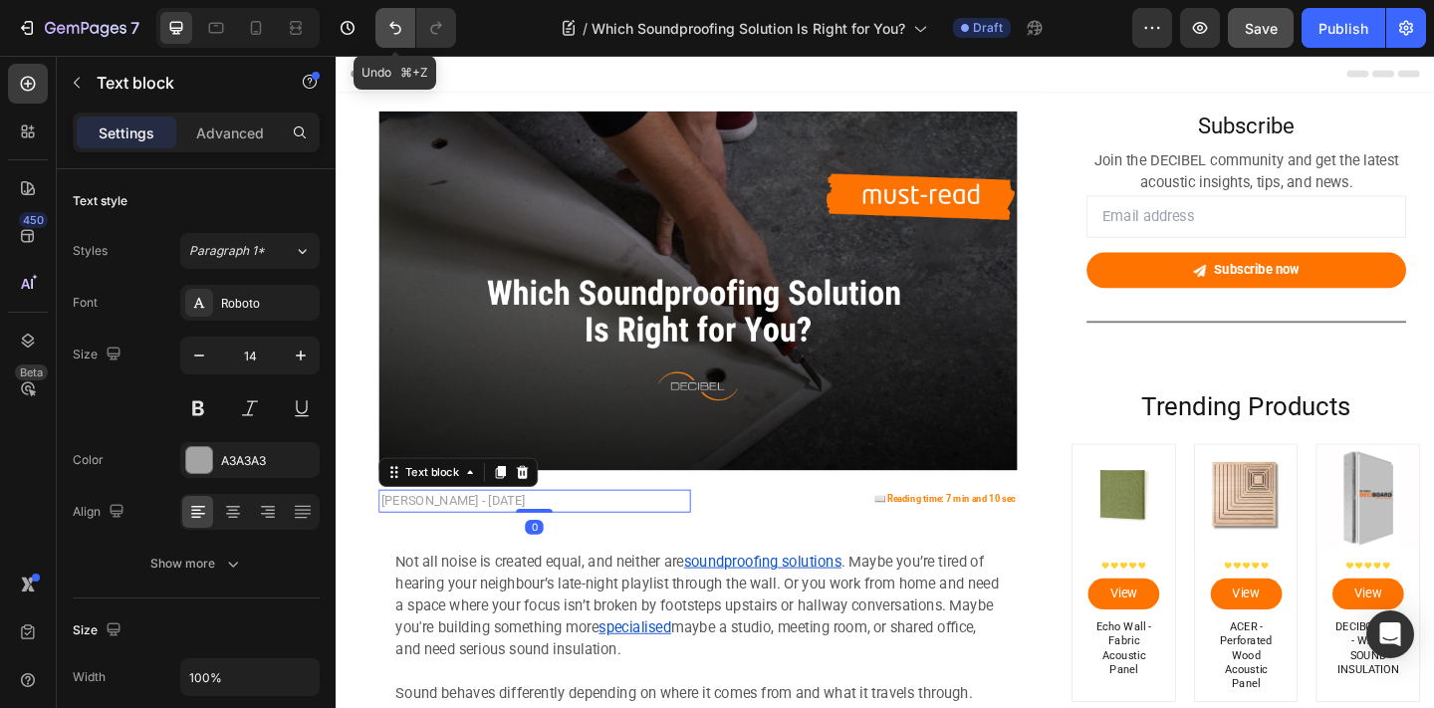
click at [399, 25] on icon "Undo/Redo" at bounding box center [395, 28] width 20 height 20
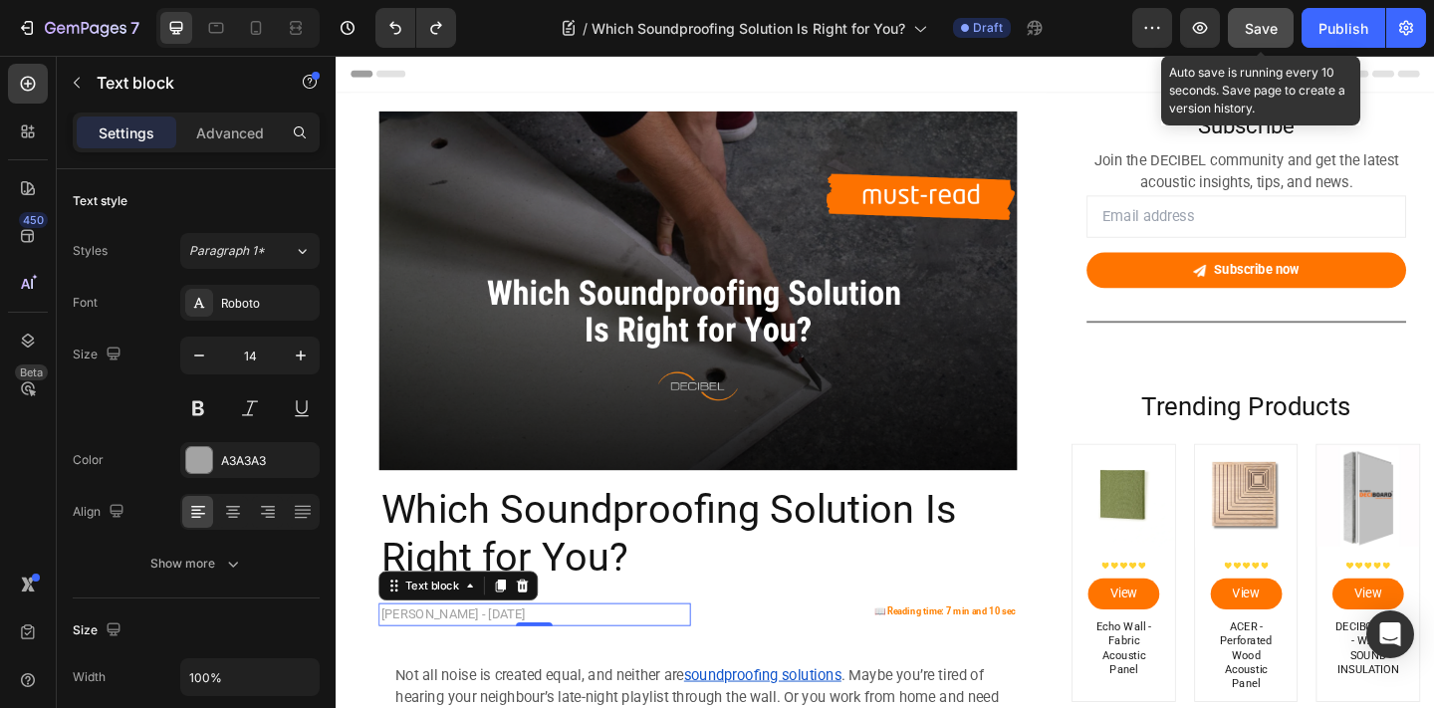
click at [1247, 46] on button "Save" at bounding box center [1261, 28] width 66 height 40
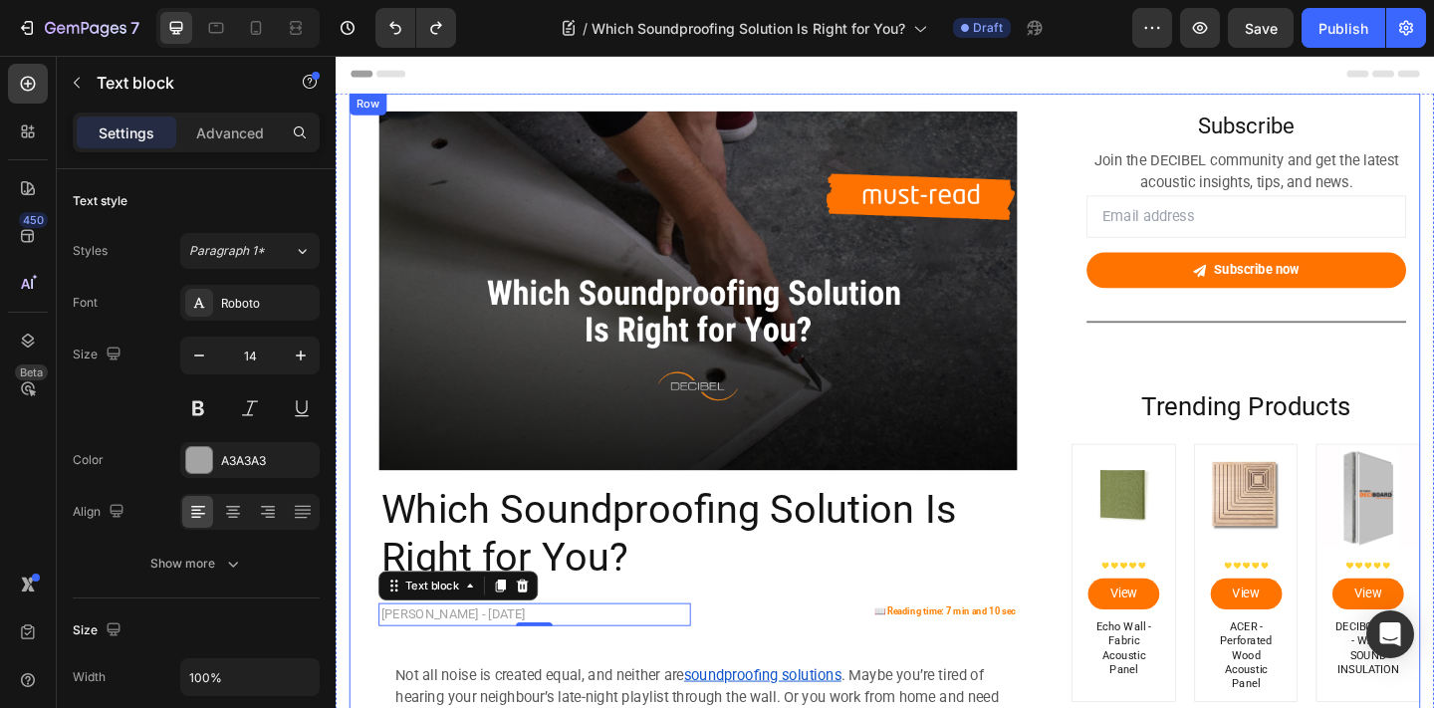
scroll to position [104, 0]
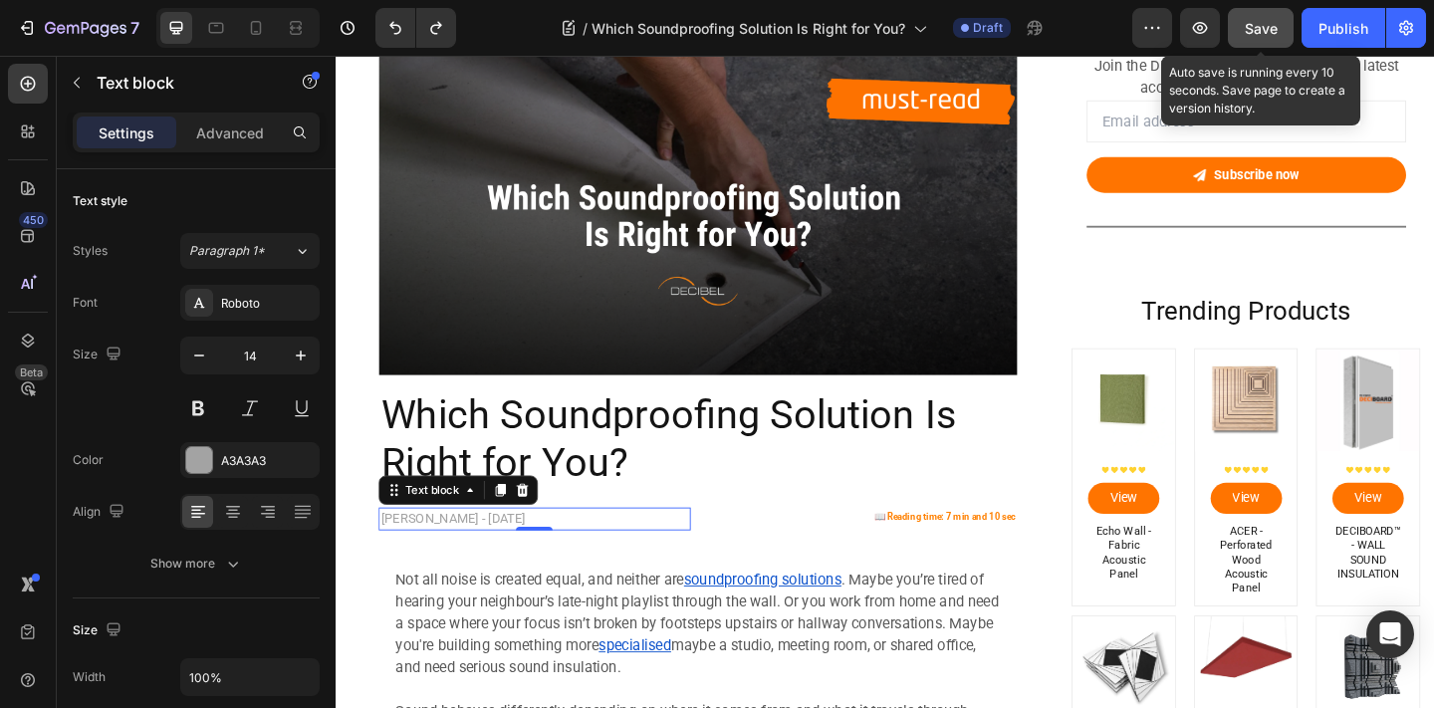
click at [1275, 41] on button "Save" at bounding box center [1261, 28] width 66 height 40
